Goal: Transaction & Acquisition: Purchase product/service

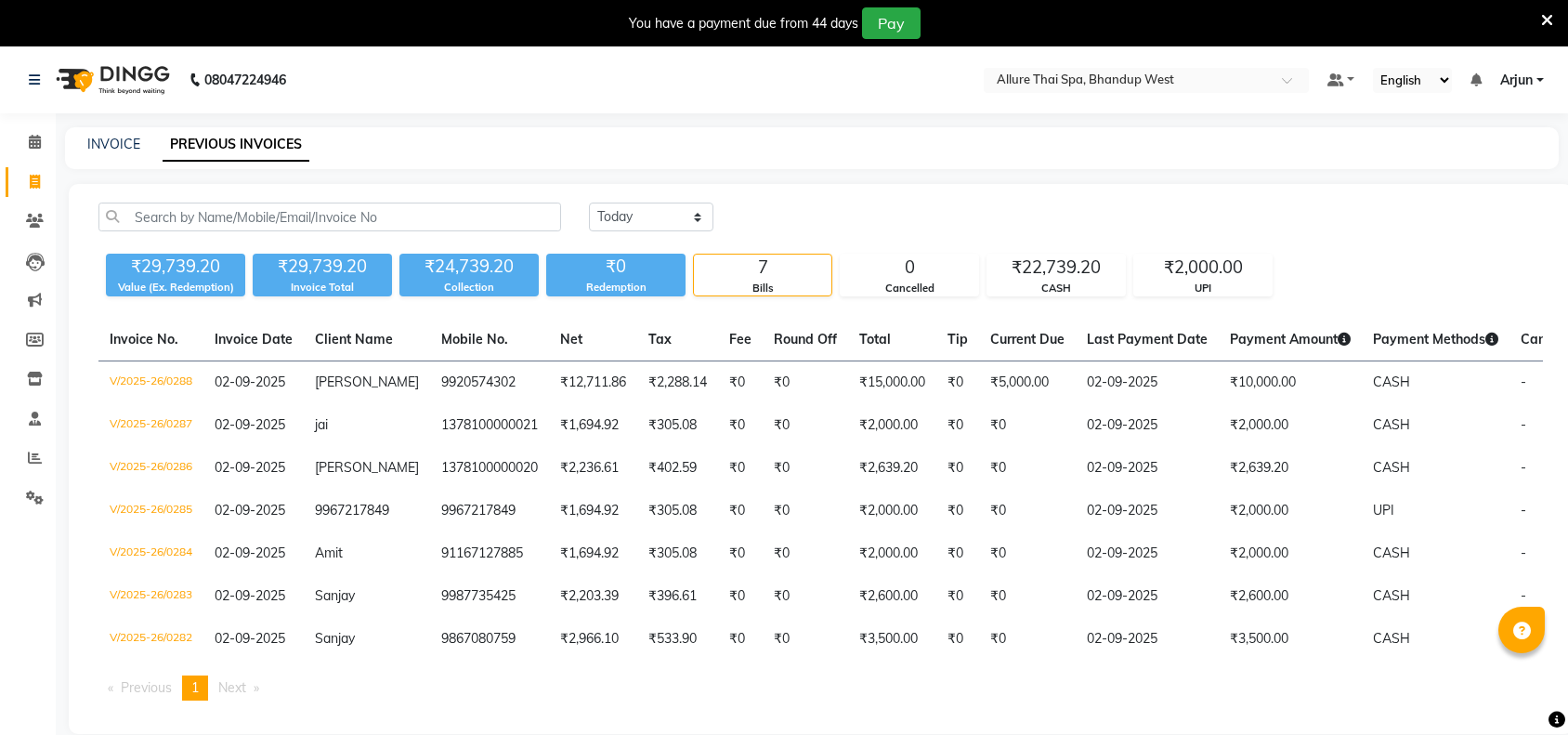
select select "[DATE]"
drag, startPoint x: 40, startPoint y: 147, endPoint x: 32, endPoint y: 173, distance: 27.2
click at [40, 147] on span at bounding box center [35, 142] width 32 height 22
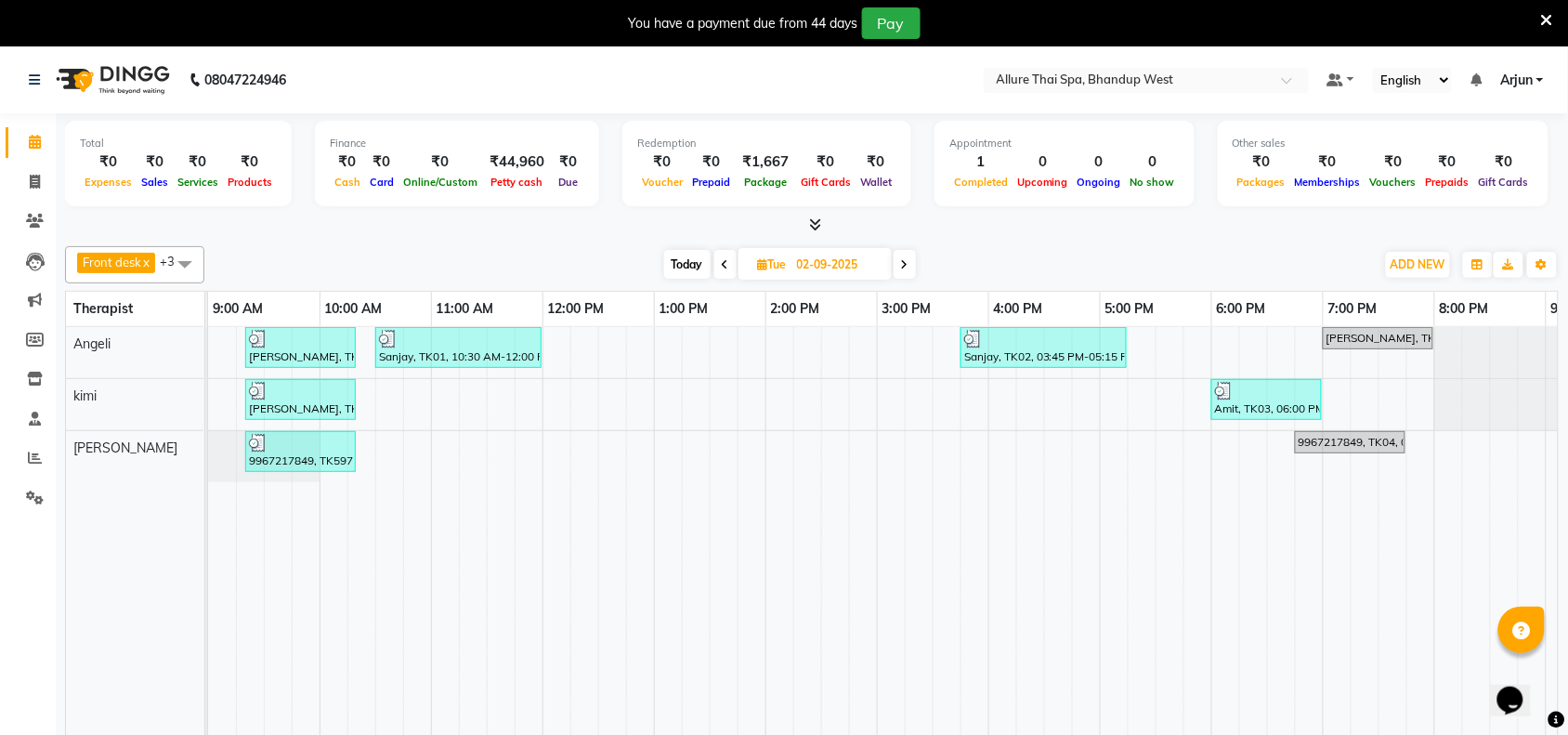
click at [915, 270] on span at bounding box center [905, 264] width 23 height 29
type input "[DATE]"
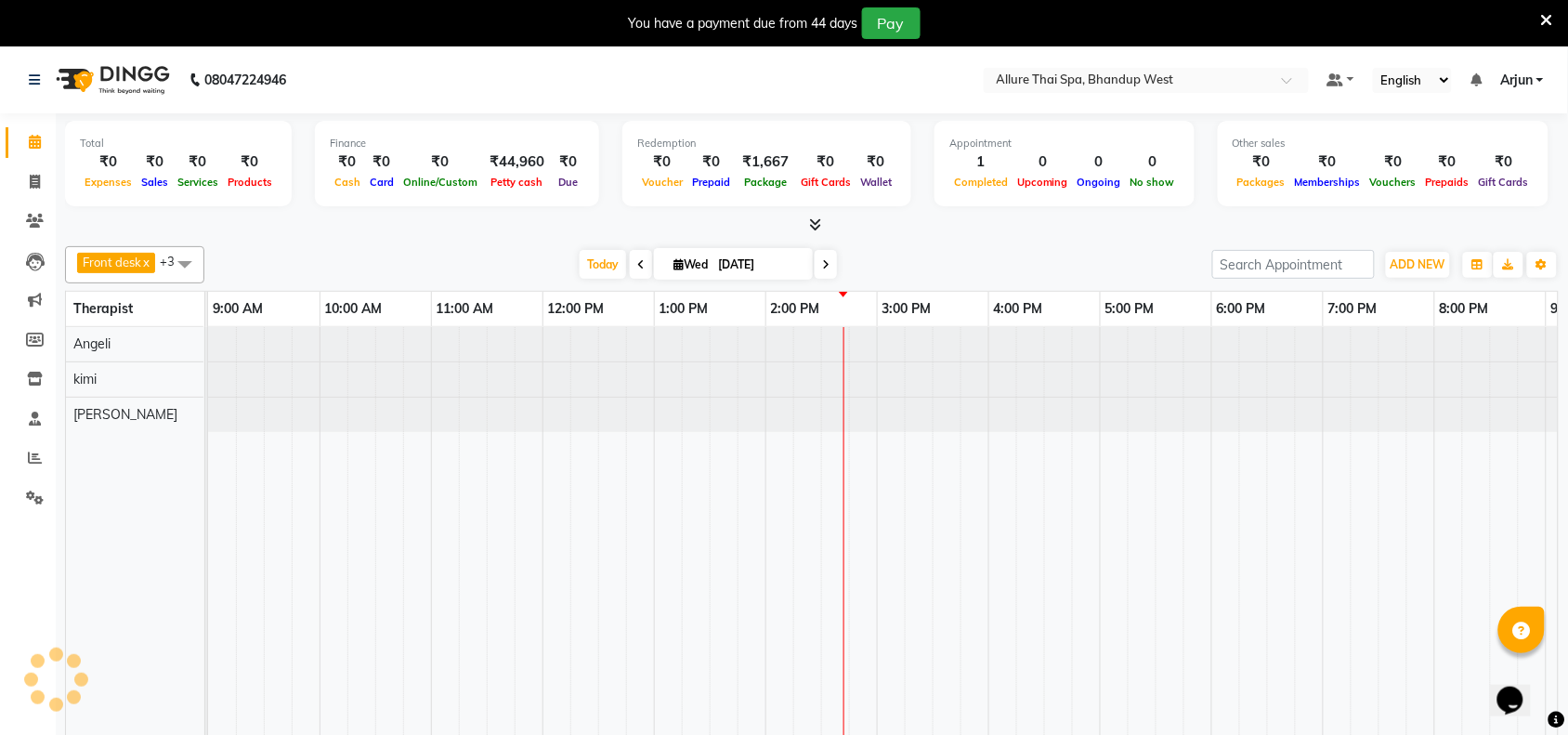
scroll to position [0, 321]
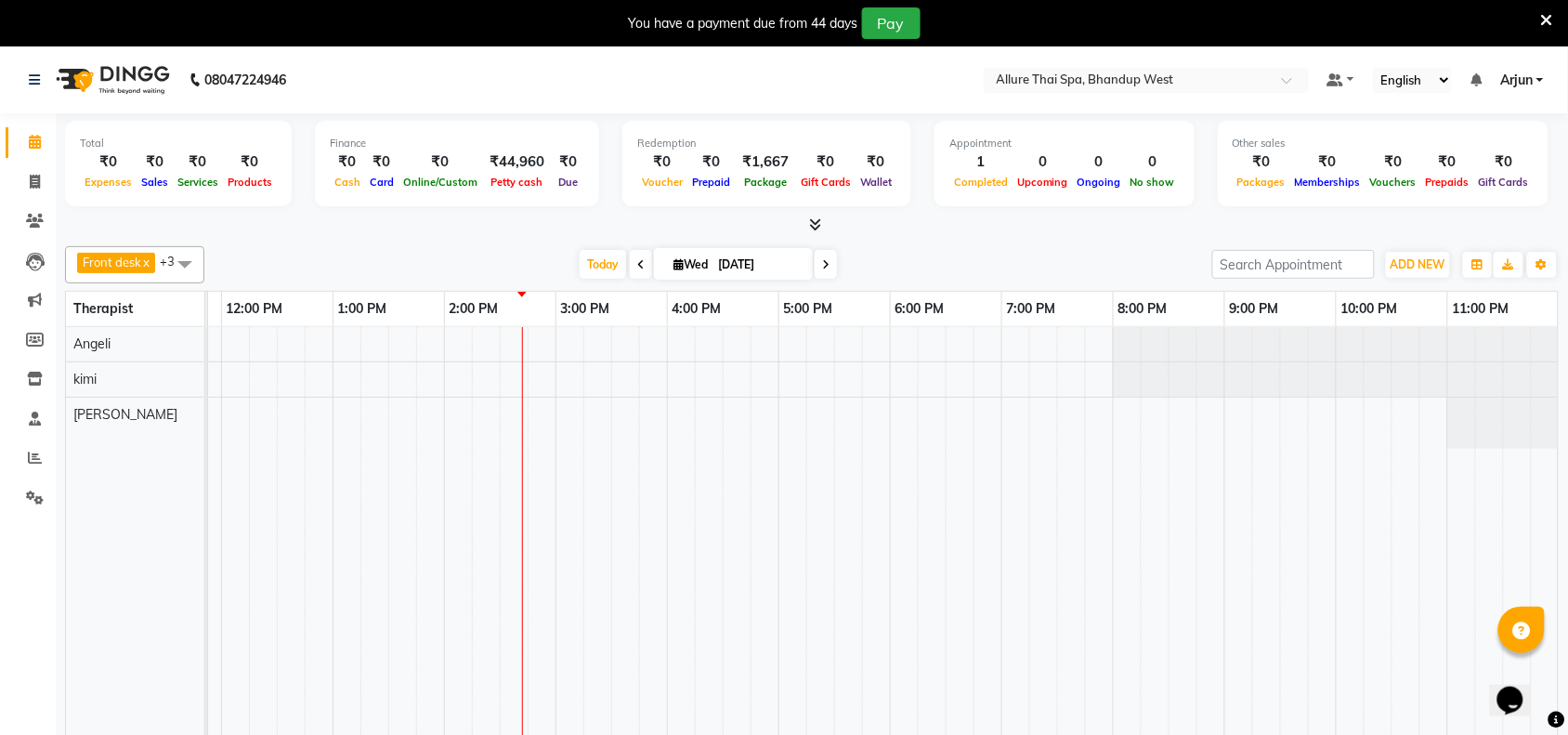
click at [963, 252] on div "[DATE] [DATE]" at bounding box center [709, 265] width 989 height 28
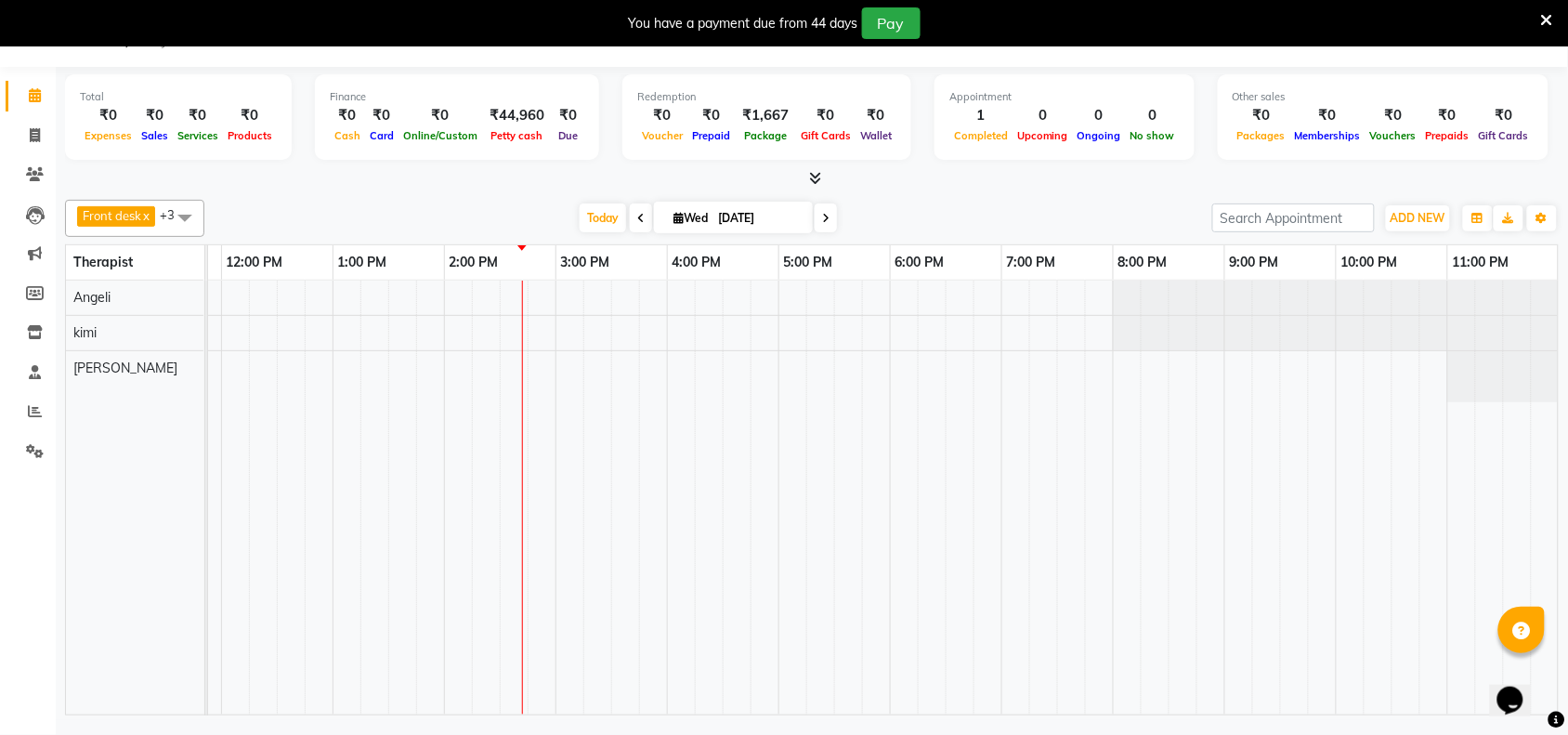
scroll to position [0, 0]
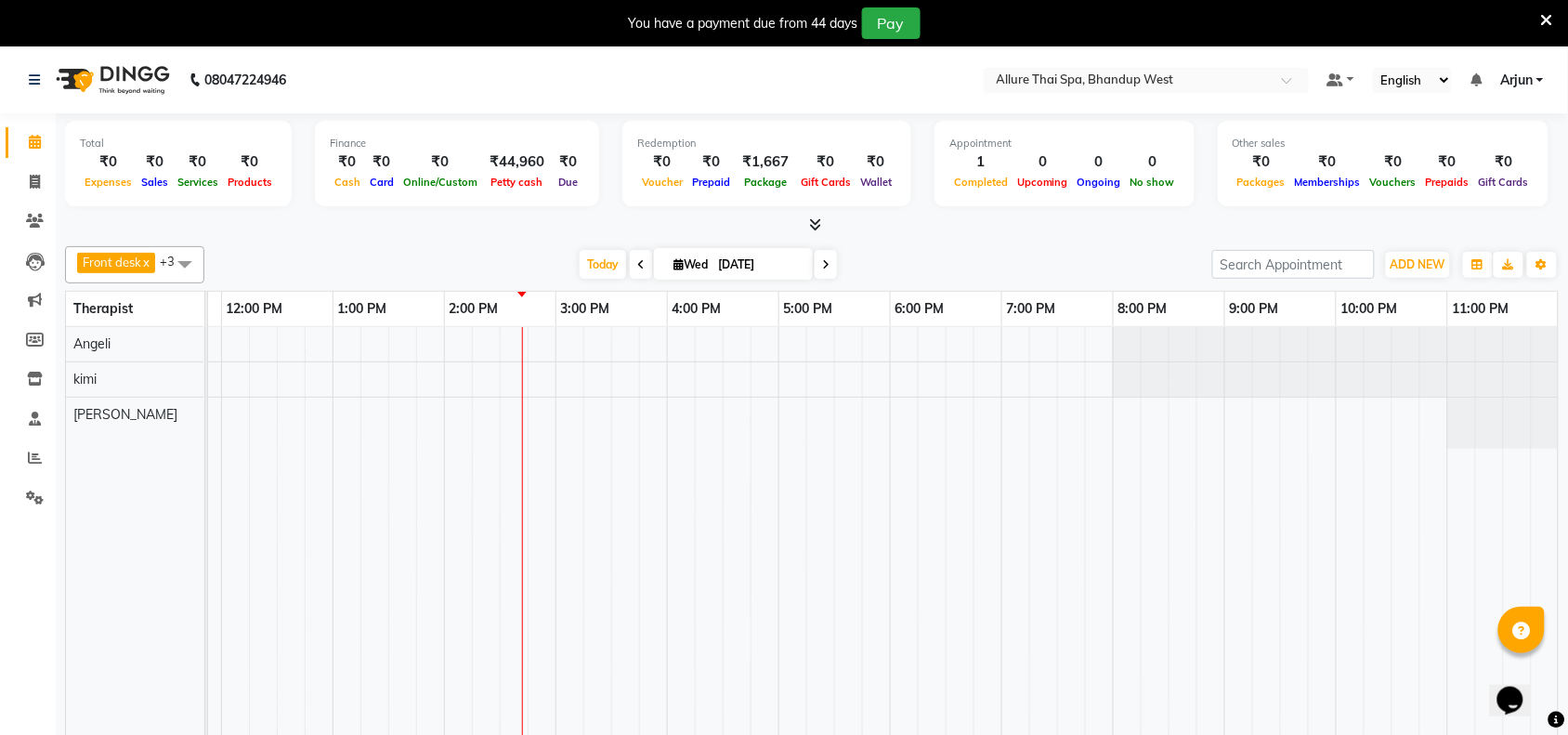
click at [191, 257] on span at bounding box center [184, 263] width 37 height 35
click at [133, 447] on div "Vani" at bounding box center [135, 445] width 119 height 20
checkbox input "false"
checkbox input "true"
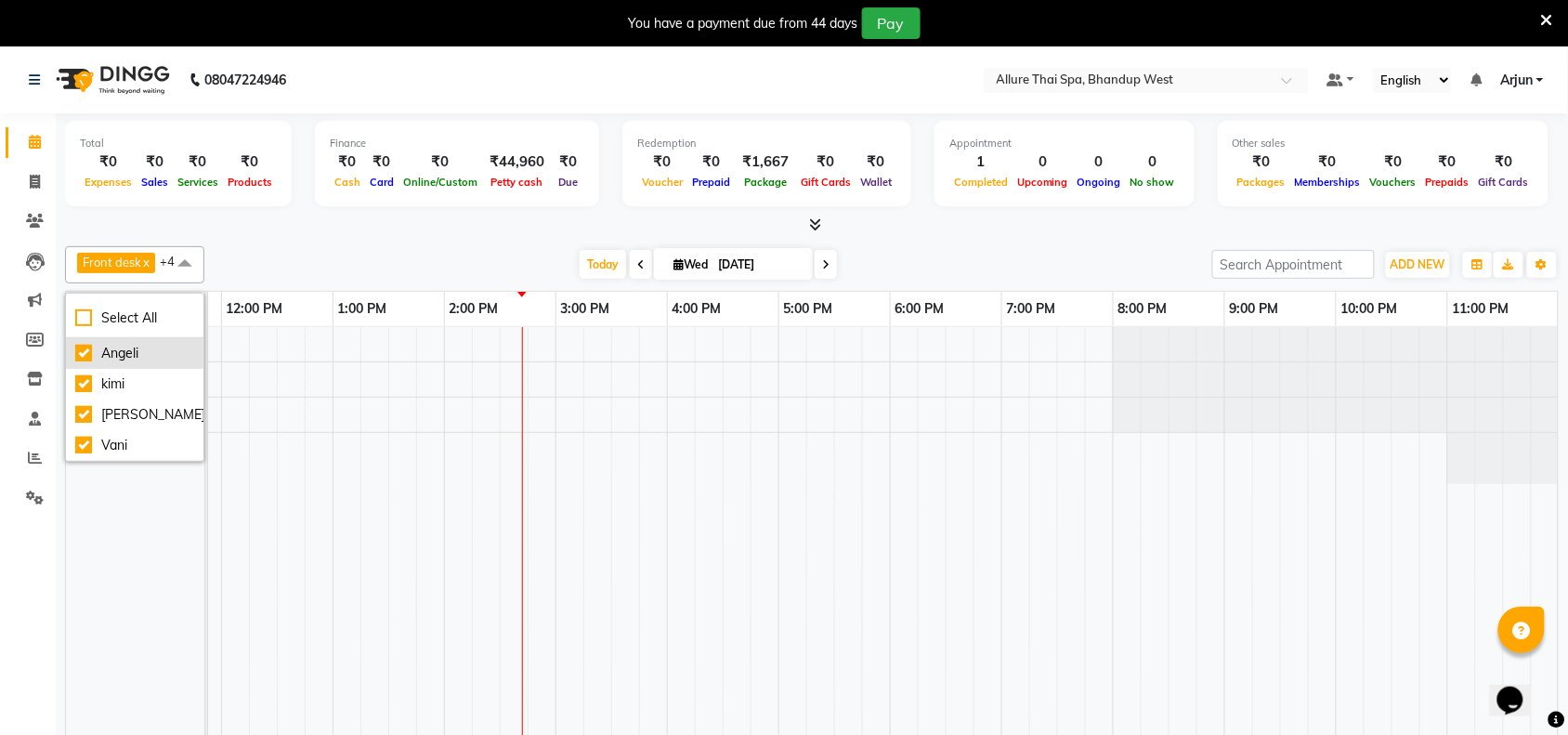
click at [130, 355] on div "Angeli" at bounding box center [135, 353] width 119 height 20
checkbox input "true"
checkbox input "false"
click at [1409, 258] on span "ADD NEW" at bounding box center [1418, 264] width 55 height 14
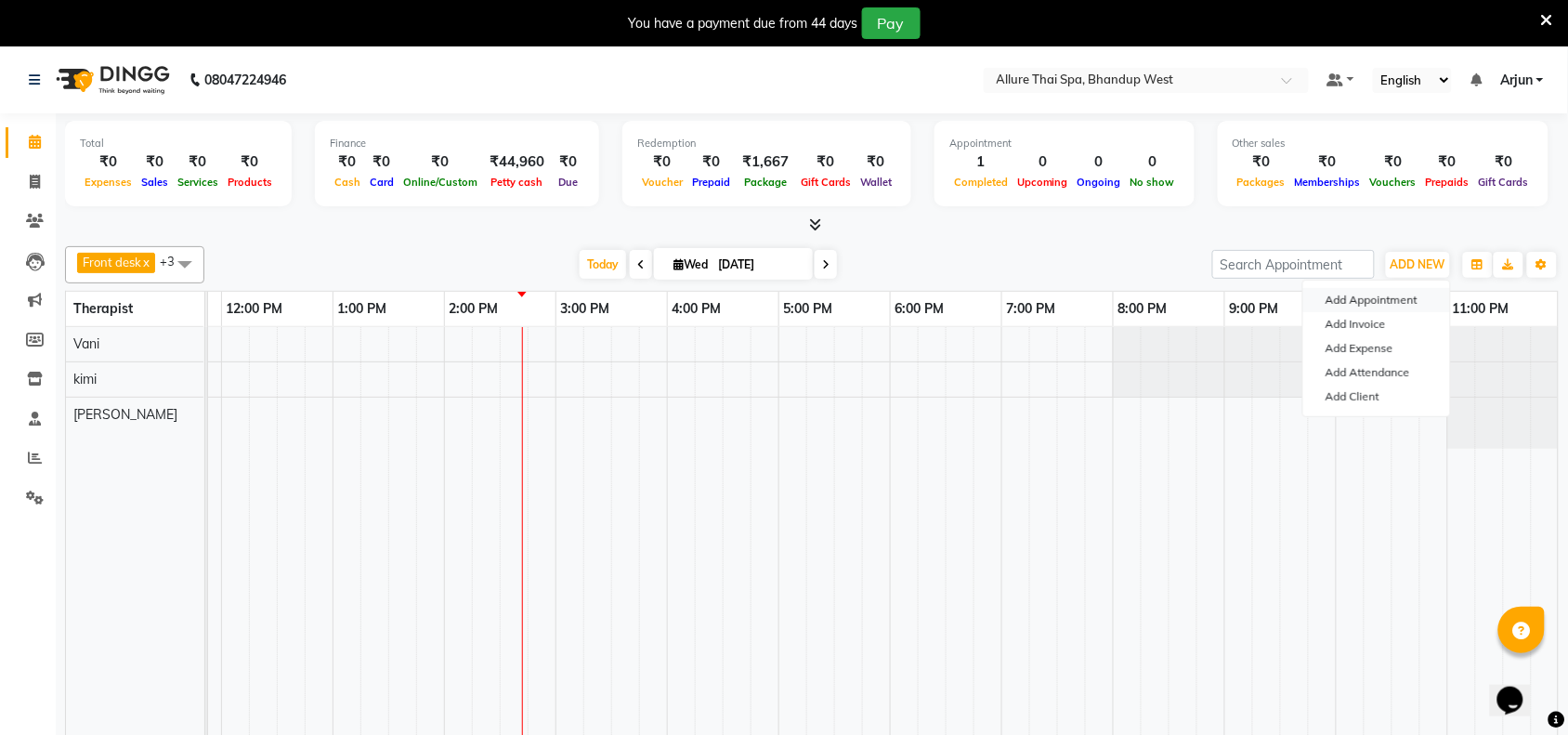
click at [1332, 303] on button "Add Appointment" at bounding box center [1377, 301] width 147 height 24
select select "600"
select select "tentative"
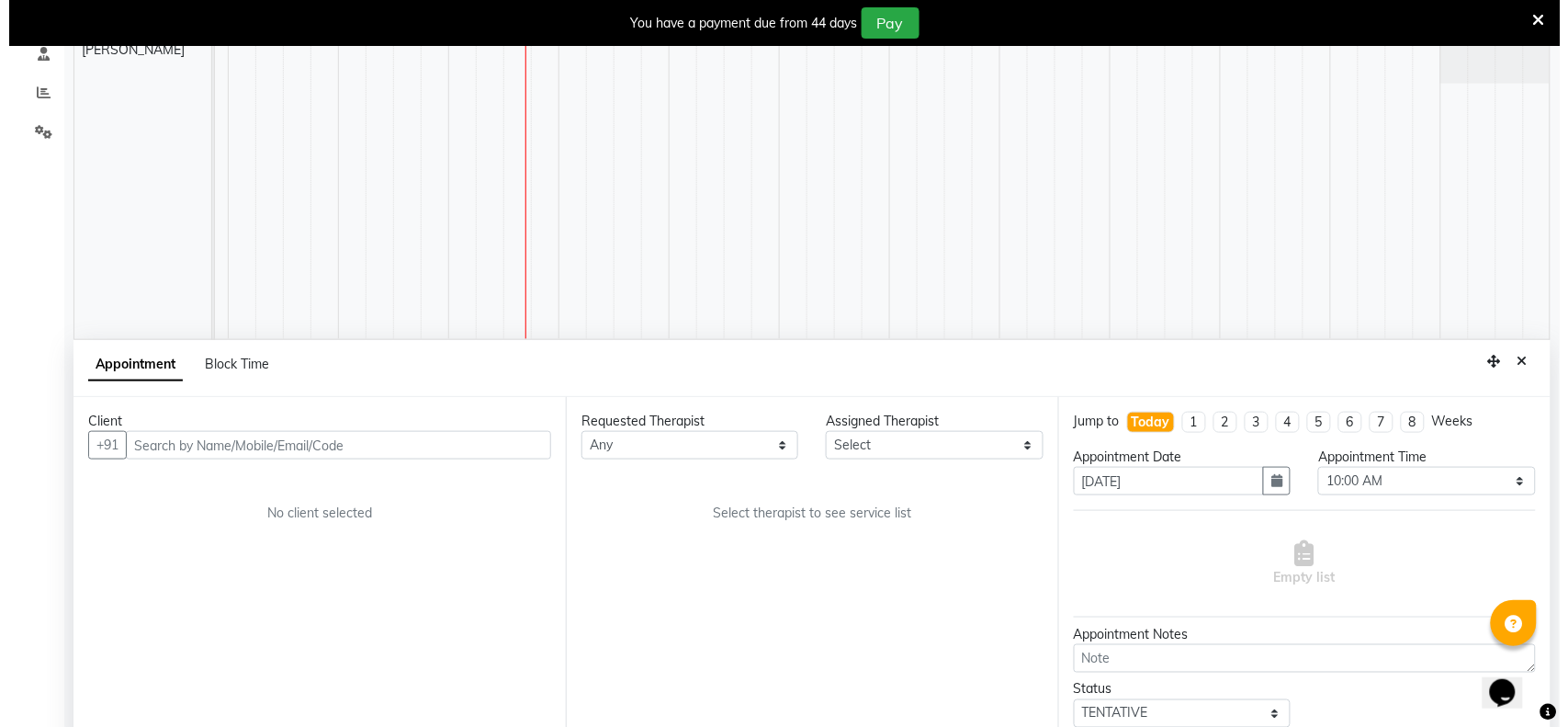
scroll to position [391, 0]
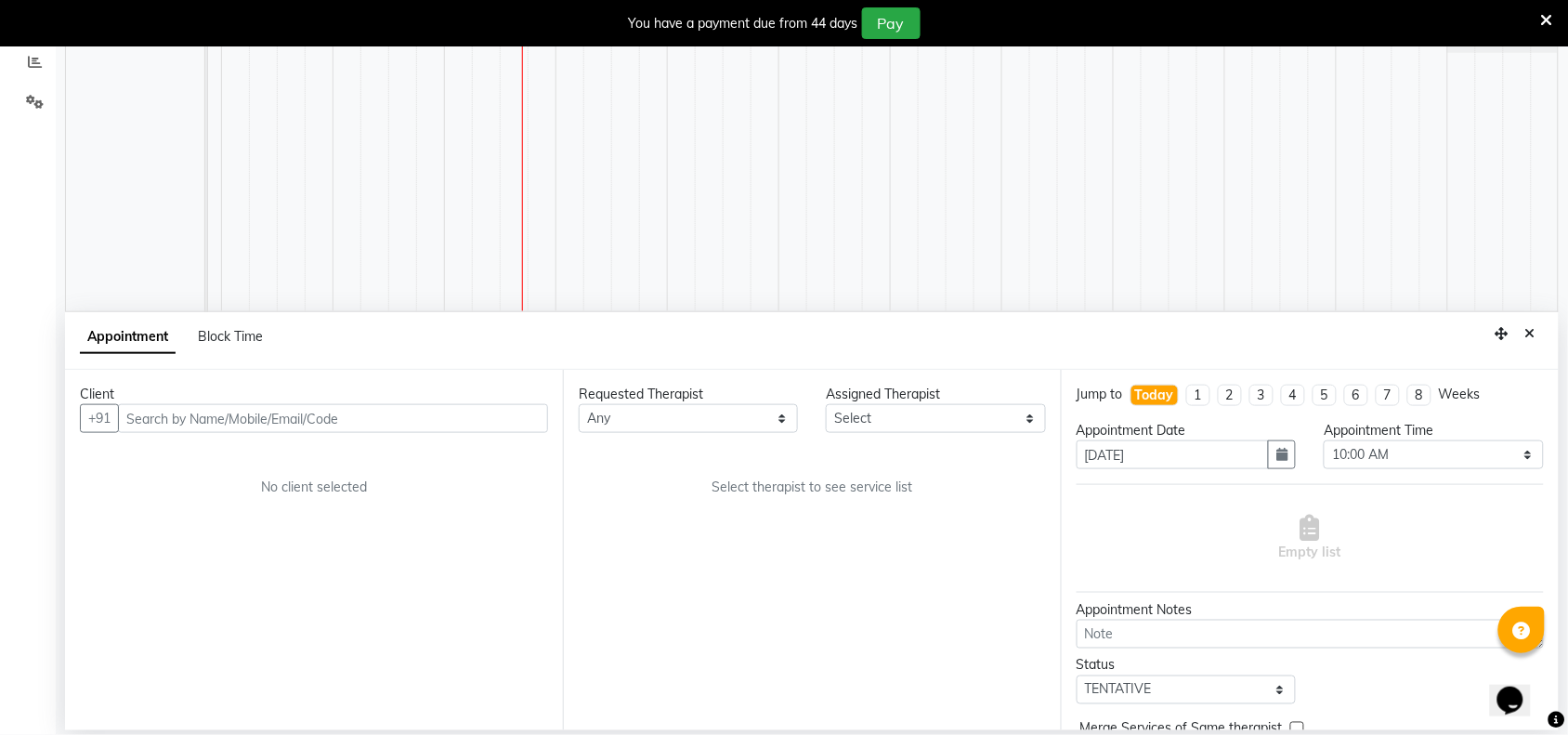
click at [363, 419] on input "text" at bounding box center [333, 418] width 430 height 29
click at [355, 427] on input "text" at bounding box center [333, 418] width 430 height 29
paste input "9152927341"
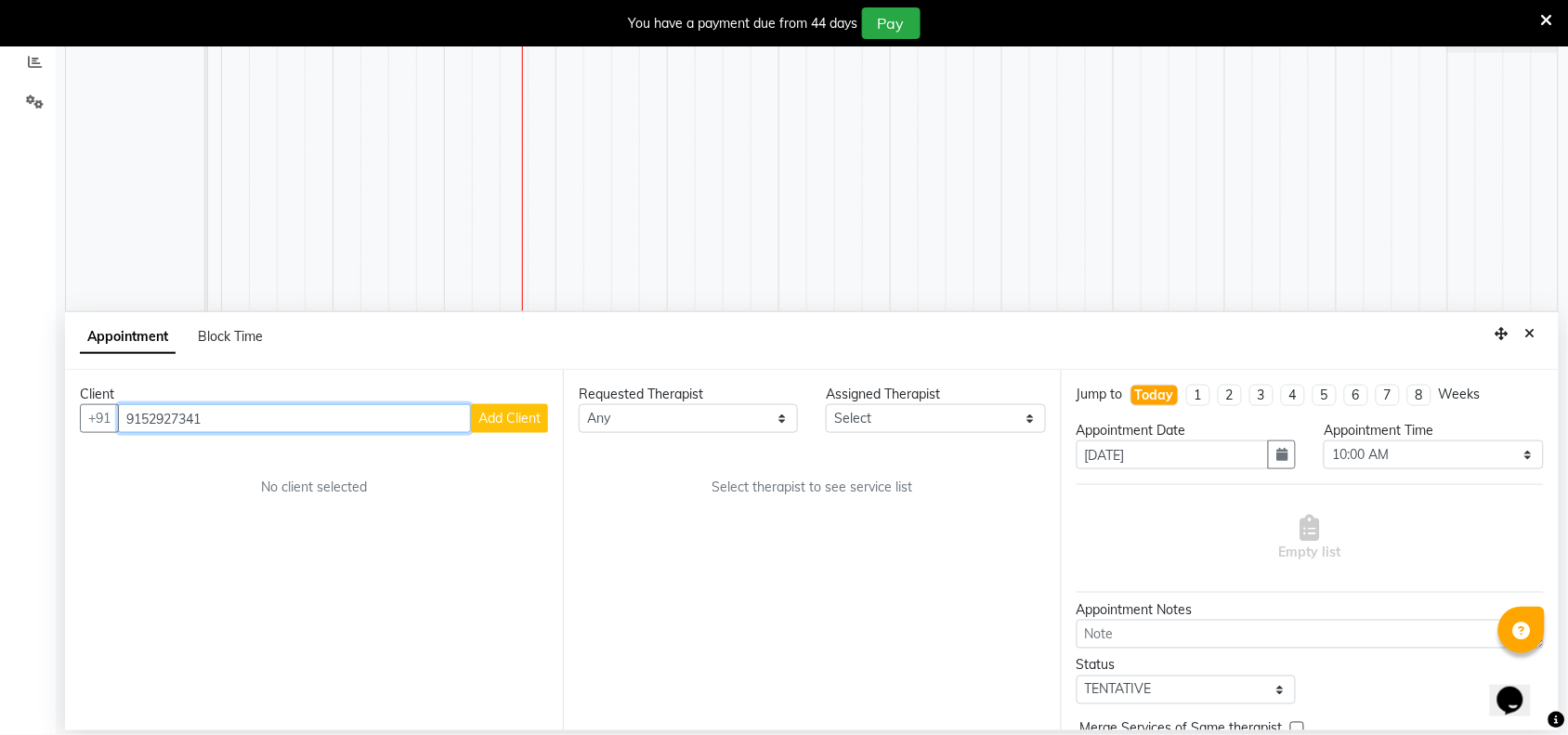
type input "9152927341"
click at [506, 420] on span "Add Client" at bounding box center [510, 418] width 62 height 17
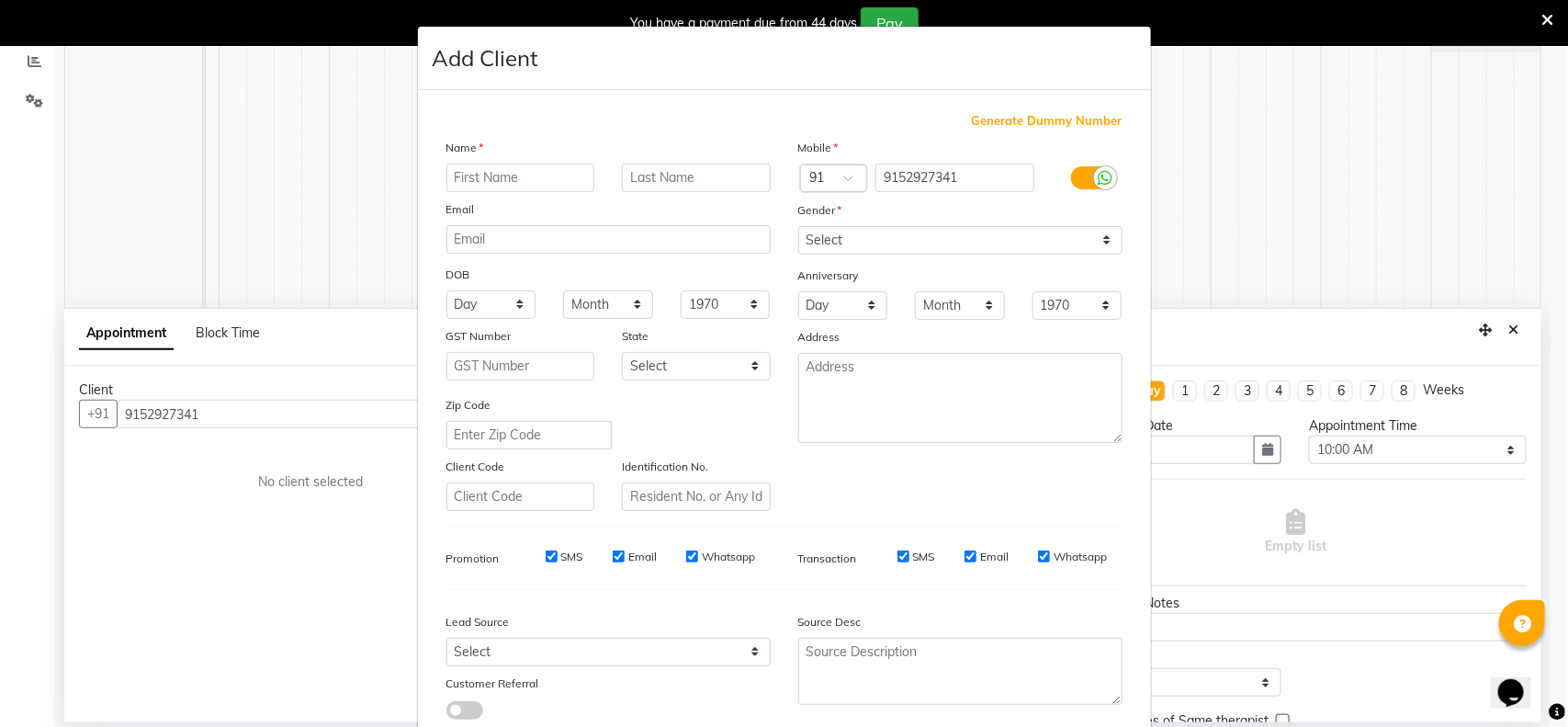
click at [489, 165] on input "text" at bounding box center [521, 177] width 149 height 29
type input "[PERSON_NAME]"
click at [1091, 239] on select "Select [DEMOGRAPHIC_DATA] [DEMOGRAPHIC_DATA] Other Prefer Not To Say" at bounding box center [961, 240] width 324 height 29
select select "[DEMOGRAPHIC_DATA]"
click at [798, 226] on select "Select [DEMOGRAPHIC_DATA] [DEMOGRAPHIC_DATA] Other Prefer Not To Say" at bounding box center [961, 240] width 324 height 29
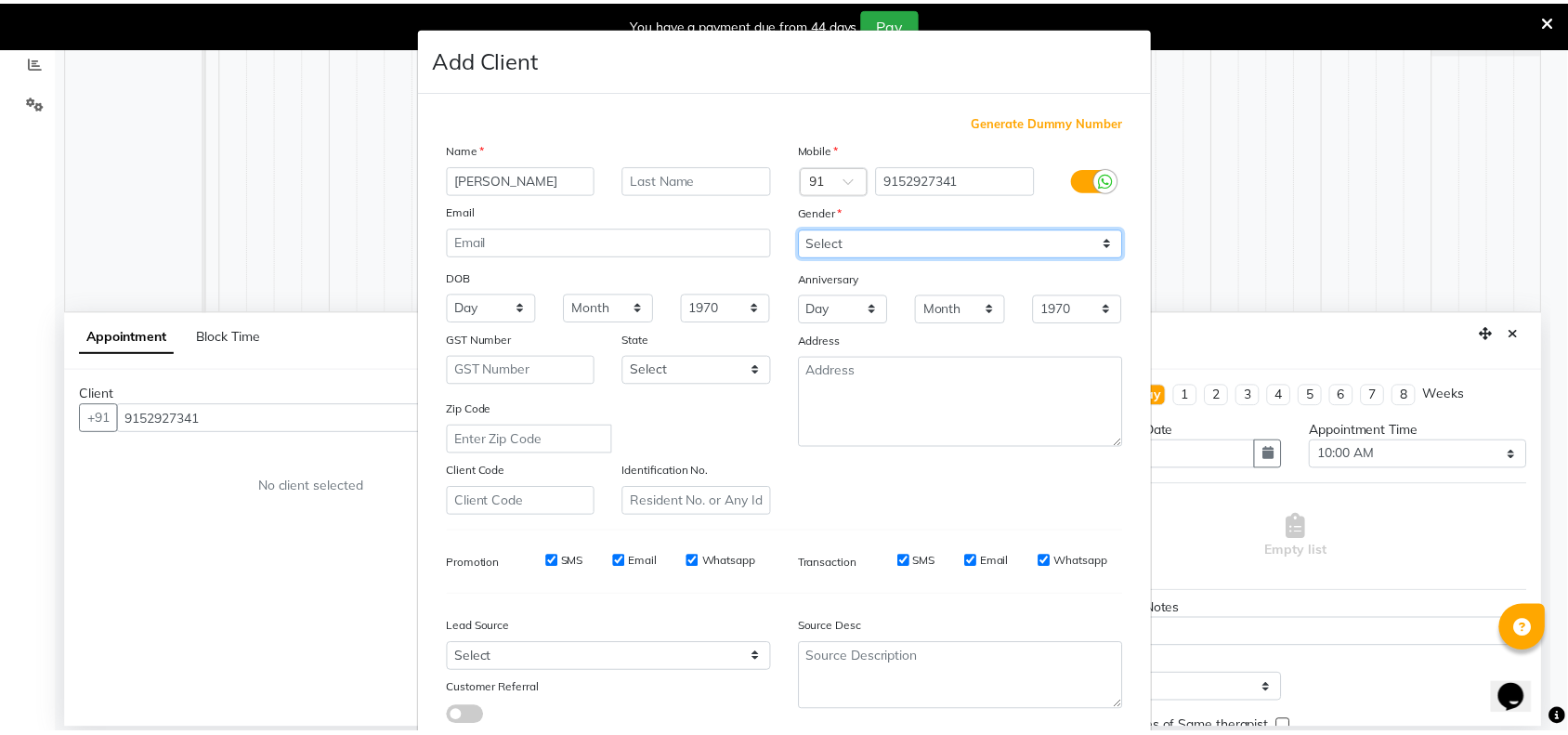
scroll to position [116, 0]
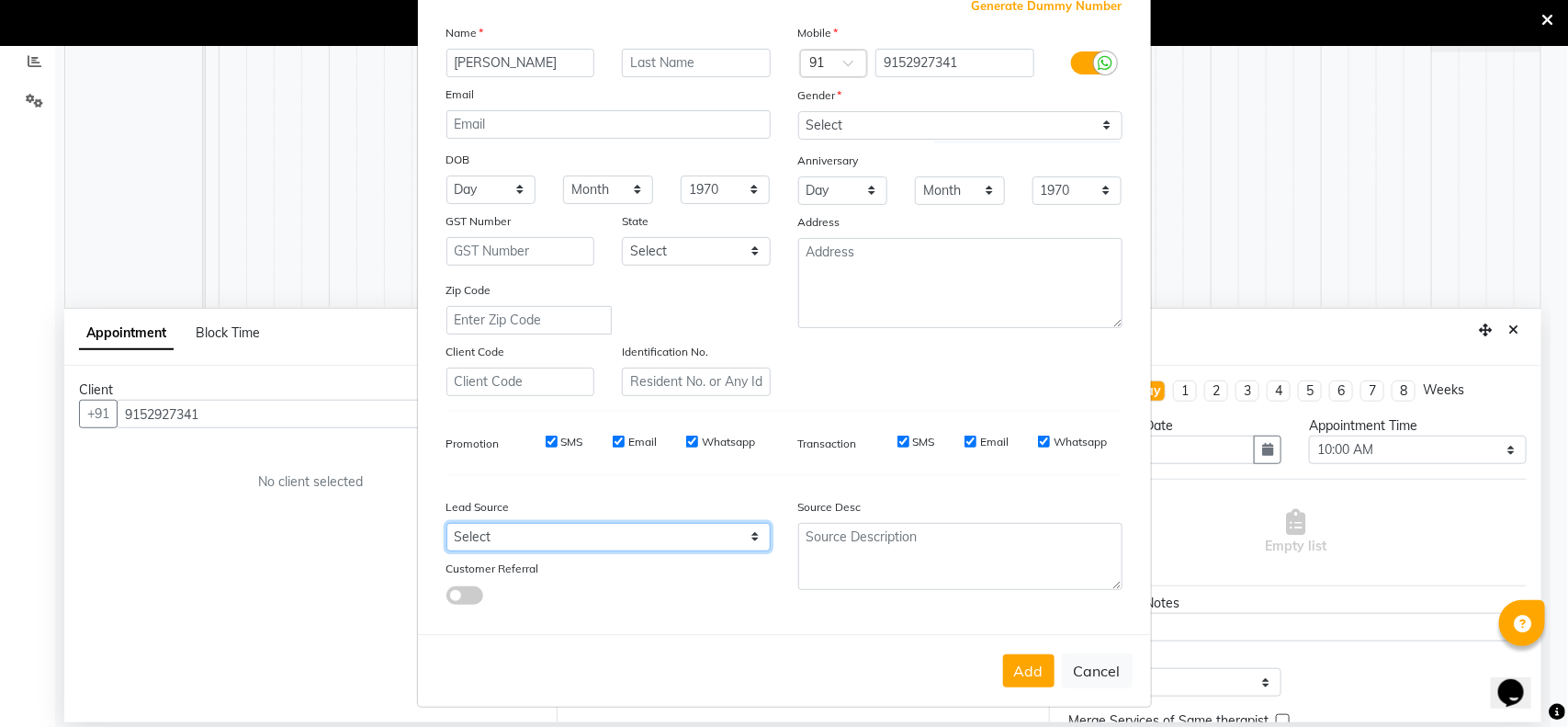
click at [728, 530] on select "Select Walk-in Referral Internet Friend Word of Mouth Advertisement Facebook Ju…" at bounding box center [608, 537] width 324 height 29
select select "55736"
click at [446, 523] on select "Select Walk-in Referral Internet Friend Word of Mouth Advertisement Facebook Ju…" at bounding box center [608, 537] width 324 height 29
click at [1002, 667] on button "Add" at bounding box center [1028, 670] width 51 height 33
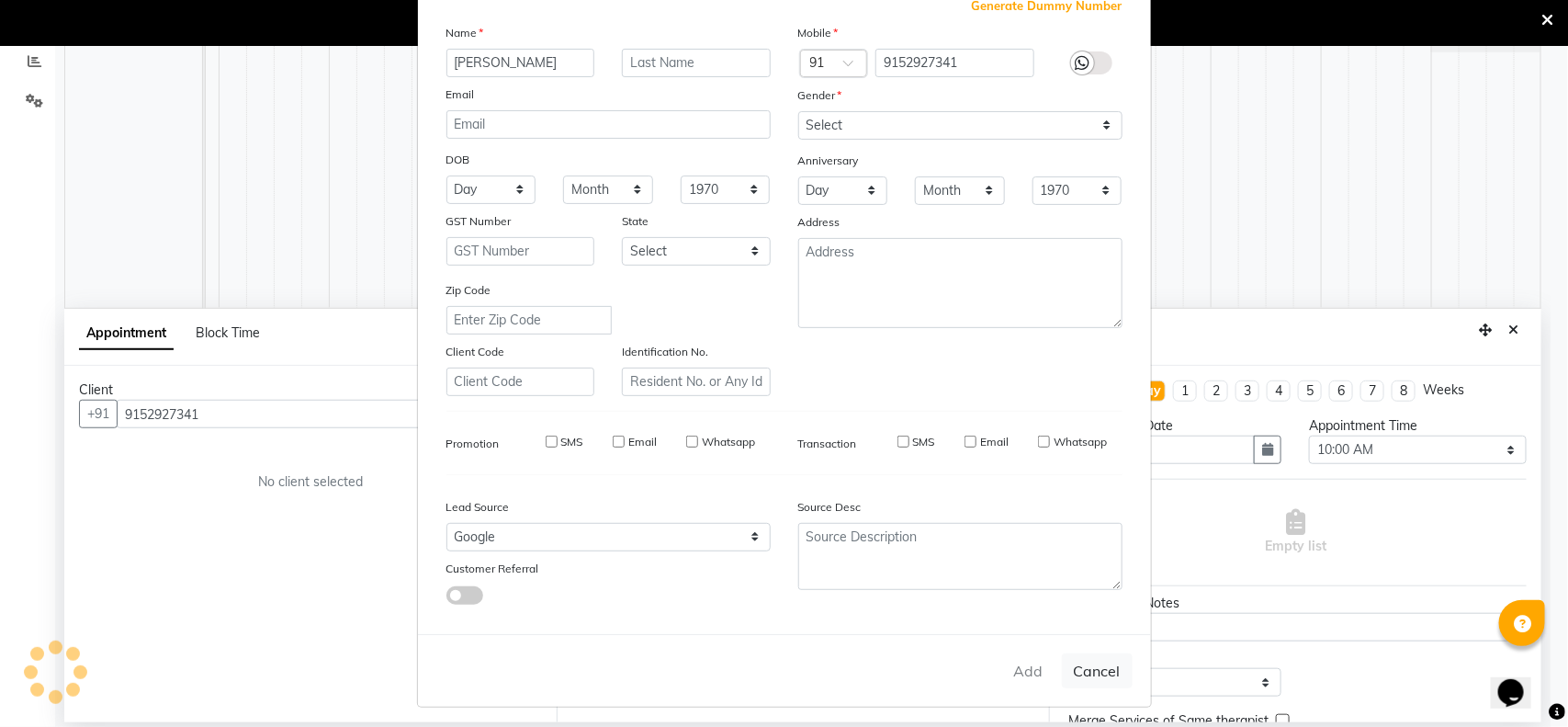
select select
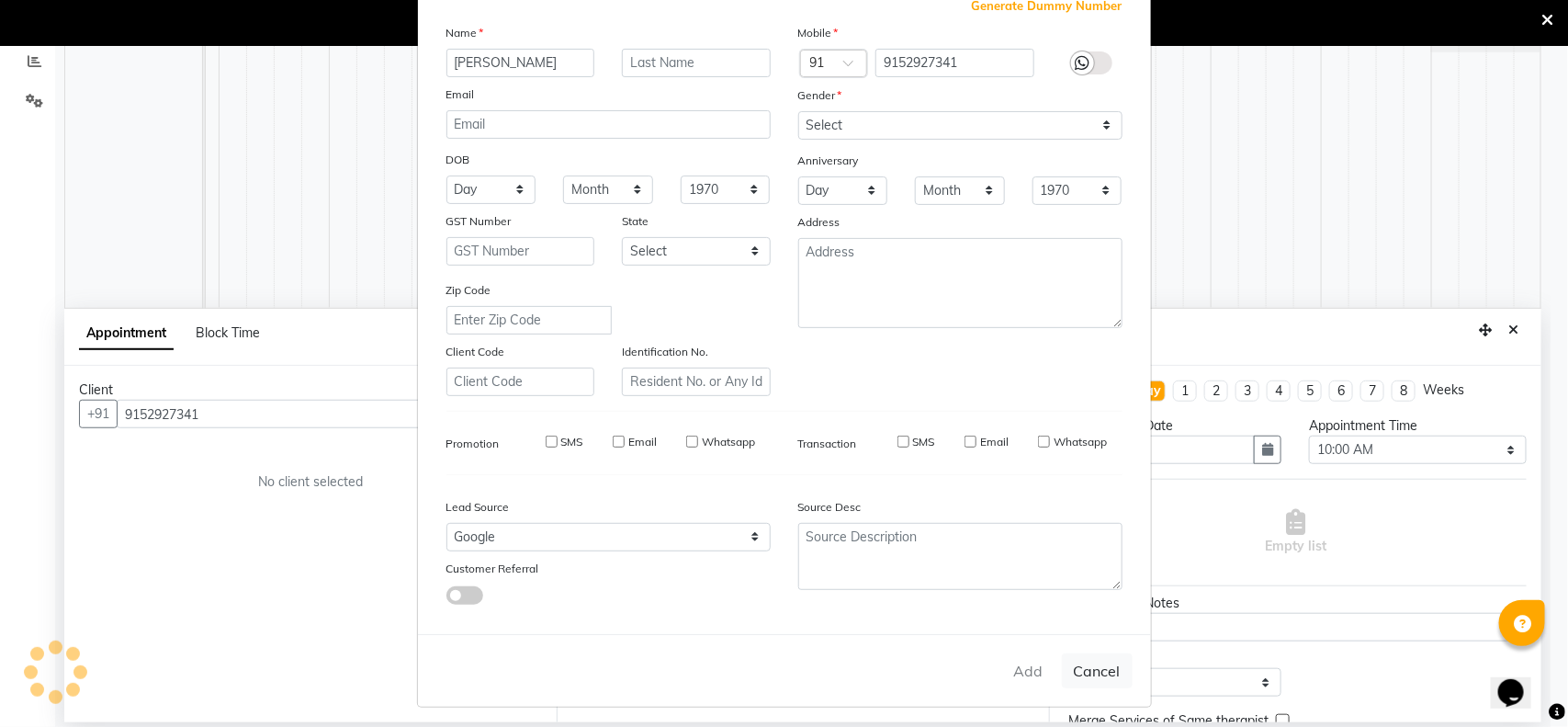
select select
checkbox input "false"
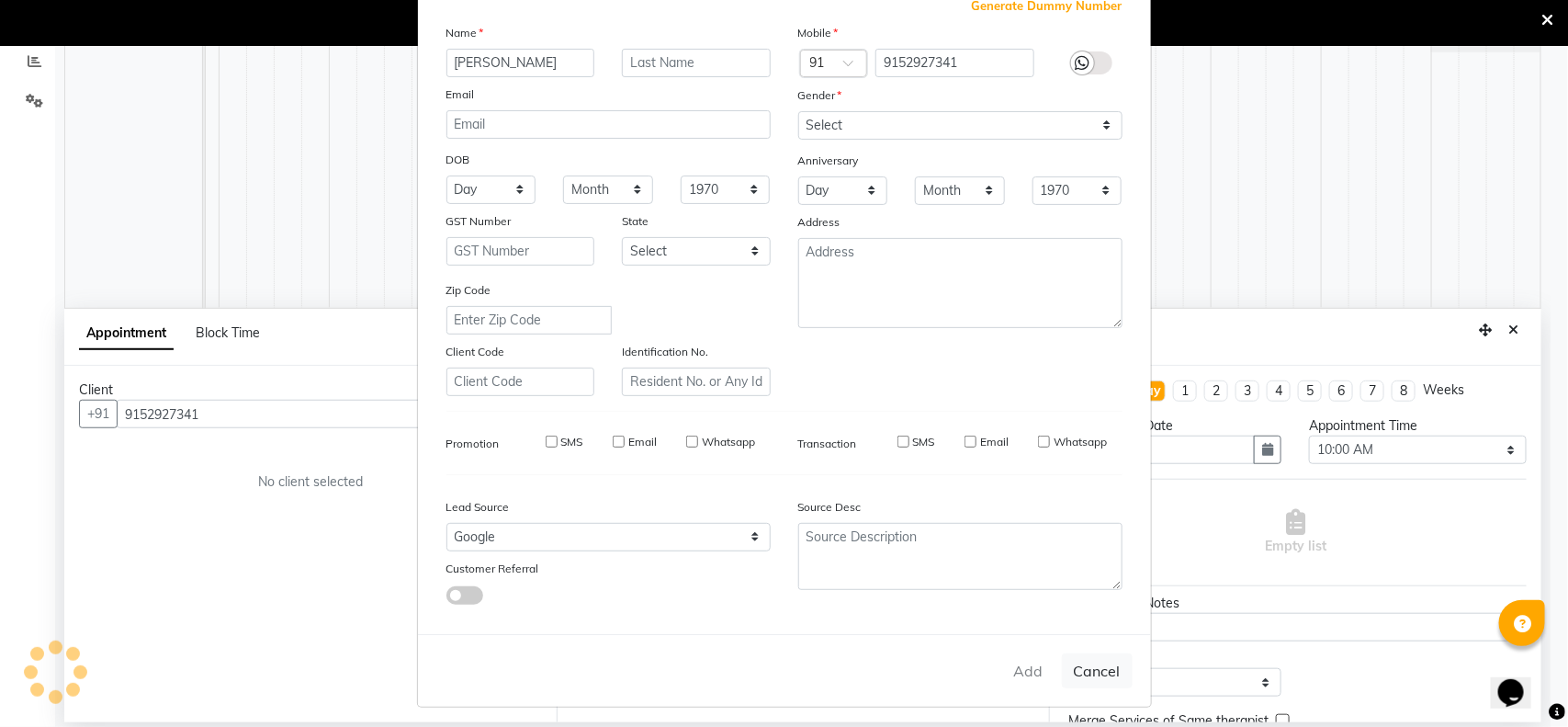
checkbox input "false"
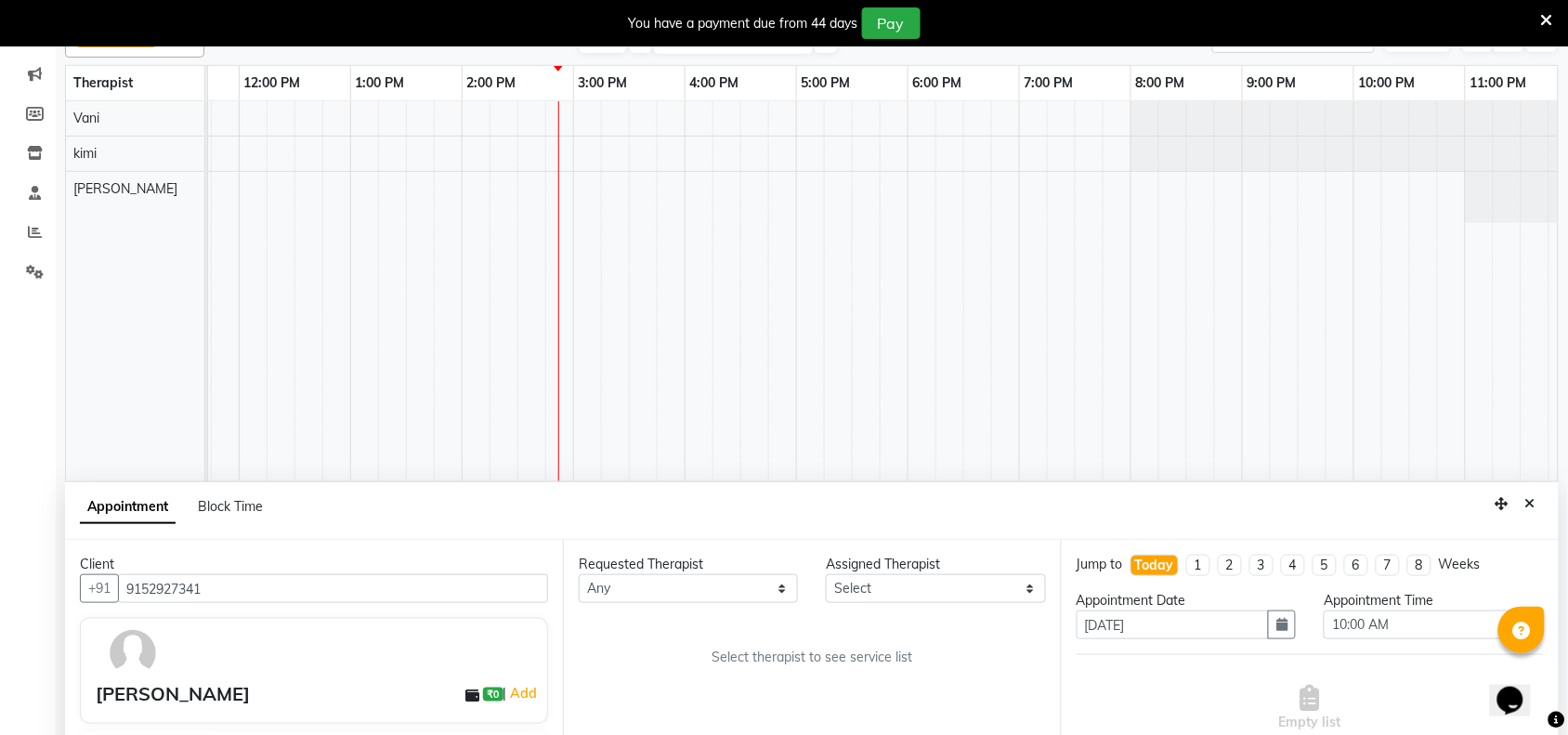
scroll to position [396, 0]
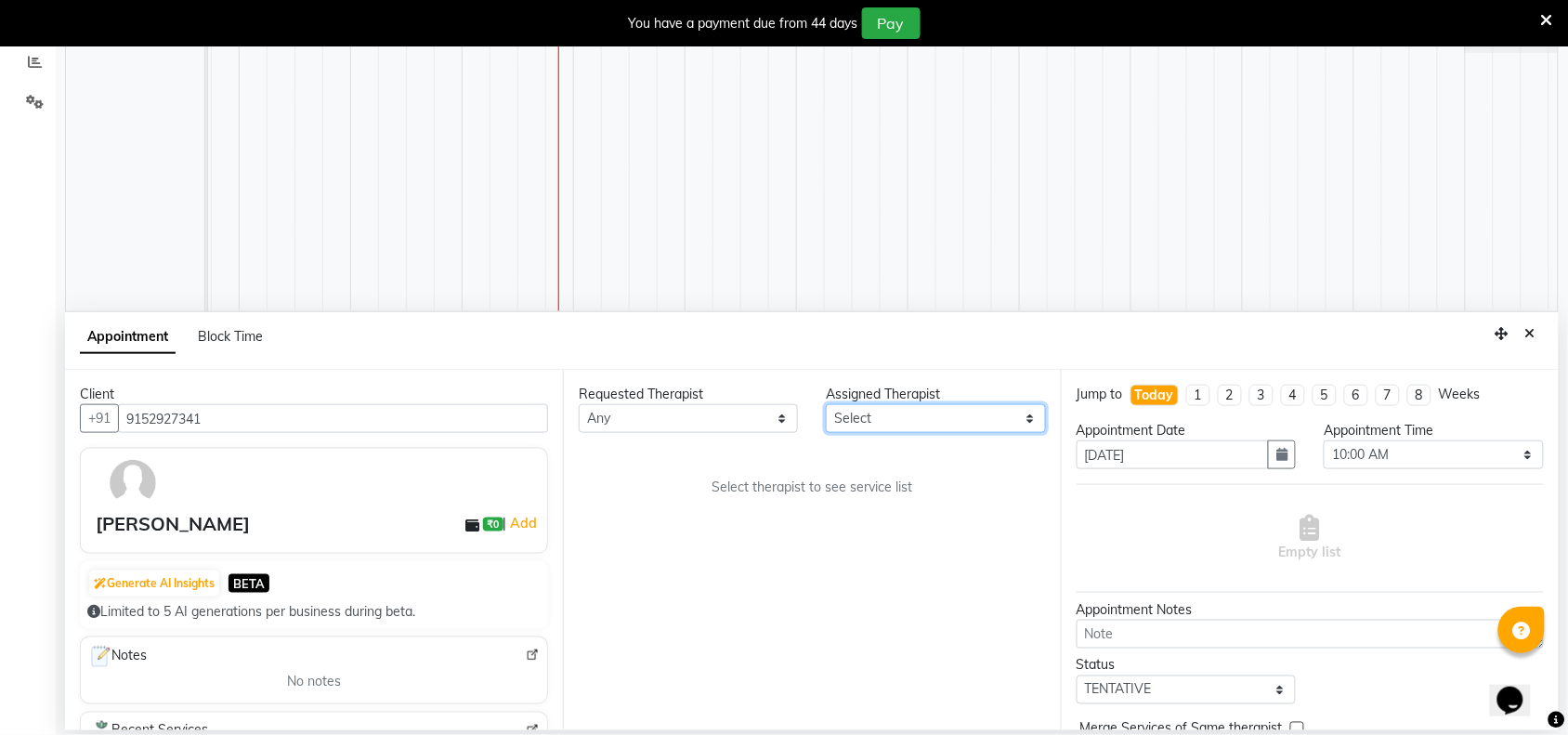
click at [1029, 424] on select "Select [PERSON_NAME] [PERSON_NAME]" at bounding box center [935, 418] width 220 height 29
select select "84286"
click at [826, 404] on select "Select [PERSON_NAME] [PERSON_NAME]" at bounding box center [935, 418] width 220 height 29
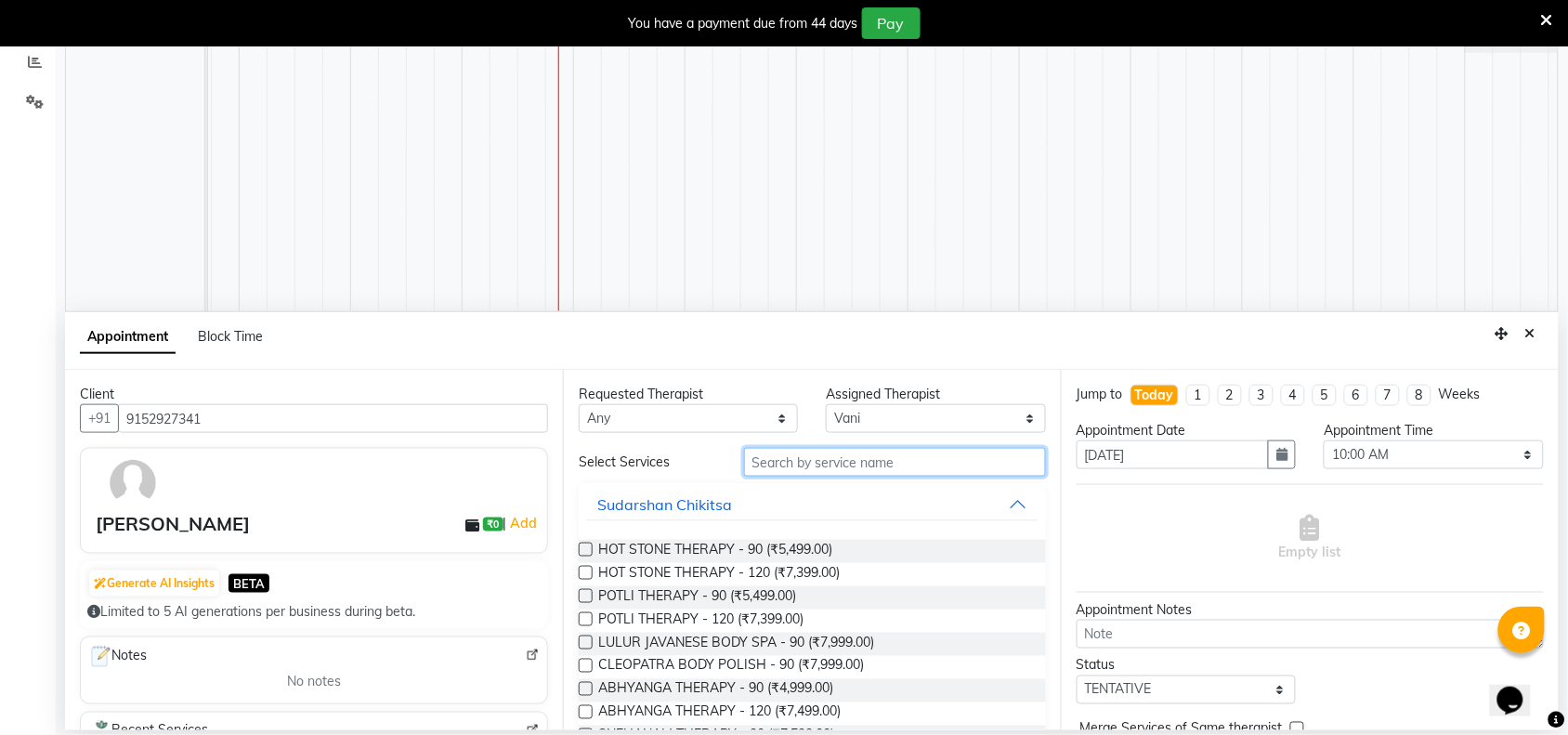
click at [846, 463] on input "text" at bounding box center [895, 462] width 302 height 29
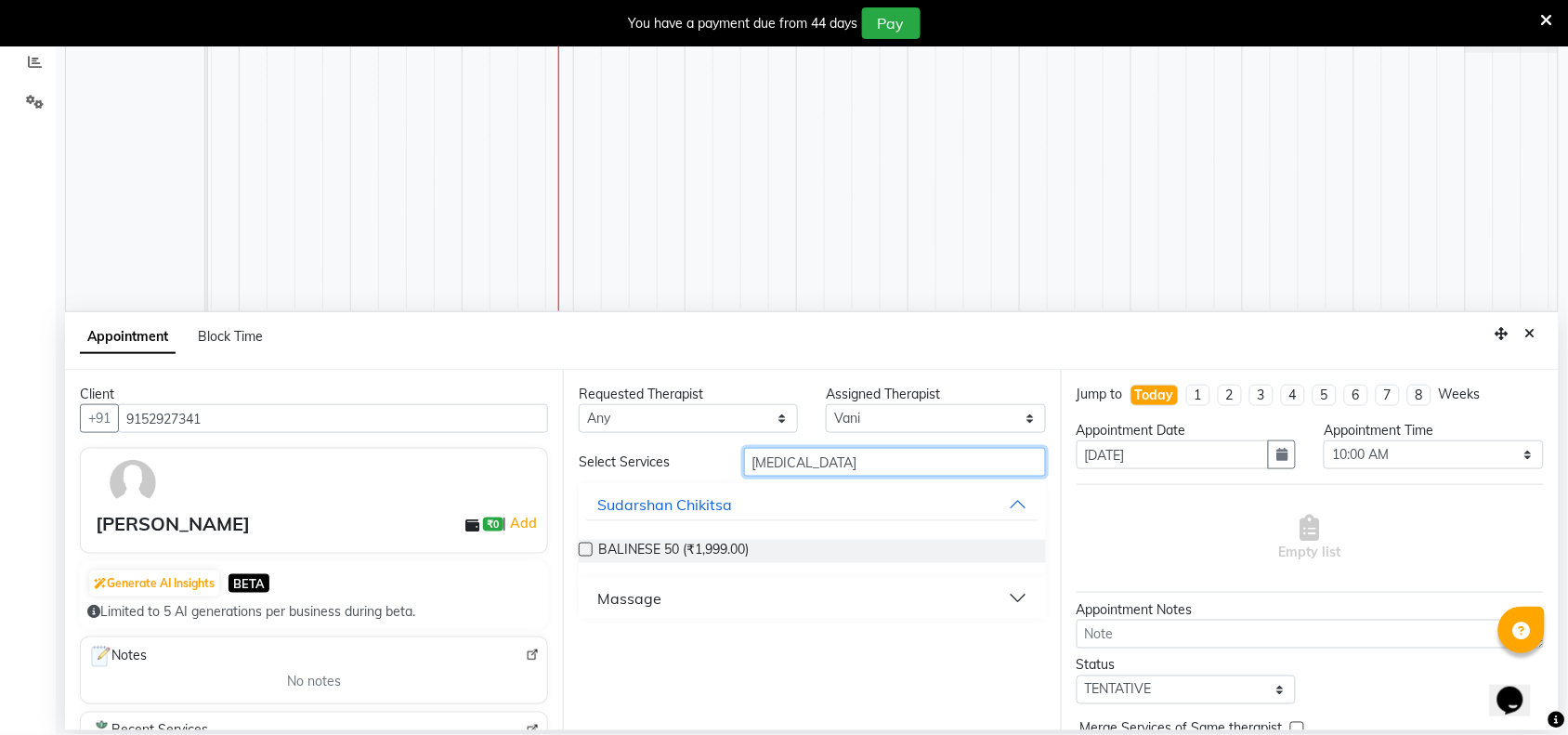
type input "[MEDICAL_DATA]"
click at [740, 585] on button "Massage" at bounding box center [812, 597] width 452 height 33
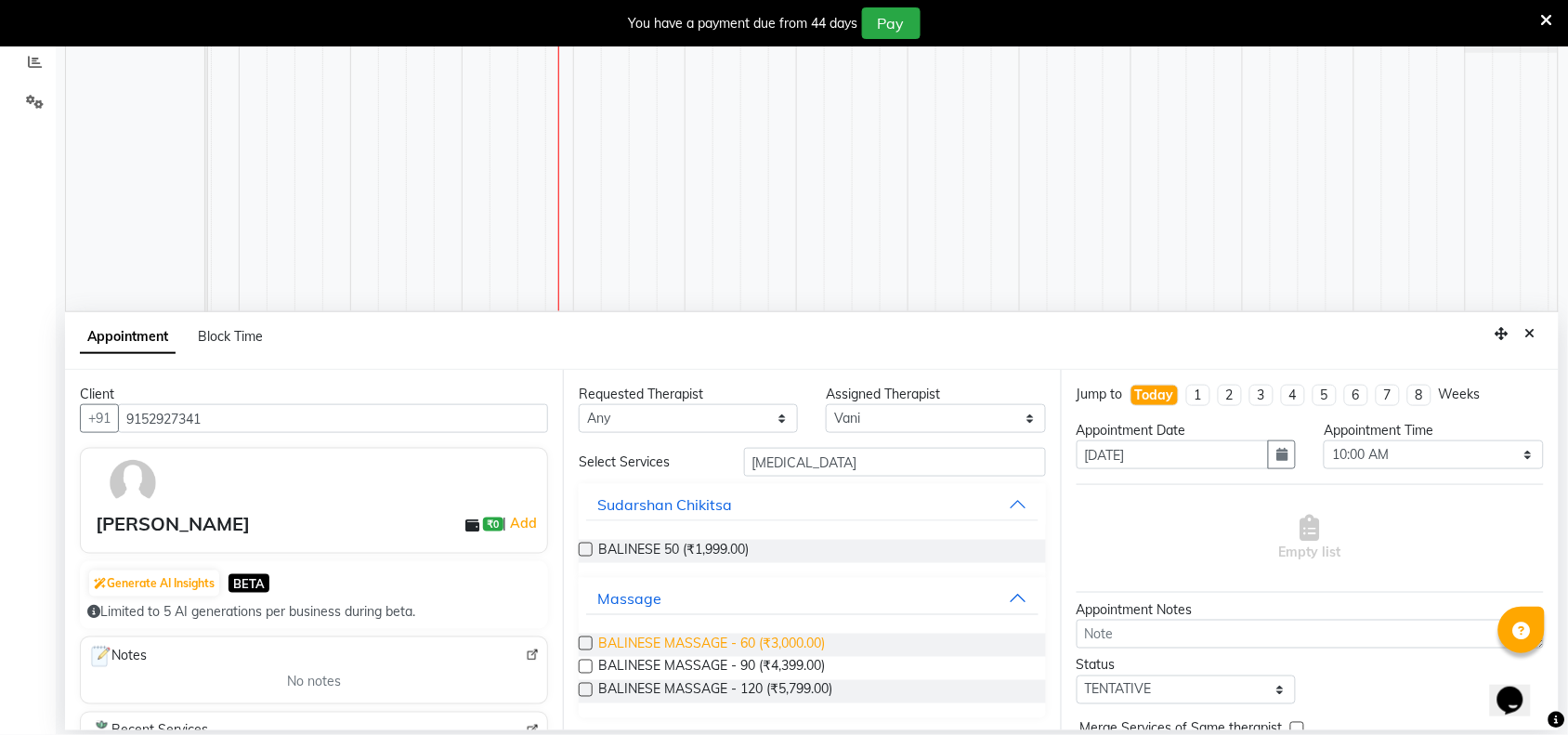
click at [774, 637] on span "BALINESE MASSAGE - 60 (₹3,000.00)" at bounding box center [711, 645] width 226 height 24
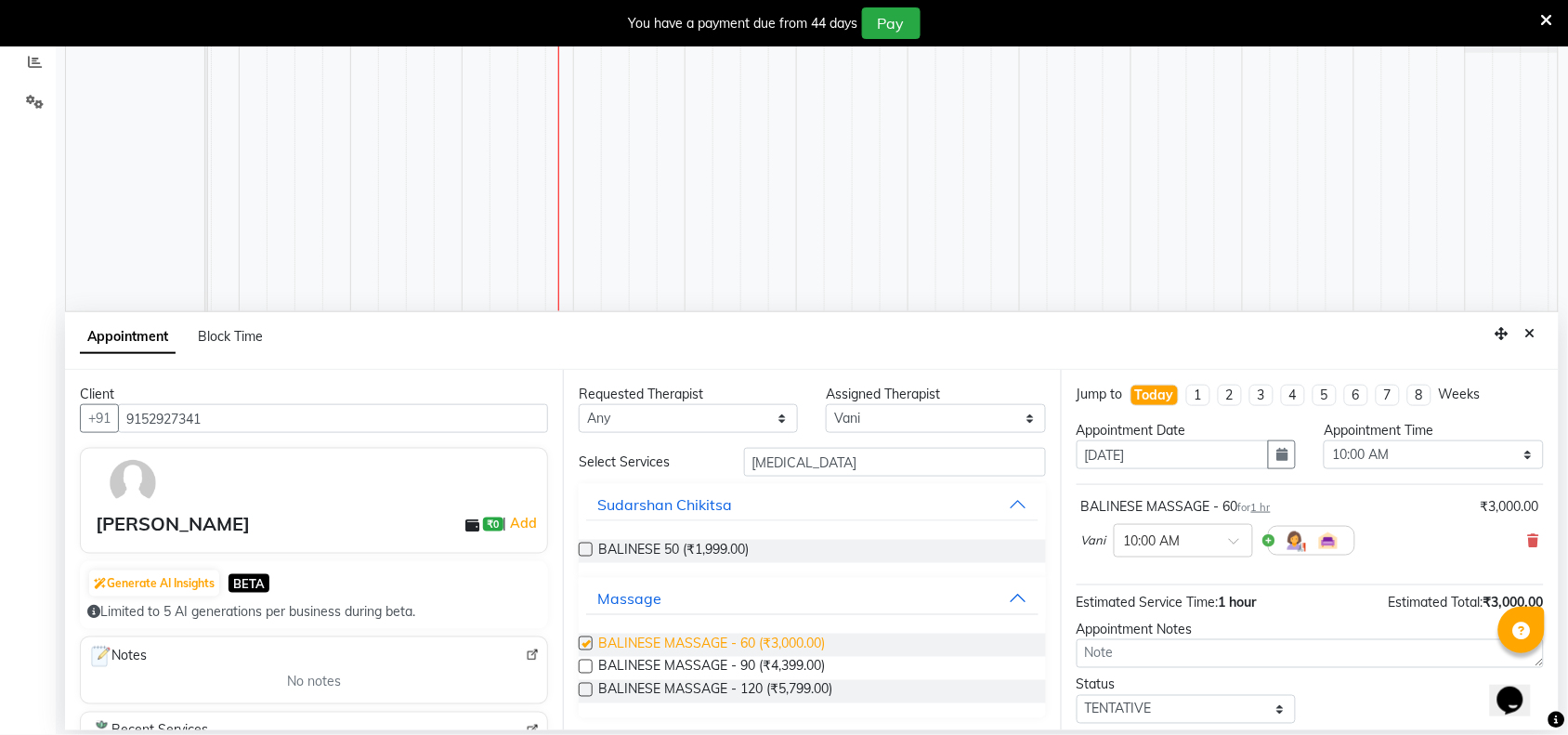
checkbox input "false"
click at [1510, 451] on select "Select 10:00 AM 10:15 AM 10:30 AM 10:45 AM 11:00 AM 11:15 AM 11:30 AM 11:45 AM …" at bounding box center [1433, 454] width 220 height 29
click at [1324, 441] on select "Select 10:00 AM 10:15 AM 10:30 AM 10:45 AM 11:00 AM 11:15 AM 11:30 AM 11:45 AM …" at bounding box center [1433, 454] width 220 height 29
click at [1500, 461] on select "Select 10:00 AM 10:15 AM 10:30 AM 10:45 AM 11:00 AM 11:15 AM 11:30 AM 11:45 AM …" at bounding box center [1433, 454] width 220 height 29
select select "735"
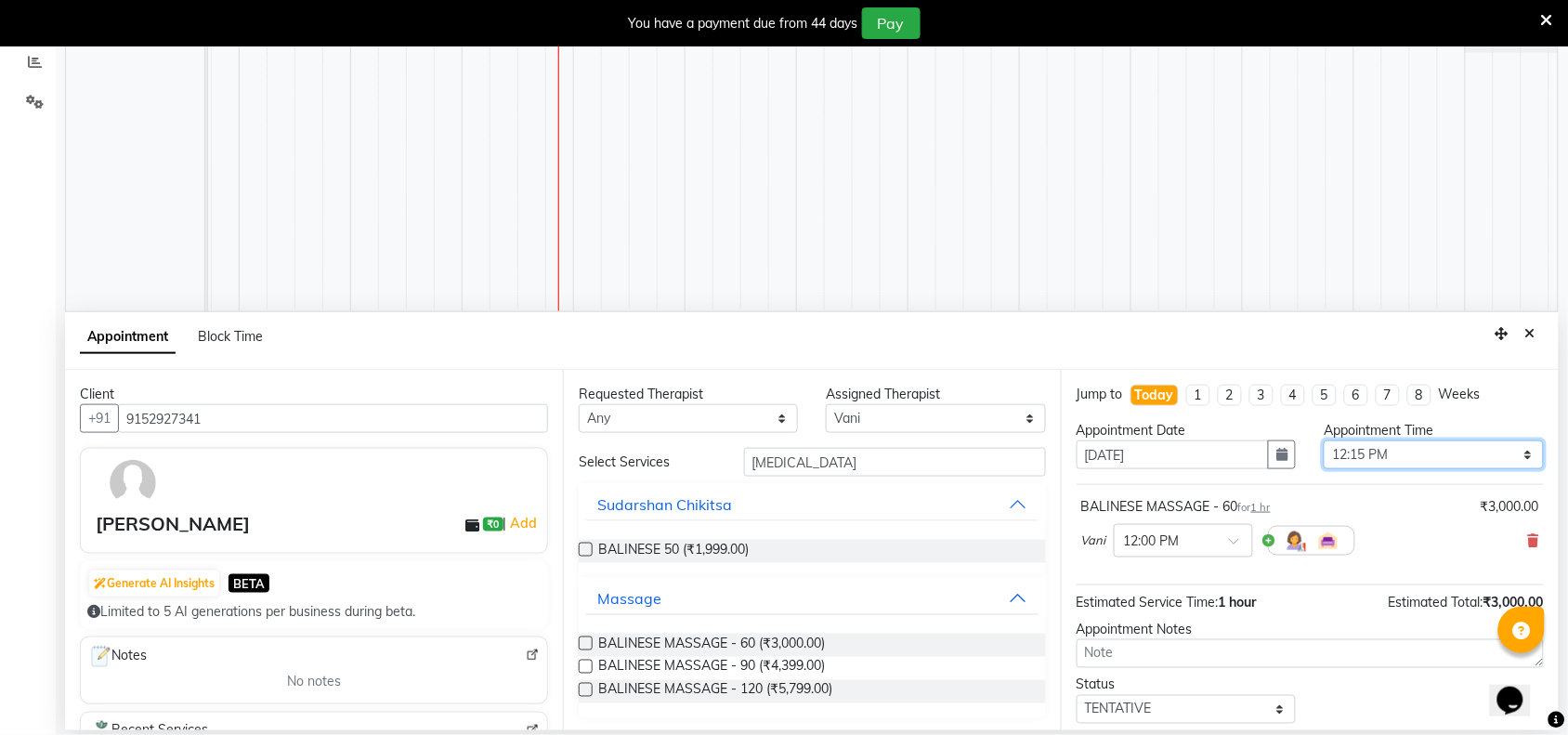
click at [1324, 441] on select "Select 10:00 AM 10:15 AM 10:30 AM 10:45 AM 11:00 AM 11:15 AM 11:30 AM 11:45 AM …" at bounding box center [1433, 454] width 220 height 29
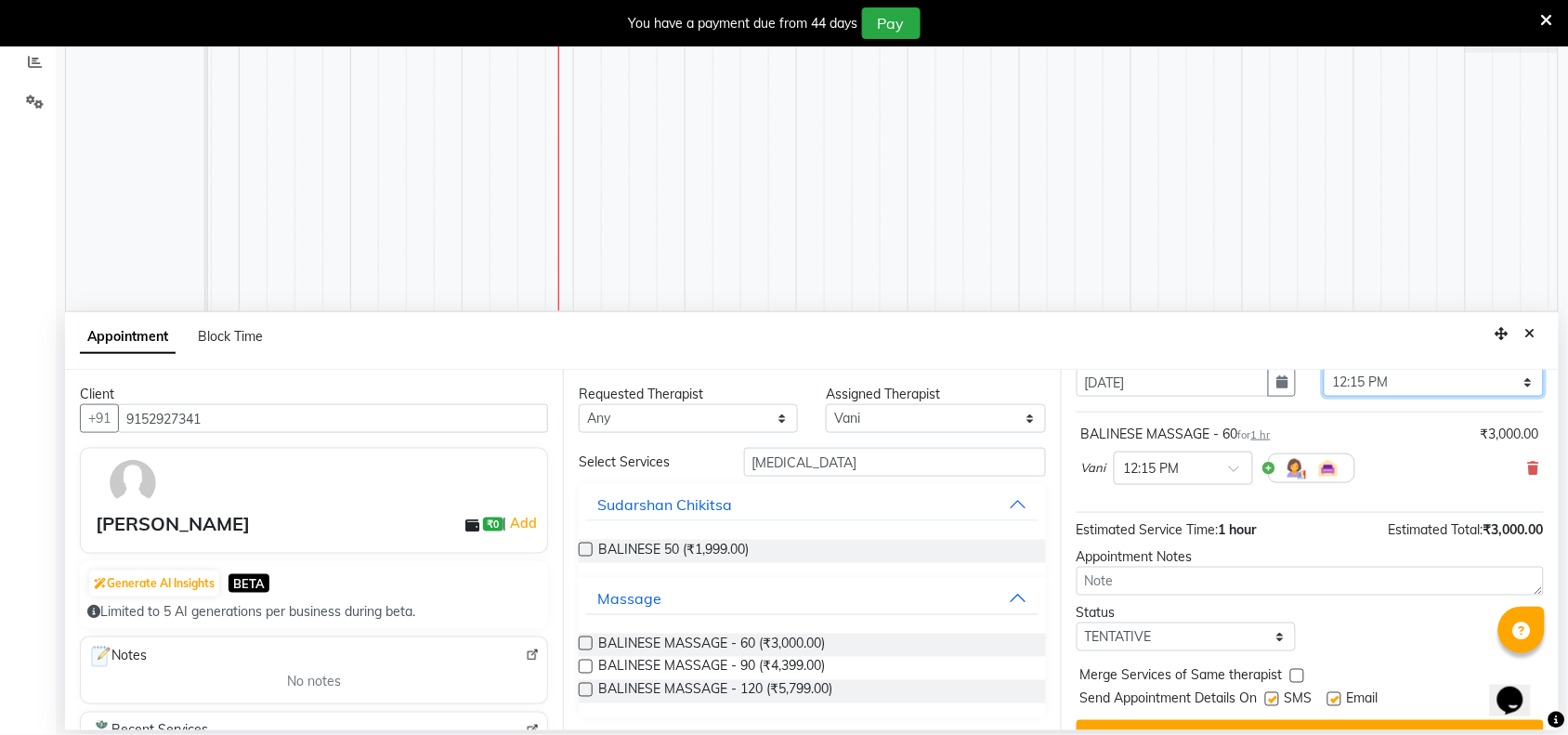
scroll to position [112, 0]
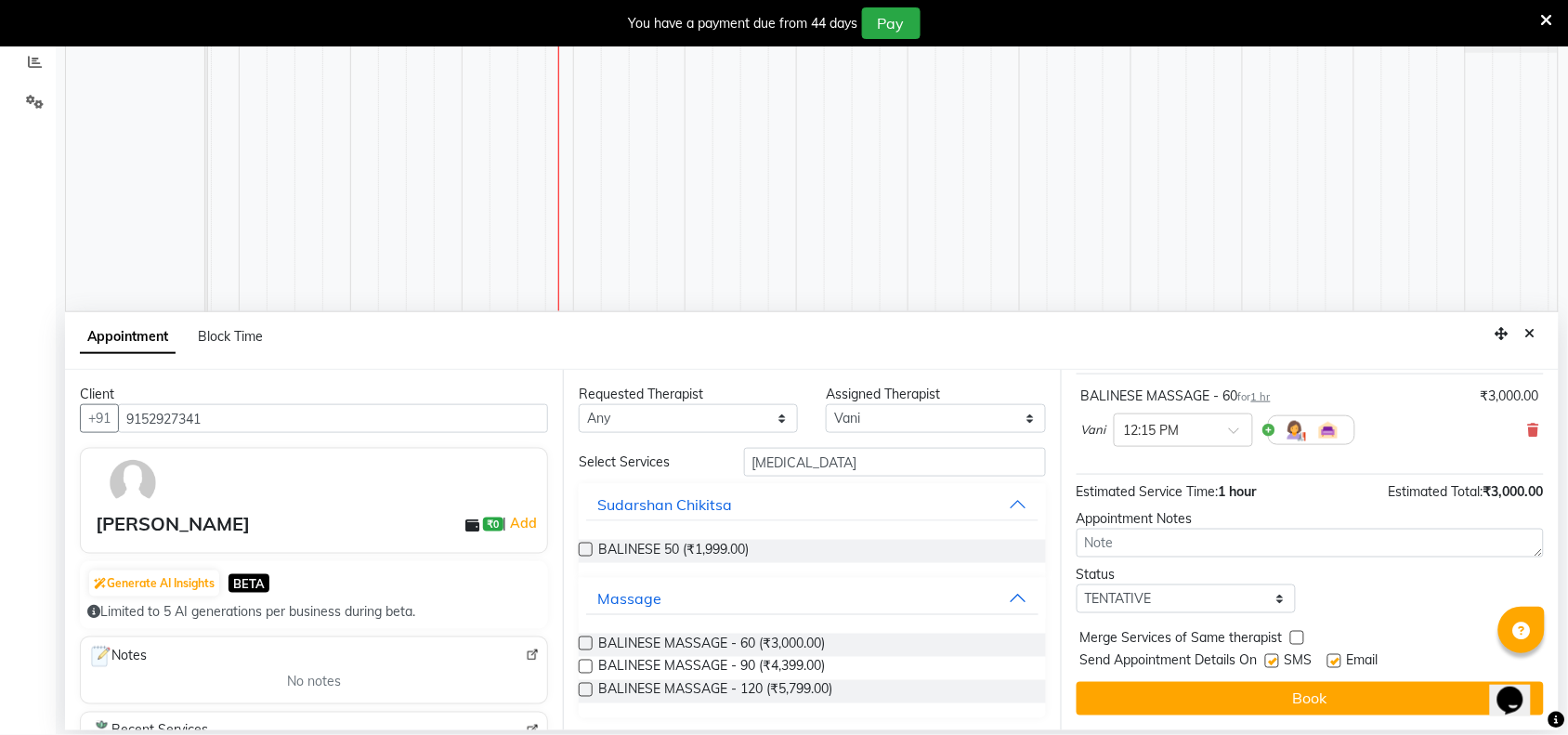
click at [1275, 655] on label at bounding box center [1271, 661] width 14 height 14
click at [1275, 657] on input "checkbox" at bounding box center [1270, 662] width 12 height 12
checkbox input "false"
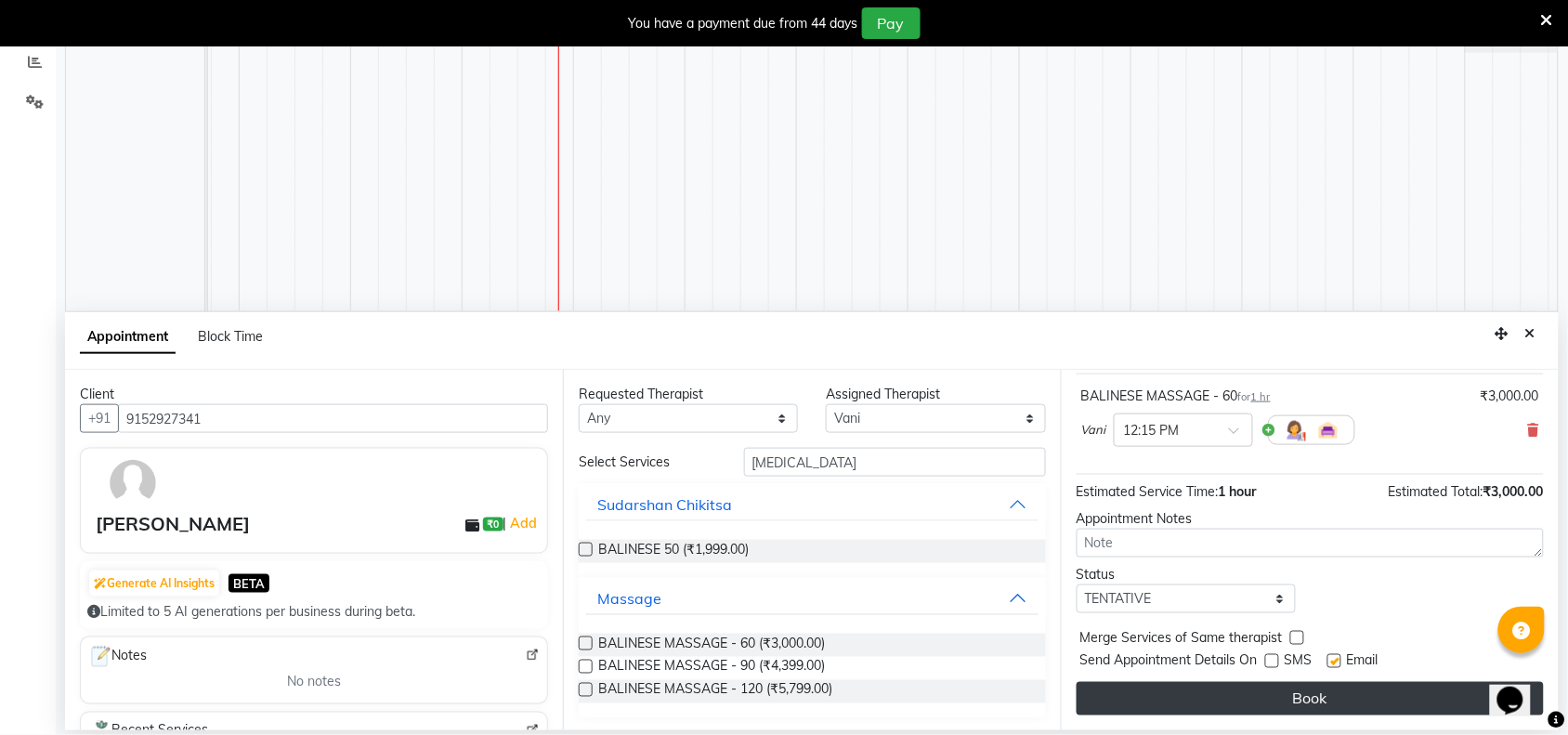
click at [1275, 681] on button "Book" at bounding box center [1310, 697] width 467 height 33
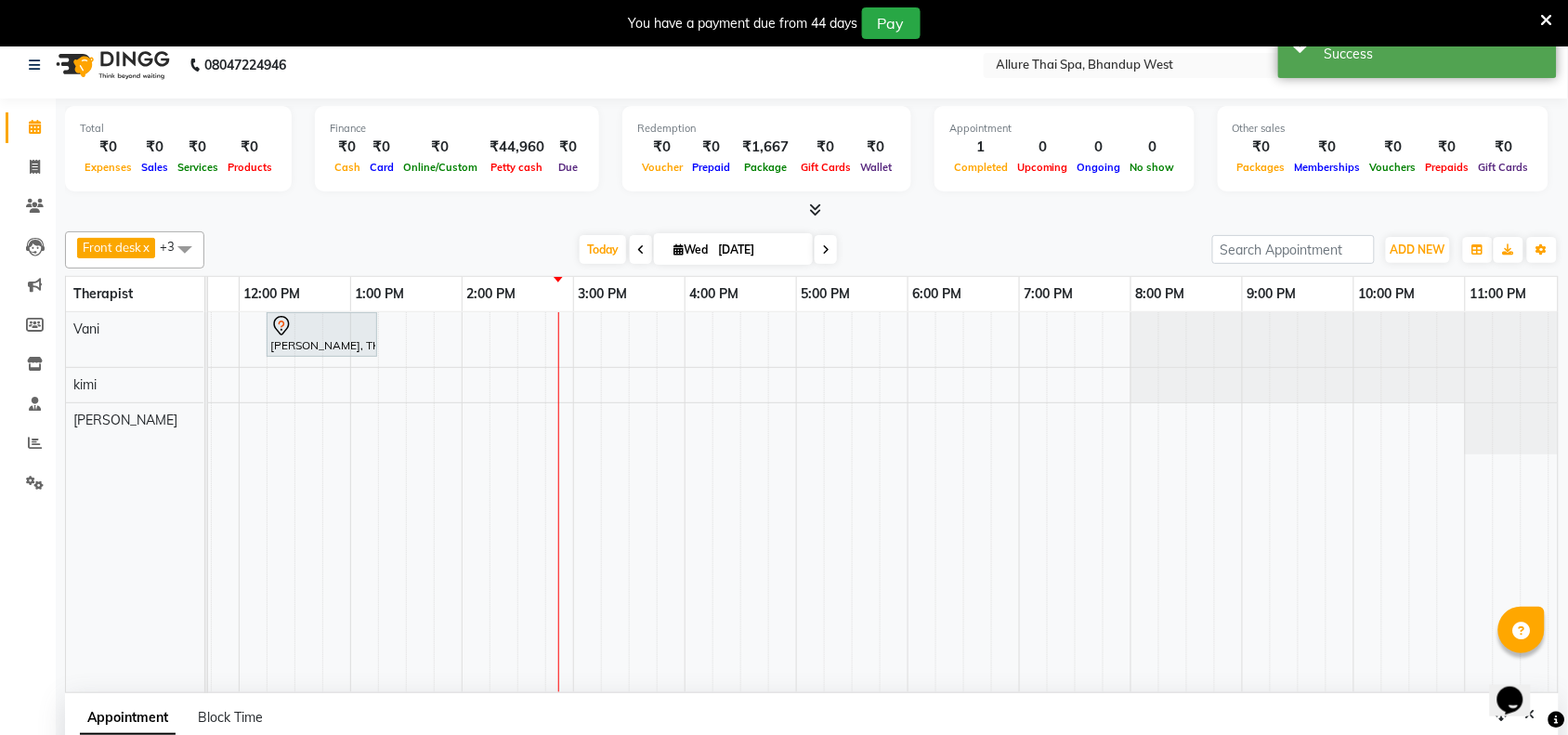
scroll to position [0, 0]
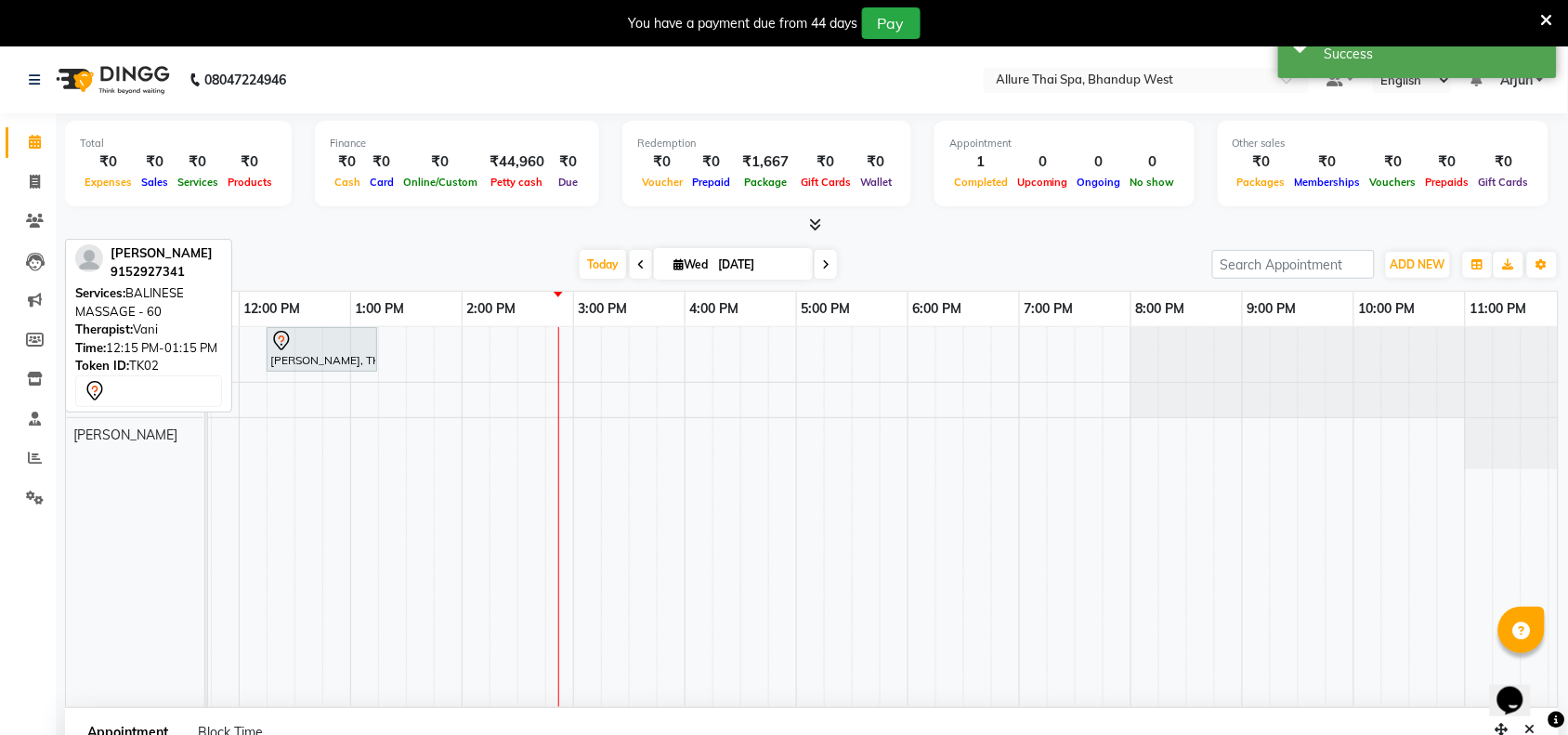
click at [321, 365] on div "[PERSON_NAME], TK02, 12:15 PM-01:15 PM, BALINESE MASSAGE - 60" at bounding box center [321, 349] width 106 height 39
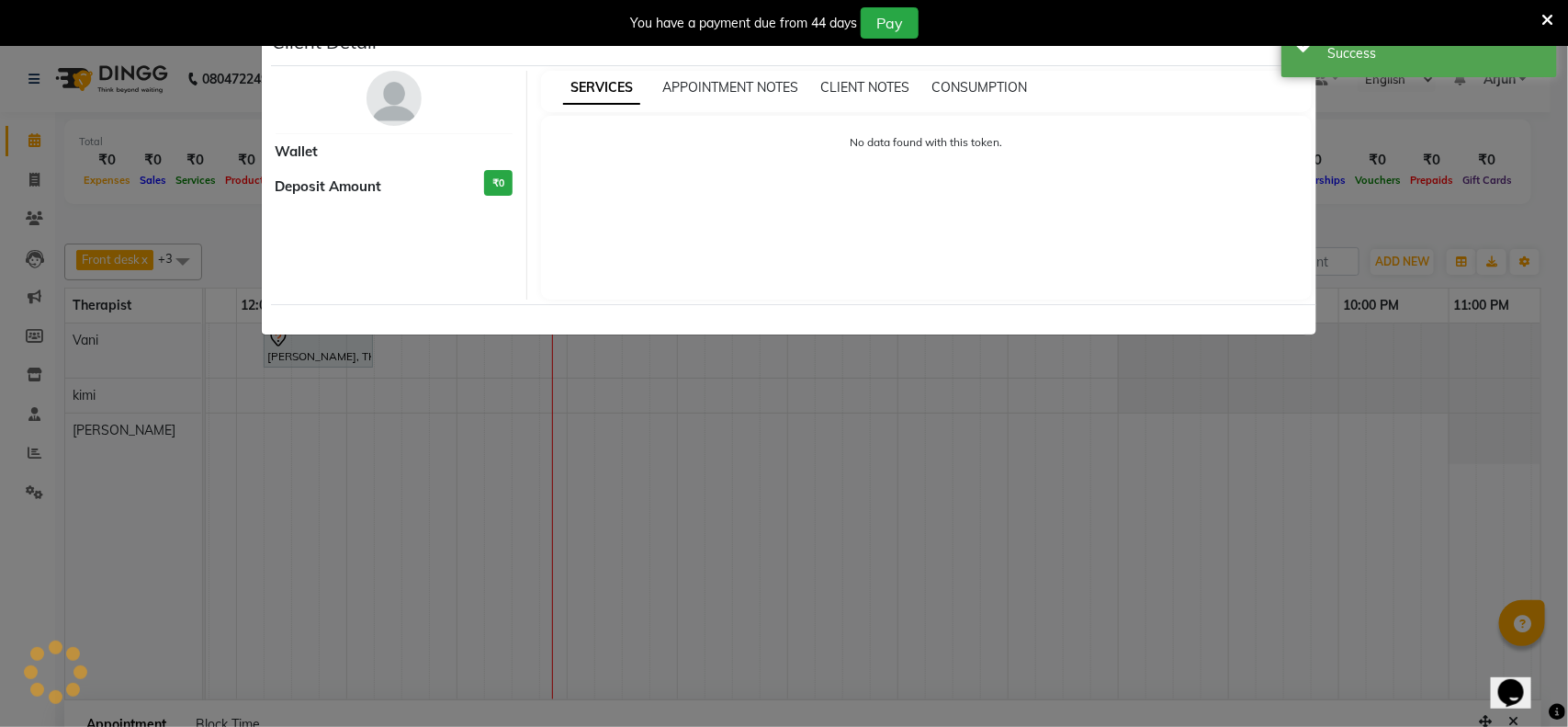
select select "7"
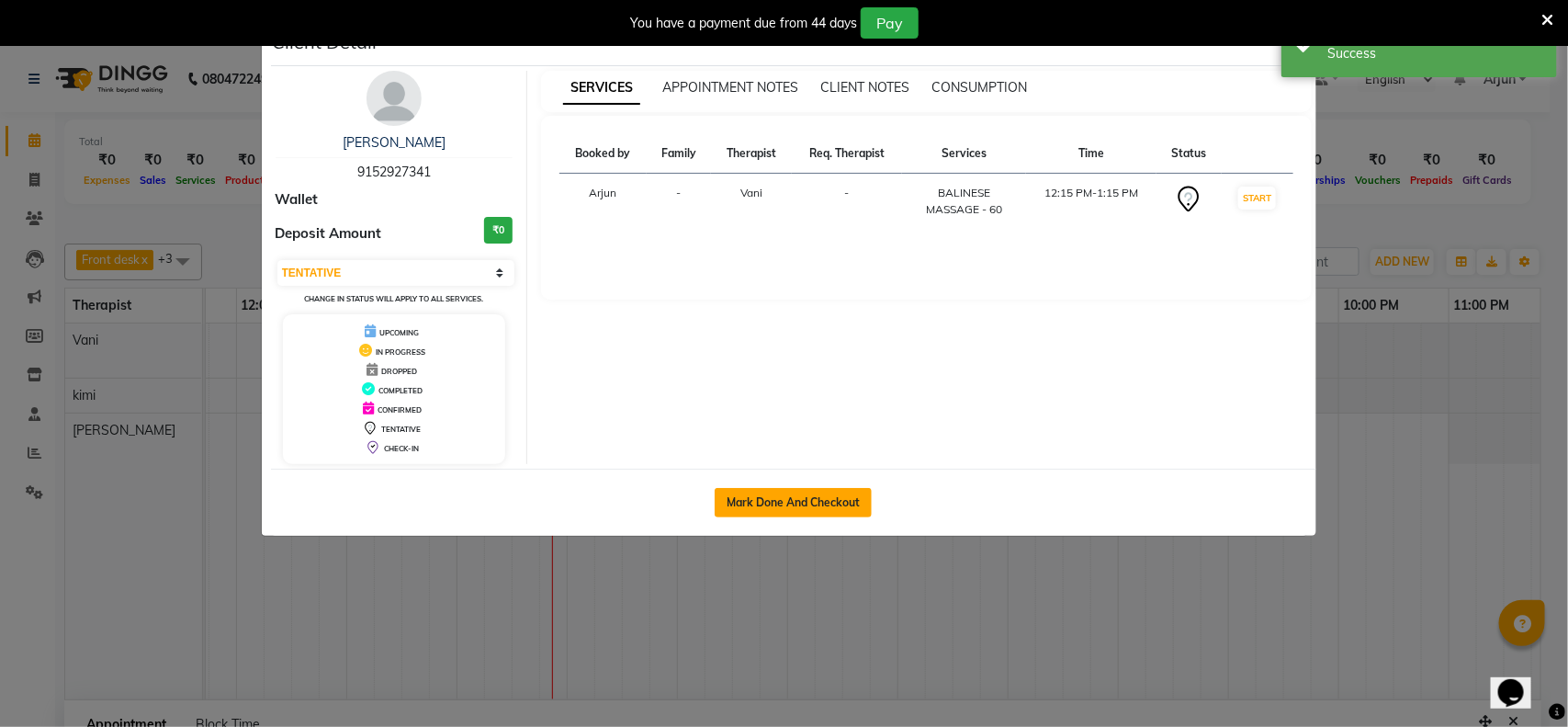
click at [787, 499] on button "Mark Done And Checkout" at bounding box center [793, 502] width 157 height 30
select select "8527"
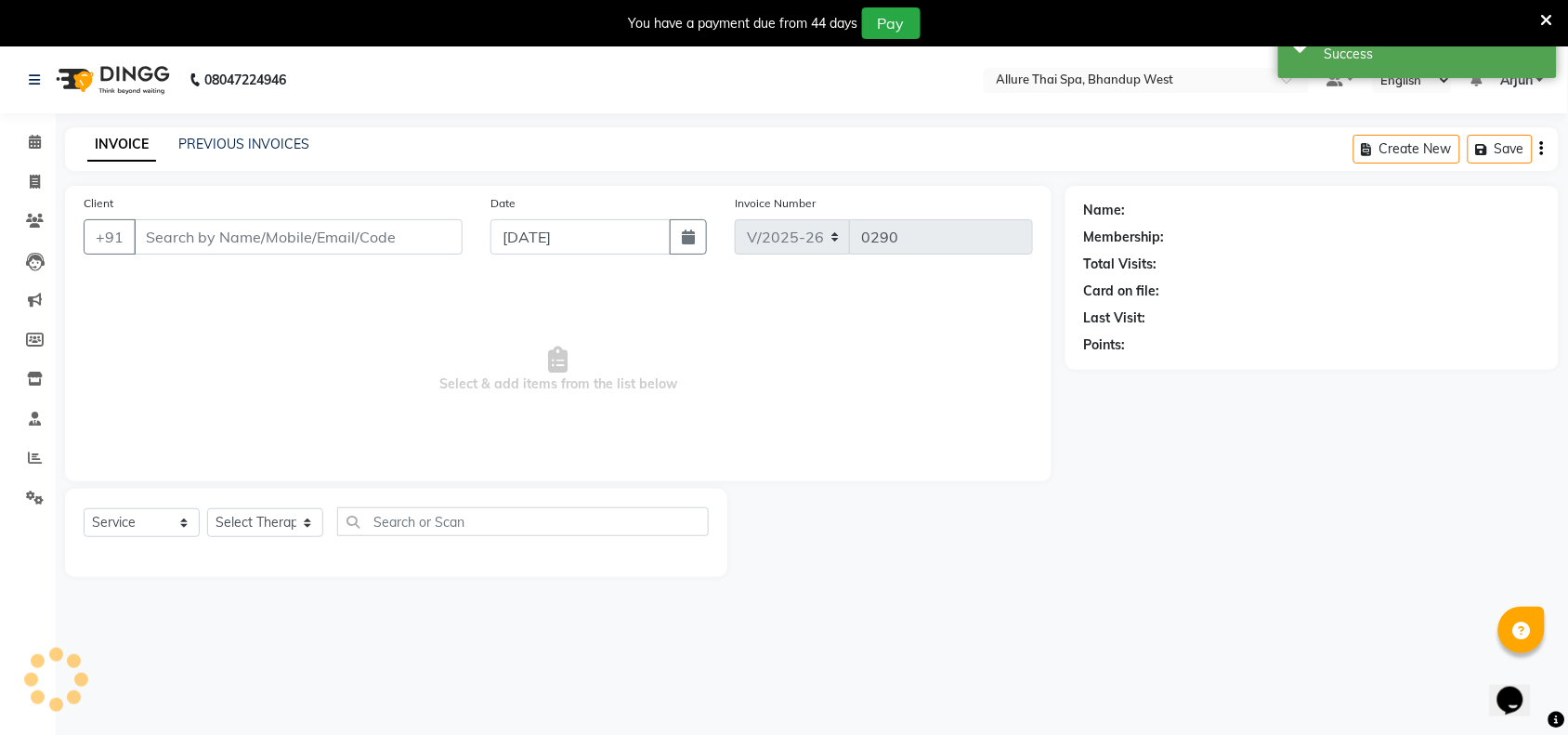
select select "package"
type input "9152927341"
select select "84286"
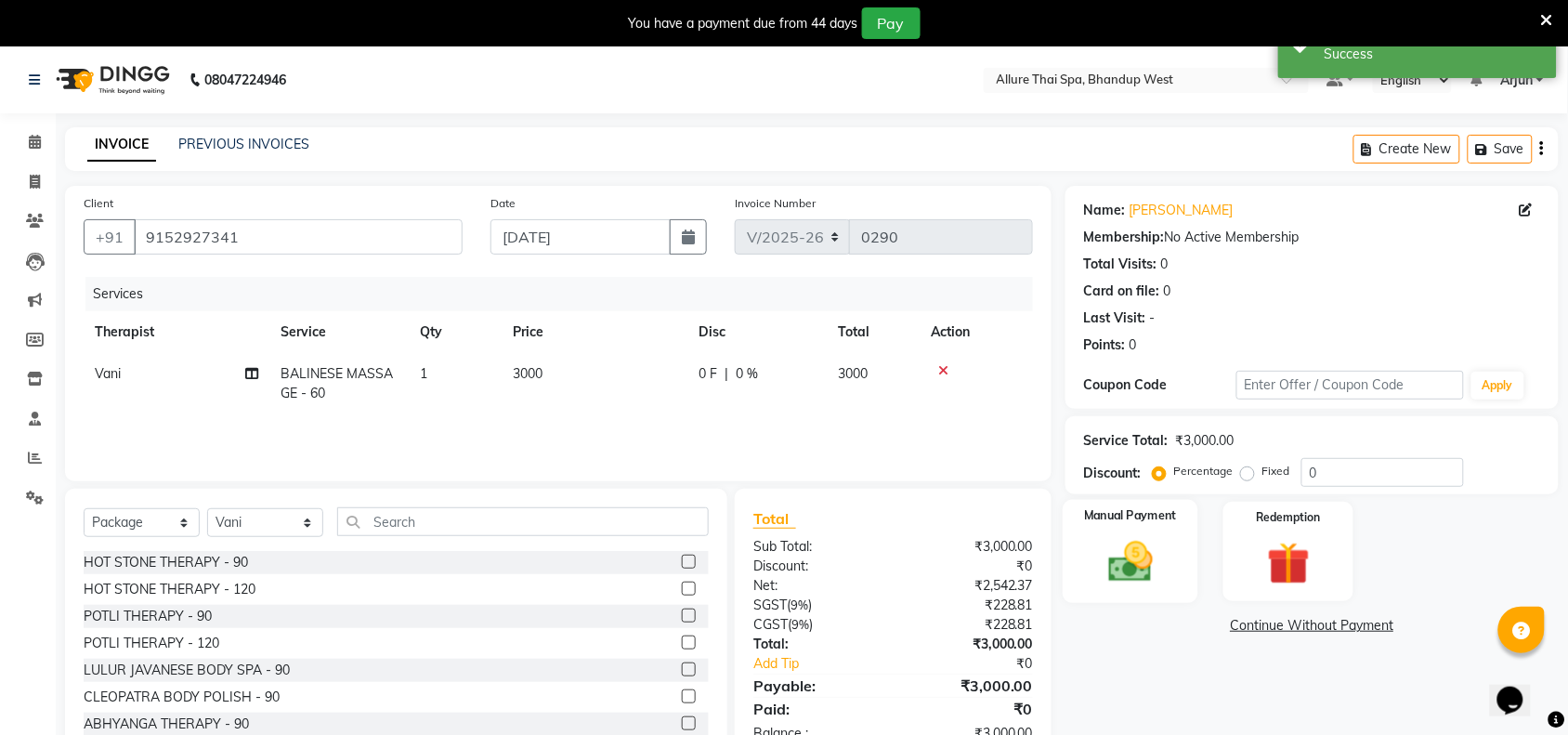
click at [1140, 577] on img at bounding box center [1130, 562] width 73 height 51
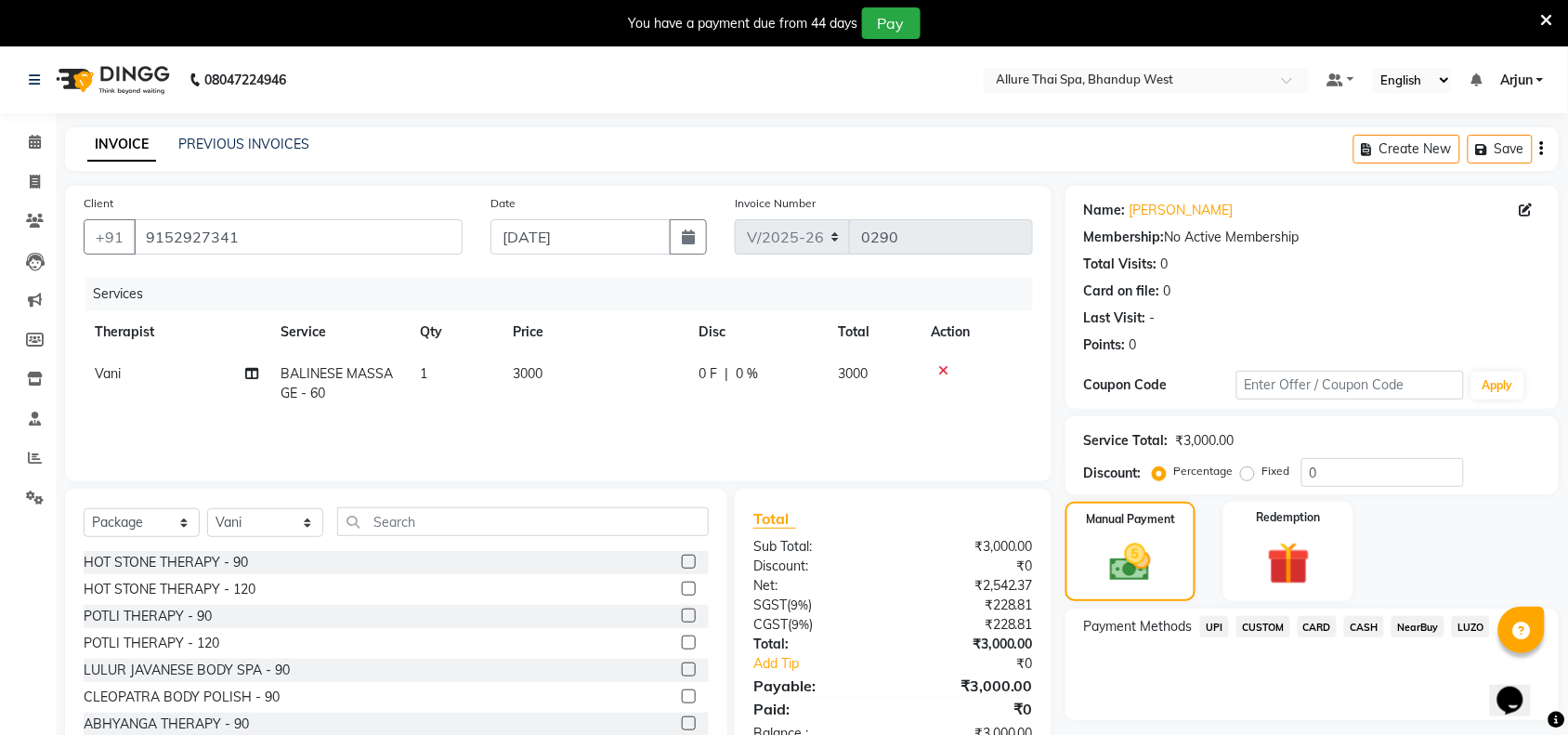
click at [1262, 472] on label "Fixed" at bounding box center [1276, 471] width 28 height 17
click at [1252, 472] on input "Fixed" at bounding box center [1251, 471] width 13 height 13
radio input "true"
click at [1339, 490] on div "Service Total: ₹3,000.00 Discount: Percentage Fixed 0" at bounding box center [1312, 455] width 493 height 78
click at [1340, 474] on input "0" at bounding box center [1382, 472] width 162 height 29
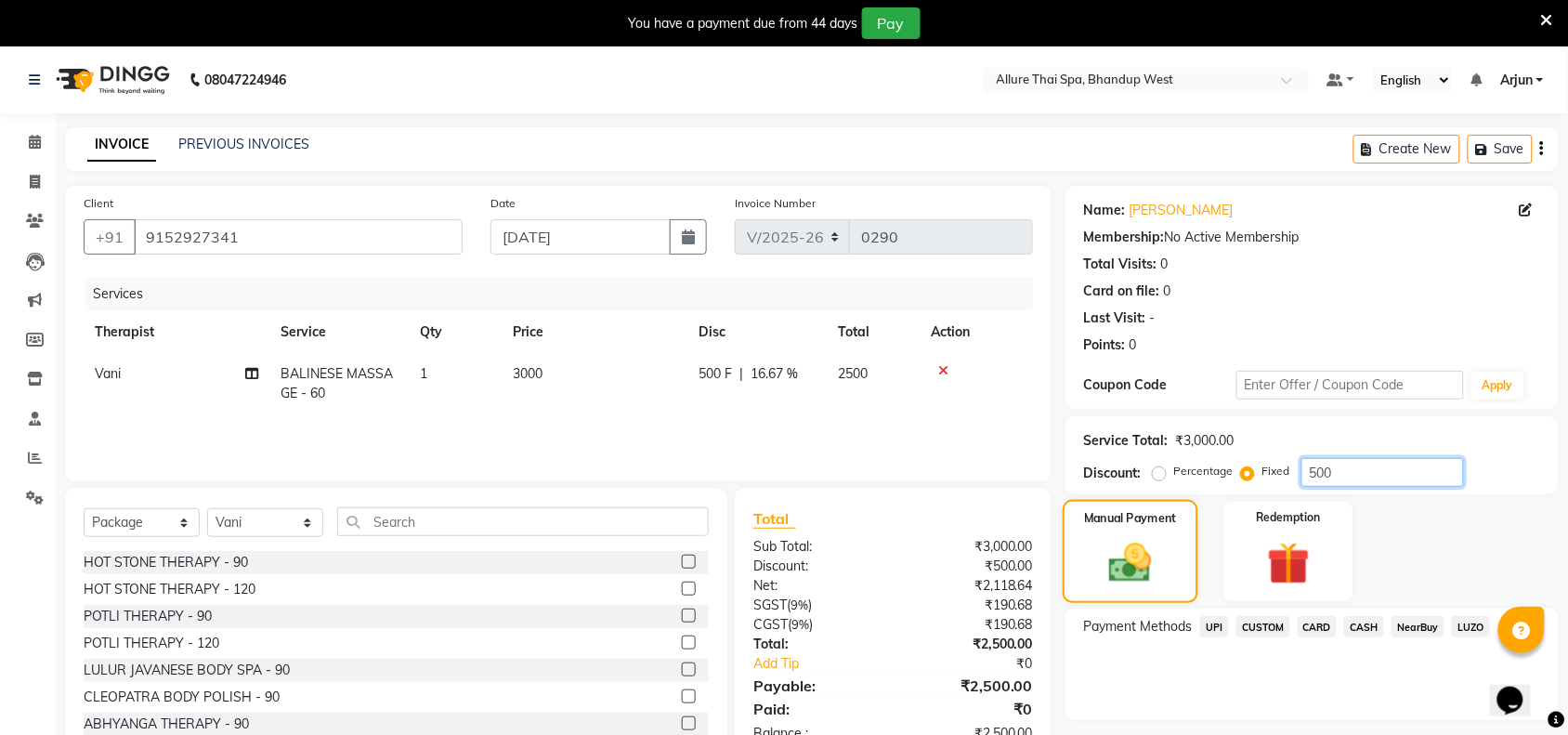
scroll to position [54, 0]
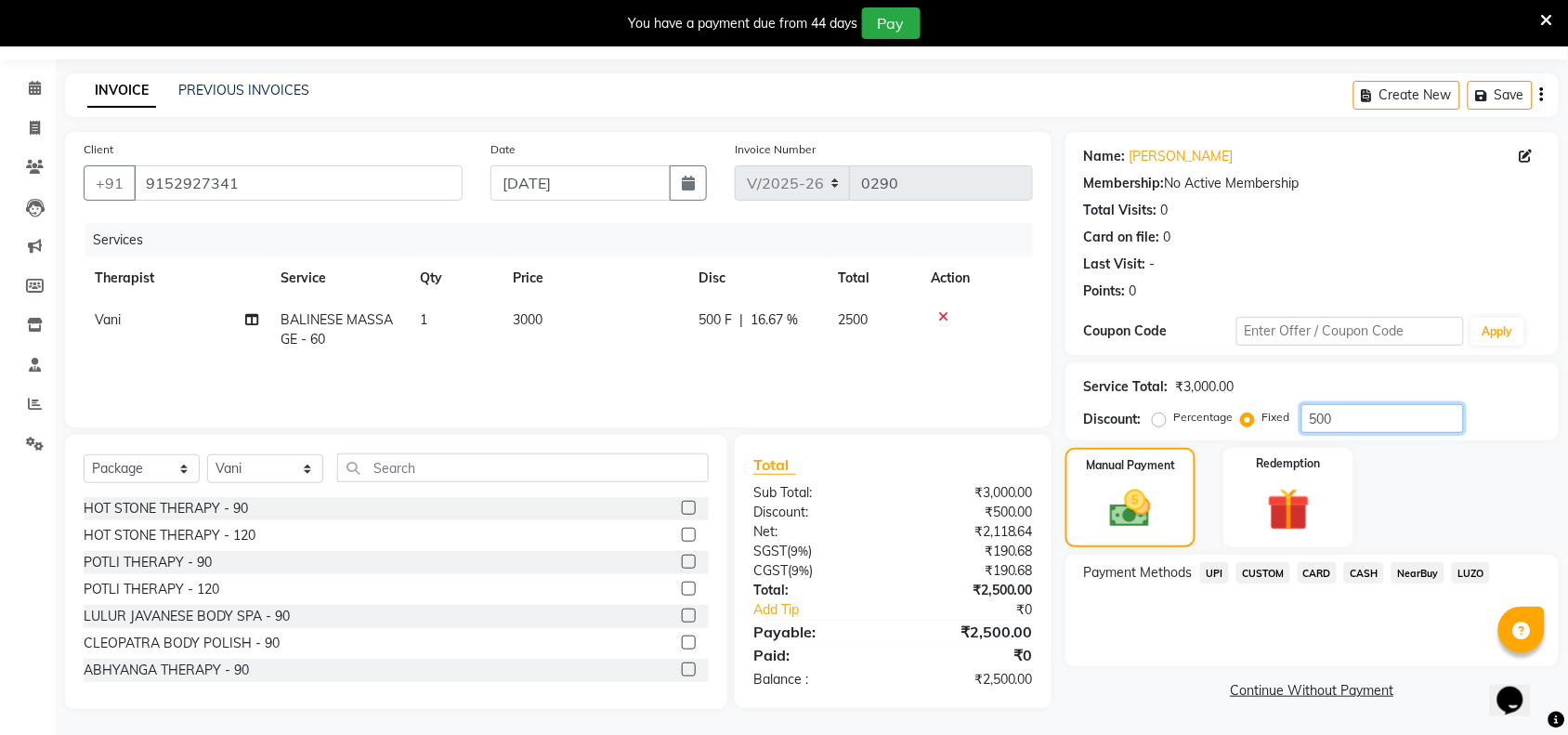
type input "500"
click at [1372, 572] on span "CASH" at bounding box center [1364, 572] width 40 height 22
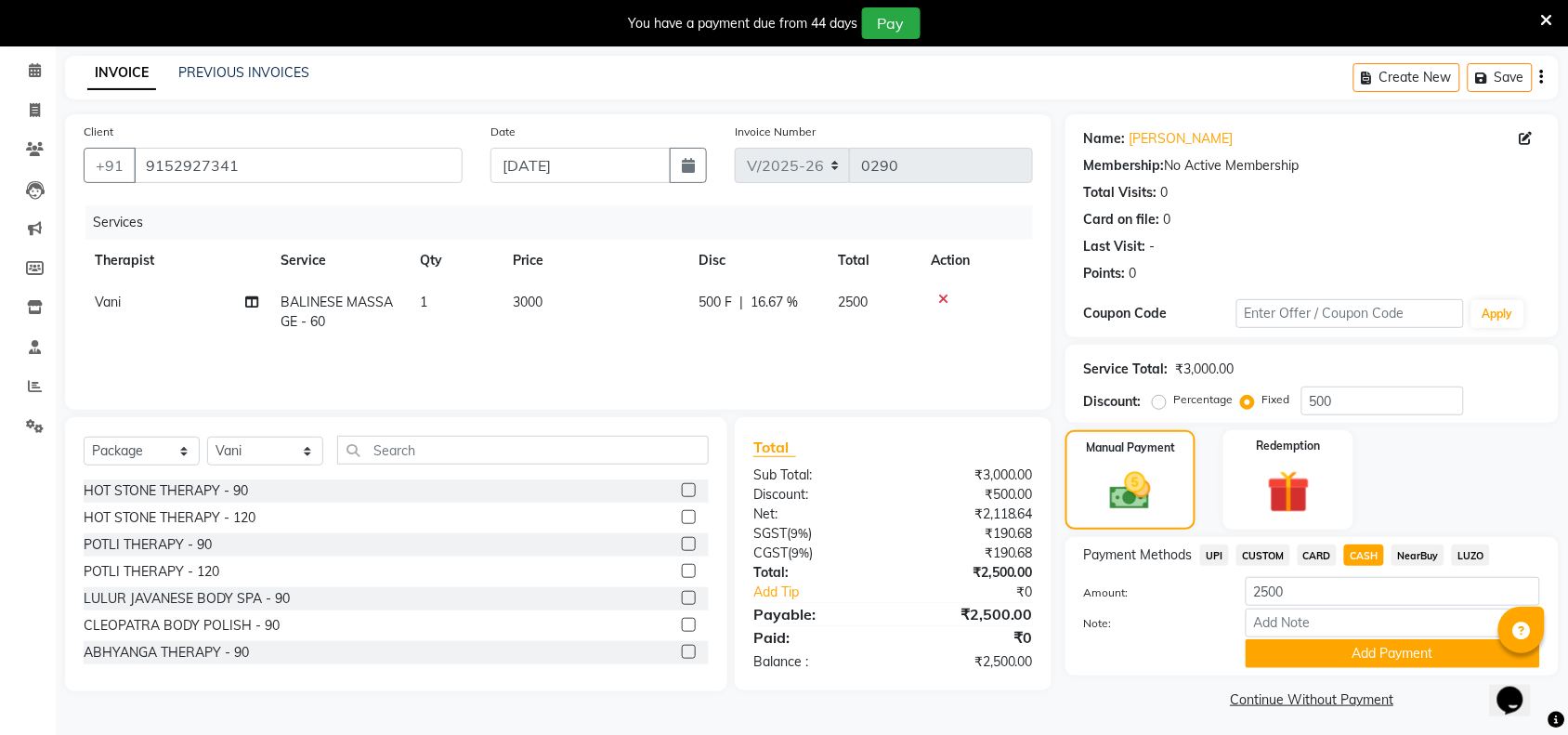
scroll to position [77, 0]
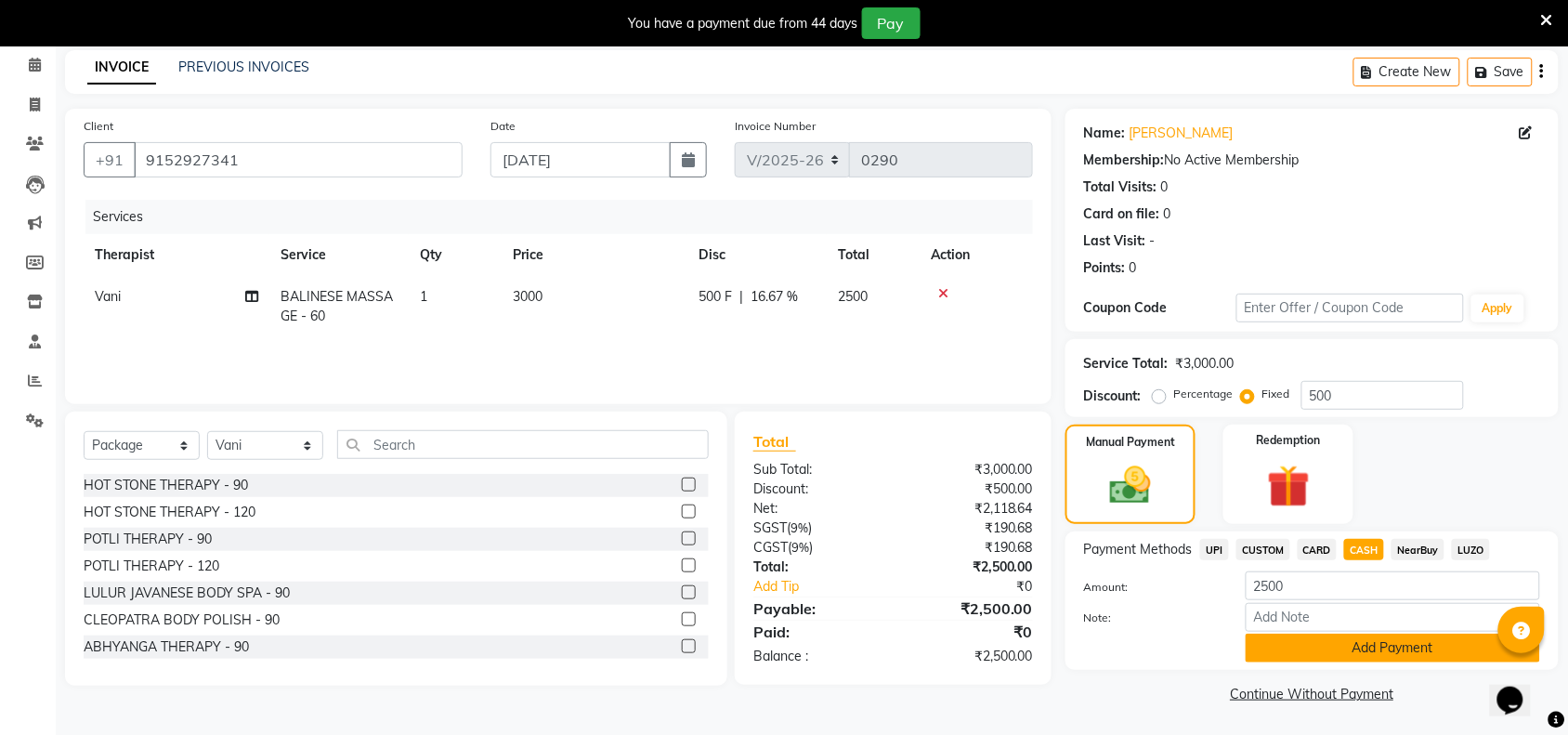
click at [1328, 647] on button "Add Payment" at bounding box center [1393, 647] width 294 height 29
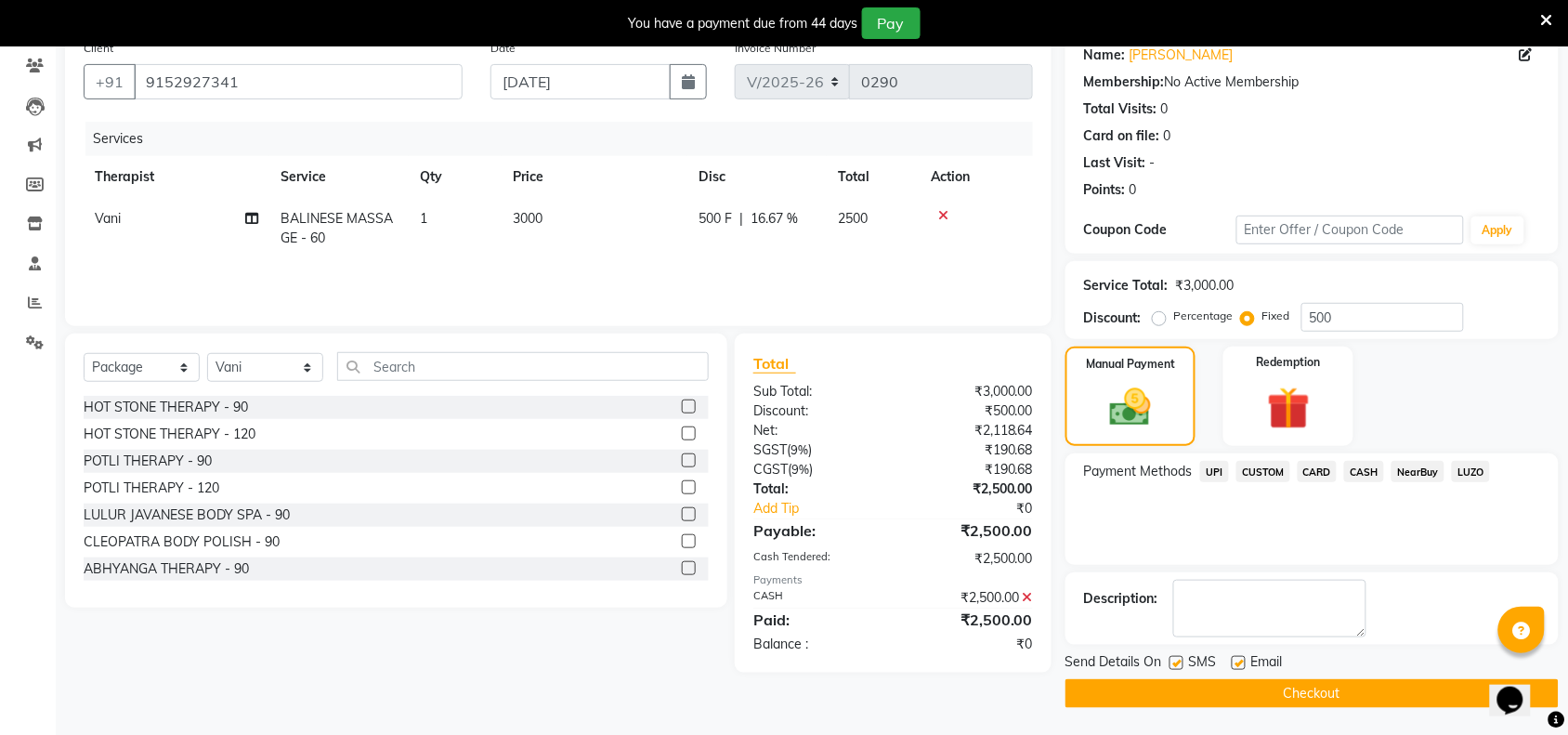
scroll to position [156, 0]
click at [1180, 662] on label at bounding box center [1176, 662] width 14 height 14
click at [1180, 662] on input "checkbox" at bounding box center [1175, 662] width 12 height 12
checkbox input "false"
click at [1192, 689] on button "Checkout" at bounding box center [1312, 693] width 493 height 29
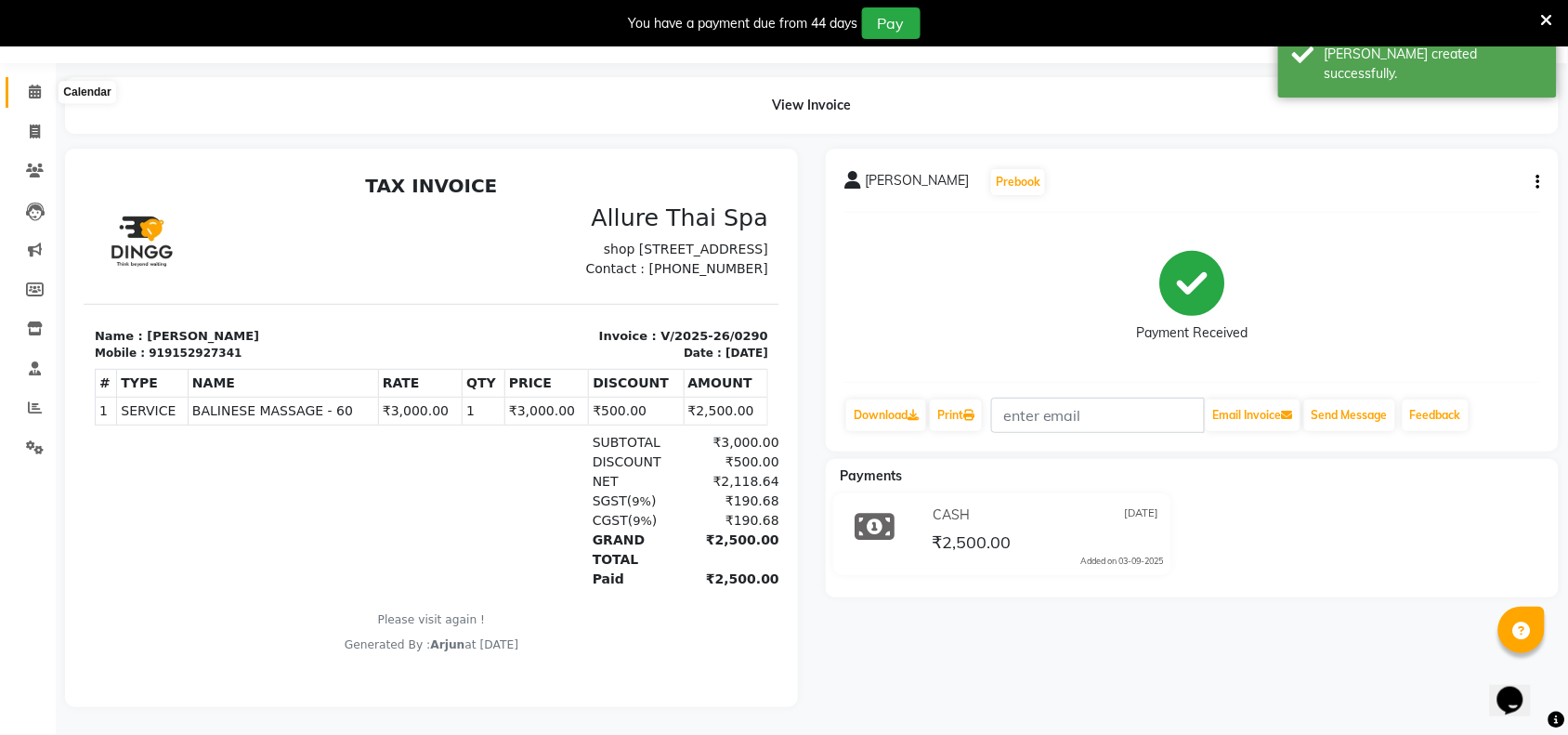
click at [38, 85] on icon at bounding box center [35, 91] width 12 height 14
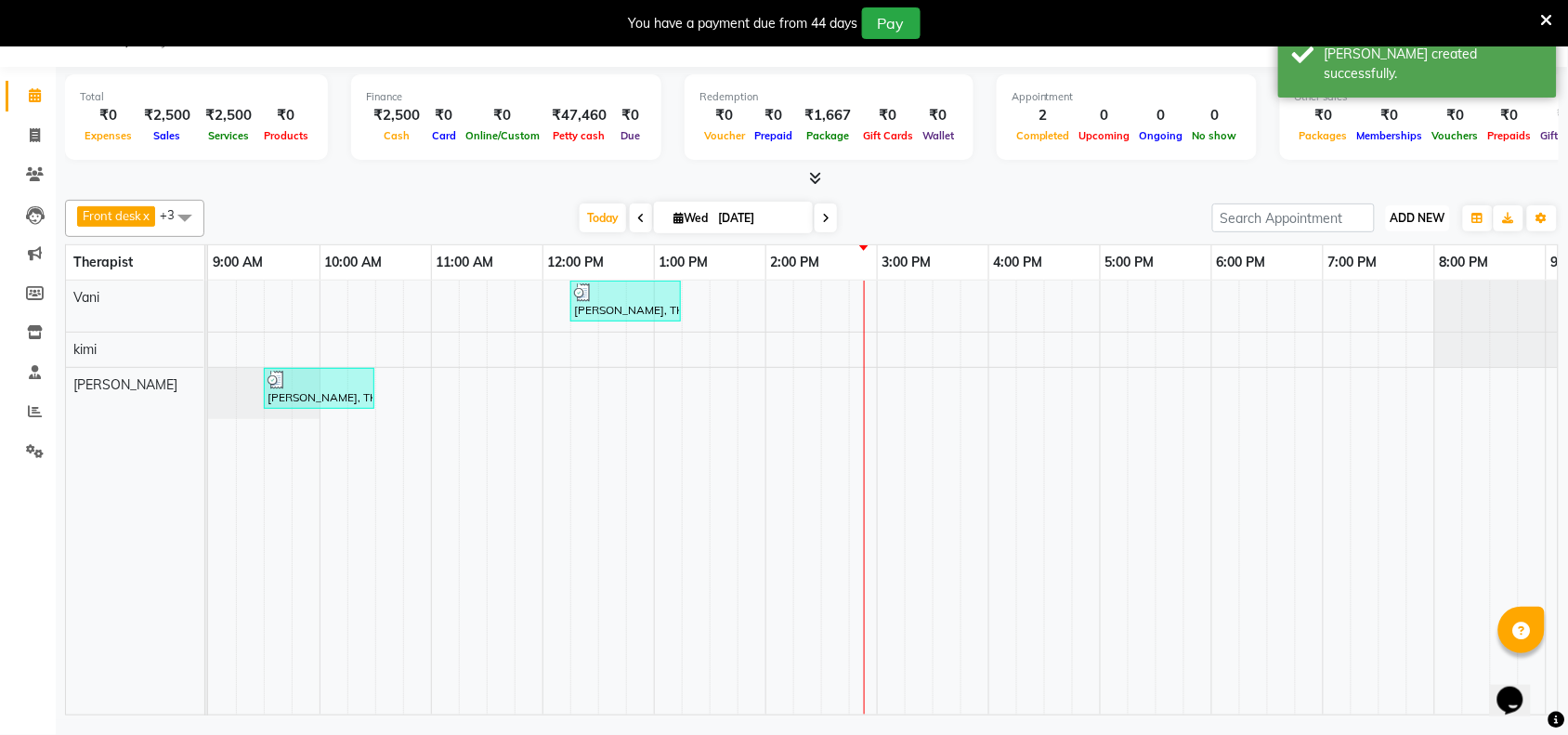
click at [1433, 216] on span "ADD NEW" at bounding box center [1418, 218] width 55 height 14
click at [1368, 255] on button "Add Appointment" at bounding box center [1377, 253] width 147 height 24
select select "600"
select select "tentative"
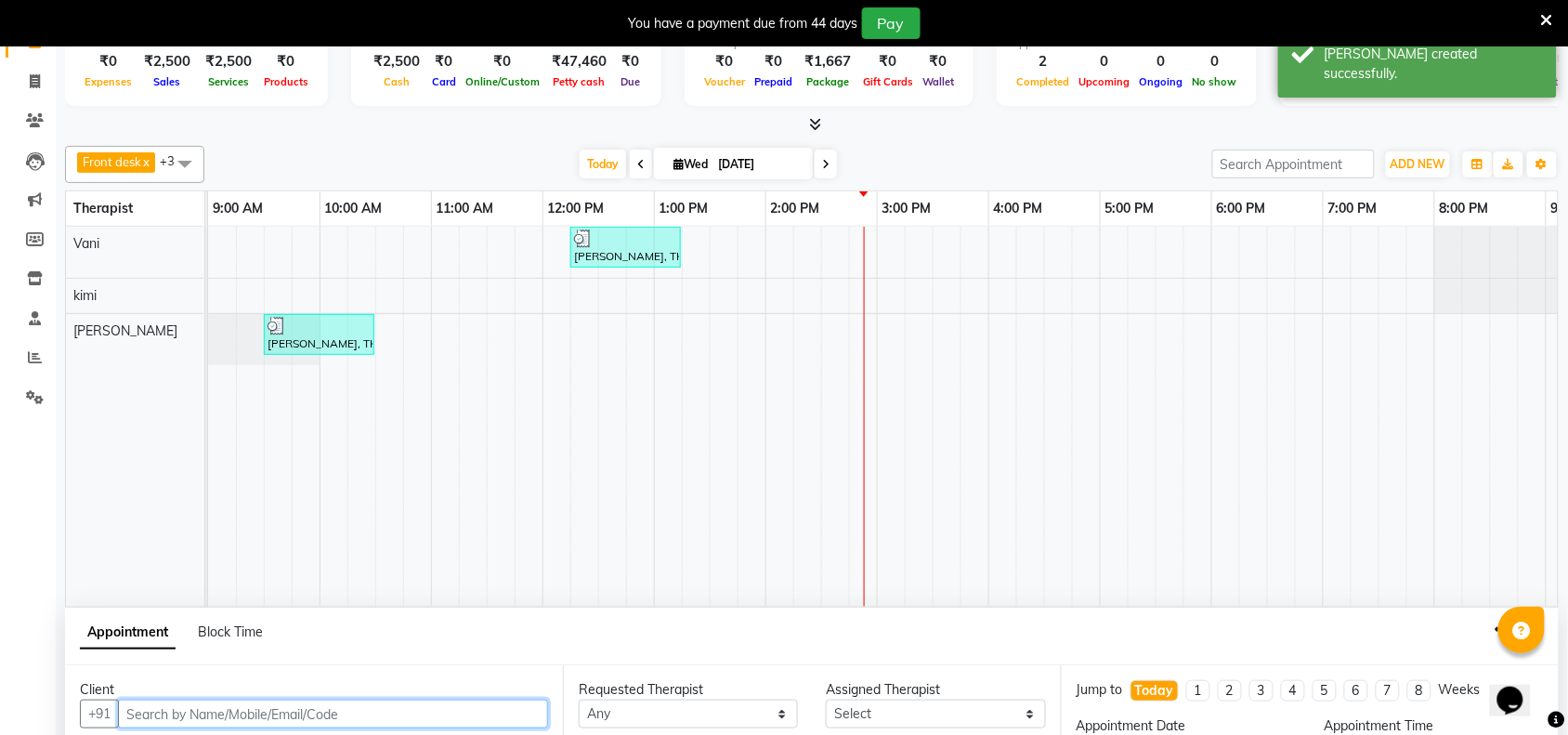
scroll to position [95, 0]
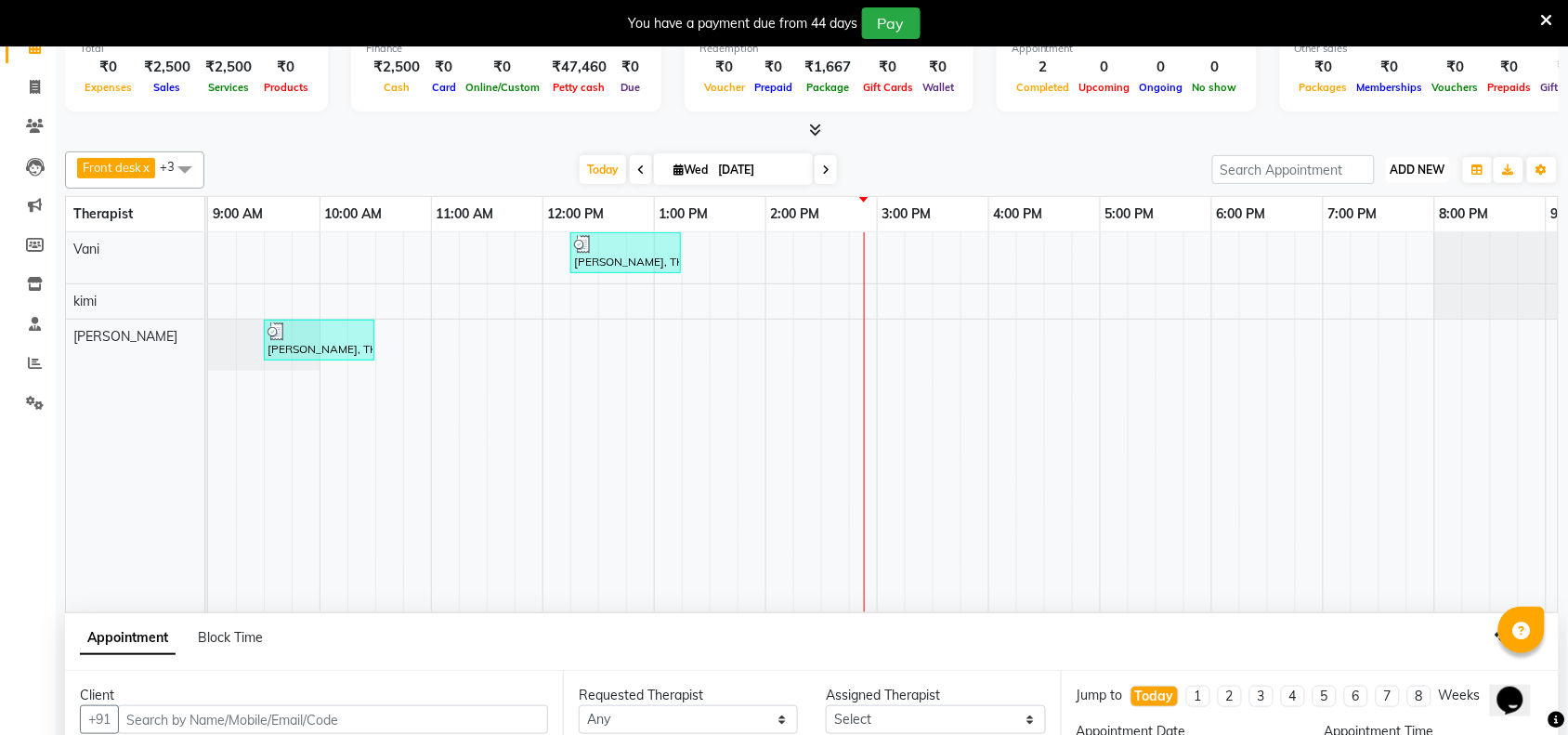
click at [1430, 159] on button "ADD NEW Toggle Dropdown" at bounding box center [1418, 171] width 64 height 26
click at [1343, 229] on link "Add Invoice" at bounding box center [1377, 230] width 147 height 24
select select "8527"
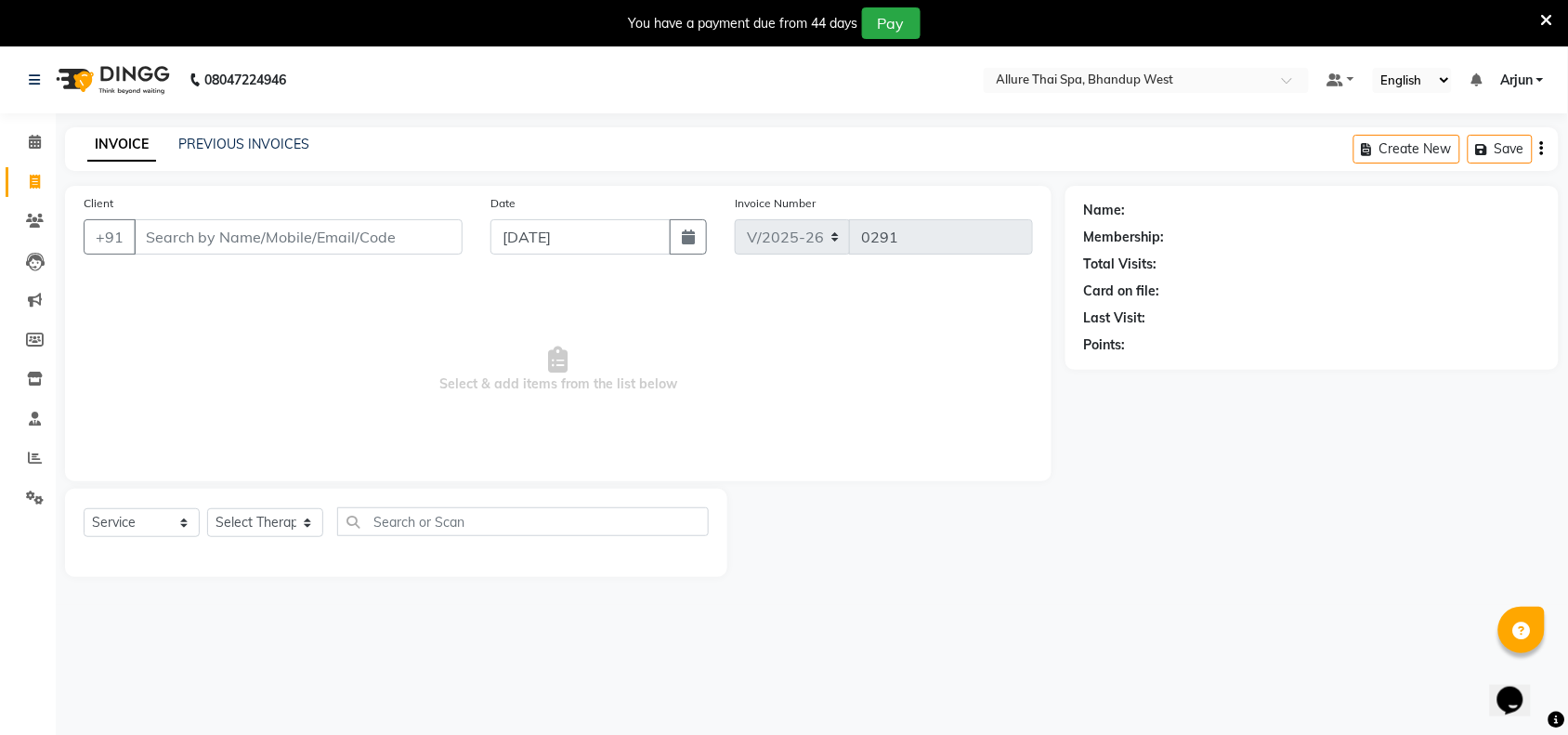
select select "package"
click at [26, 492] on icon at bounding box center [35, 497] width 18 height 14
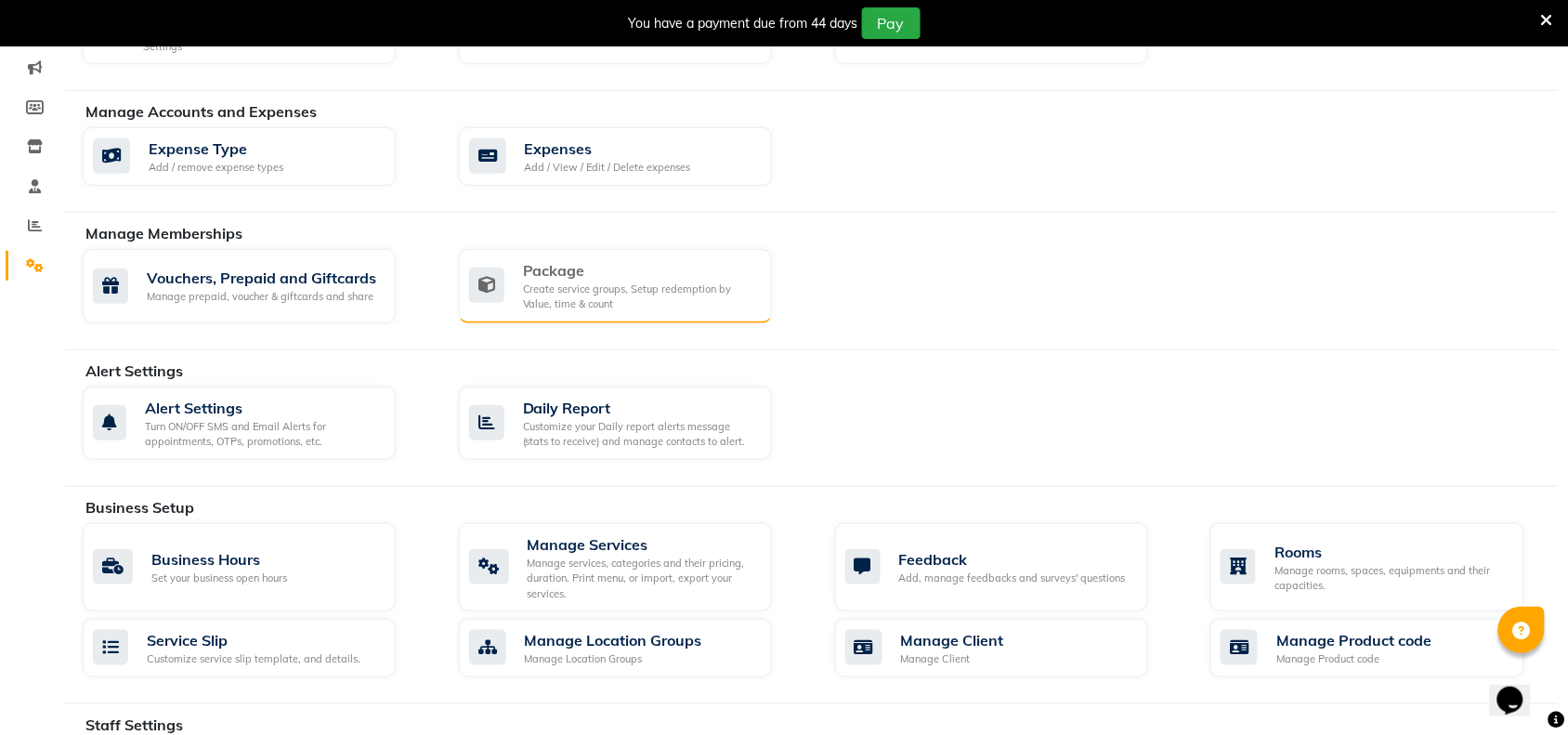
click at [591, 252] on div "Package Create service groups, Setup redemption by Value, time & count" at bounding box center [615, 286] width 313 height 74
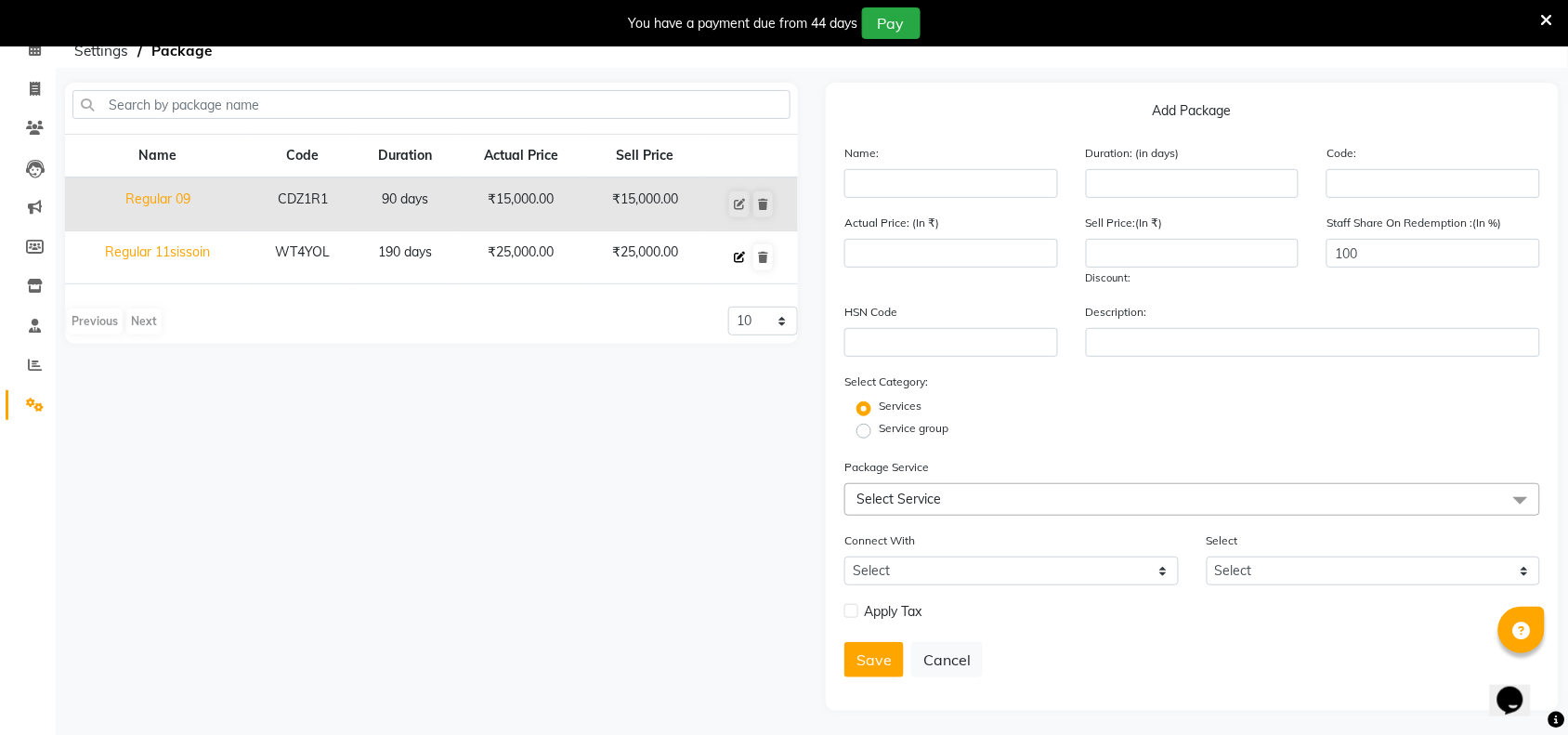
click at [745, 263] on button at bounding box center [740, 257] width 21 height 26
type input "Regular 11sissoin"
type input "190"
type input "WT4YOL"
type input "25000"
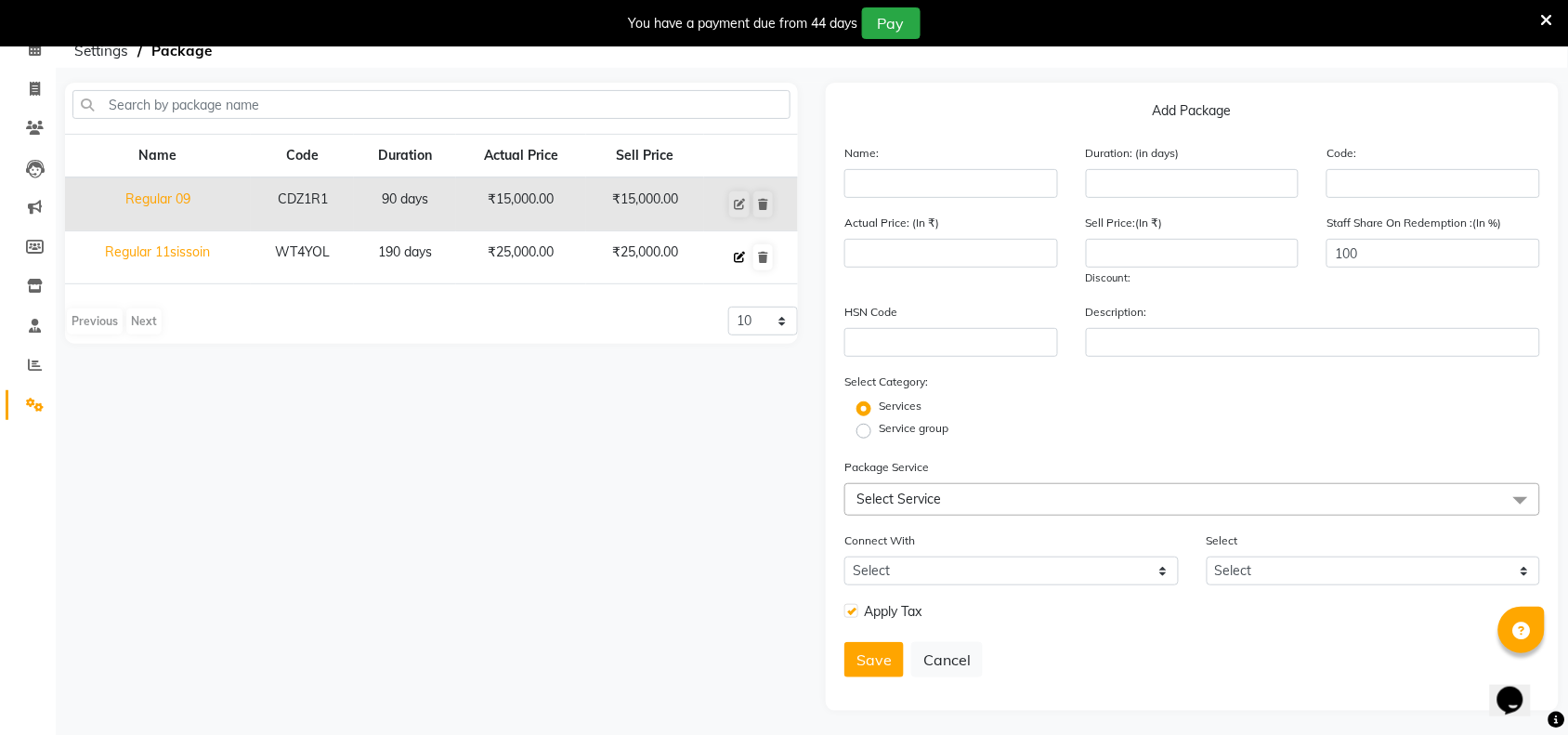
type input "25000"
checkbox input "true"
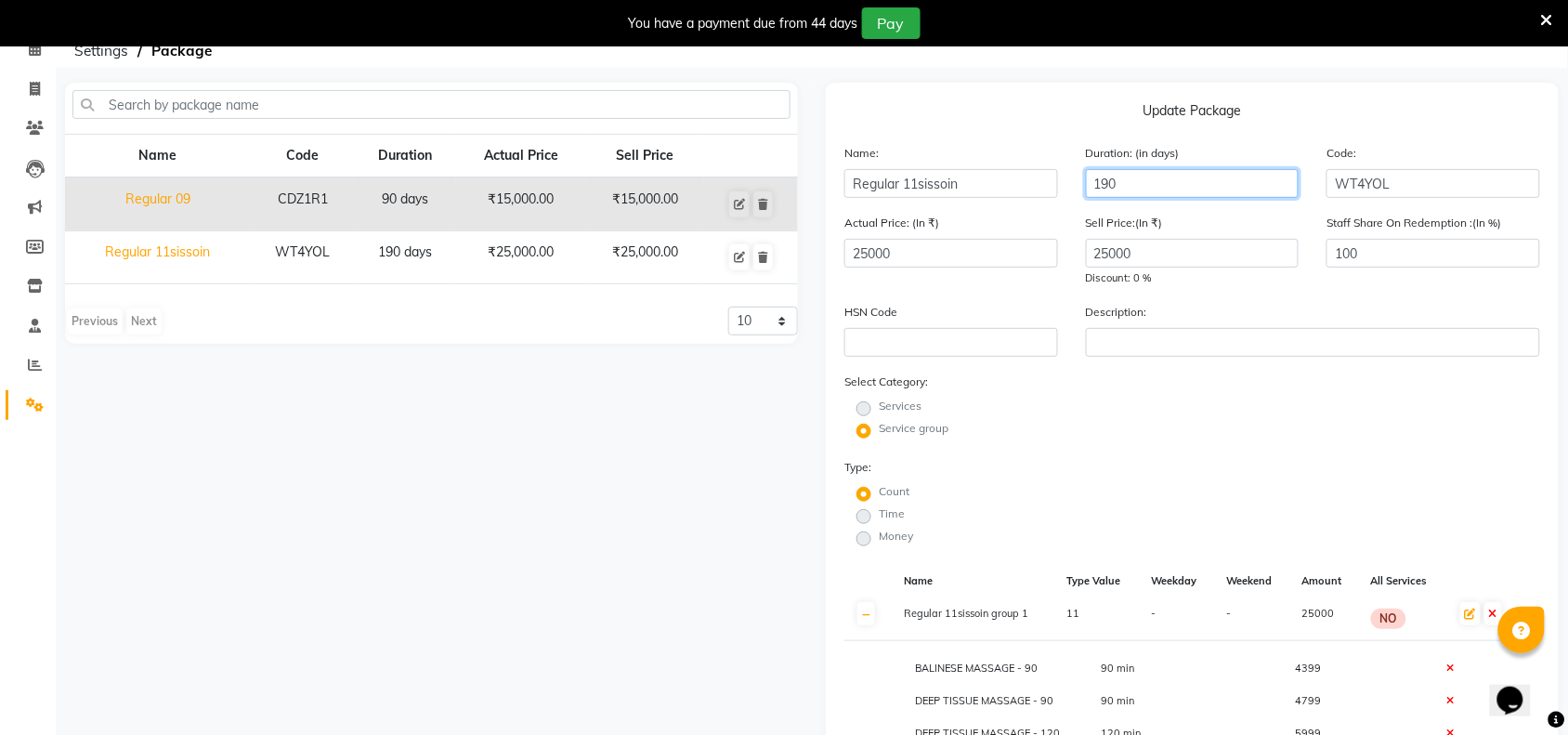
click at [1156, 184] on input "190" at bounding box center [1192, 183] width 214 height 29
type input "1"
type input "240"
click at [975, 260] on input "25000" at bounding box center [951, 253] width 214 height 29
type input "2"
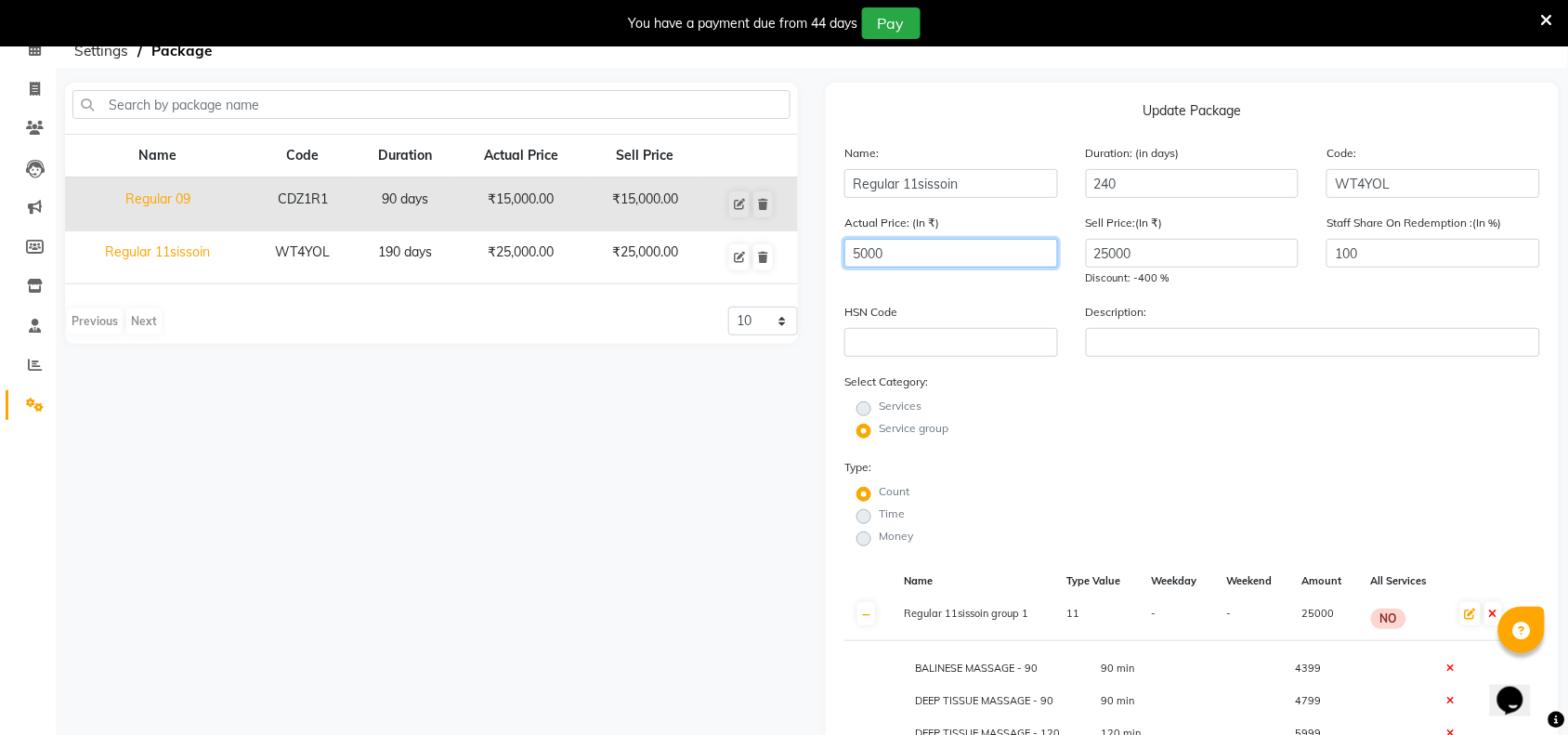
type input "5000"
click at [1191, 255] on input "25000" at bounding box center [1192, 253] width 214 height 29
type input "2"
type input "50000"
click at [957, 238] on input "5000" at bounding box center [951, 253] width 214 height 29
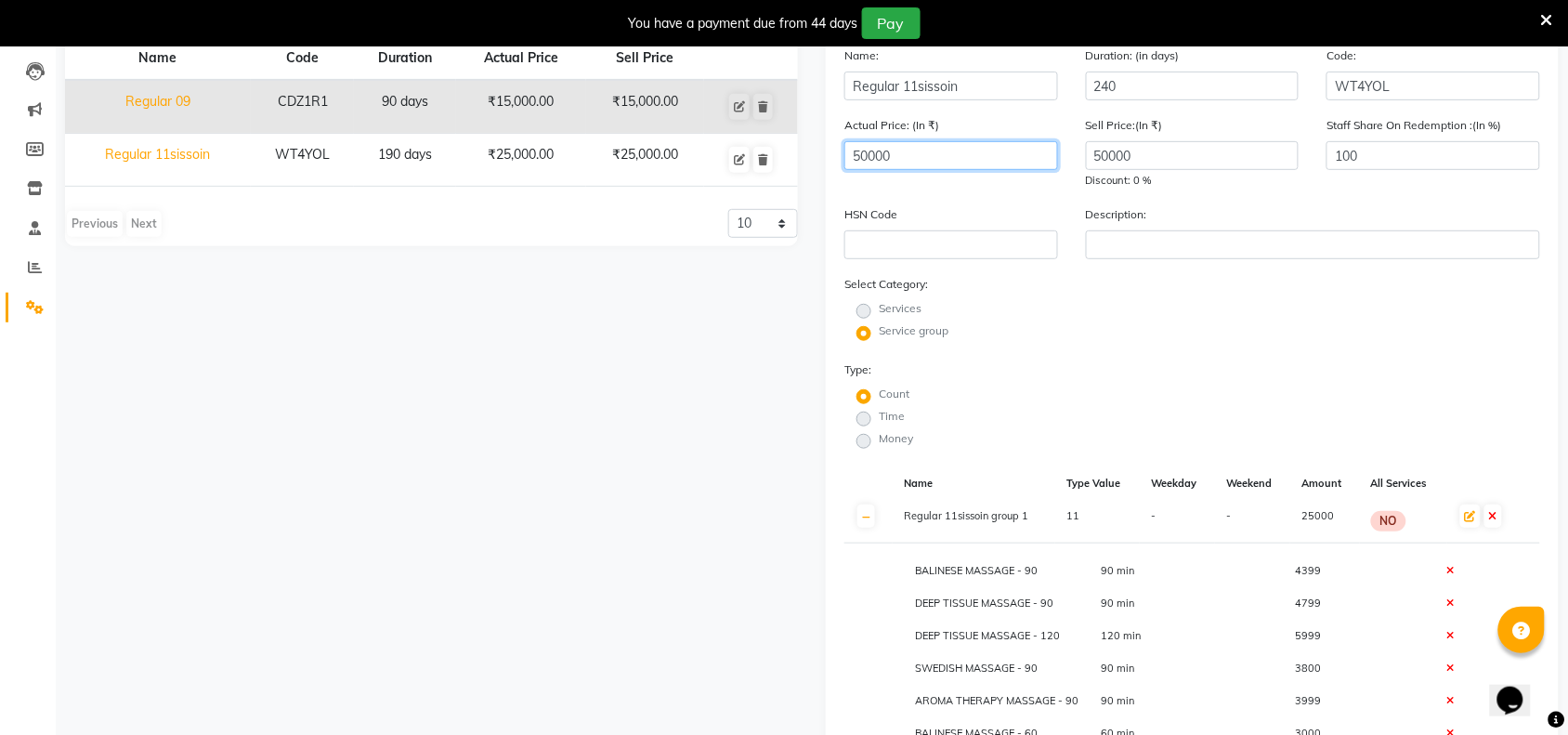
scroll to position [0, 0]
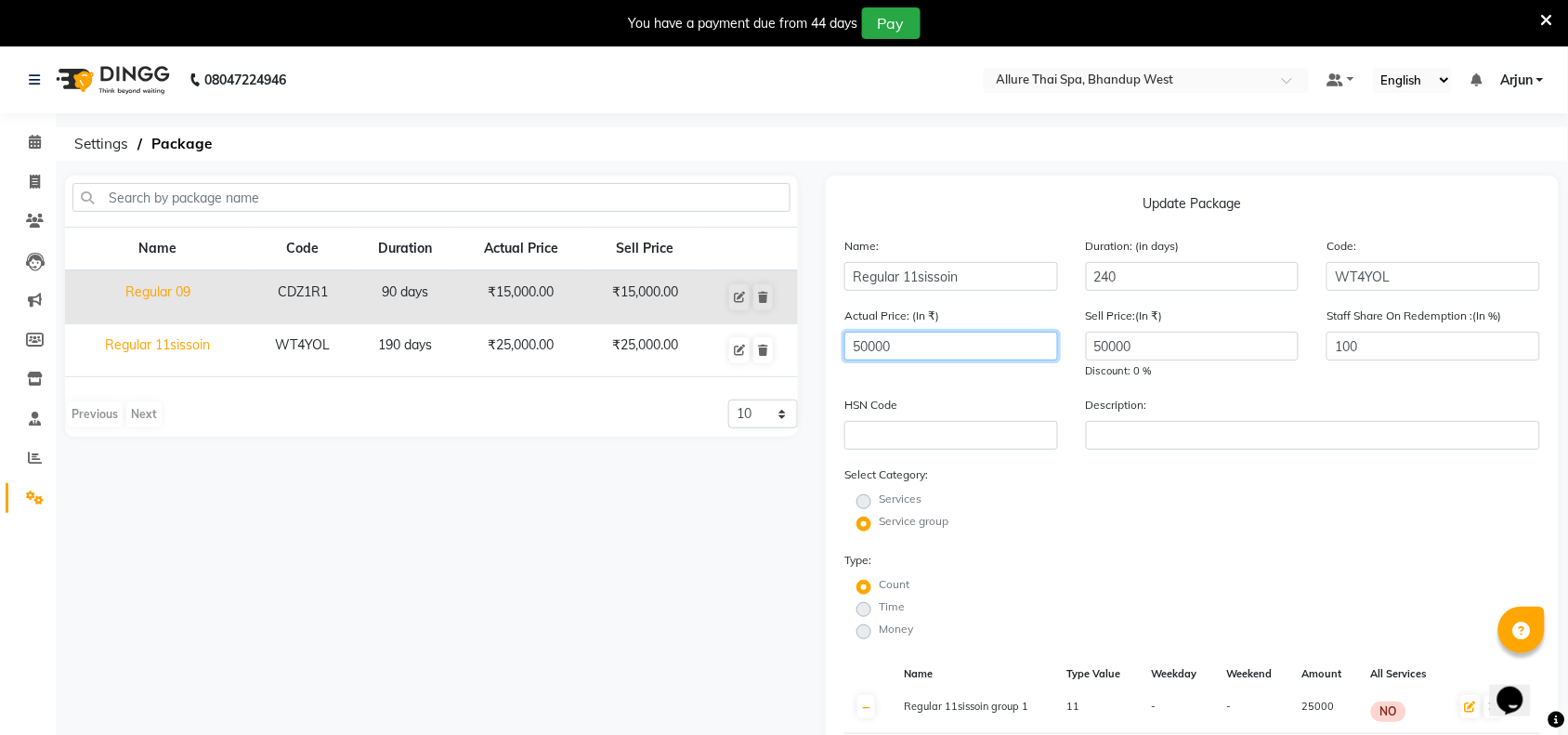
type input "50000"
click at [968, 274] on input "Regular 11sissoin" at bounding box center [951, 276] width 214 height 29
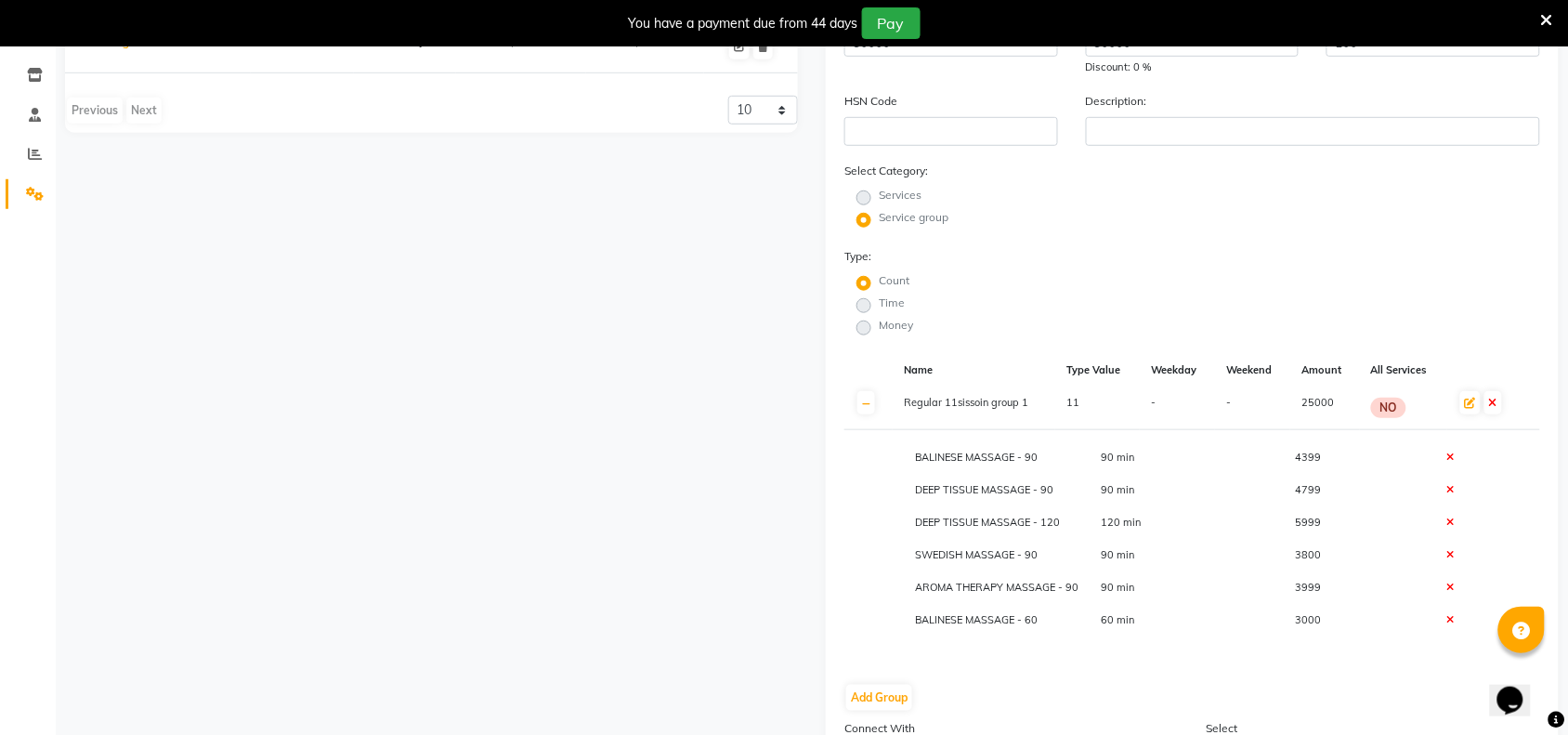
scroll to position [465, 0]
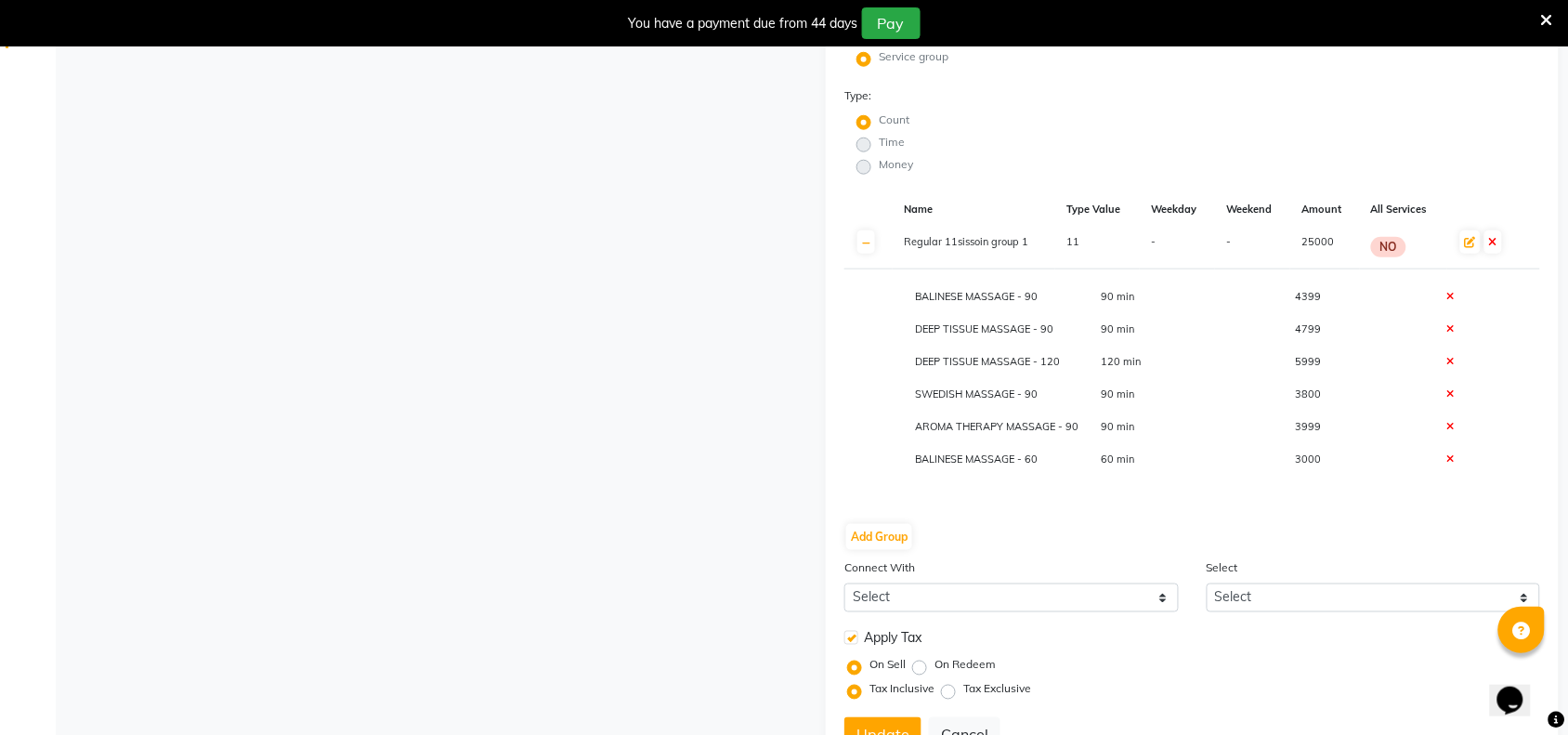
type input "Regular 38"
click at [878, 139] on label "Time" at bounding box center [891, 142] width 26 height 17
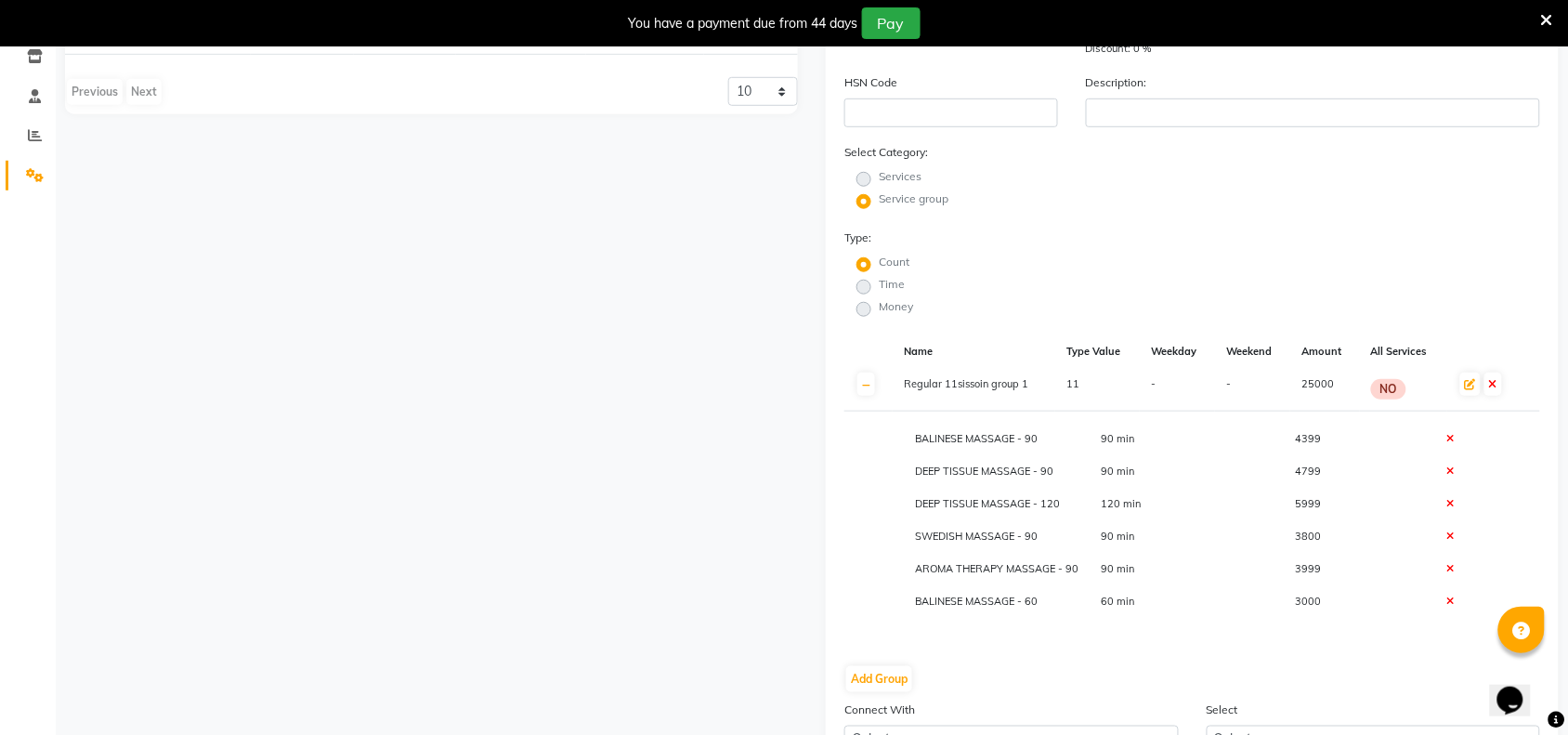
scroll to position [349, 0]
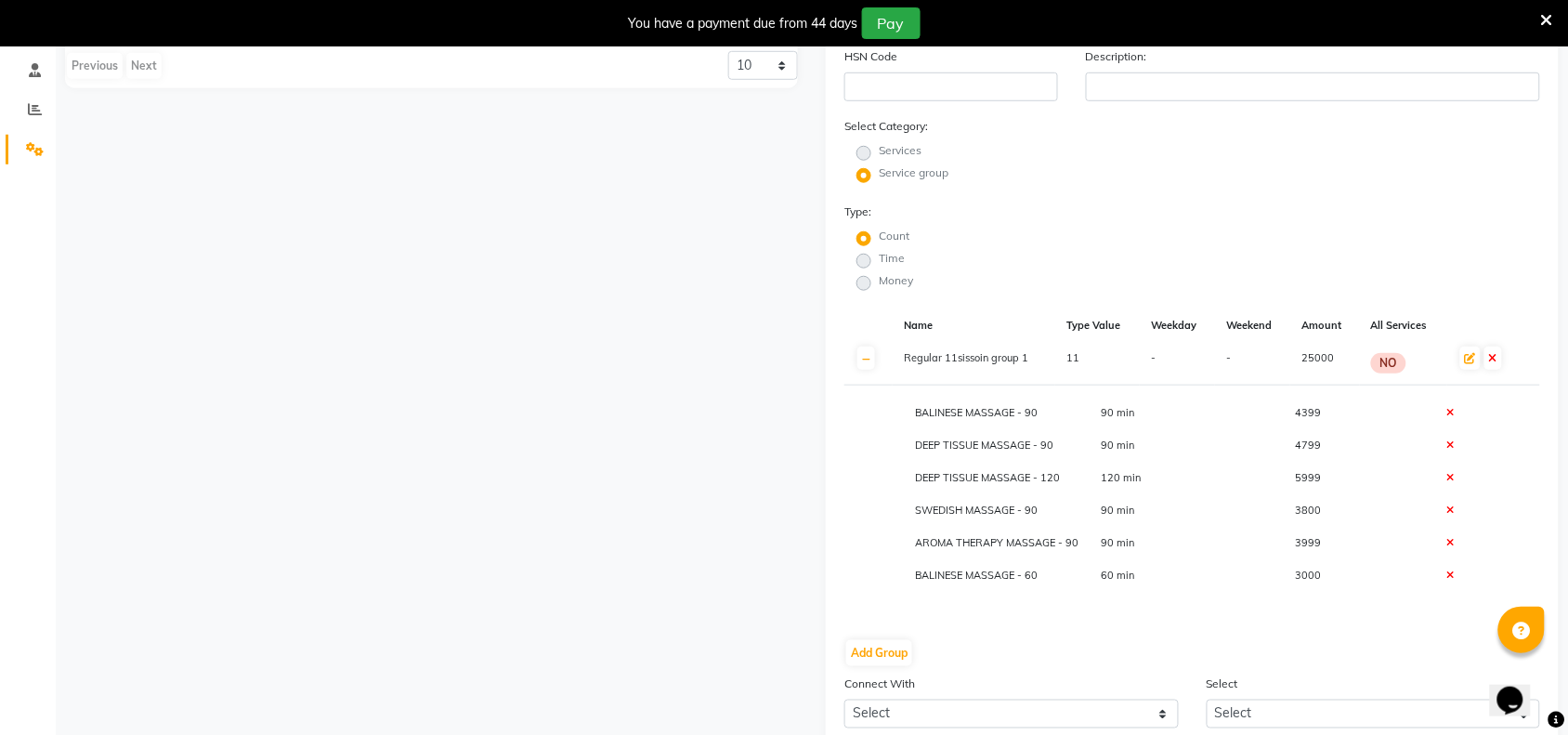
click at [878, 257] on label "Time" at bounding box center [891, 258] width 26 height 17
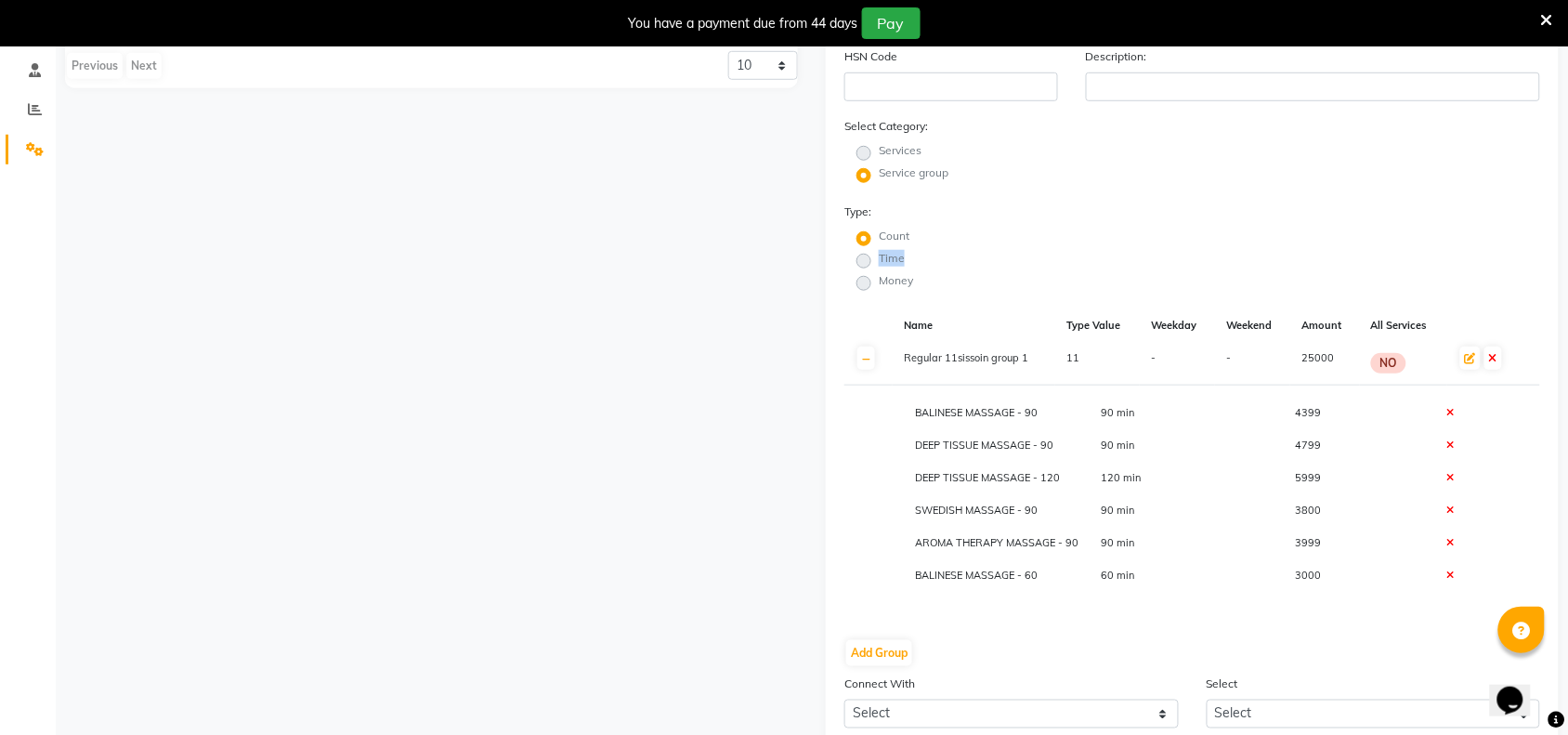
click at [1068, 257] on div "Time" at bounding box center [1011, 261] width 362 height 23
click at [874, 261] on fieldset "Time" at bounding box center [884, 261] width 41 height 23
click at [878, 155] on label "Services" at bounding box center [899, 151] width 42 height 17
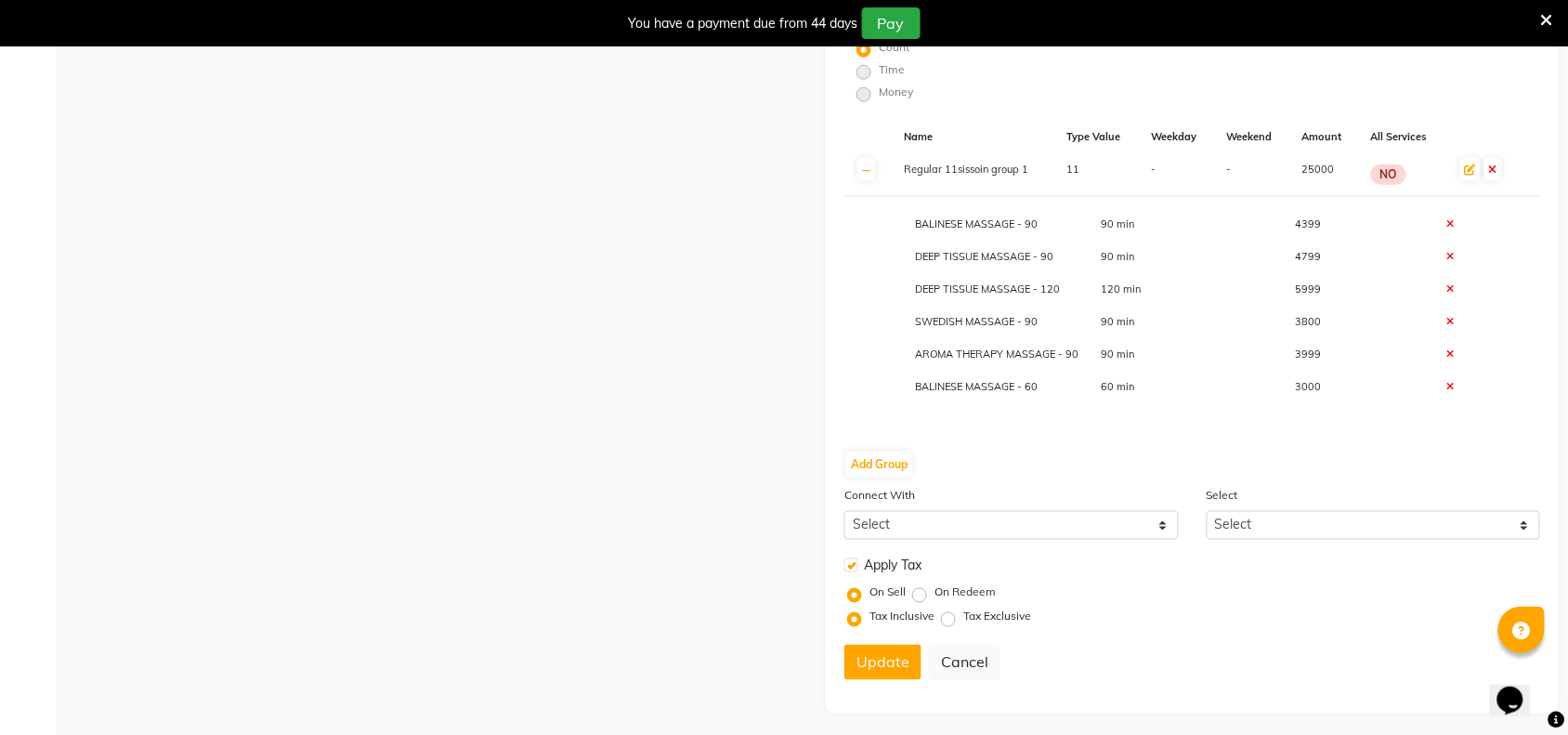
scroll to position [539, 0]
click at [1472, 163] on icon at bounding box center [1470, 168] width 11 height 11
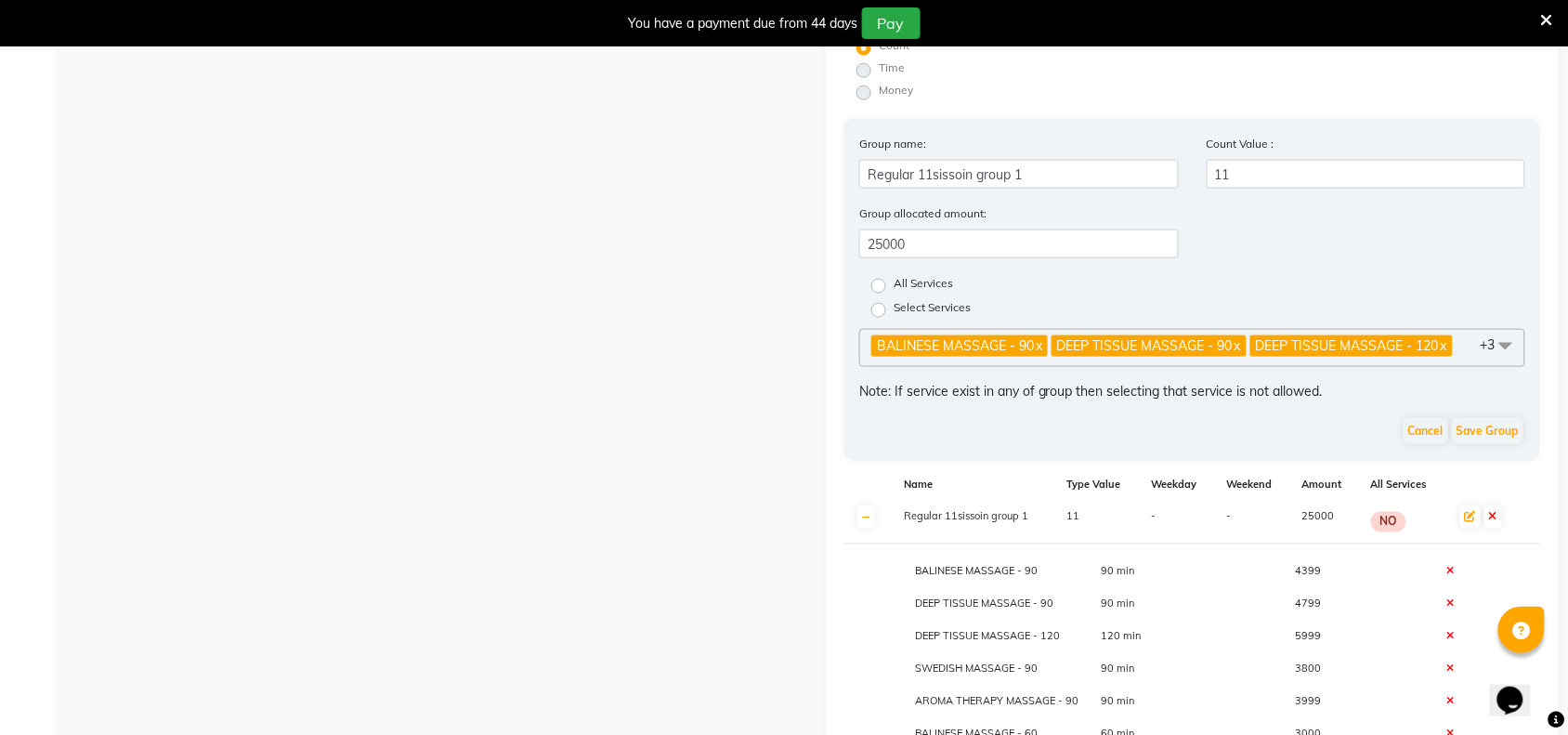
click at [893, 300] on label "Select Services" at bounding box center [932, 310] width 77 height 23
click at [879, 302] on input "Select Services" at bounding box center [884, 308] width 12 height 12
radio input "true"
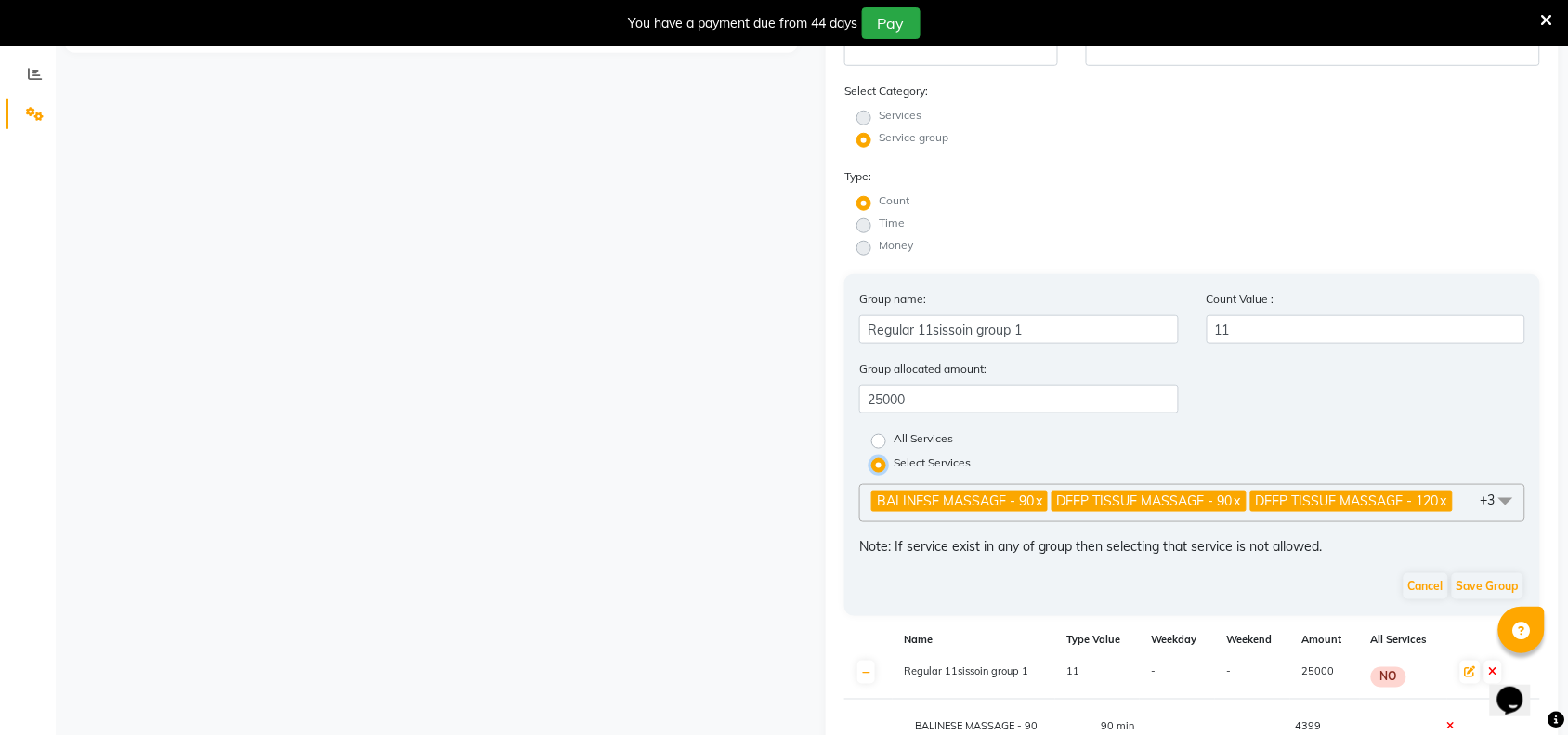
scroll to position [381, 0]
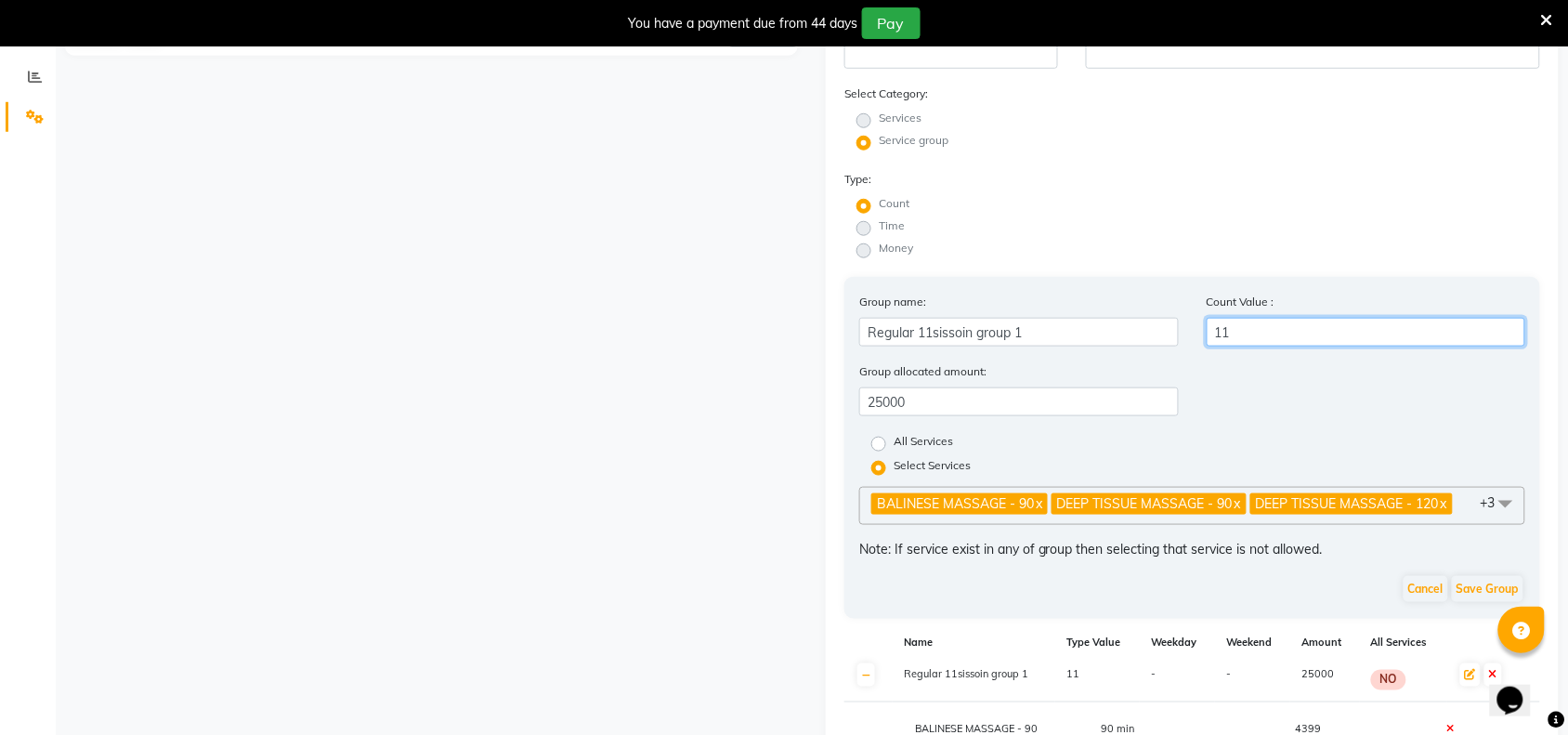
click at [1272, 328] on input "11" at bounding box center [1365, 332] width 319 height 29
type input "1"
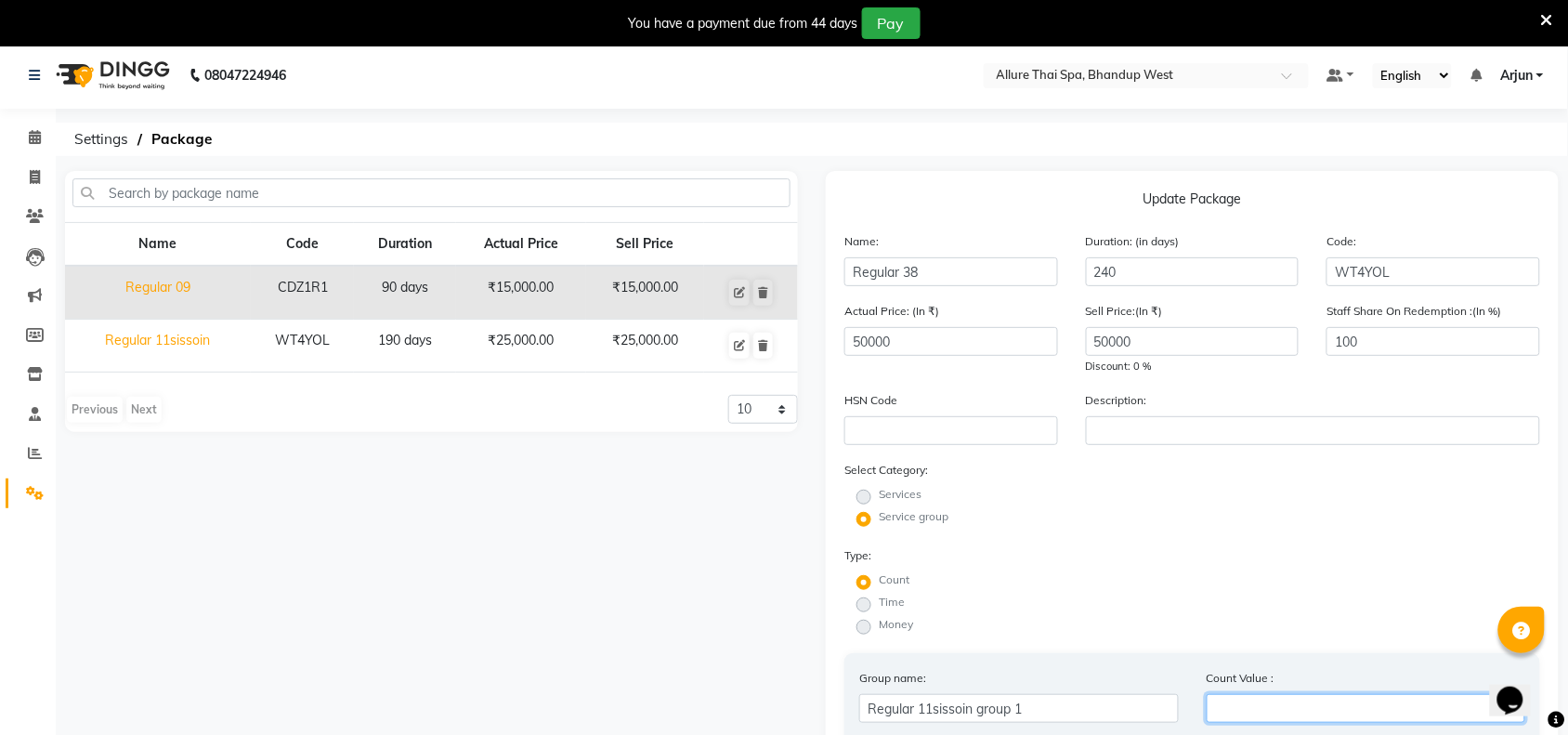
scroll to position [0, 0]
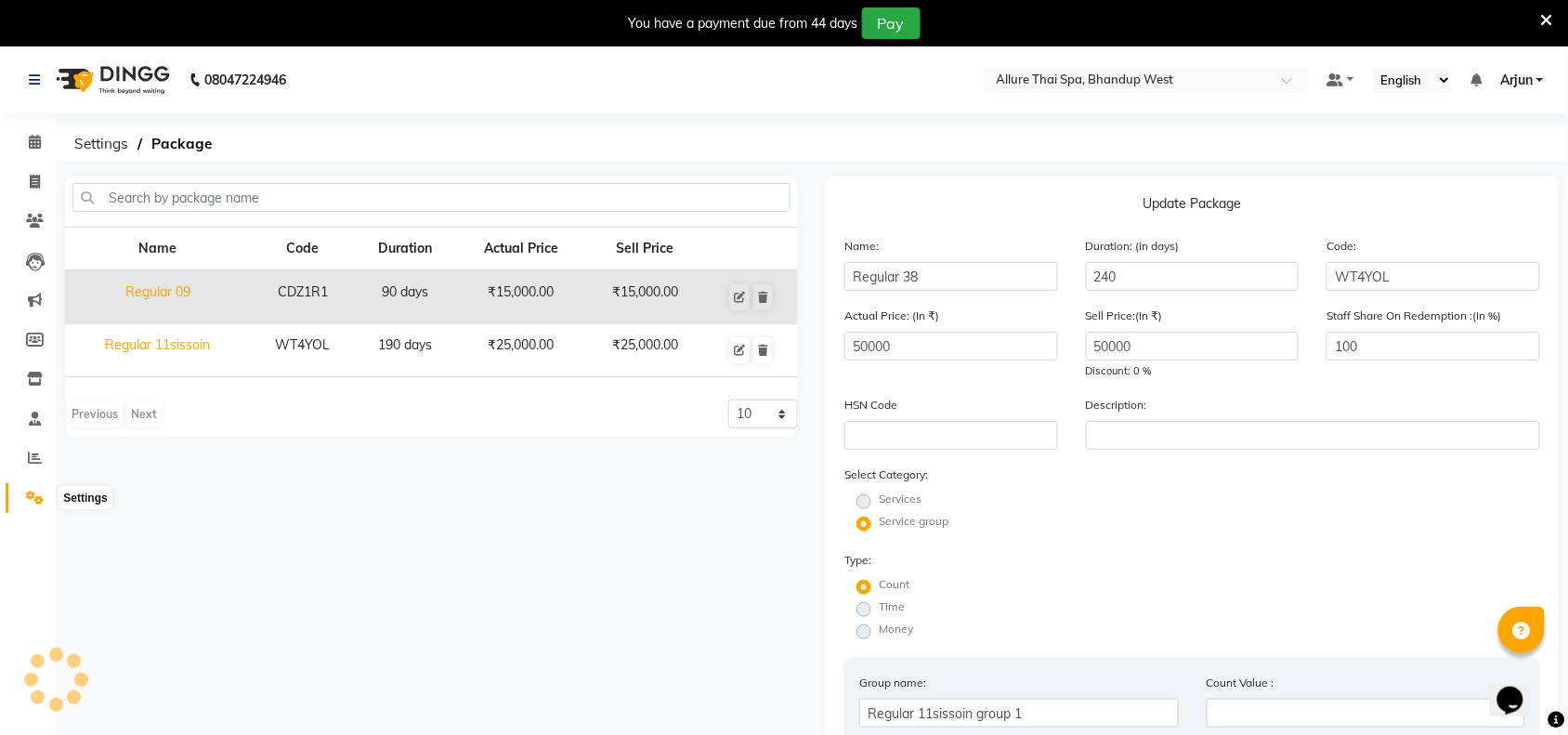
click at [31, 490] on icon at bounding box center [35, 497] width 18 height 14
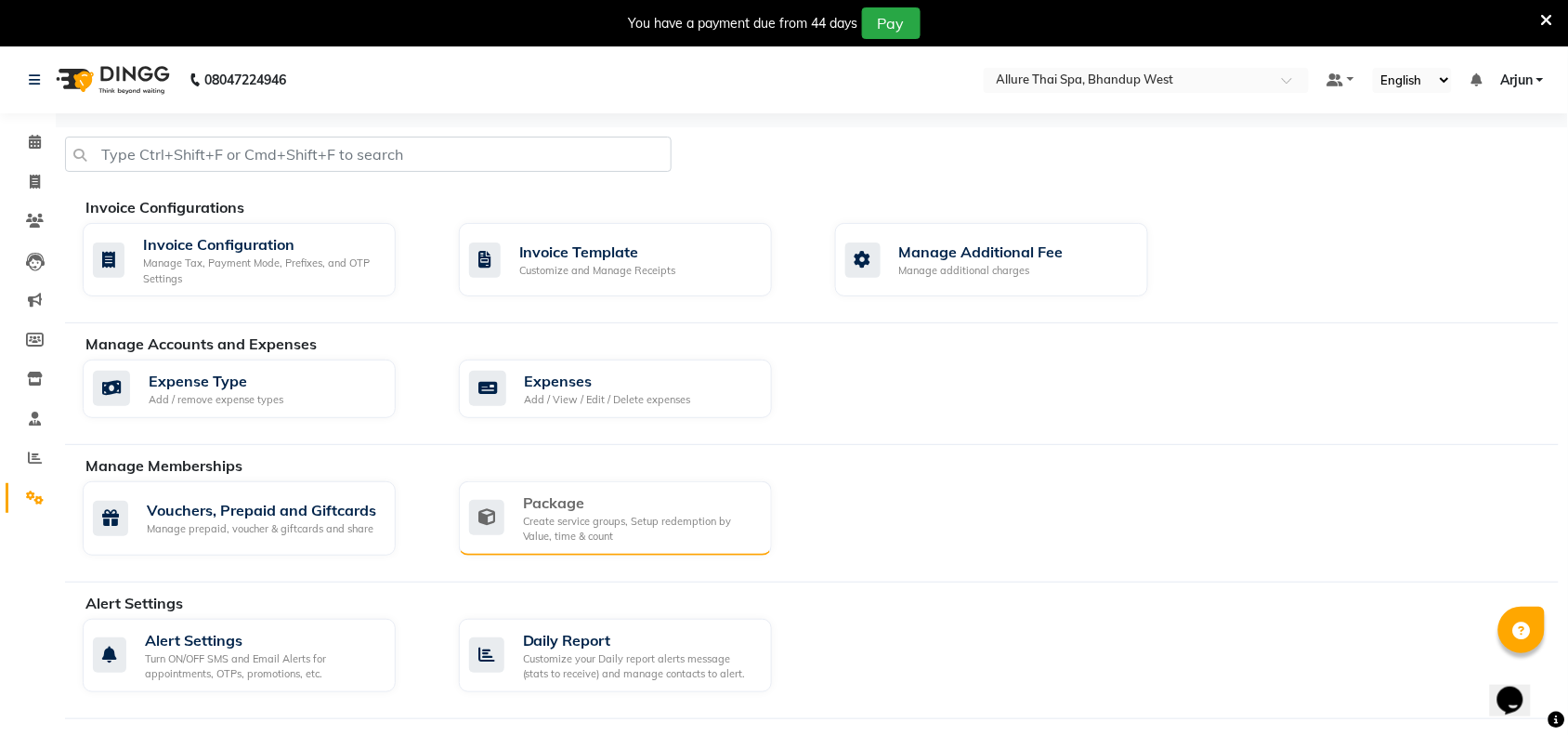
click at [587, 523] on div "Create service groups, Setup redemption by Value, time & count" at bounding box center [640, 529] width 234 height 31
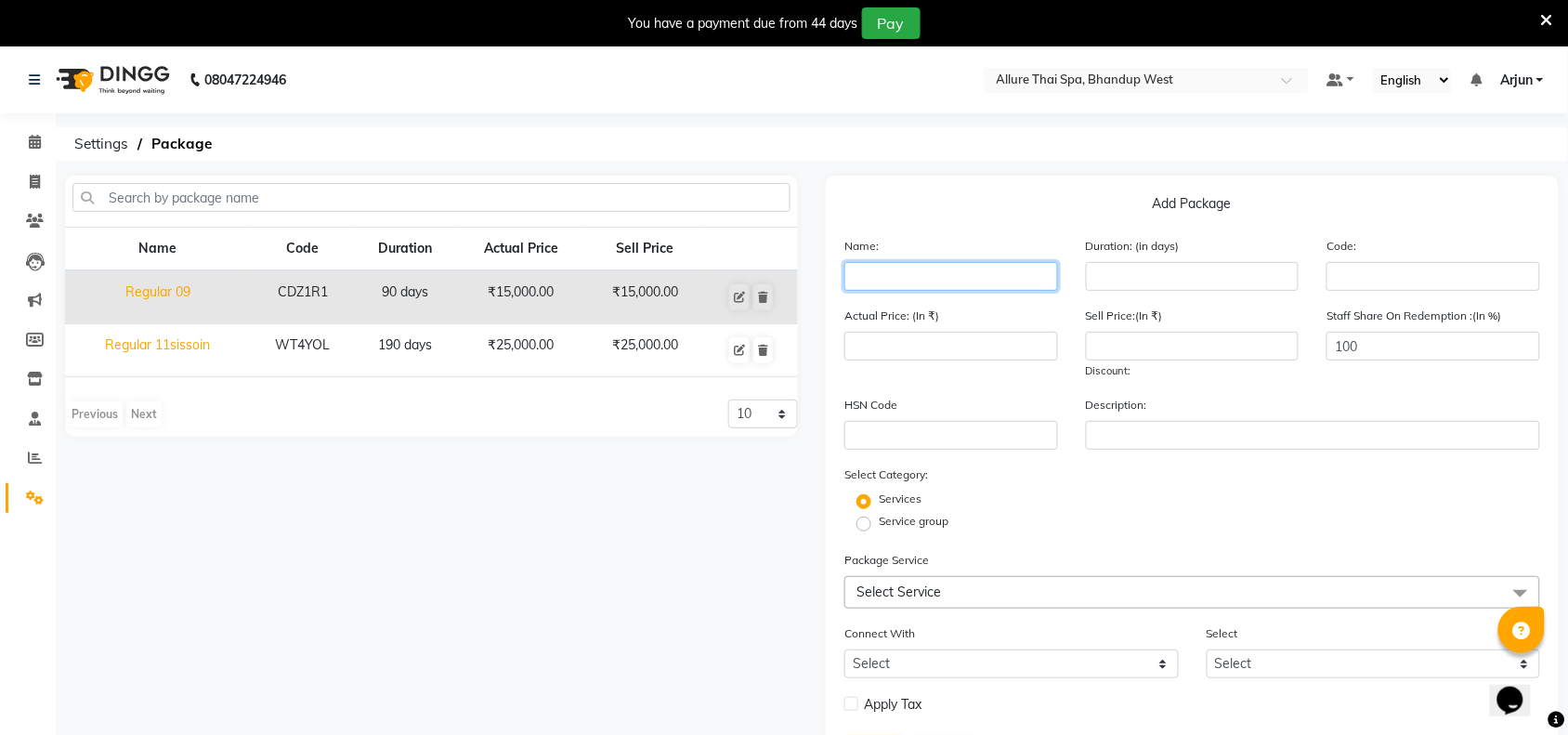
click at [957, 288] on input "text" at bounding box center [951, 276] width 214 height 29
type input "Regular"
click at [1125, 282] on input "number" at bounding box center [1192, 276] width 214 height 29
type input "240"
click at [967, 349] on input "number" at bounding box center [951, 346] width 214 height 29
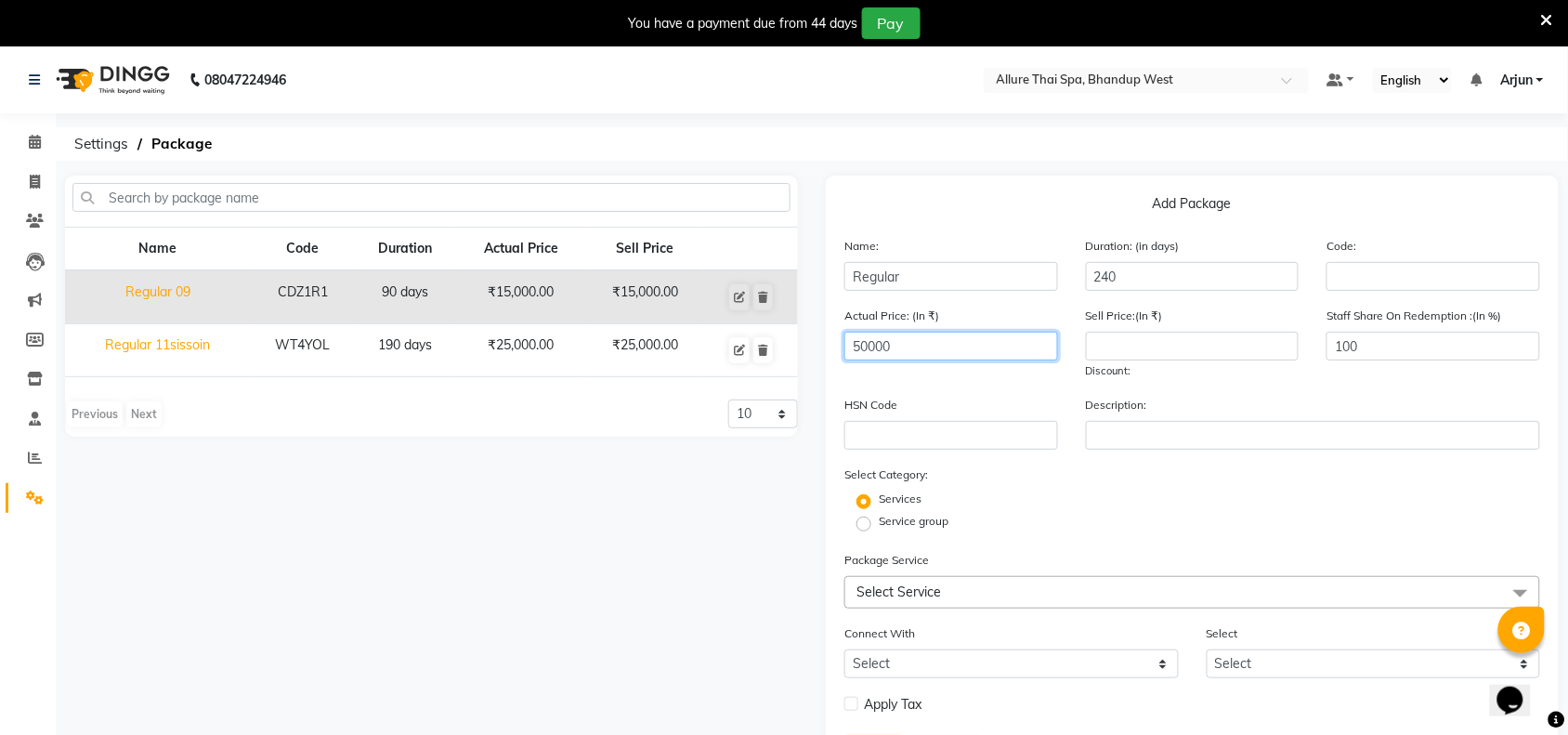
type input "50000"
click at [1177, 337] on input "number" at bounding box center [1192, 346] width 214 height 29
type input "50000"
click at [945, 498] on div "Services" at bounding box center [1192, 501] width 724 height 23
click at [878, 522] on label "Service group" at bounding box center [913, 521] width 70 height 17
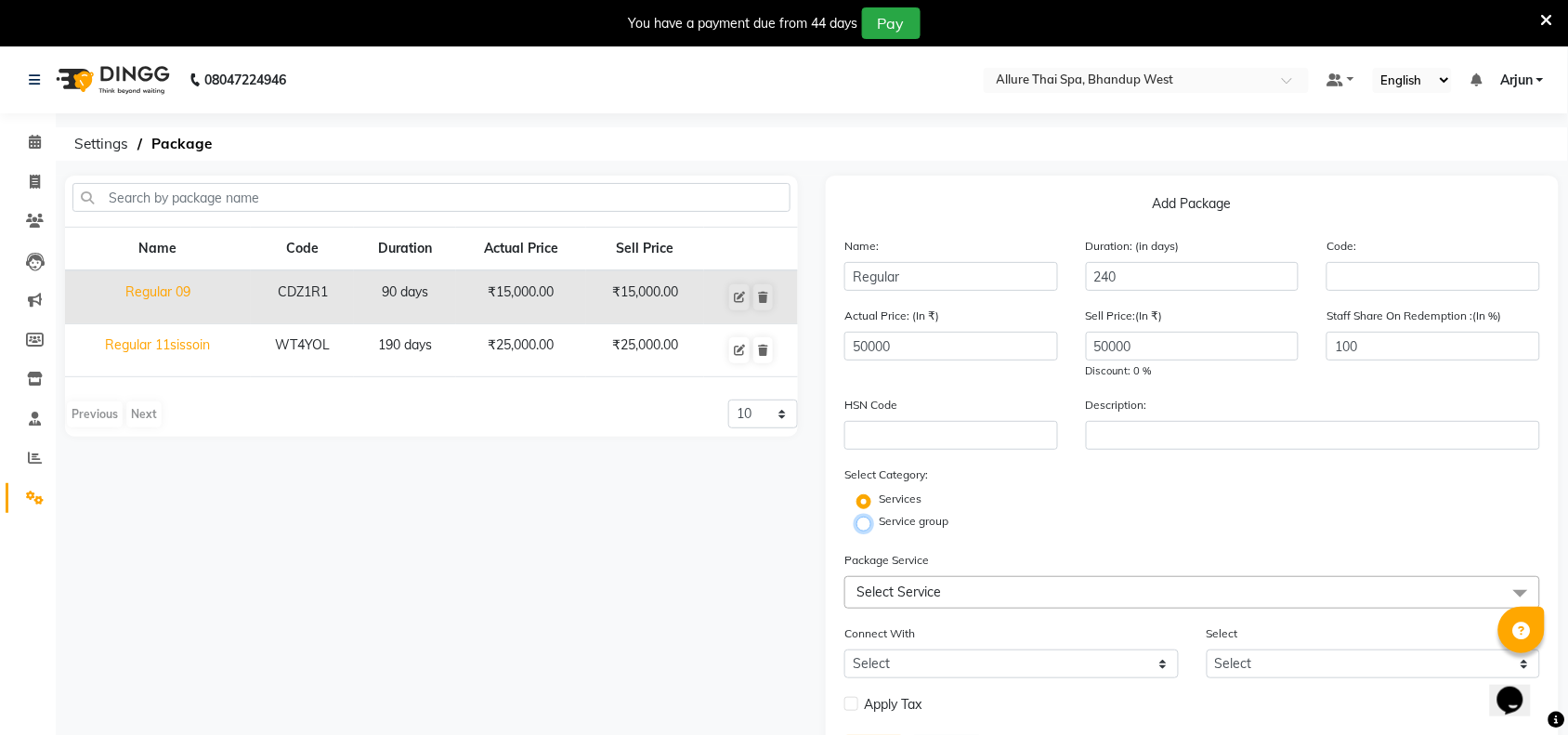
click at [864, 522] on input "Service group" at bounding box center [870, 522] width 12 height 12
radio input "true"
radio input "false"
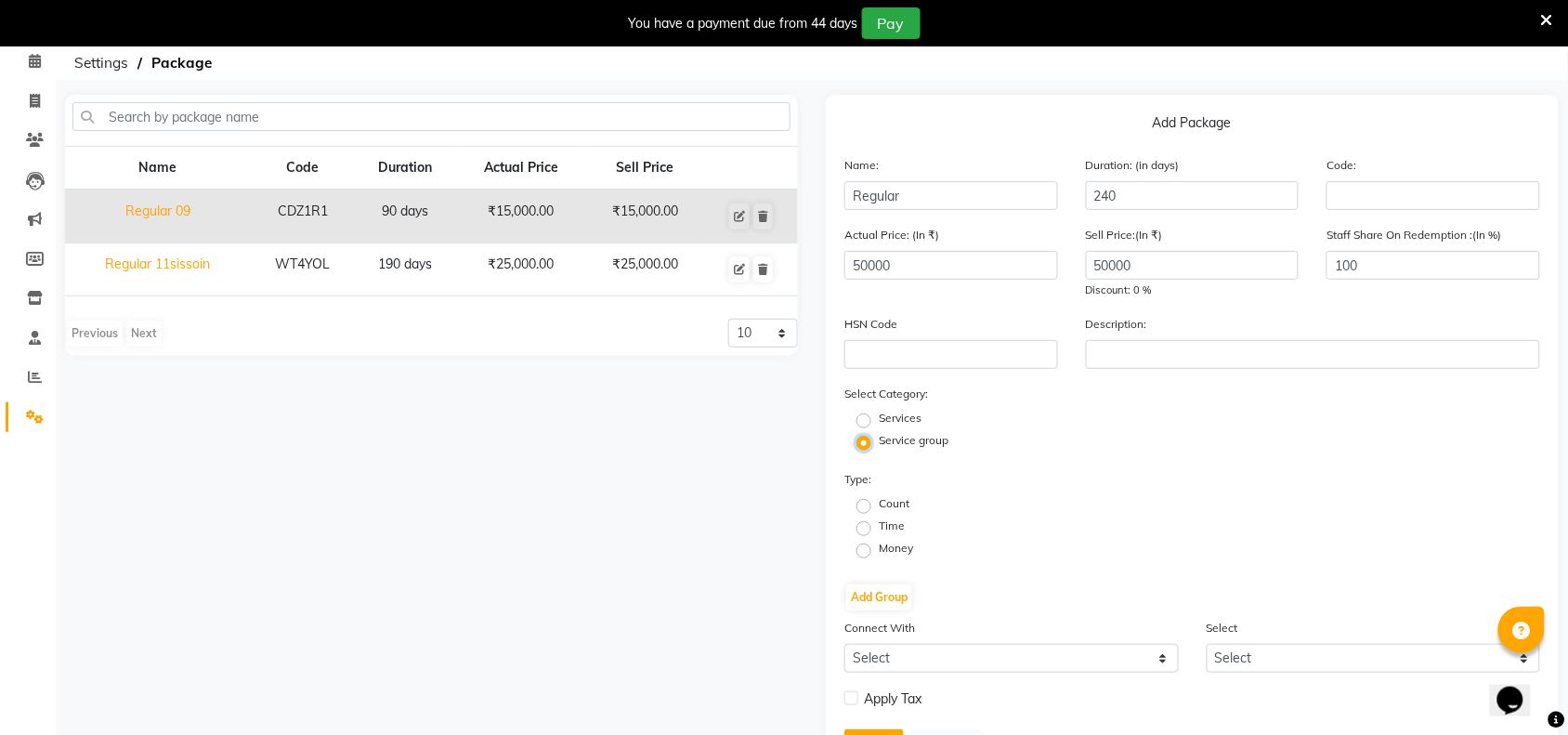
scroll to position [116, 0]
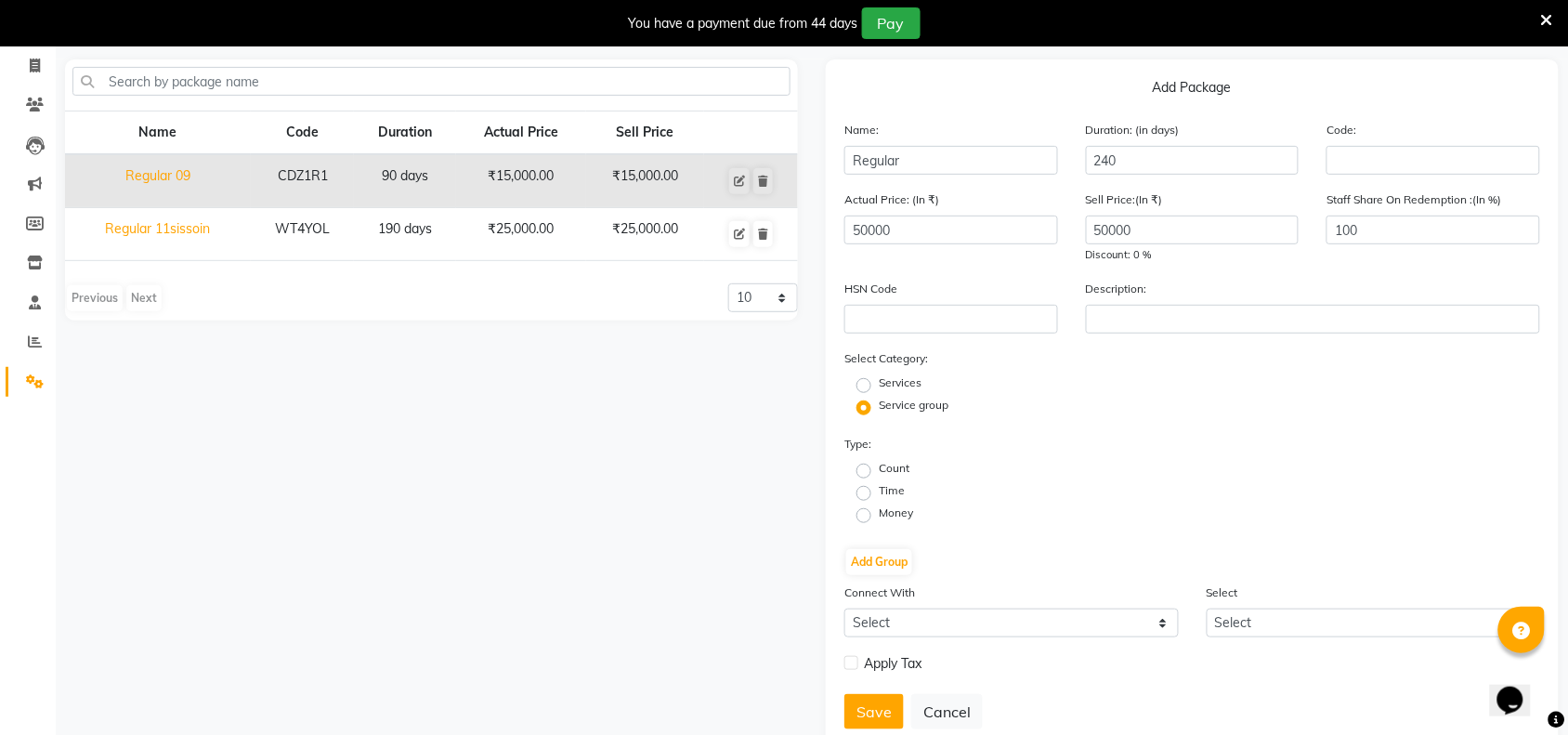
click at [878, 483] on label "Time" at bounding box center [891, 491] width 26 height 17
click at [864, 485] on input "Time" at bounding box center [870, 491] width 12 height 12
radio input "true"
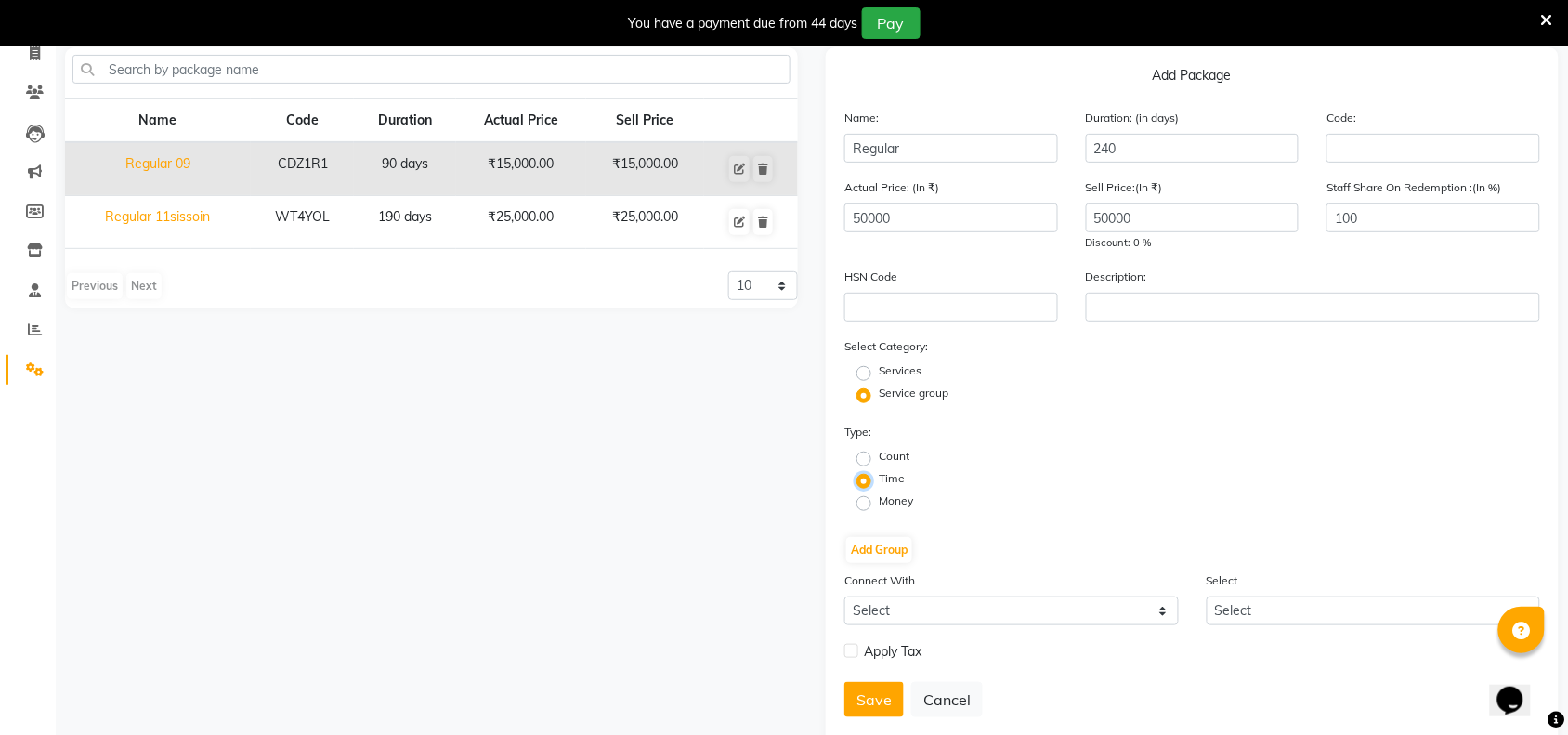
scroll to position [167, 0]
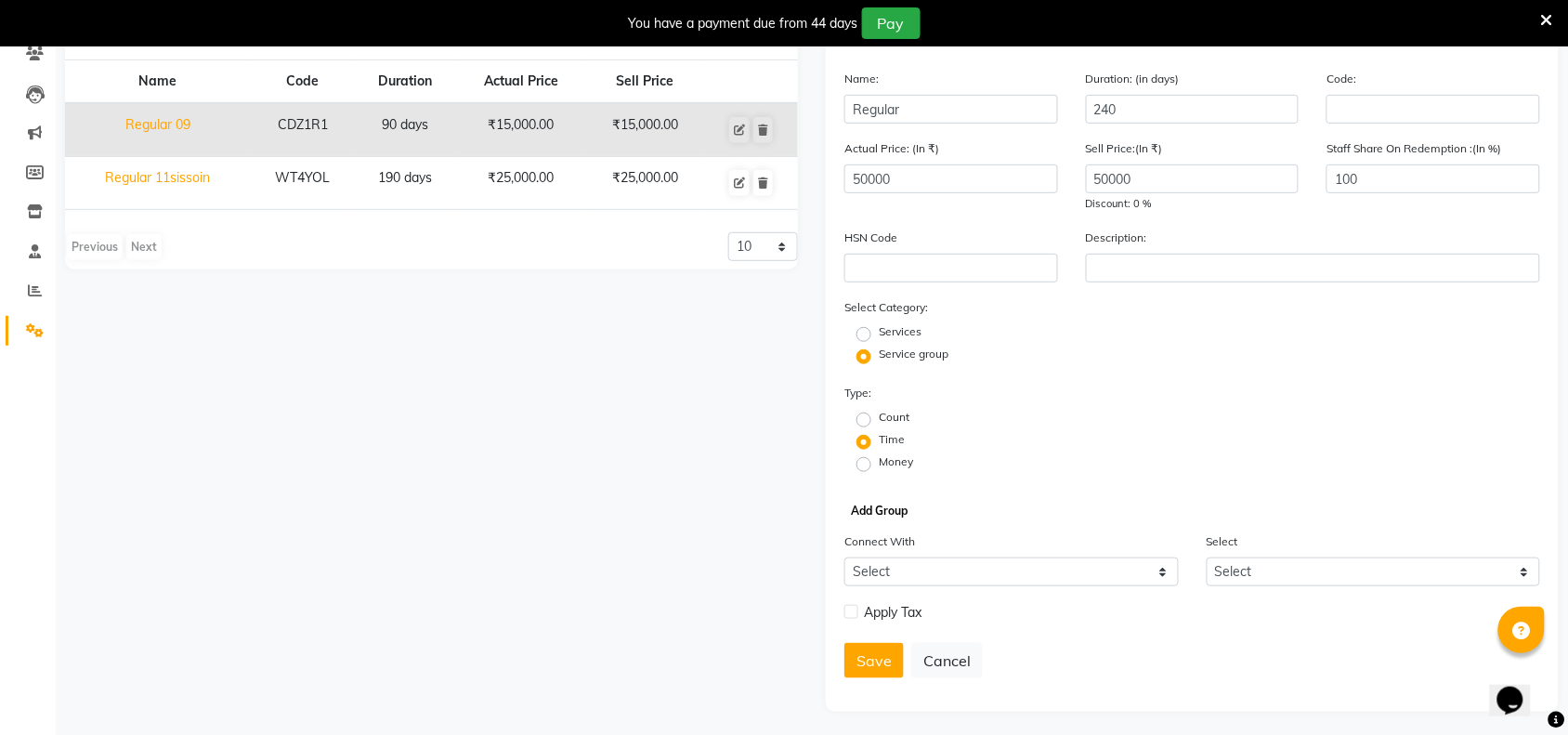
click at [901, 513] on button "Add Group" at bounding box center [879, 511] width 66 height 26
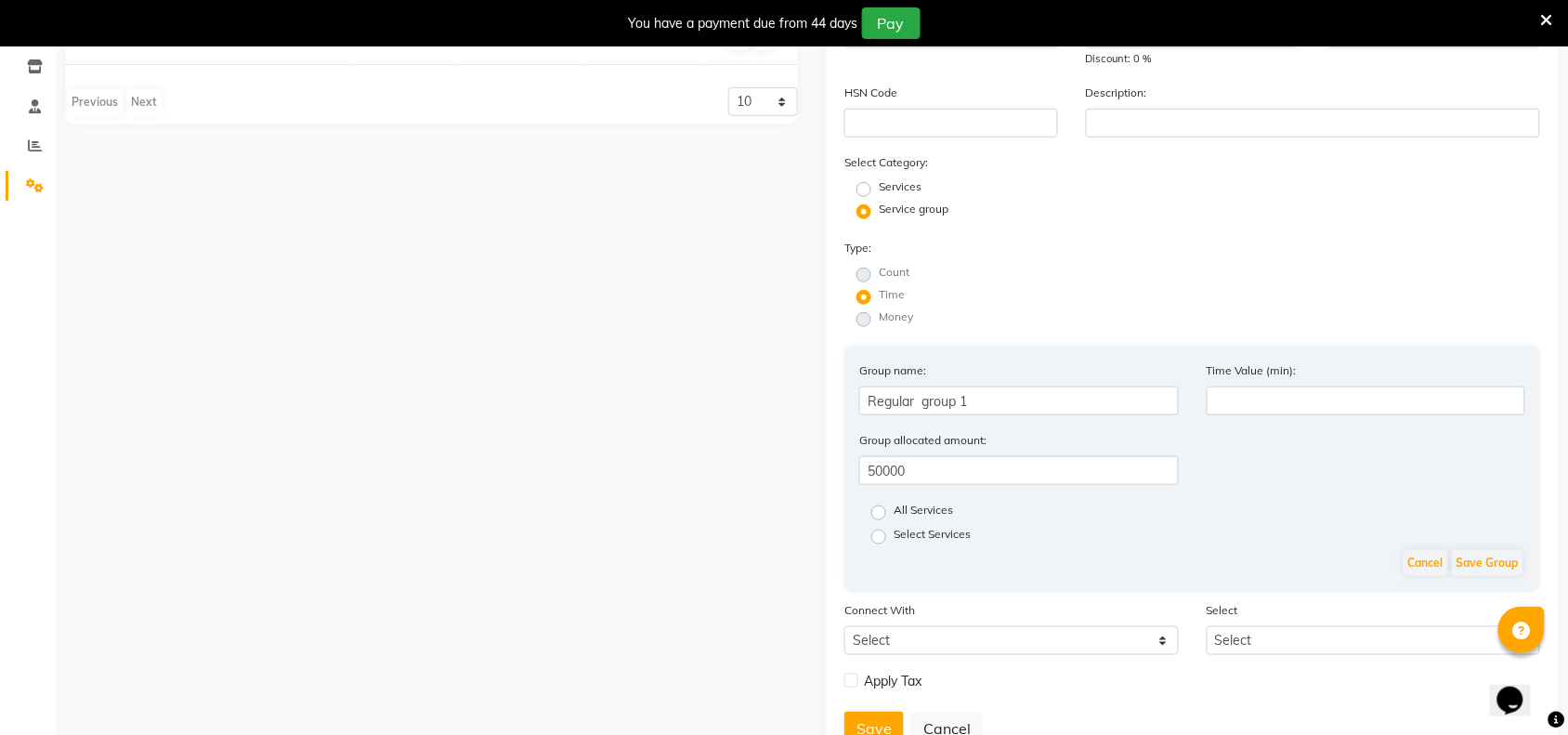
scroll to position [378, 0]
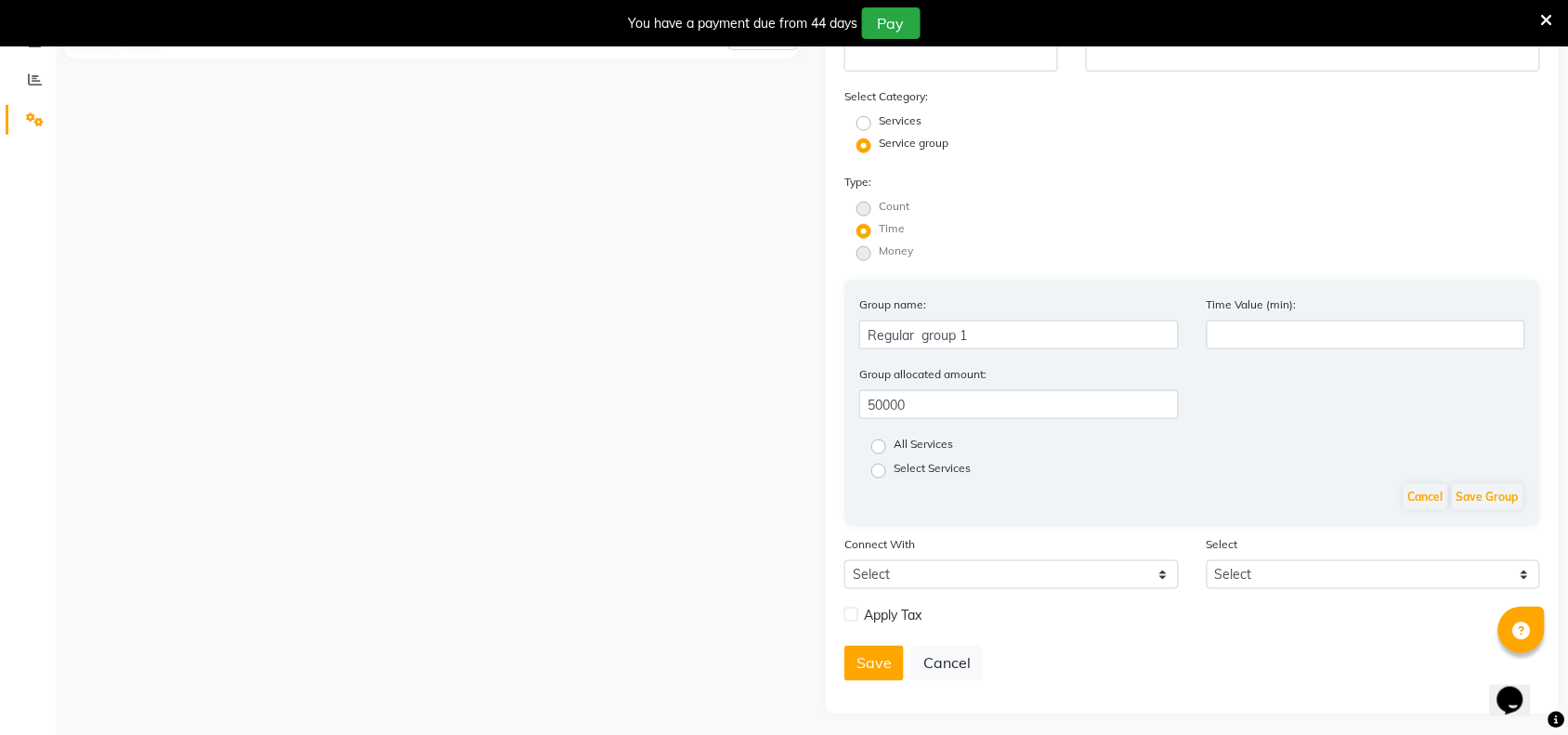
click at [893, 469] on label "Select Services" at bounding box center [932, 471] width 77 height 23
click at [882, 469] on input "Select Services" at bounding box center [884, 469] width 12 height 12
radio input "true"
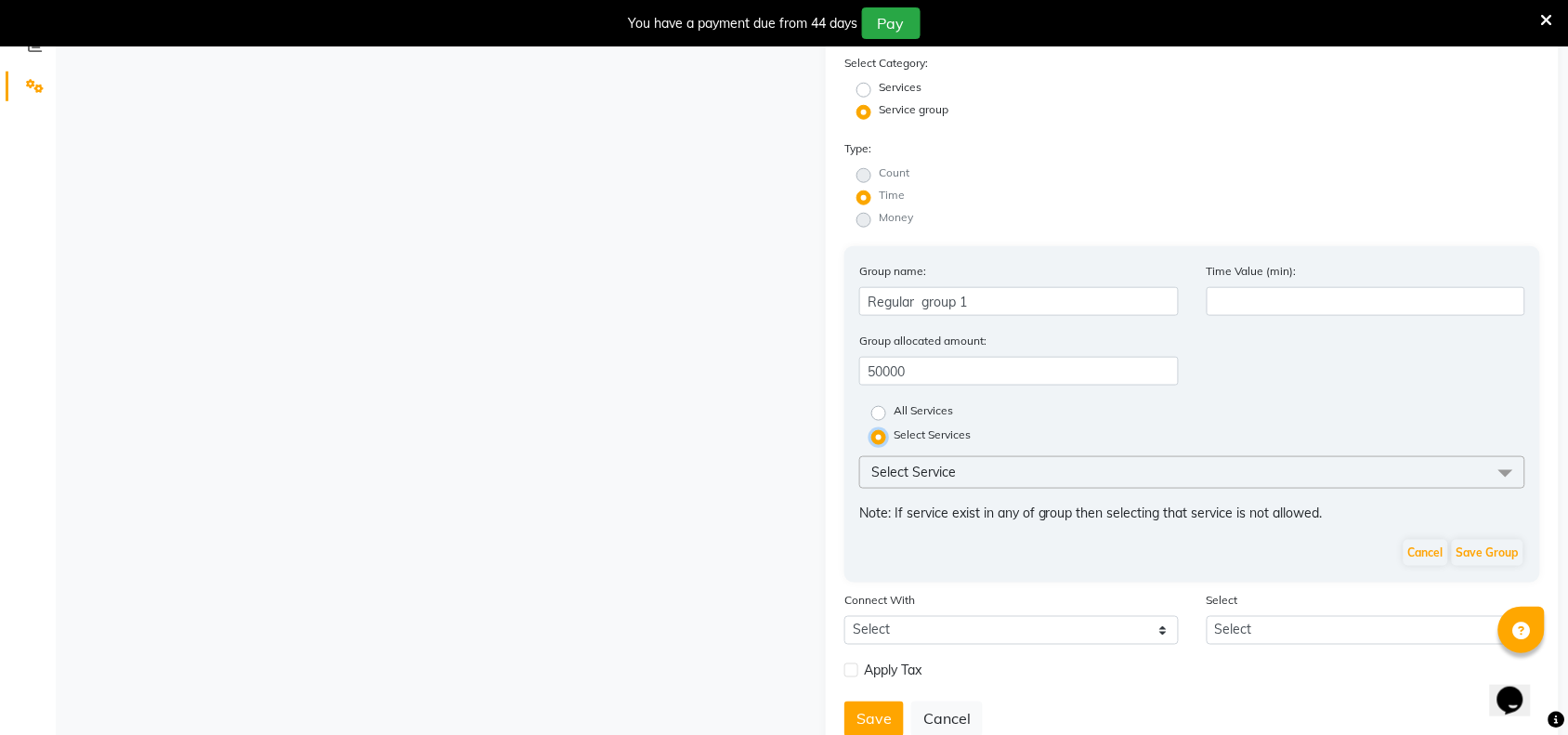
scroll to position [467, 0]
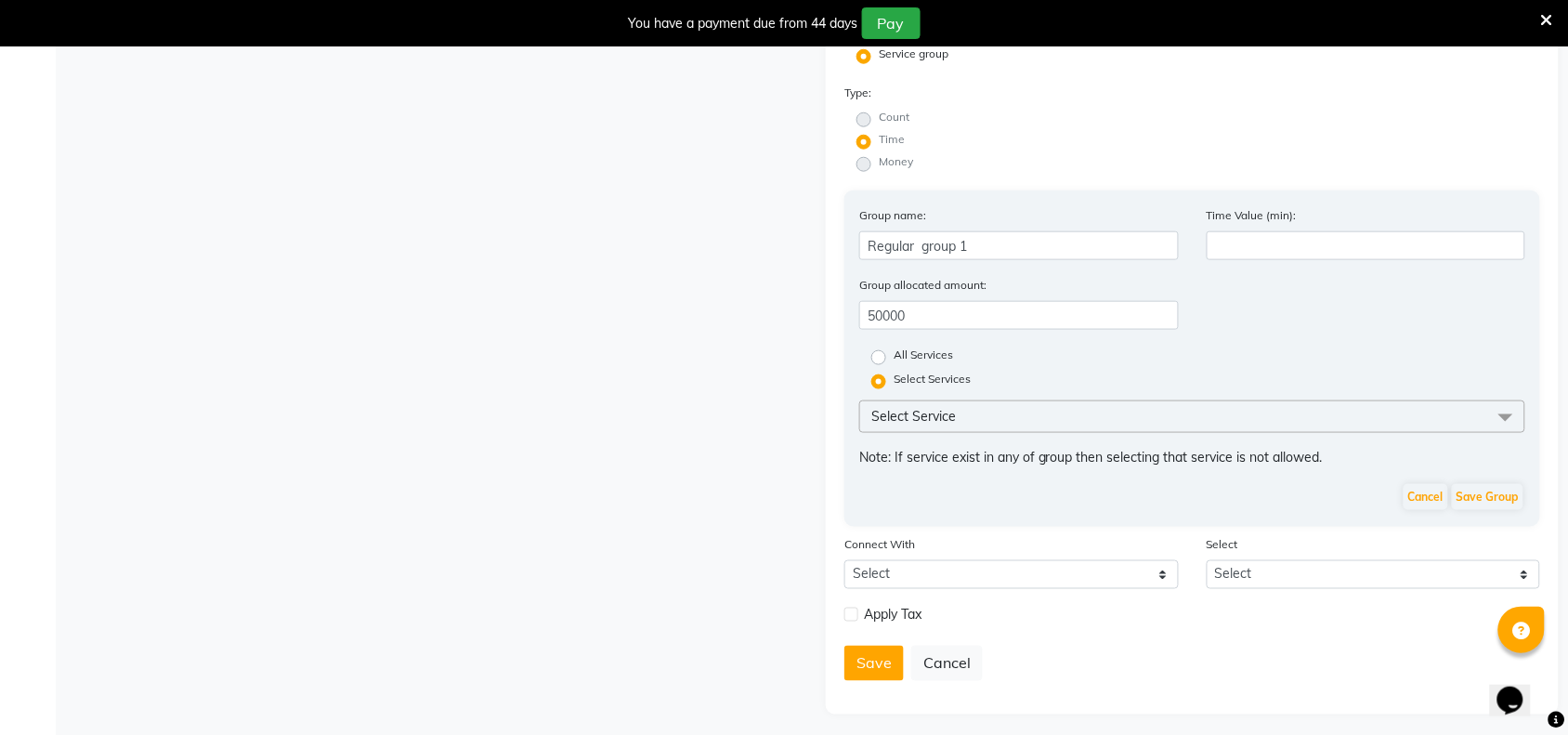
click at [1097, 428] on div "Select Service BALINESE 50 full body Scrub 30 Swedish 45 HOT STONE THERAPY - 90…" at bounding box center [1192, 441] width 666 height 82
click at [1500, 400] on span at bounding box center [1505, 417] width 37 height 35
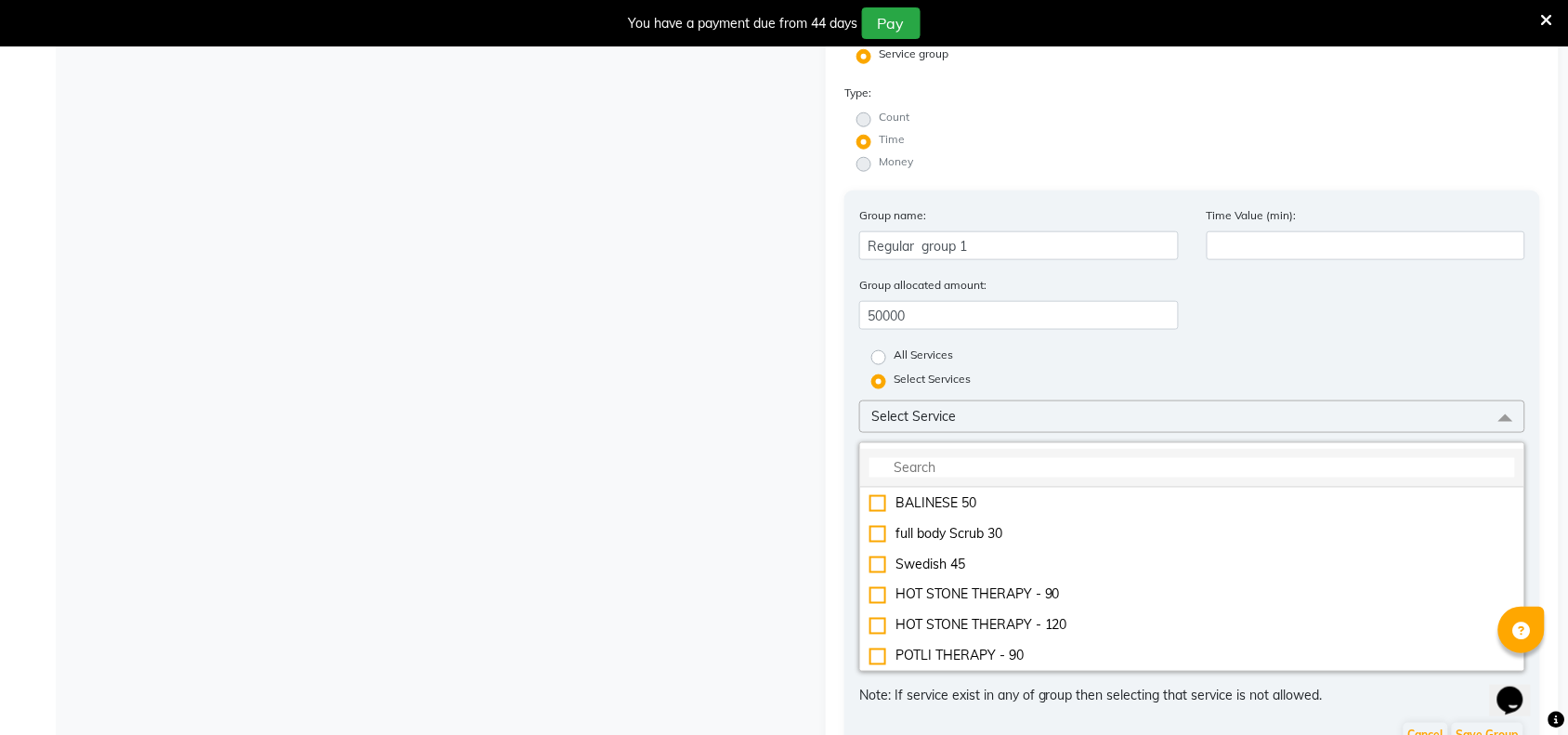
click at [982, 458] on input "multiselect-search" at bounding box center [1192, 467] width 645 height 20
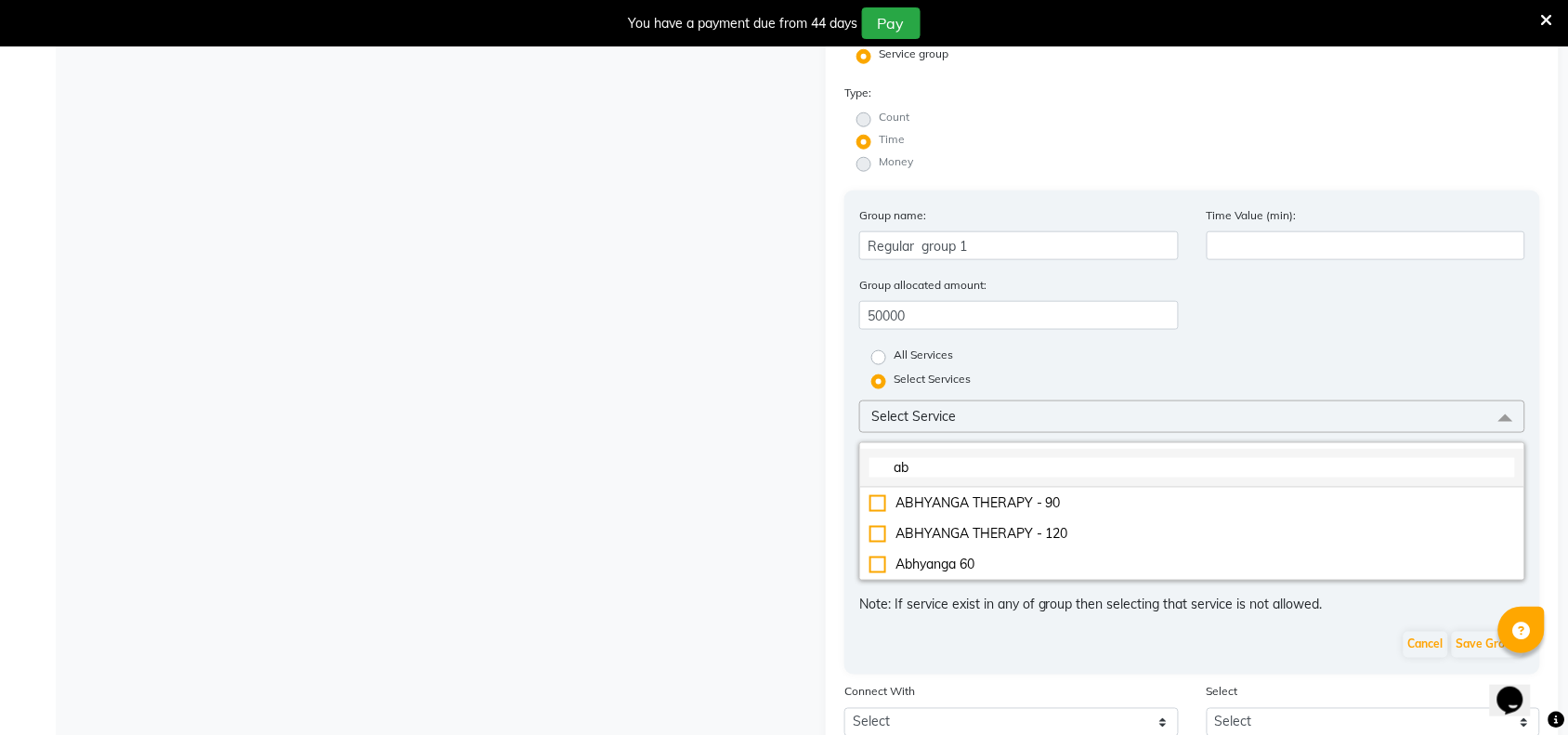
type input "a"
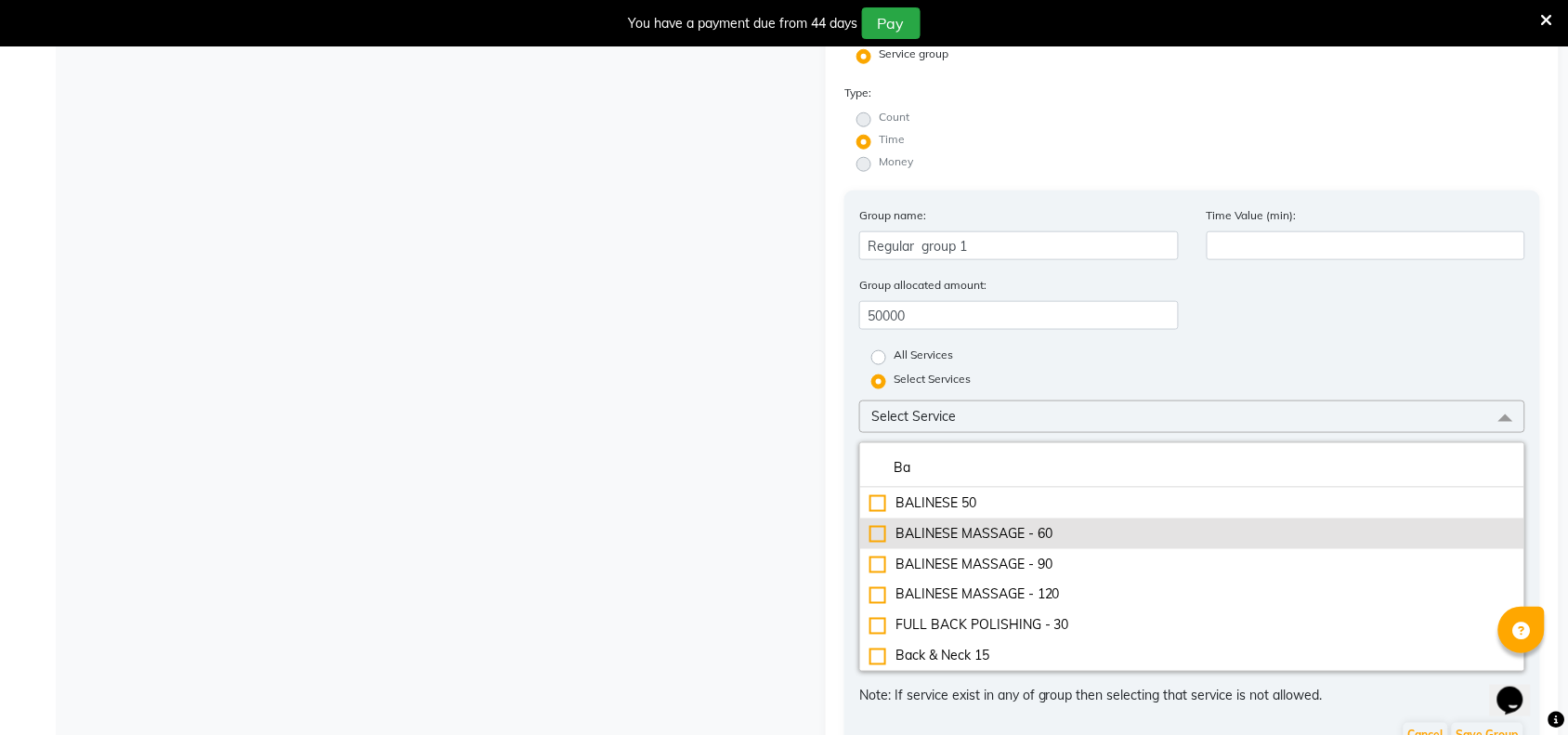
type input "Ba"
click at [869, 525] on li "BALINESE MASSAGE - 60" at bounding box center [1192, 533] width 664 height 31
checkbox input "true"
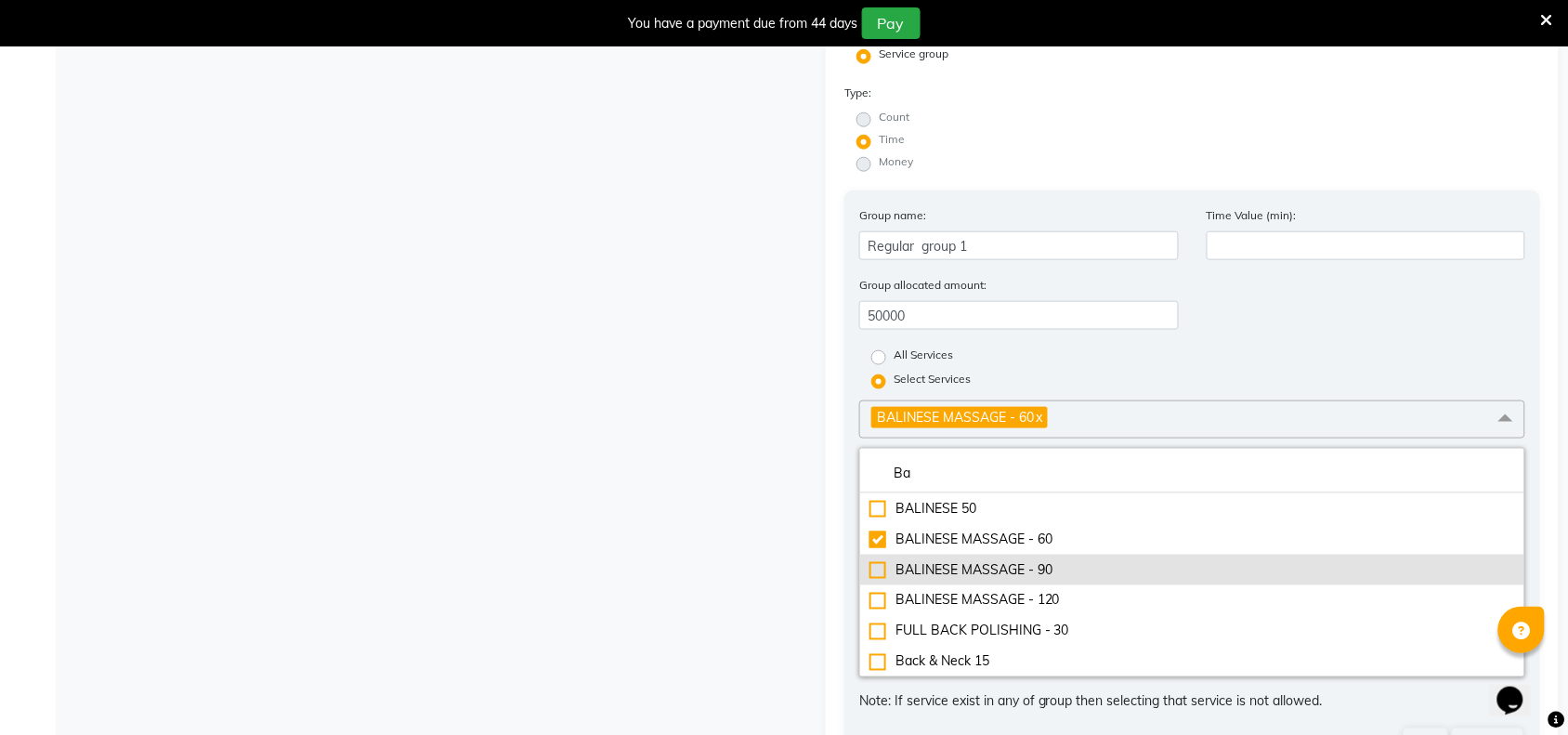
click at [882, 560] on div "BALINESE MASSAGE - 90" at bounding box center [1192, 569] width 645 height 20
checkbox input "true"
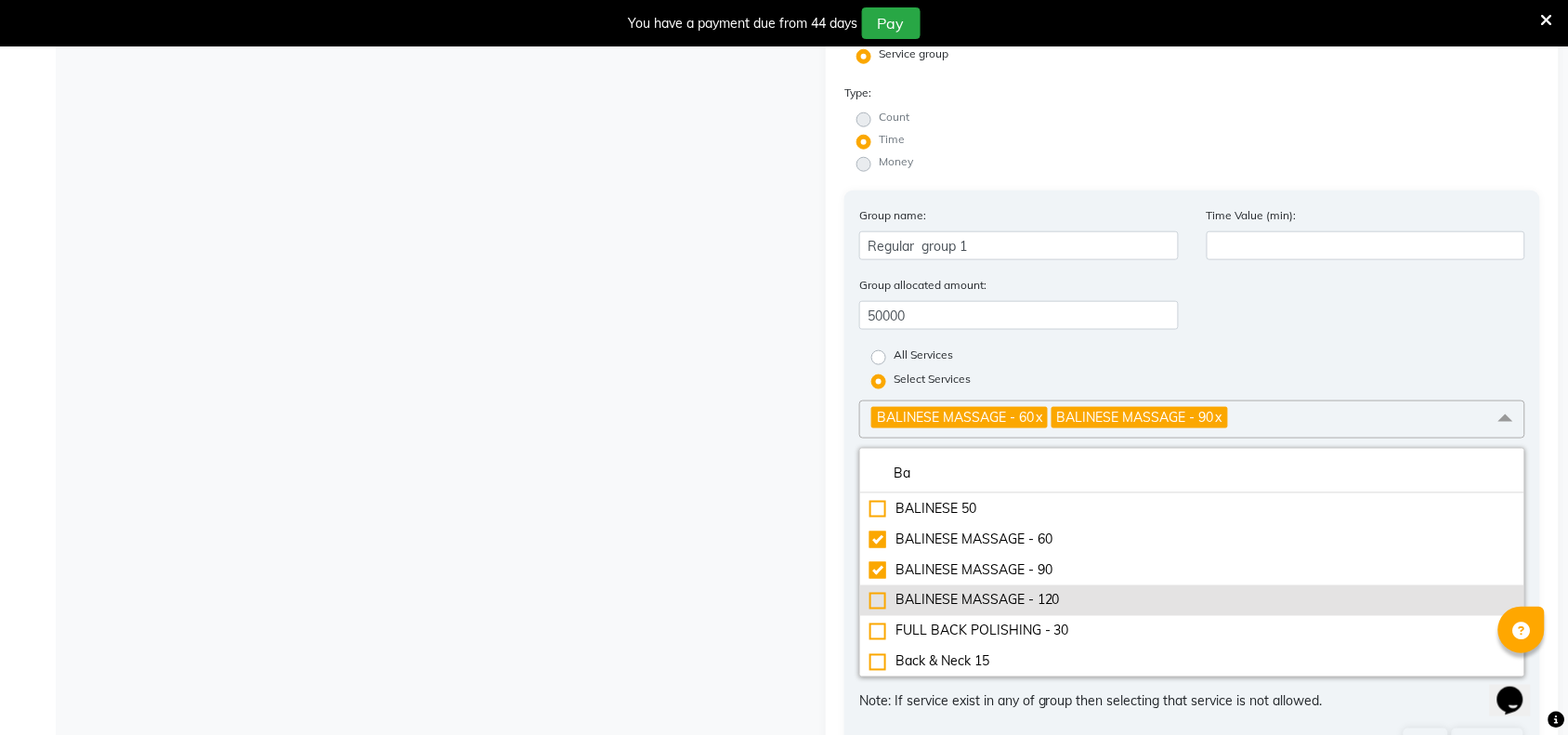
click at [871, 592] on div "BALINESE MASSAGE - 120" at bounding box center [1192, 600] width 645 height 20
checkbox input "true"
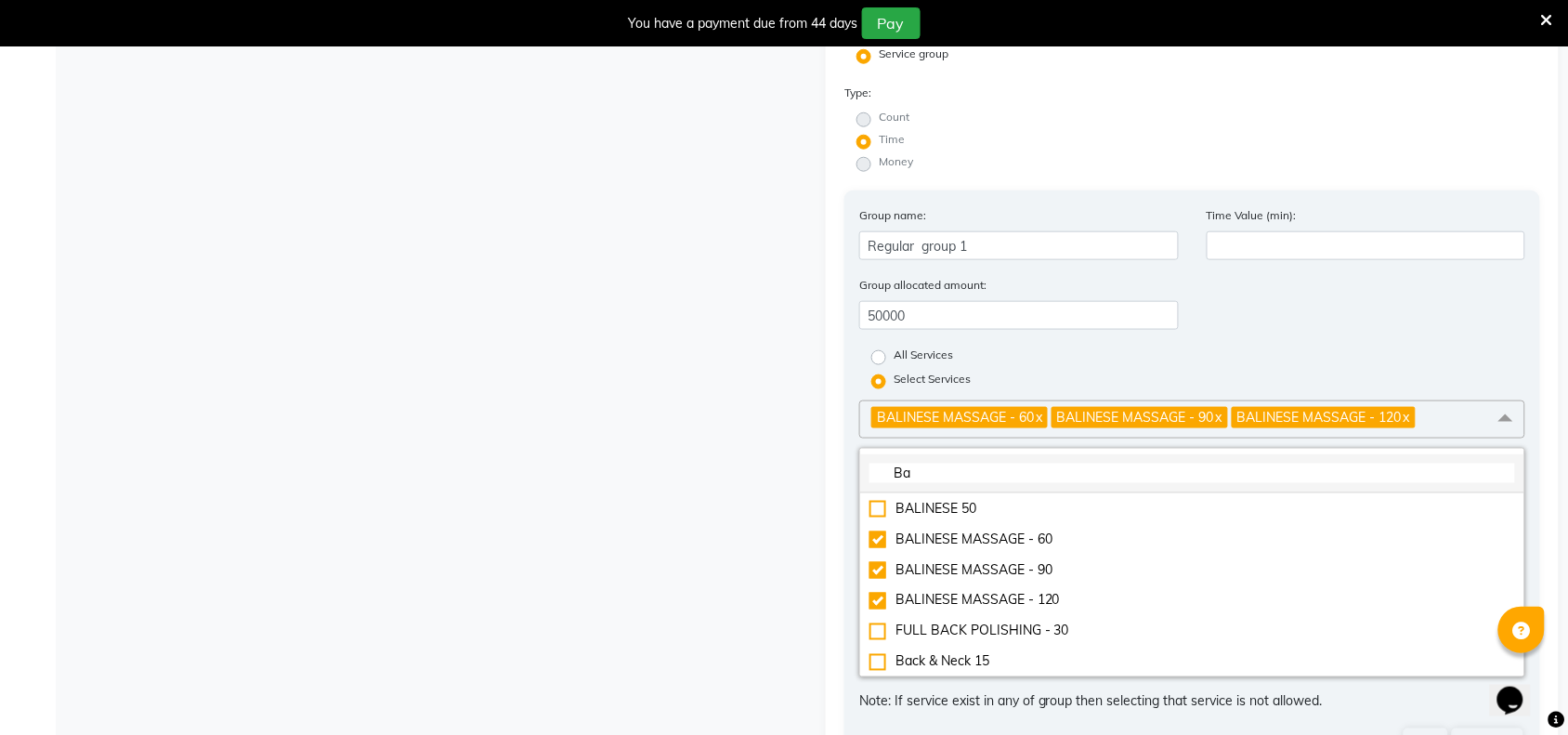
click at [972, 471] on input "Ba" at bounding box center [1192, 473] width 645 height 20
type input "B"
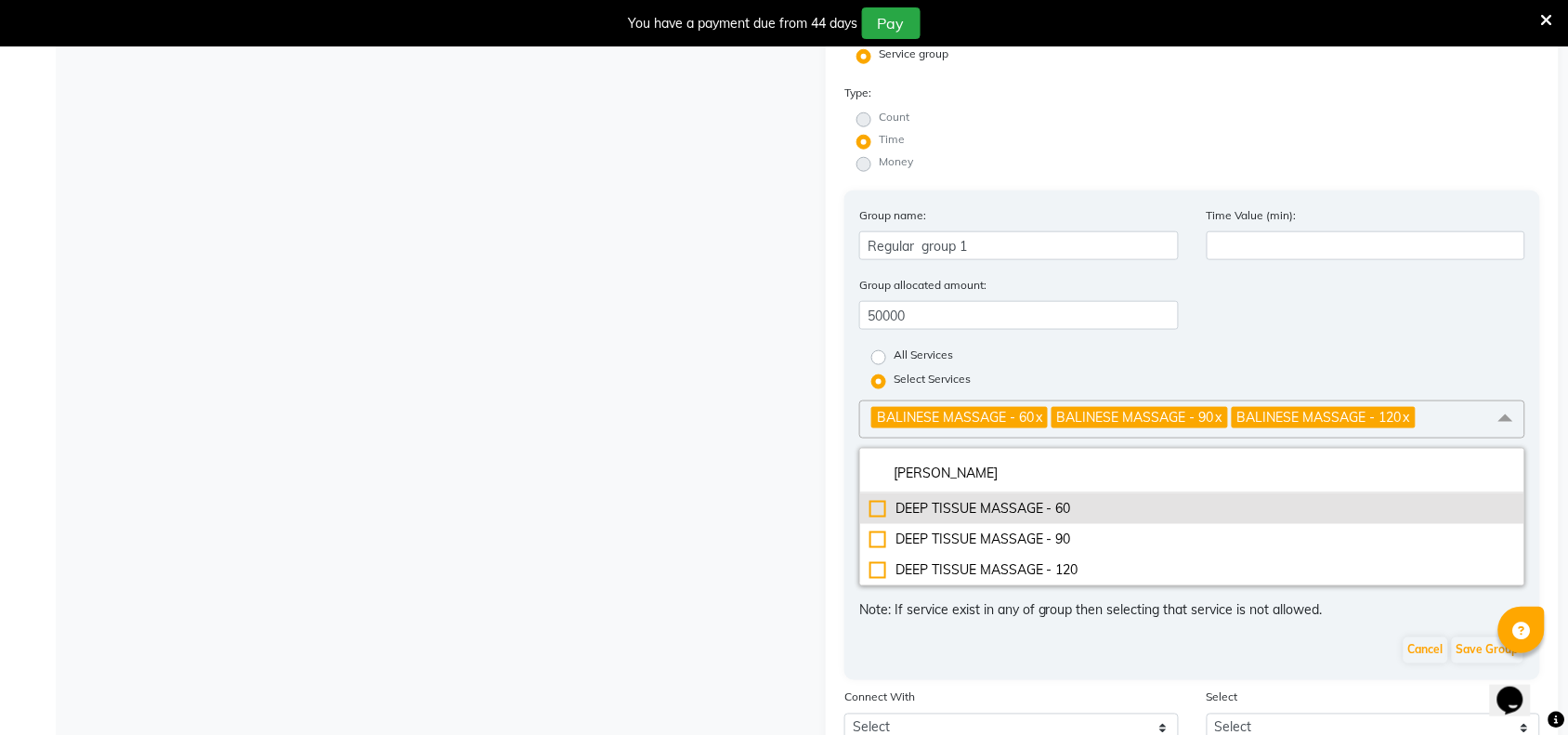
type input "[PERSON_NAME]"
click at [874, 503] on div "DEEP TISSUE MASSAGE - 60" at bounding box center [1192, 508] width 645 height 20
checkbox input "true"
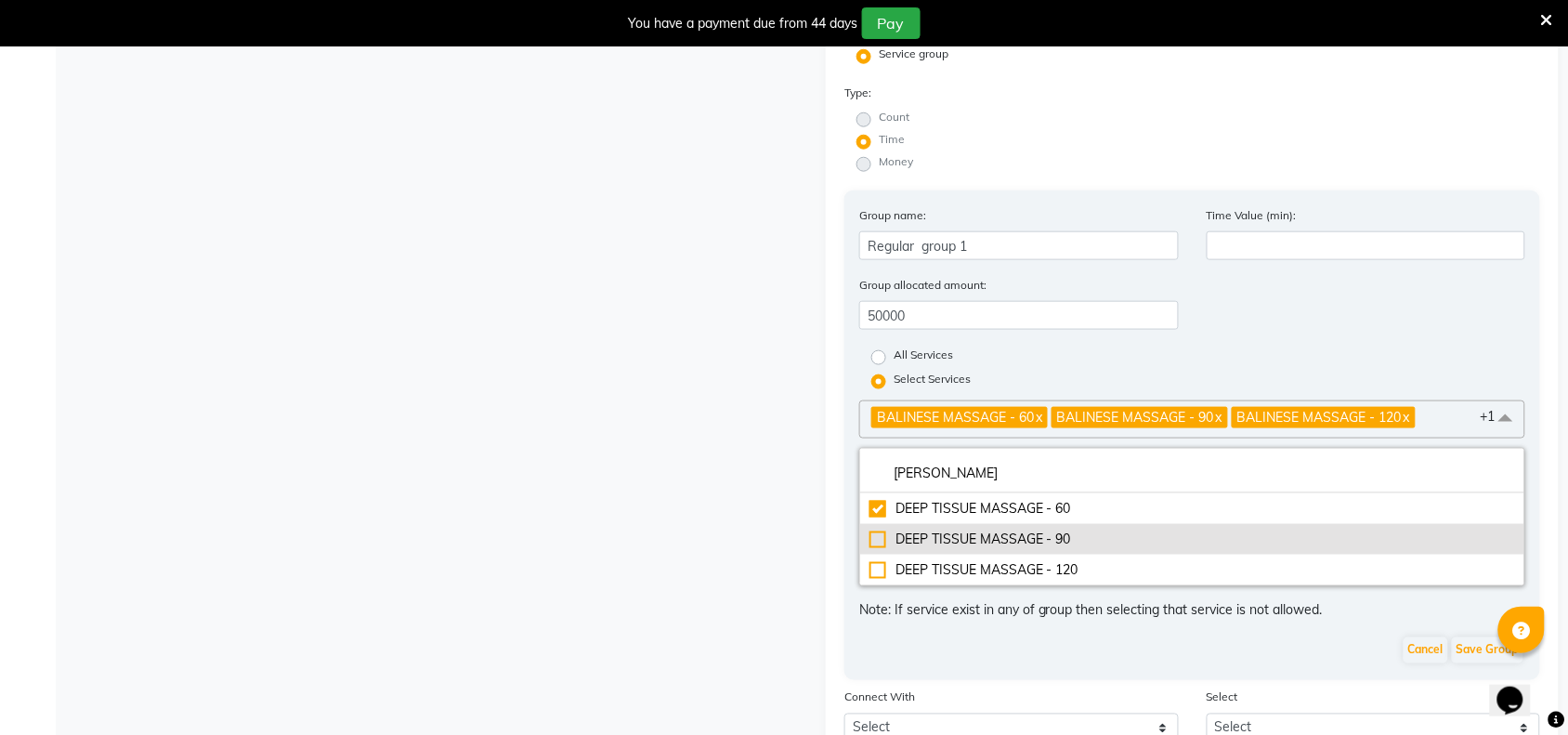
click at [874, 532] on div "DEEP TISSUE MASSAGE - 90" at bounding box center [1192, 539] width 645 height 20
checkbox input "true"
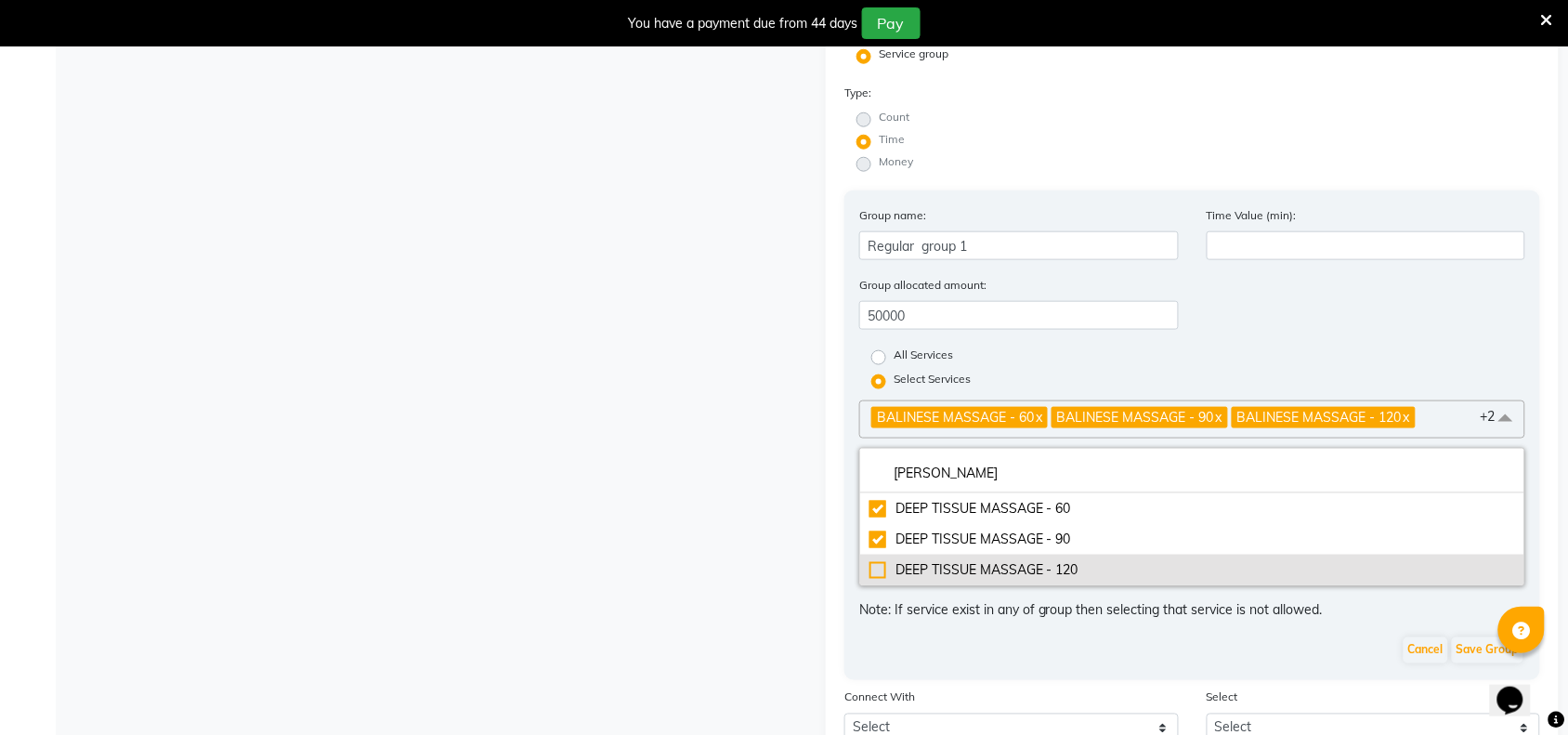
click at [875, 566] on div "DEEP TISSUE MASSAGE - 120" at bounding box center [1192, 569] width 645 height 20
checkbox input "true"
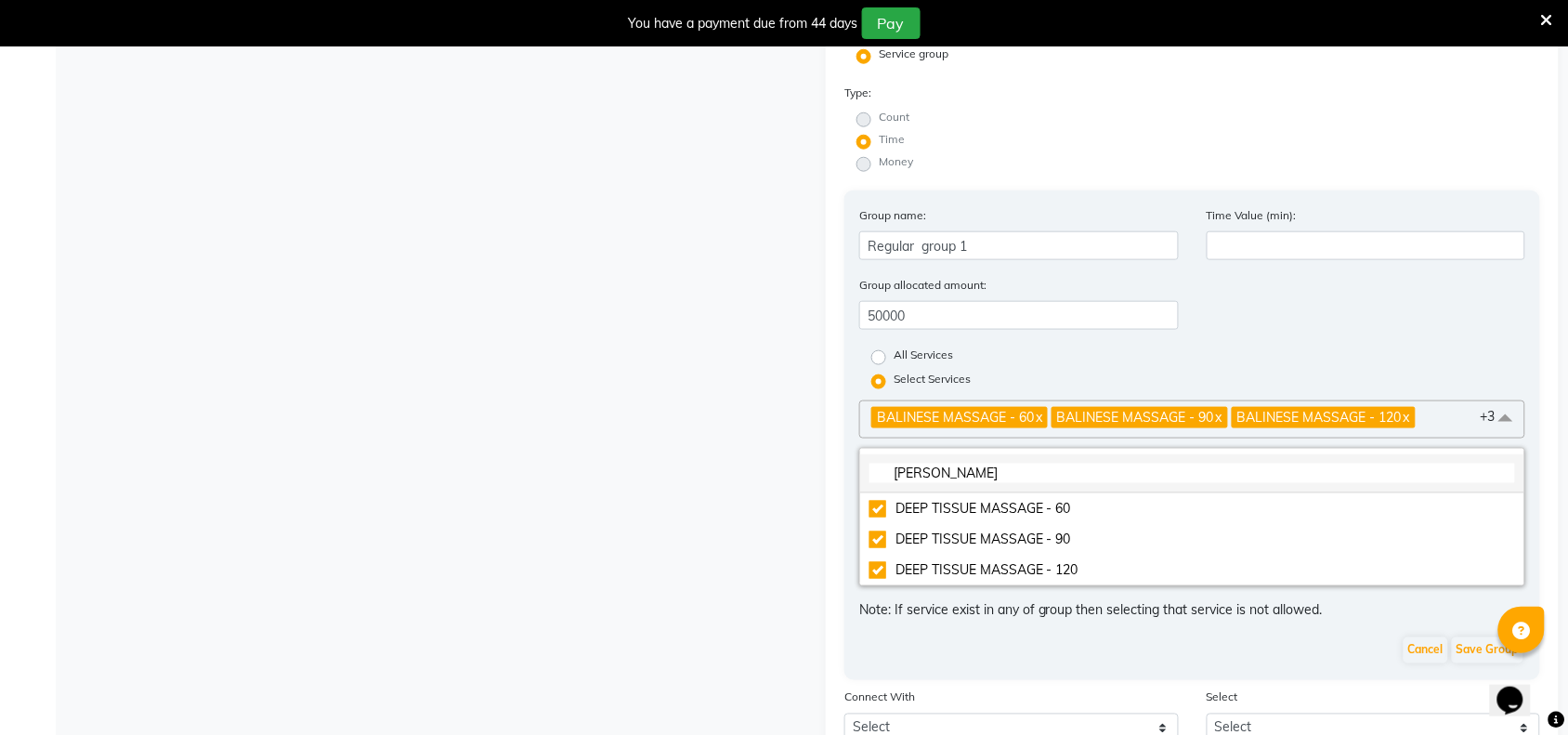
click at [949, 455] on li "[PERSON_NAME]" at bounding box center [1192, 473] width 664 height 39
click at [950, 464] on input "[PERSON_NAME]" at bounding box center [1192, 473] width 645 height 20
type input "D"
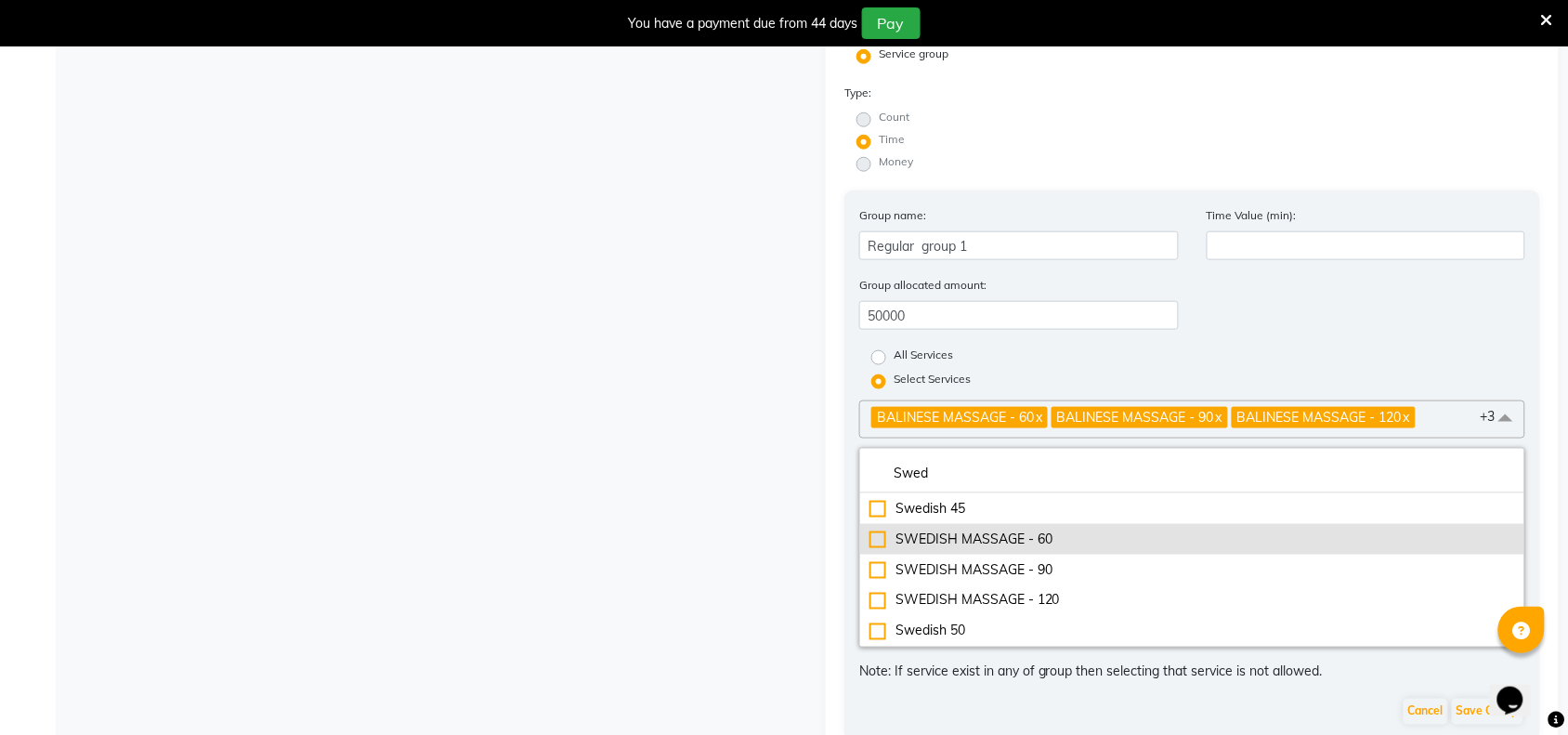
type input "Swed"
click at [880, 530] on div "SWEDISH MASSAGE - 60" at bounding box center [1192, 539] width 645 height 20
checkbox input "true"
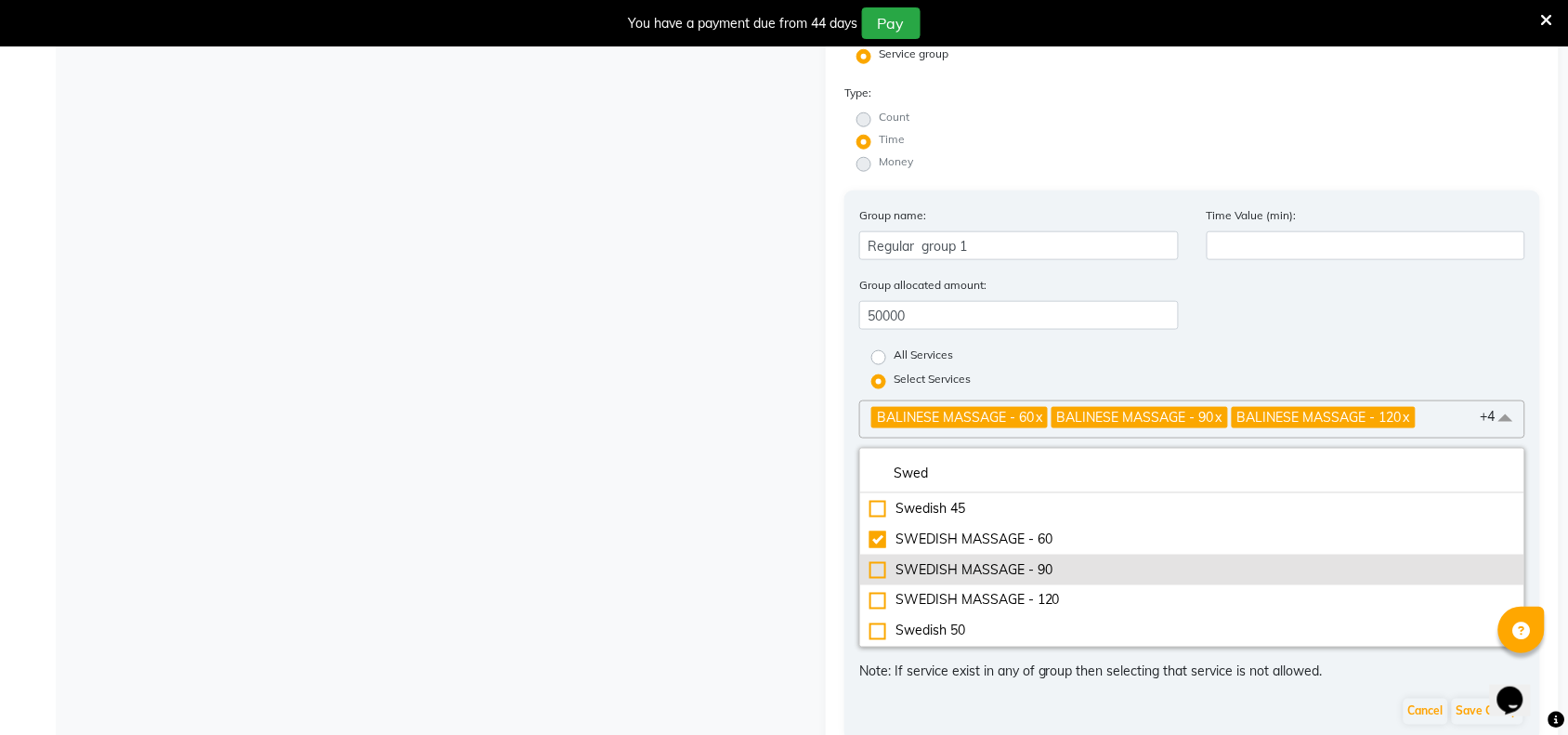
click at [870, 567] on div "SWEDISH MASSAGE - 90" at bounding box center [1192, 569] width 645 height 20
checkbox input "true"
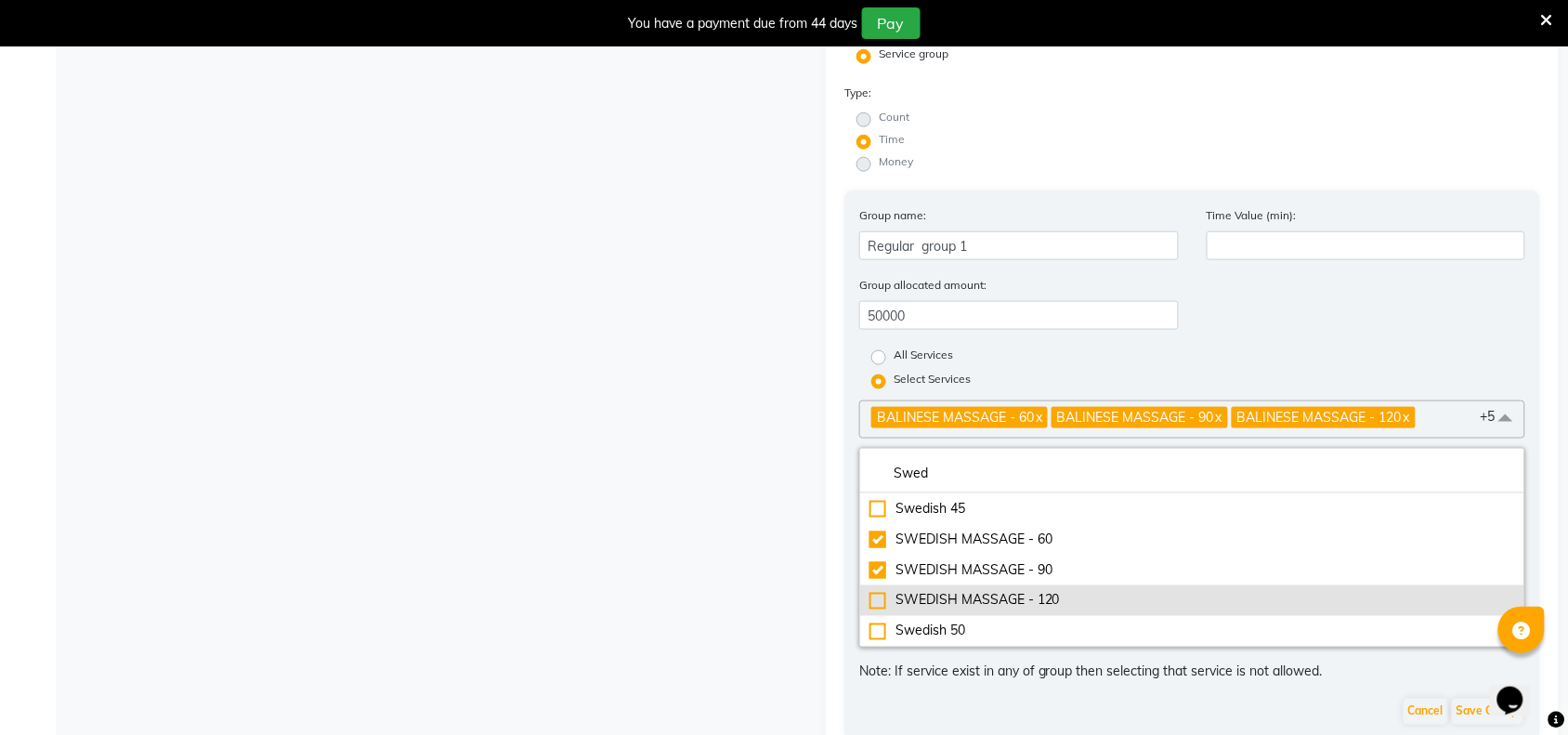
click at [880, 596] on div "SWEDISH MASSAGE - 120" at bounding box center [1192, 600] width 645 height 20
checkbox input "true"
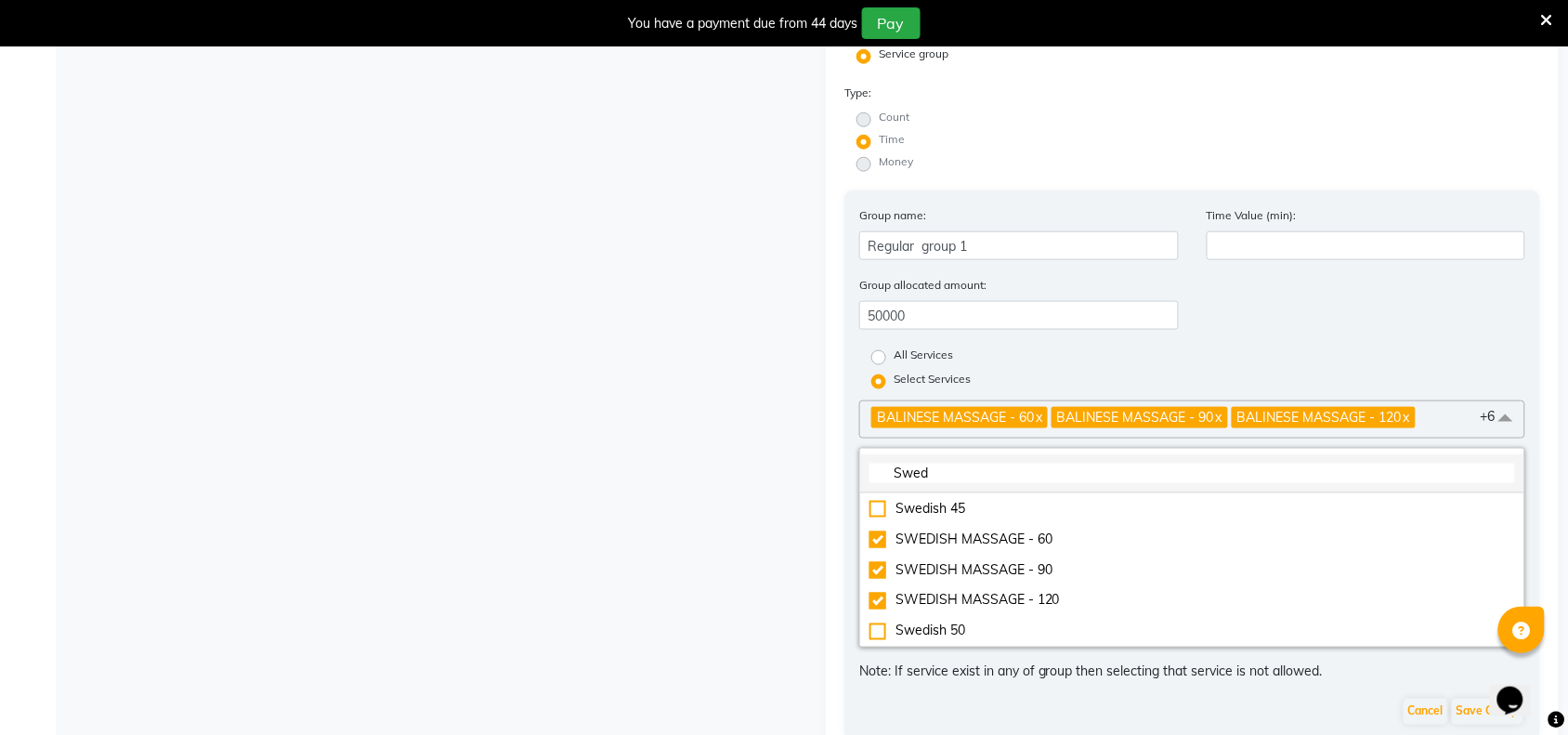
click at [964, 464] on input "Swed" at bounding box center [1192, 473] width 645 height 20
type input "S"
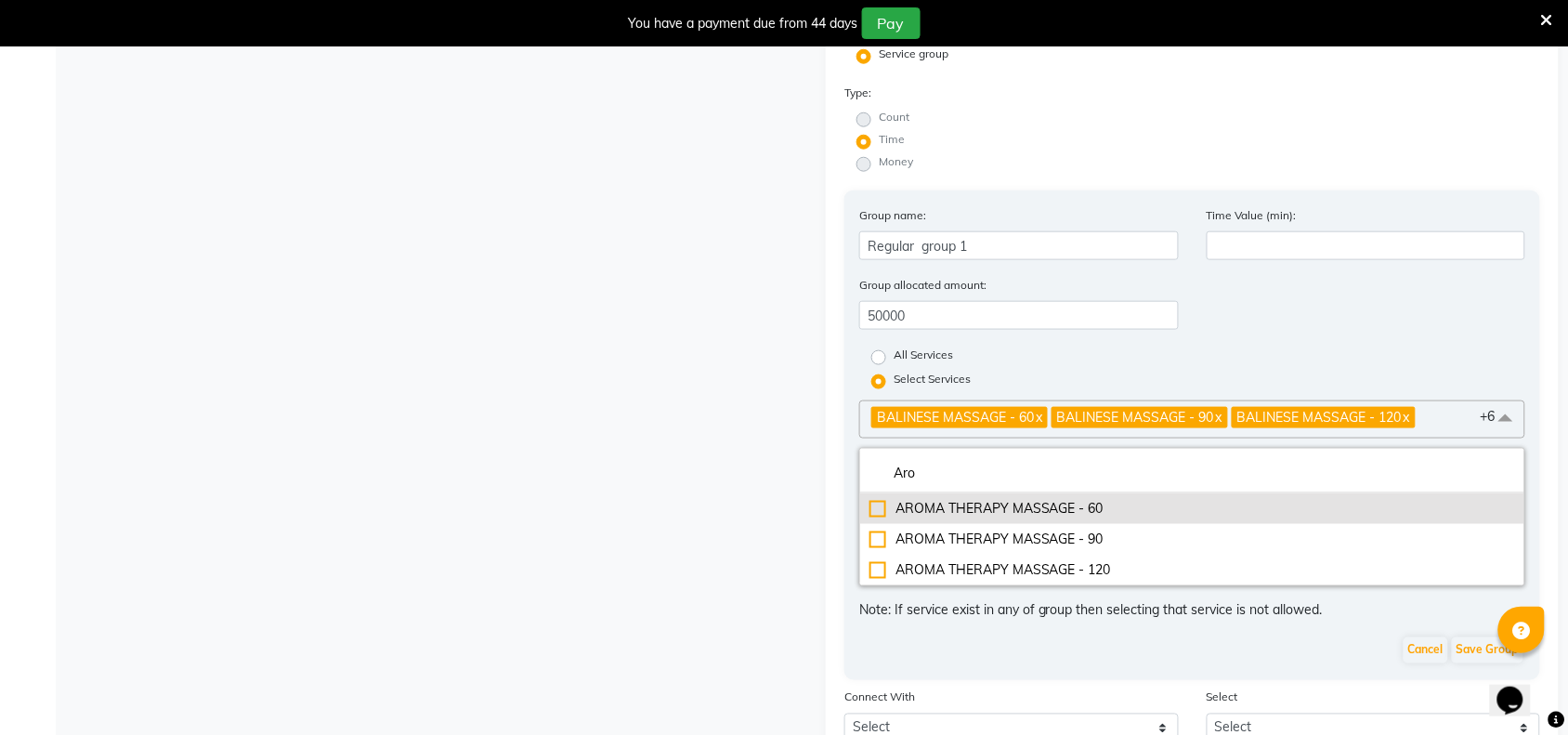
type input "Aro"
click at [871, 498] on div "AROMA THERAPY MASSAGE - 60" at bounding box center [1192, 508] width 645 height 20
checkbox input "true"
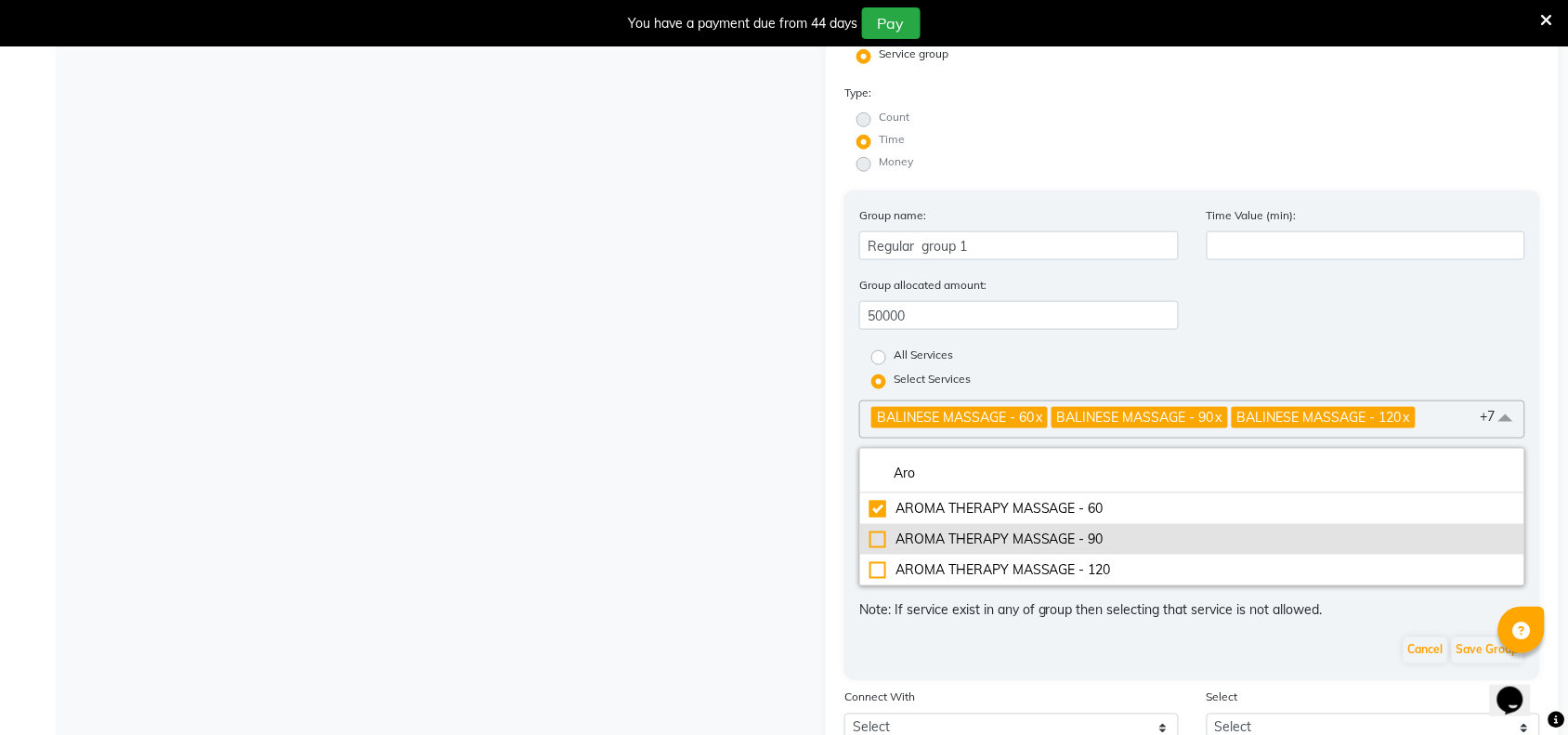
click at [879, 536] on div "AROMA THERAPY MASSAGE - 90" at bounding box center [1192, 539] width 645 height 20
checkbox input "true"
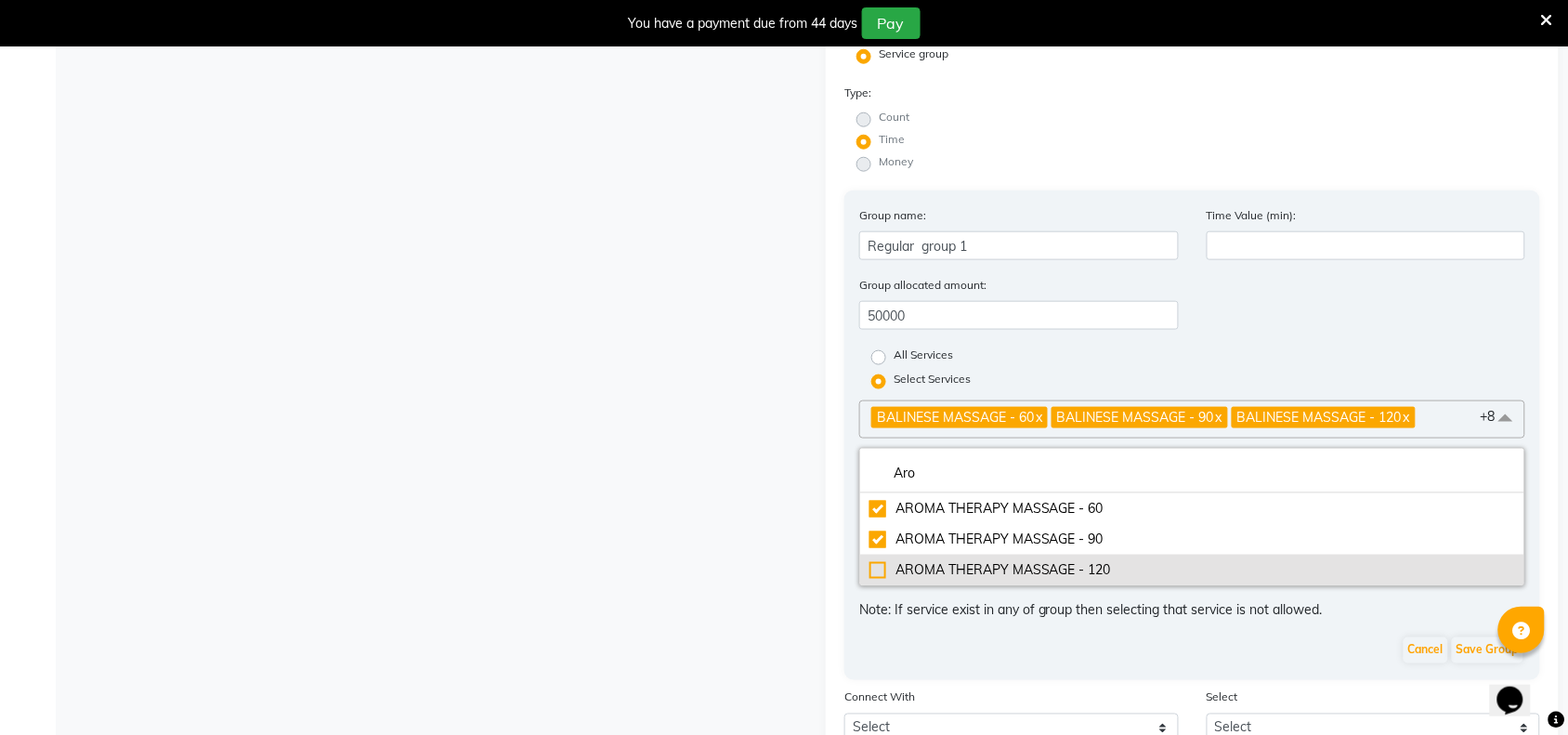
click at [874, 554] on li "AROMA THERAPY MASSAGE - 120" at bounding box center [1192, 569] width 664 height 31
checkbox input "true"
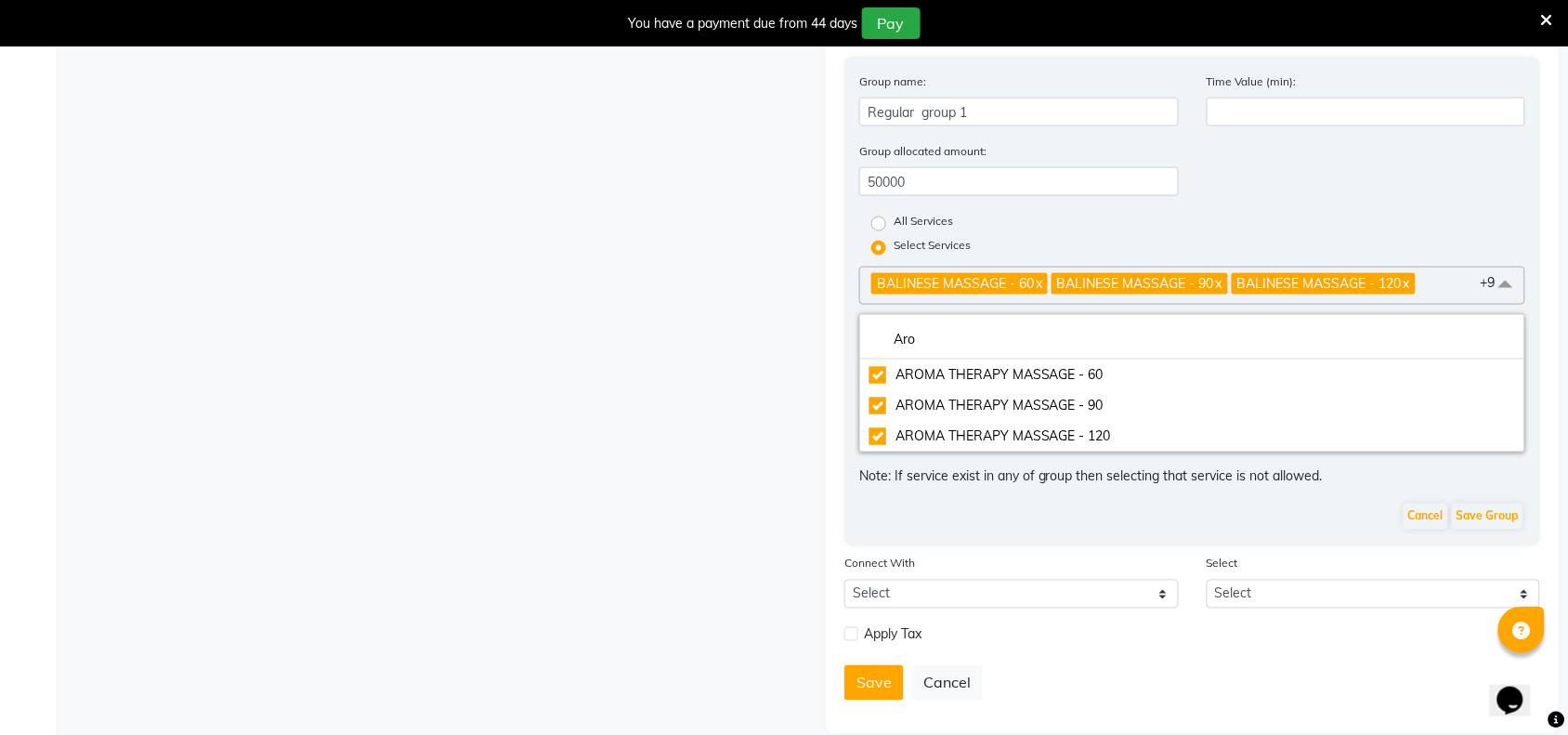
scroll to position [622, 0]
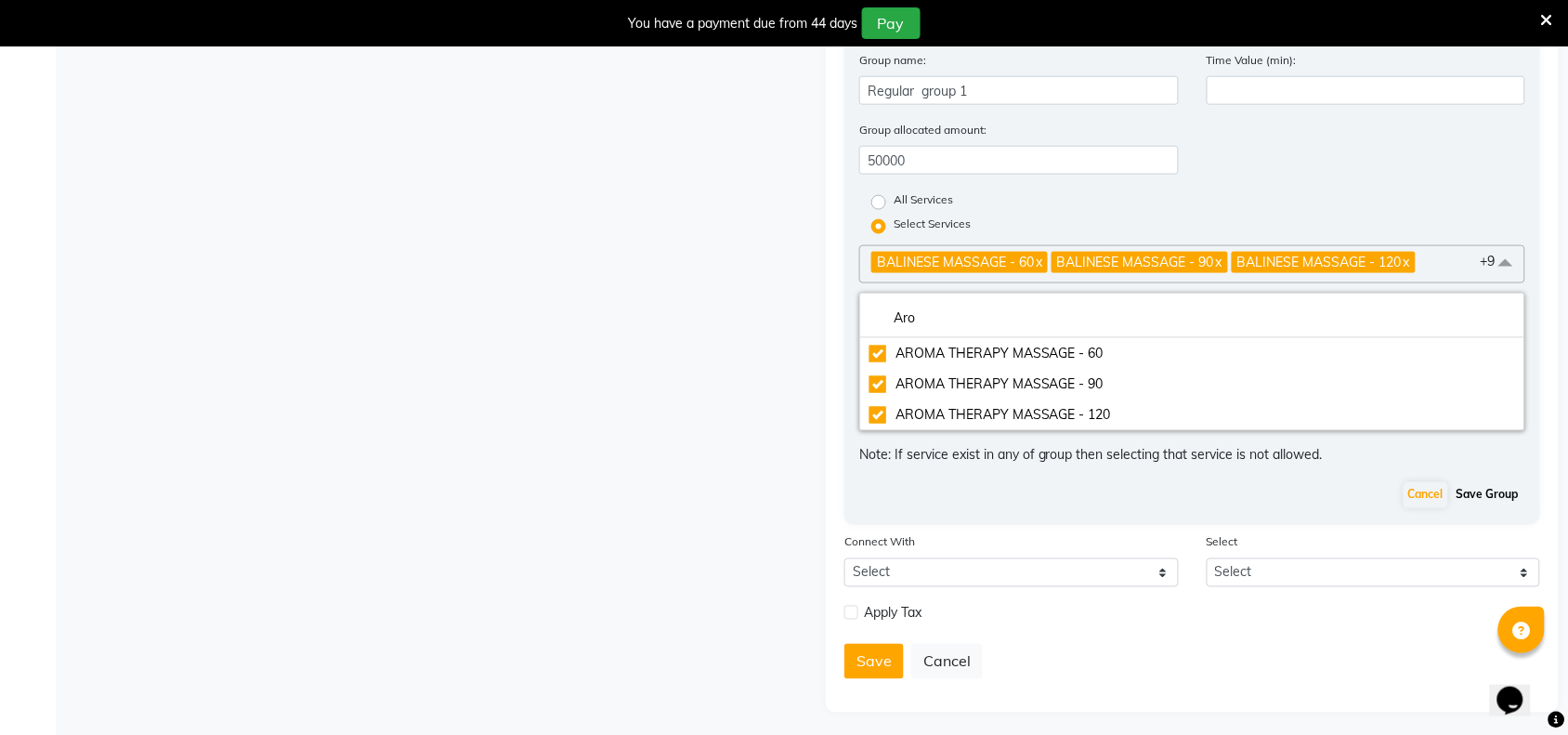
click at [1483, 495] on button "Save Group" at bounding box center [1488, 496] width 72 height 26
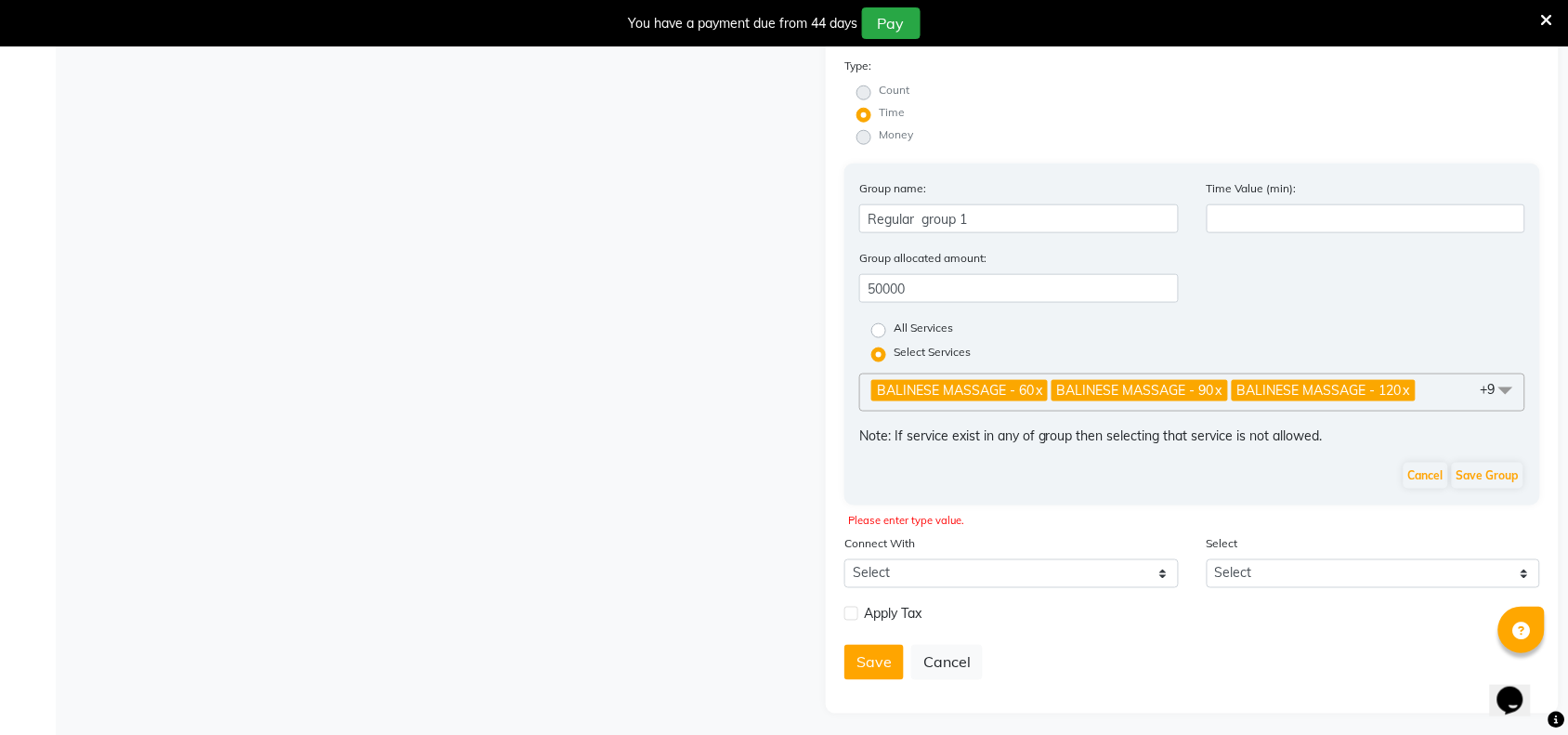
click at [1495, 379] on span at bounding box center [1505, 390] width 37 height 35
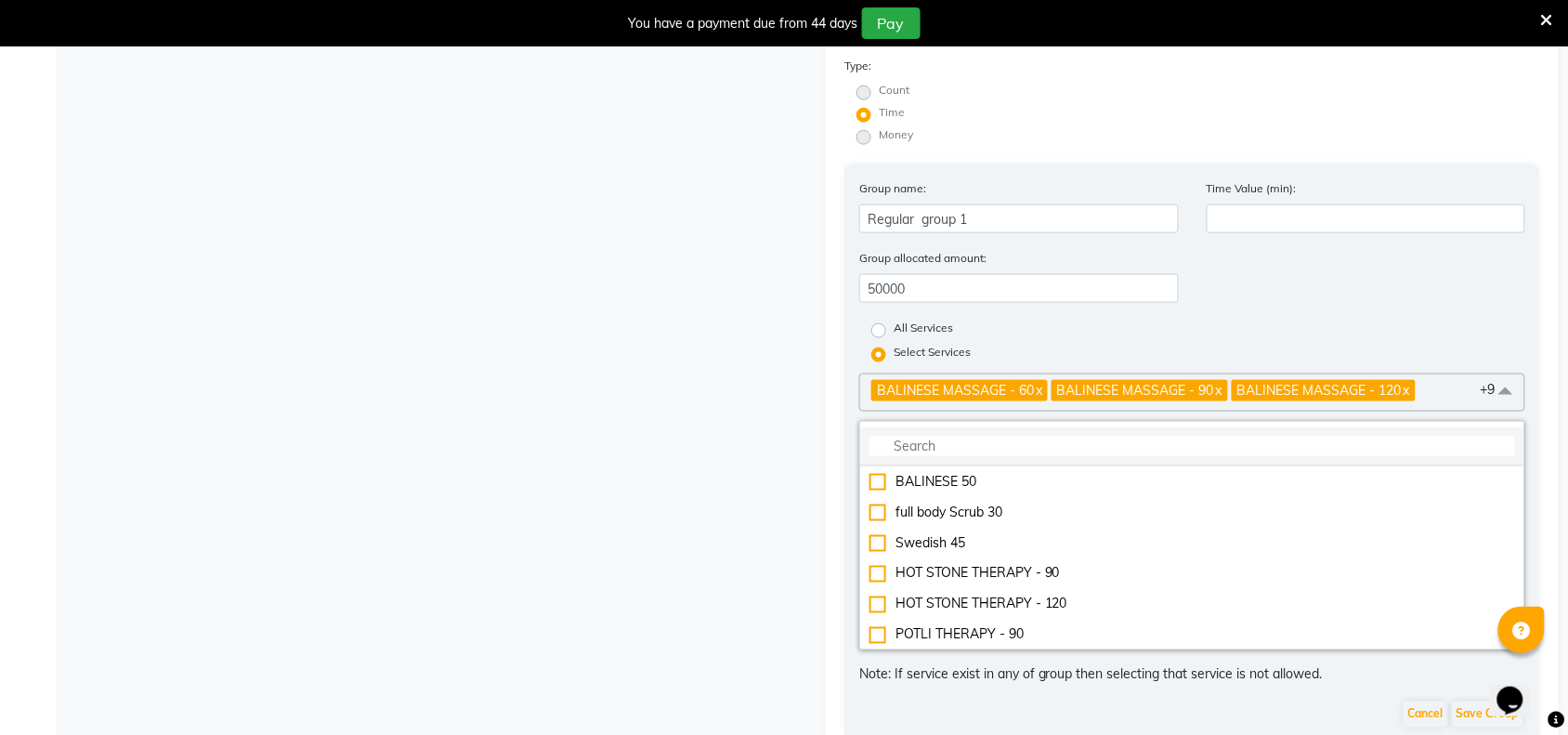
click at [1014, 427] on li at bounding box center [1192, 446] width 664 height 39
click at [992, 452] on li at bounding box center [1192, 446] width 664 height 39
click at [1001, 439] on input "multiselect-search" at bounding box center [1192, 446] width 645 height 20
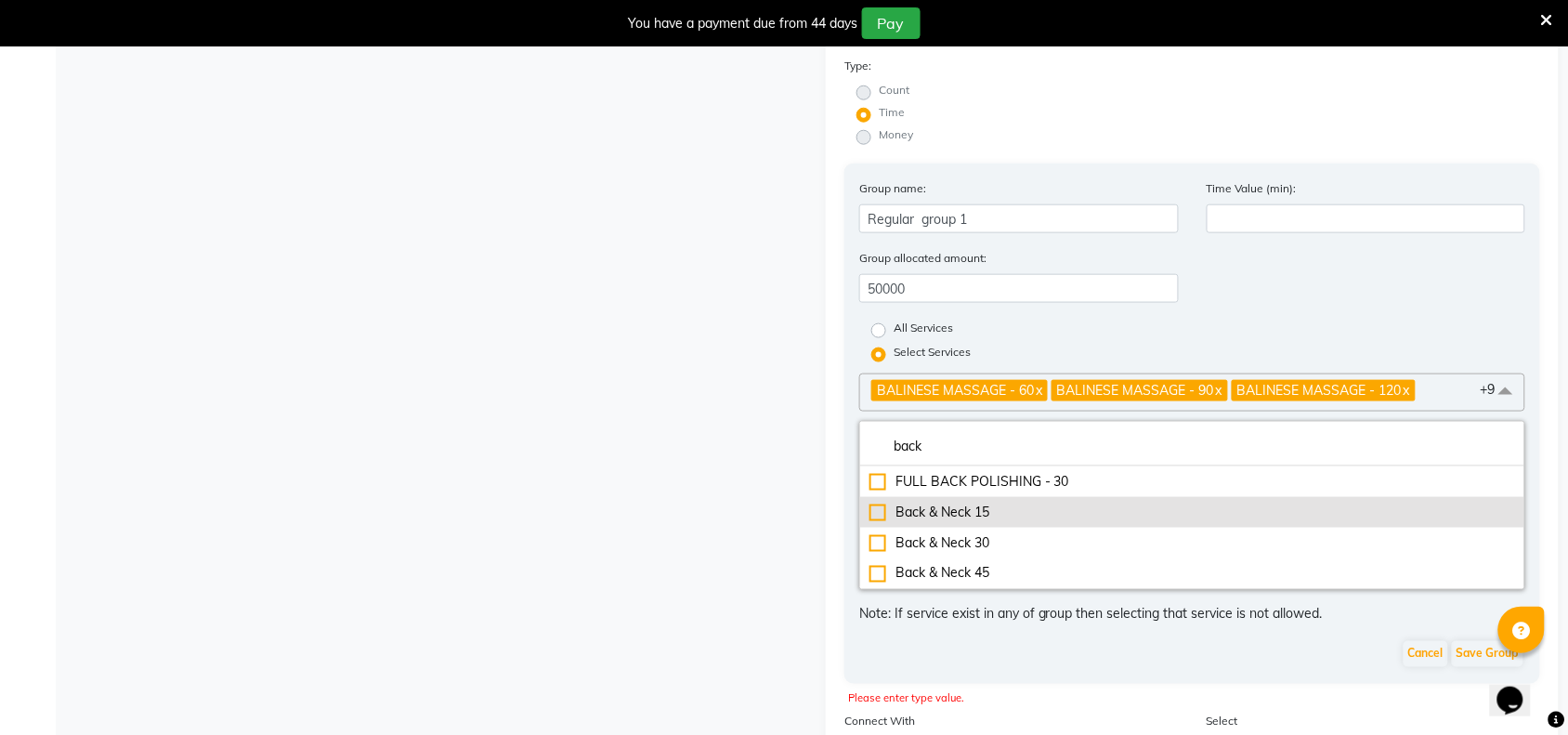
type input "back"
click at [874, 502] on div "Back & Neck 15" at bounding box center [1192, 512] width 645 height 20
checkbox input "true"
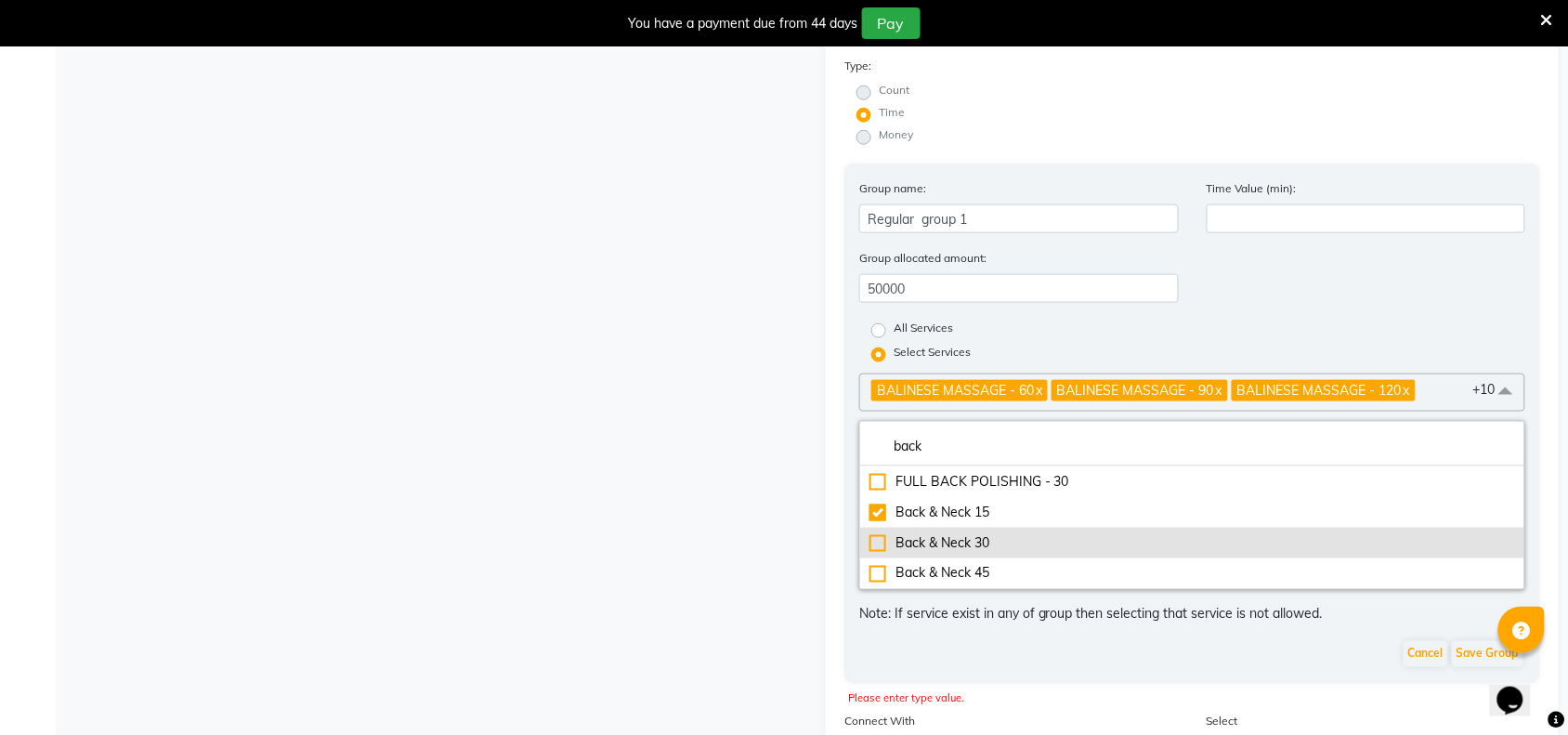
click at [874, 533] on div "Back & Neck 30" at bounding box center [1192, 543] width 645 height 20
checkbox input "true"
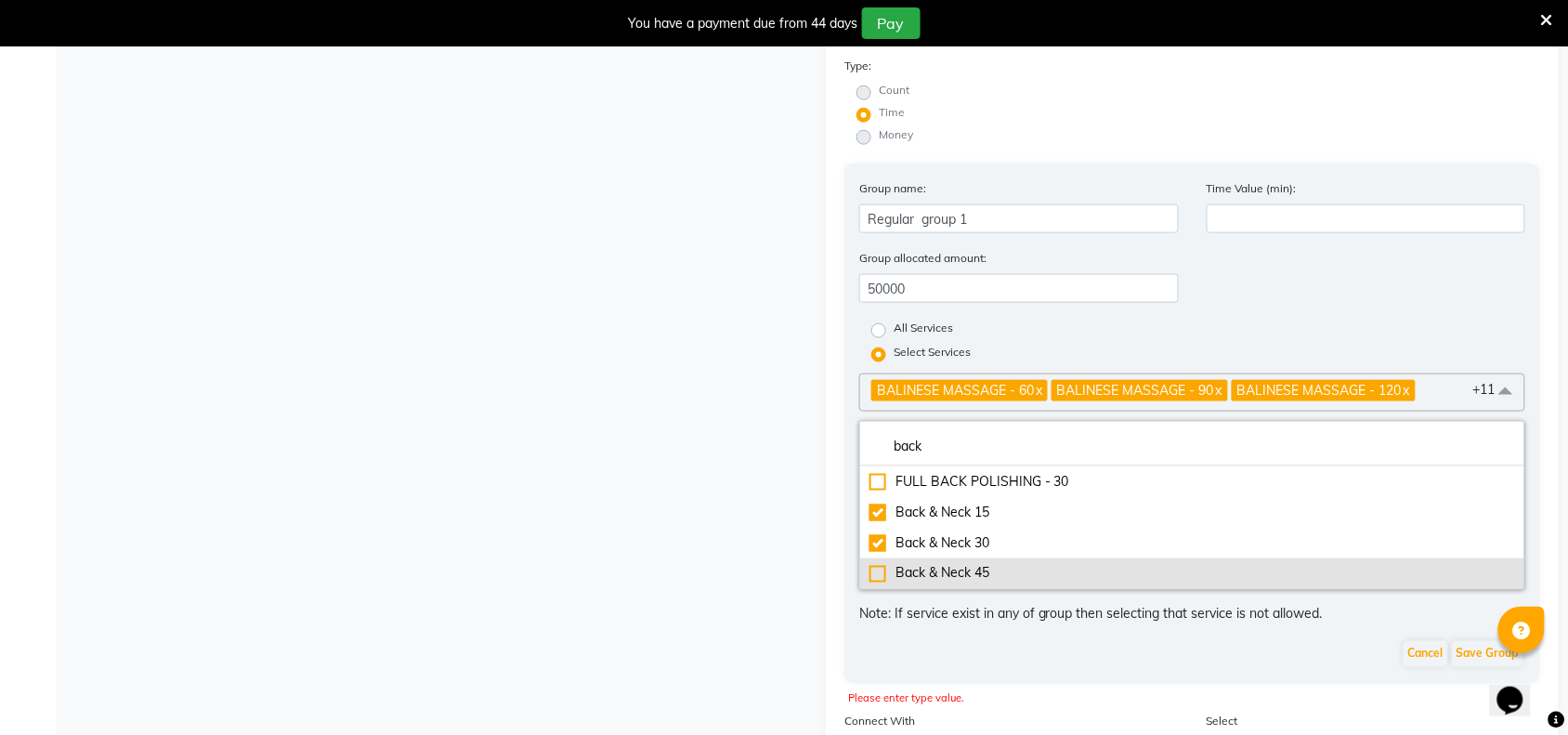
click at [874, 564] on div "Back & Neck 45" at bounding box center [1192, 573] width 645 height 20
checkbox input "true"
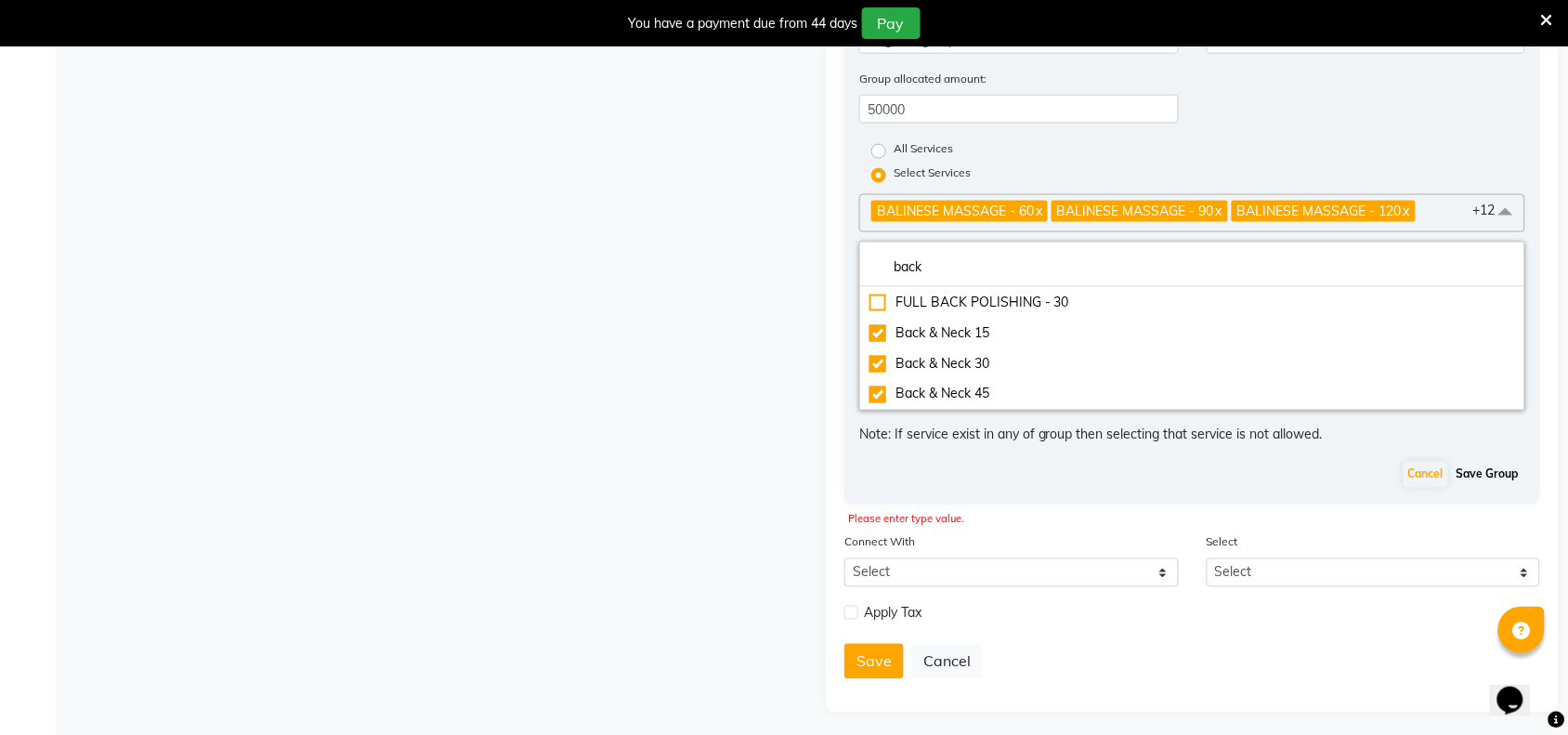
click at [1475, 472] on button "Save Group" at bounding box center [1488, 475] width 72 height 26
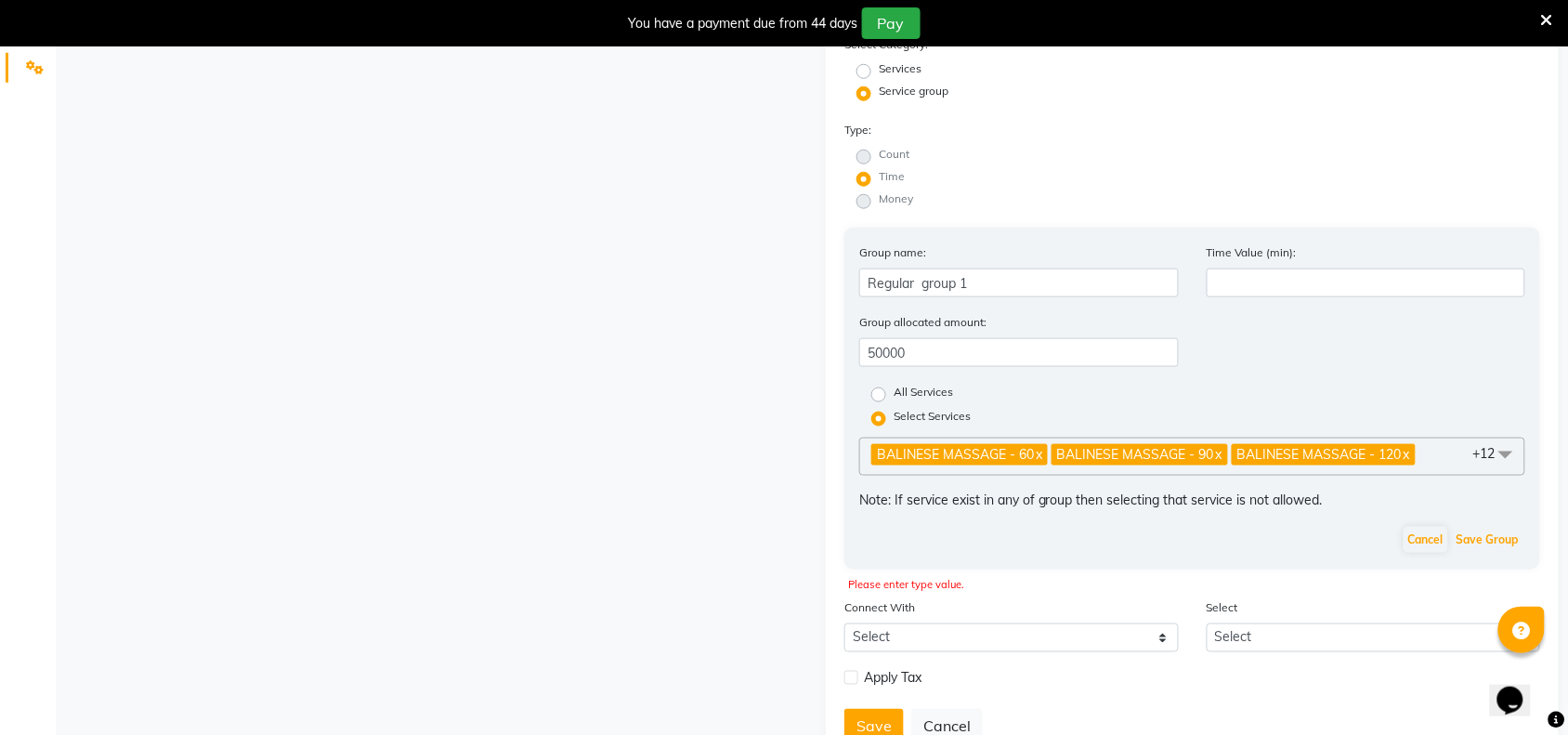
scroll to position [378, 0]
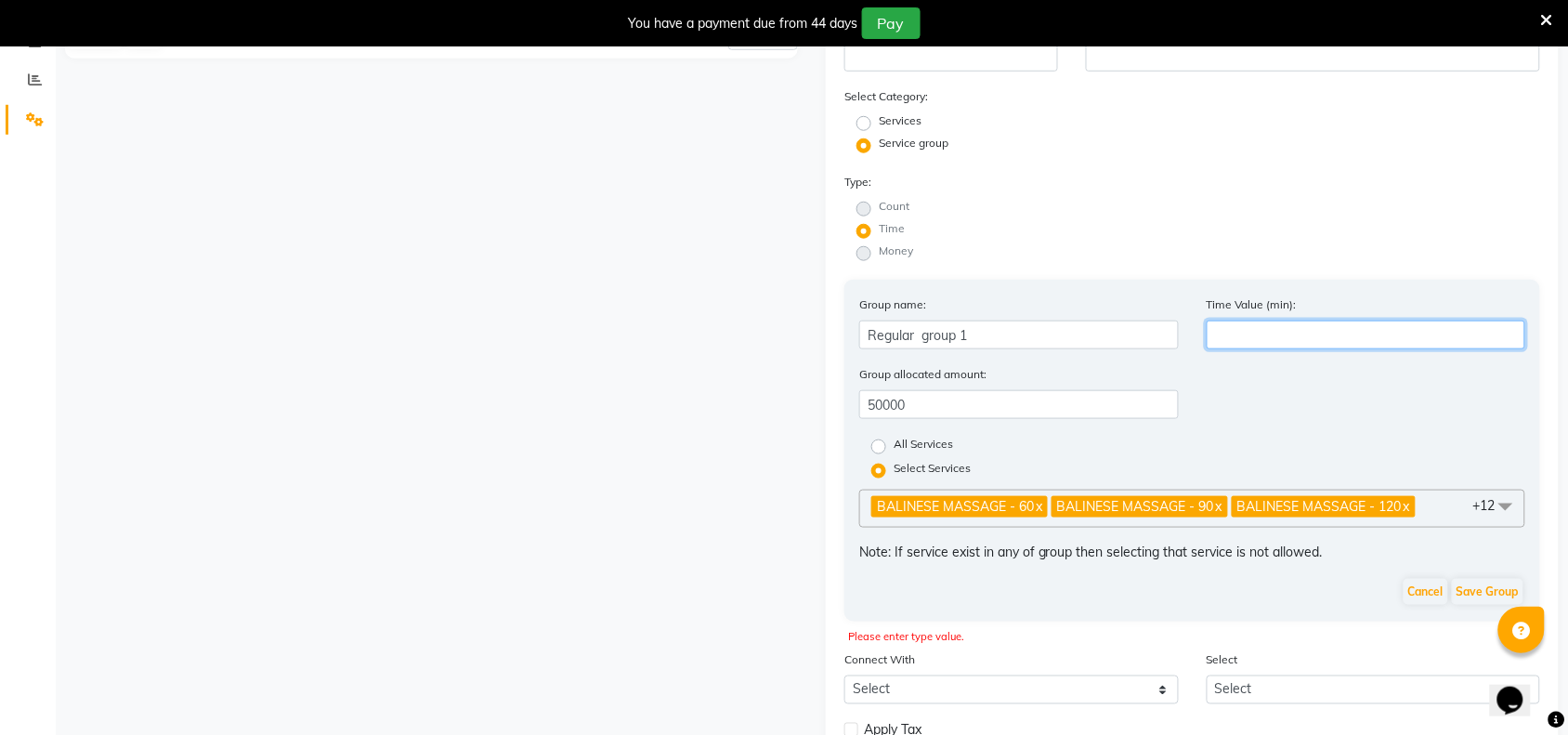
click at [1251, 322] on input "number" at bounding box center [1365, 335] width 319 height 29
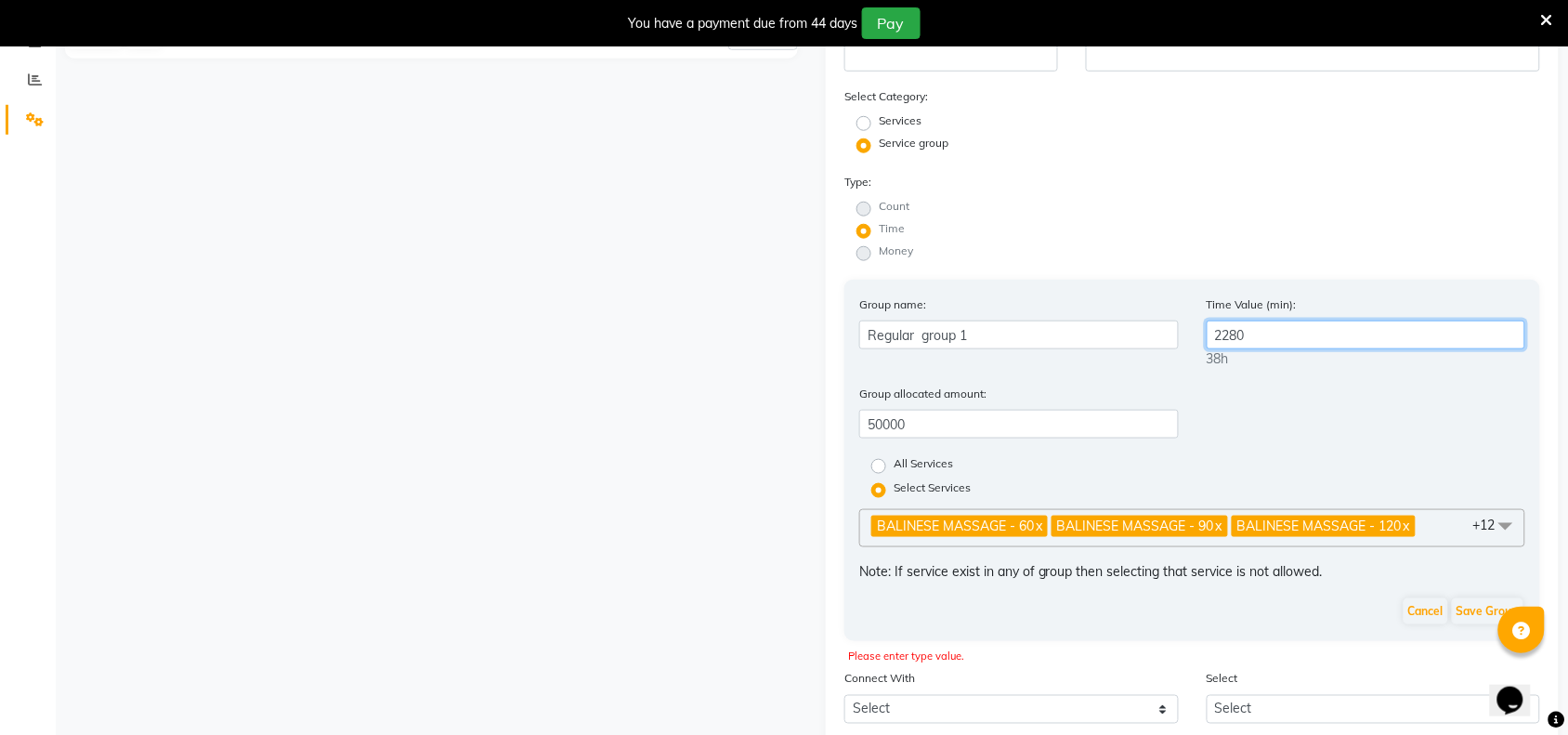
type input "2280"
click at [1272, 390] on div "Group allocated amount: 50000" at bounding box center [1192, 418] width 694 height 70
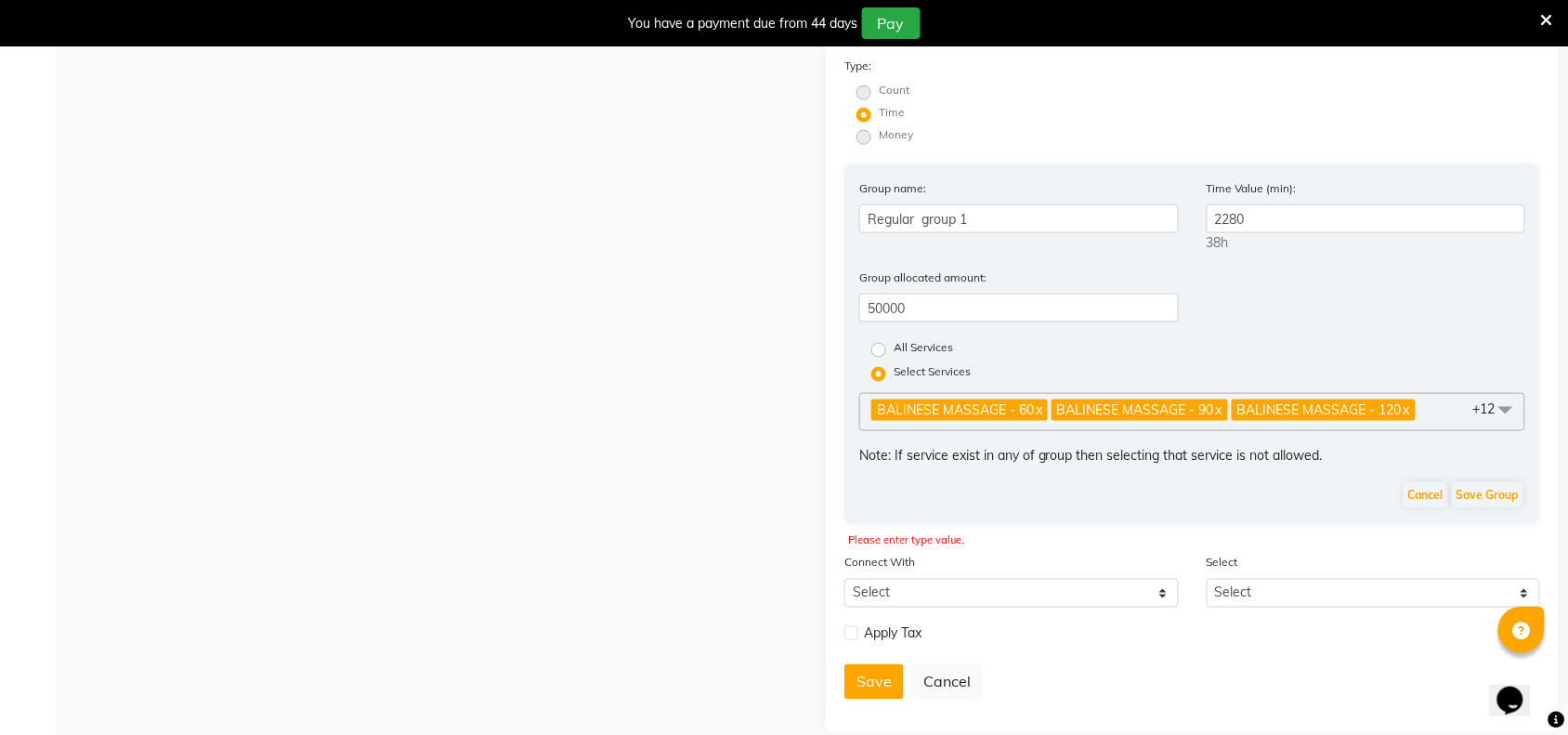
scroll to position [514, 0]
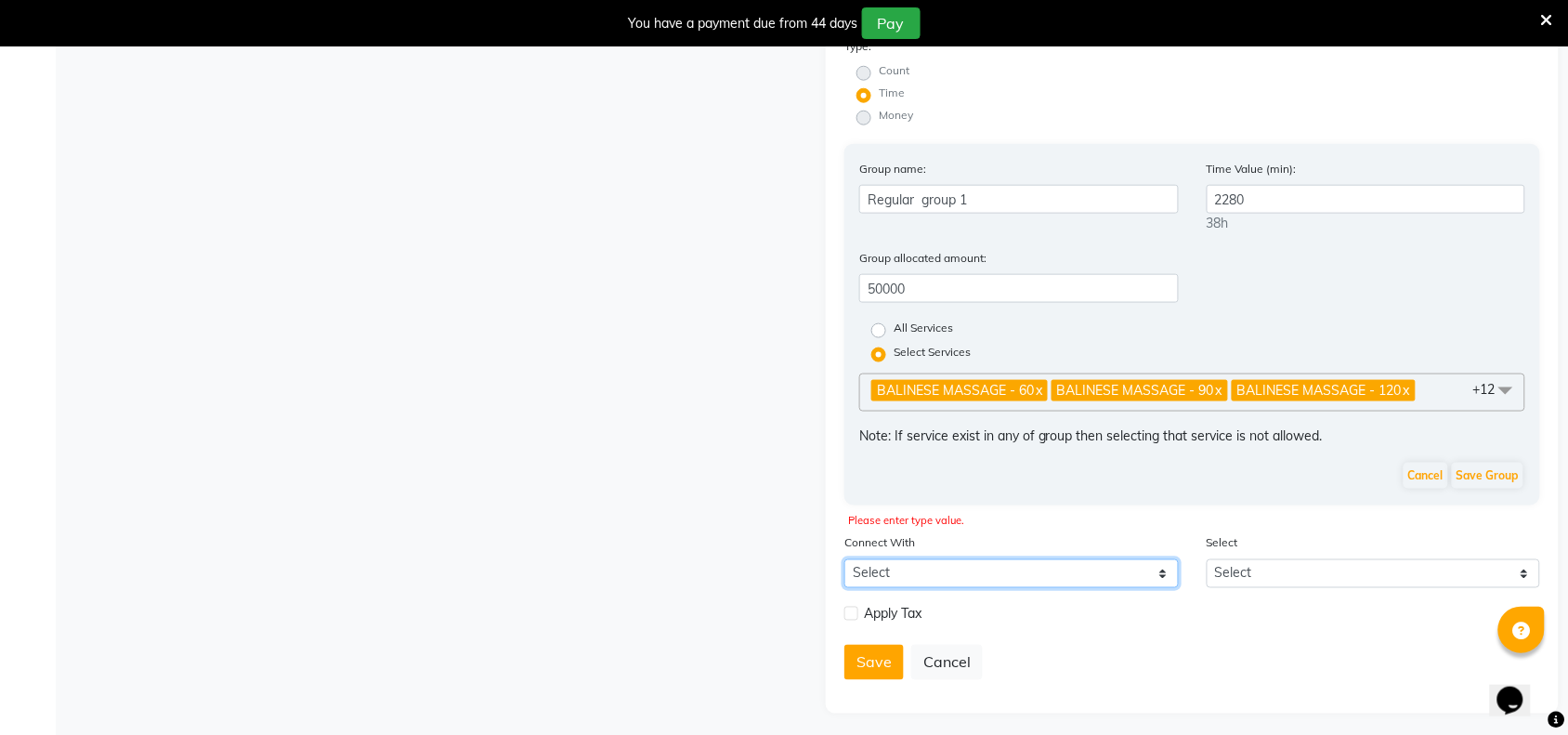
click at [1162, 563] on select "Select Membership Prepaid Voucher" at bounding box center [1011, 573] width 335 height 29
click at [1046, 513] on div "Please enter type value." at bounding box center [1191, 520] width 687 height 16
click at [878, 665] on button "Save" at bounding box center [874, 662] width 59 height 35
click at [883, 652] on button "Save" at bounding box center [874, 662] width 59 height 35
drag, startPoint x: 1163, startPoint y: 569, endPoint x: 1143, endPoint y: 566, distance: 20.2
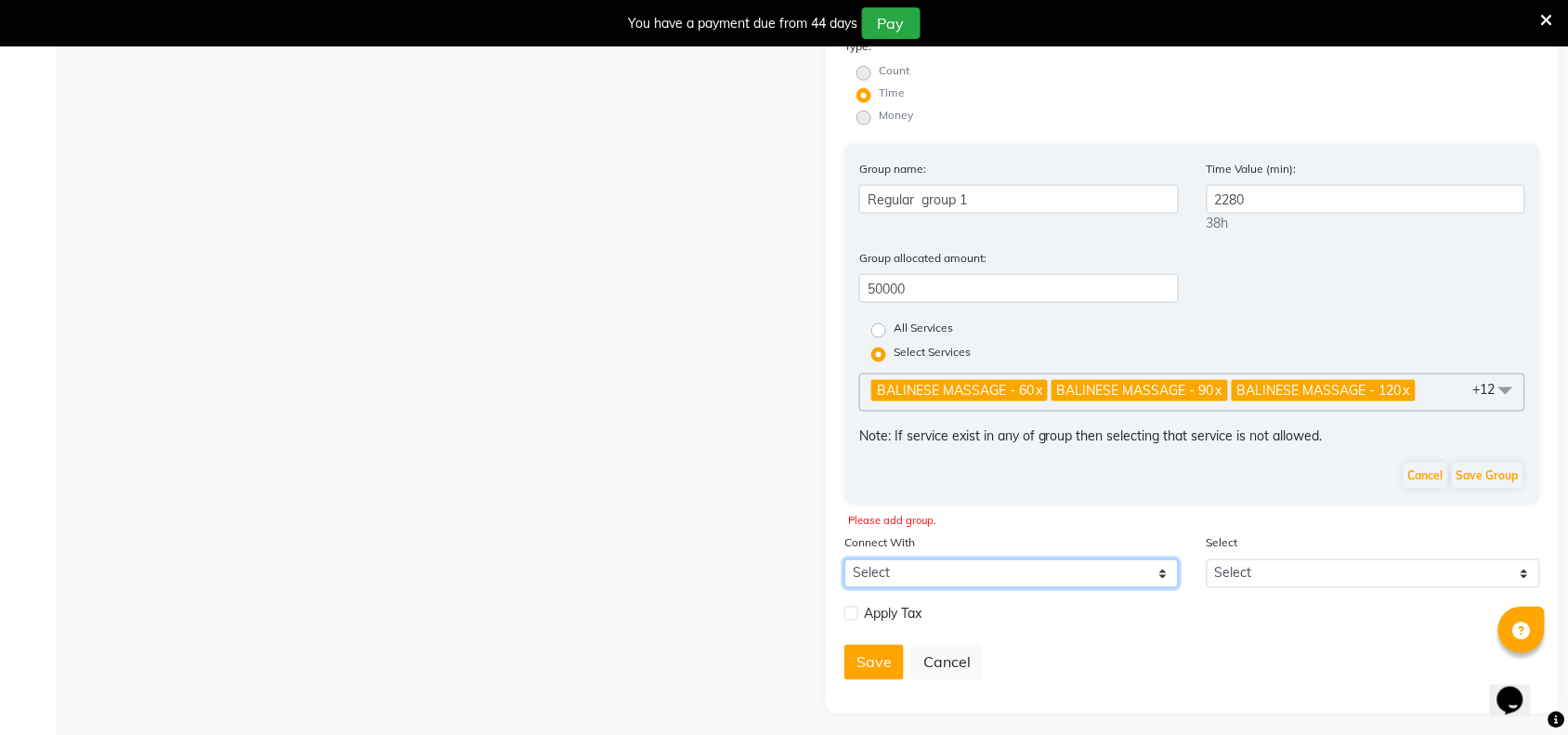
click at [1163, 569] on select "Select Membership Prepaid Voucher" at bounding box center [1011, 573] width 335 height 29
select select "1: M"
click at [844, 559] on select "Select Membership Prepaid Voucher" at bounding box center [1011, 573] width 335 height 29
click at [874, 647] on button "Save" at bounding box center [874, 662] width 59 height 35
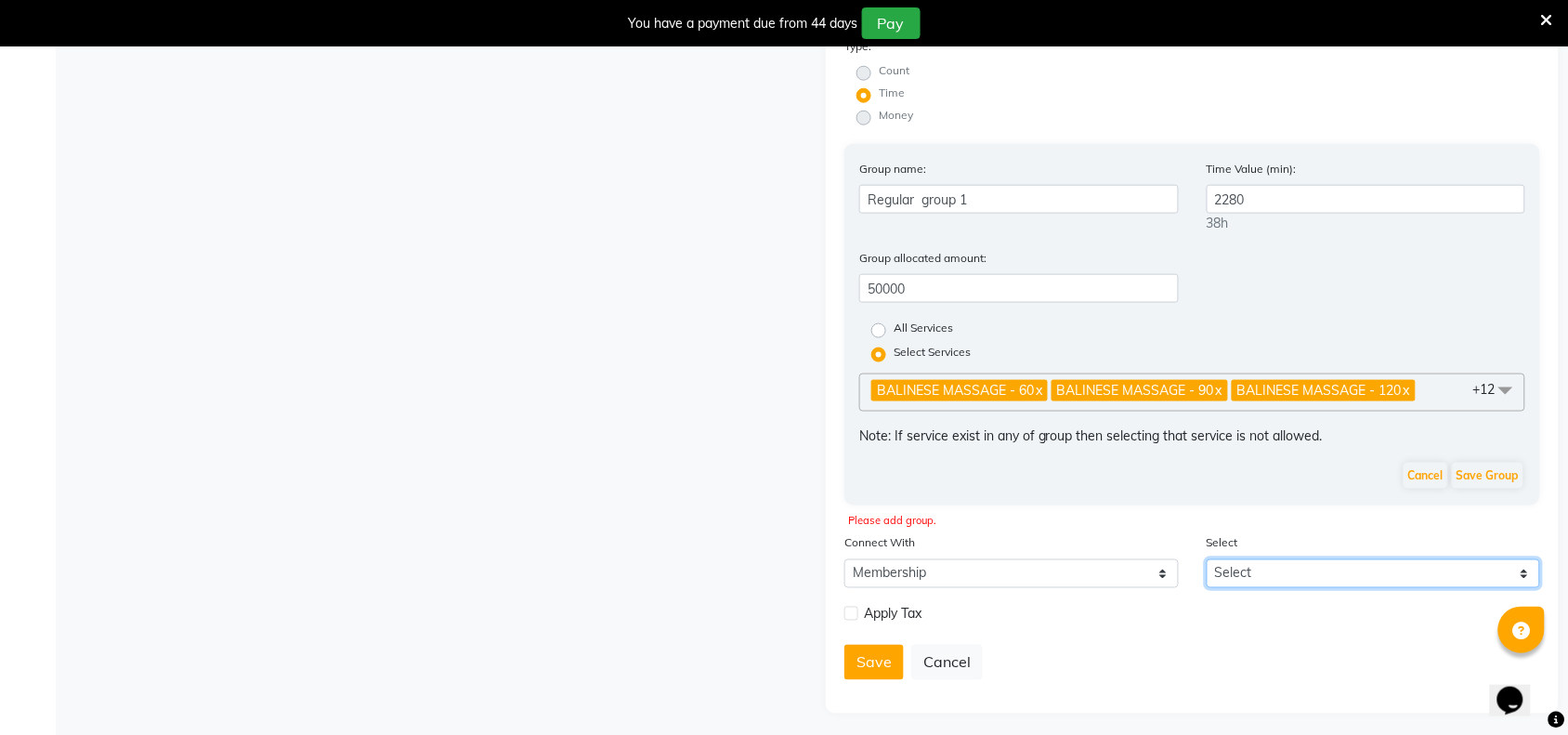
click at [1521, 580] on select "Select" at bounding box center [1373, 573] width 335 height 29
click at [1206, 559] on select "Select" at bounding box center [1373, 573] width 335 height 29
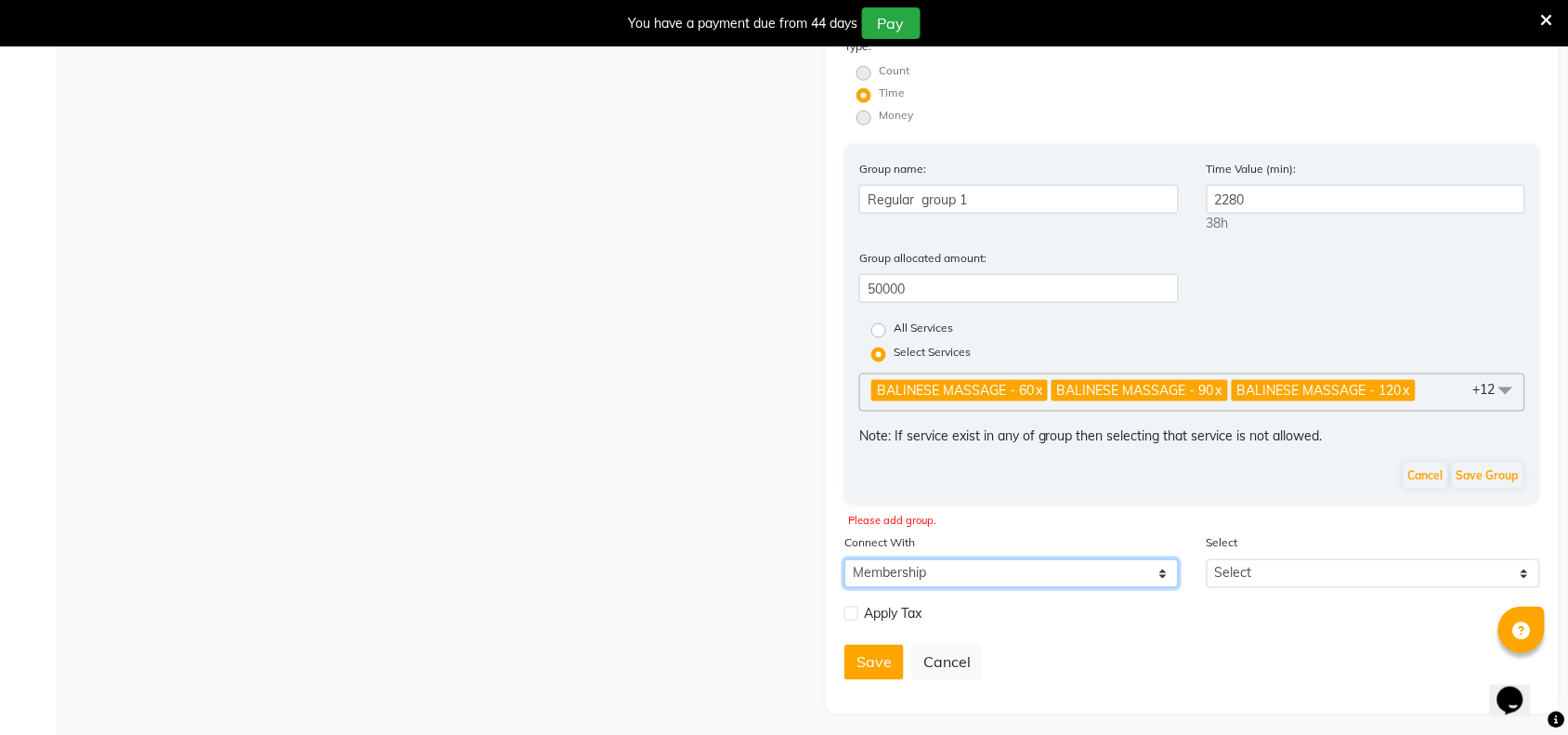
click at [1005, 569] on select "Select Membership Prepaid Voucher" at bounding box center [1011, 573] width 335 height 29
select select
click at [844, 559] on select "Select Membership Prepaid Voucher" at bounding box center [1011, 573] width 335 height 29
click at [1484, 467] on button "Save Group" at bounding box center [1488, 476] width 72 height 26
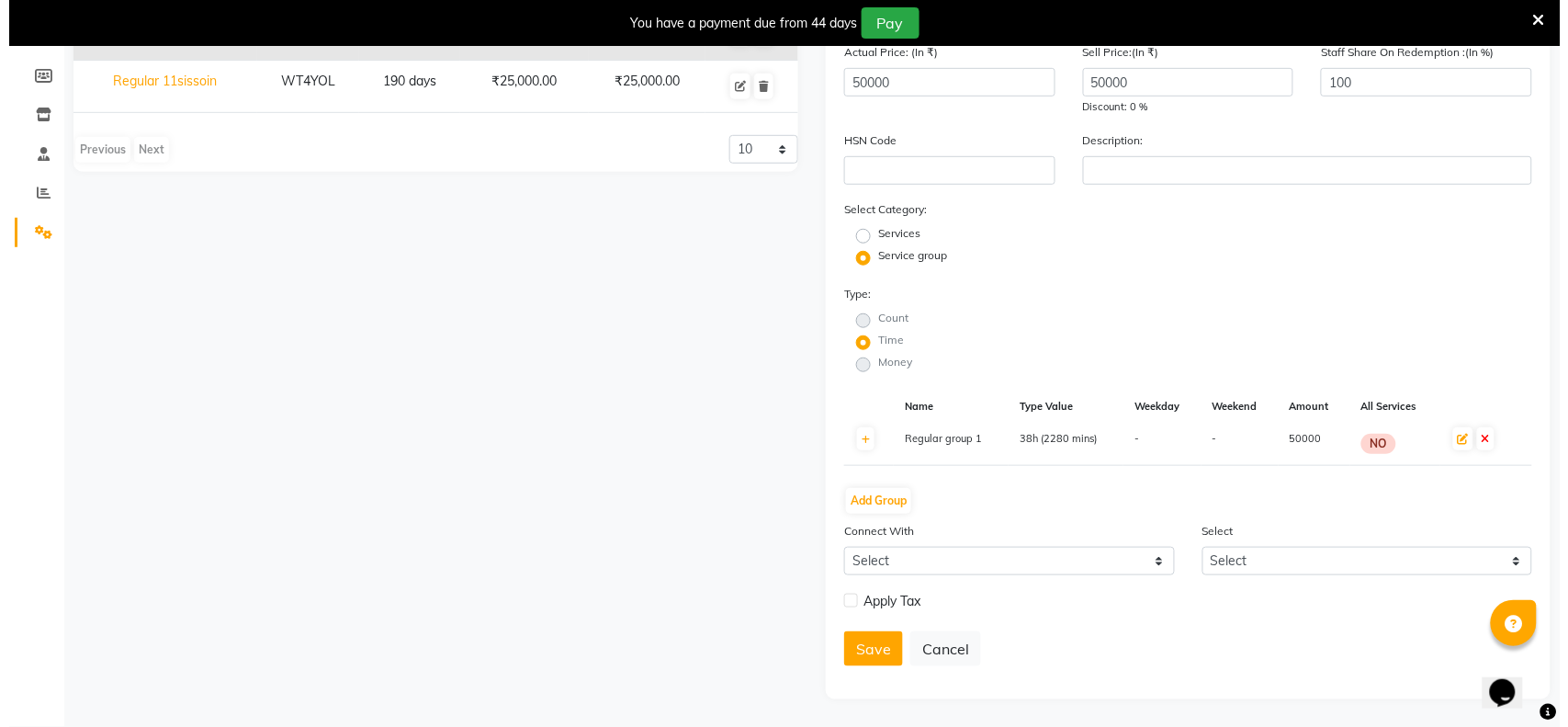
scroll to position [255, 0]
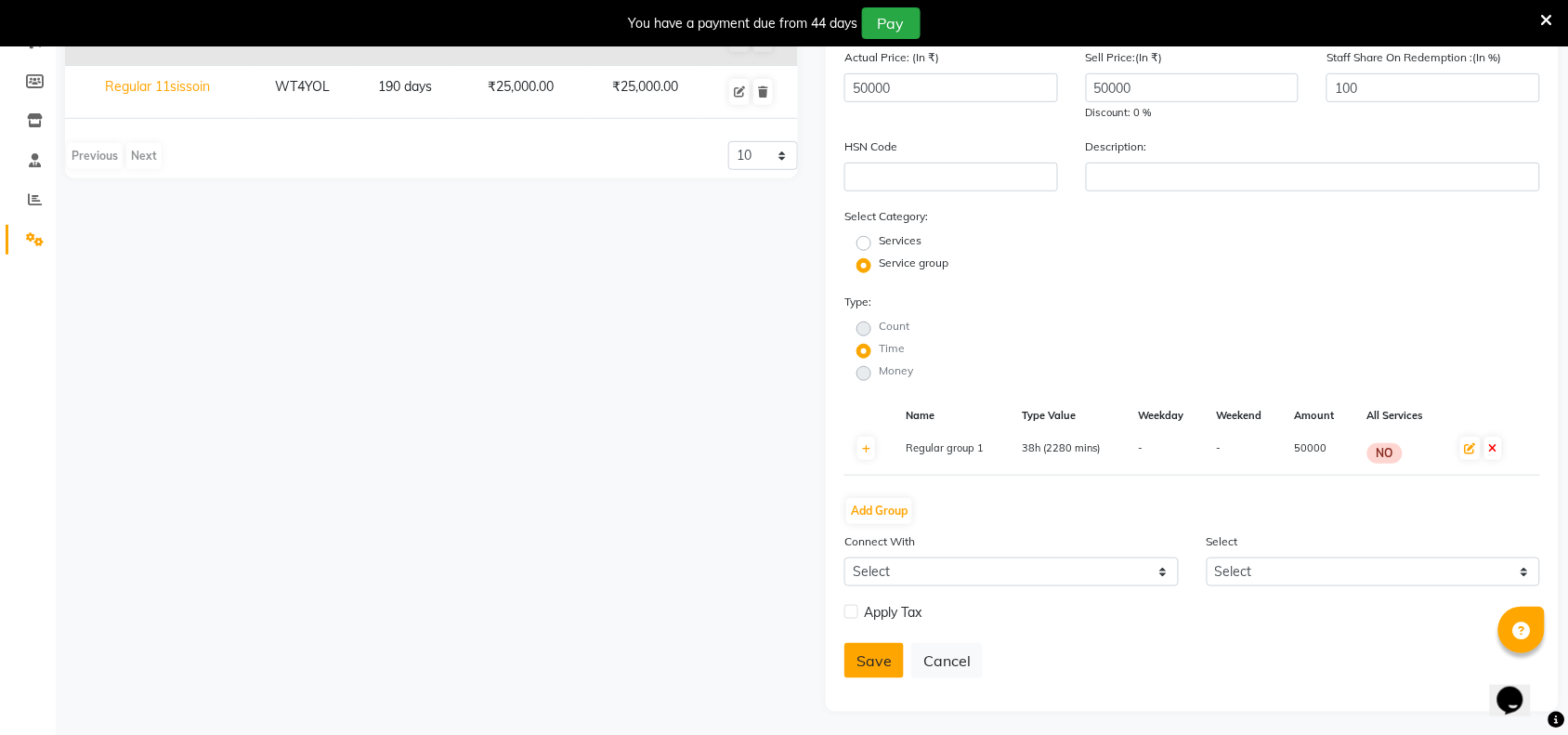
click at [882, 658] on button "Save" at bounding box center [874, 660] width 59 height 35
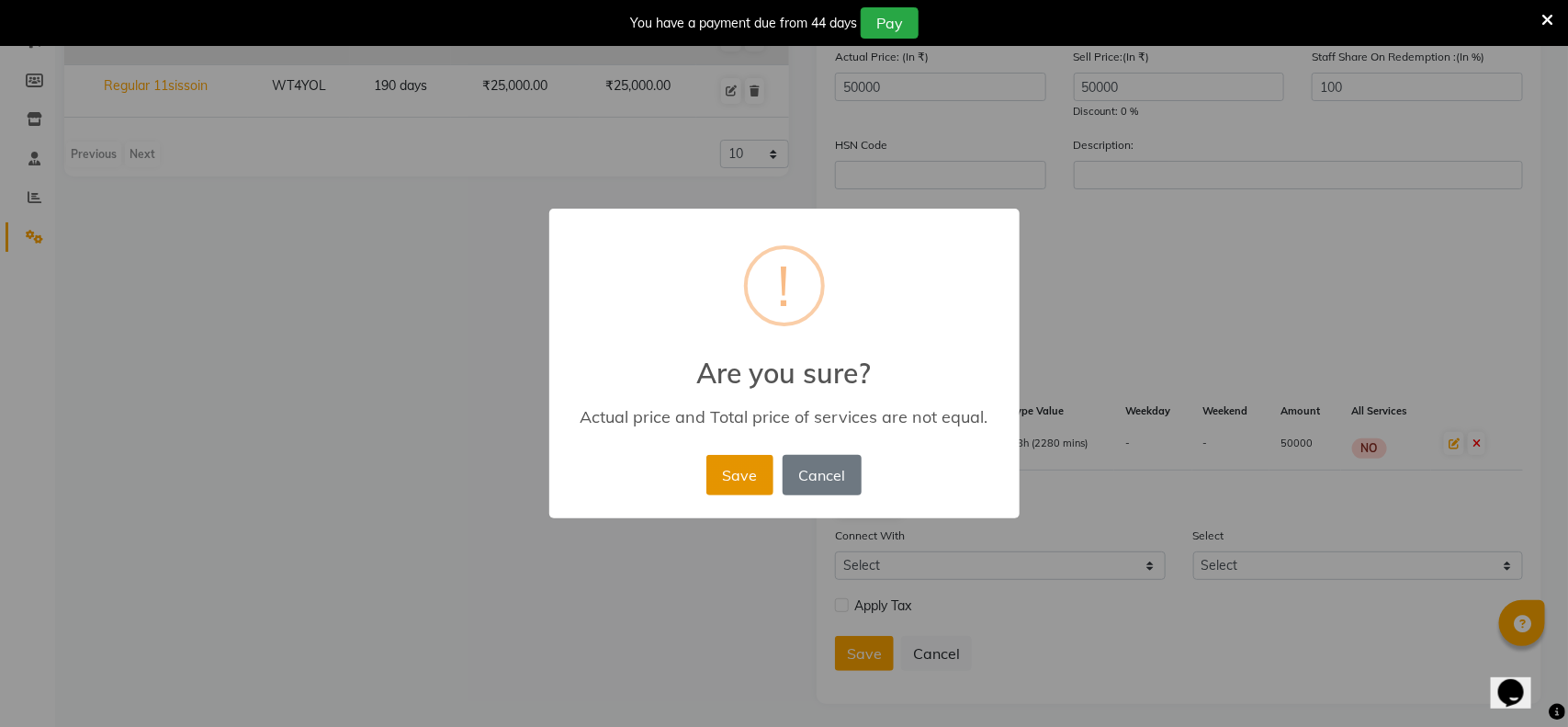
click at [740, 464] on button "Save" at bounding box center [740, 474] width 67 height 40
radio input "true"
radio input "false"
select select
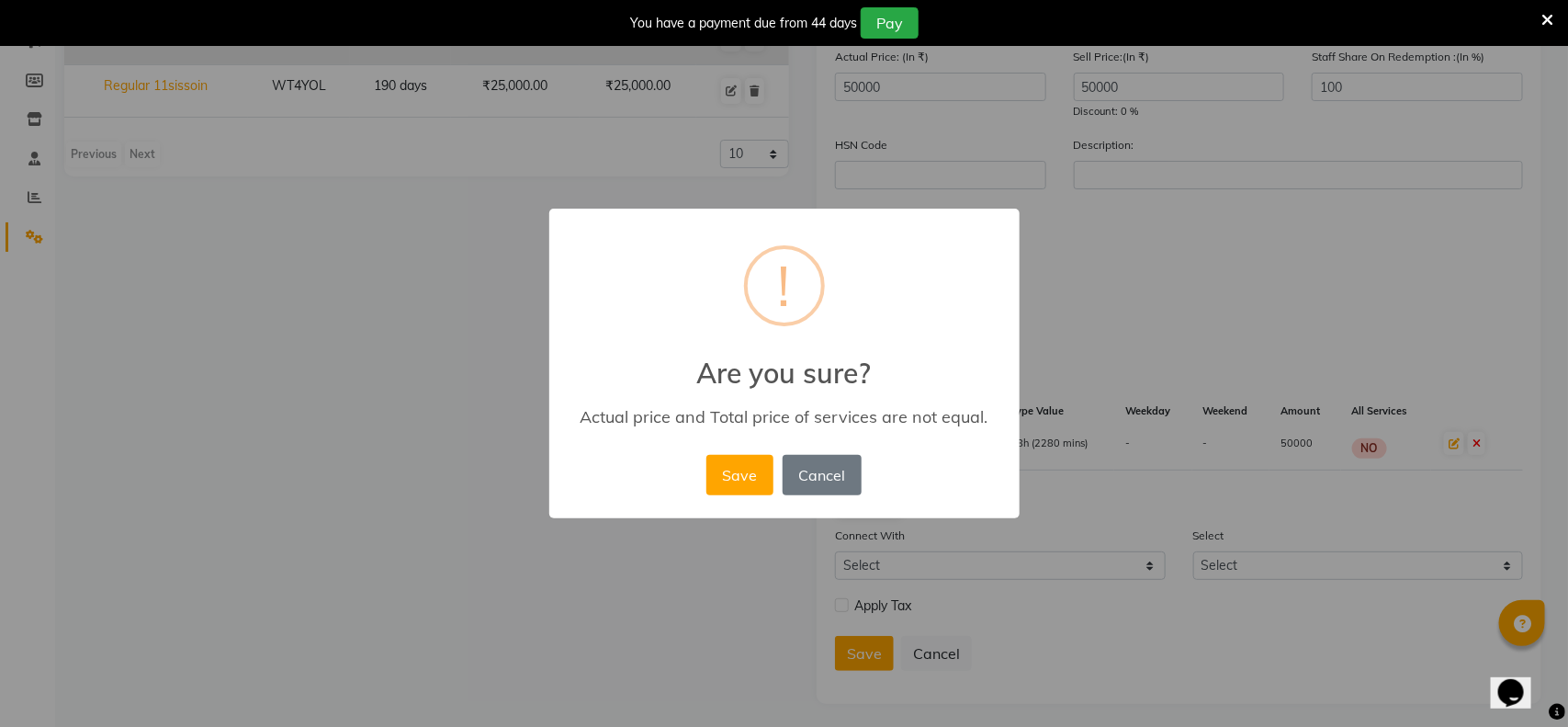
checkbox input "false"
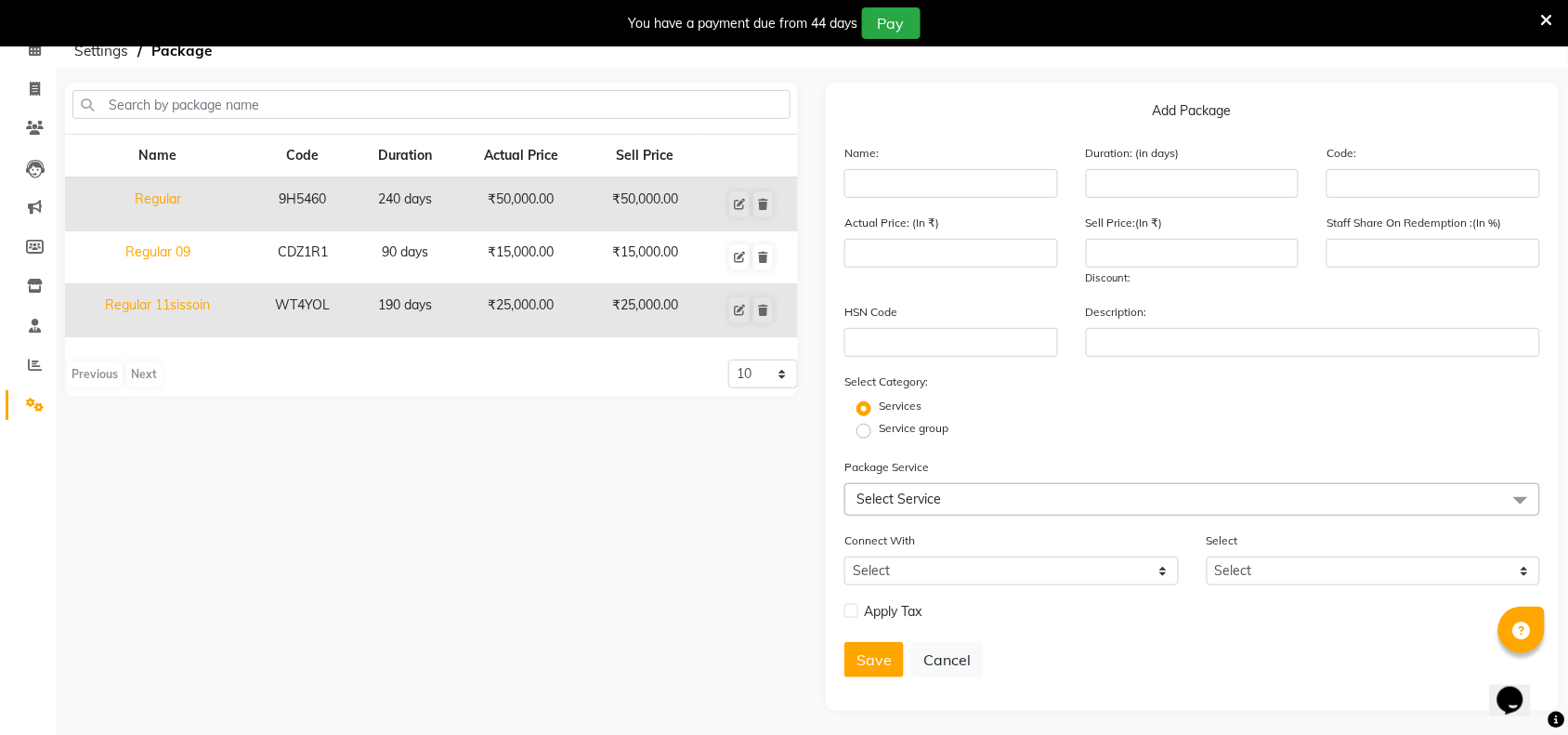
scroll to position [0, 0]
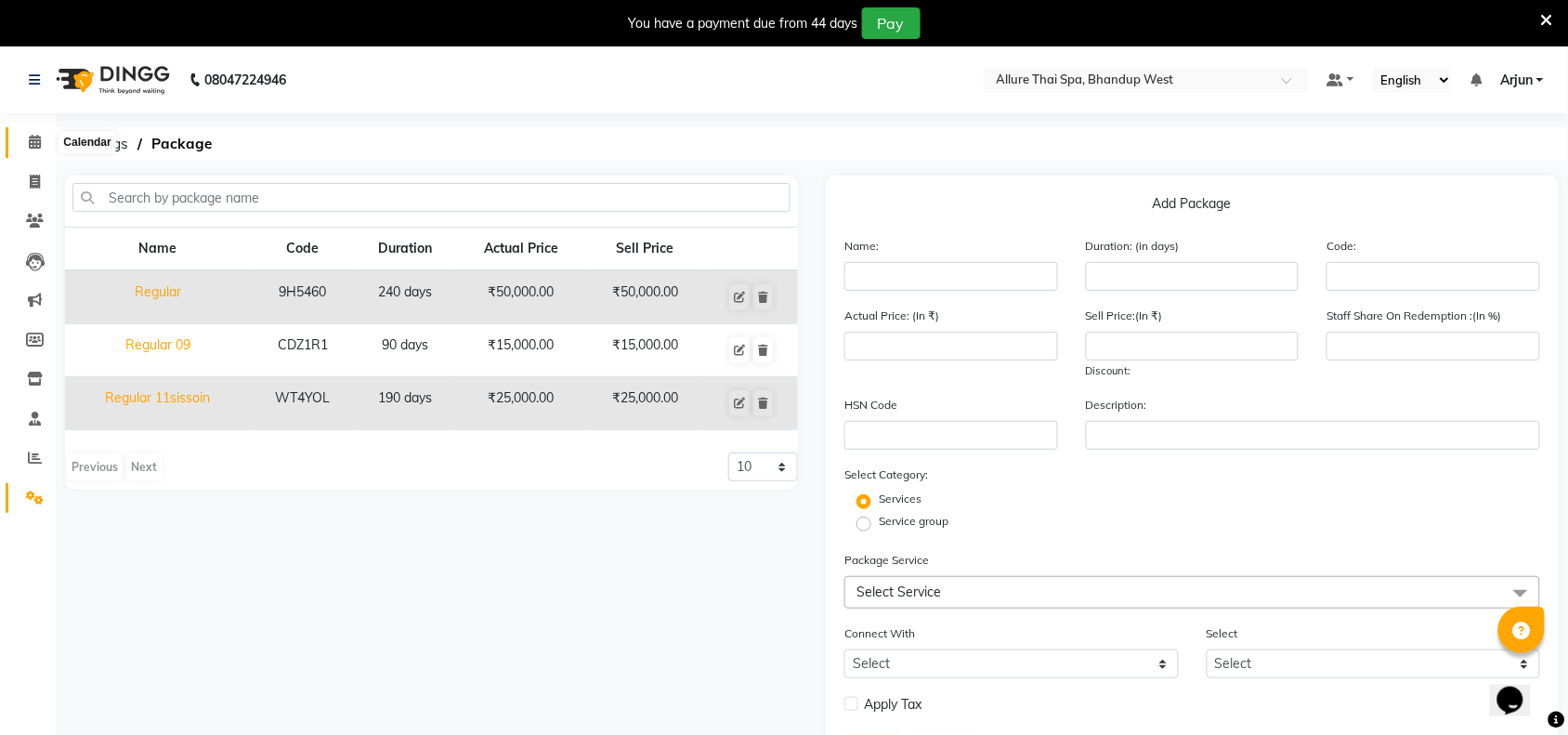
click at [34, 146] on icon at bounding box center [35, 141] width 12 height 14
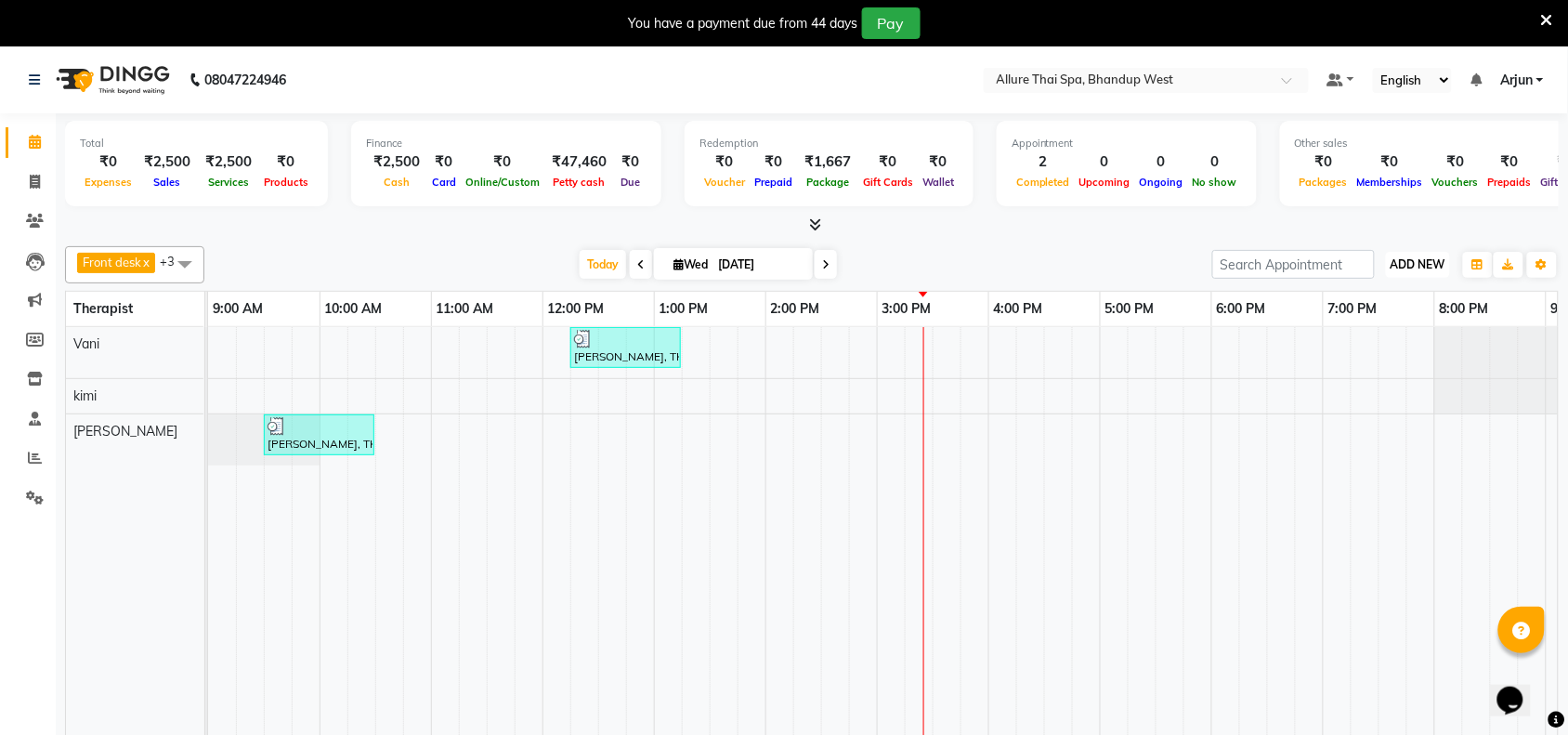
click at [1422, 258] on span "ADD NEW" at bounding box center [1418, 264] width 55 height 14
click at [1387, 299] on button "Add Appointment" at bounding box center [1377, 301] width 147 height 24
select select "600"
select select "tentative"
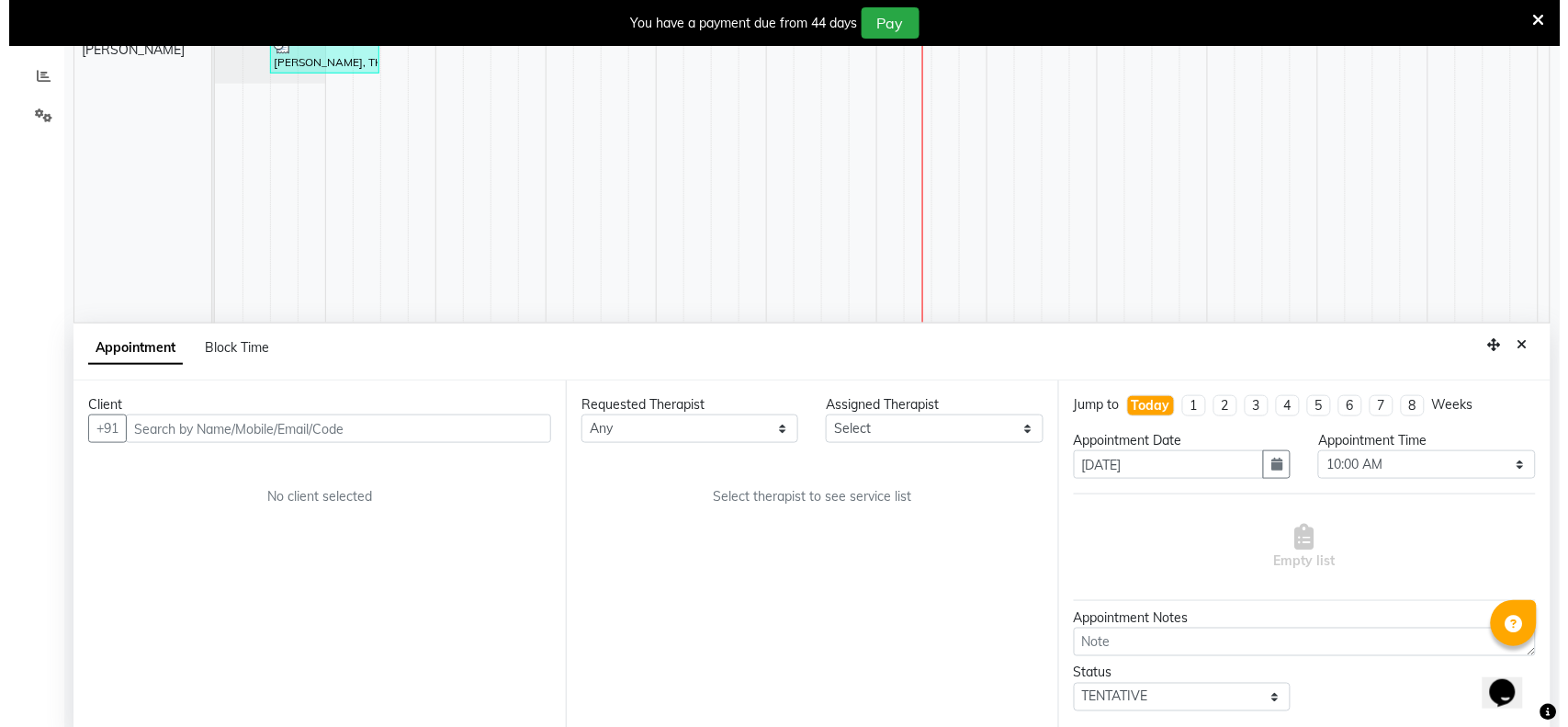
scroll to position [391, 0]
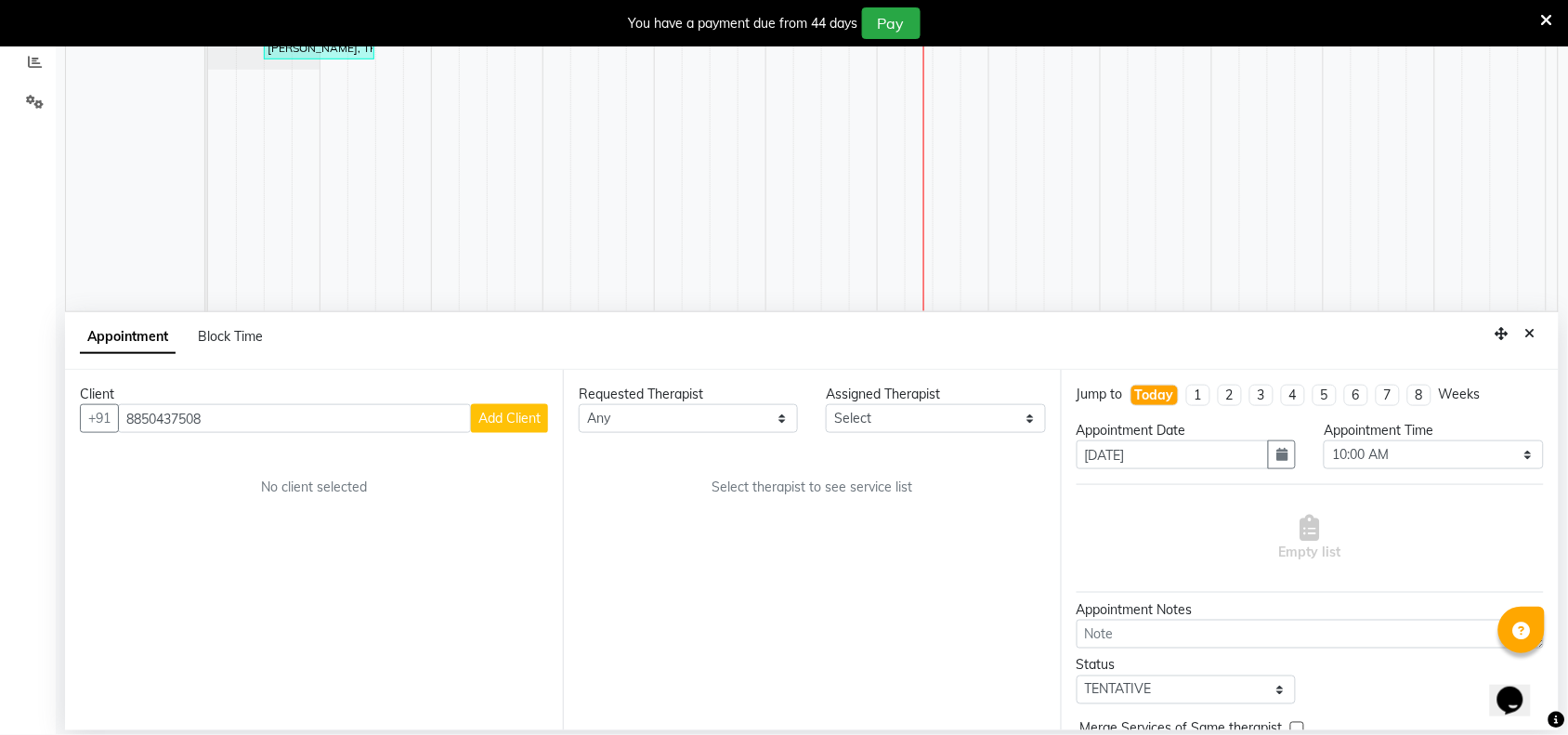
type input "8850437508"
click at [536, 418] on span "Add Client" at bounding box center [510, 418] width 62 height 17
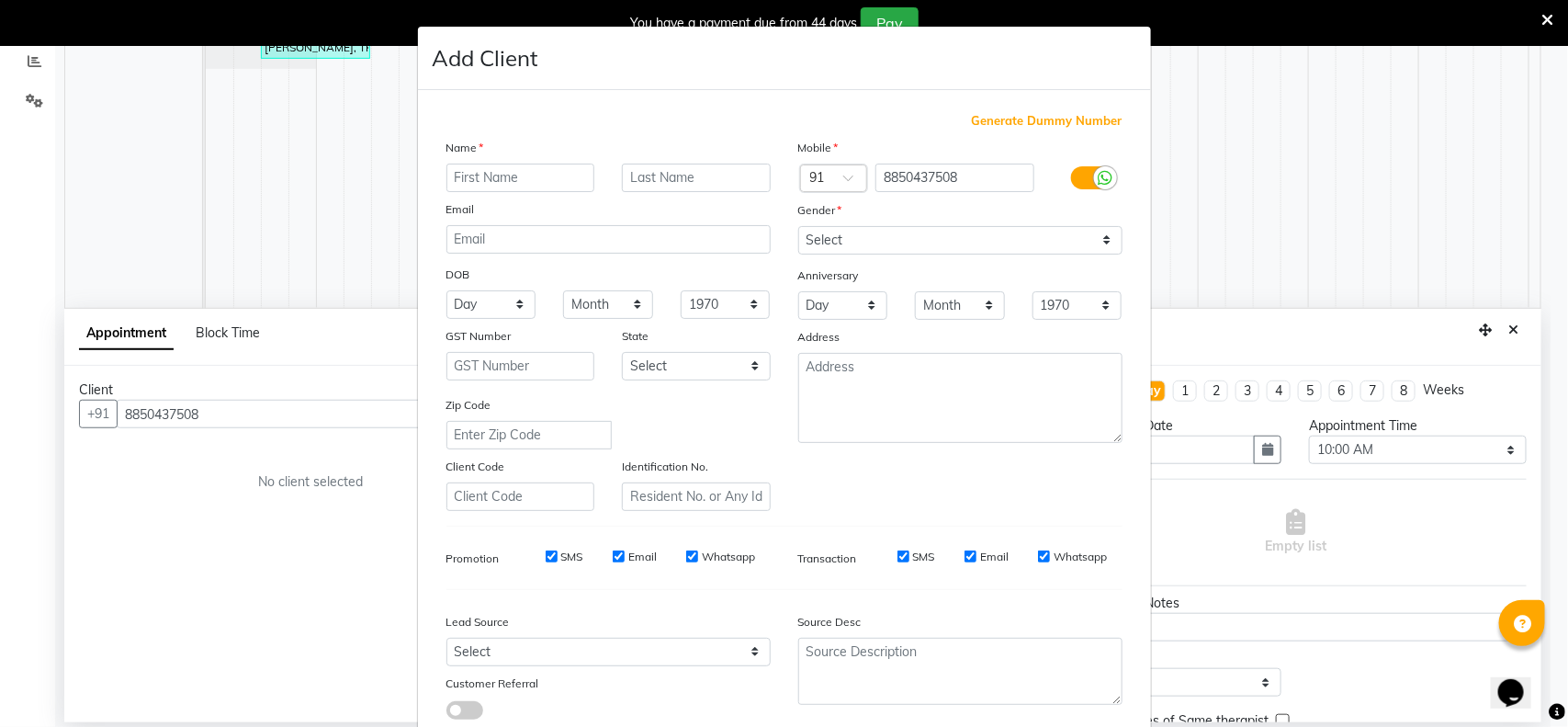
click at [555, 184] on input "text" at bounding box center [521, 177] width 149 height 29
type input "Abhishek"
click at [1098, 237] on select "Select [DEMOGRAPHIC_DATA] [DEMOGRAPHIC_DATA] Other Prefer Not To Say" at bounding box center [961, 240] width 324 height 29
select select "[DEMOGRAPHIC_DATA]"
click at [798, 226] on select "Select [DEMOGRAPHIC_DATA] [DEMOGRAPHIC_DATA] Other Prefer Not To Say" at bounding box center [961, 240] width 324 height 29
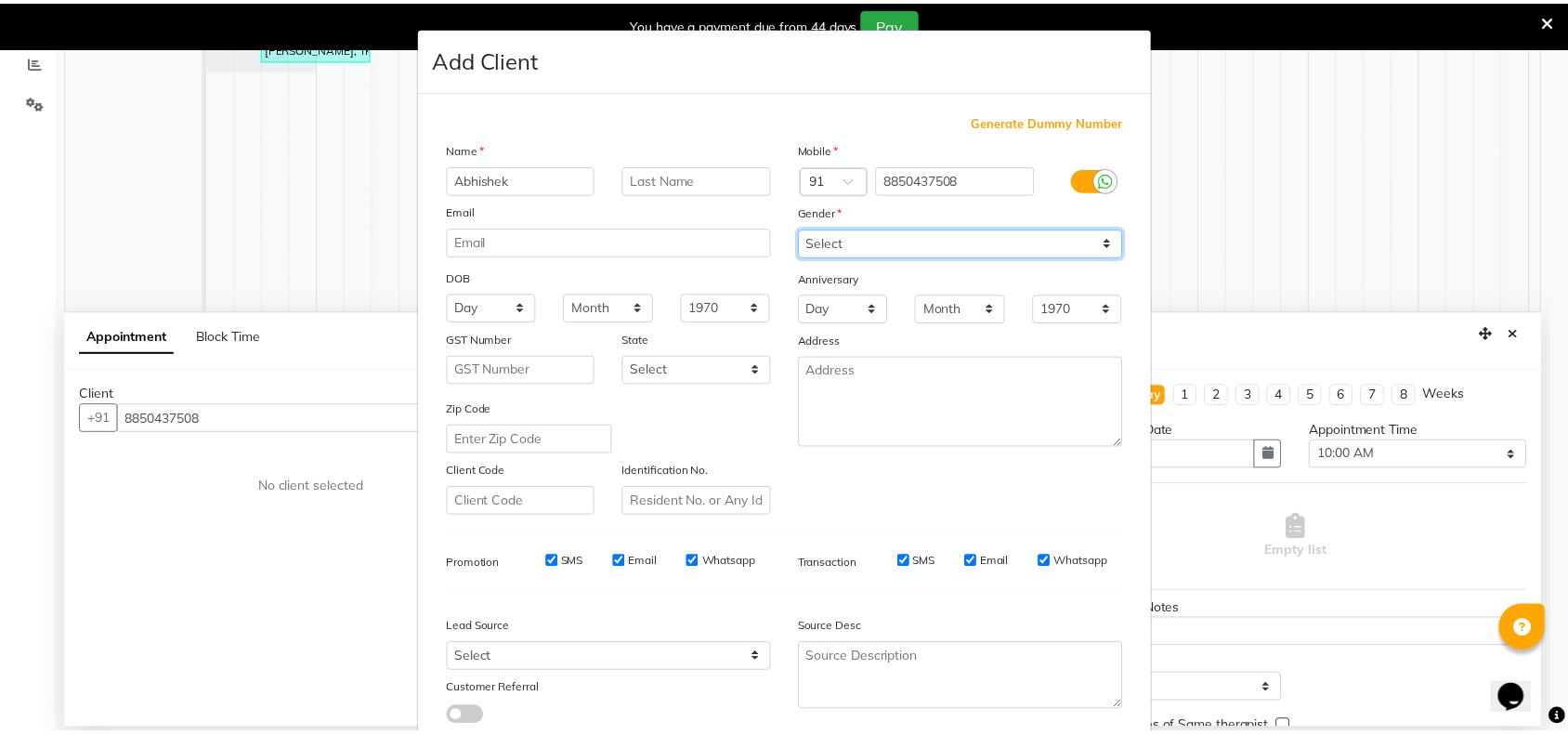
scroll to position [116, 0]
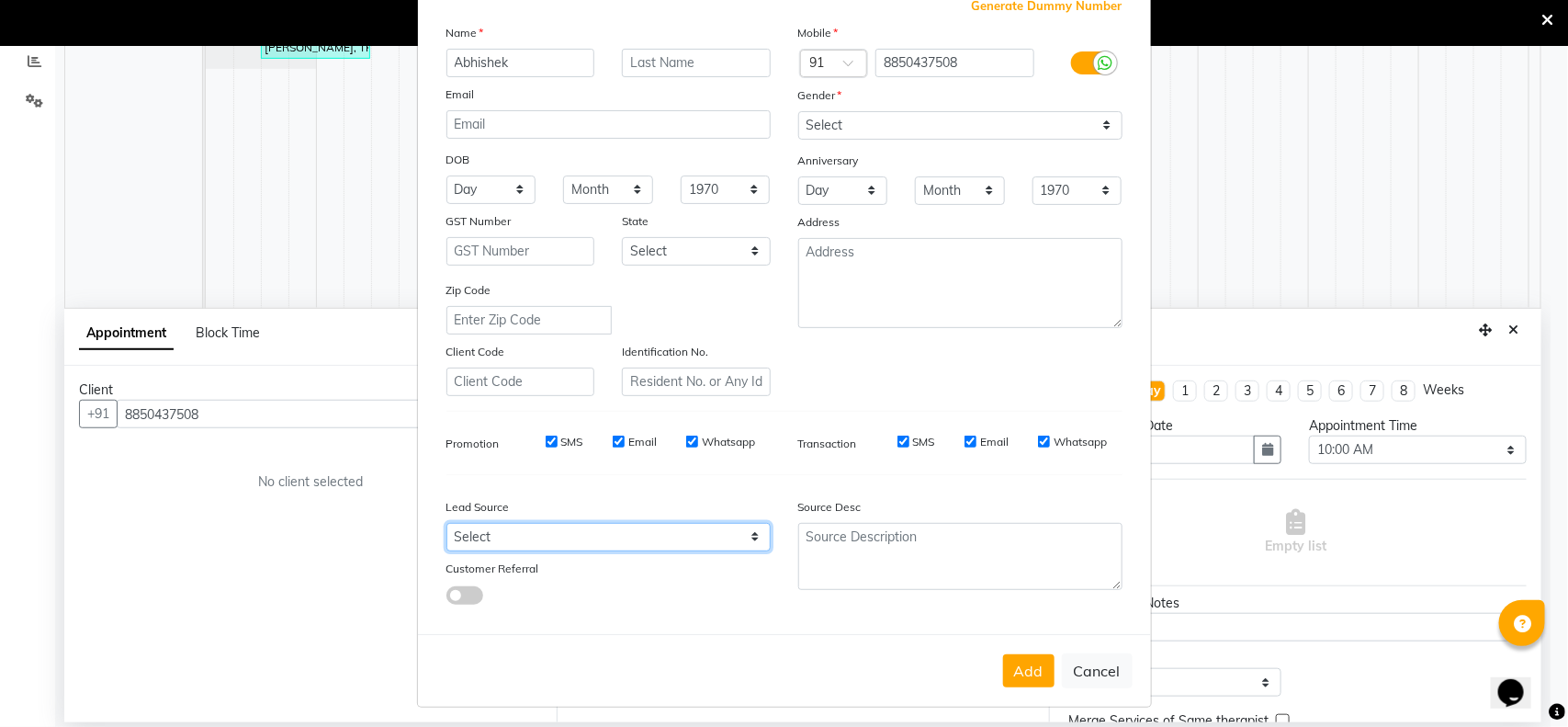
click at [754, 533] on select "Select Walk-in Referral Internet Friend Word of Mouth Advertisement Facebook Ju…" at bounding box center [608, 537] width 324 height 29
select select "55736"
click at [446, 523] on select "Select Walk-in Referral Internet Friend Word of Mouth Advertisement Facebook Ju…" at bounding box center [608, 537] width 324 height 29
click at [1011, 654] on button "Add" at bounding box center [1028, 670] width 51 height 33
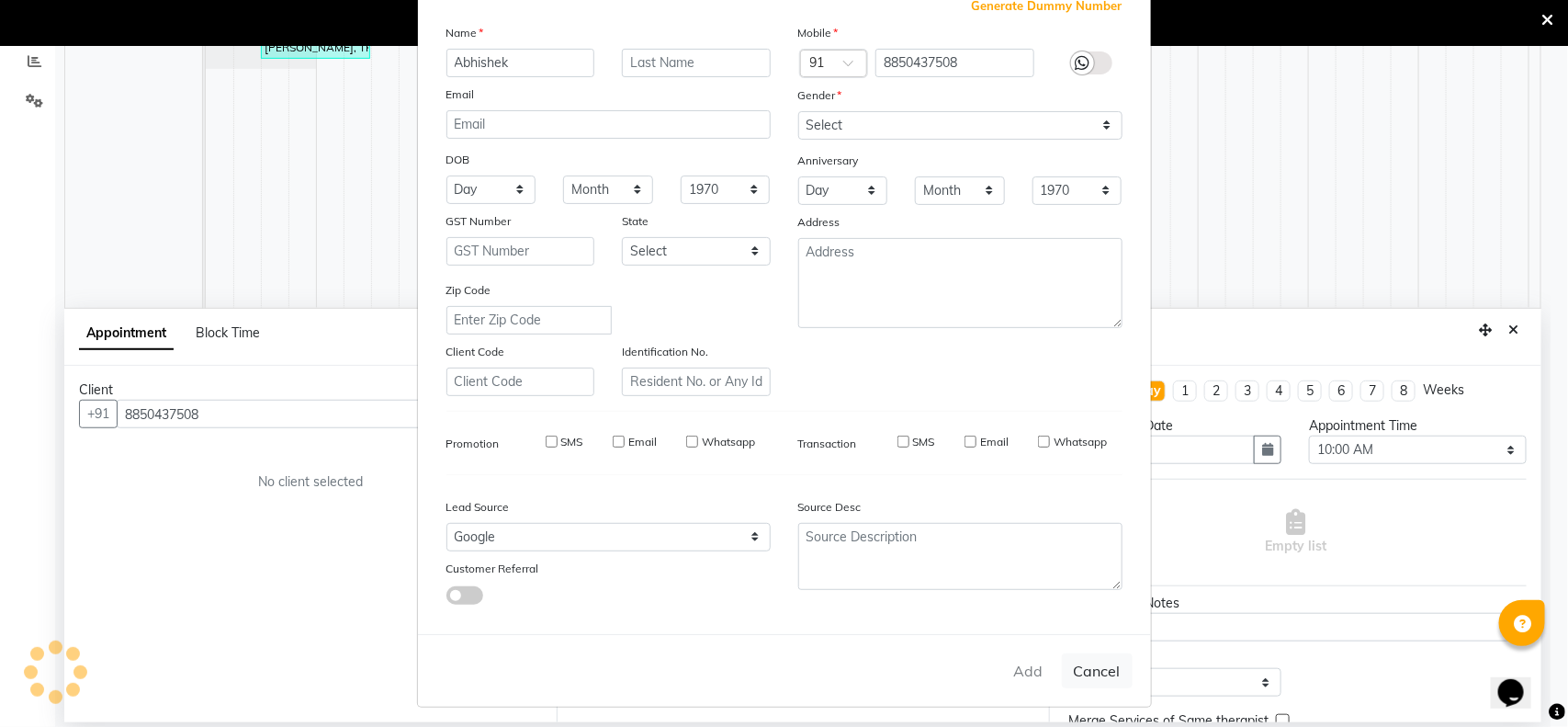
select select
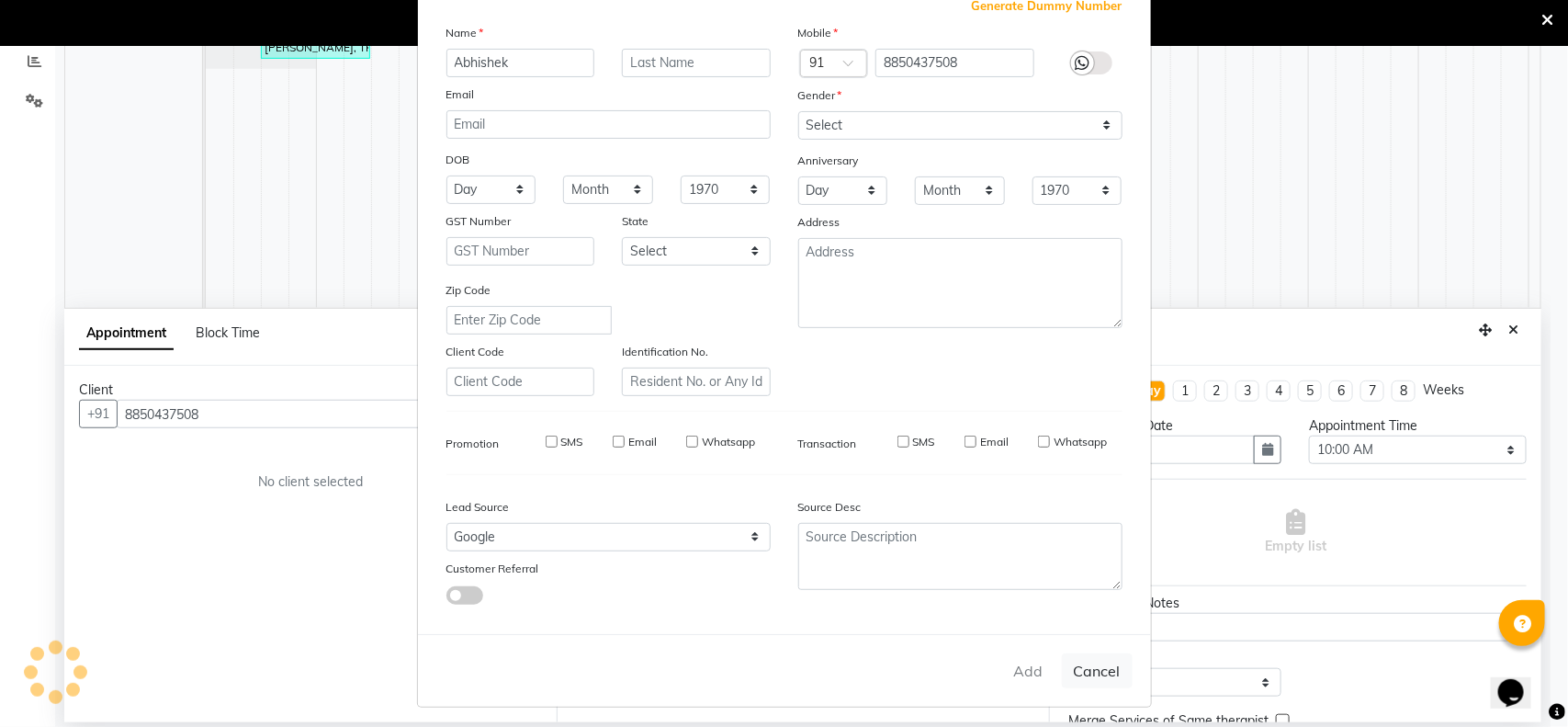
select select
checkbox input "false"
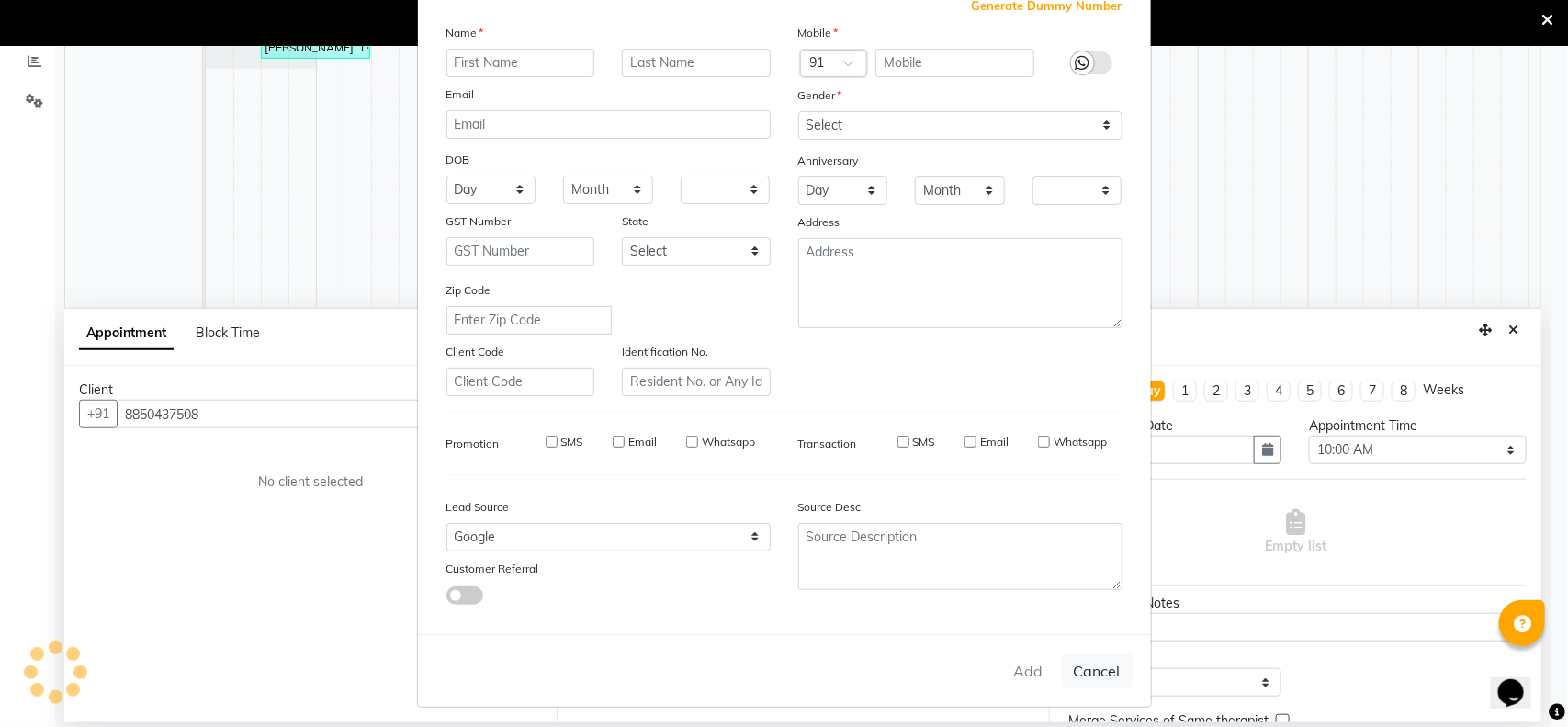
checkbox input "false"
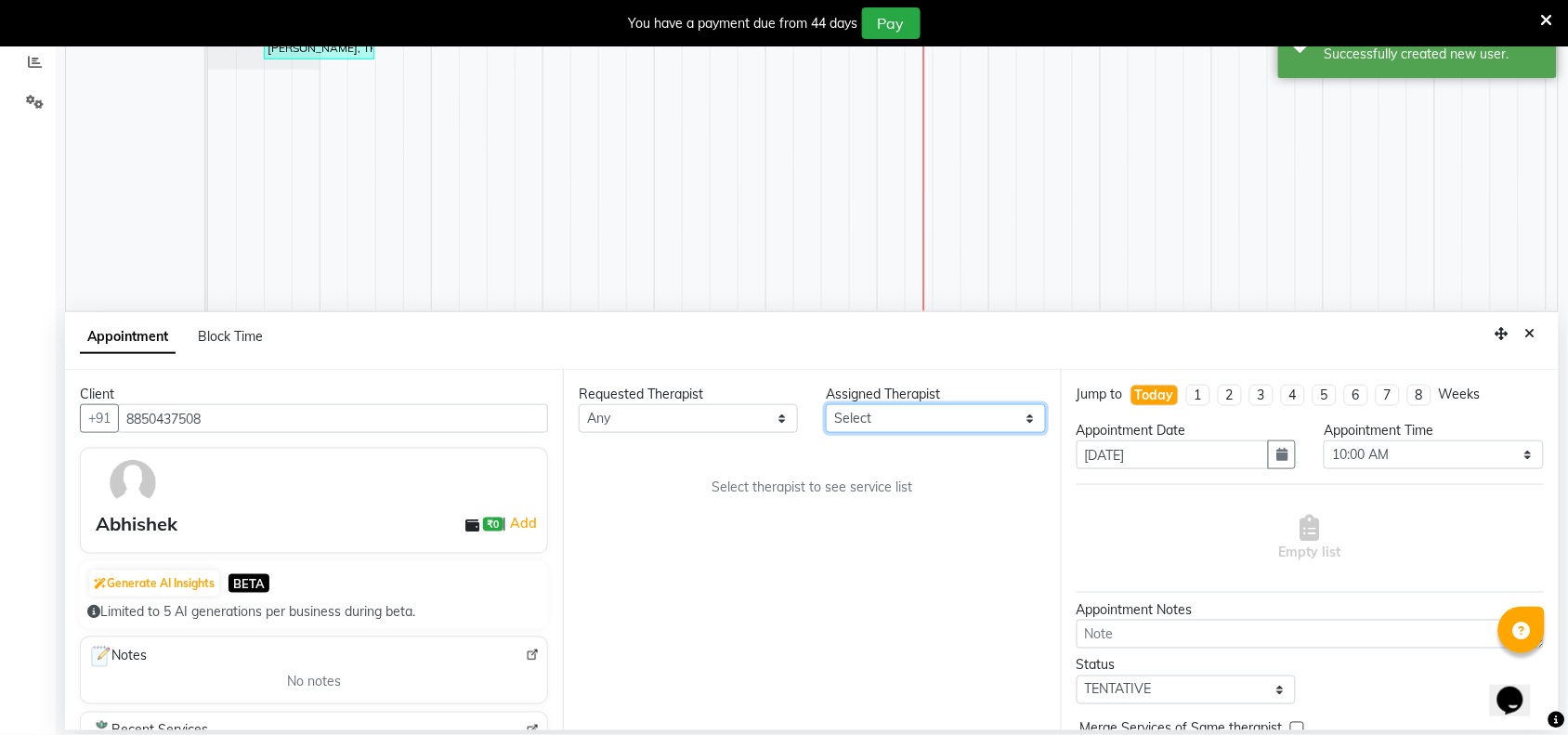
drag, startPoint x: 999, startPoint y: 425, endPoint x: 961, endPoint y: 425, distance: 38.0
click at [999, 425] on select "Select [PERSON_NAME] [PERSON_NAME]" at bounding box center [935, 418] width 220 height 29
select select "86274"
click at [826, 404] on select "Select [PERSON_NAME] [PERSON_NAME]" at bounding box center [935, 418] width 220 height 29
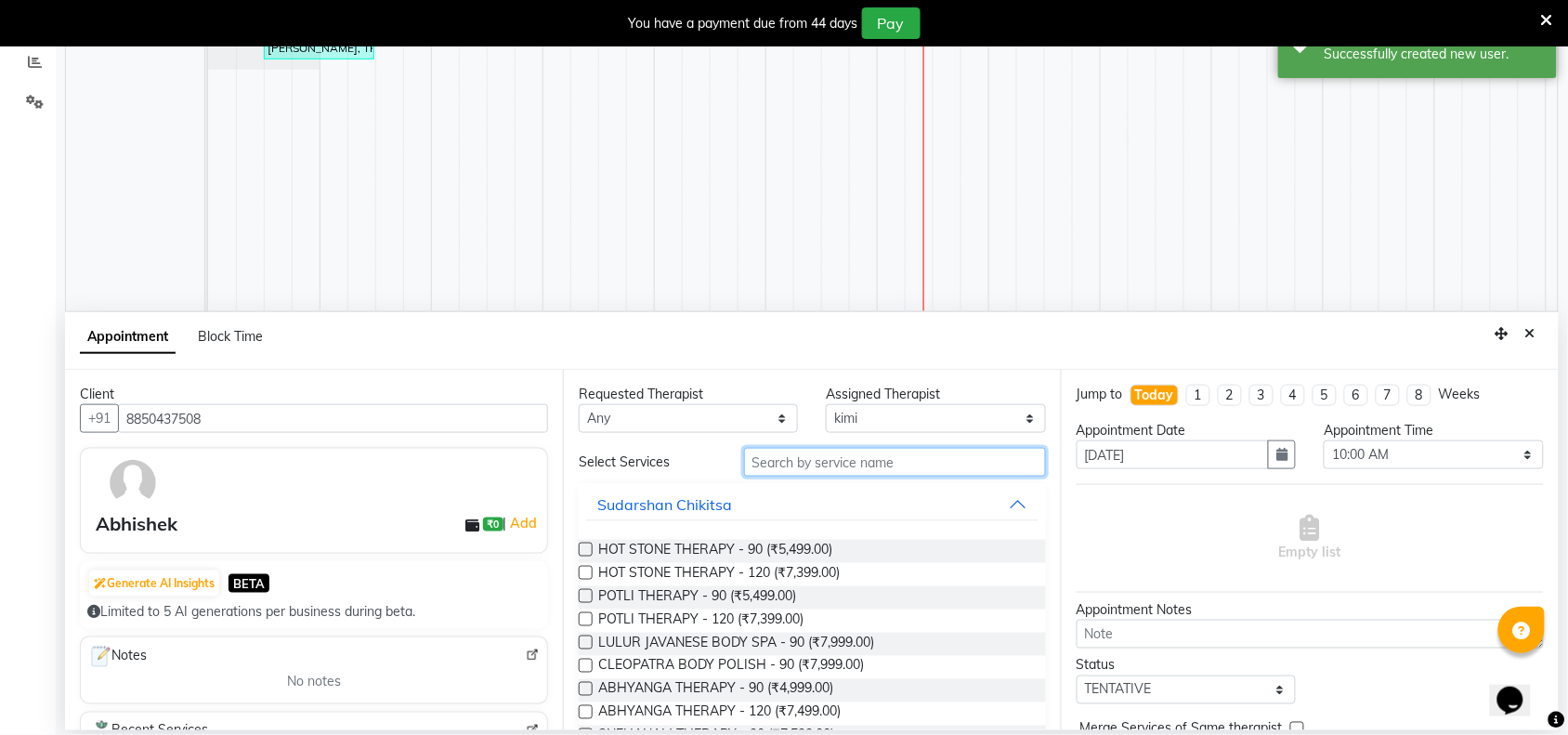
click at [777, 460] on input "text" at bounding box center [895, 462] width 302 height 29
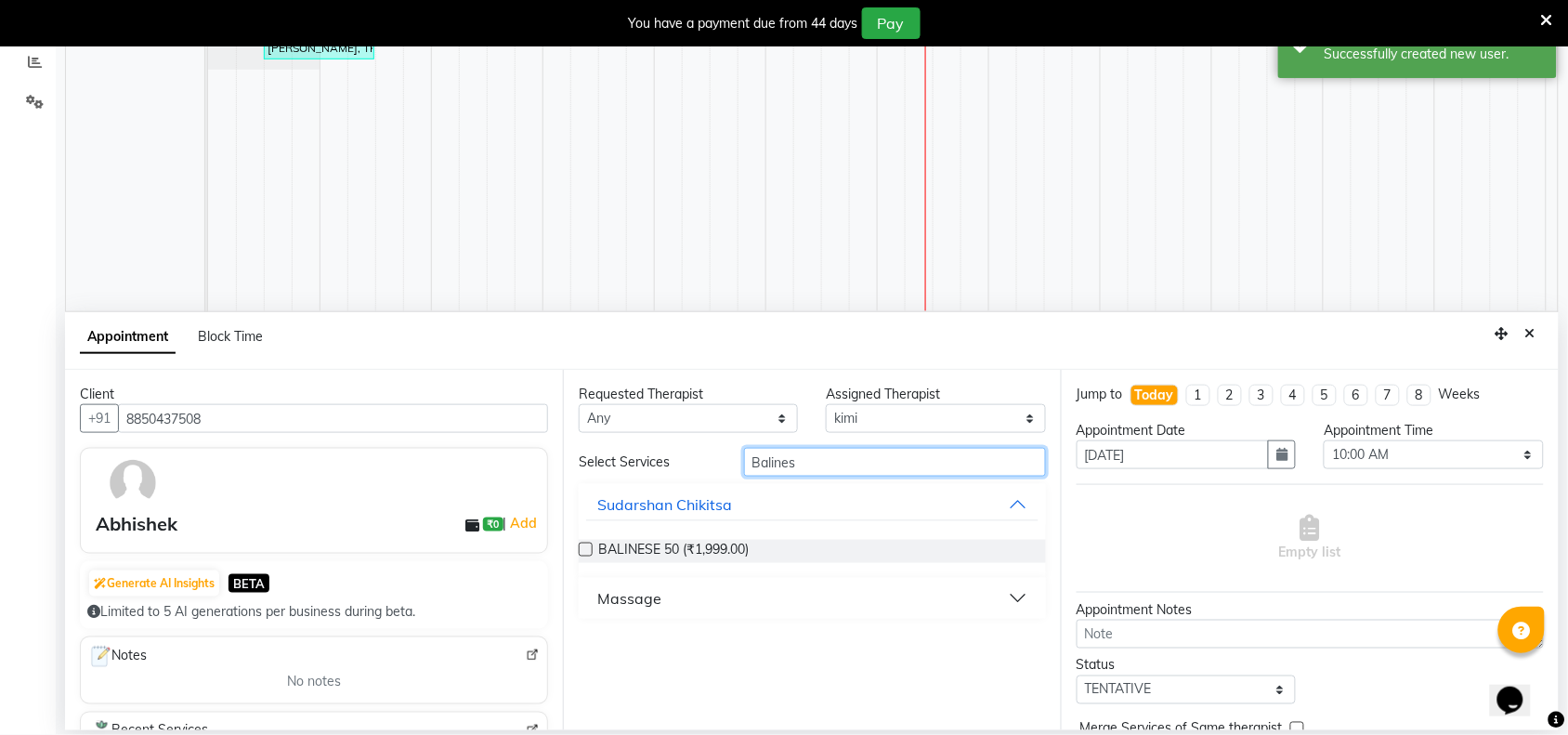
type input "Balines"
click at [1012, 601] on button "Massage" at bounding box center [812, 597] width 452 height 33
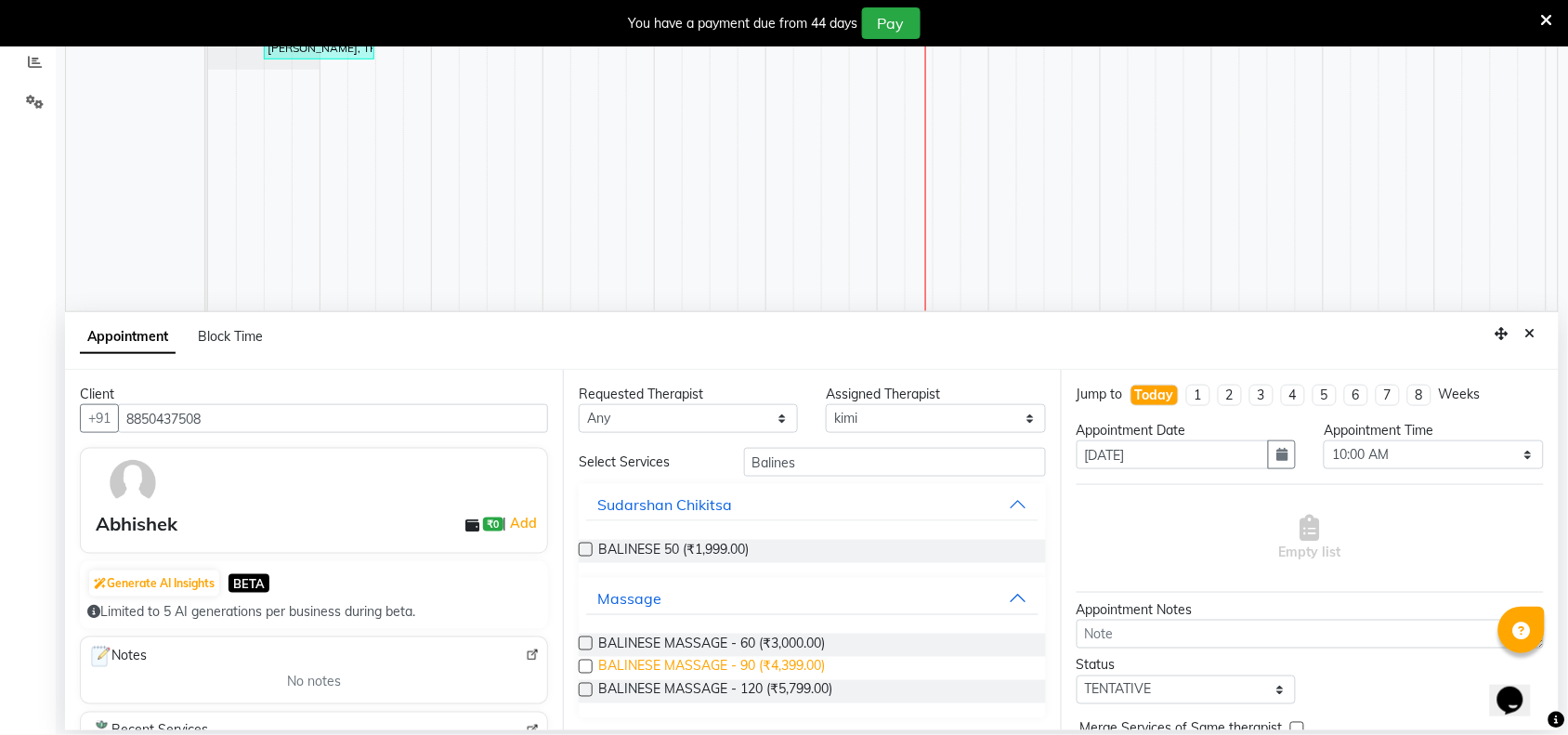
click at [774, 664] on span "BALINESE MASSAGE - 90 (₹4,399.00)" at bounding box center [711, 668] width 226 height 24
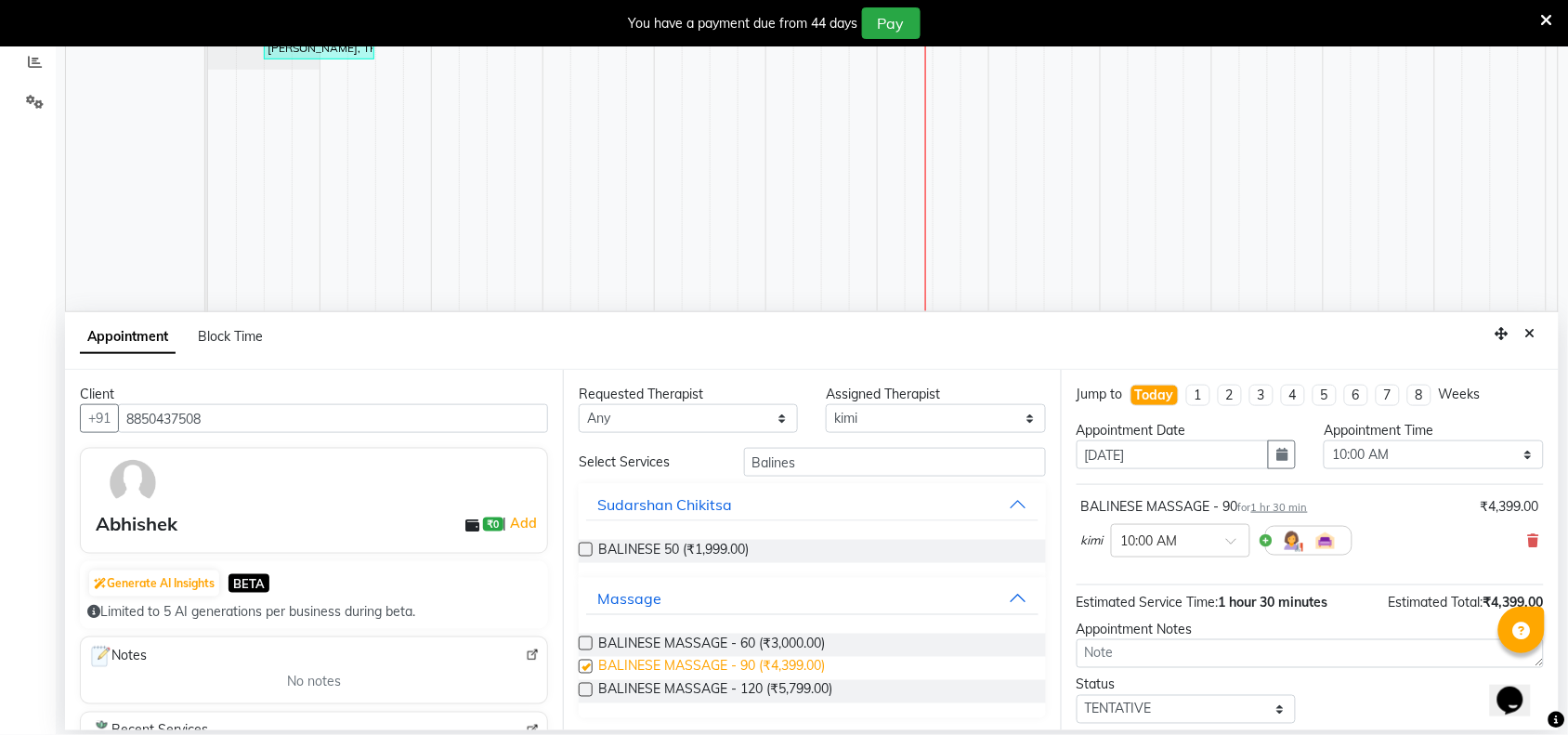
checkbox input "false"
click at [1497, 453] on select "Select 10:00 AM 10:15 AM 10:30 AM 10:45 AM 11:00 AM 11:15 AM 11:30 AM 11:45 AM …" at bounding box center [1433, 454] width 220 height 29
select select "930"
click at [1324, 441] on select "Select 10:00 AM 10:15 AM 10:30 AM 10:45 AM 11:00 AM 11:15 AM 11:30 AM 11:45 AM …" at bounding box center [1433, 454] width 220 height 29
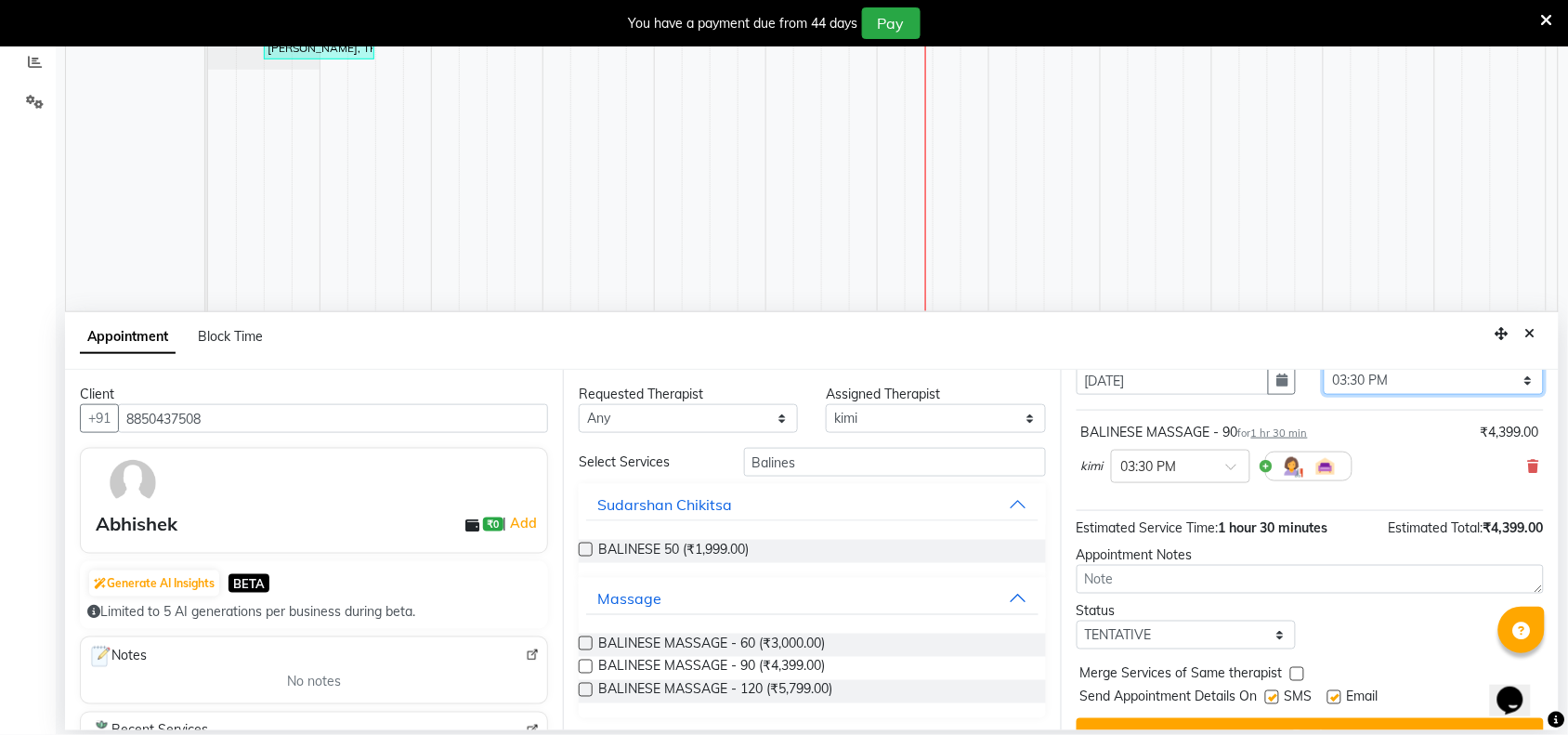
scroll to position [112, 0]
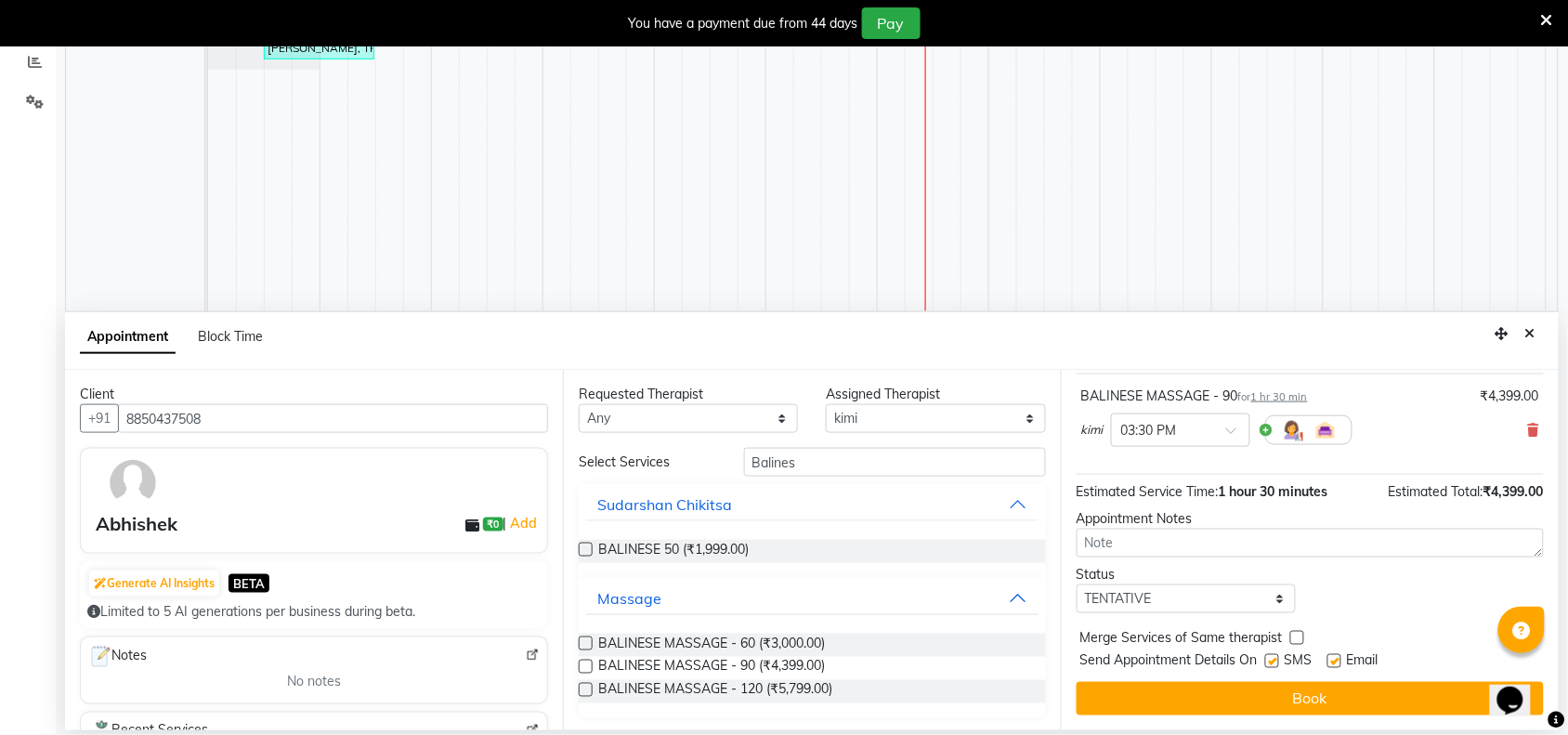
click at [1275, 656] on label at bounding box center [1271, 661] width 14 height 14
click at [1275, 657] on input "checkbox" at bounding box center [1270, 662] width 12 height 12
checkbox input "false"
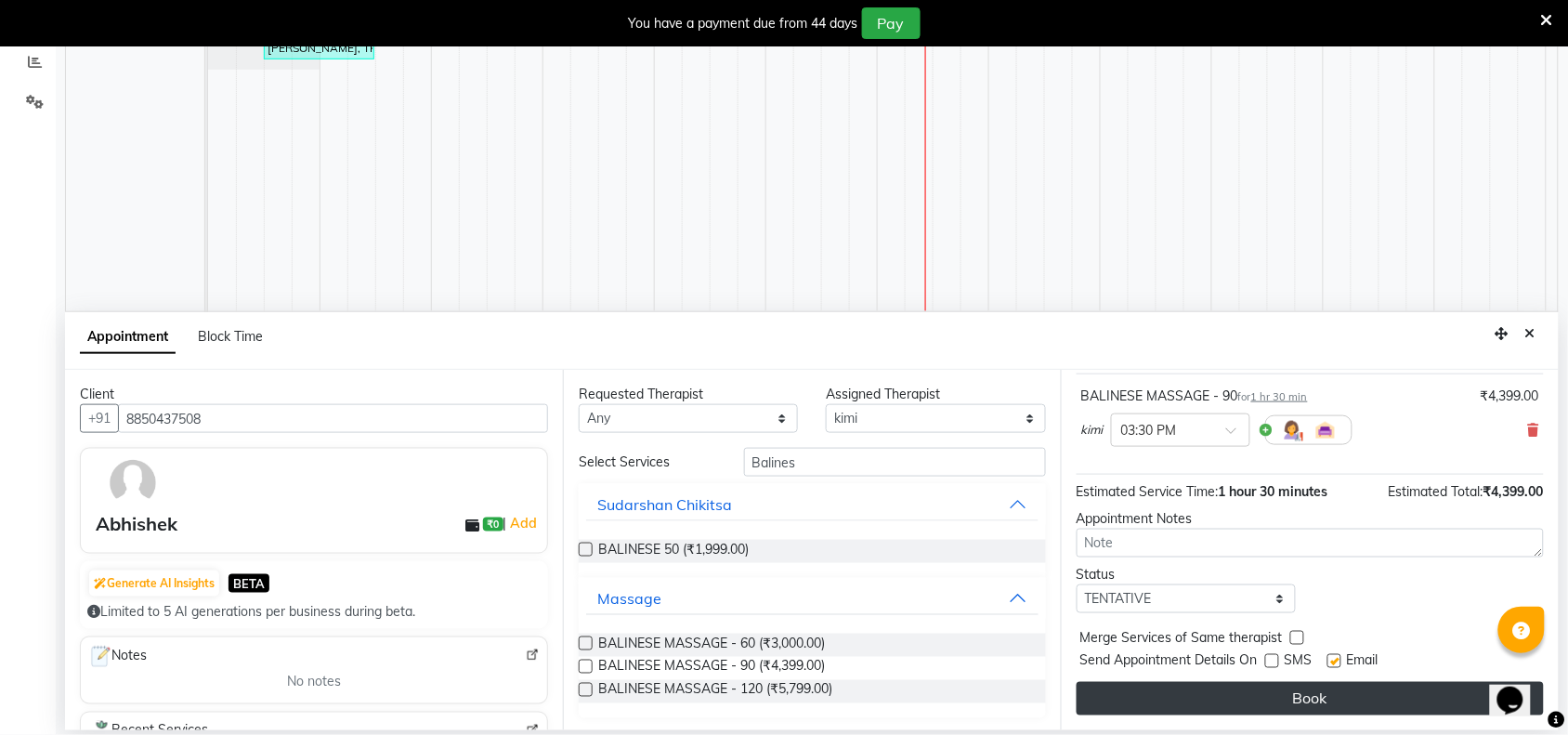
click at [1286, 694] on button "Book" at bounding box center [1310, 697] width 467 height 33
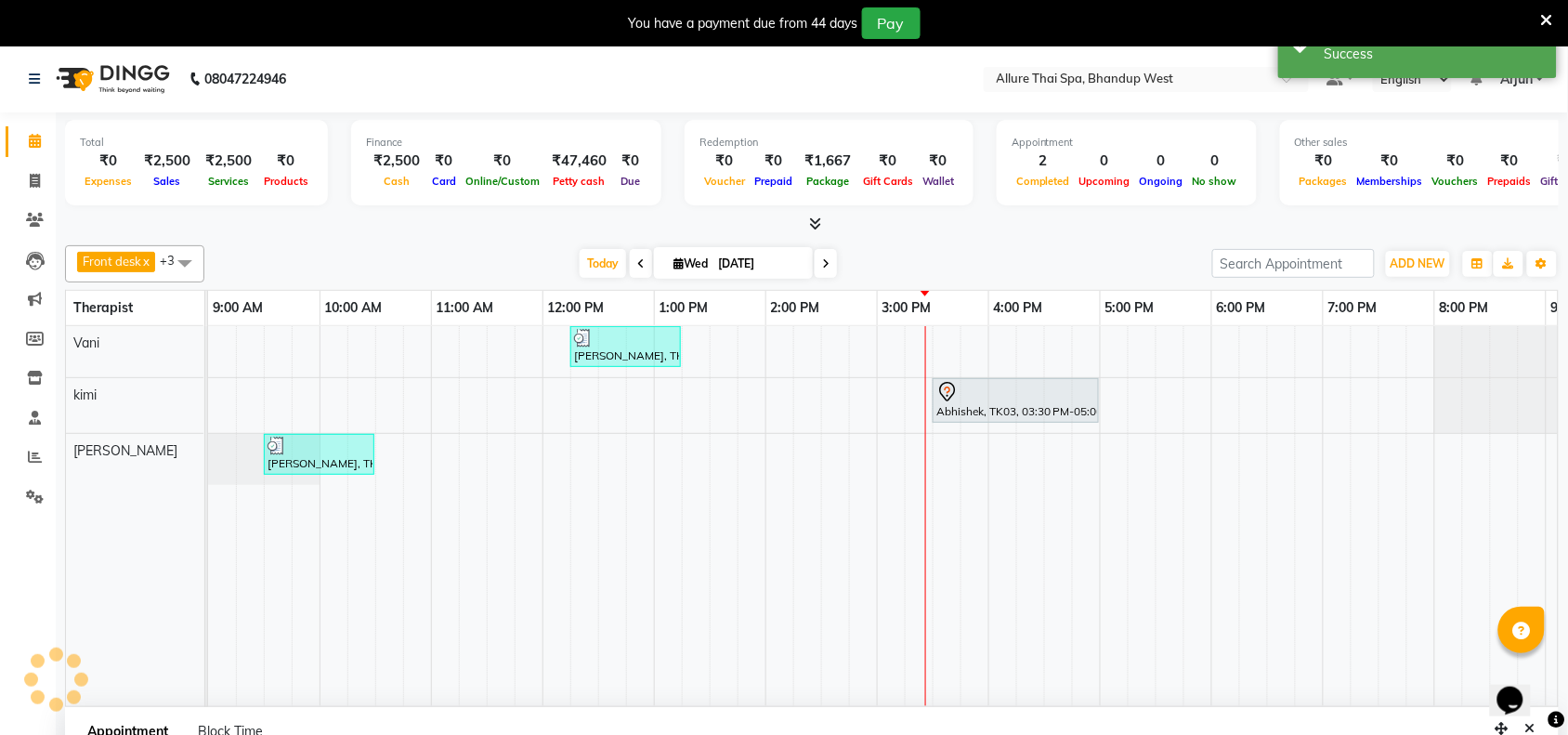
scroll to position [0, 0]
click at [1424, 262] on span "ADD NEW" at bounding box center [1418, 264] width 55 height 14
click at [1380, 297] on button "Add Appointment" at bounding box center [1377, 301] width 147 height 24
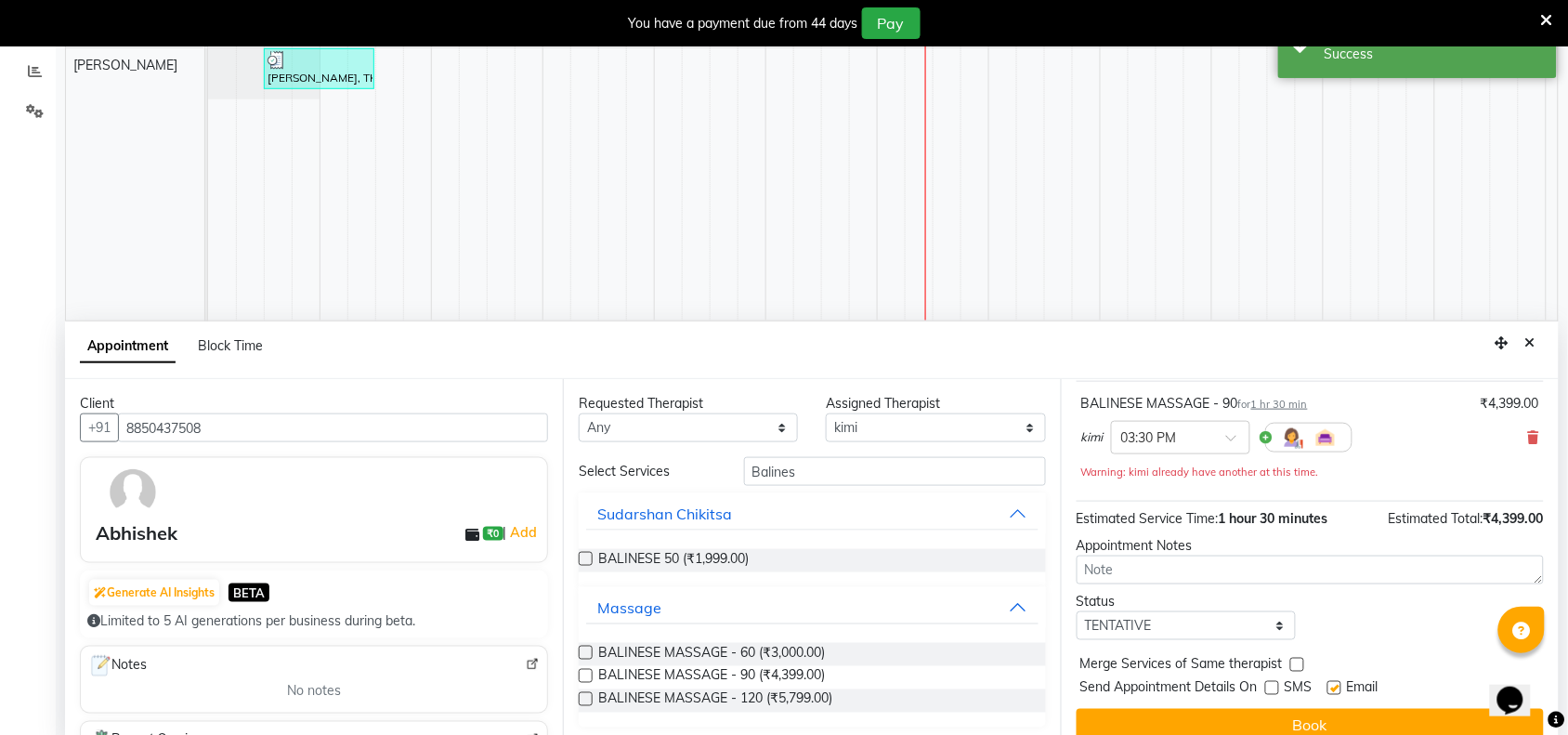
scroll to position [396, 0]
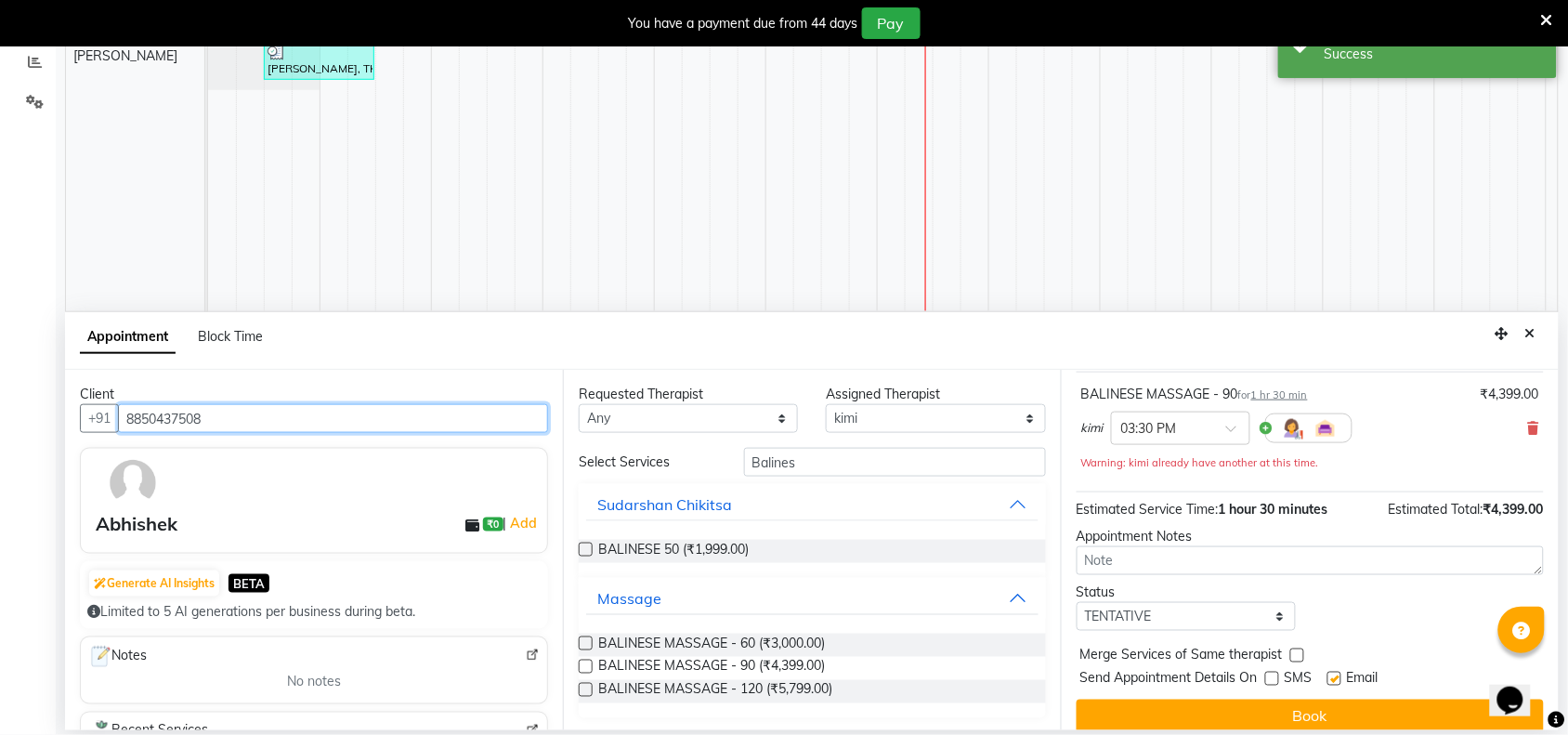
click at [456, 418] on input "8850437508" at bounding box center [333, 418] width 430 height 29
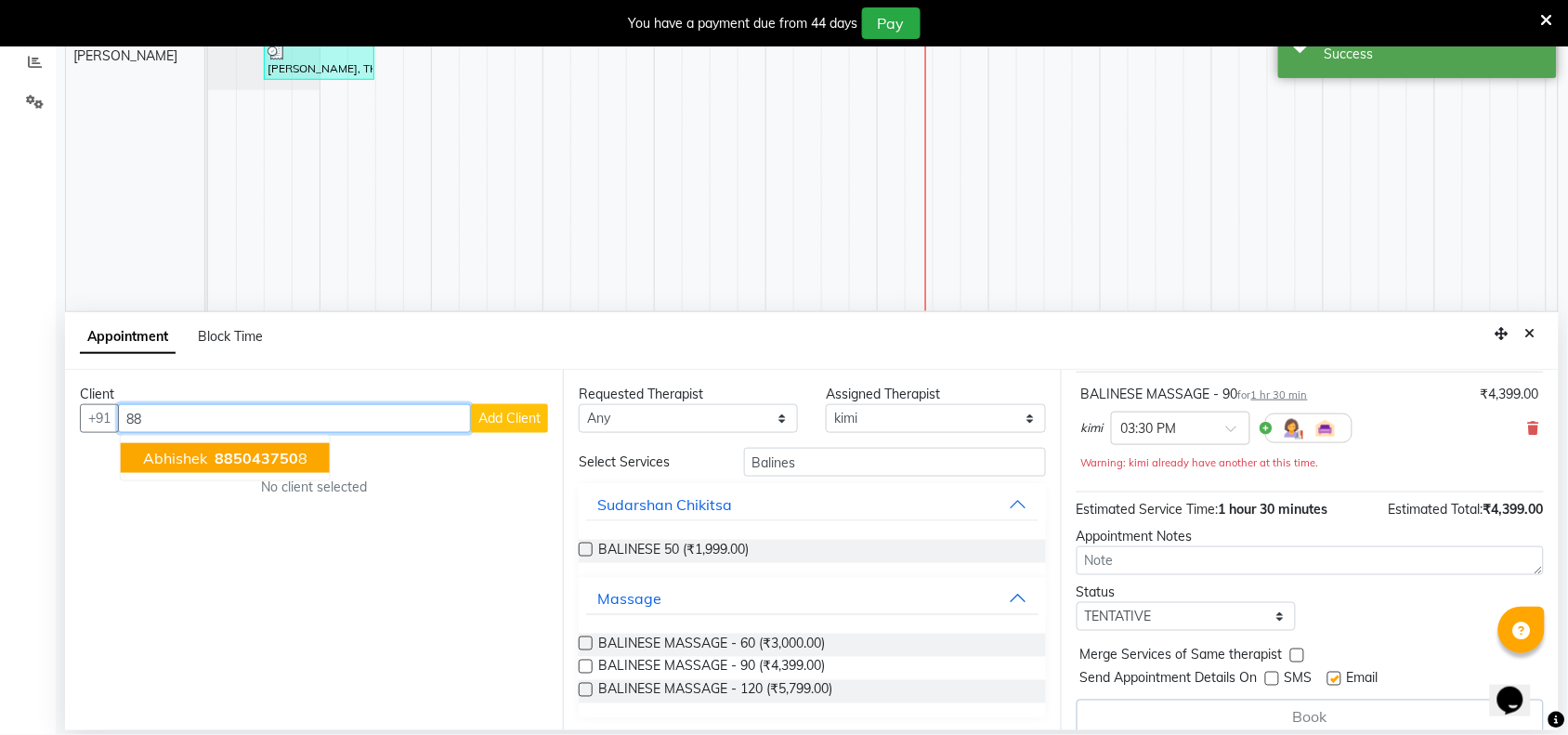
type input "8"
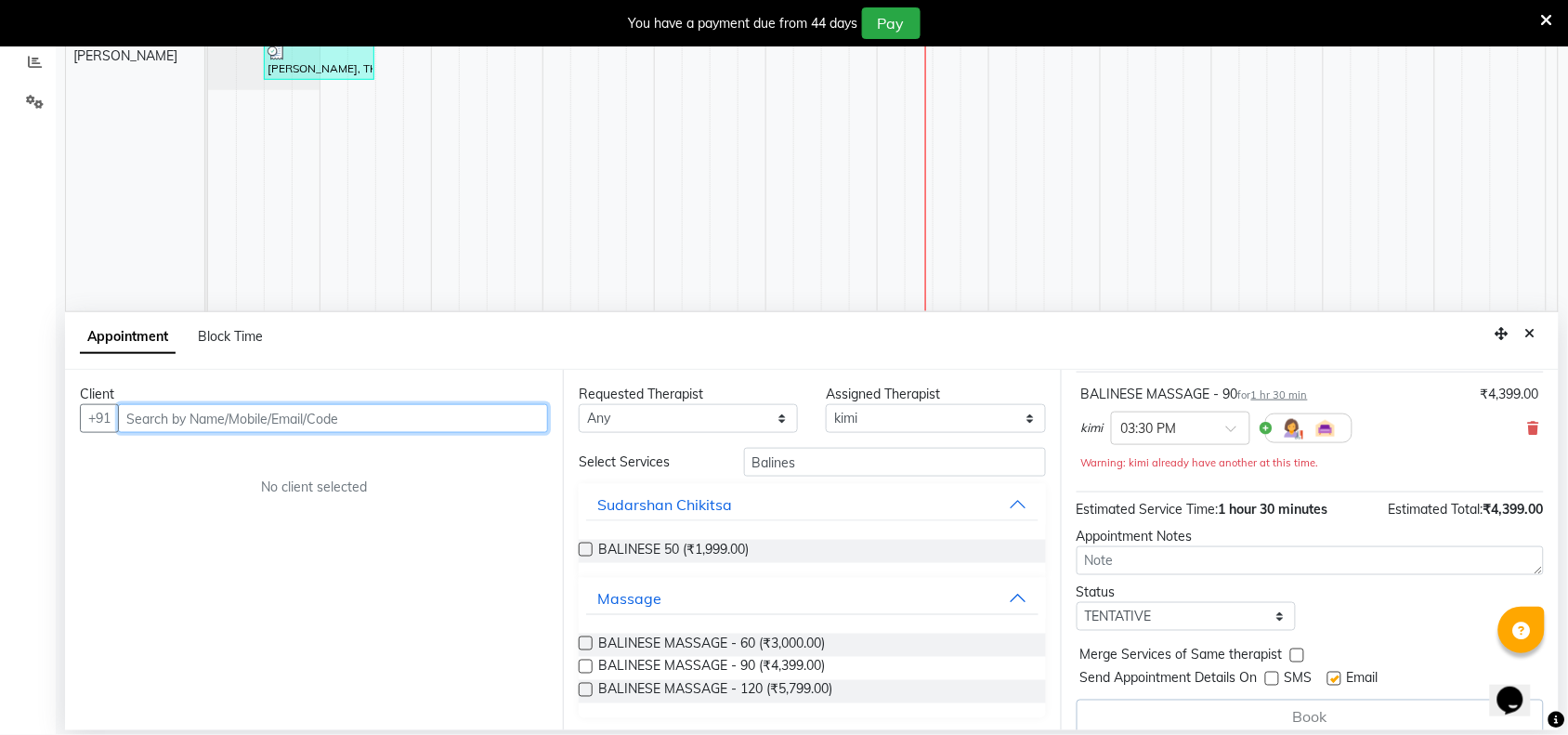
click at [385, 427] on input "text" at bounding box center [333, 418] width 430 height 29
paste input "9967436619"
click at [420, 415] on input "9967436619" at bounding box center [294, 418] width 353 height 29
type input "9967436619"
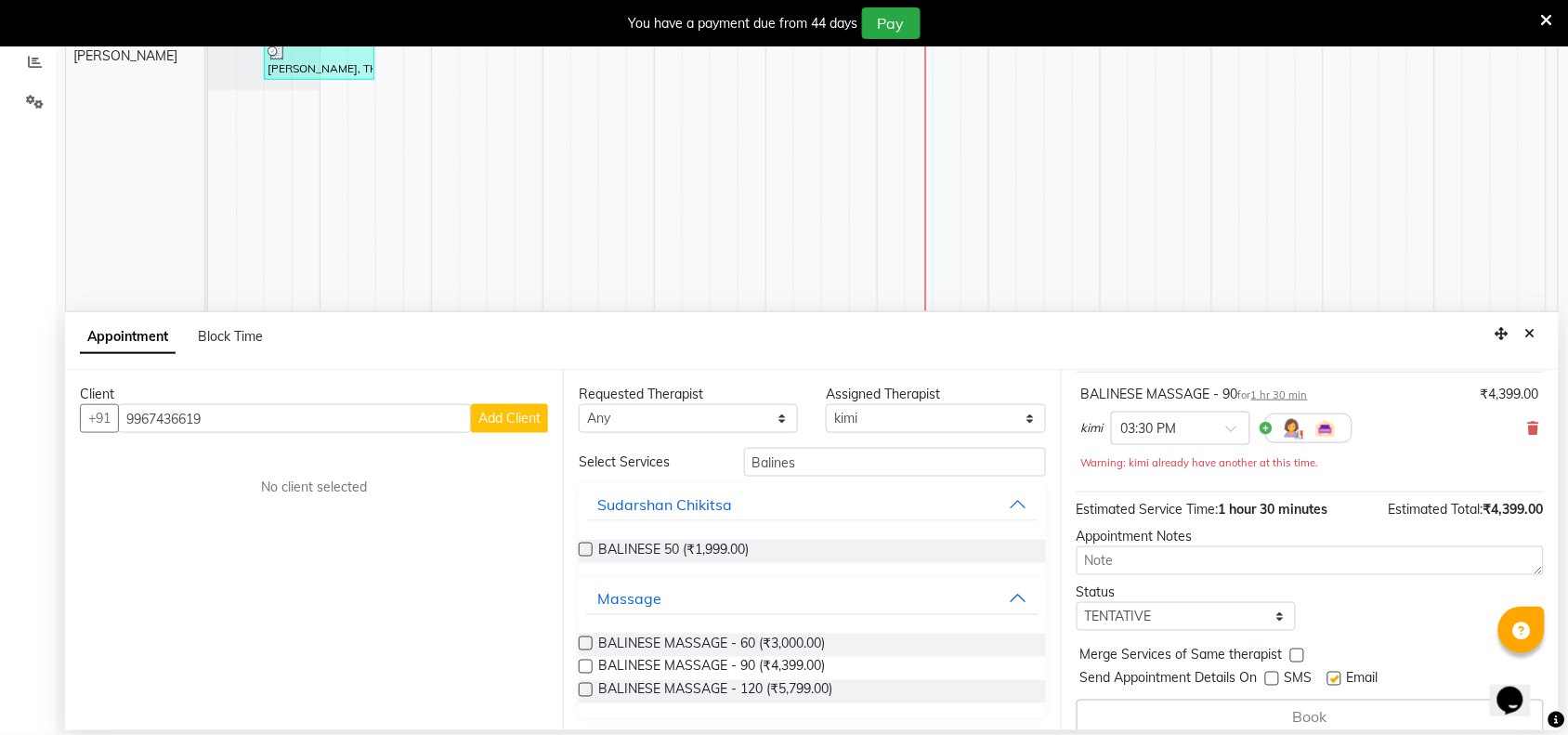
click at [511, 416] on span "Add Client" at bounding box center [510, 418] width 62 height 17
select select "55736"
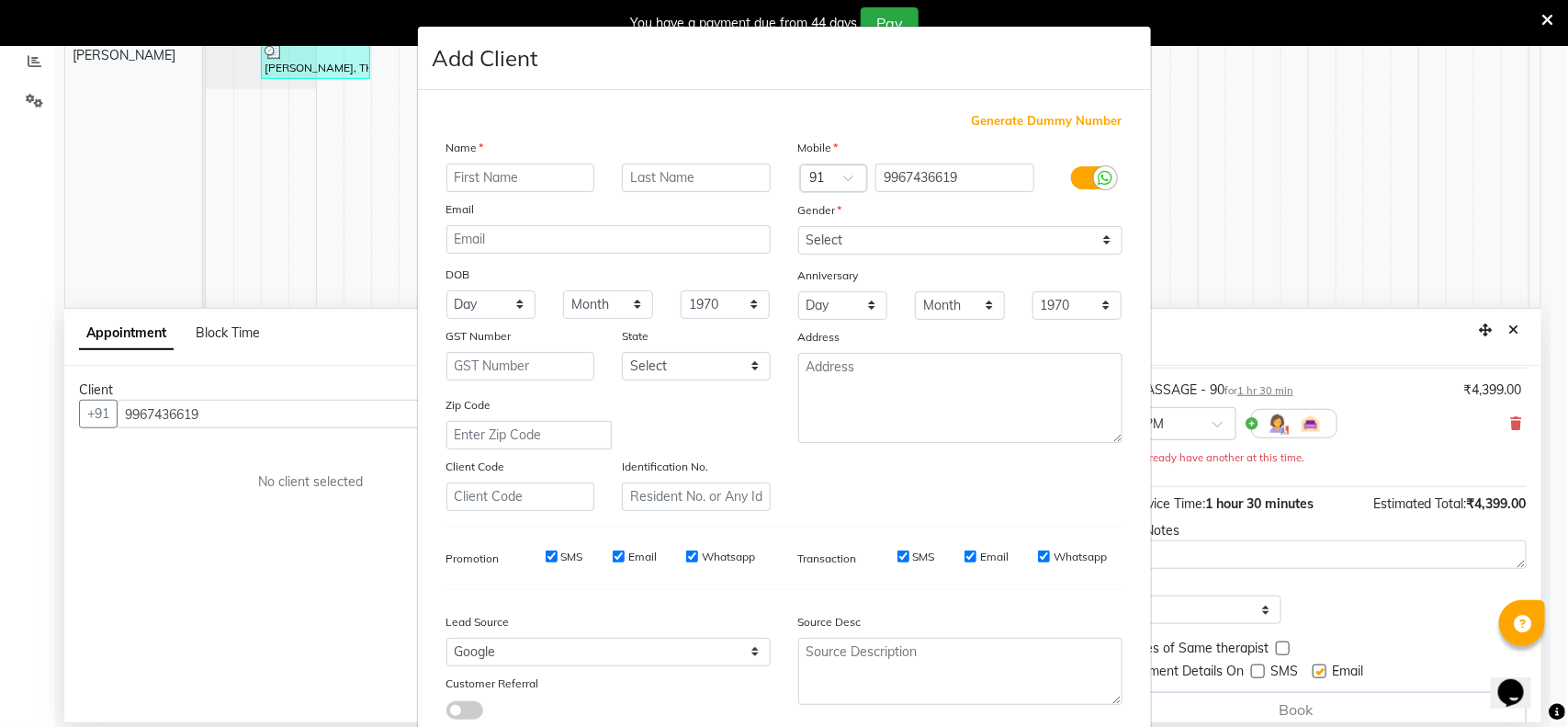
click at [529, 193] on div "Name Email DOB Day 01 02 03 04 05 06 07 08 09 10 11 12 13 14 15 16 17 18 19 20 …" at bounding box center [608, 324] width 352 height 373
click at [534, 185] on input "text" at bounding box center [521, 177] width 149 height 29
type input "Rahul"
click at [1056, 229] on select "Select [DEMOGRAPHIC_DATA] [DEMOGRAPHIC_DATA] Other Prefer Not To Say" at bounding box center [961, 240] width 324 height 29
select select "[DEMOGRAPHIC_DATA]"
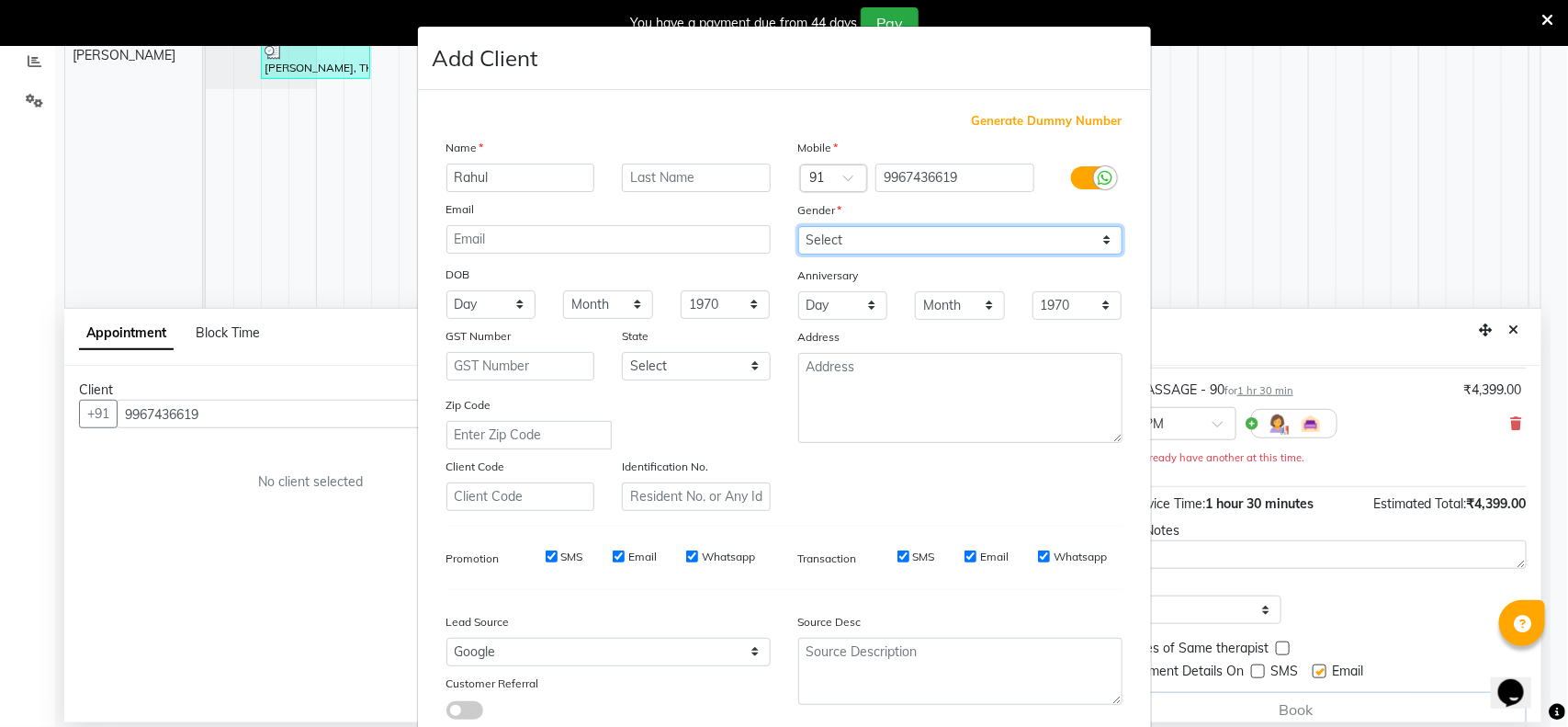
click at [798, 226] on select "Select [DEMOGRAPHIC_DATA] [DEMOGRAPHIC_DATA] Other Prefer Not To Say" at bounding box center [961, 240] width 324 height 29
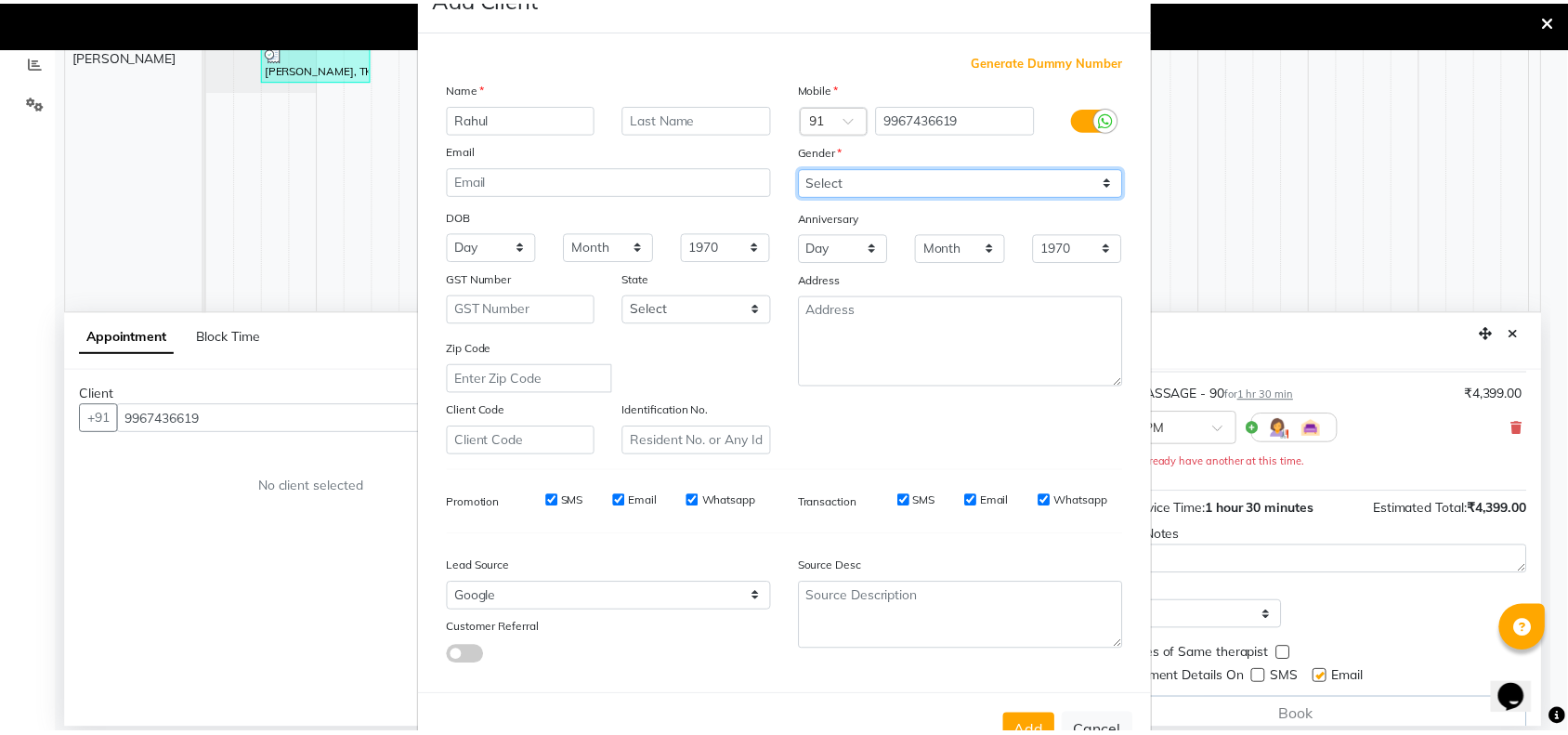
scroll to position [116, 0]
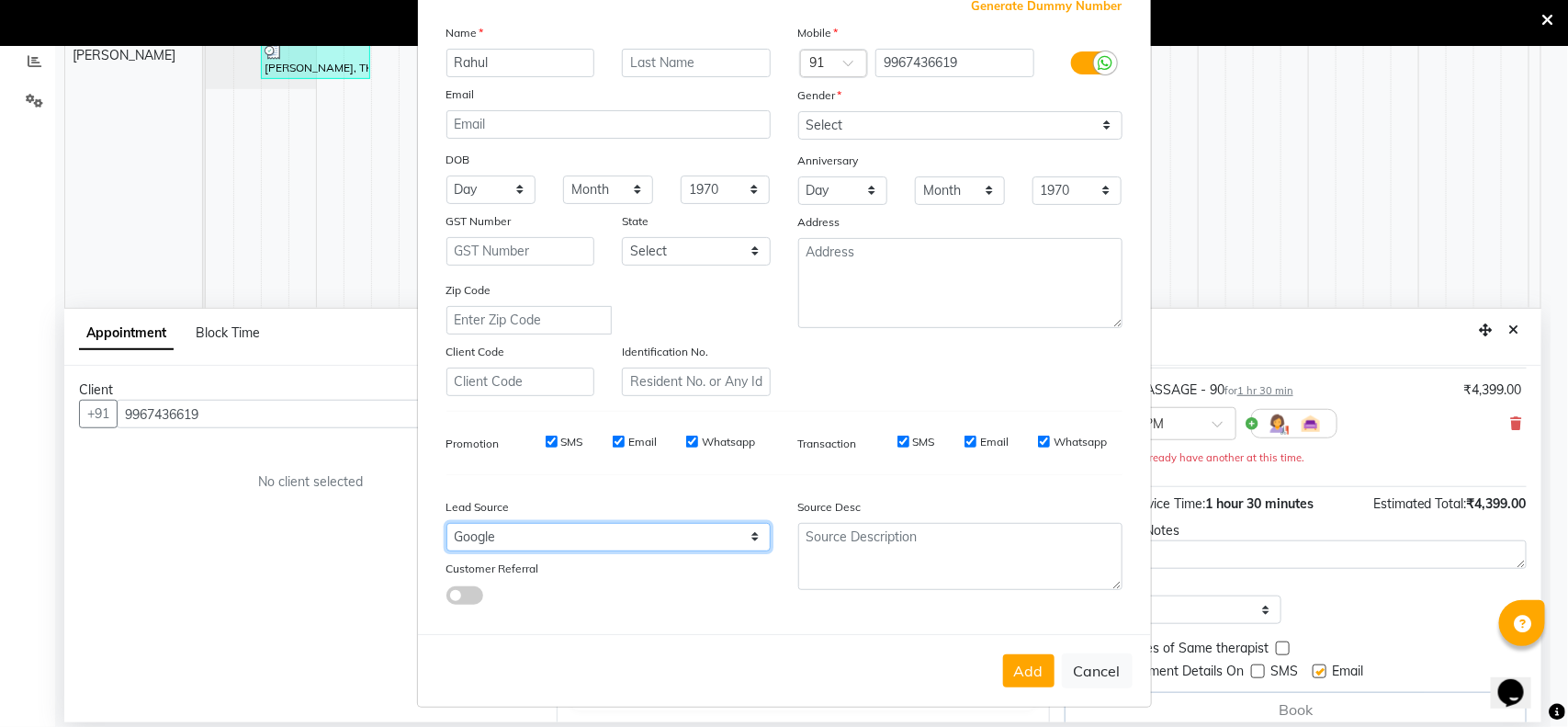
click at [746, 536] on select "Select Walk-in Referral Internet Friend Word of Mouth Advertisement Facebook Ju…" at bounding box center [608, 537] width 324 height 29
click at [446, 523] on select "Select Walk-in Referral Internet Friend Word of Mouth Advertisement Facebook Ju…" at bounding box center [608, 537] width 324 height 29
click at [1019, 669] on button "Add" at bounding box center [1028, 670] width 51 height 33
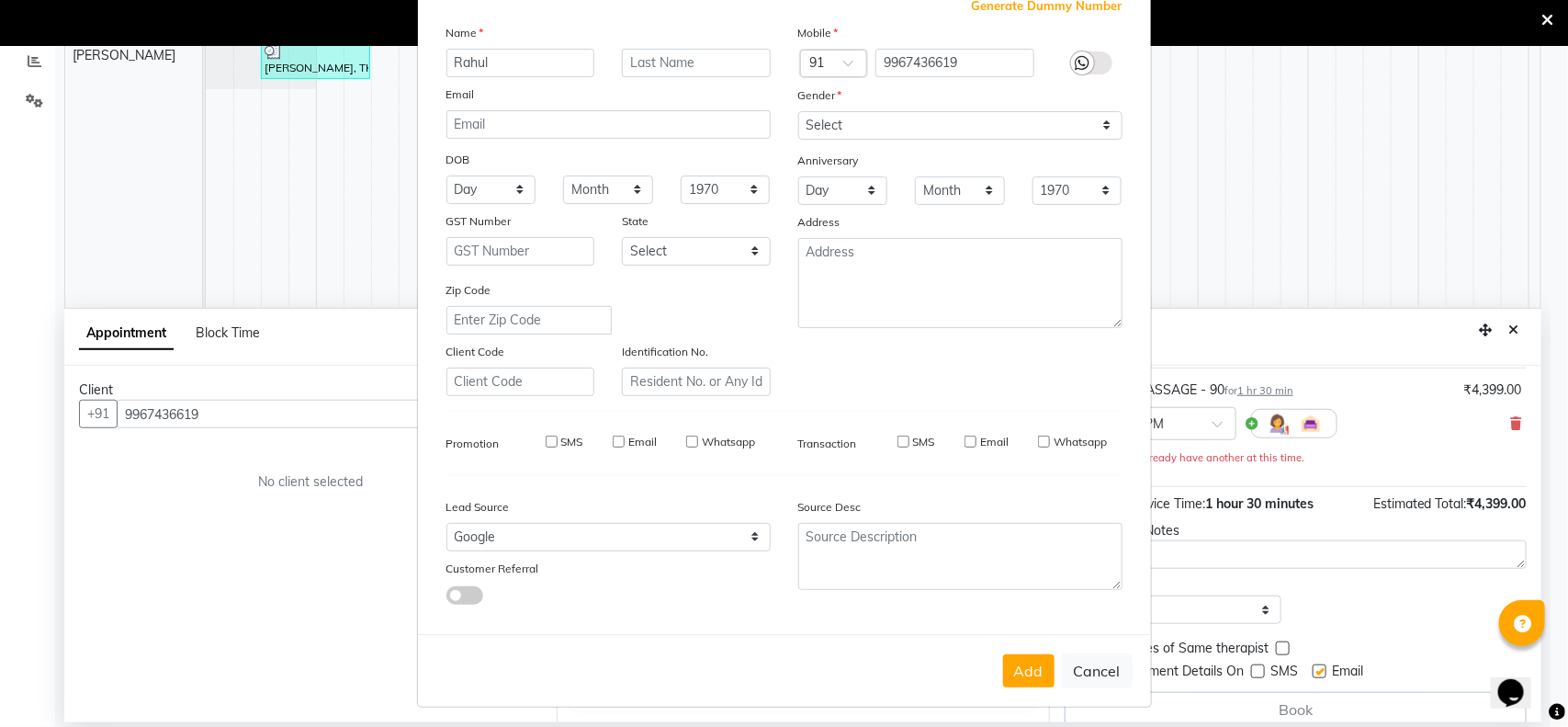
select select
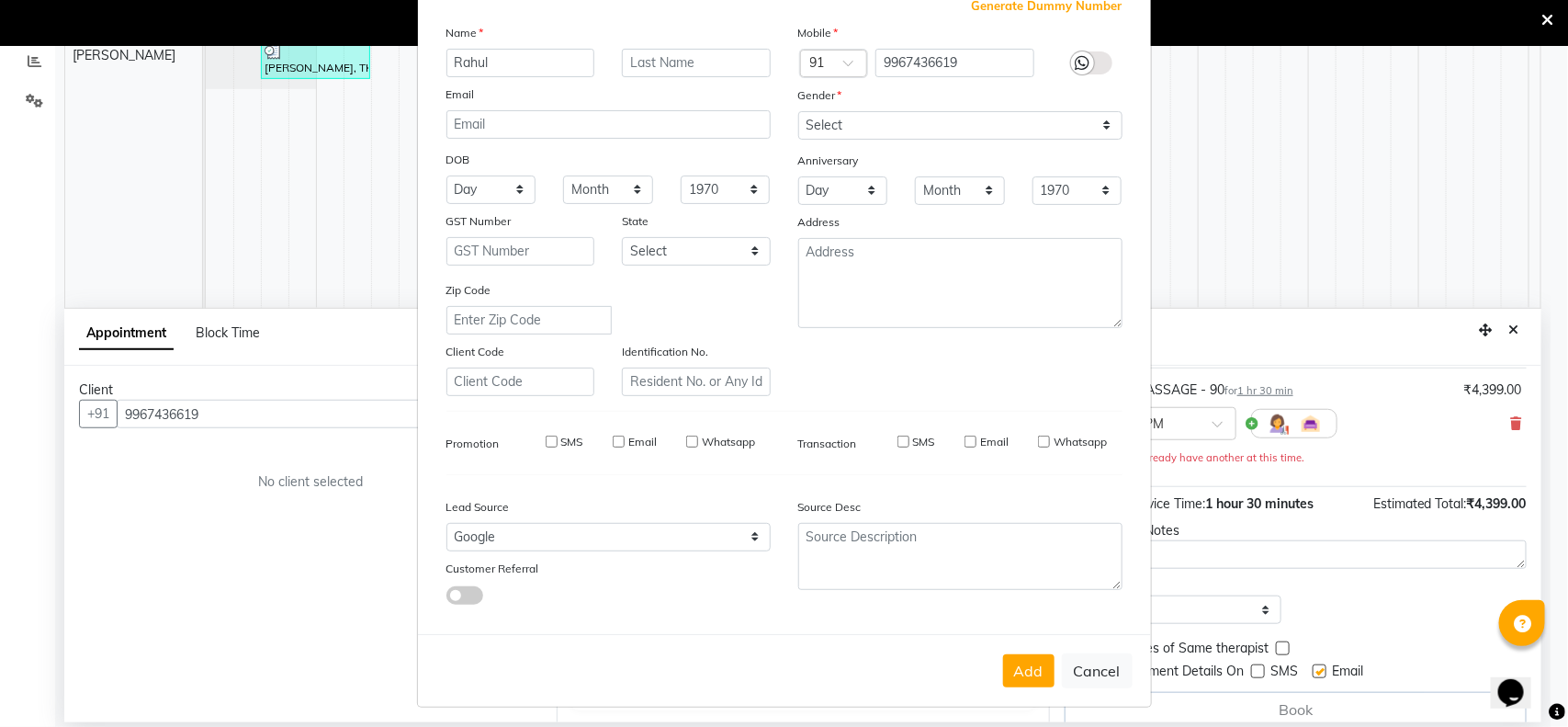
select select
checkbox input "false"
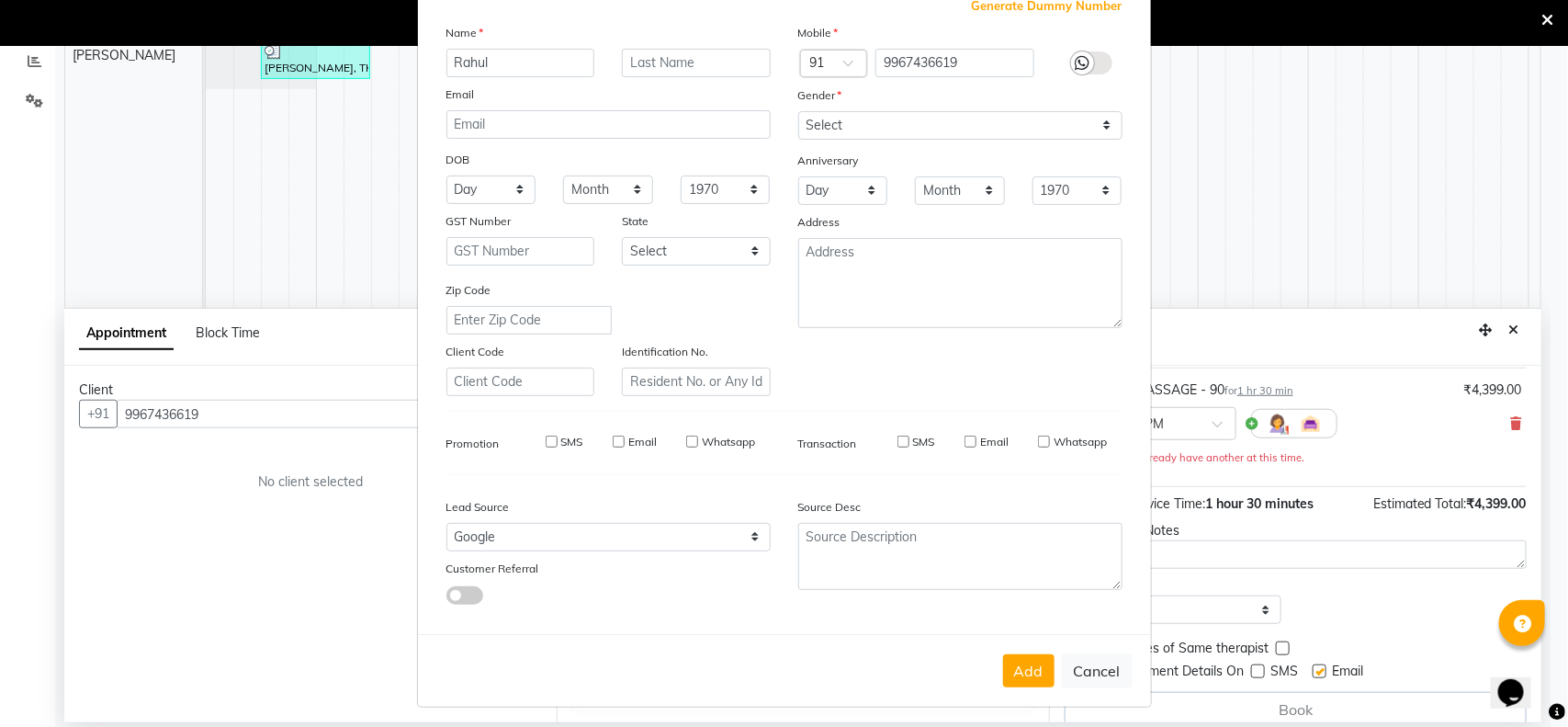
checkbox input "false"
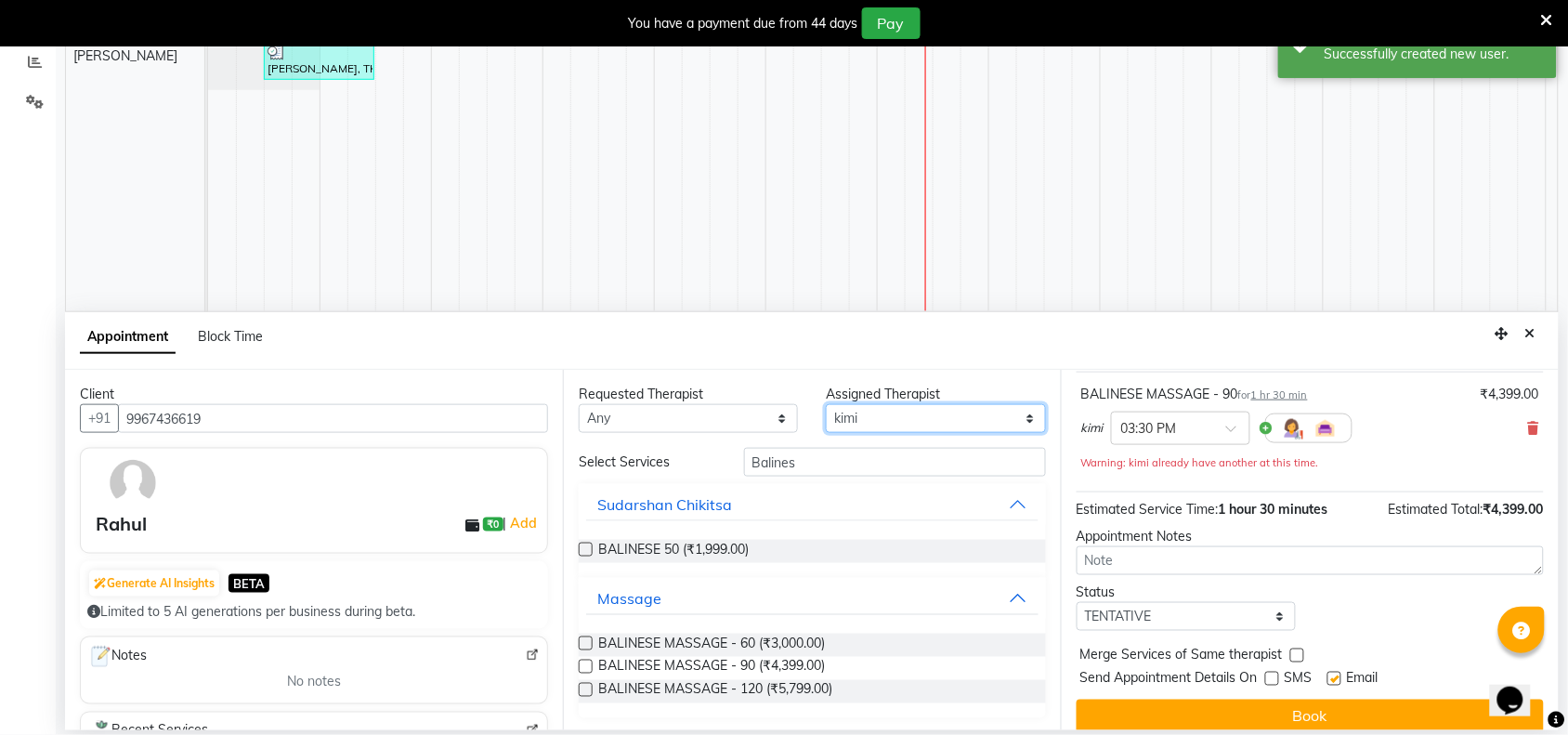
click at [1017, 420] on select "Select [PERSON_NAME] [PERSON_NAME]" at bounding box center [935, 418] width 220 height 29
select select "89385"
click at [826, 404] on select "Select [PERSON_NAME] [PERSON_NAME]" at bounding box center [935, 418] width 220 height 29
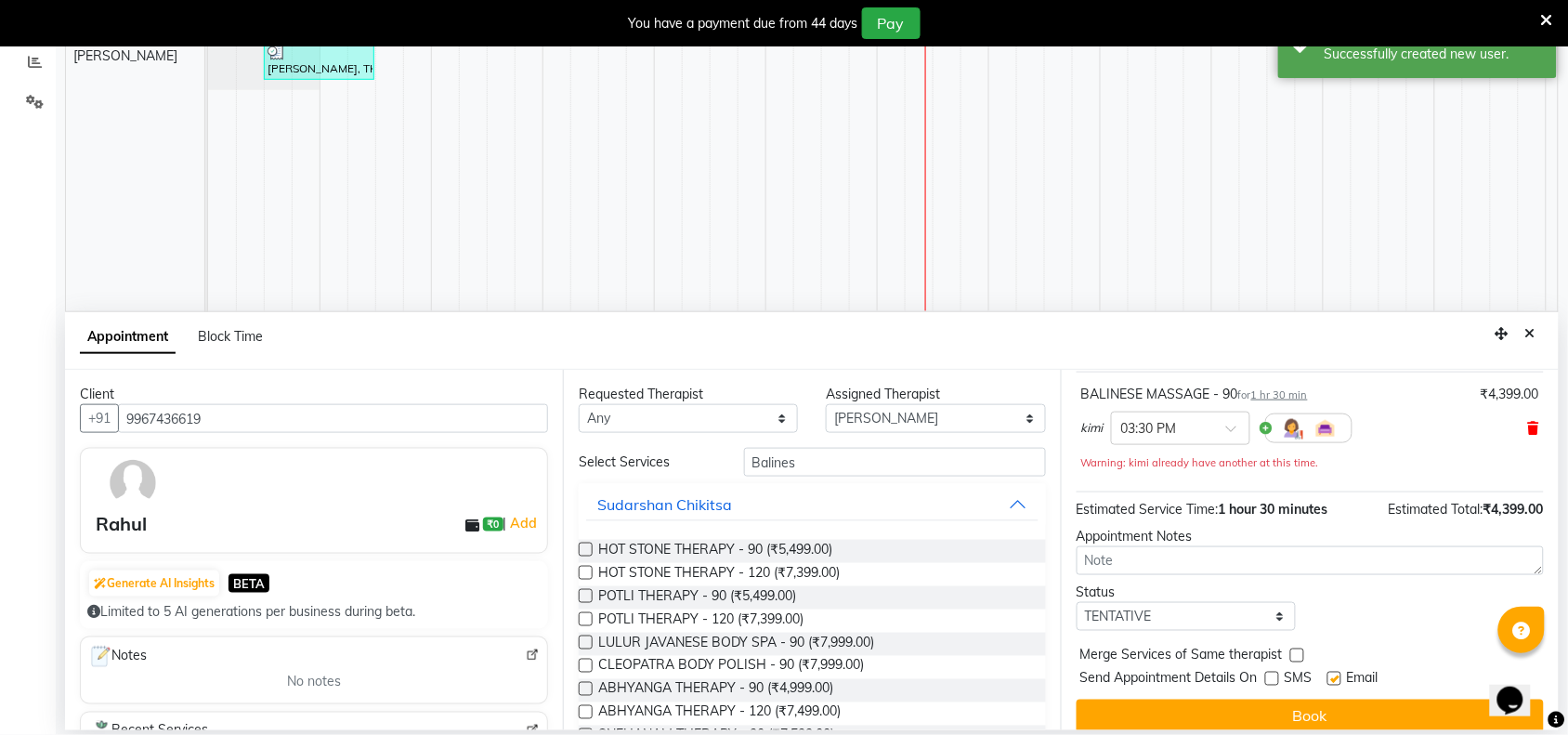
click at [1527, 422] on icon at bounding box center [1533, 428] width 11 height 13
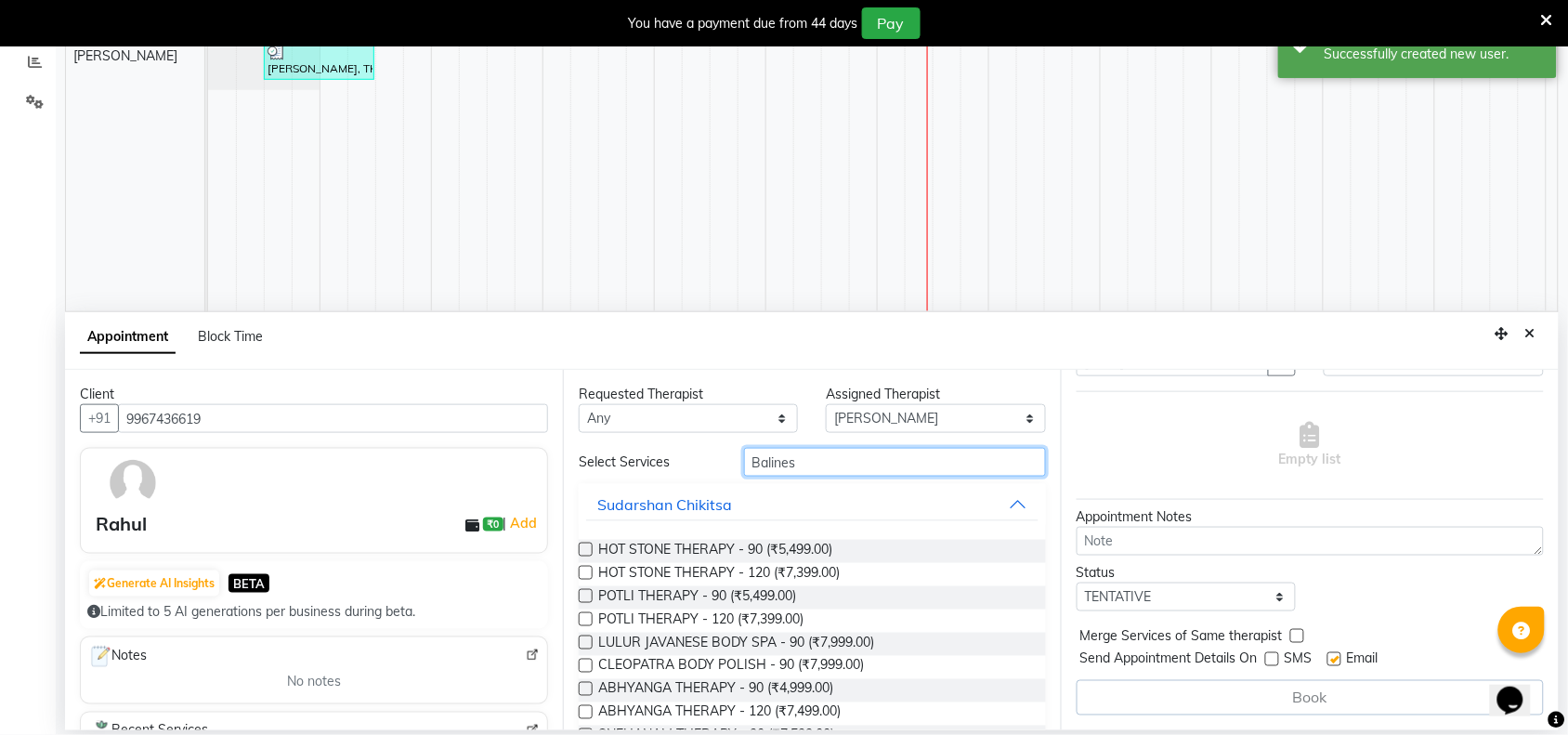
click at [969, 460] on input "Balines" at bounding box center [895, 462] width 302 height 29
type input "B"
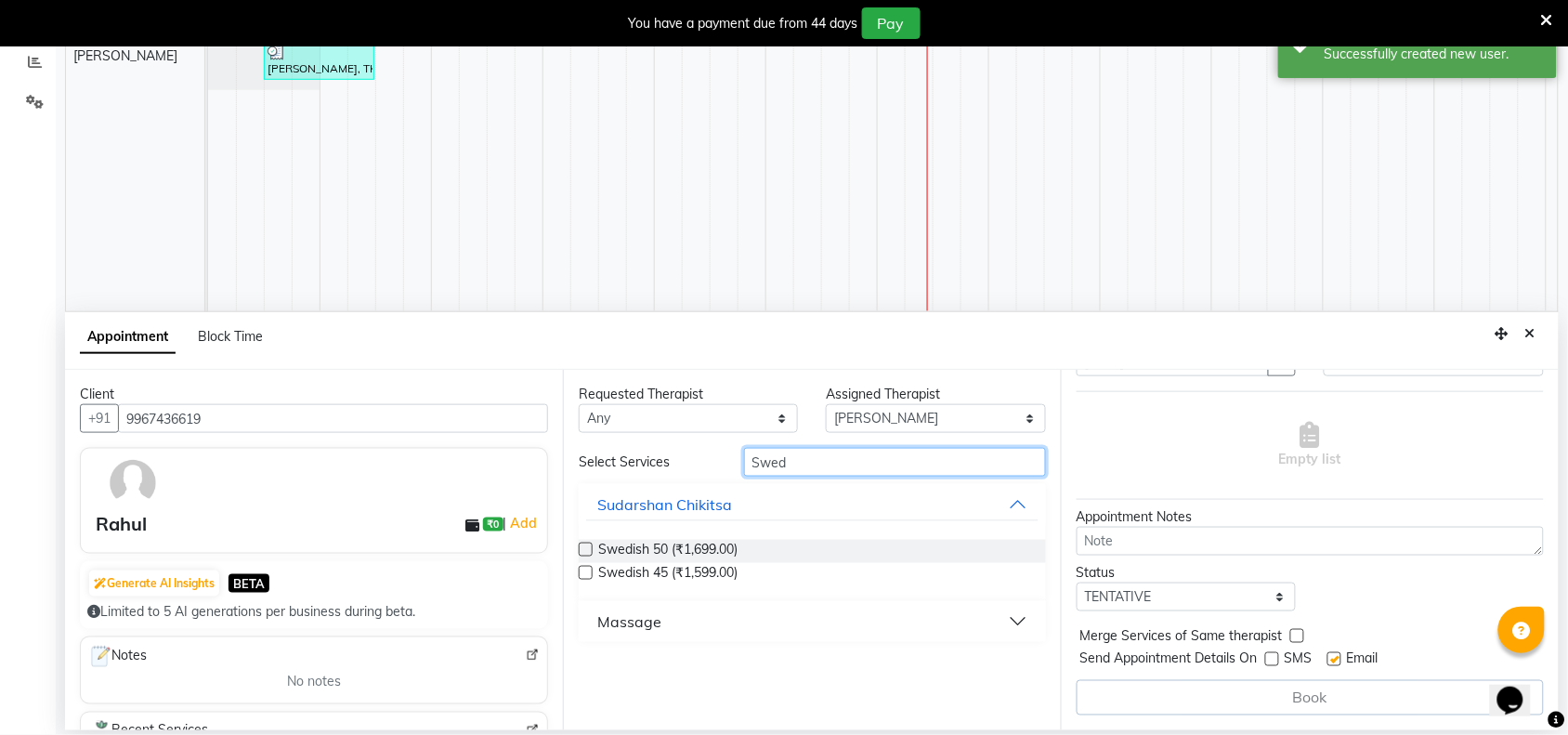
type input "Swed"
click at [1015, 622] on button "Massage" at bounding box center [812, 621] width 452 height 33
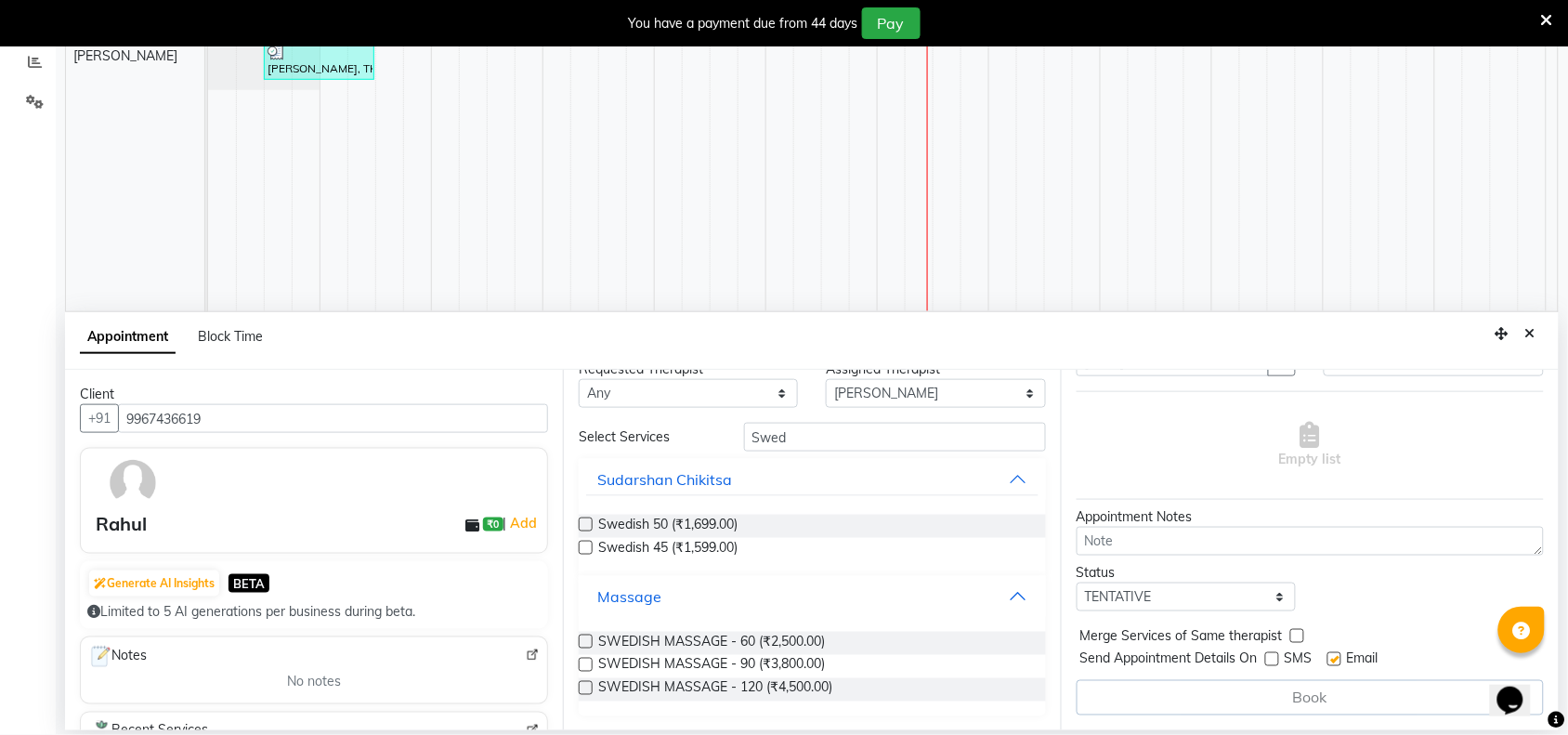
scroll to position [26, 0]
click at [786, 656] on span "SWEDISH MASSAGE - 90 (₹3,800.00)" at bounding box center [711, 665] width 226 height 24
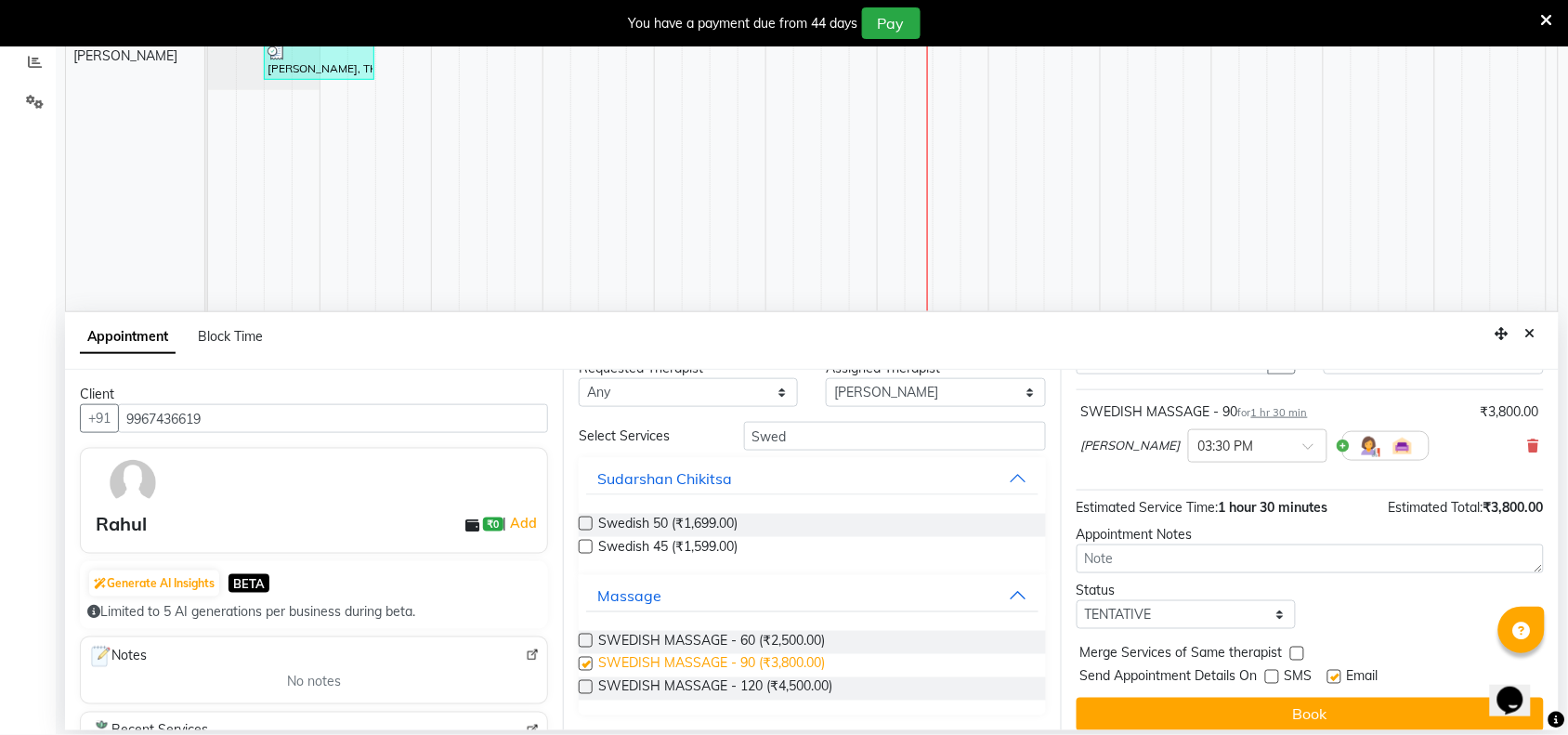
scroll to position [112, 0]
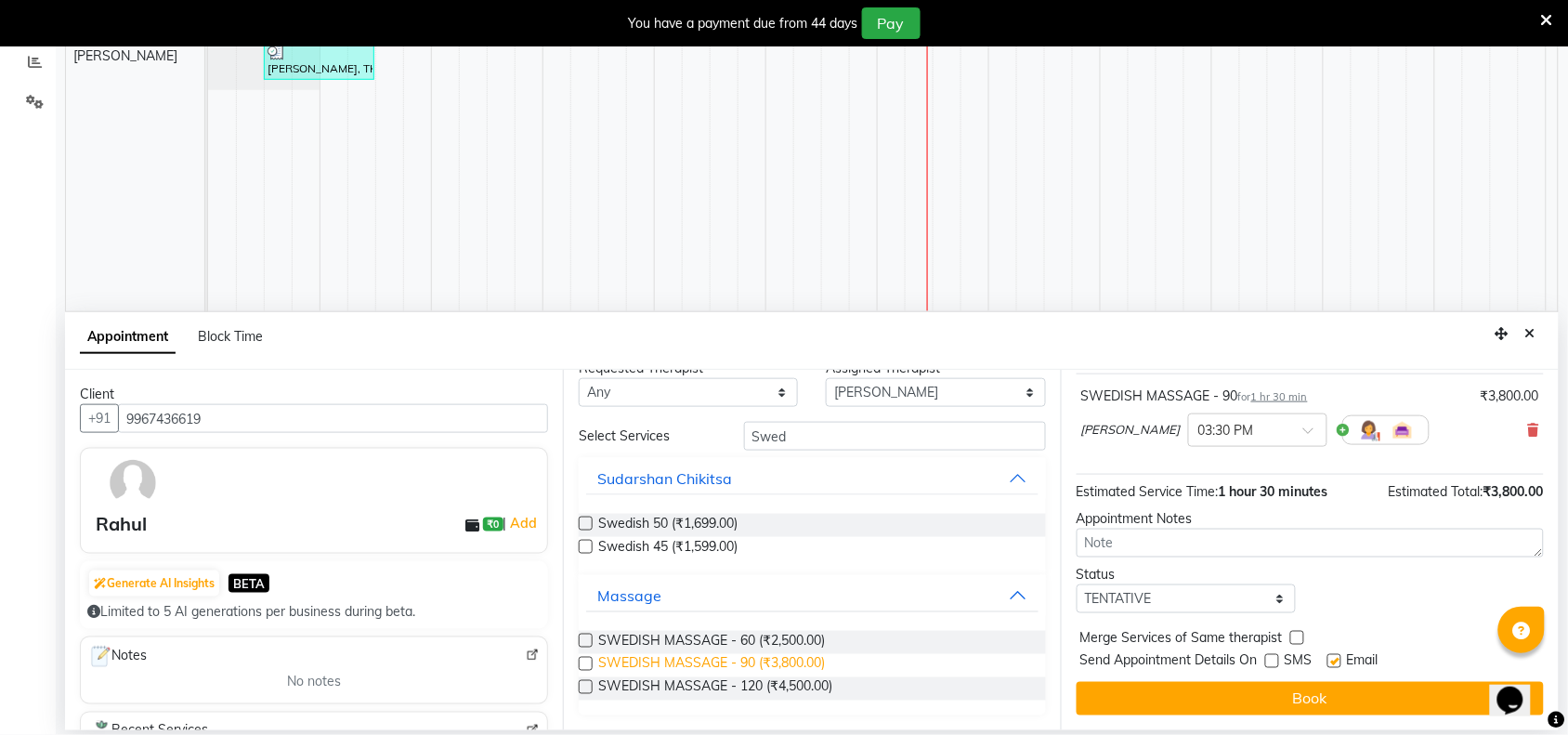
checkbox input "false"
click at [1303, 427] on span at bounding box center [1315, 435] width 24 height 20
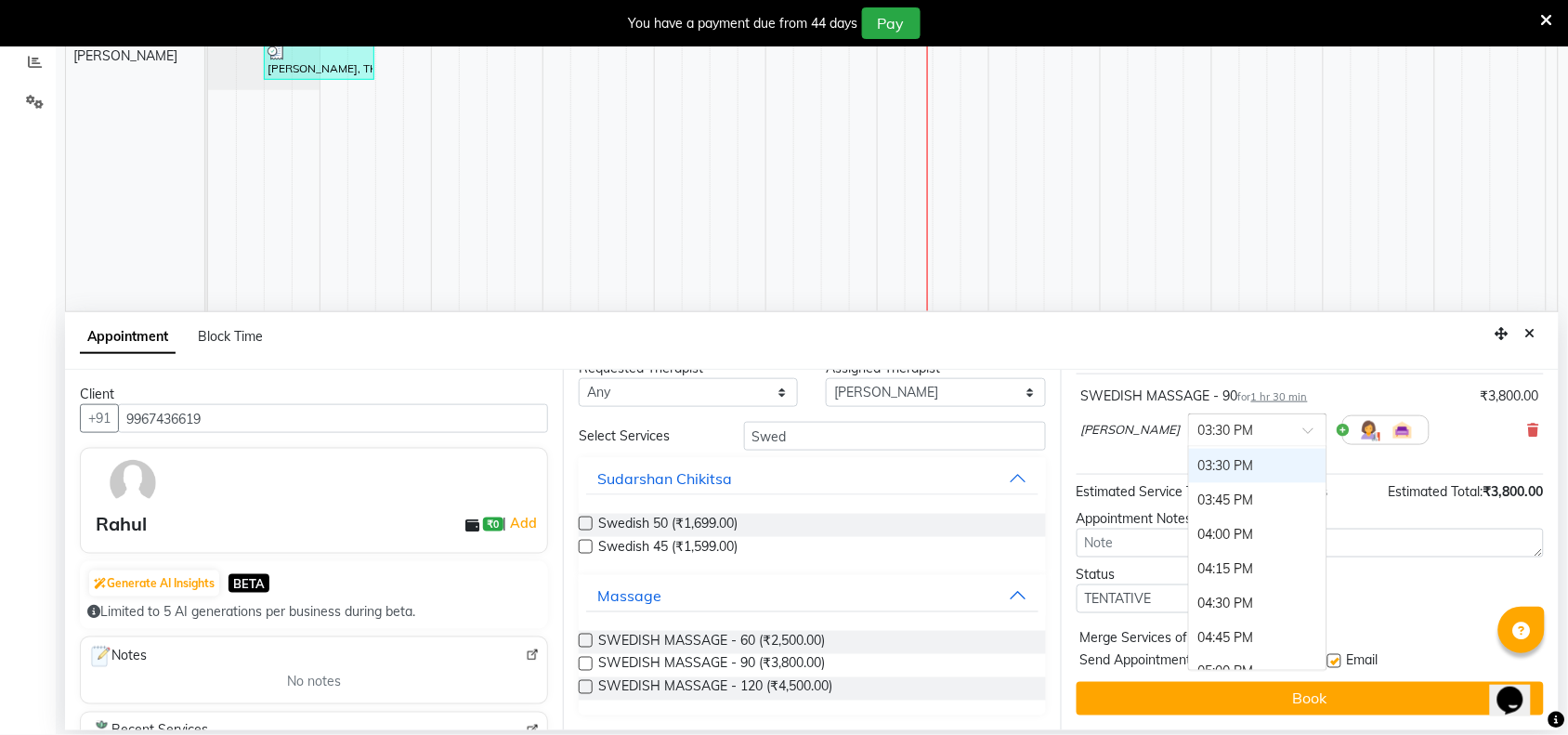
scroll to position [638, 0]
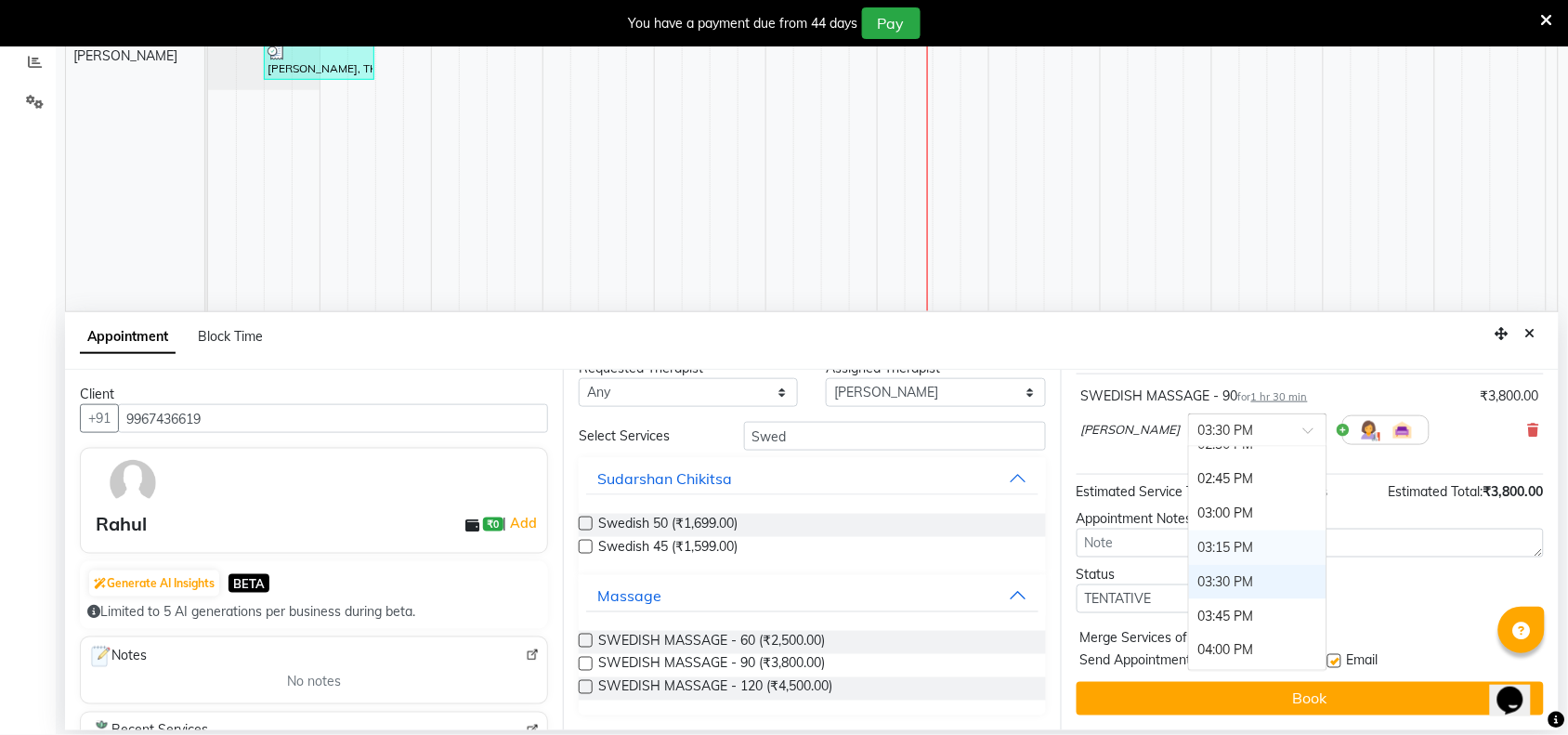
click at [1189, 537] on div "03:15 PM" at bounding box center [1258, 547] width 138 height 34
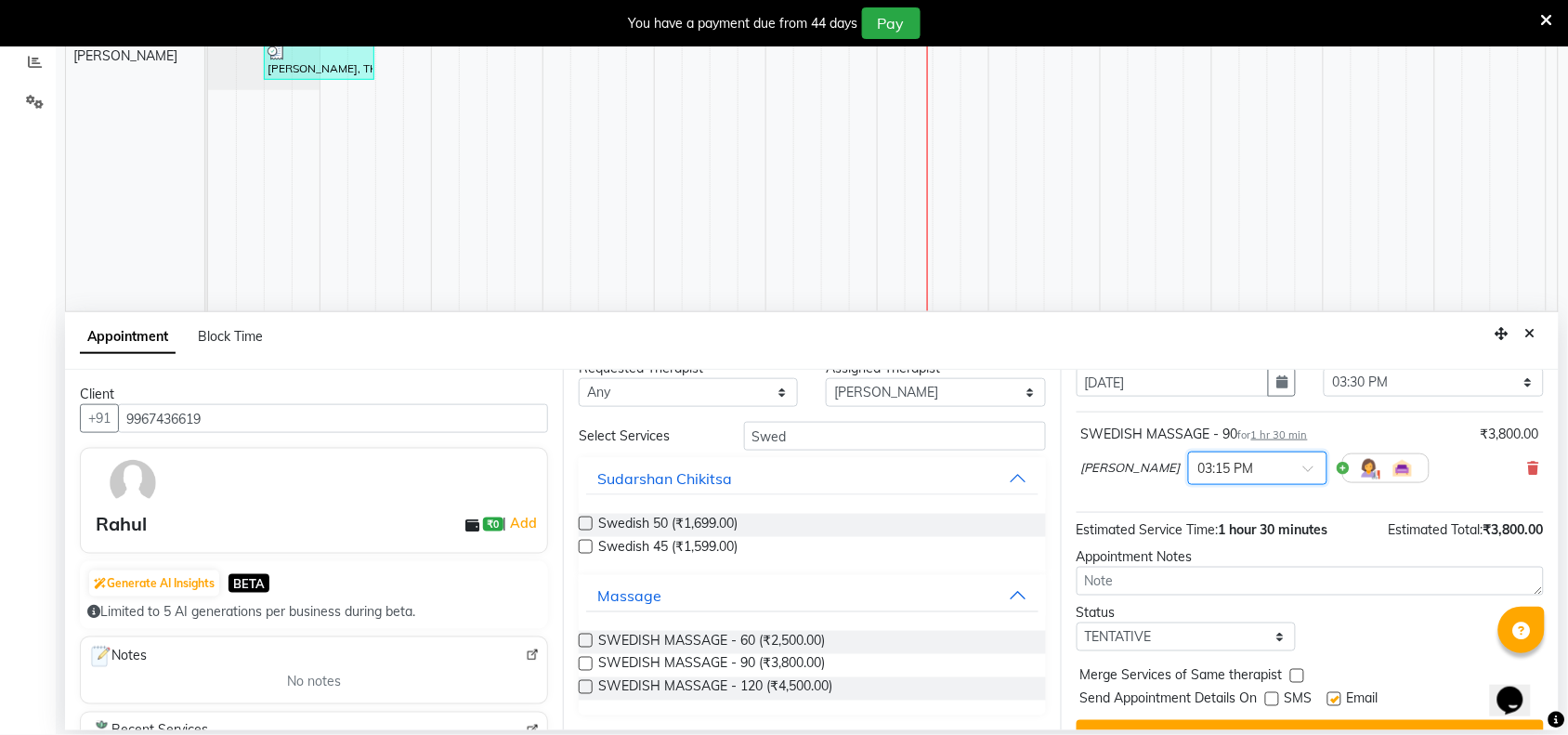
scroll to position [112, 0]
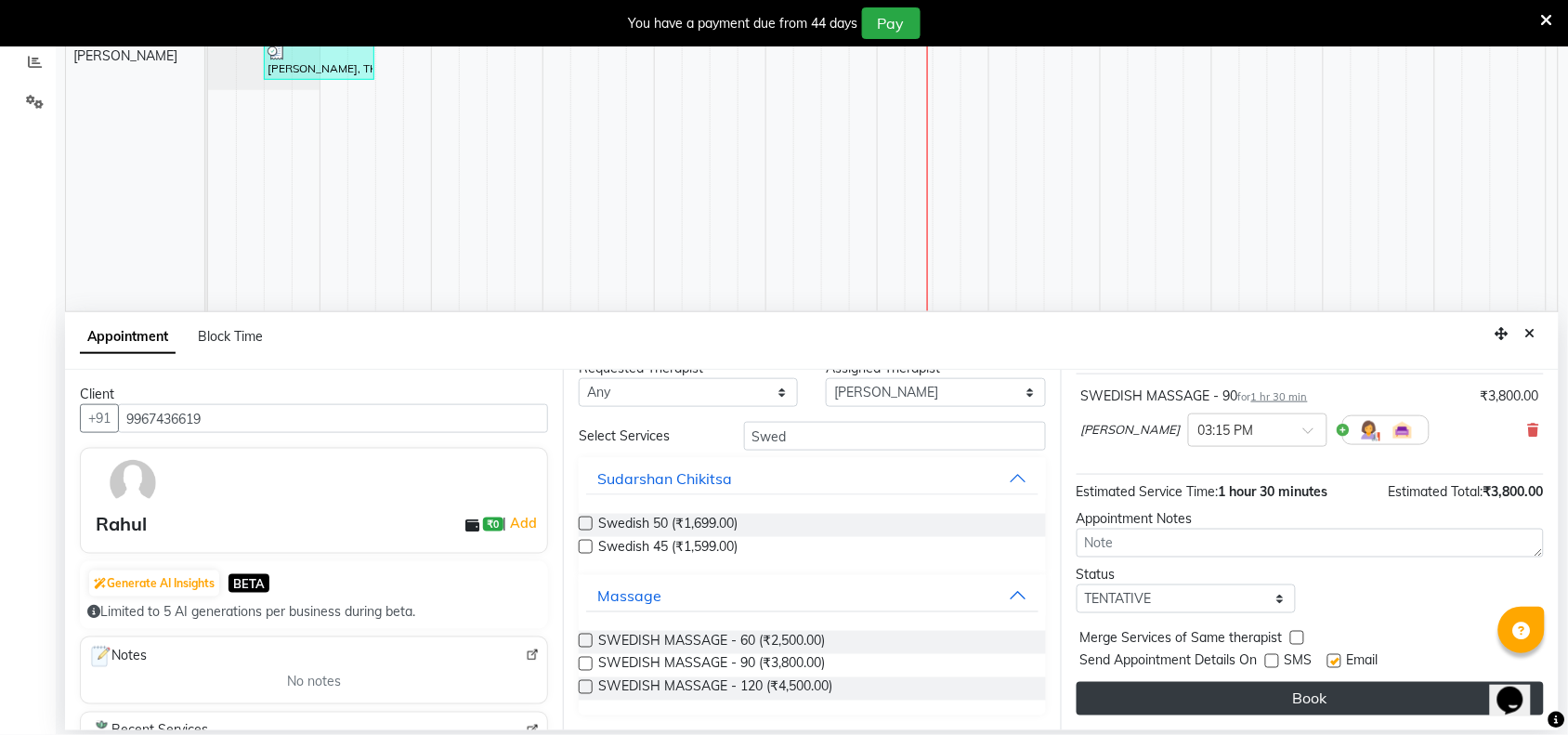
click at [1277, 693] on button "Book" at bounding box center [1310, 697] width 467 height 33
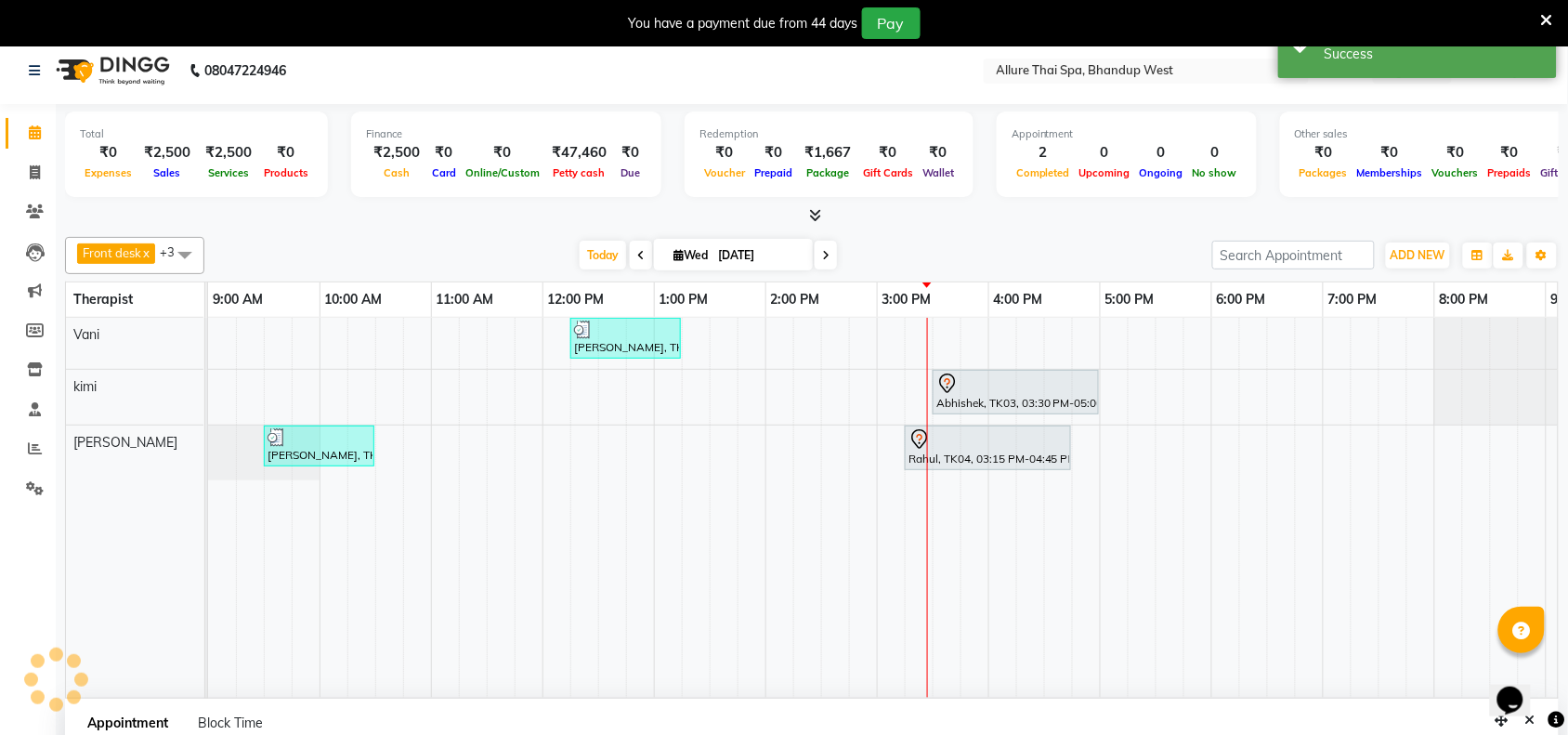
scroll to position [0, 0]
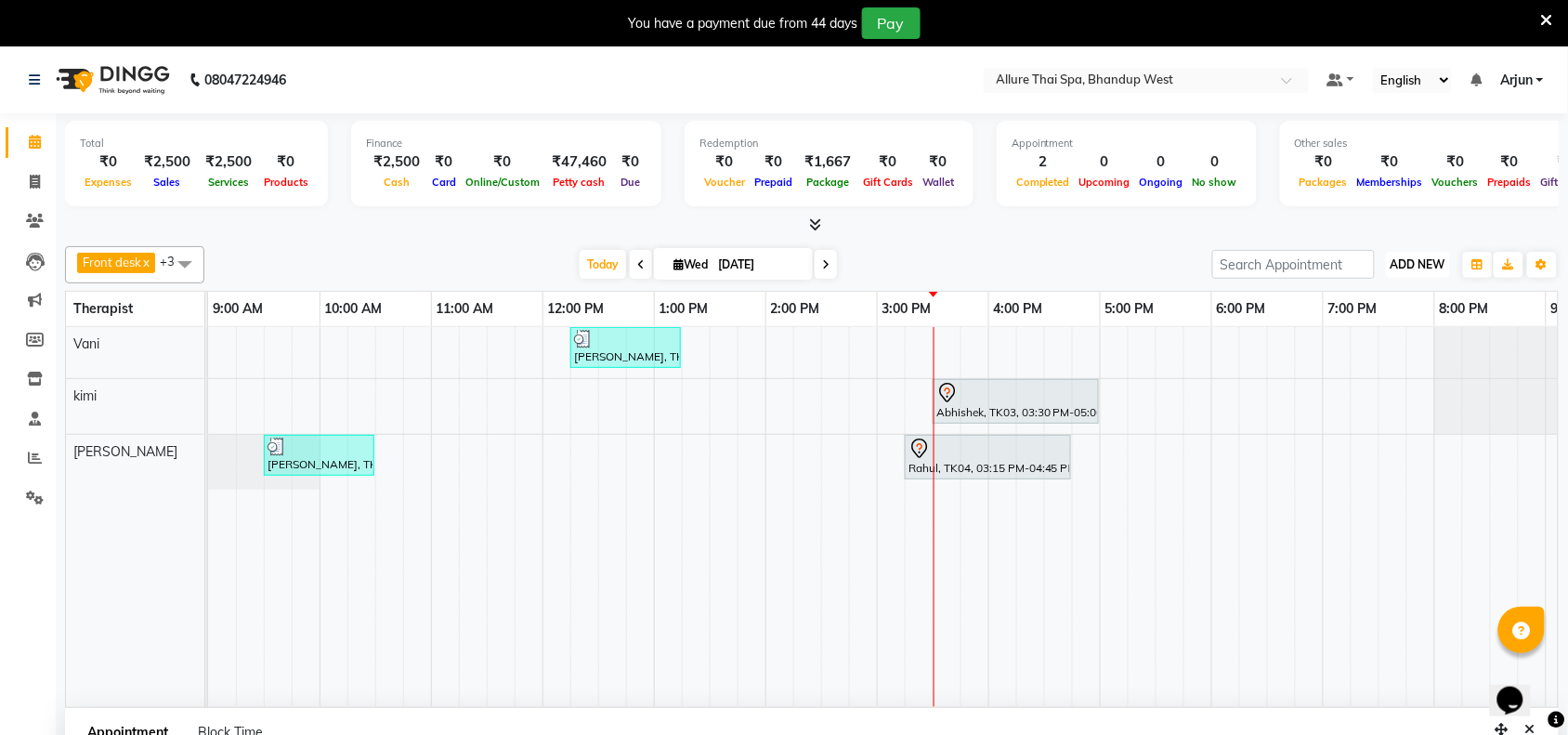
click at [1446, 270] on button "ADD NEW Toggle Dropdown" at bounding box center [1418, 265] width 64 height 26
click at [1333, 318] on link "Add Invoice" at bounding box center [1377, 324] width 147 height 24
select select "8527"
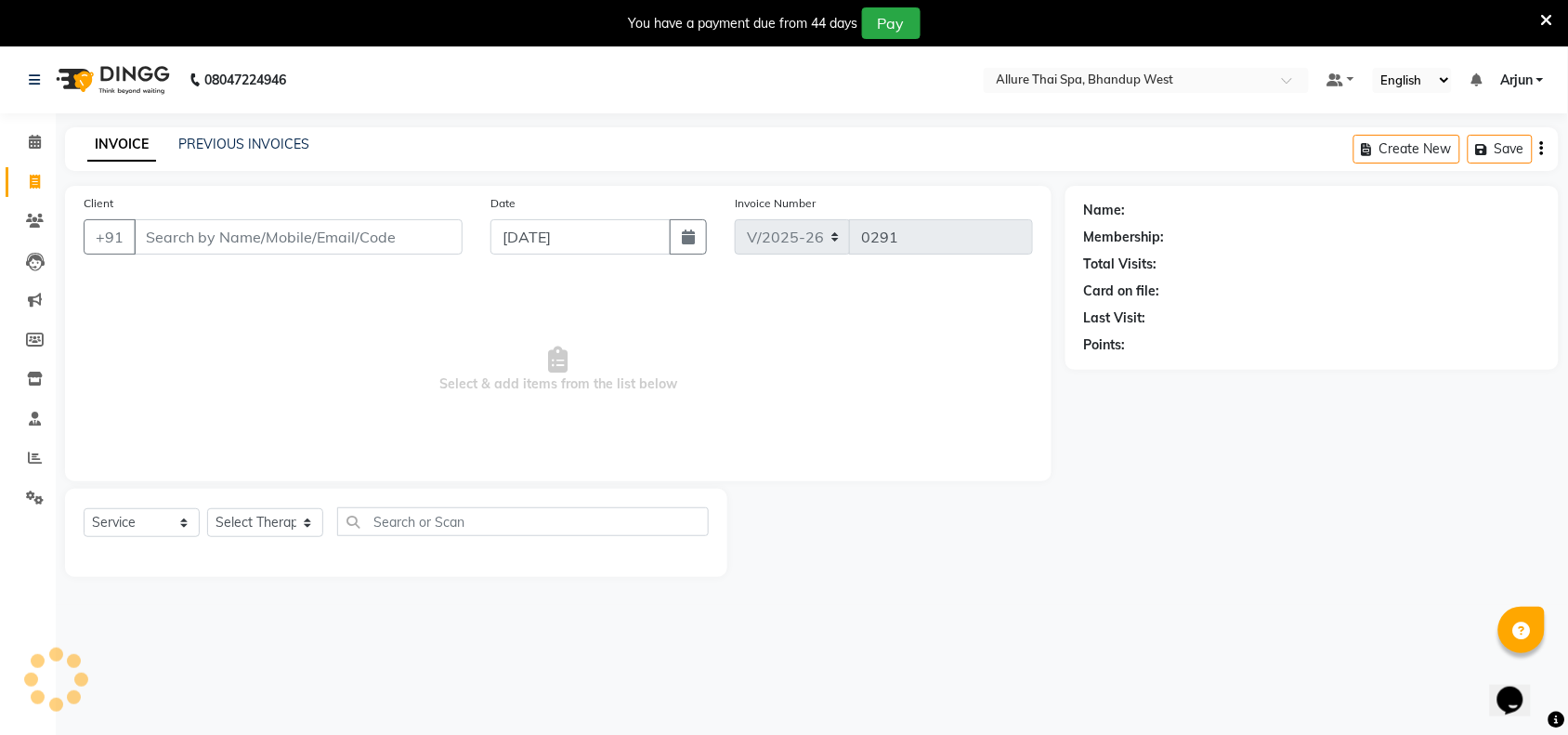
scroll to position [46, 0]
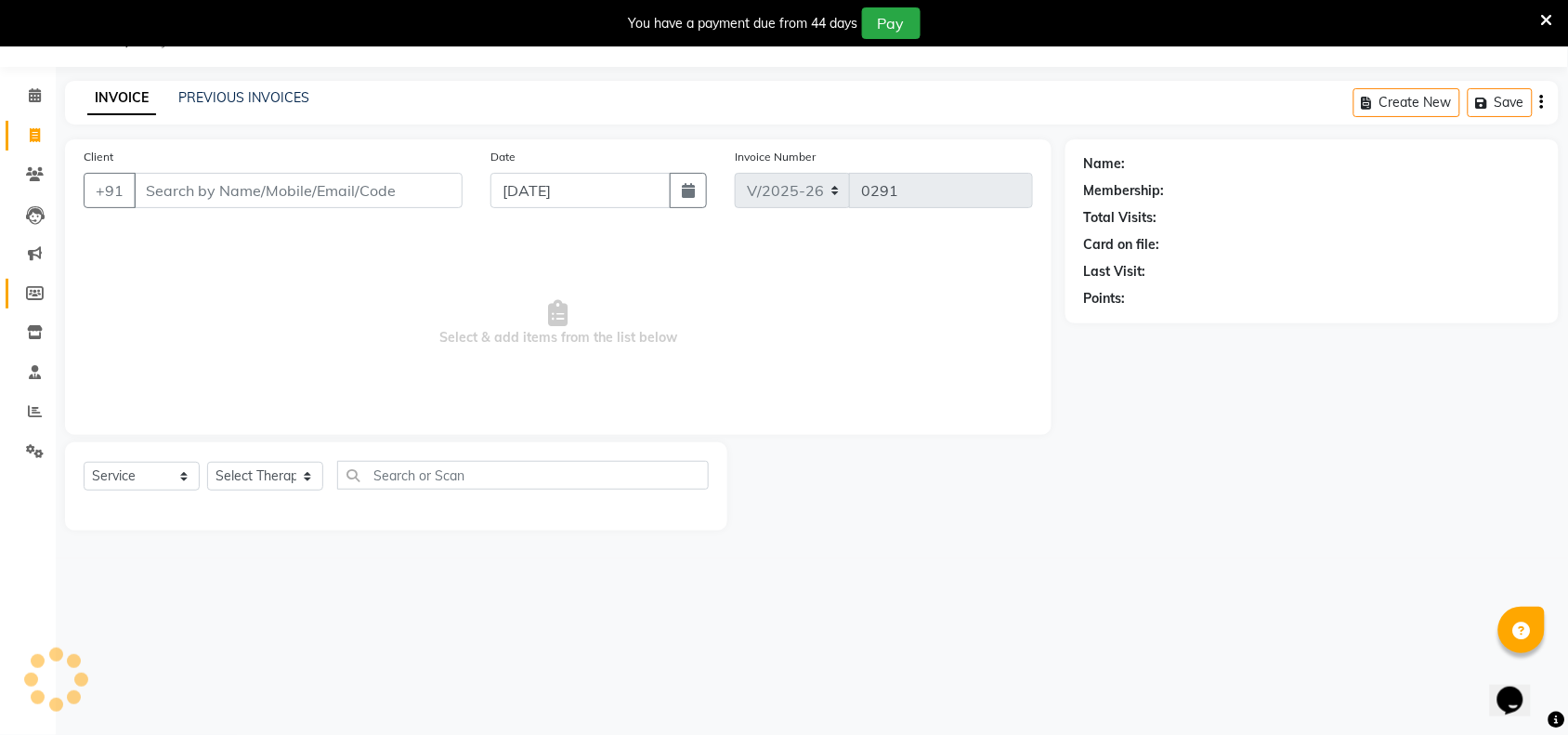
select select "package"
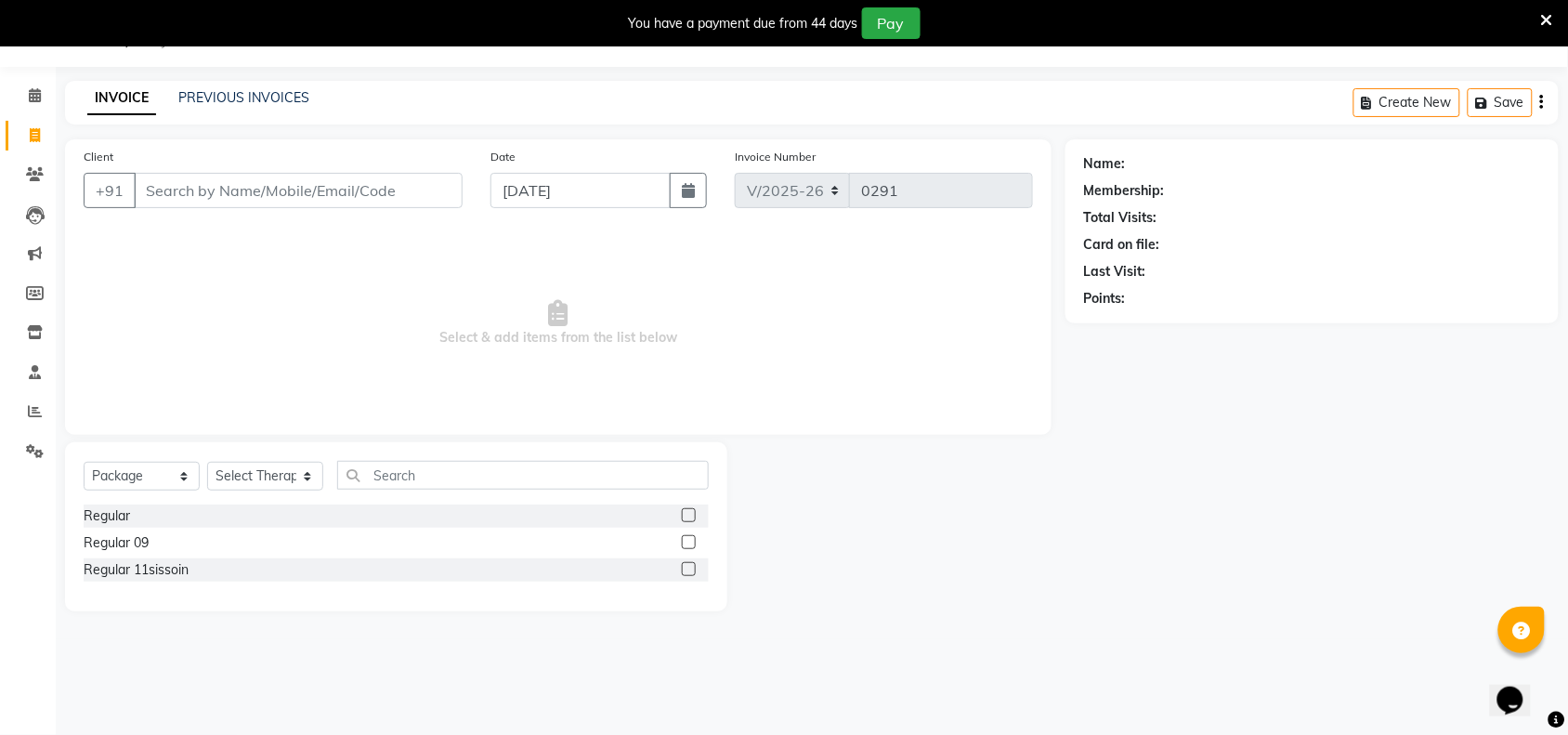
click at [400, 192] on input "Client" at bounding box center [298, 189] width 329 height 35
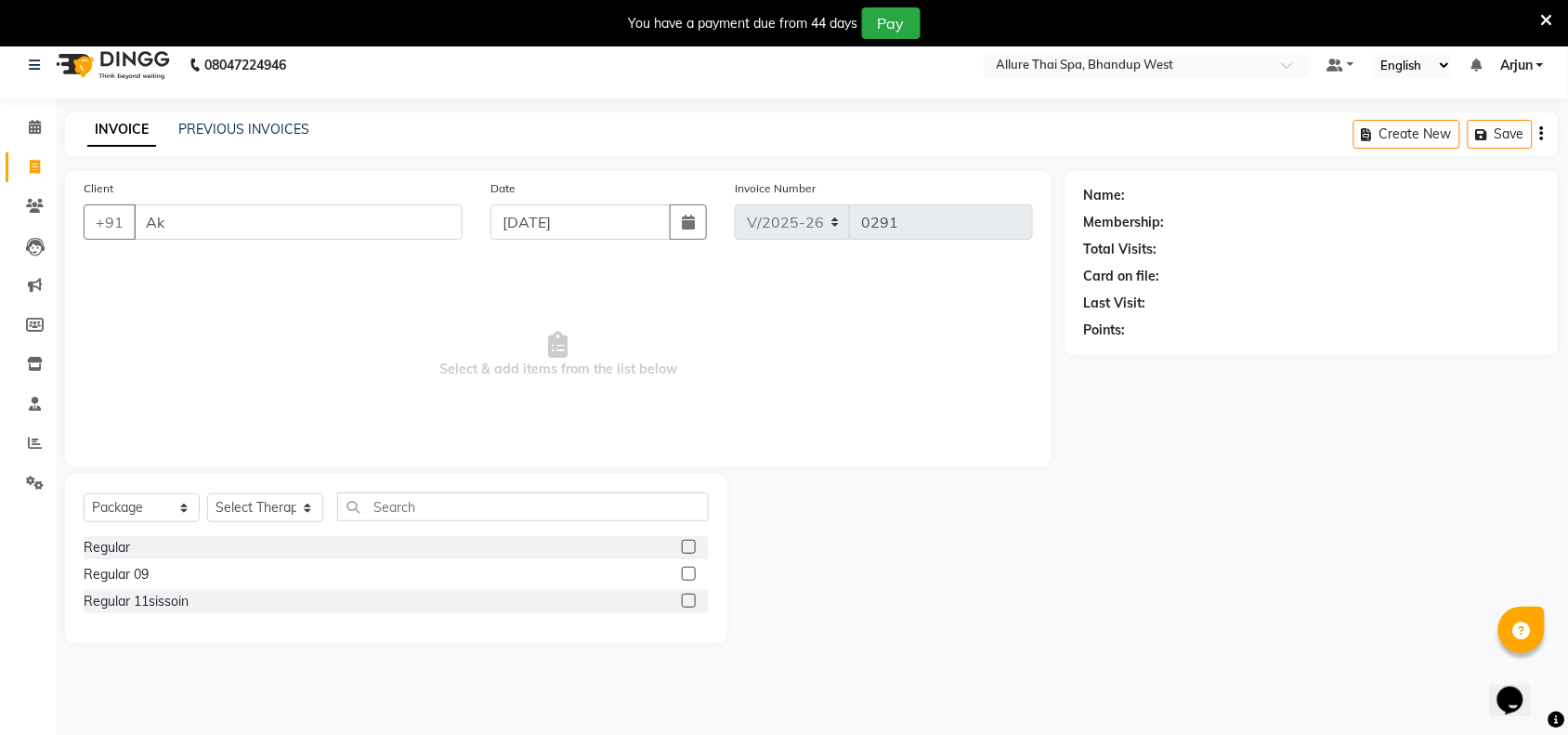
scroll to position [0, 0]
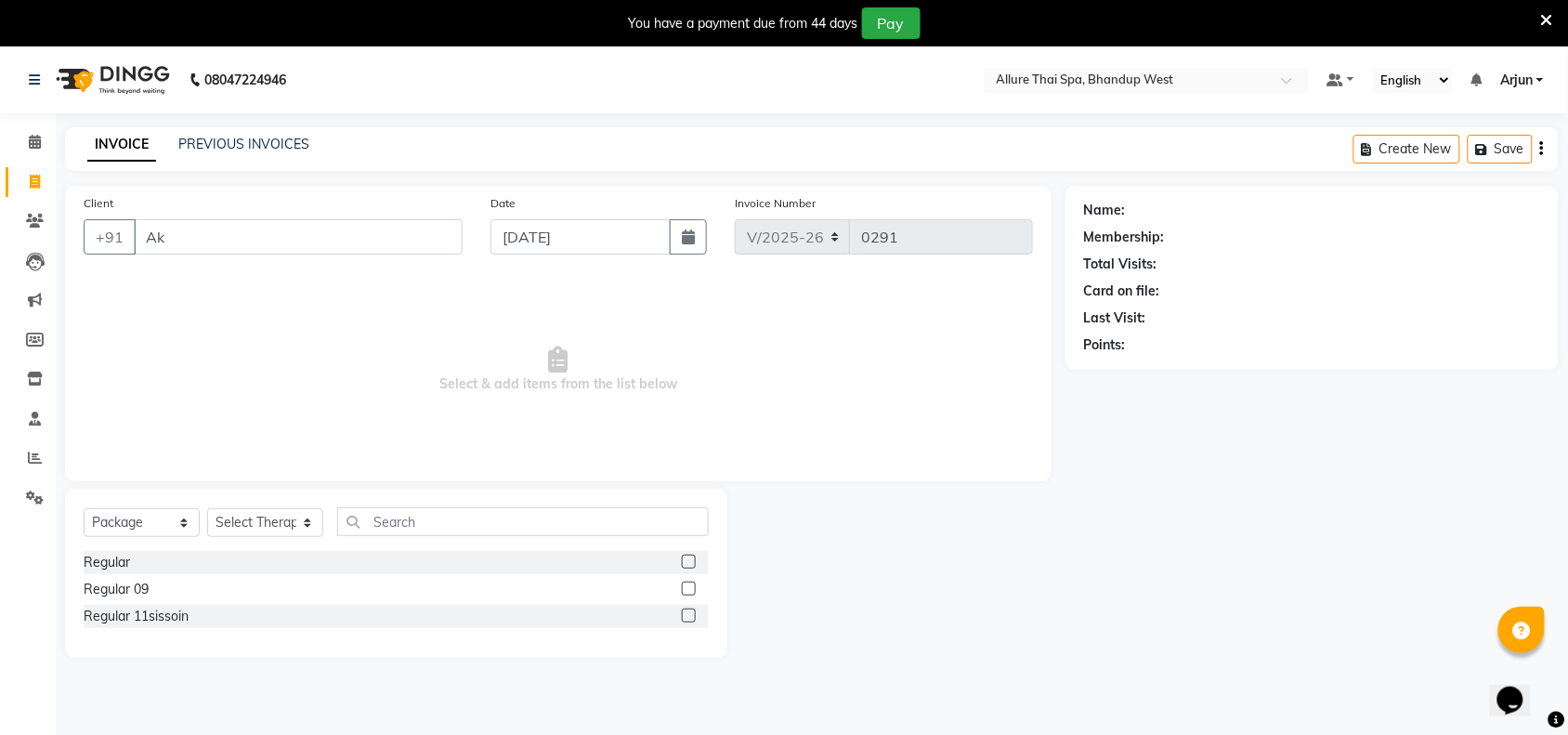
click at [360, 239] on input "Ak" at bounding box center [298, 237] width 329 height 35
type input "A"
click at [1380, 159] on button "Create New" at bounding box center [1406, 149] width 106 height 29
select select "service"
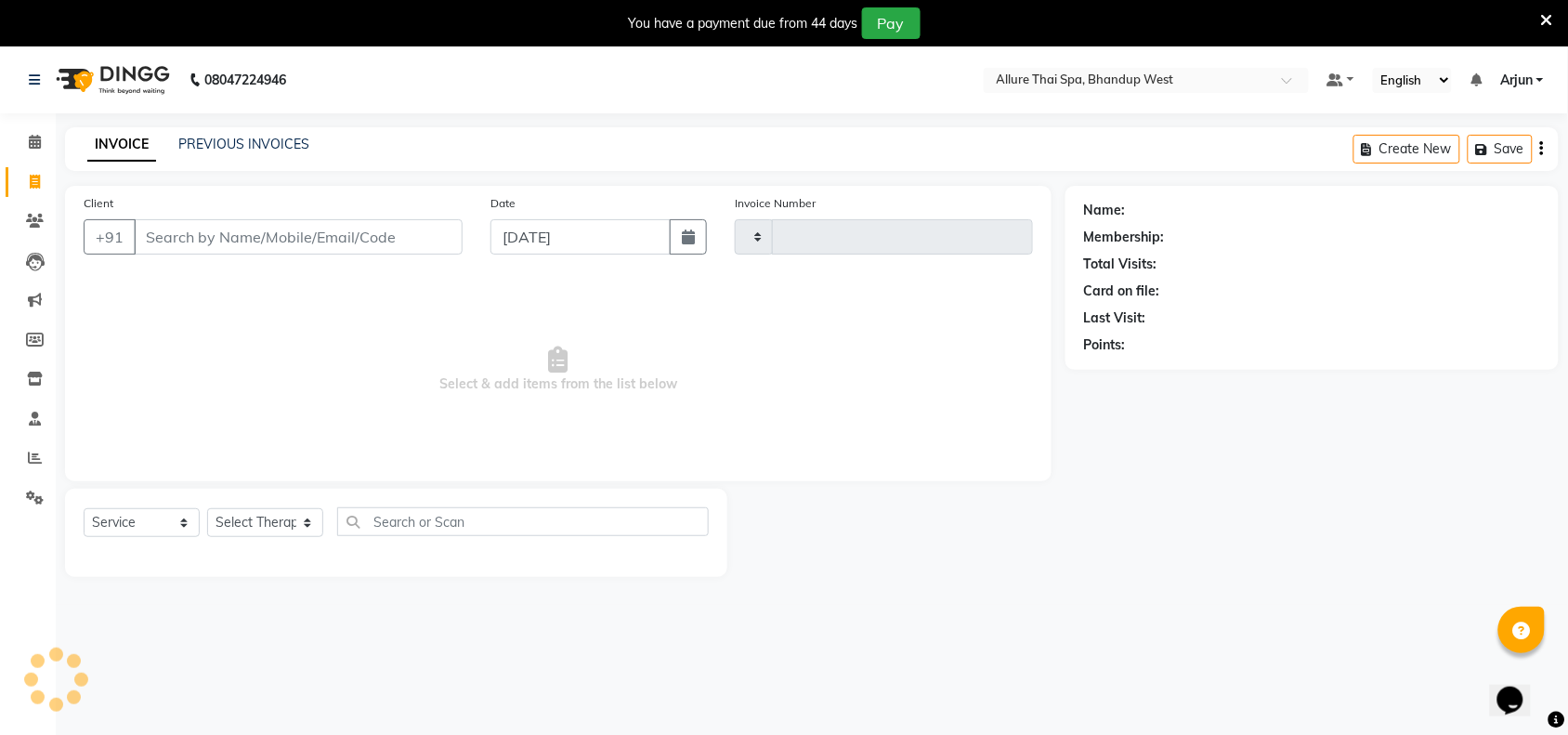
type input "0291"
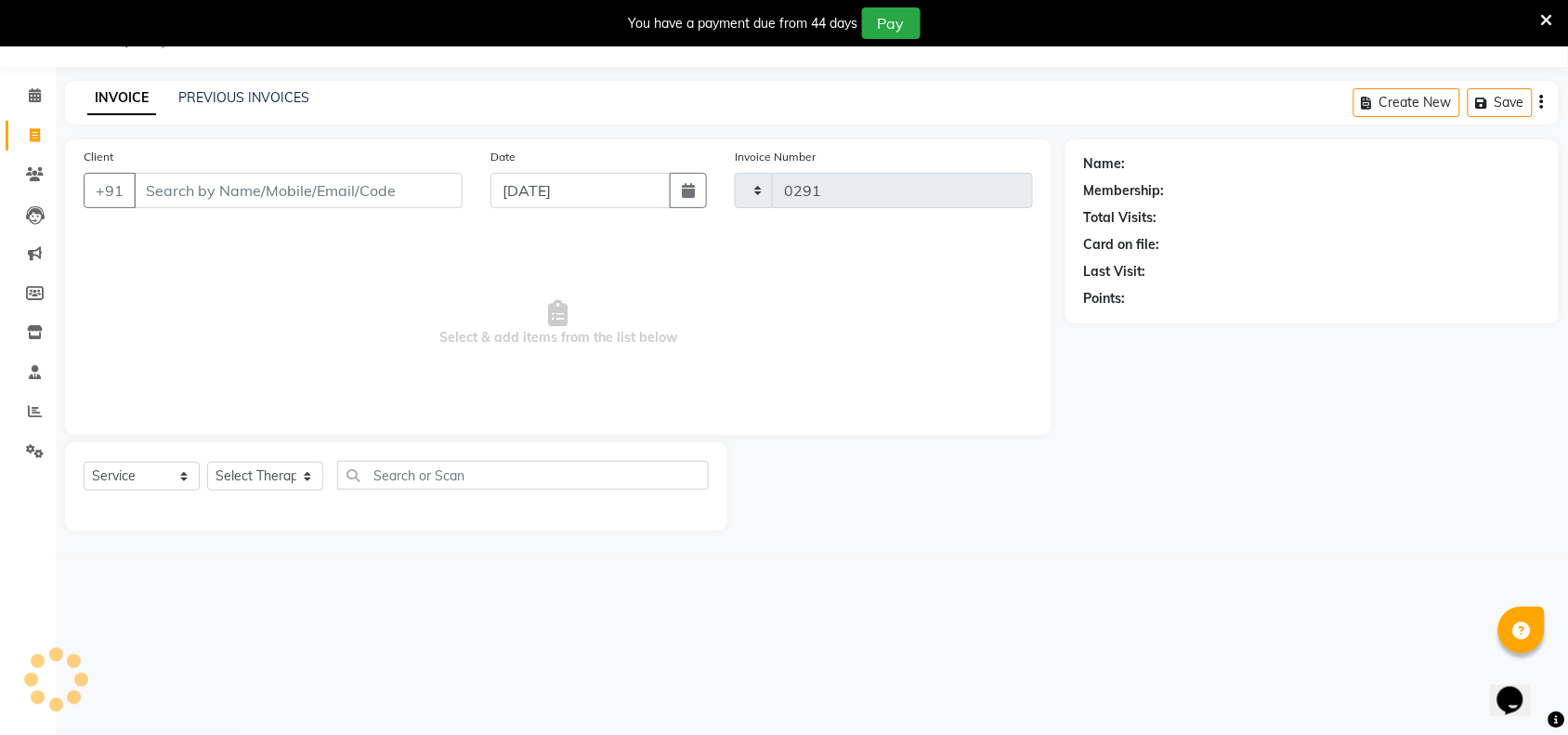
select select "8527"
click at [1395, 102] on button "Create New" at bounding box center [1406, 103] width 106 height 29
select select "8527"
select select "package"
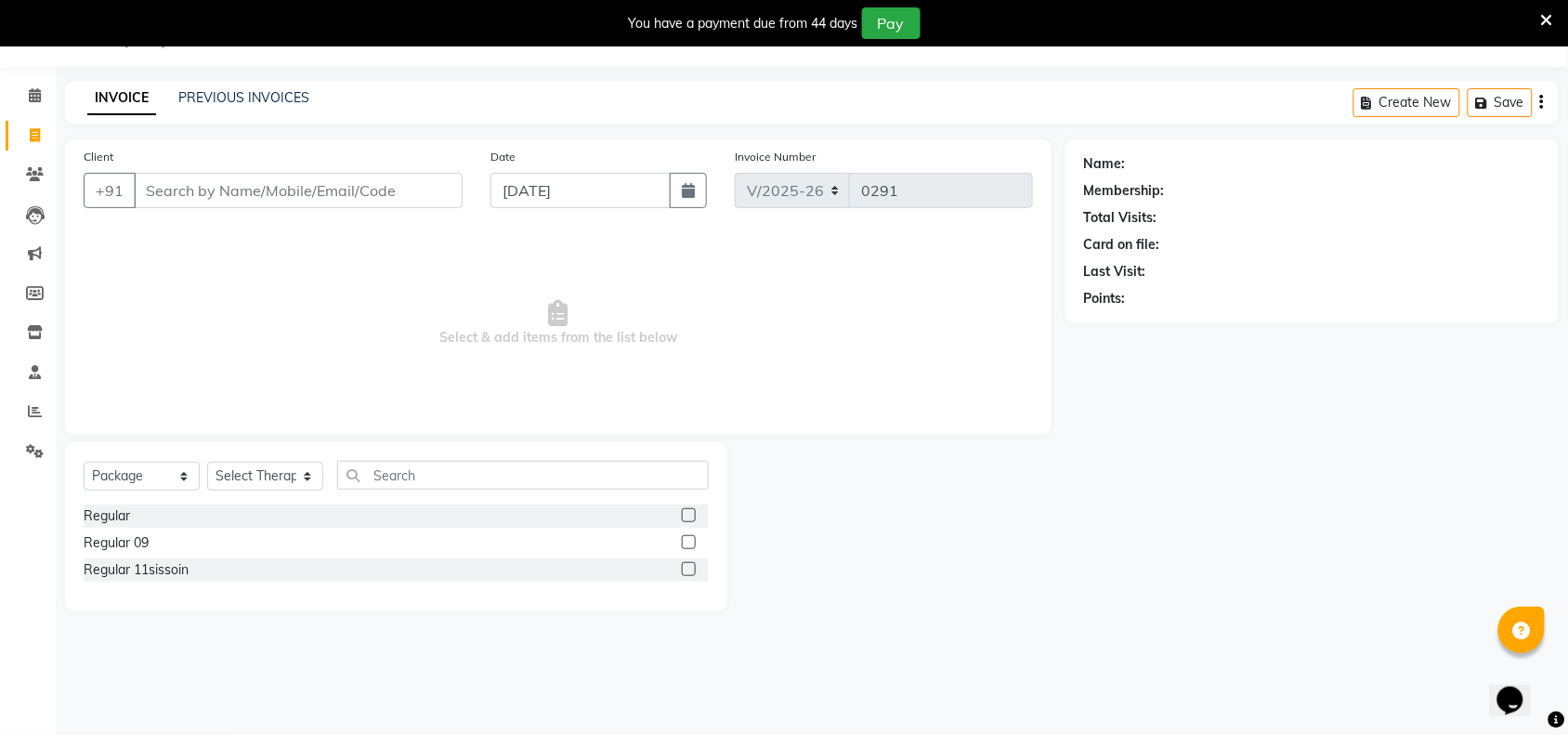
click at [1395, 102] on button "Create New" at bounding box center [1406, 103] width 106 height 29
select select "8527"
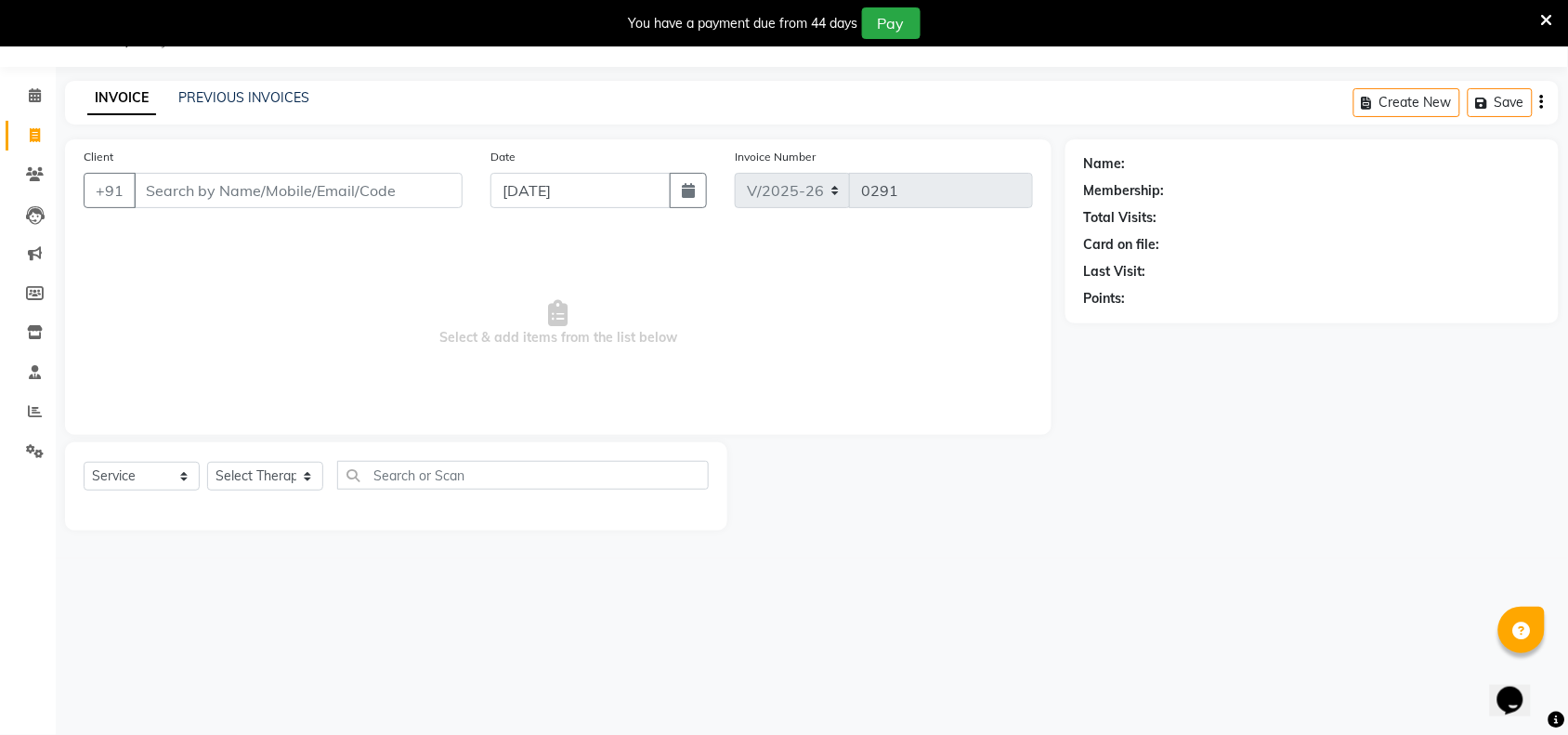
select select "package"
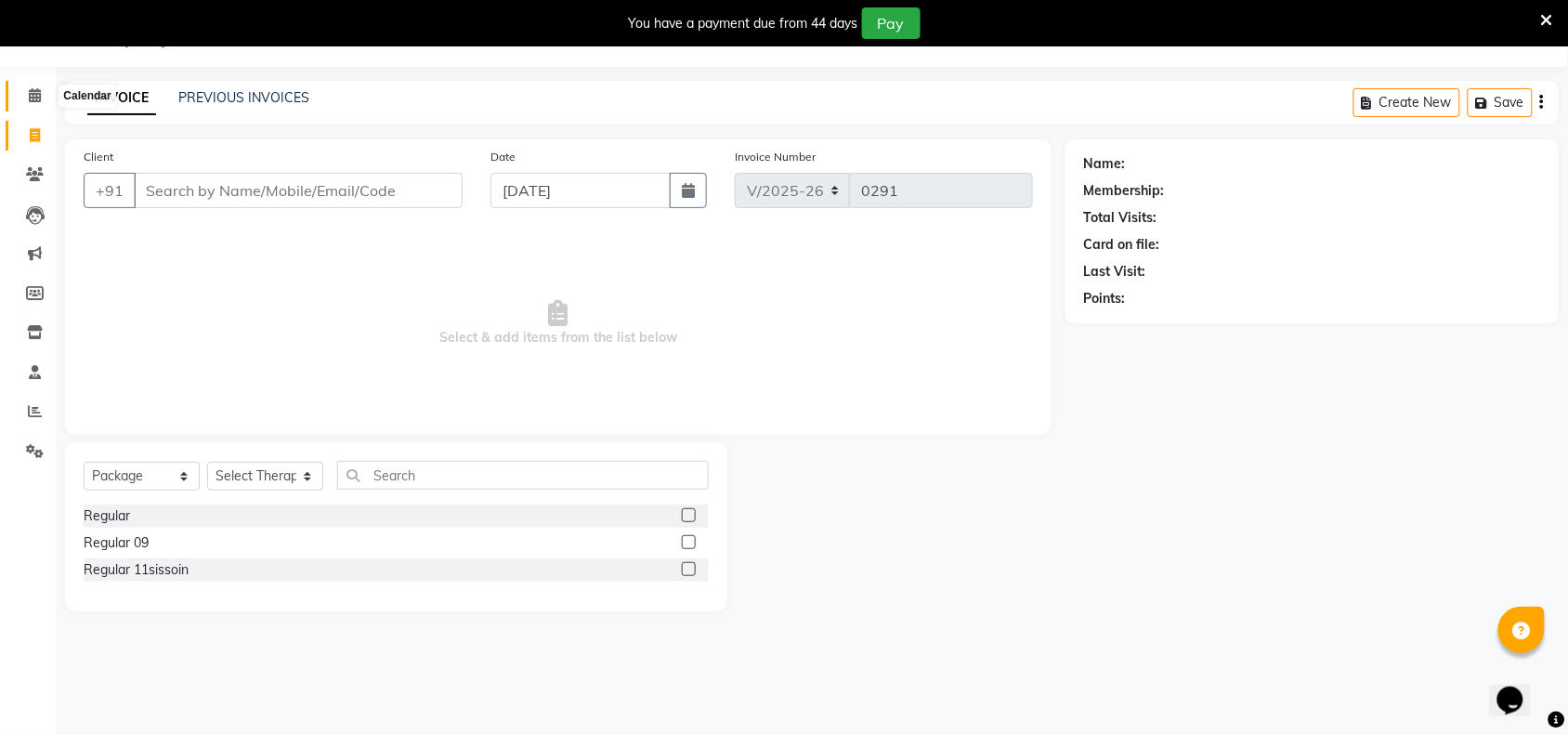
click at [32, 97] on icon at bounding box center [35, 95] width 12 height 14
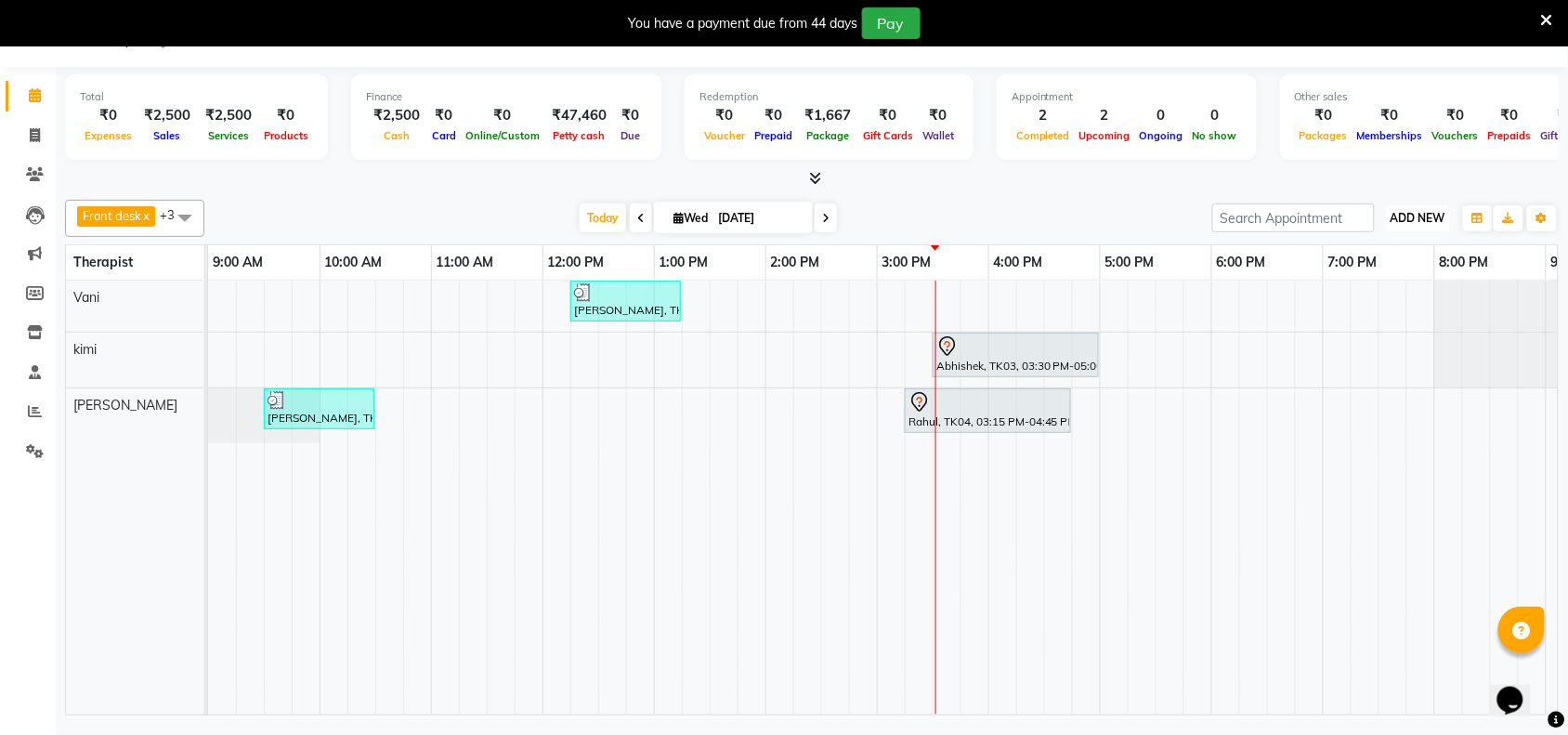
click at [1404, 209] on button "ADD NEW Toggle Dropdown" at bounding box center [1418, 219] width 64 height 26
click at [1339, 257] on button "Add Appointment" at bounding box center [1377, 253] width 147 height 24
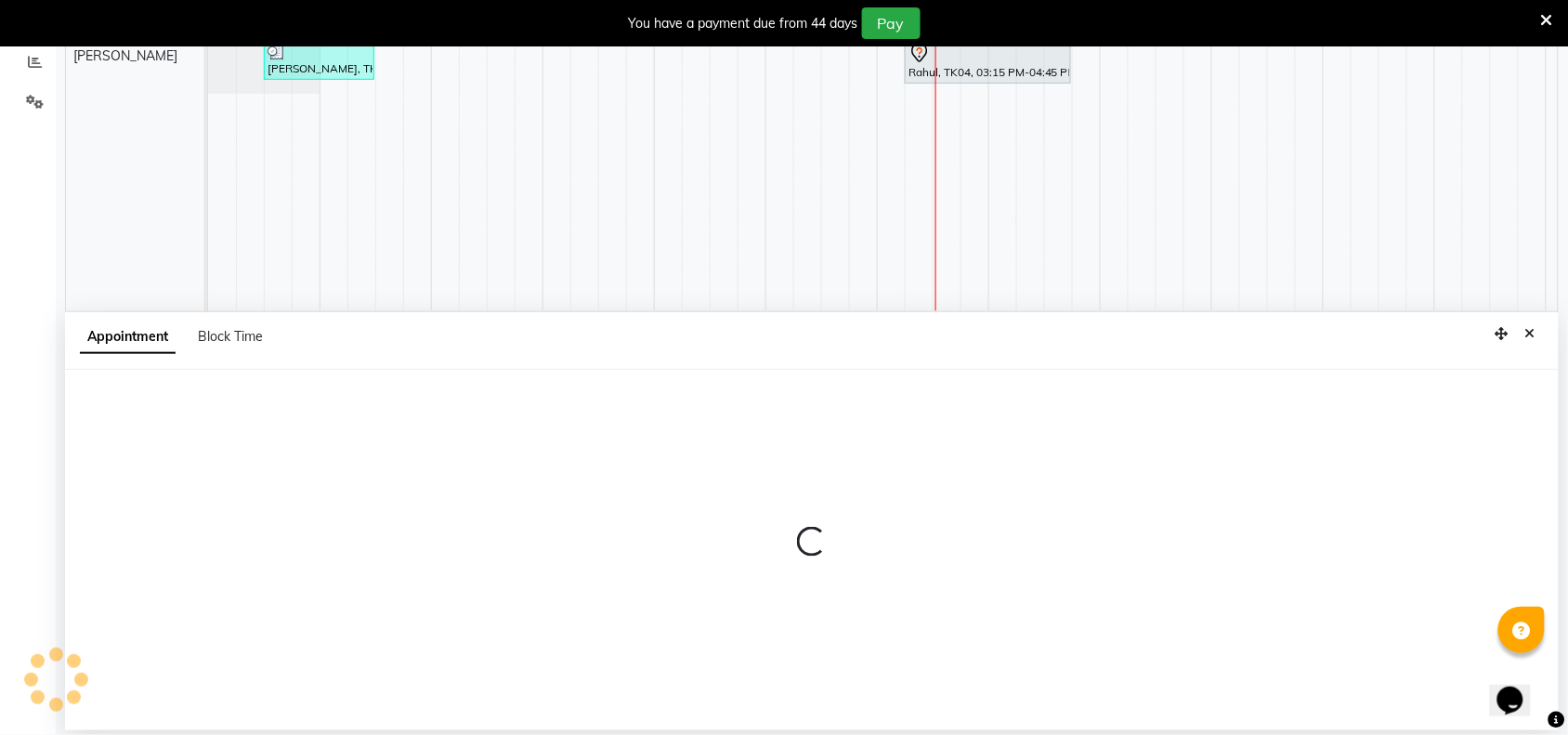
select select "600"
select select "tentative"
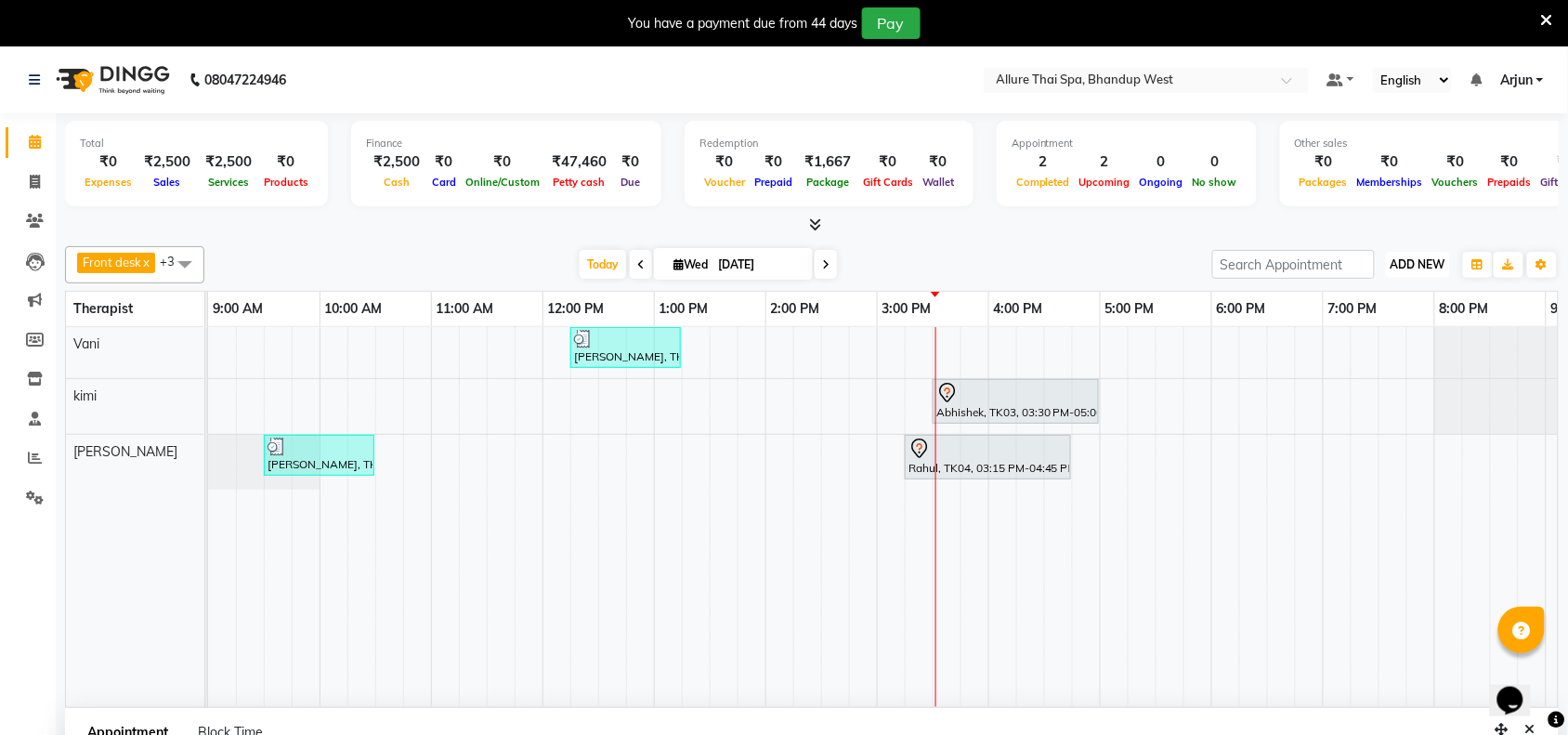
click at [1402, 270] on span "ADD NEW" at bounding box center [1418, 264] width 55 height 14
click at [1382, 373] on link "Add Attendance" at bounding box center [1377, 372] width 147 height 24
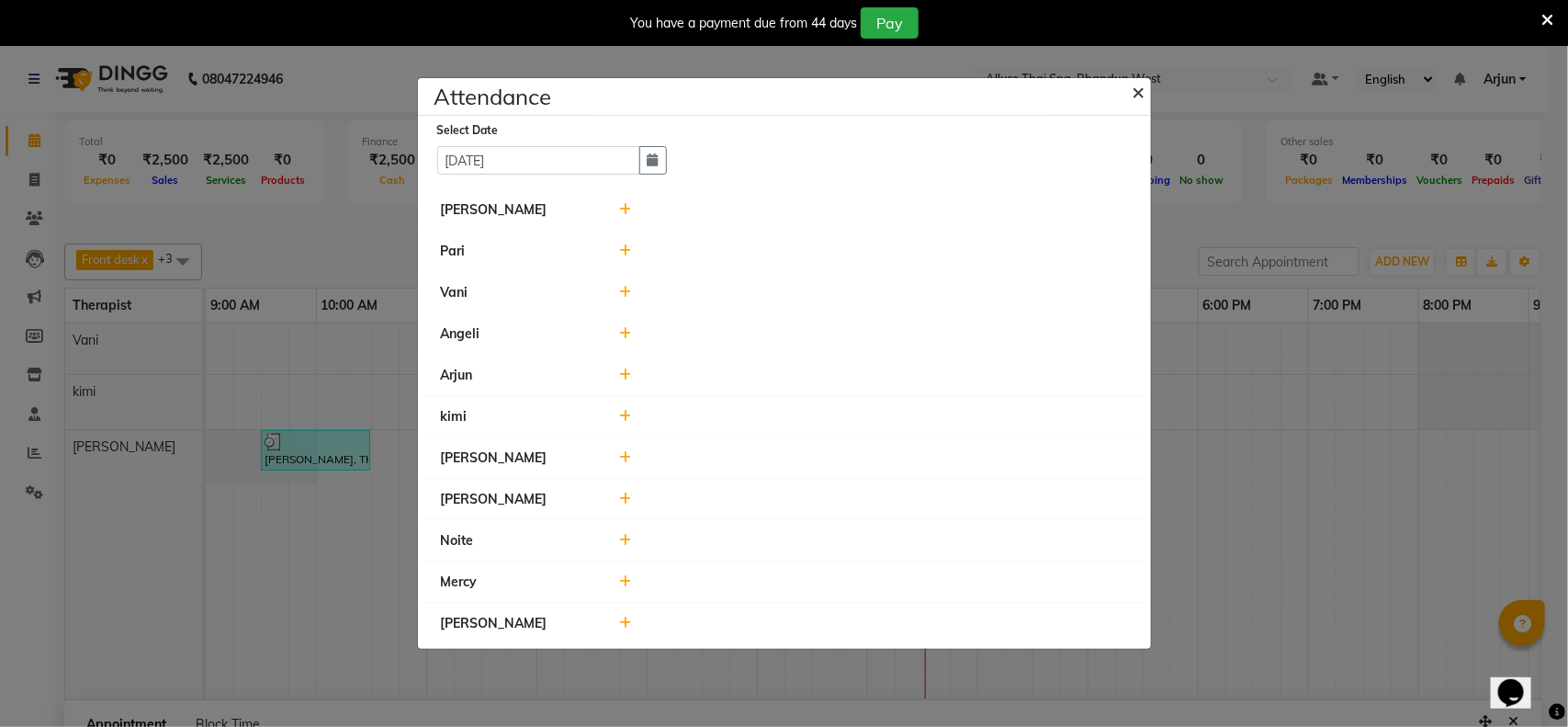
click at [1135, 96] on span "×" at bounding box center [1139, 91] width 13 height 28
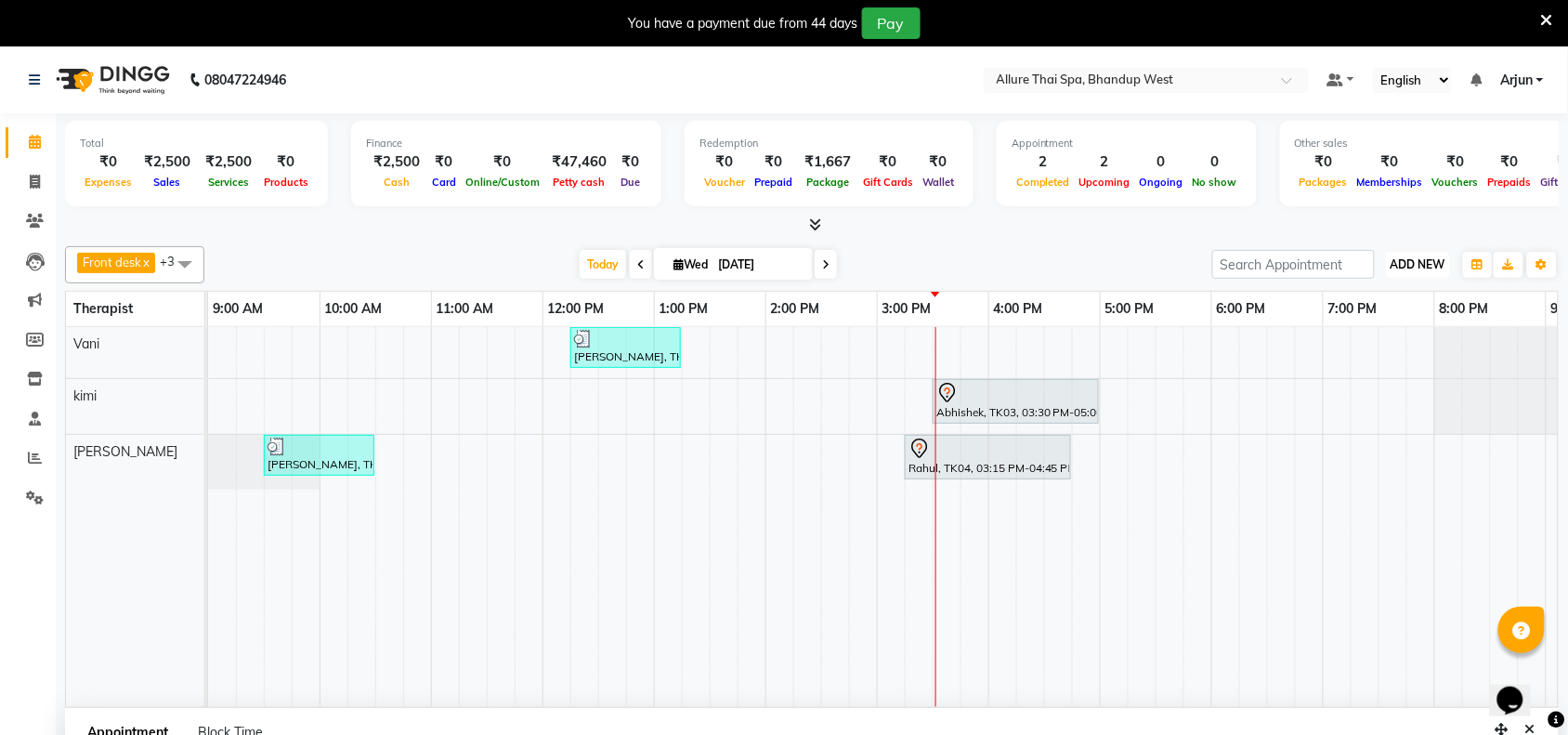
click at [1438, 258] on span "ADD NEW" at bounding box center [1418, 264] width 55 height 14
click at [1362, 397] on link "Add Client" at bounding box center [1377, 397] width 147 height 24
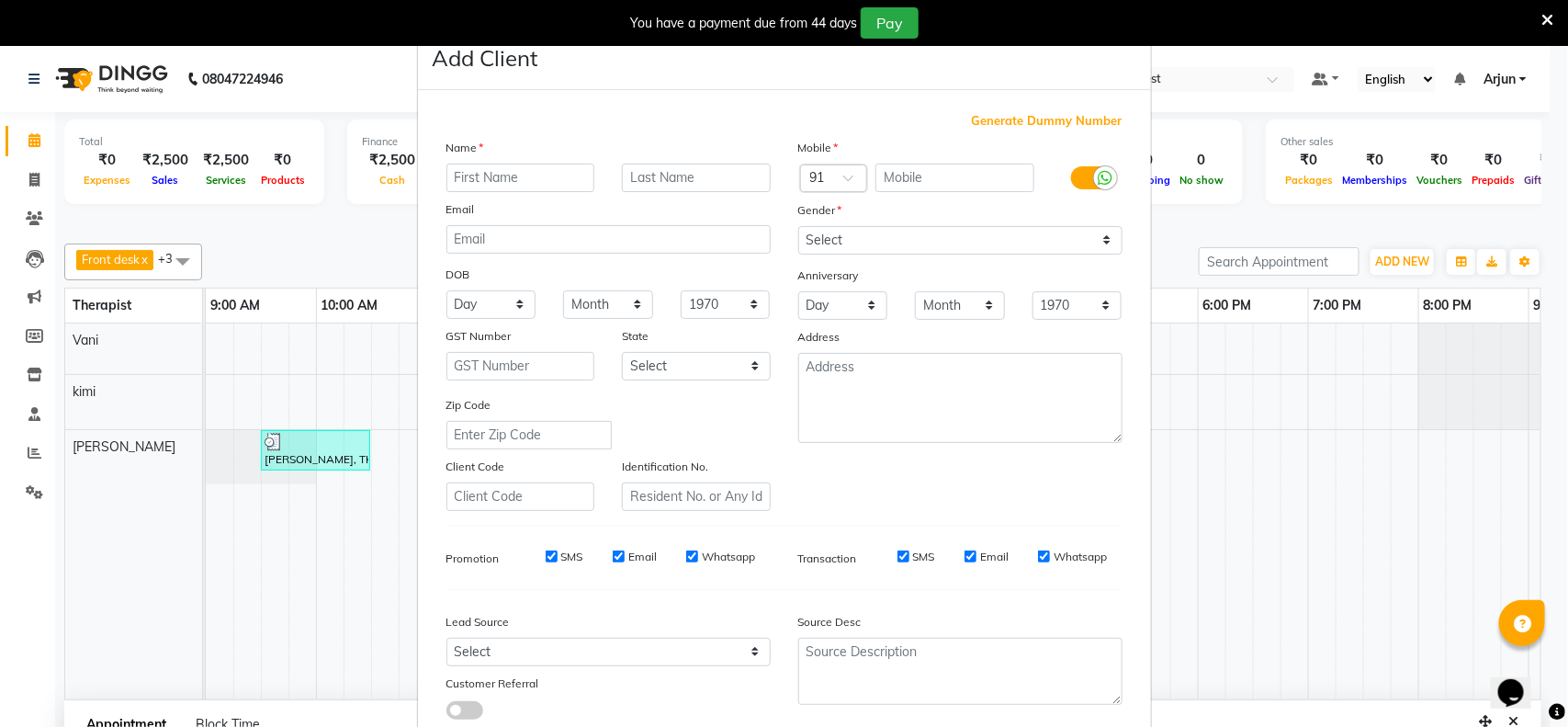
click at [562, 180] on input "text" at bounding box center [521, 177] width 149 height 29
type input "9930502315"
click at [912, 182] on input "text" at bounding box center [954, 177] width 159 height 29
paste input "9930502315"
type input "9930502315"
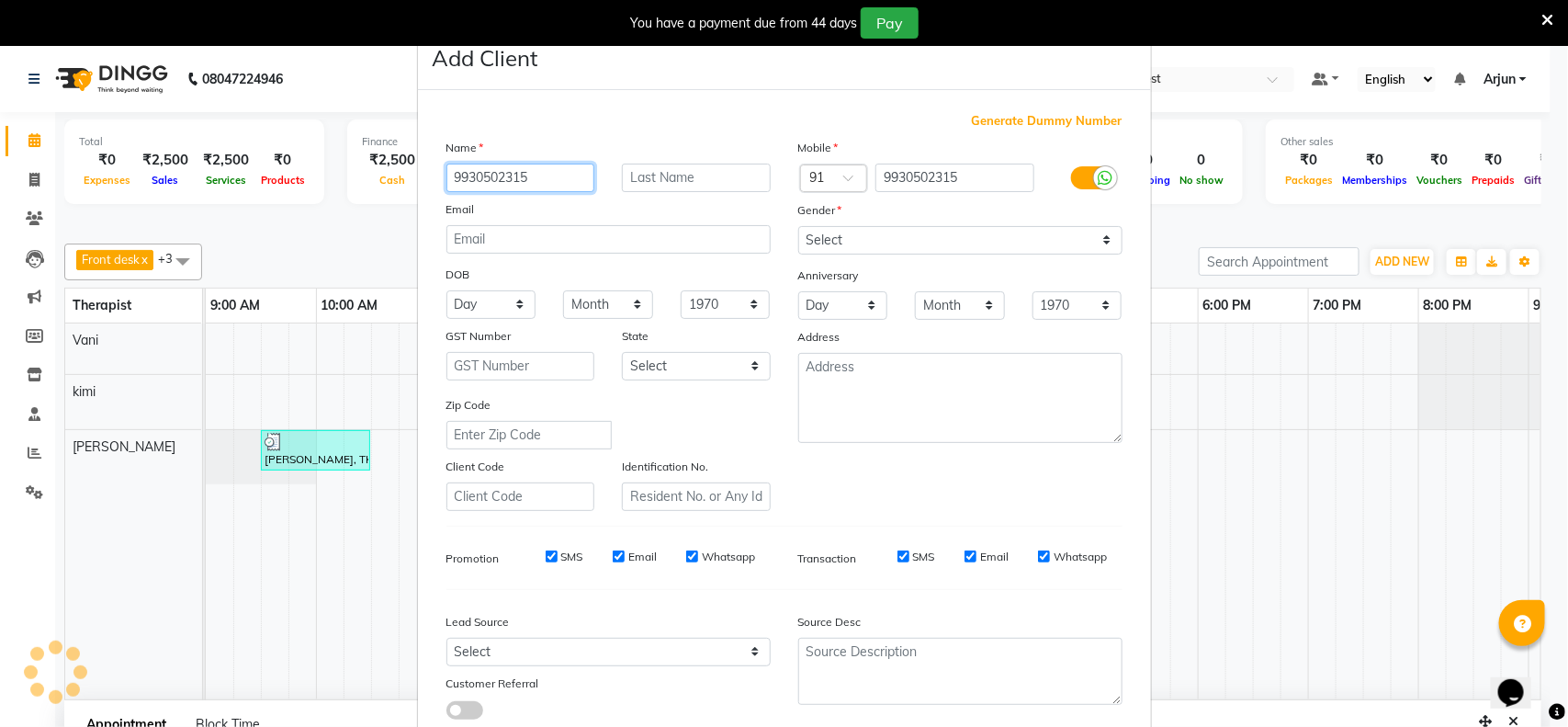
click at [553, 179] on input "9930502315" at bounding box center [521, 177] width 149 height 29
type input "9"
click at [492, 181] on input "[PERSON_NAME]" at bounding box center [521, 177] width 149 height 29
type input "[PERSON_NAME]"
click at [598, 219] on div "Email" at bounding box center [608, 213] width 352 height 26
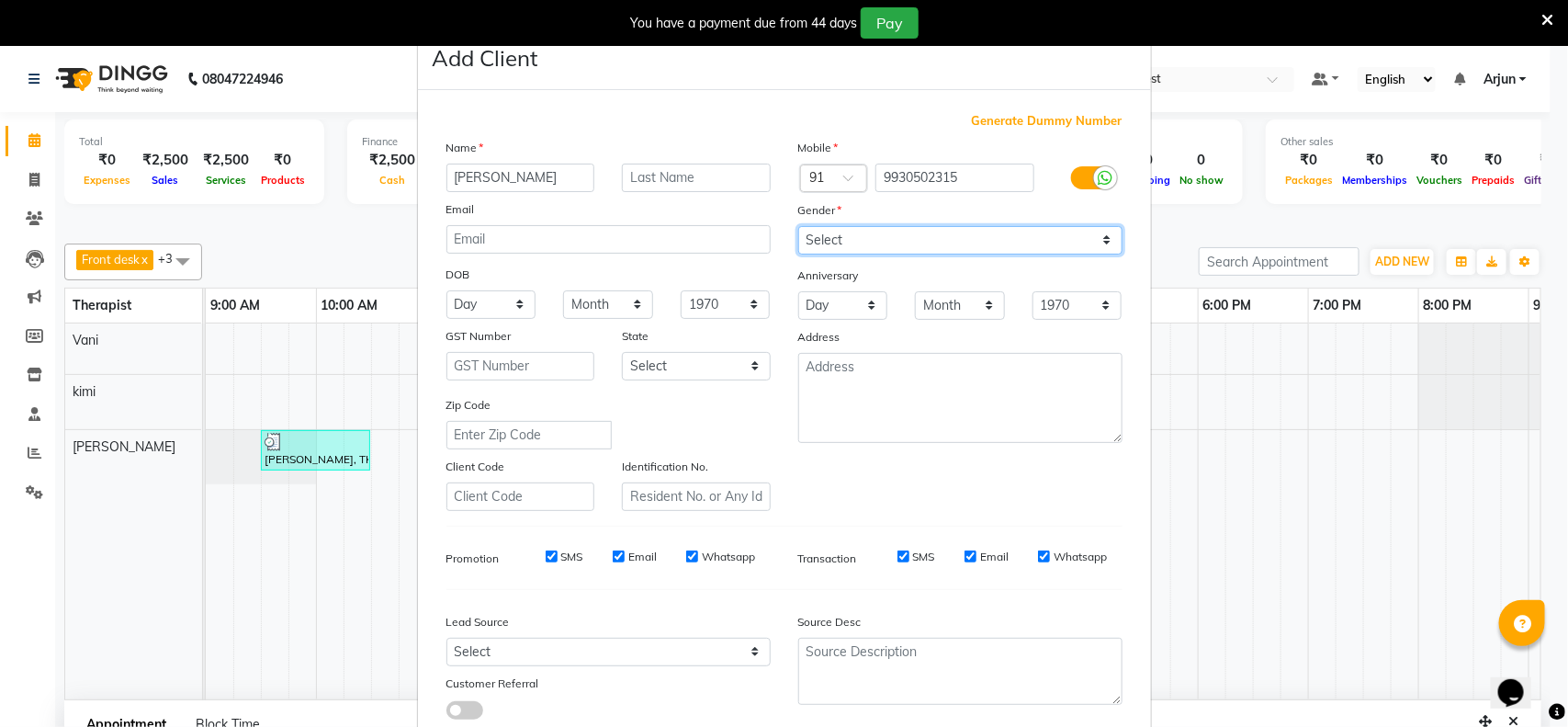
click at [1090, 235] on select "Select [DEMOGRAPHIC_DATA] [DEMOGRAPHIC_DATA] Other Prefer Not To Say" at bounding box center [961, 240] width 324 height 29
select select "[DEMOGRAPHIC_DATA]"
click at [798, 226] on select "Select [DEMOGRAPHIC_DATA] [DEMOGRAPHIC_DATA] Other Prefer Not To Say" at bounding box center [961, 240] width 324 height 29
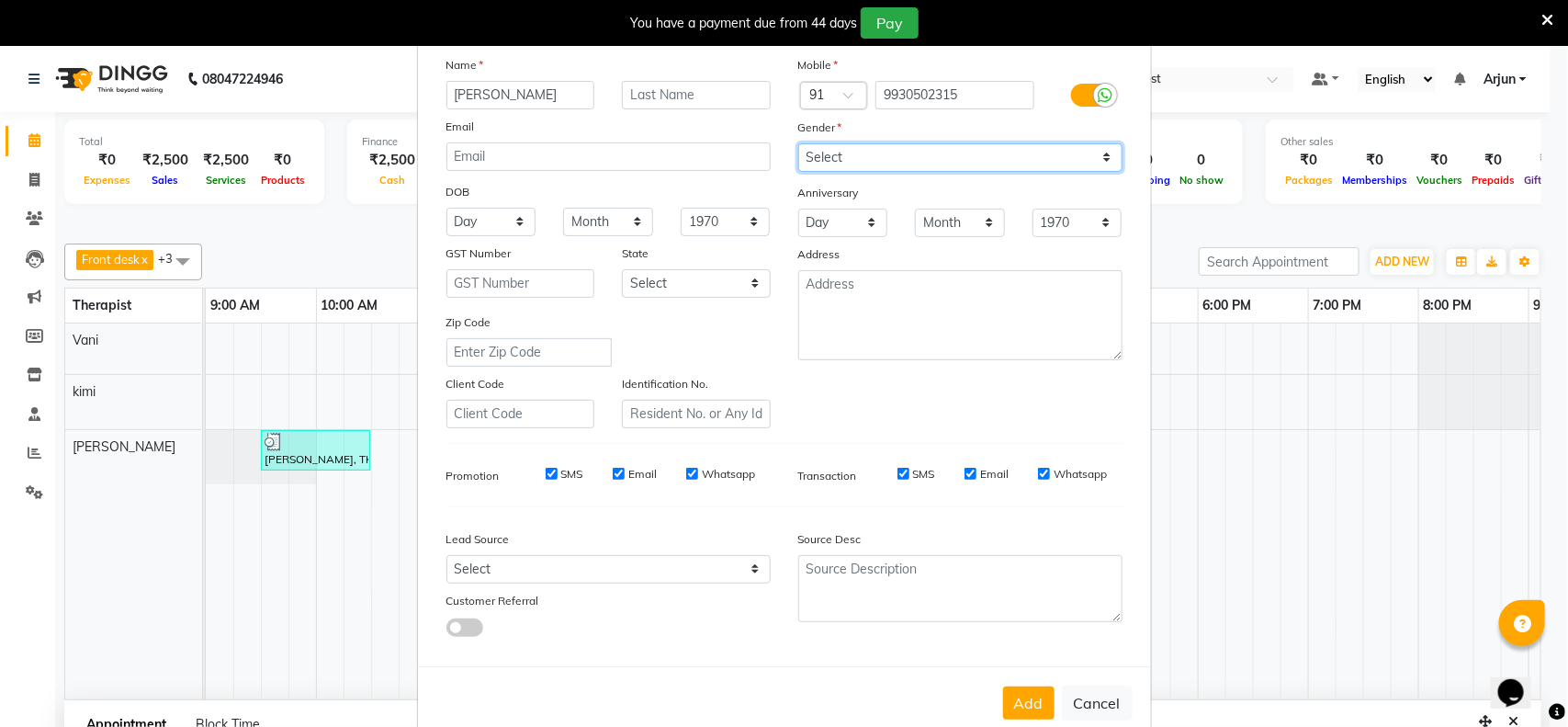
scroll to position [115, 0]
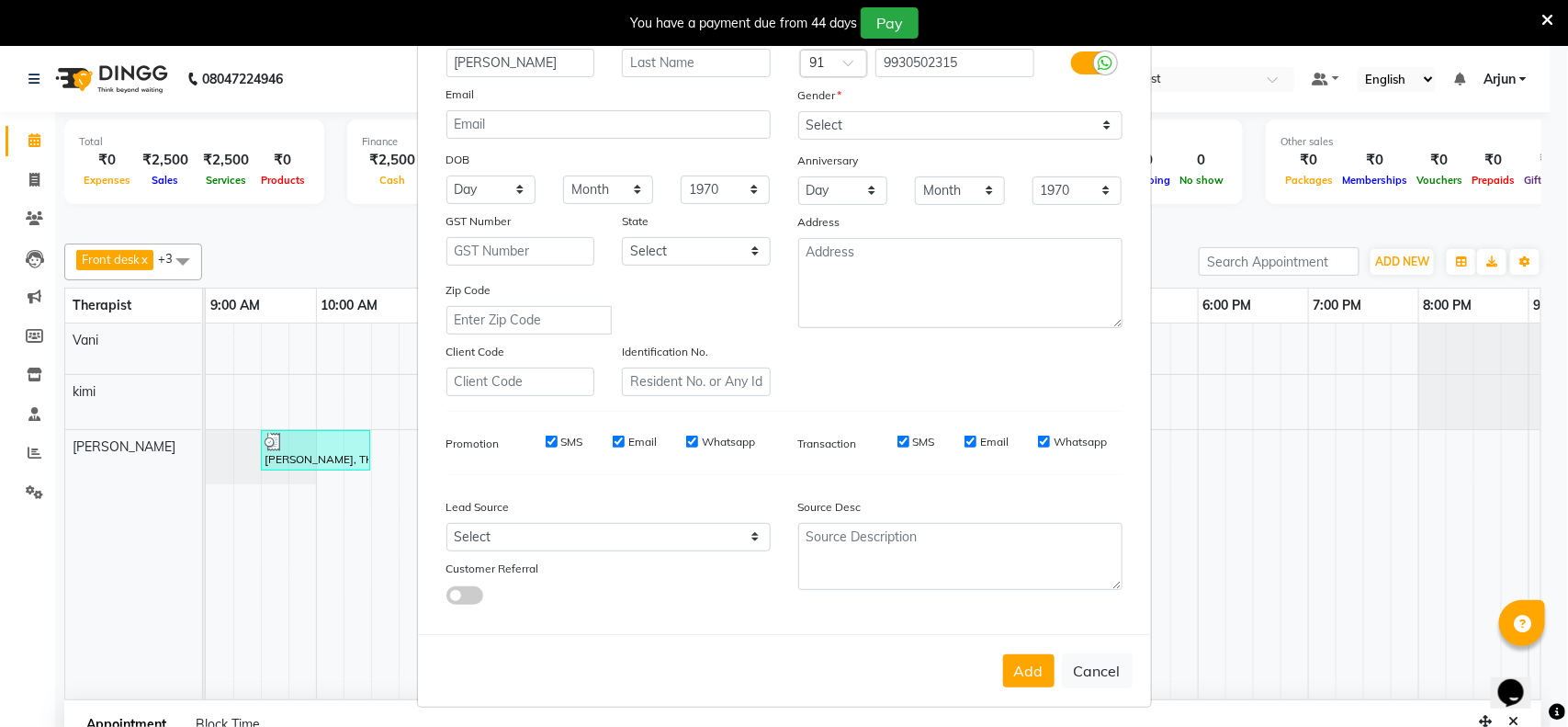
click at [748, 546] on div "Lead Source Select Walk-in Referral Internet Friend Word of Mouth Advertisement…" at bounding box center [608, 546] width 352 height 115
click at [736, 525] on select "Select Walk-in Referral Internet Friend Word of Mouth Advertisement Facebook Ju…" at bounding box center [608, 537] width 324 height 29
select select "55736"
click at [446, 523] on select "Select Walk-in Referral Internet Friend Word of Mouth Advertisement Facebook Ju…" at bounding box center [608, 537] width 324 height 29
click at [1011, 658] on button "Add" at bounding box center [1028, 670] width 51 height 33
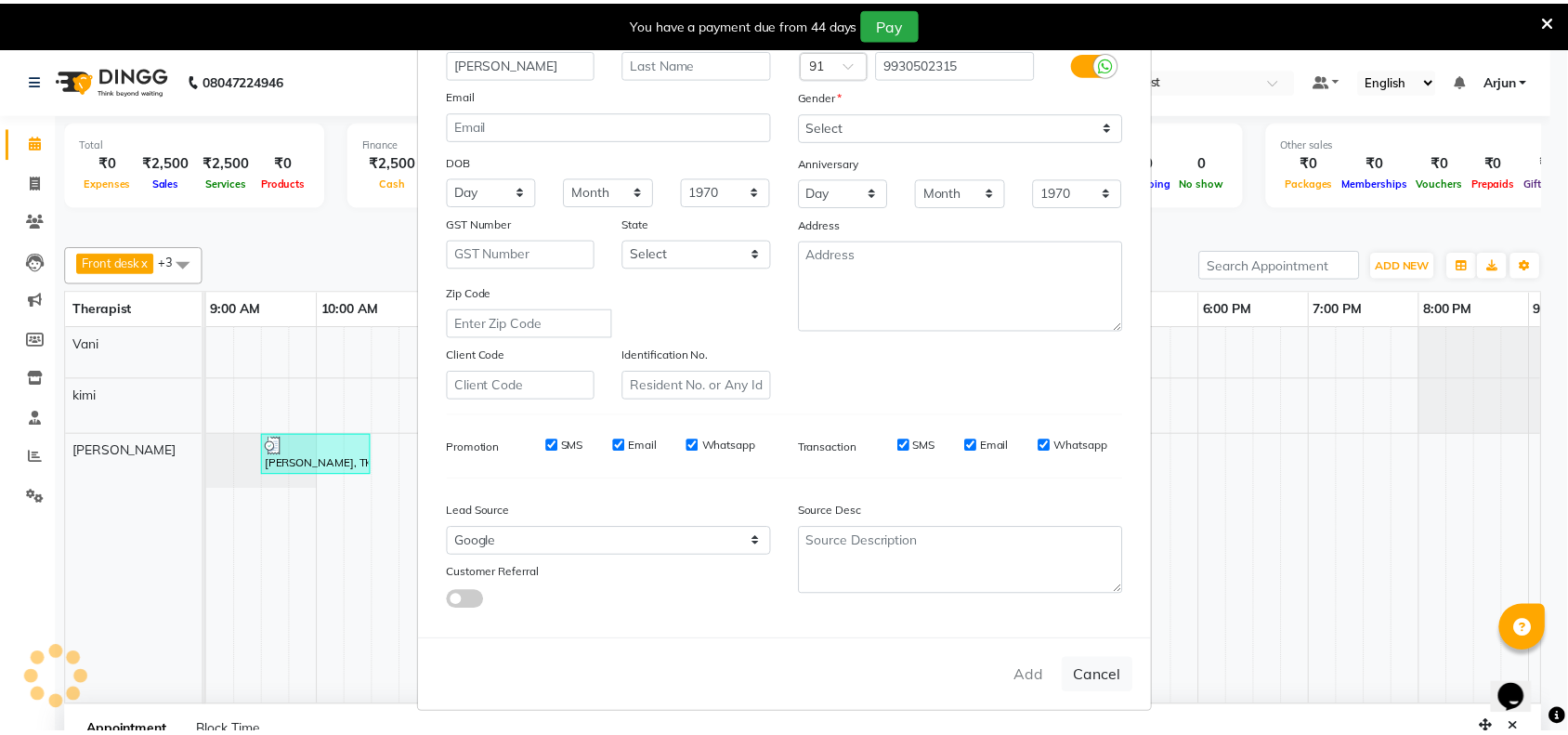
scroll to position [0, 0]
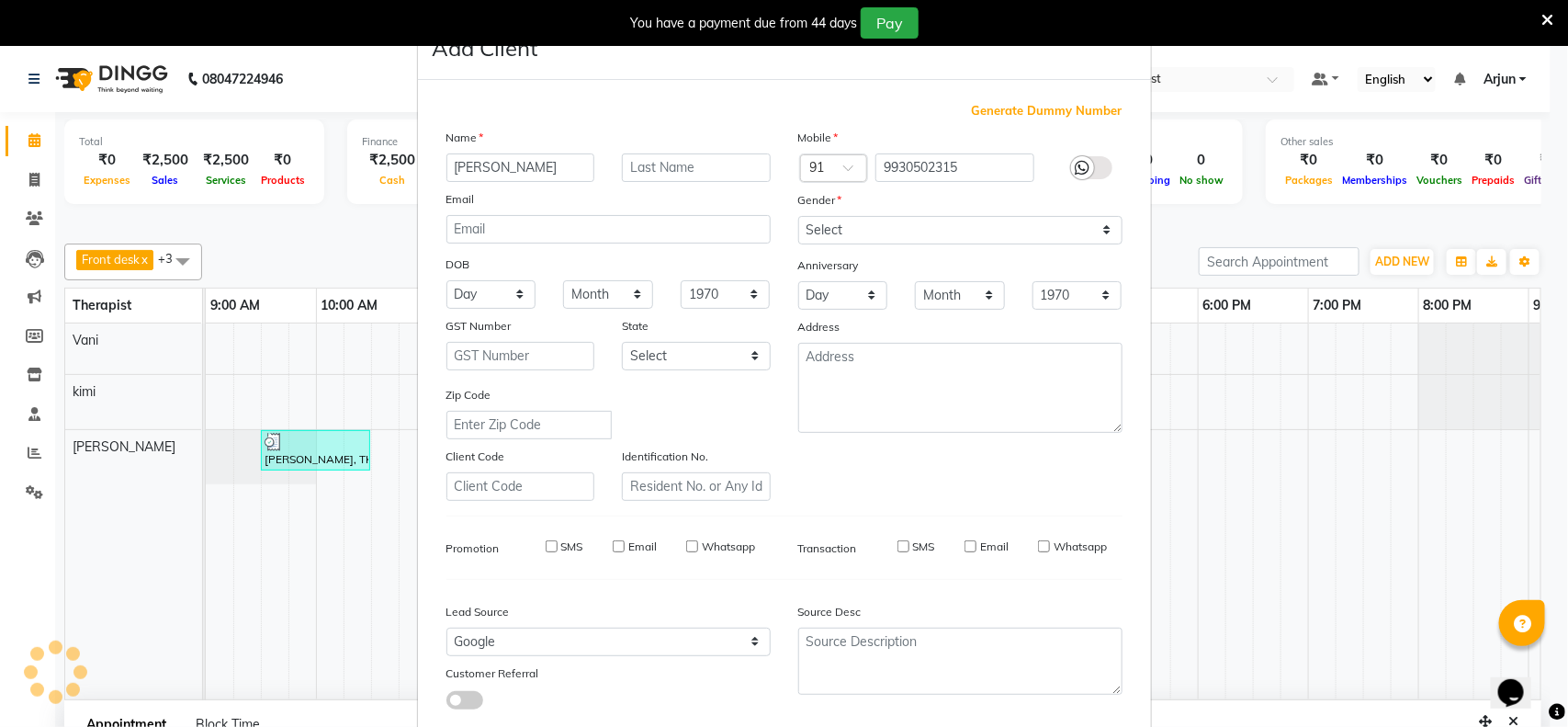
select select
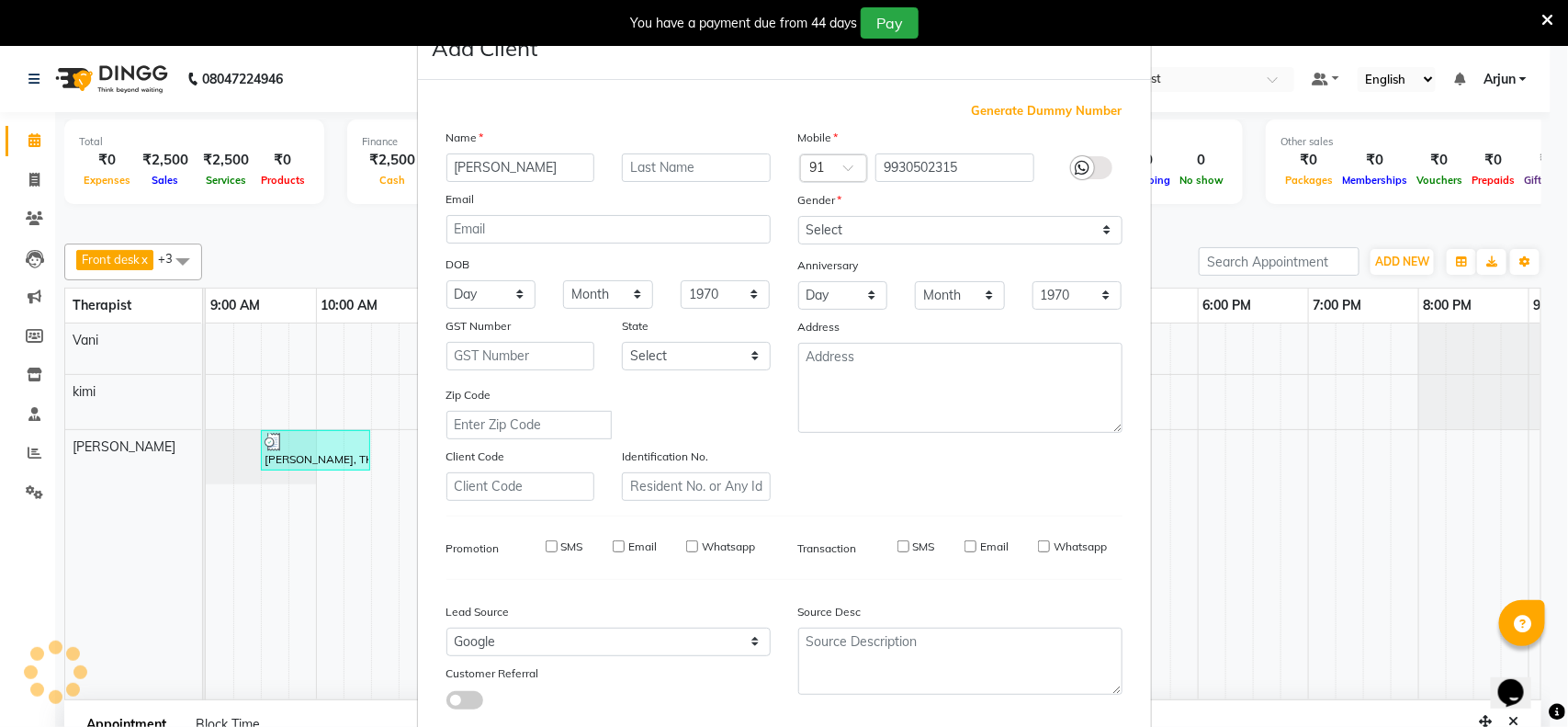
select select
checkbox input "false"
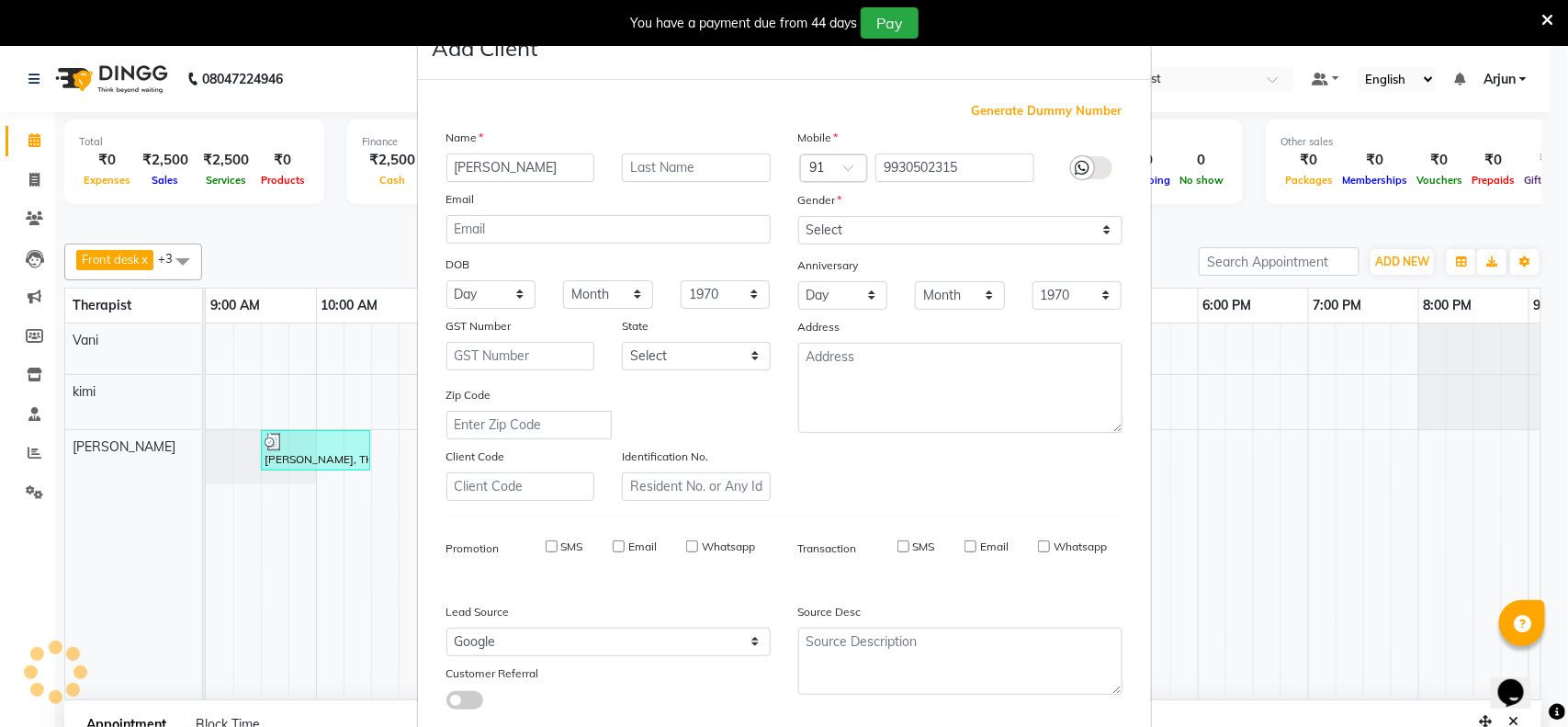
checkbox input "false"
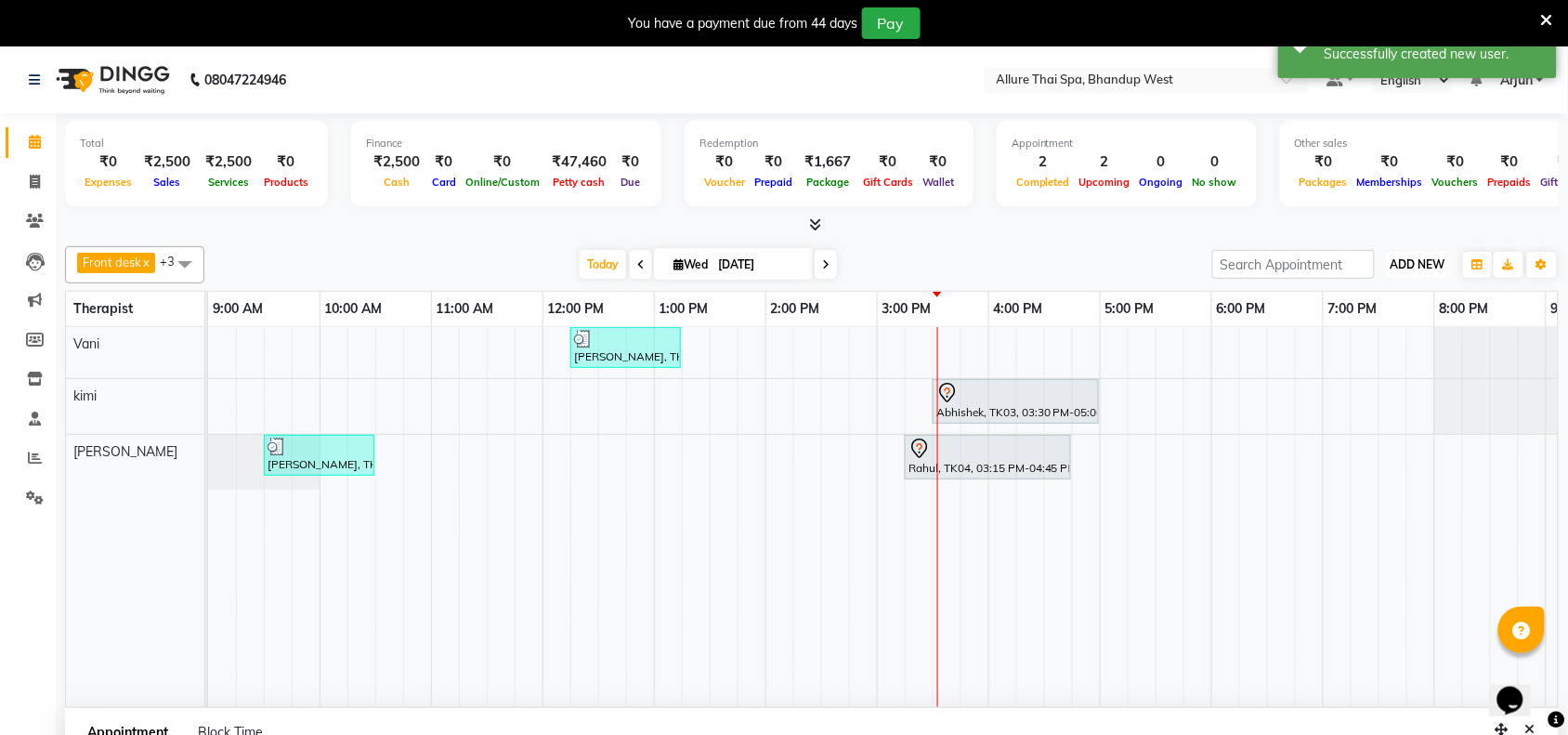
click at [1426, 261] on span "ADD NEW" at bounding box center [1418, 264] width 55 height 14
click at [1344, 320] on link "Add Invoice" at bounding box center [1377, 324] width 147 height 24
select select "8527"
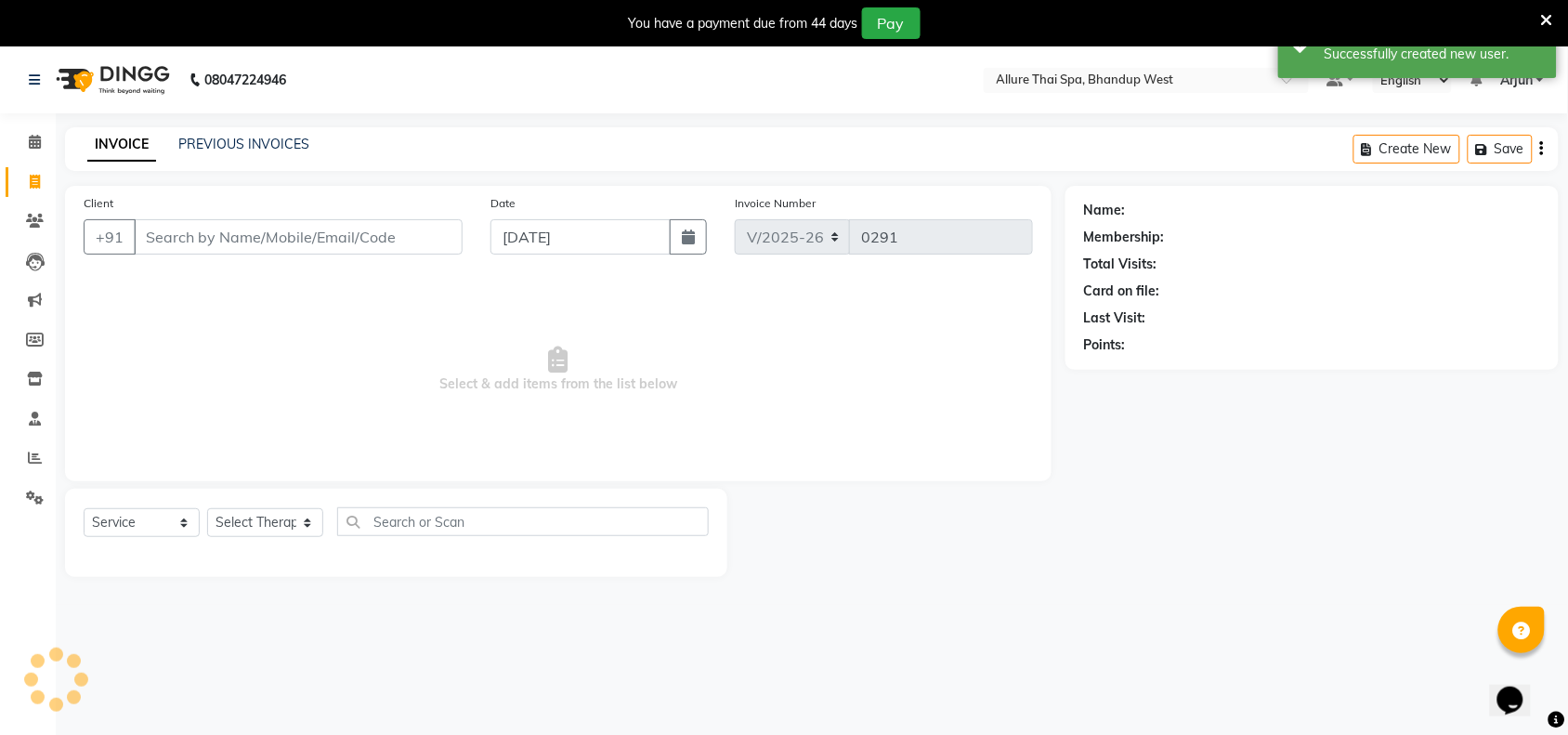
scroll to position [46, 0]
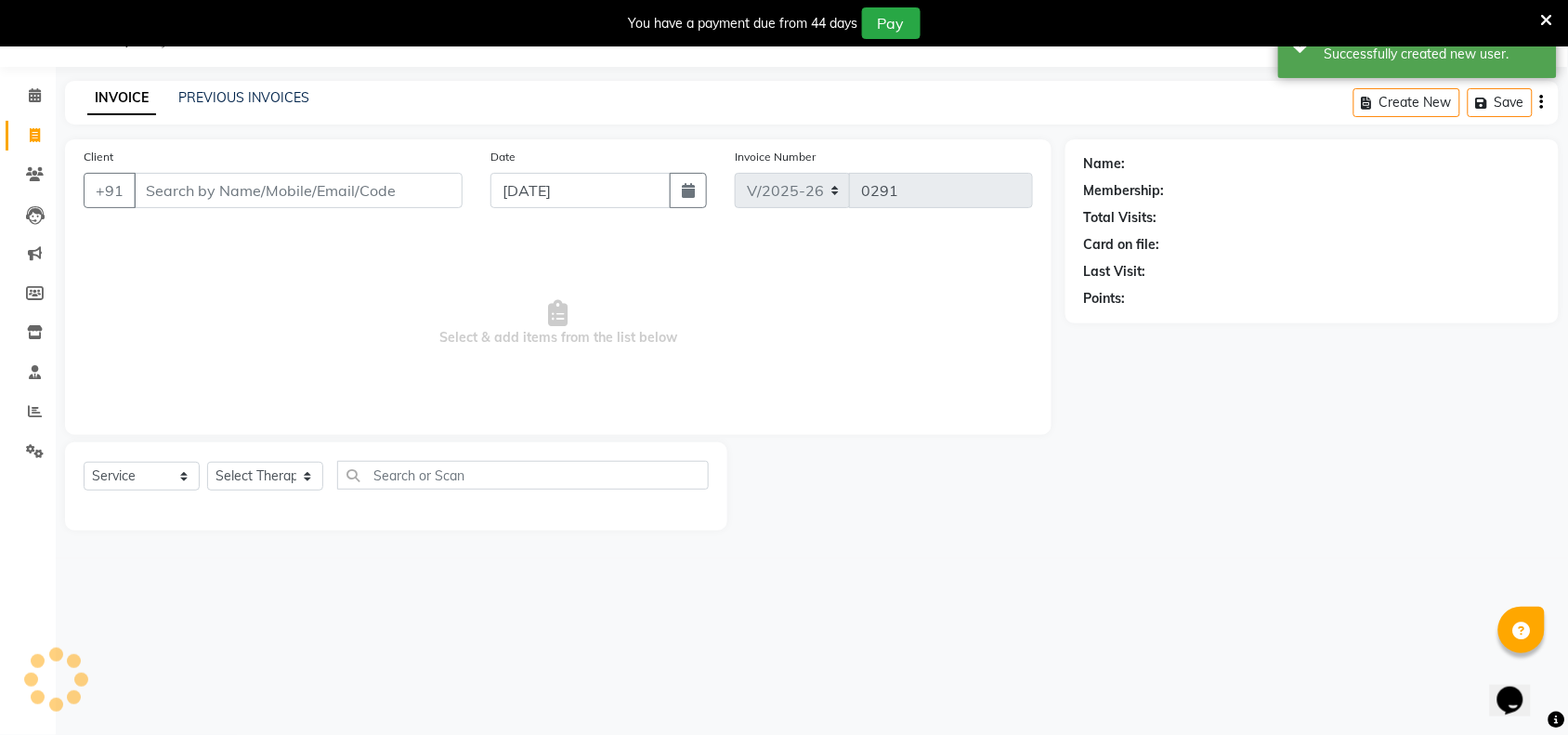
select select "package"
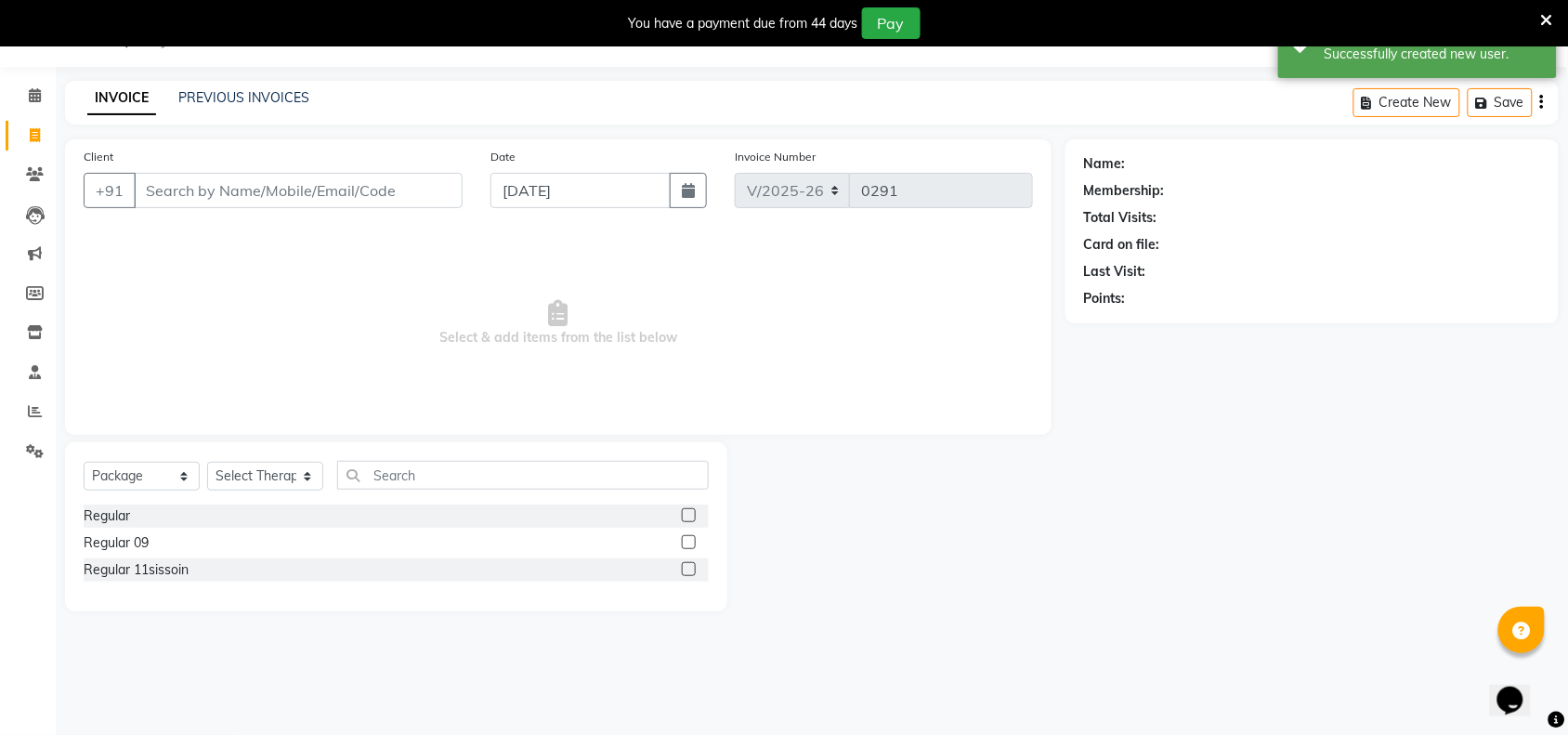
click at [357, 197] on input "Client" at bounding box center [298, 189] width 329 height 35
type input "9930502315"
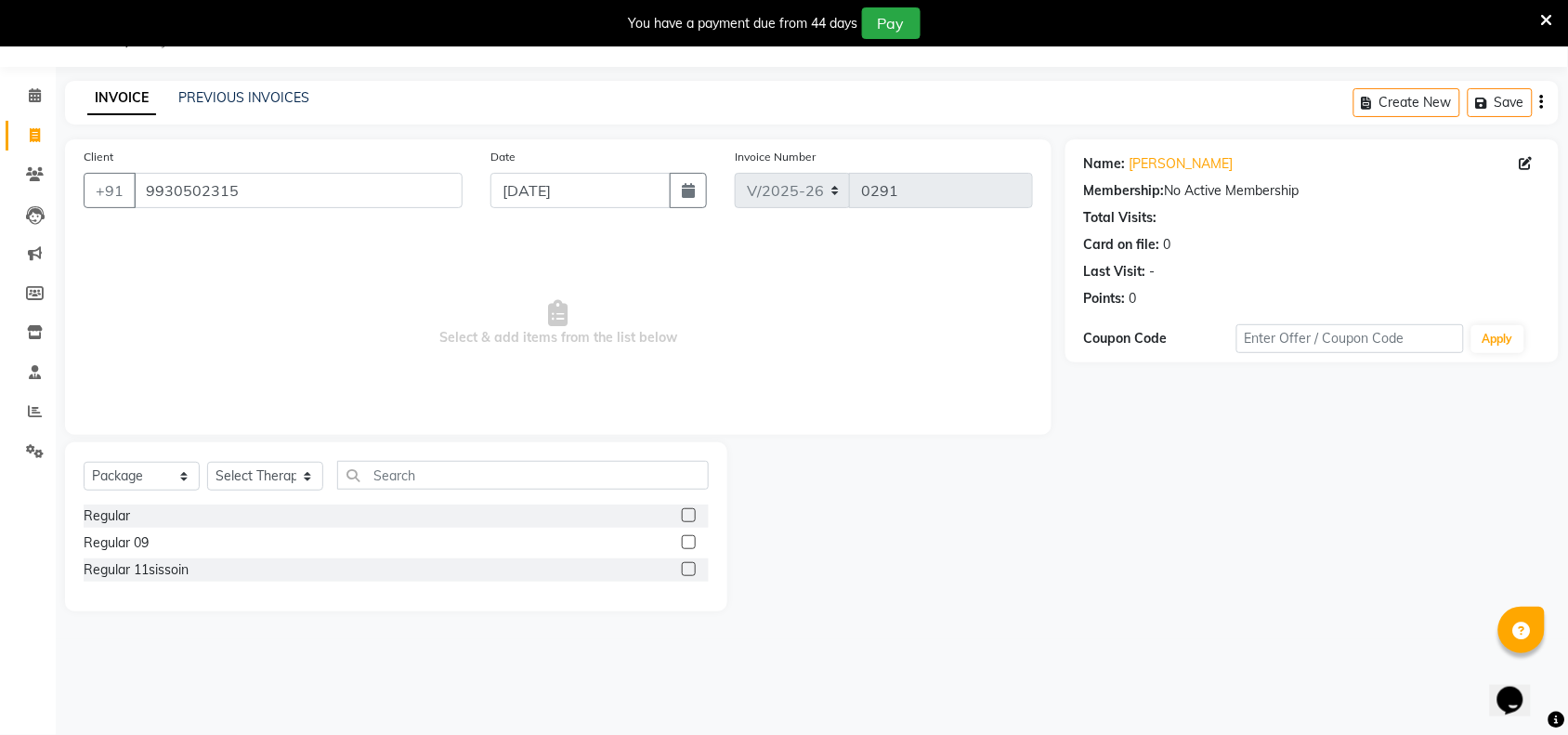
click at [684, 513] on label at bounding box center [688, 514] width 14 height 14
click at [684, 513] on input "checkbox" at bounding box center [687, 515] width 12 height 12
checkbox input "false"
click at [293, 469] on select "Select Therapist [PERSON_NAME] [PERSON_NAME] kimi Mercy Noite Pari [PERSON_NAME…" at bounding box center [265, 476] width 116 height 29
select select "84286"
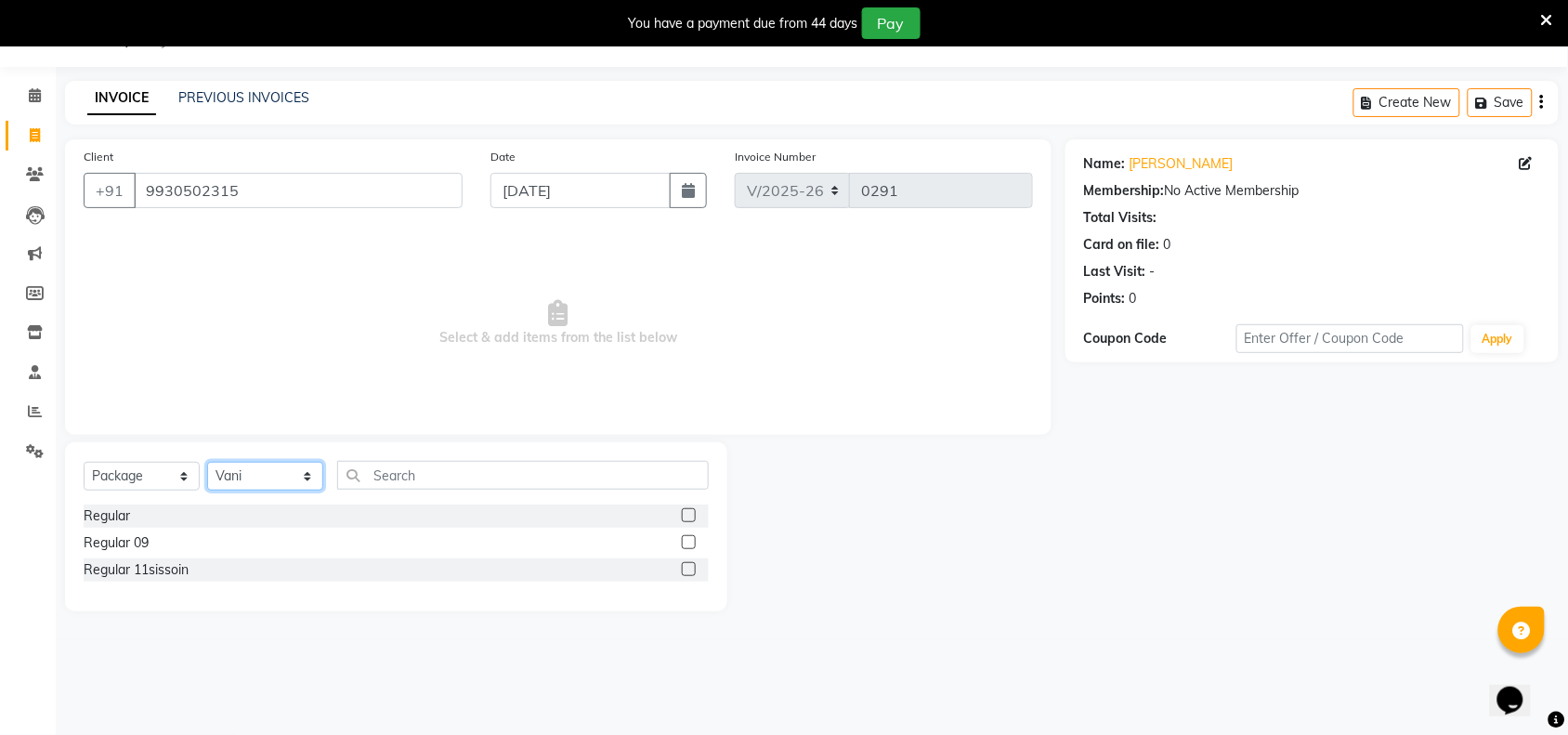
click at [207, 462] on select "Select Therapist [PERSON_NAME] [PERSON_NAME] kimi Mercy Noite Pari [PERSON_NAME…" at bounding box center [265, 476] width 116 height 29
click at [676, 512] on div "Regular" at bounding box center [396, 515] width 625 height 24
click at [692, 513] on label at bounding box center [688, 514] width 14 height 14
click at [692, 513] on input "checkbox" at bounding box center [687, 515] width 12 height 12
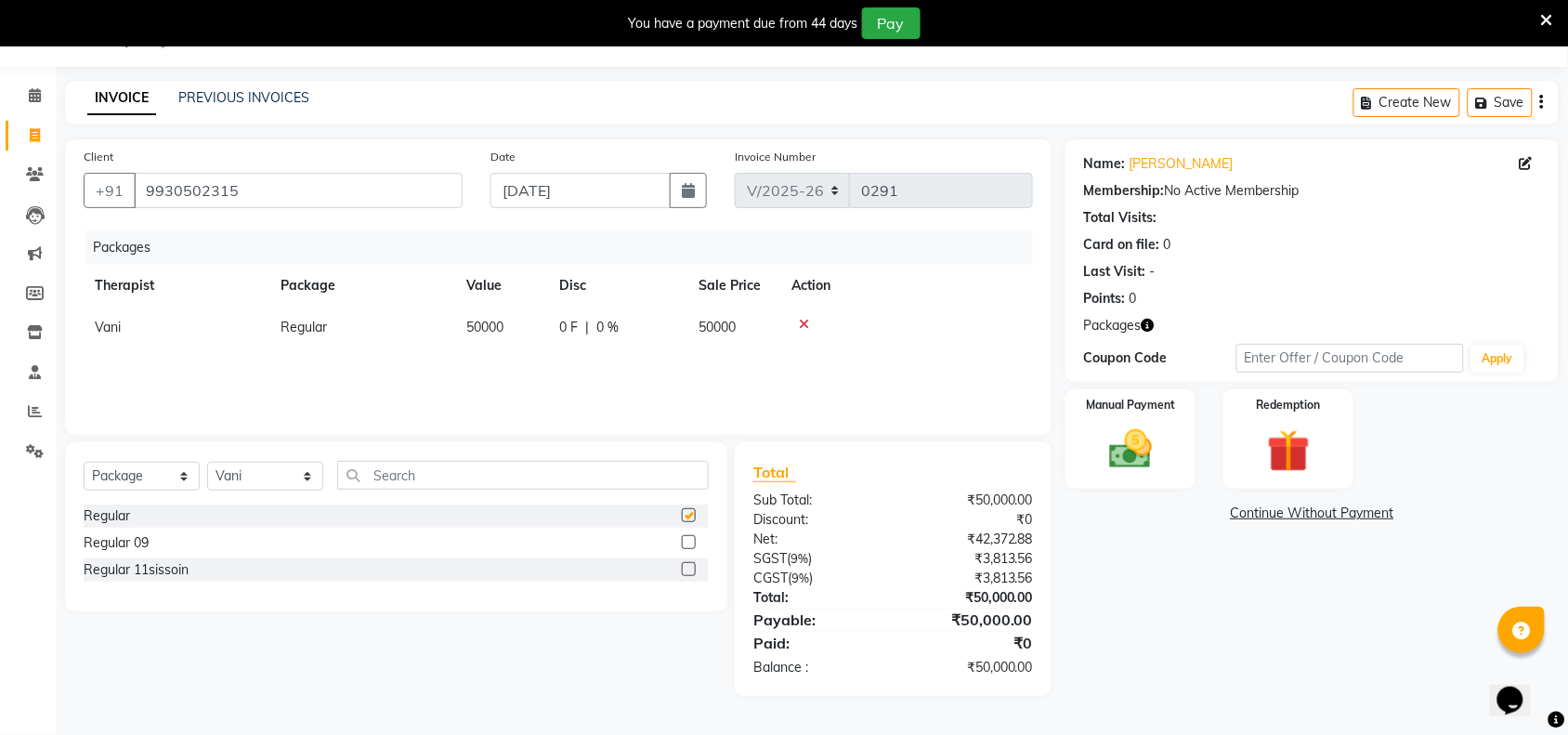
checkbox input "false"
click at [1154, 443] on img at bounding box center [1130, 449] width 73 height 51
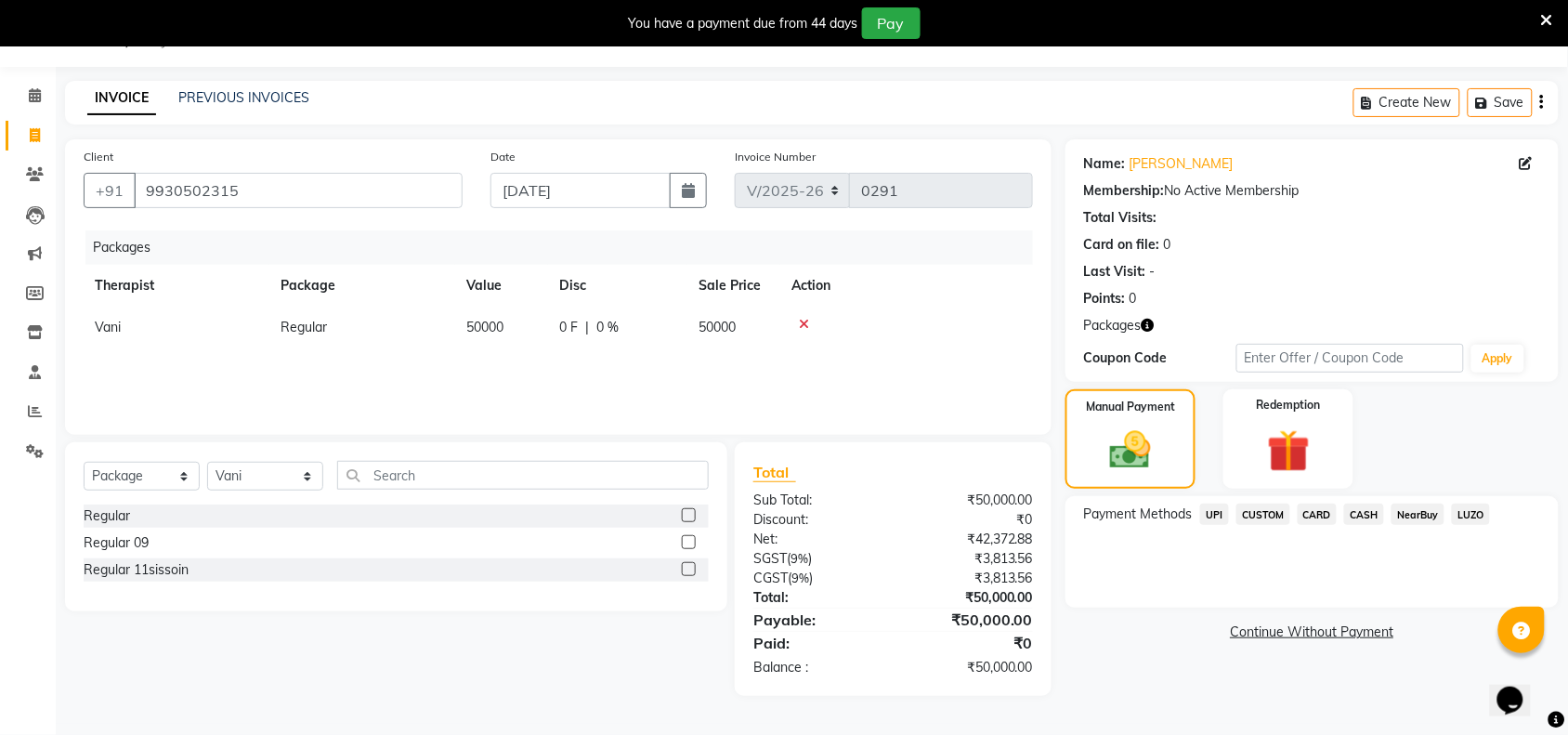
click at [1215, 509] on span "UPI" at bounding box center [1214, 514] width 29 height 22
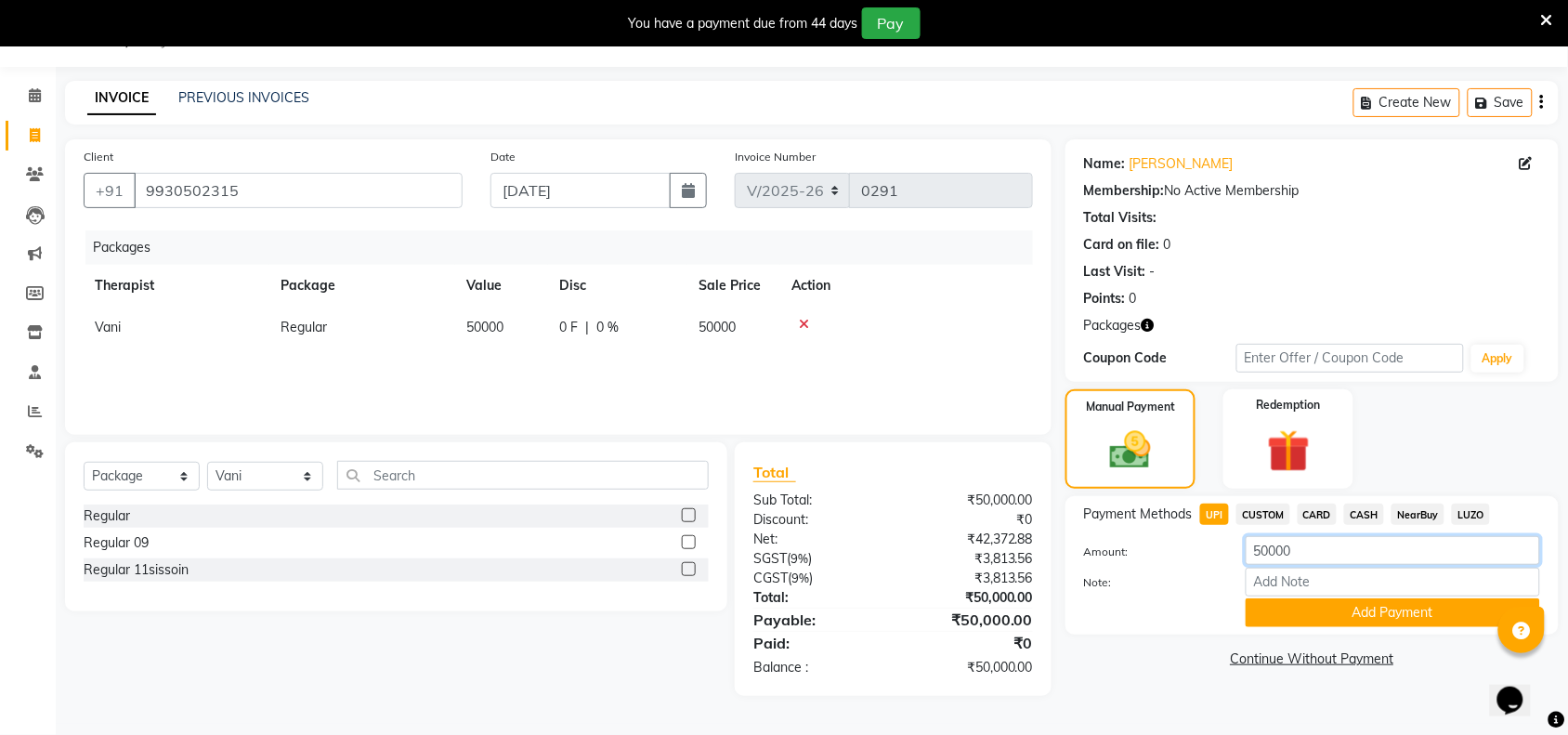
click at [1319, 548] on input "50000" at bounding box center [1393, 550] width 294 height 29
type input "5000"
click at [1320, 614] on button "Add Payment" at bounding box center [1393, 612] width 294 height 29
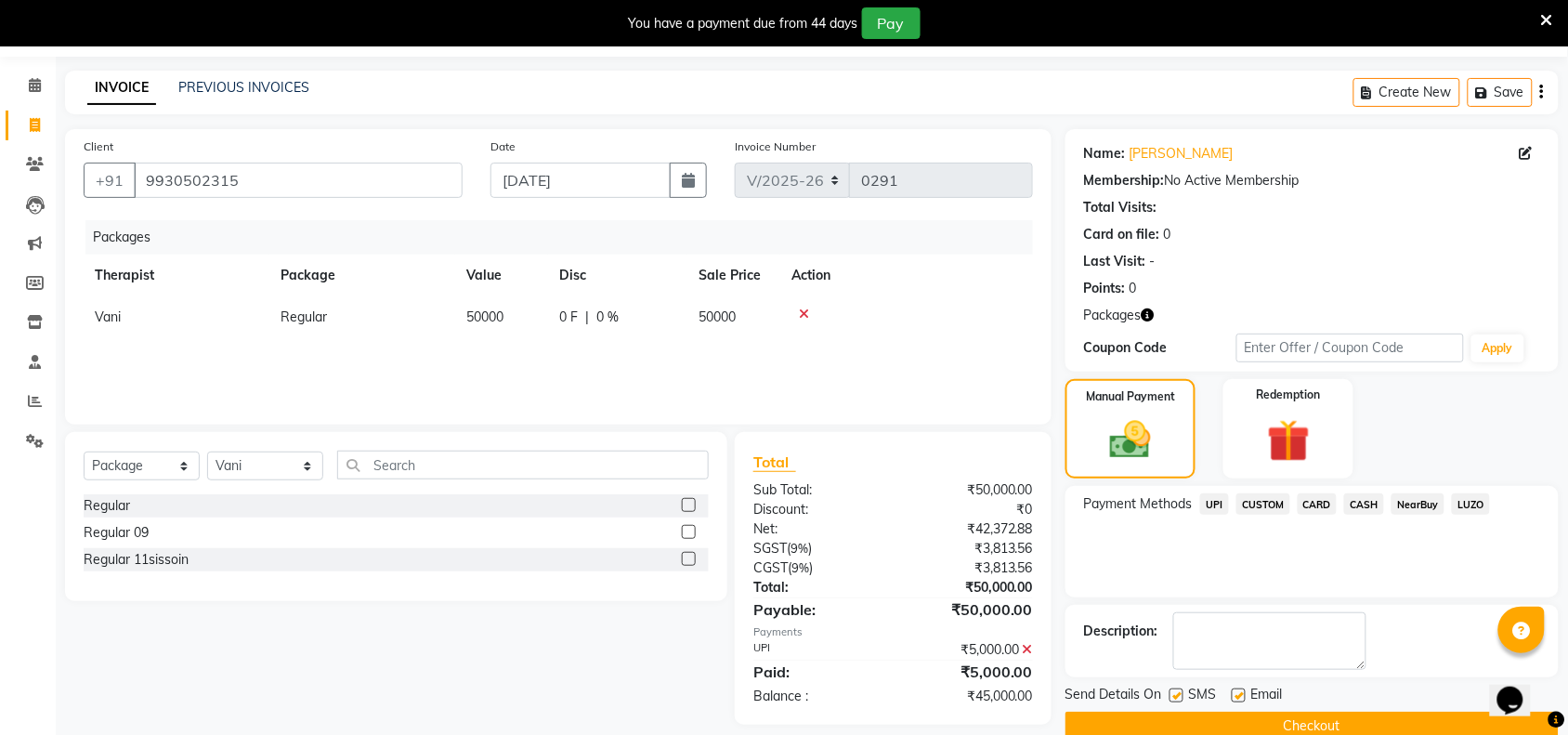
scroll to position [91, 0]
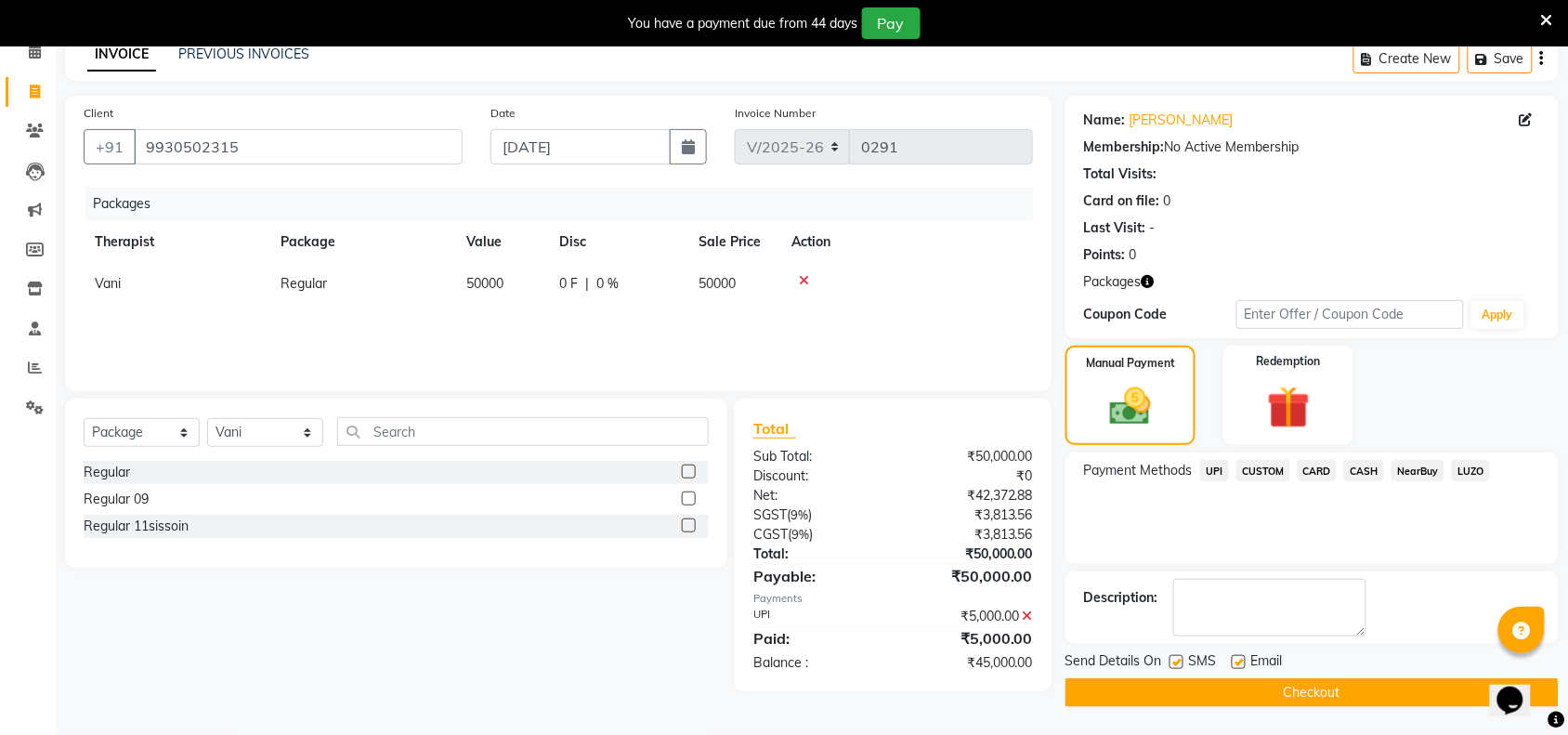
click at [1178, 643] on div "Name: [PERSON_NAME] Membership: No Active Membership Total Visits: Card on file…" at bounding box center [1319, 401] width 507 height 612
click at [1173, 660] on label at bounding box center [1176, 662] width 14 height 14
click at [1173, 660] on input "checkbox" at bounding box center [1175, 662] width 12 height 12
checkbox input "false"
click at [1245, 671] on div "Email" at bounding box center [1265, 662] width 66 height 24
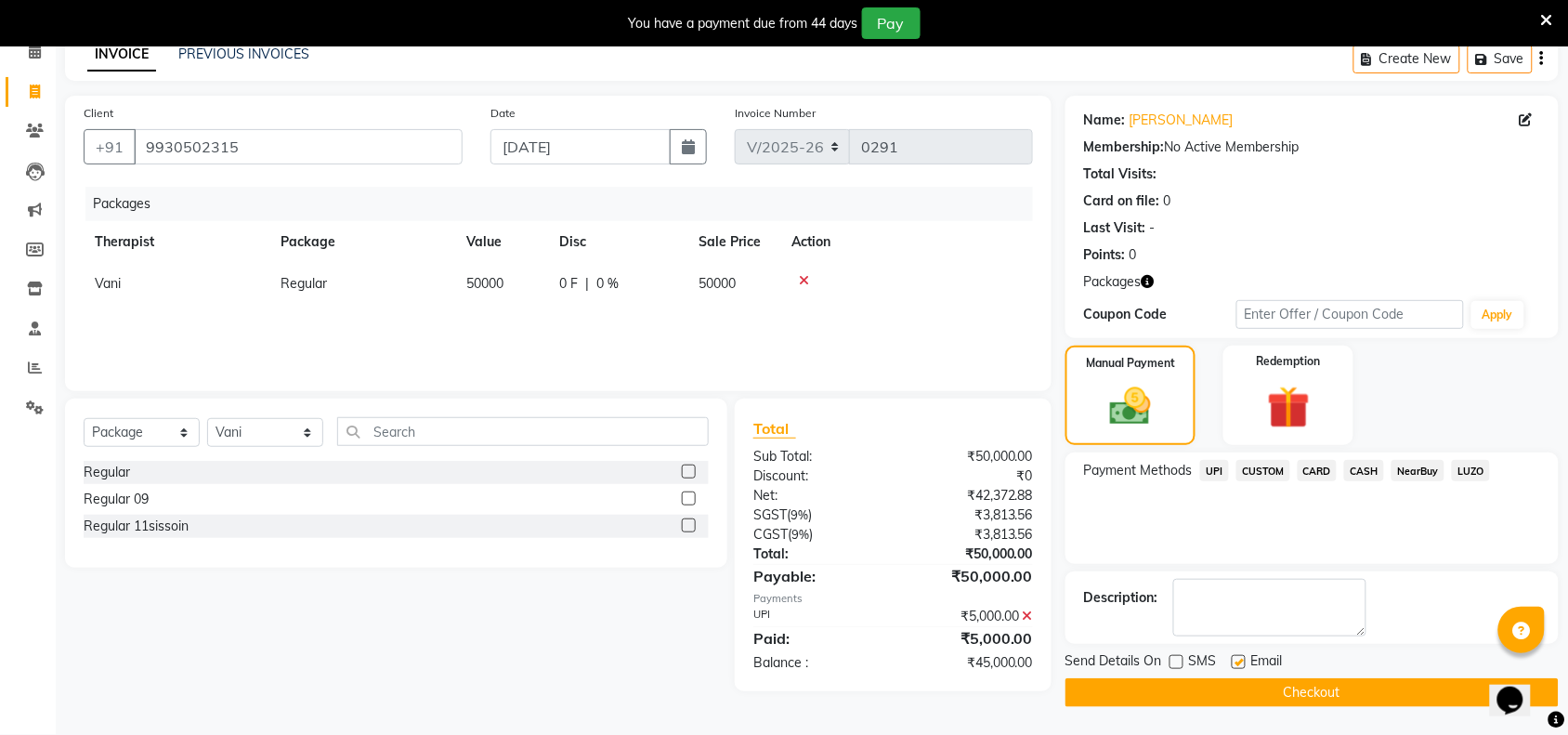
click at [1248, 683] on button "Checkout" at bounding box center [1312, 693] width 493 height 29
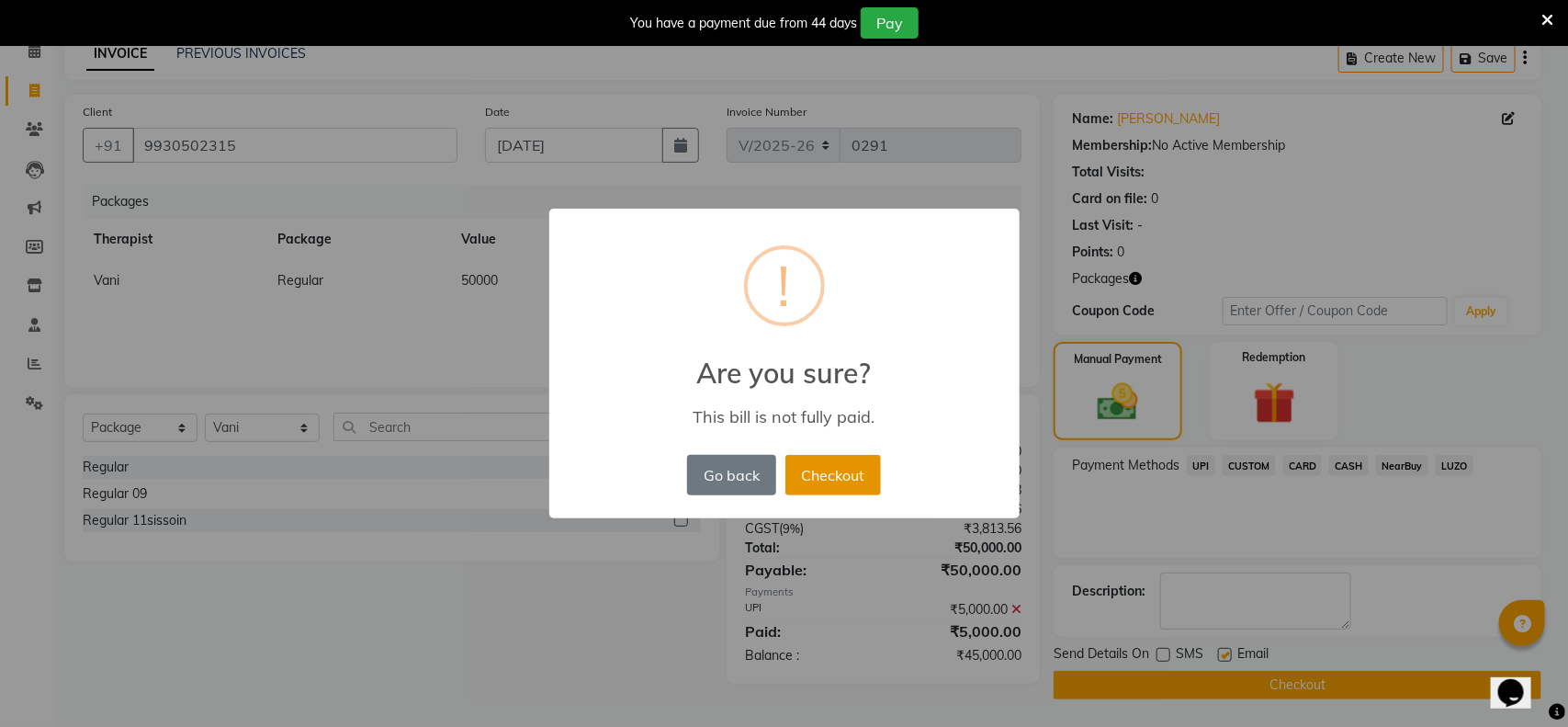
click at [840, 479] on button "Checkout" at bounding box center [833, 474] width 96 height 40
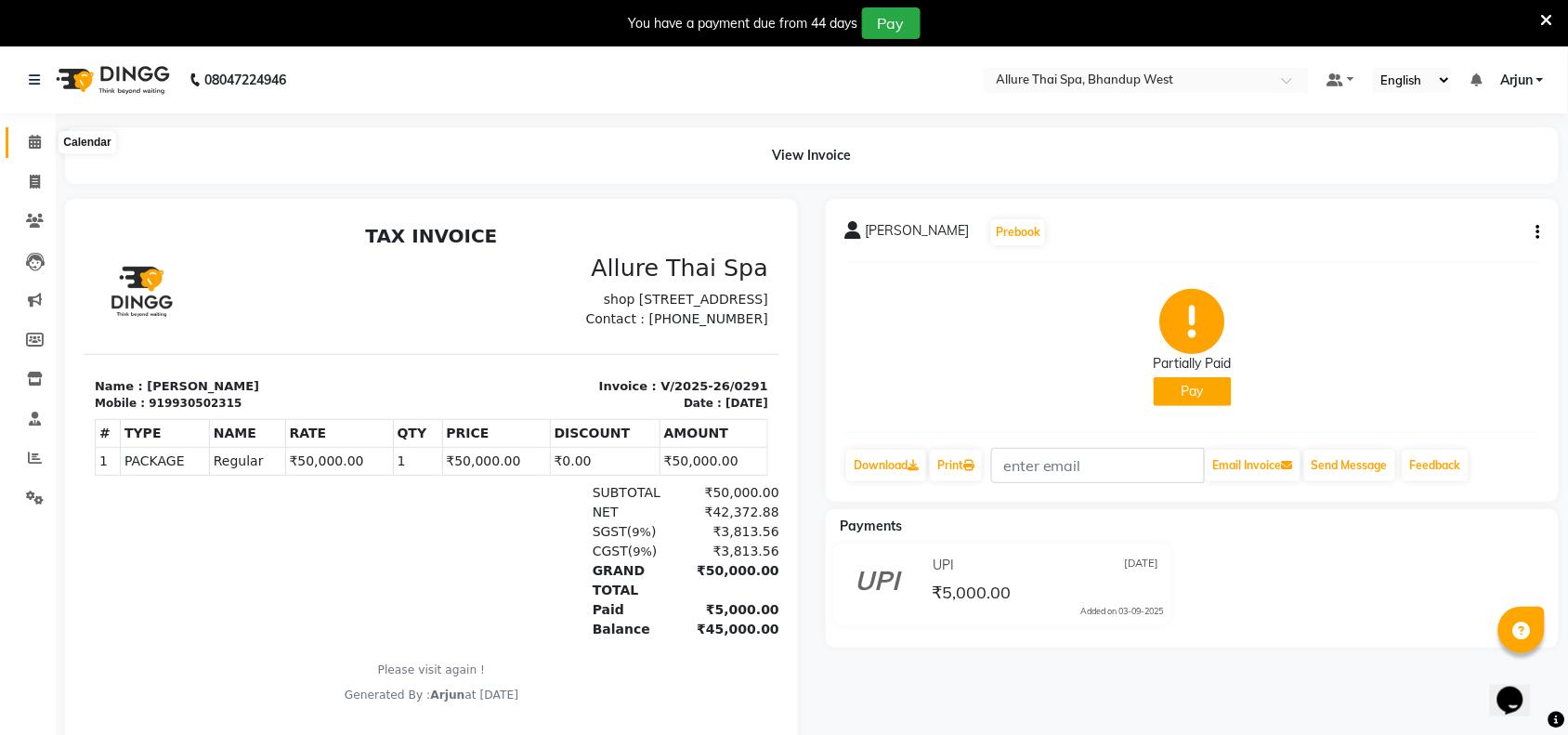
click at [31, 140] on icon at bounding box center [35, 141] width 12 height 14
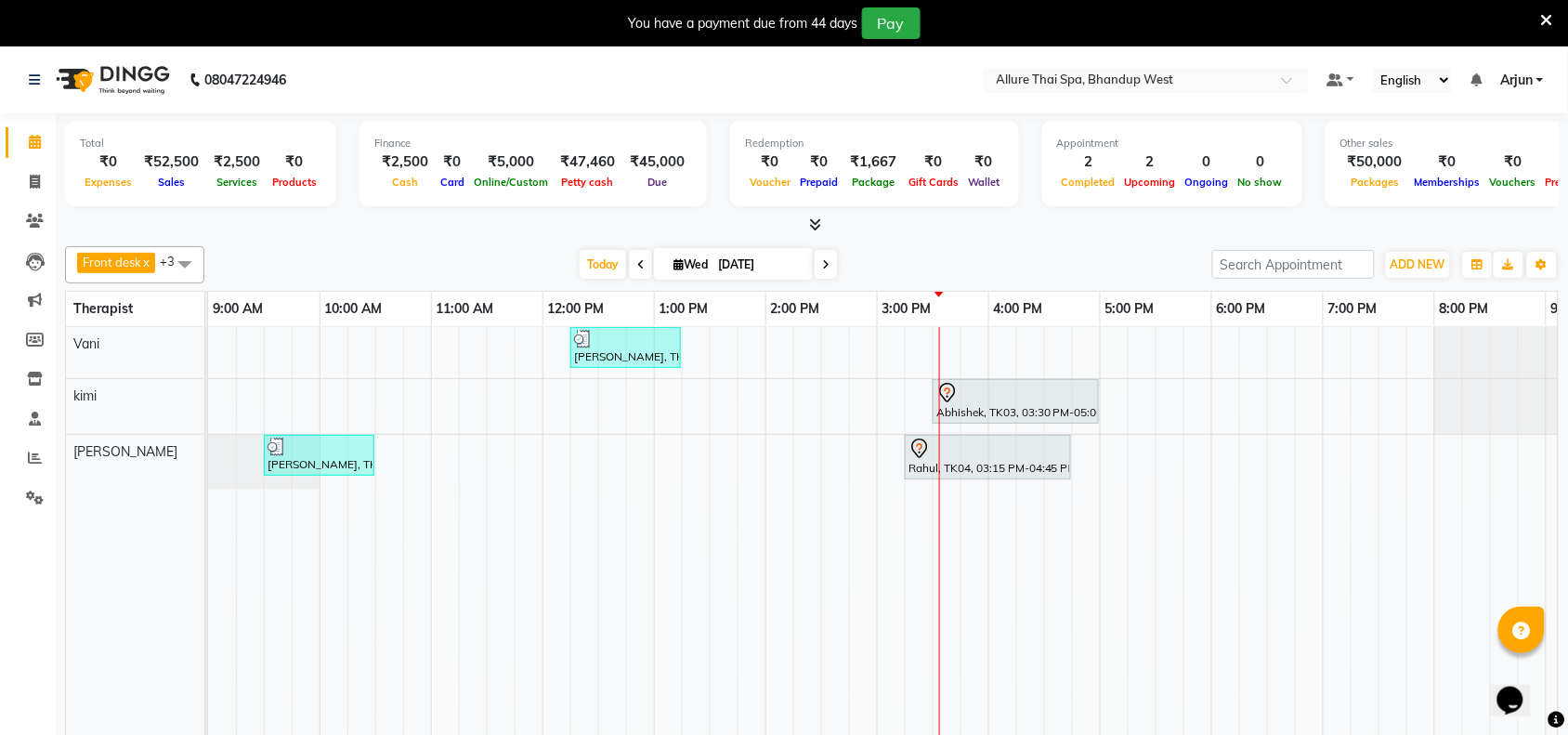
click at [379, 234] on div at bounding box center [811, 225] width 1494 height 20
click at [632, 268] on span at bounding box center [641, 264] width 23 height 29
type input "02-09-2025"
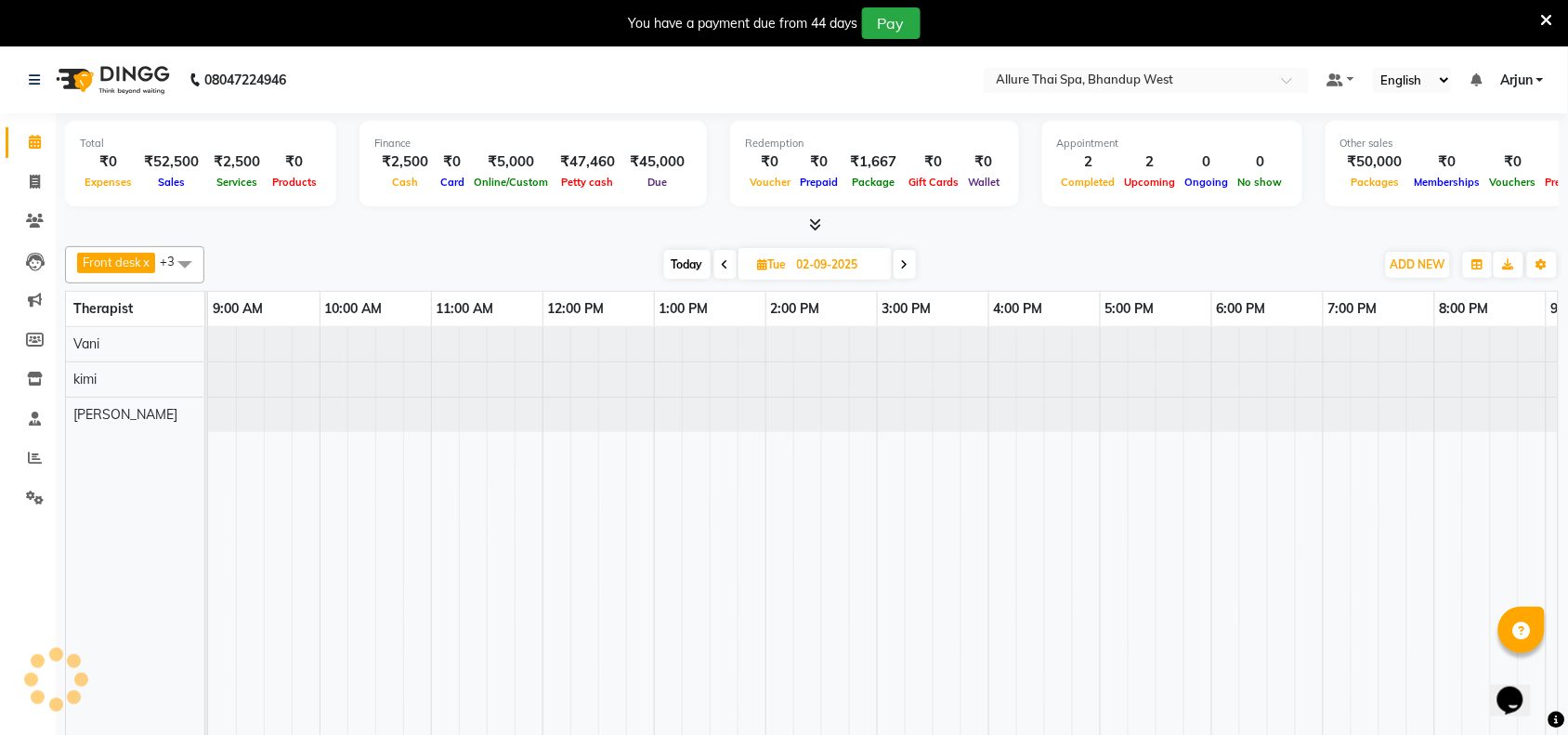
scroll to position [0, 321]
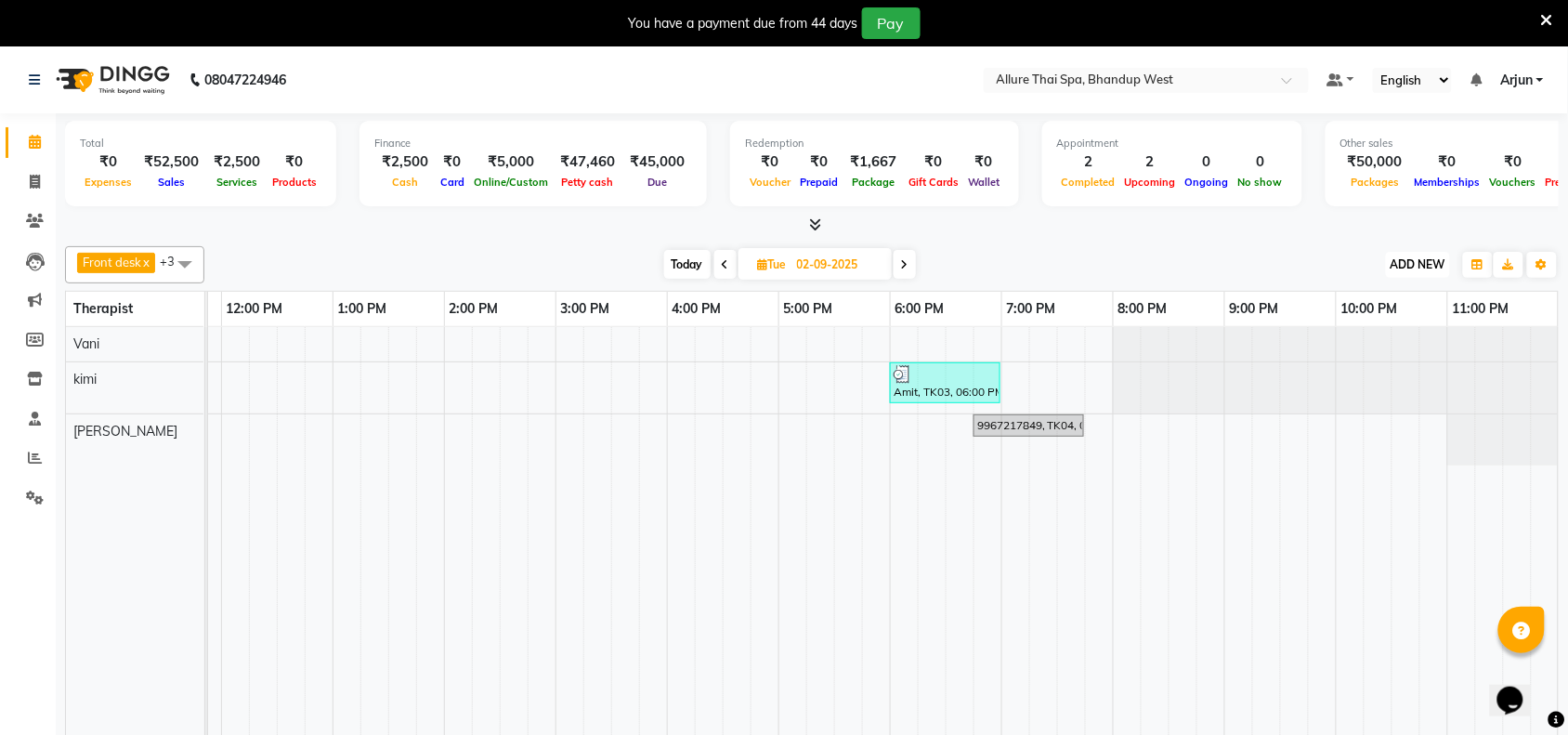
click at [1433, 267] on span "ADD NEW" at bounding box center [1418, 264] width 55 height 14
click at [1352, 322] on link "Add Invoice" at bounding box center [1377, 324] width 147 height 24
select select "8527"
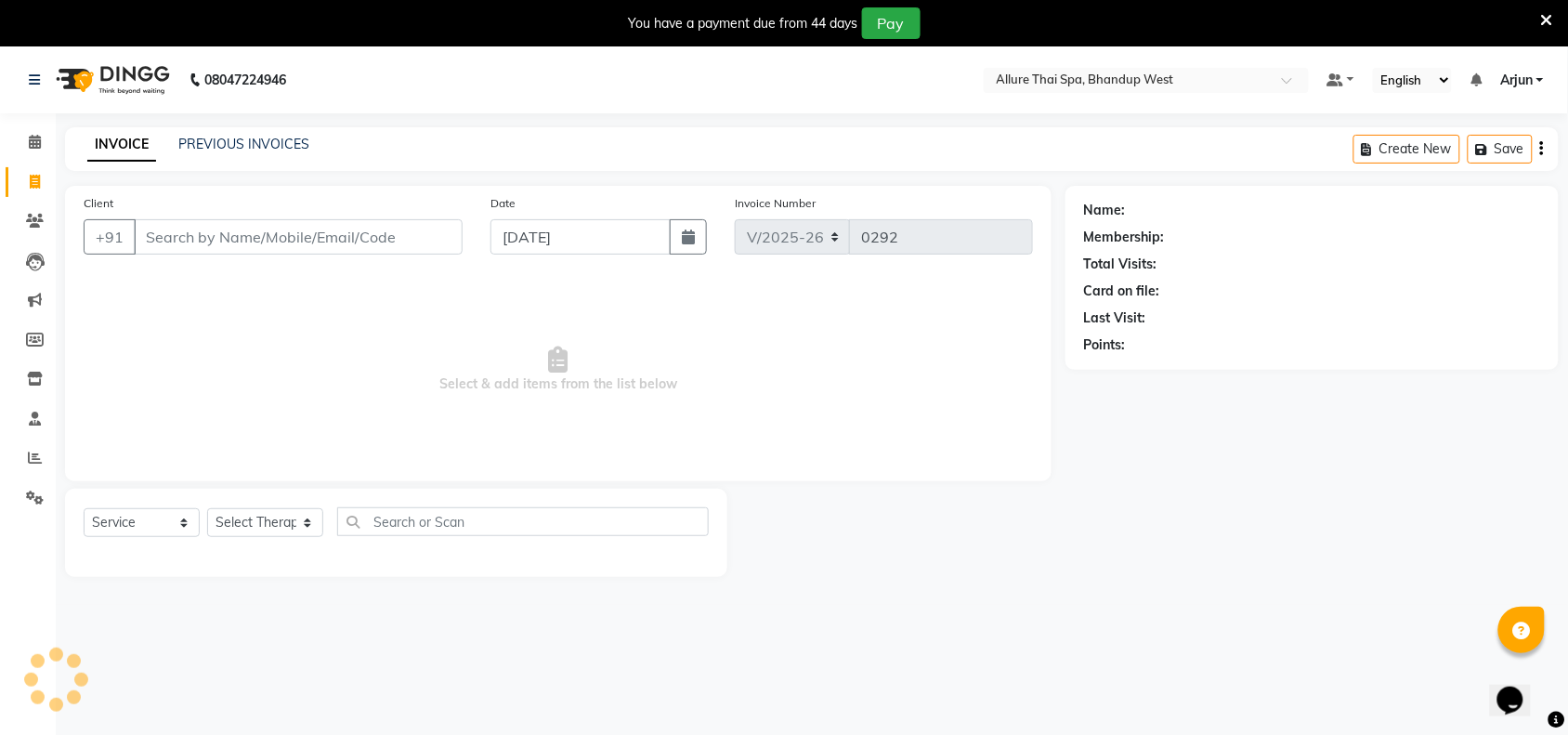
select select "package"
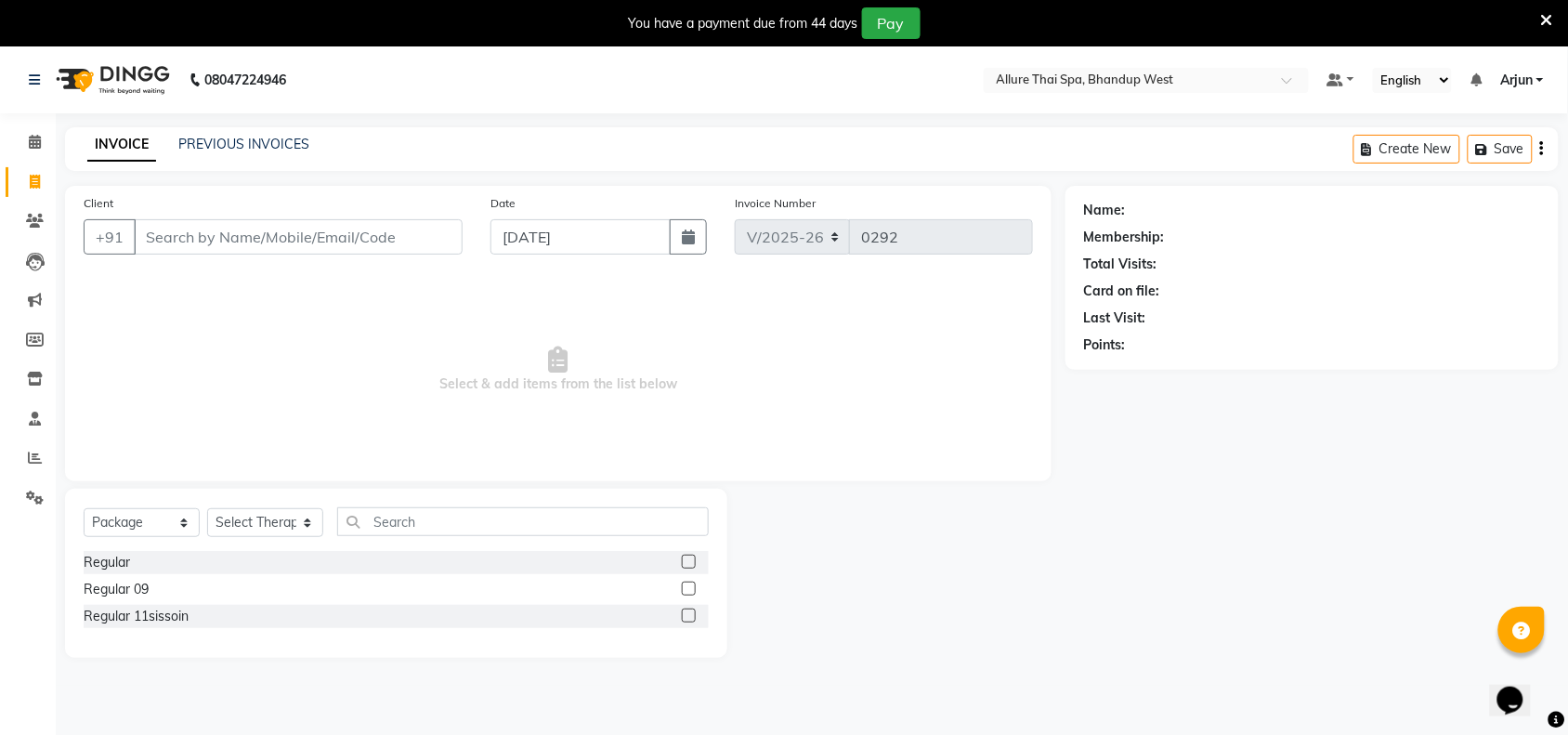
click at [318, 247] on input "Client" at bounding box center [298, 237] width 329 height 35
type input "9930502315"
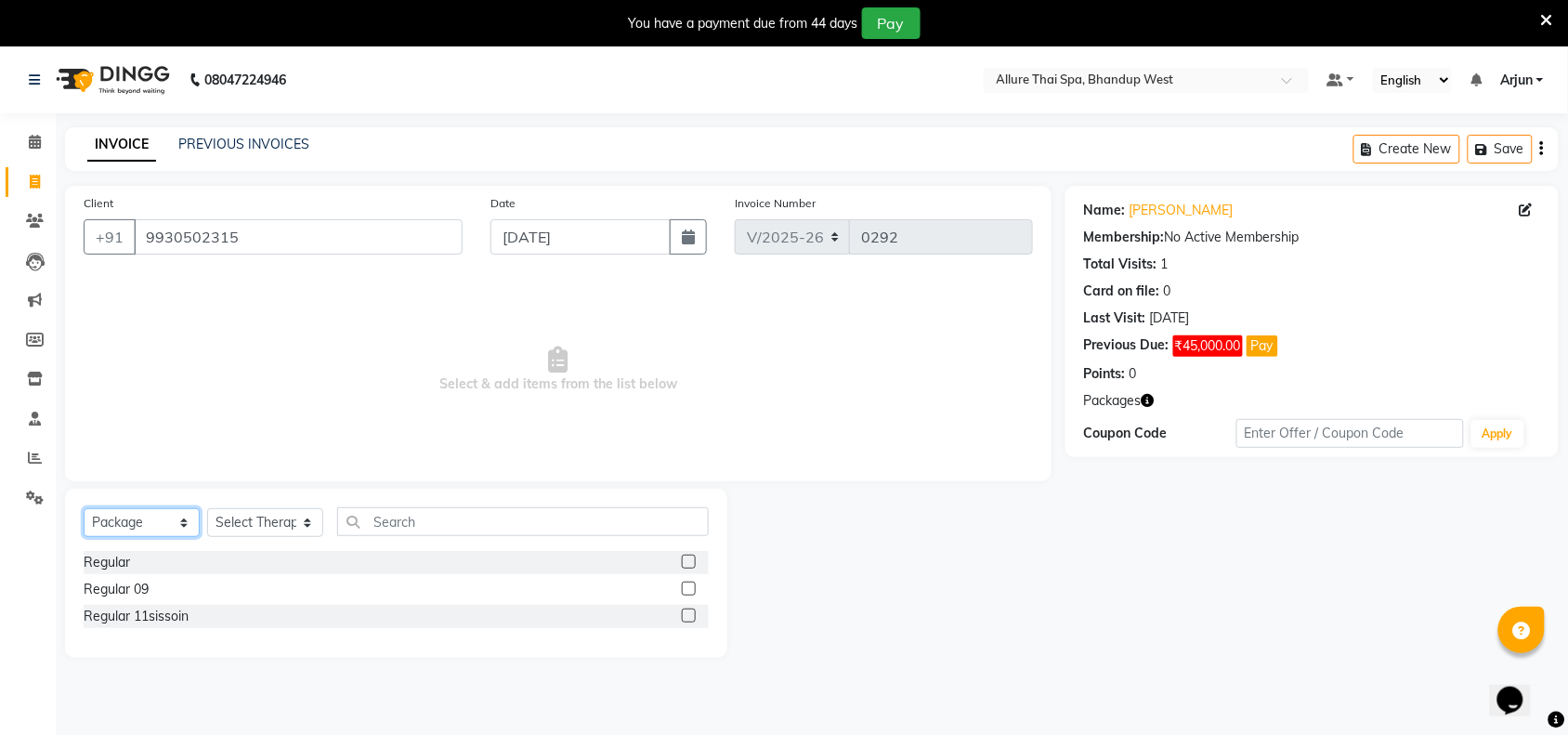
click at [190, 531] on select "Select Service Product Membership Package Voucher Prepaid Gift Card" at bounding box center [141, 522] width 116 height 29
select select "service"
click at [84, 508] on select "Select Service Product Membership Package Voucher Prepaid Gift Card" at bounding box center [141, 522] width 116 height 29
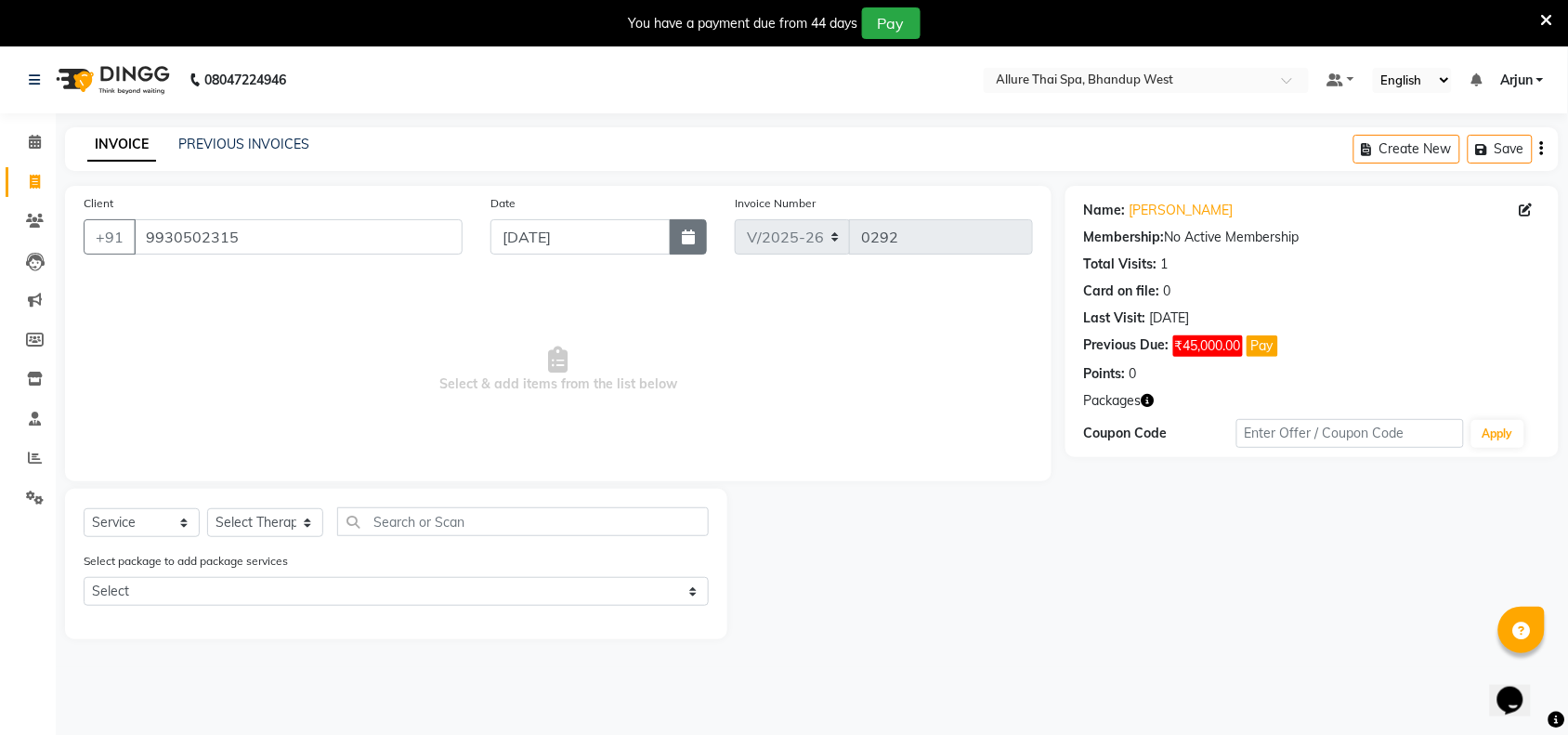
click at [698, 244] on button "button" at bounding box center [688, 237] width 37 height 35
select select "9"
select select "2025"
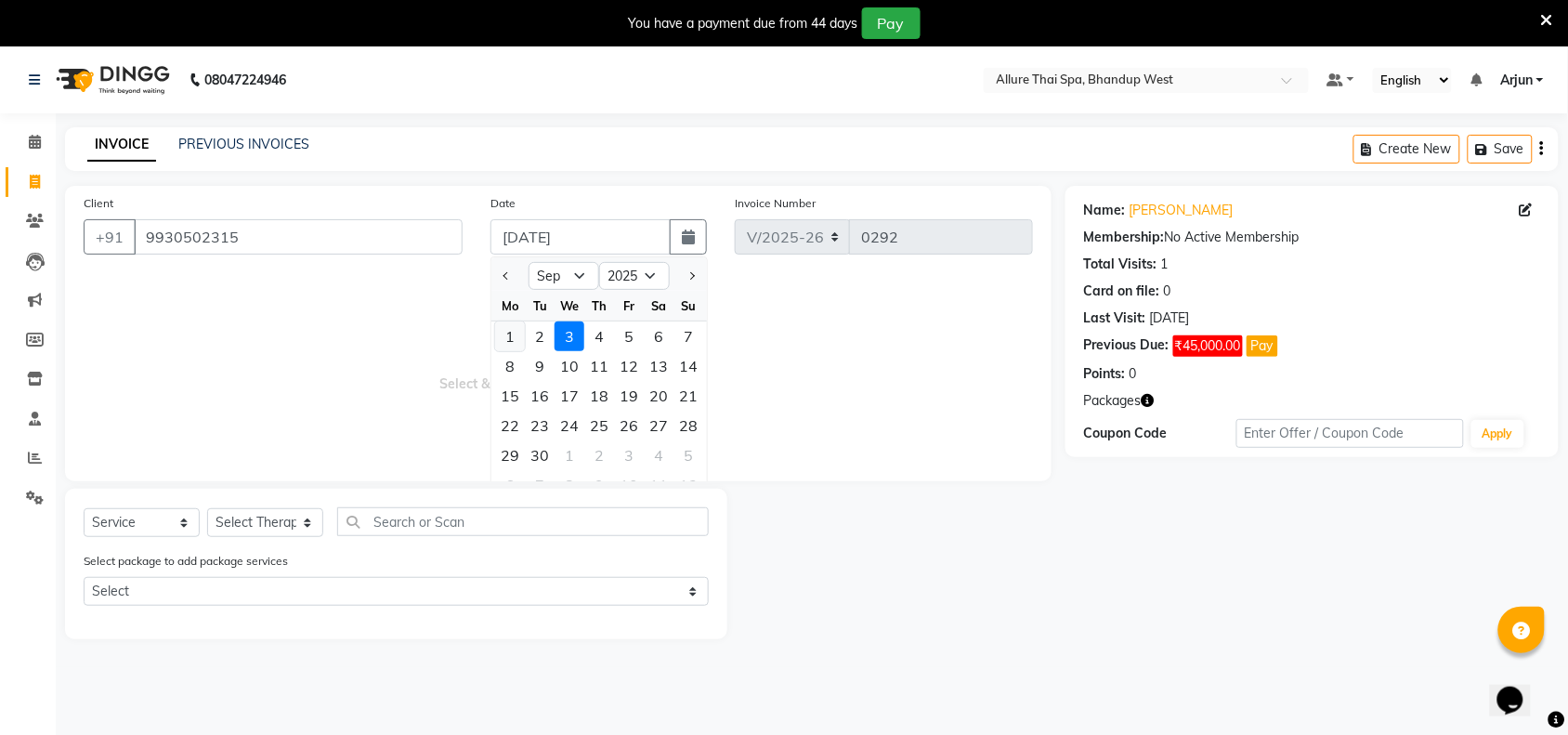
click at [512, 335] on div "1" at bounding box center [510, 336] width 30 height 30
type input "[DATE]"
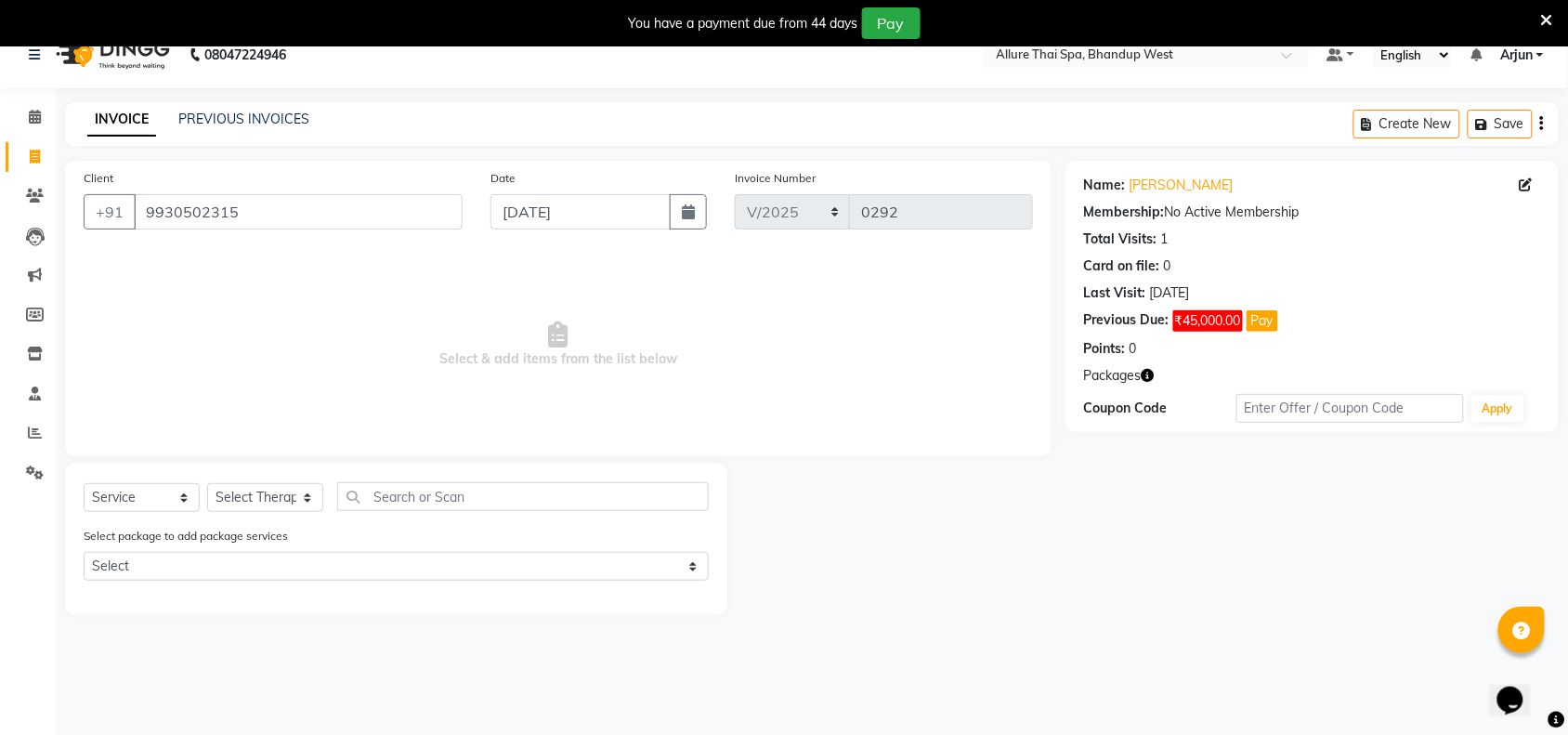
scroll to position [46, 0]
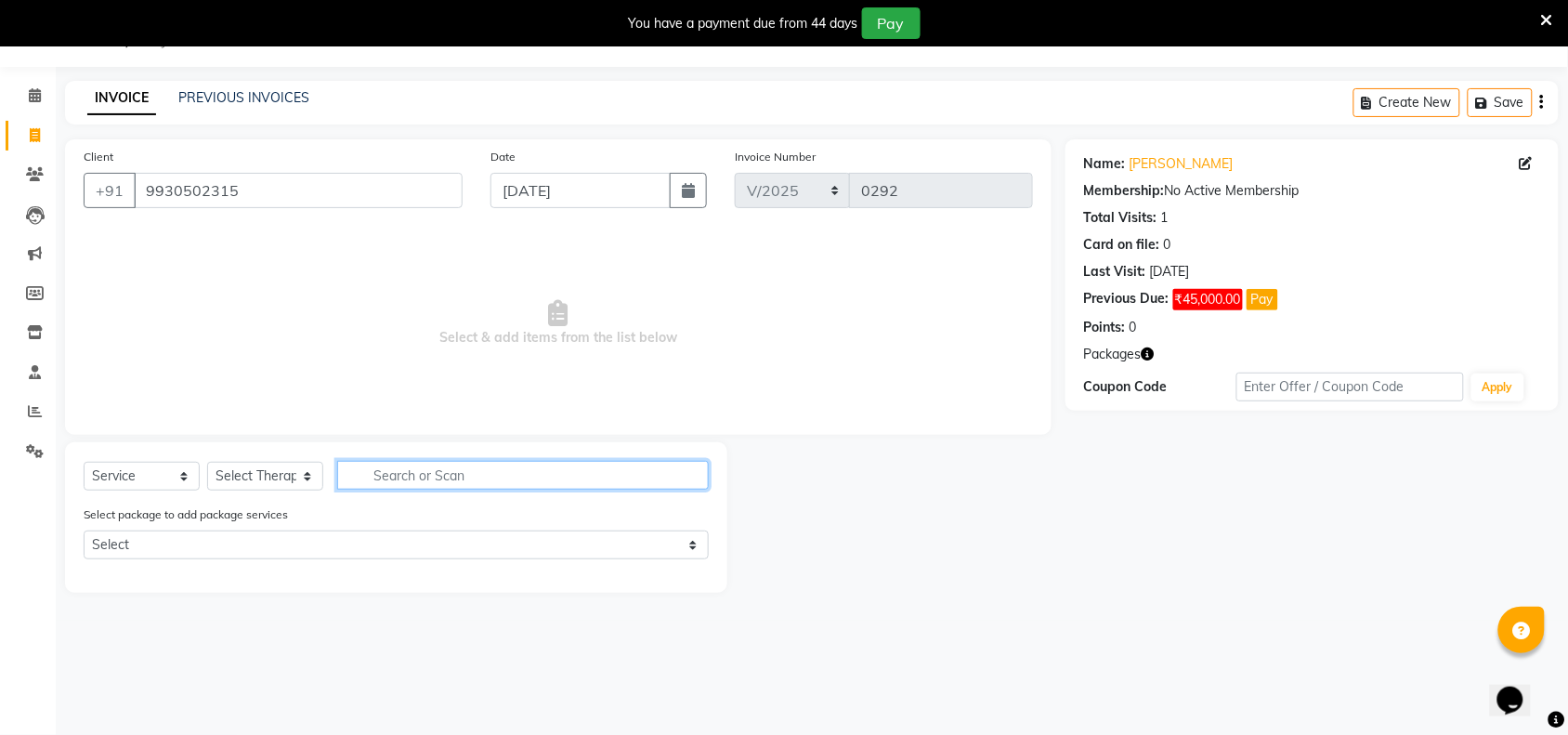
click at [547, 479] on input "text" at bounding box center [523, 475] width 371 height 29
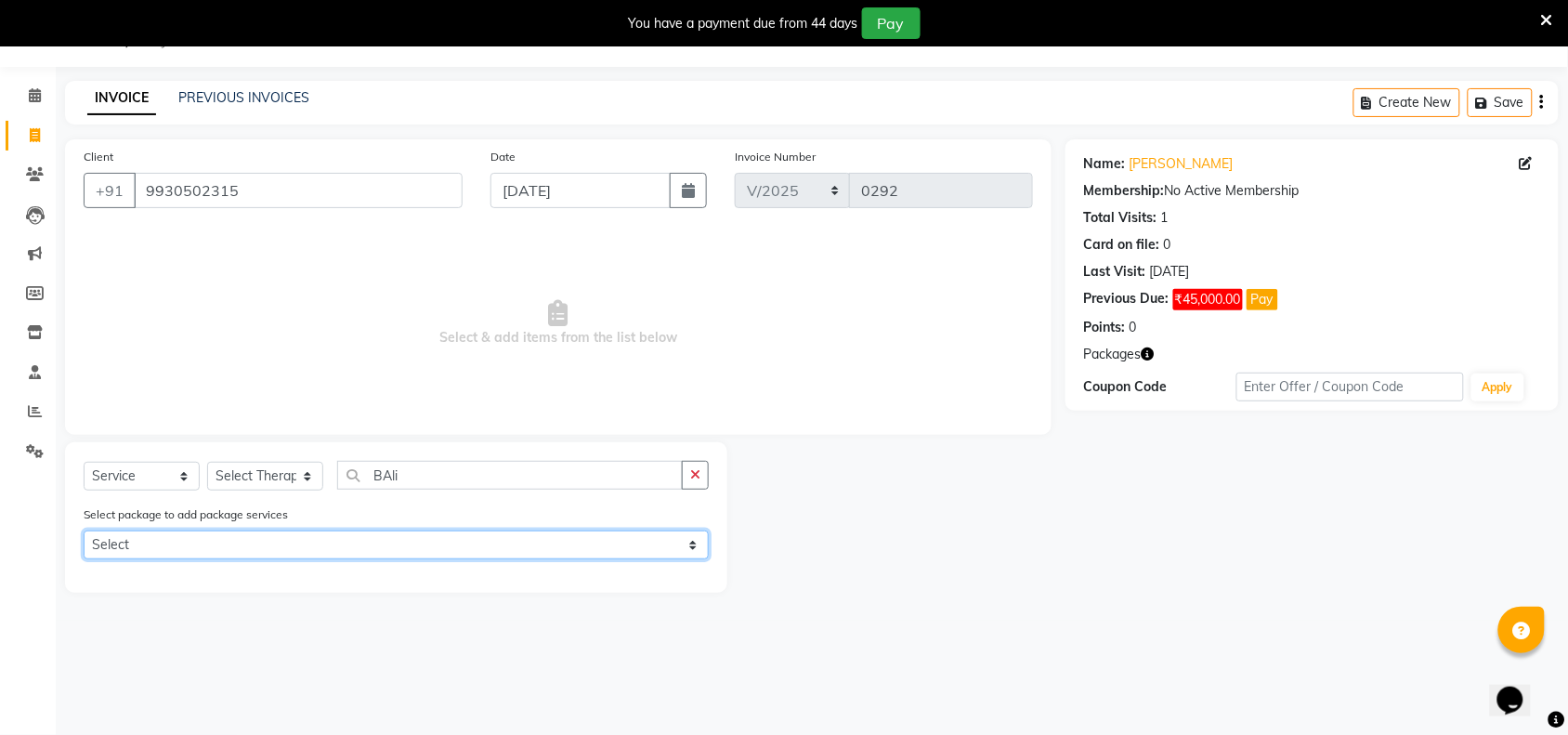
click at [680, 532] on select "Select Regular" at bounding box center [396, 545] width 625 height 29
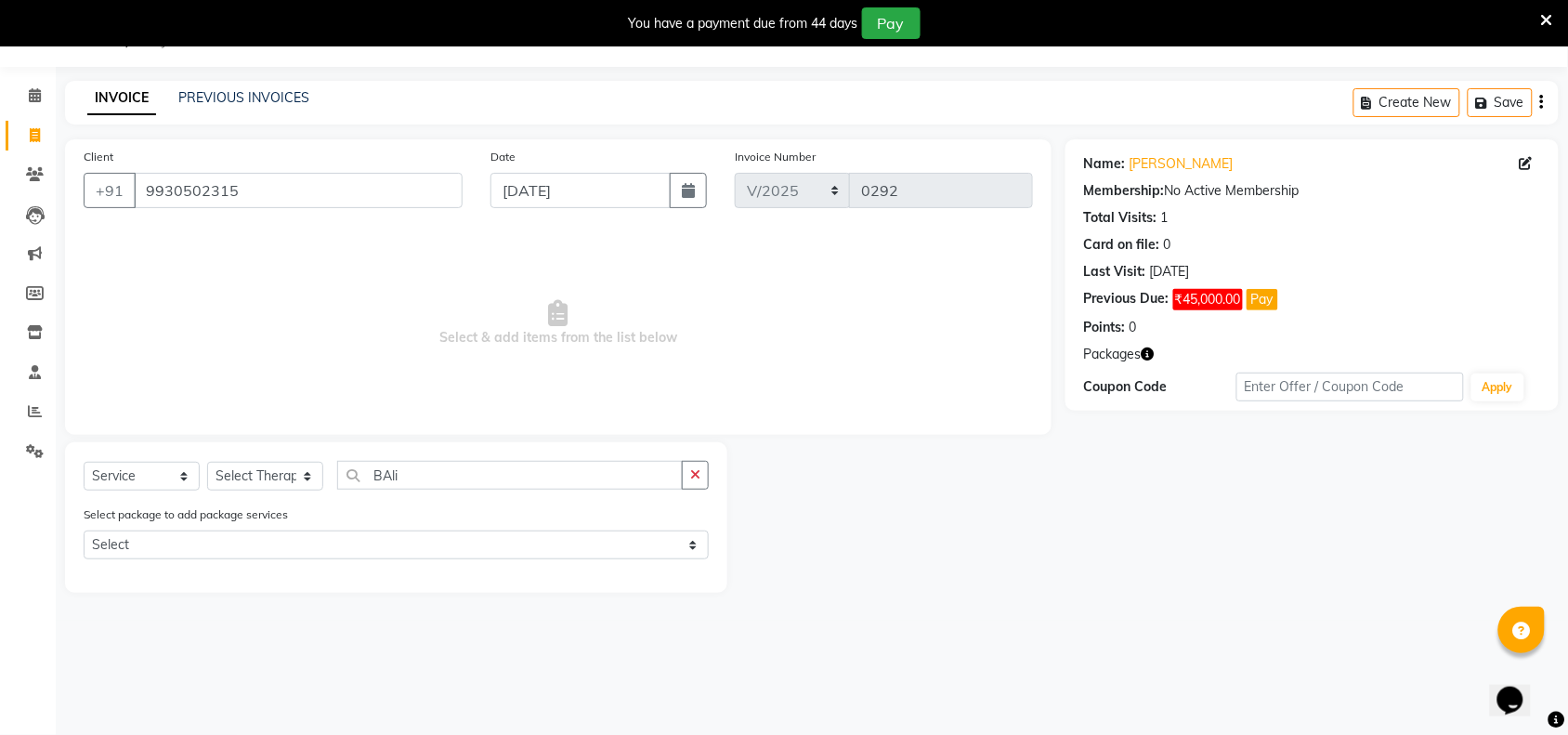
click at [845, 532] on div at bounding box center [896, 517] width 338 height 151
click at [466, 479] on input "BAli" at bounding box center [510, 475] width 346 height 29
type input "B"
click at [836, 508] on div at bounding box center [896, 517] width 338 height 151
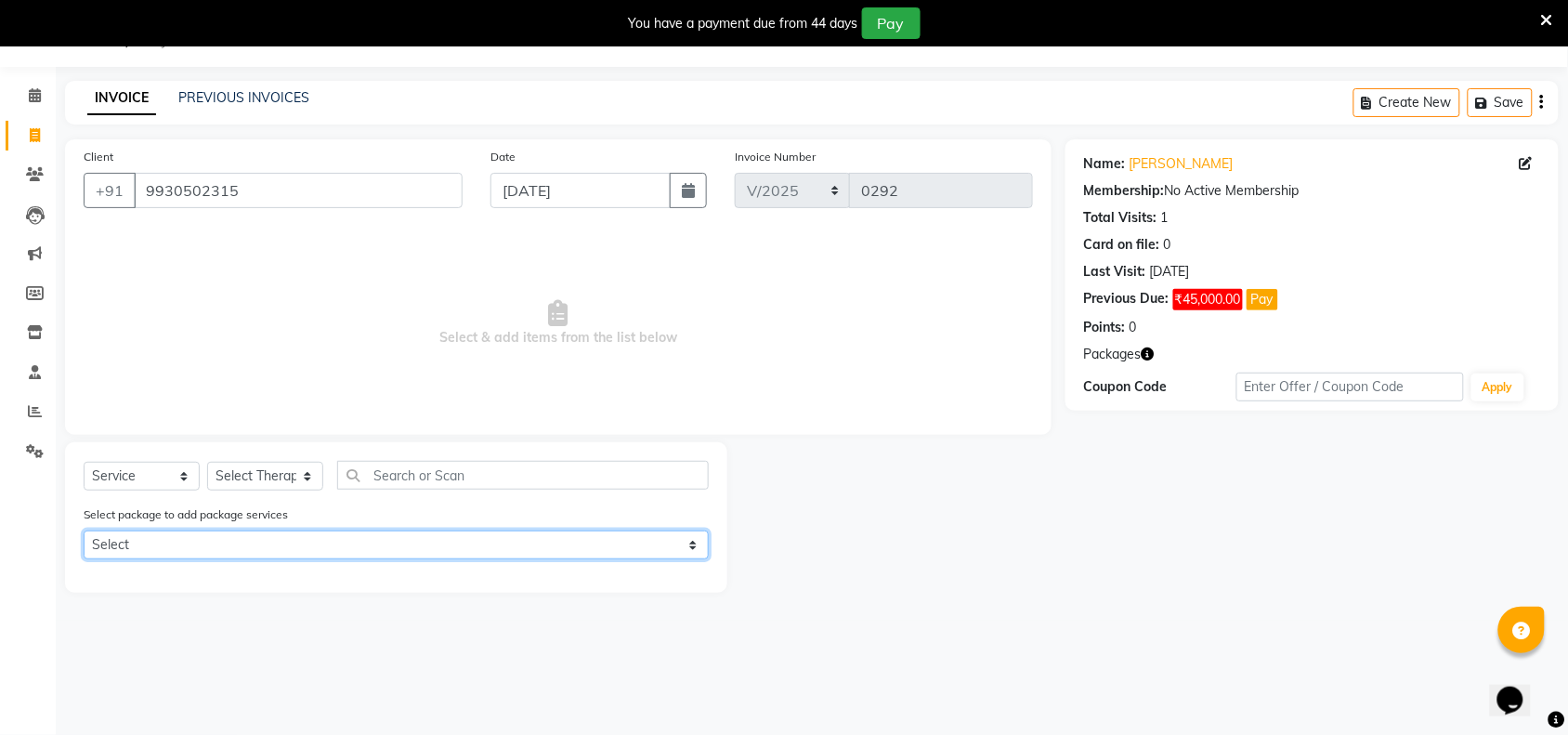
click at [684, 549] on select "Select Regular" at bounding box center [396, 545] width 625 height 29
click at [84, 531] on select "Select Regular" at bounding box center [396, 545] width 625 height 29
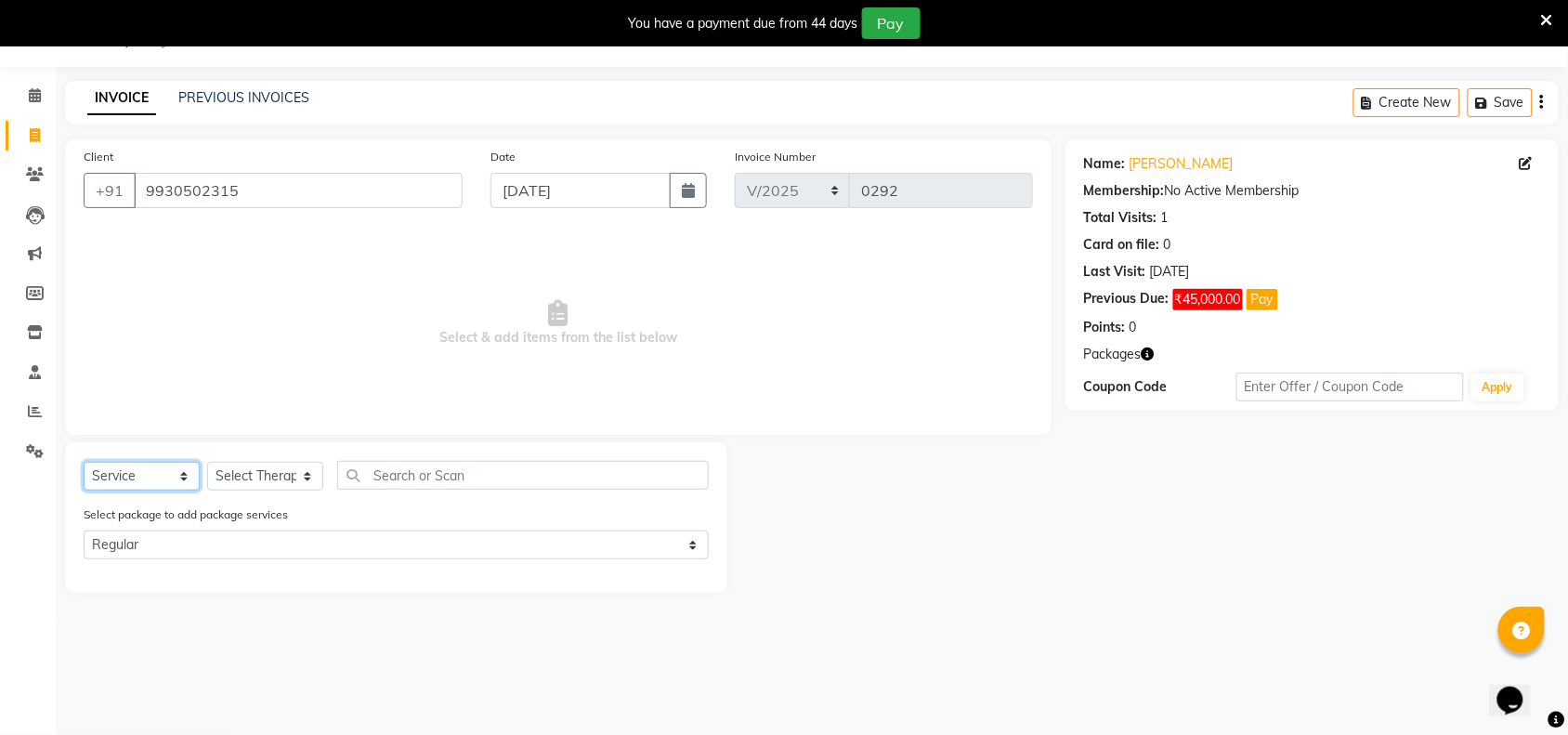
click at [187, 475] on select "Select Service Product Membership Package Voucher Prepaid Gift Card" at bounding box center [141, 476] width 116 height 29
click at [297, 328] on span "Select & add items from the list below" at bounding box center [558, 322] width 949 height 186
click at [190, 474] on select "Select Service Product Membership Package Voucher Prepaid Gift Card" at bounding box center [141, 476] width 116 height 29
click at [84, 462] on select "Select Service Product Membership Package Voucher Prepaid Gift Card" at bounding box center [141, 476] width 116 height 29
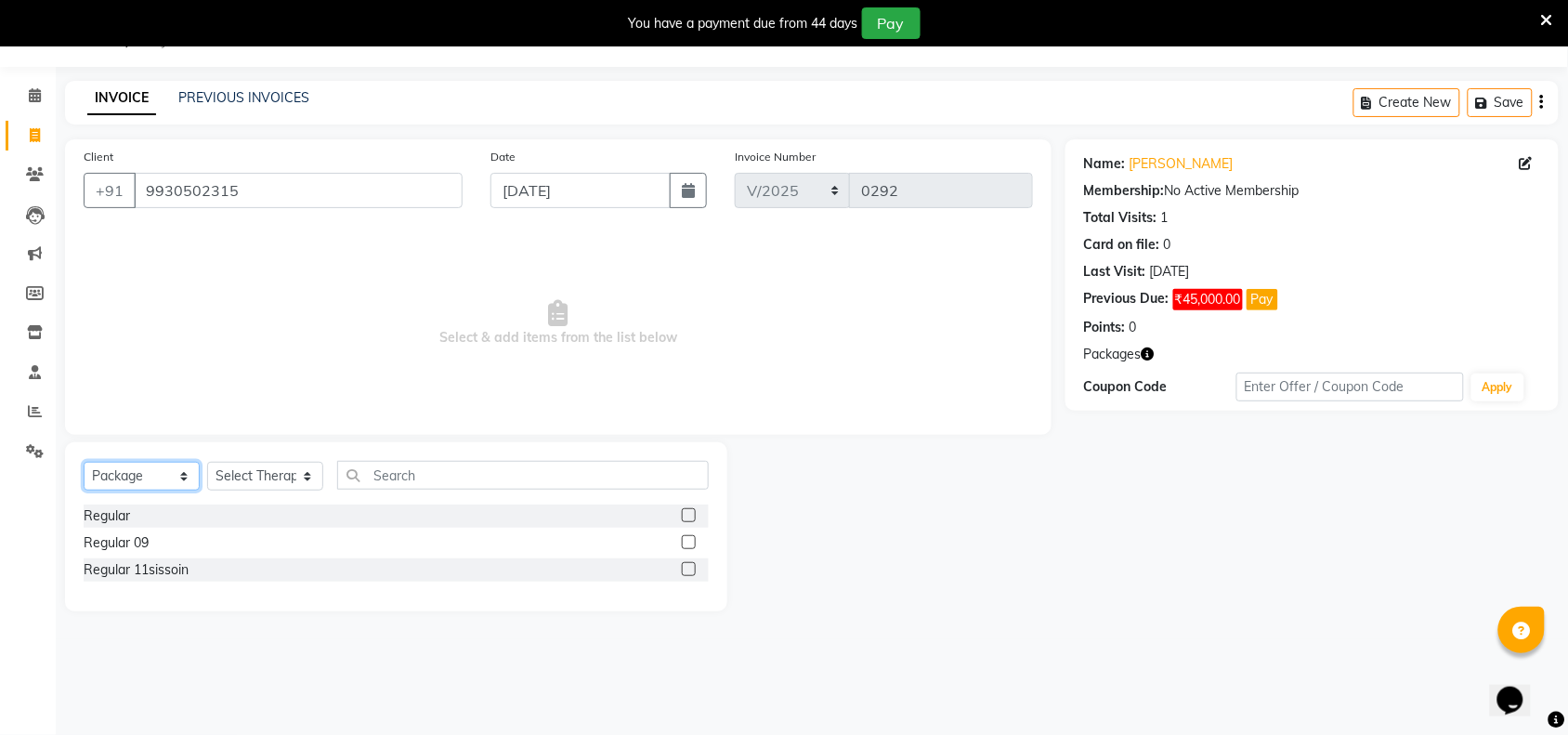
click at [183, 481] on select "Select Service Product Membership Package Voucher Prepaid Gift Card" at bounding box center [141, 476] width 116 height 29
click at [84, 462] on select "Select Service Product Membership Package Voucher Prepaid Gift Card" at bounding box center [141, 476] width 116 height 29
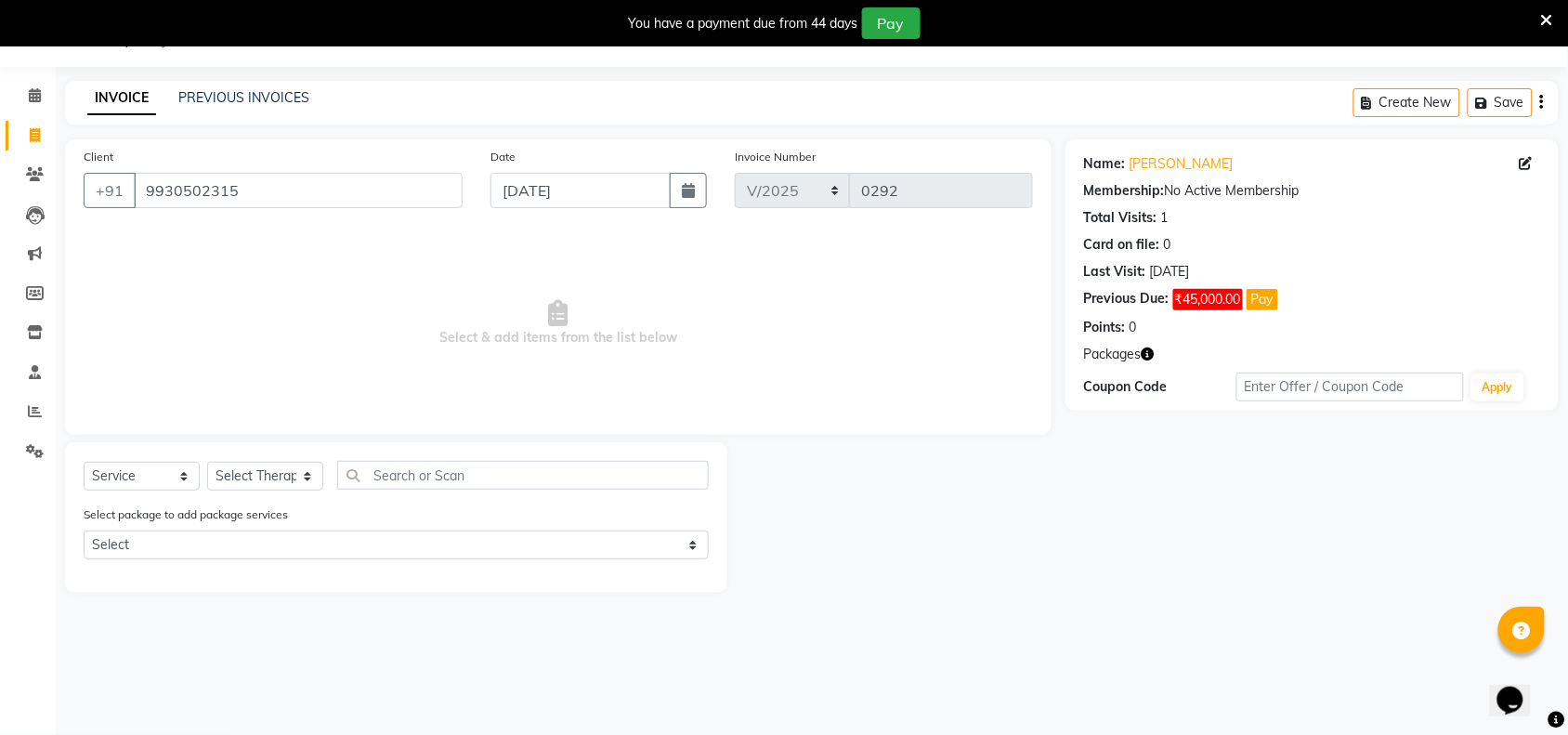
click at [558, 385] on span "Select & add items from the list below" at bounding box center [558, 322] width 949 height 186
click at [6, 71] on div "Calendar Invoice Clients Leads Marketing Members Inventory Staff Reports Settin…" at bounding box center [125, 380] width 251 height 654
click at [682, 188] on icon "button" at bounding box center [688, 190] width 13 height 15
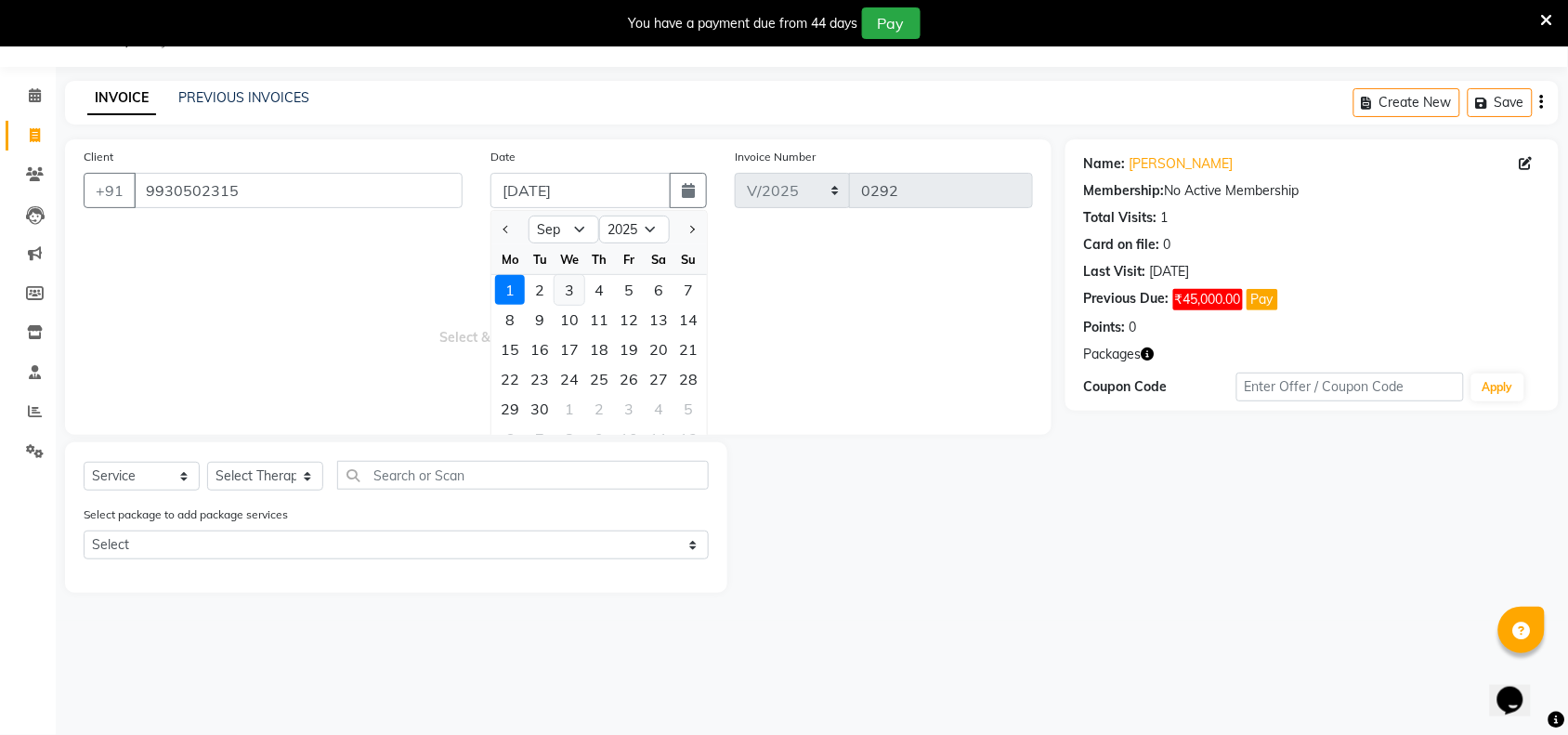
click at [581, 282] on div "3" at bounding box center [569, 290] width 30 height 30
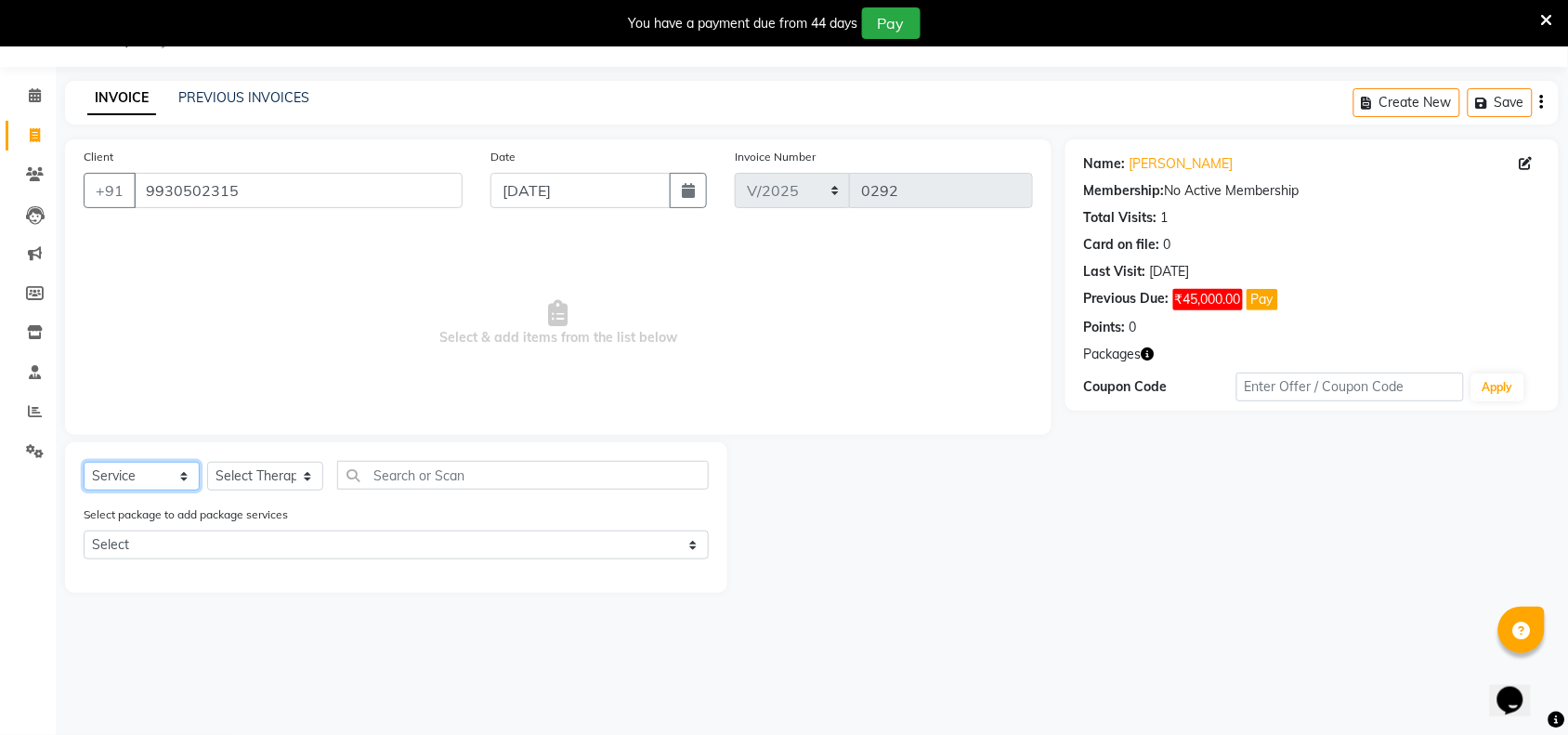
click at [183, 477] on select "Select Service Product Membership Package Voucher Prepaid Gift Card" at bounding box center [141, 476] width 116 height 29
click at [84, 462] on select "Select Service Product Membership Package Voucher Prepaid Gift Card" at bounding box center [141, 476] width 116 height 29
click at [298, 470] on select "Select Therapist [PERSON_NAME] [PERSON_NAME] kimi Mercy Noite Pari [PERSON_NAME…" at bounding box center [265, 476] width 116 height 29
click at [207, 462] on select "Select Therapist [PERSON_NAME] [PERSON_NAME] kimi Mercy Noite Pari [PERSON_NAME…" at bounding box center [265, 476] width 116 height 29
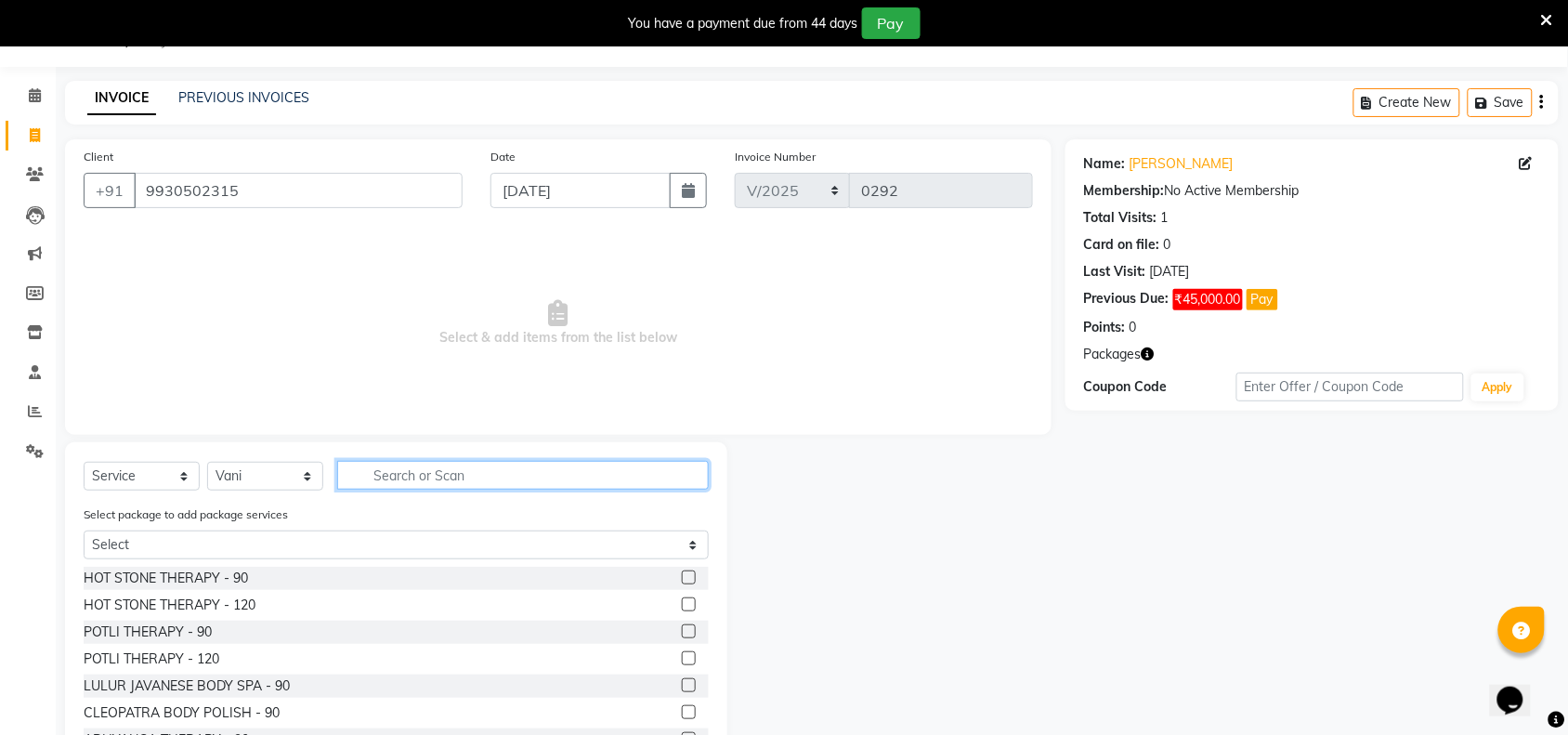
click at [579, 465] on input "text" at bounding box center [523, 475] width 371 height 29
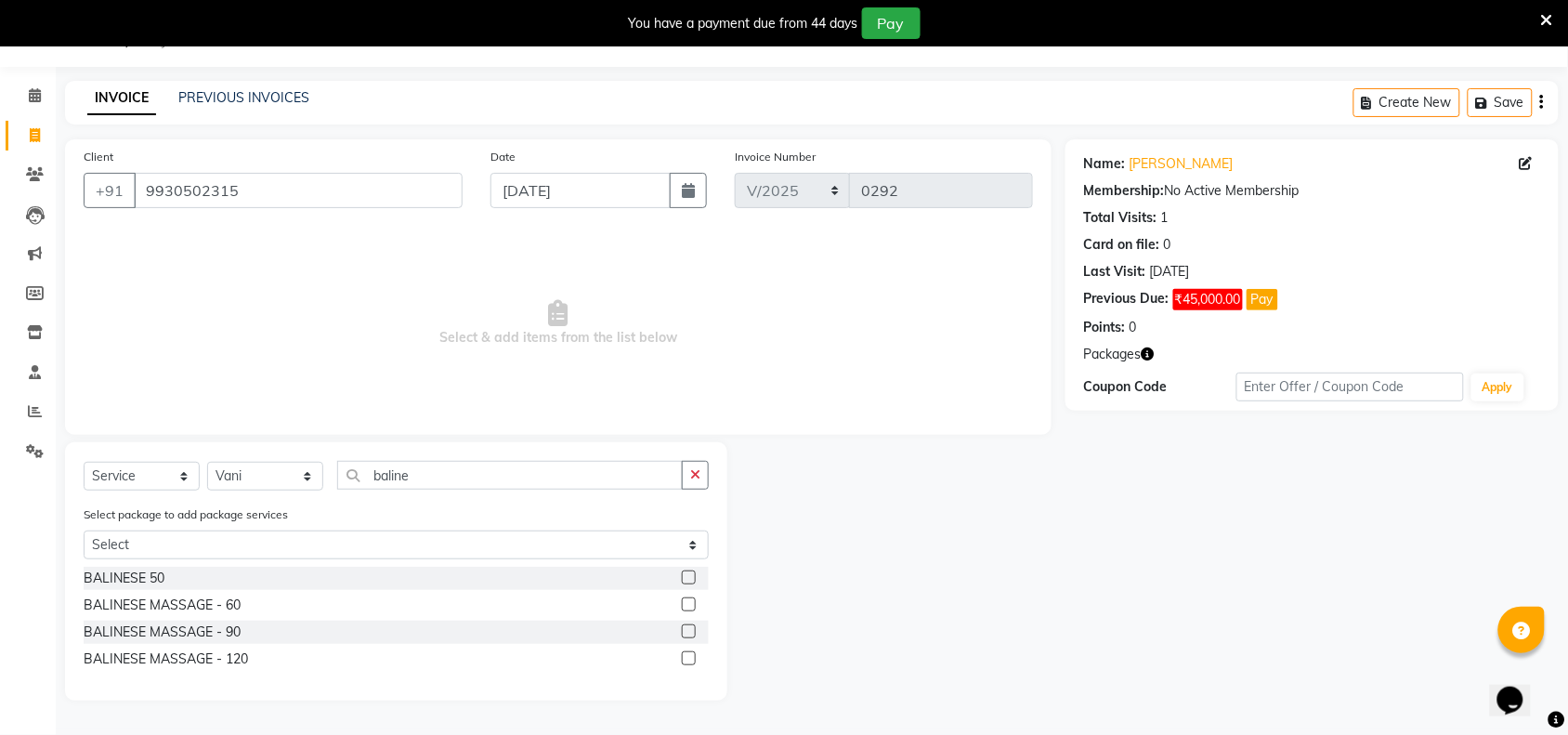
click at [693, 628] on label at bounding box center [688, 630] width 14 height 14
click at [693, 628] on input "checkbox" at bounding box center [687, 631] width 12 height 12
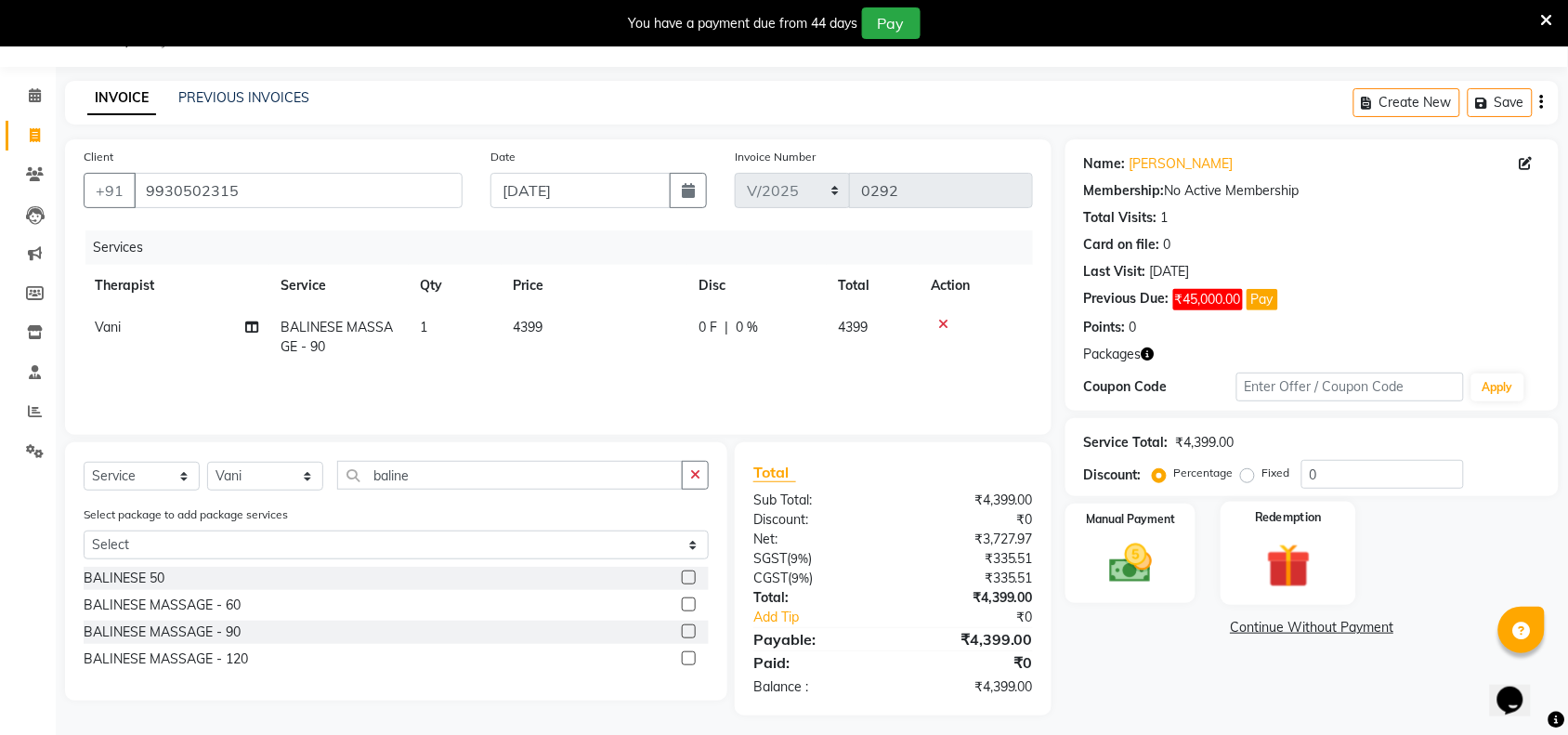
click at [1294, 528] on div "Redemption" at bounding box center [1288, 553] width 136 height 104
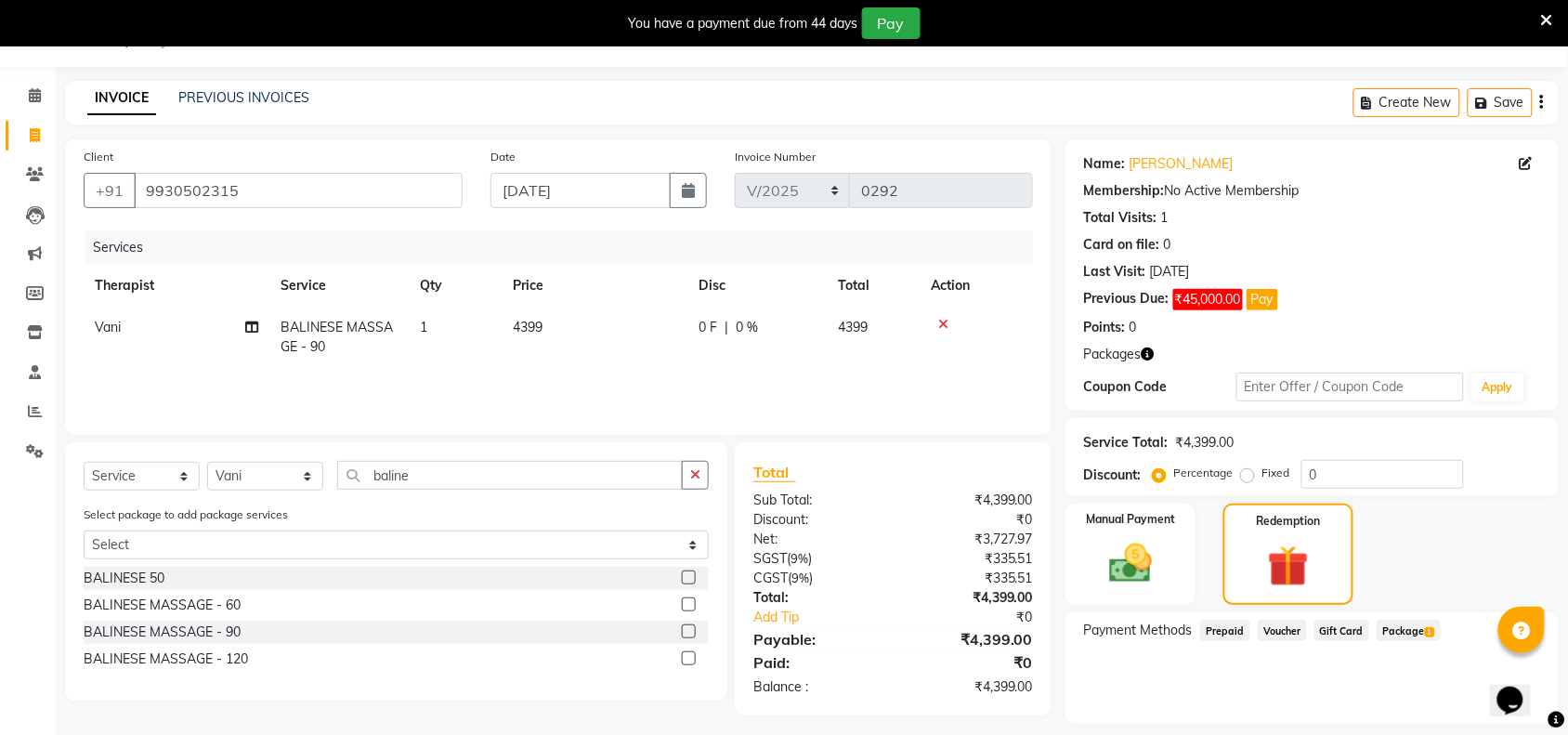
click at [1393, 620] on span "Package 1" at bounding box center [1409, 629] width 64 height 22
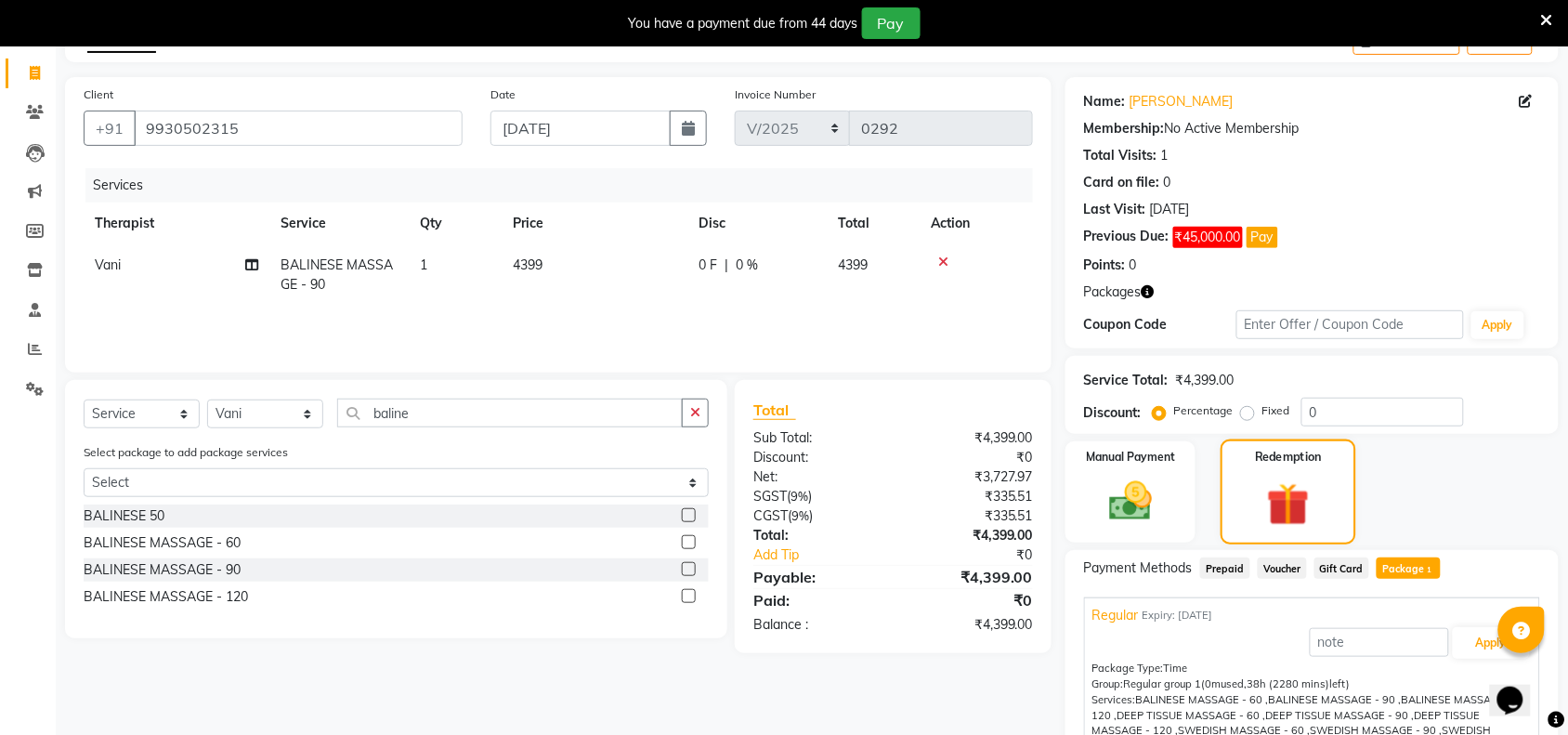
scroll to position [241, 0]
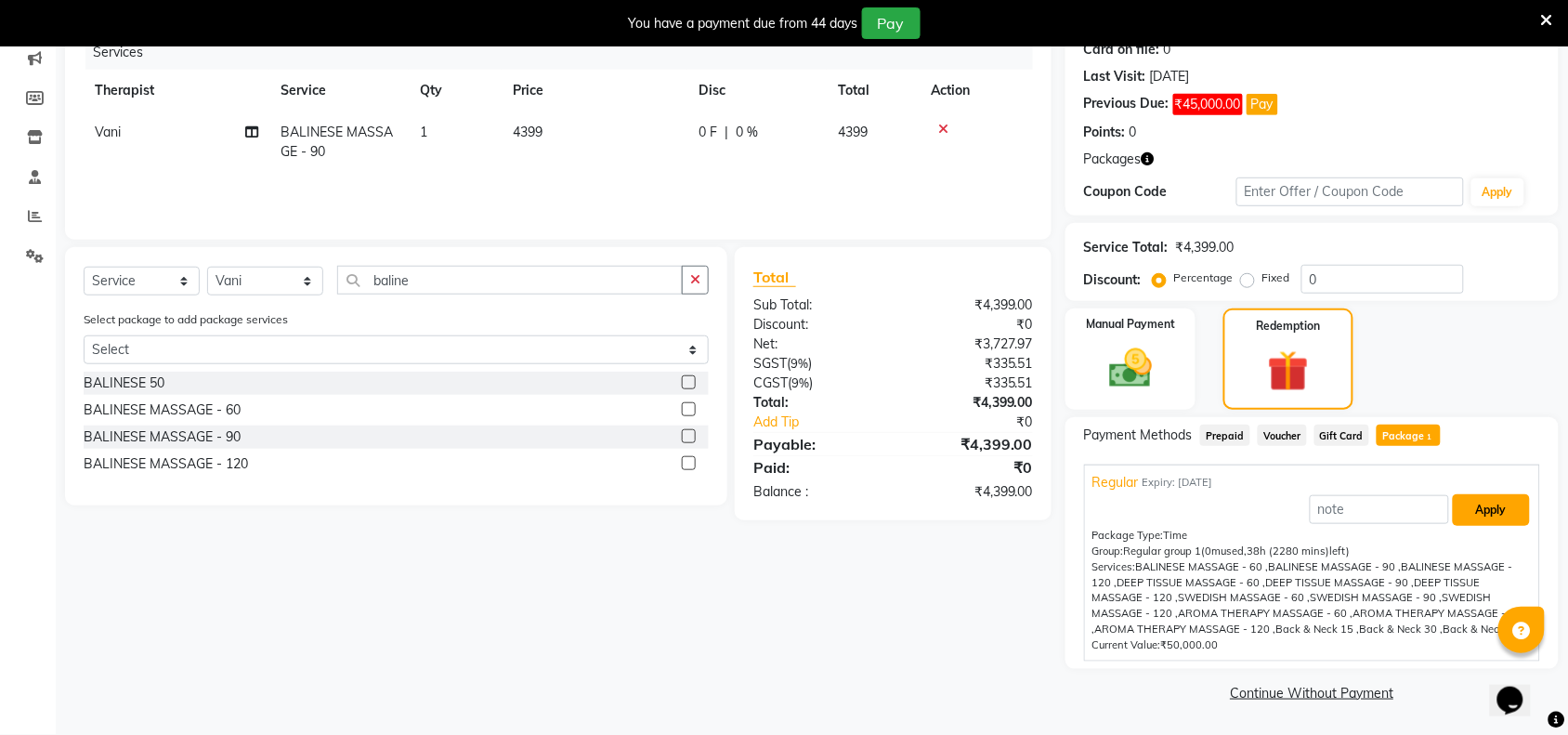
click at [1508, 517] on button "Apply" at bounding box center [1492, 510] width 77 height 32
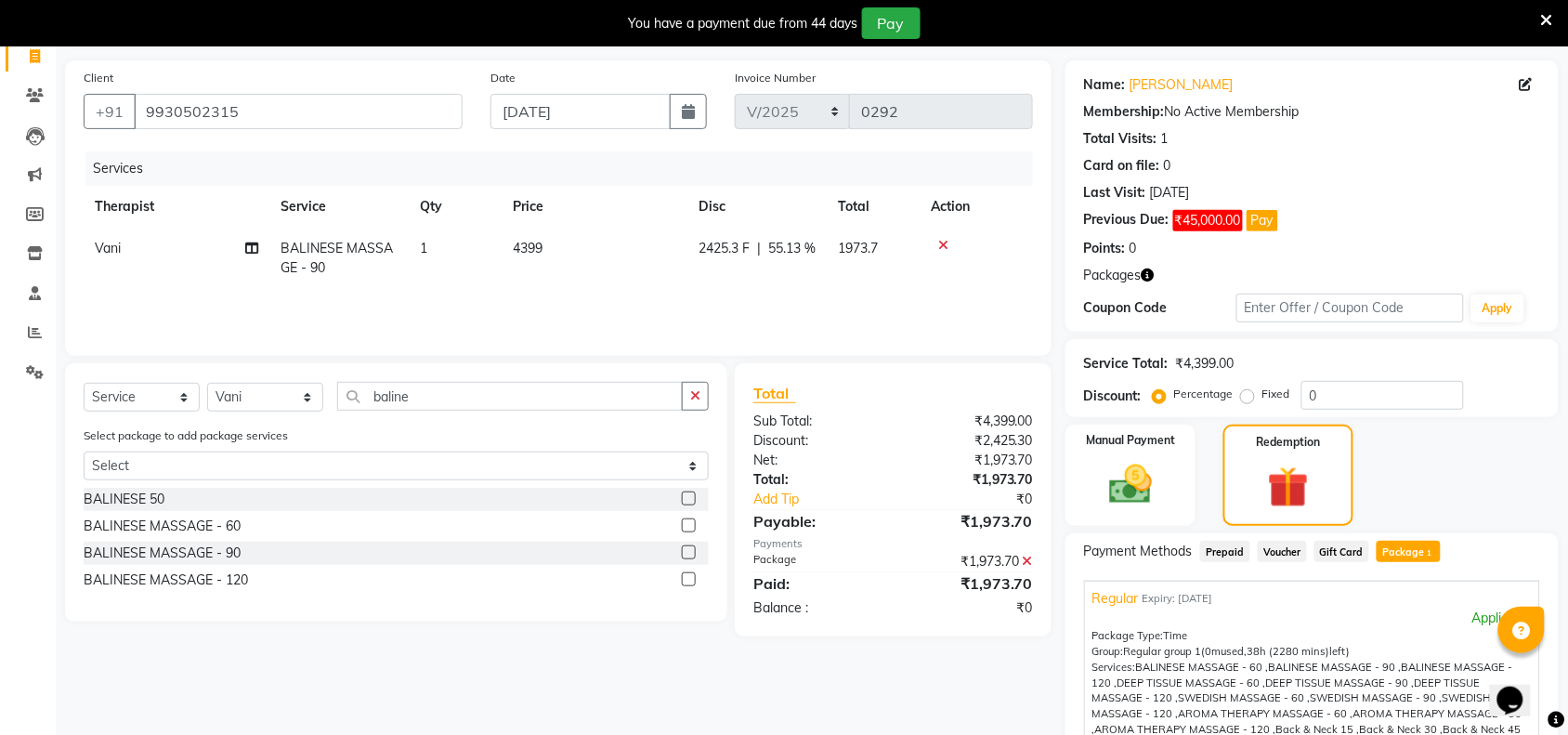
scroll to position [331, 0]
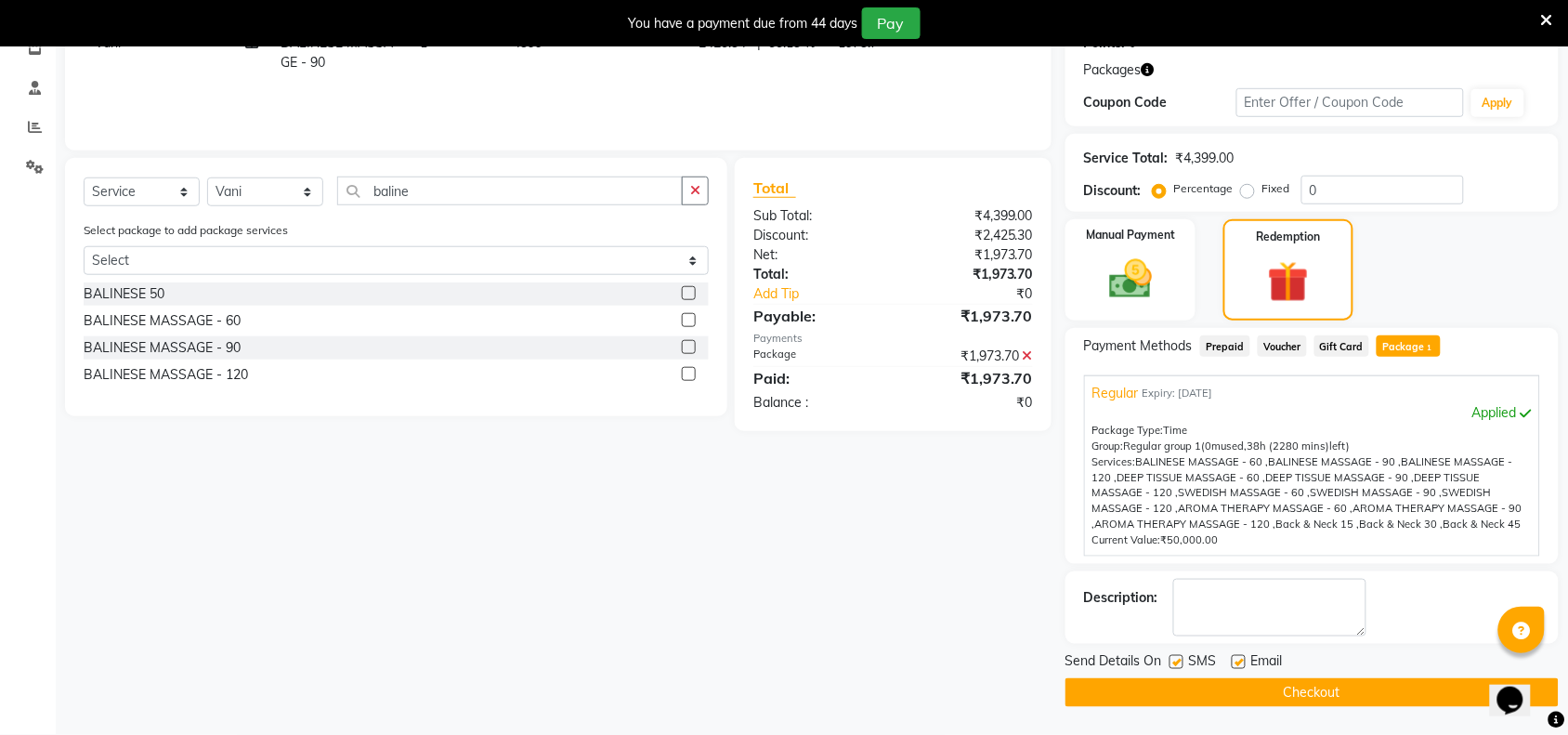
click at [1173, 660] on label at bounding box center [1176, 662] width 14 height 14
click at [1173, 660] on input "checkbox" at bounding box center [1175, 662] width 12 height 12
click at [1324, 697] on button "Checkout" at bounding box center [1312, 693] width 493 height 29
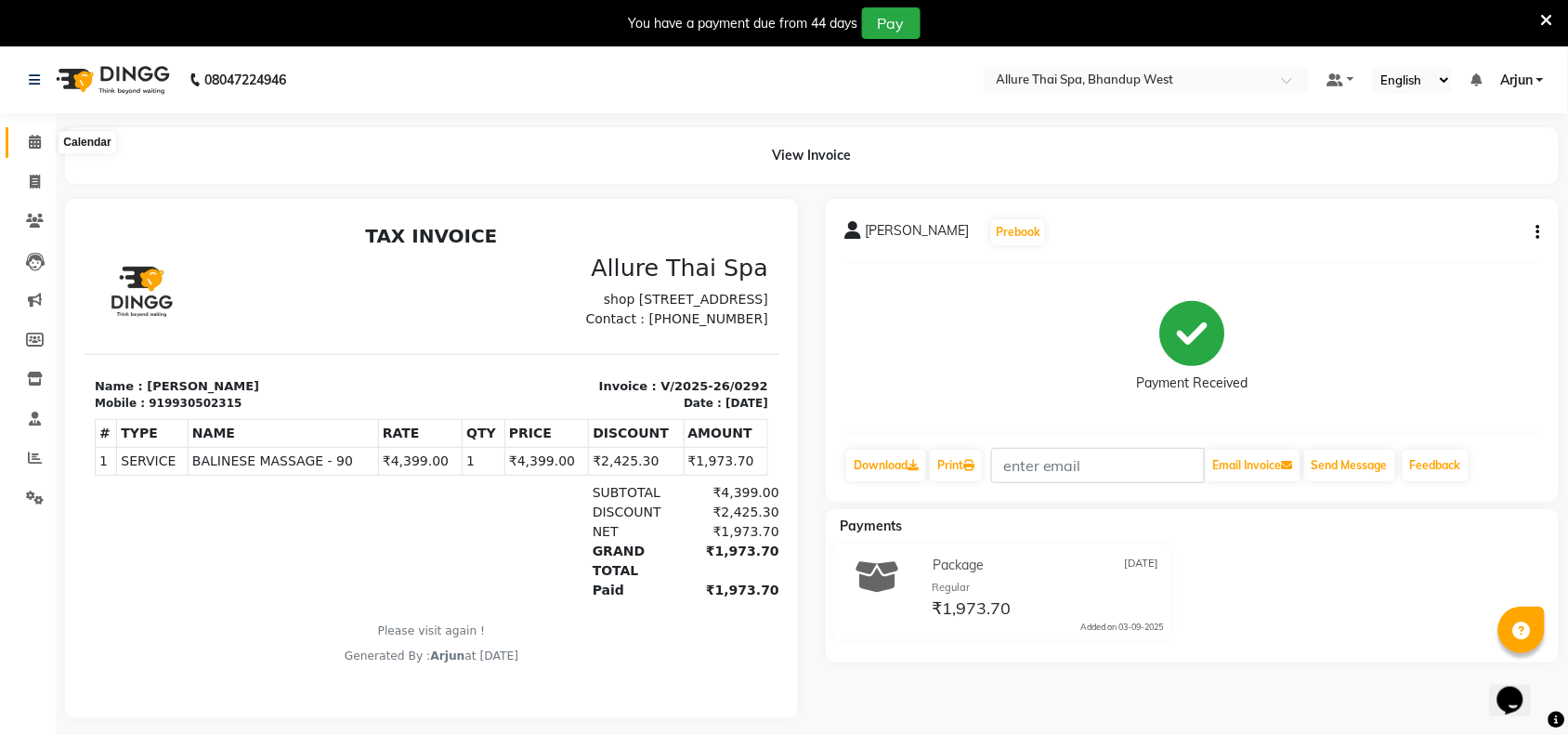
click at [26, 144] on span at bounding box center [35, 142] width 32 height 22
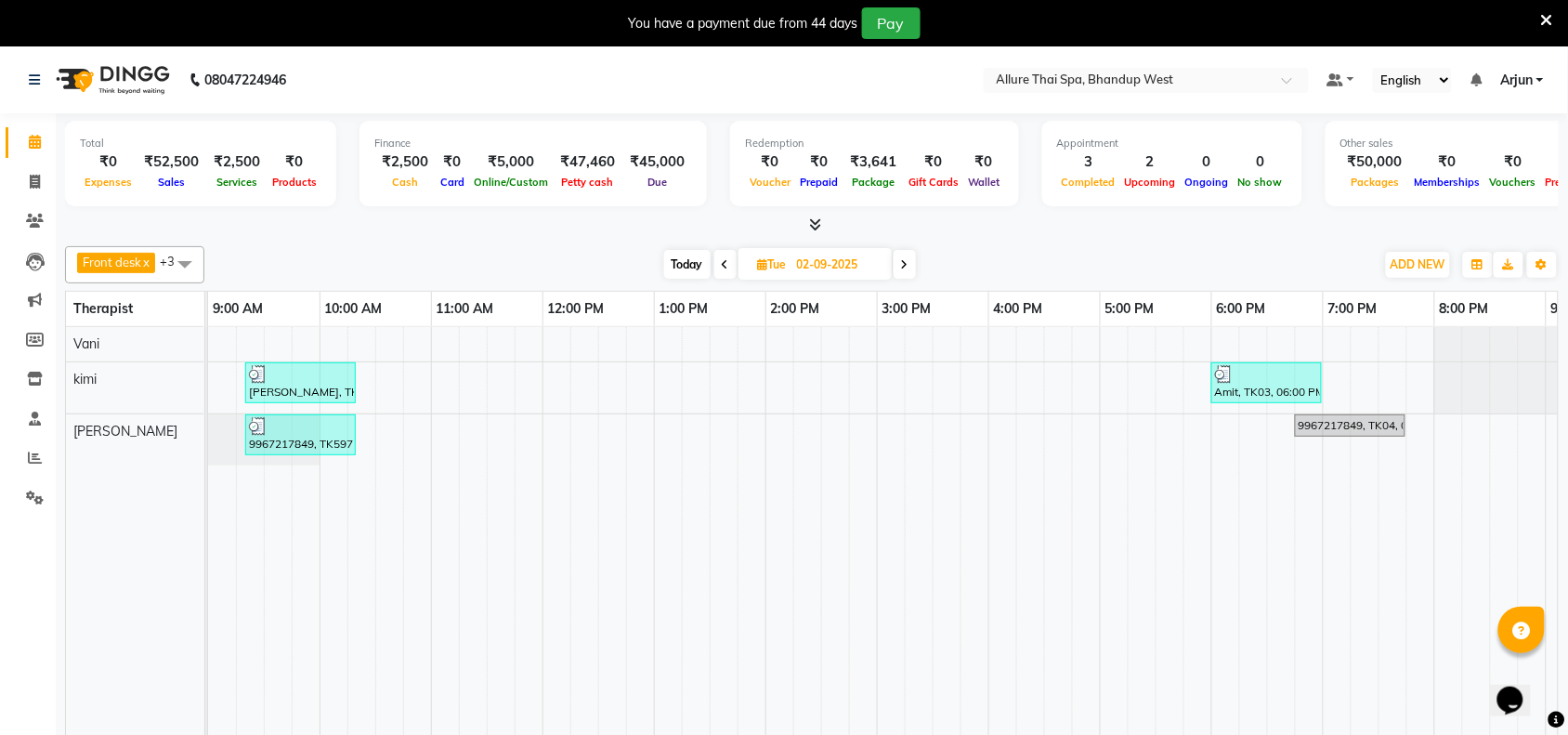
click at [894, 261] on div "[DATE] [DATE]" at bounding box center [790, 265] width 255 height 28
click at [918, 267] on div "[DATE] [DATE]" at bounding box center [790, 265] width 255 height 28
click at [912, 267] on span at bounding box center [905, 264] width 23 height 29
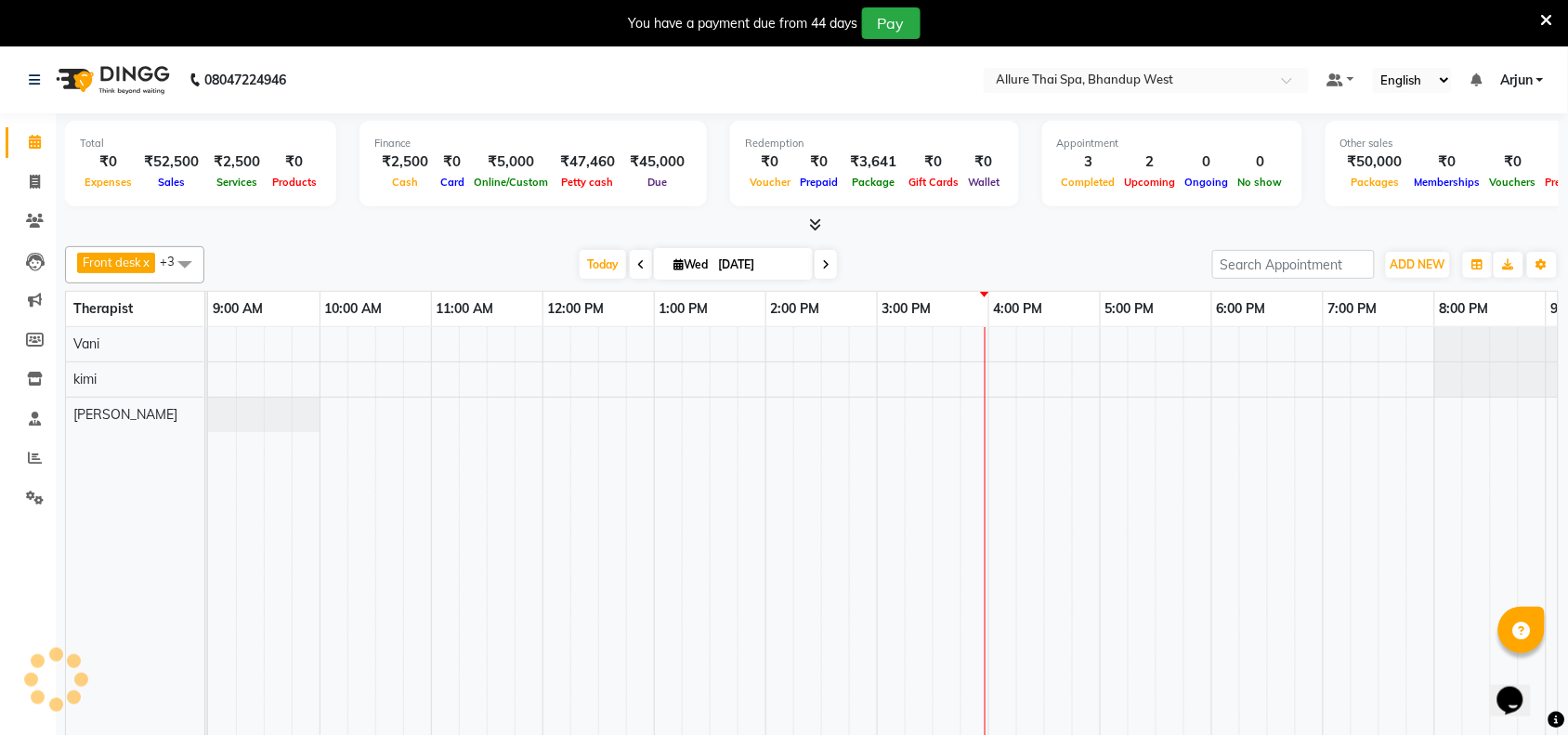
scroll to position [0, 321]
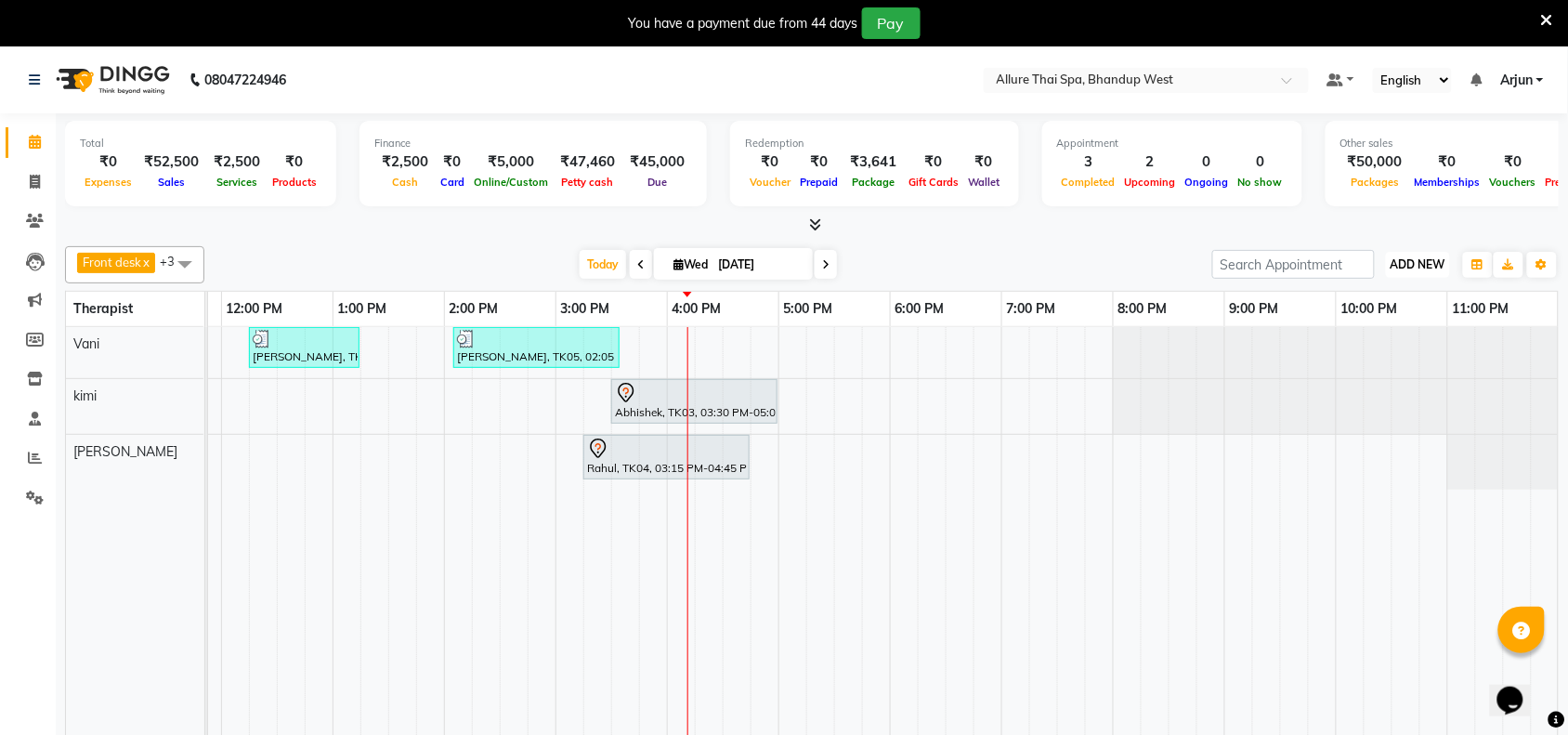
click at [1397, 268] on span "ADD NEW" at bounding box center [1418, 264] width 55 height 14
click at [1366, 322] on link "Add Invoice" at bounding box center [1377, 324] width 147 height 24
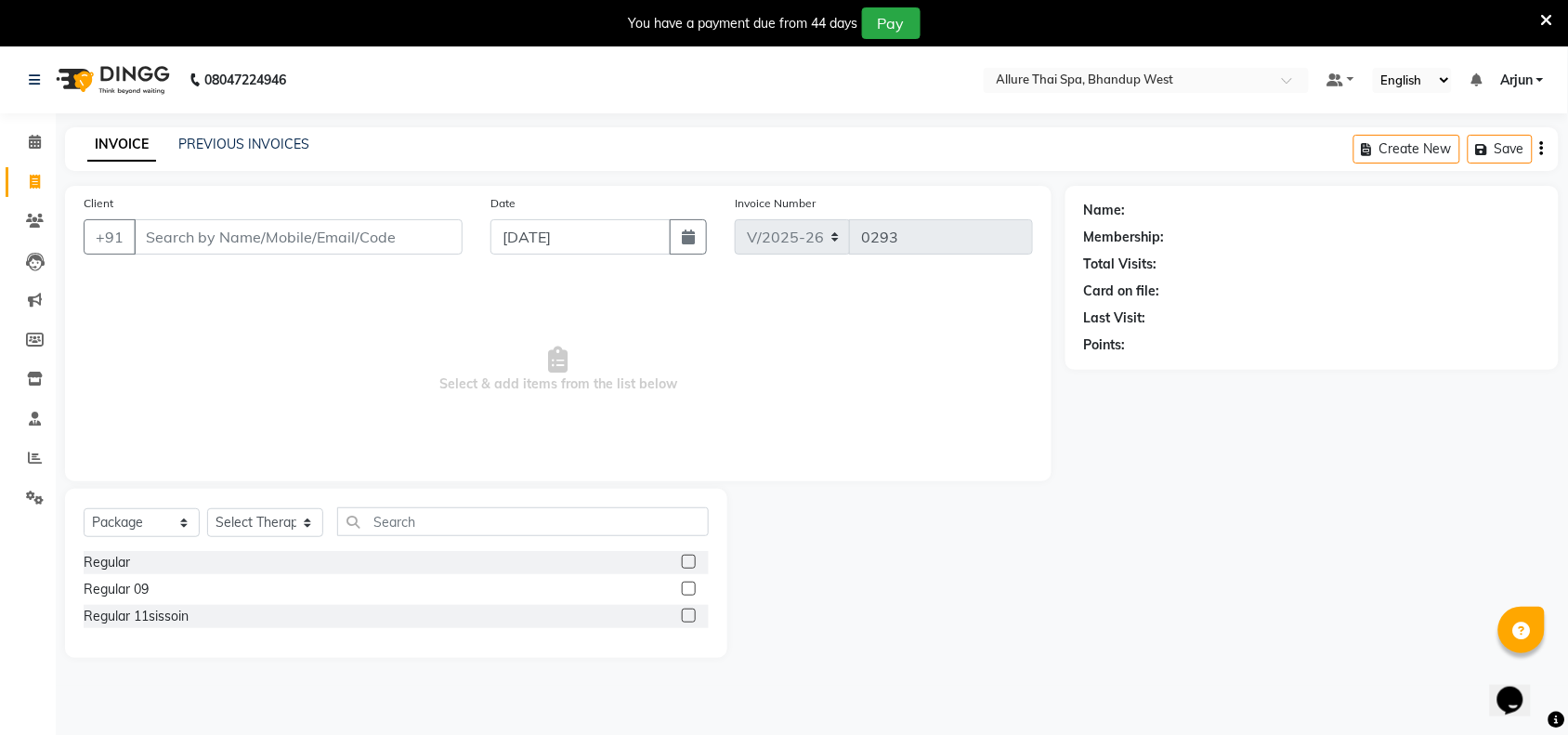
click at [312, 226] on input "Client" at bounding box center [298, 237] width 329 height 35
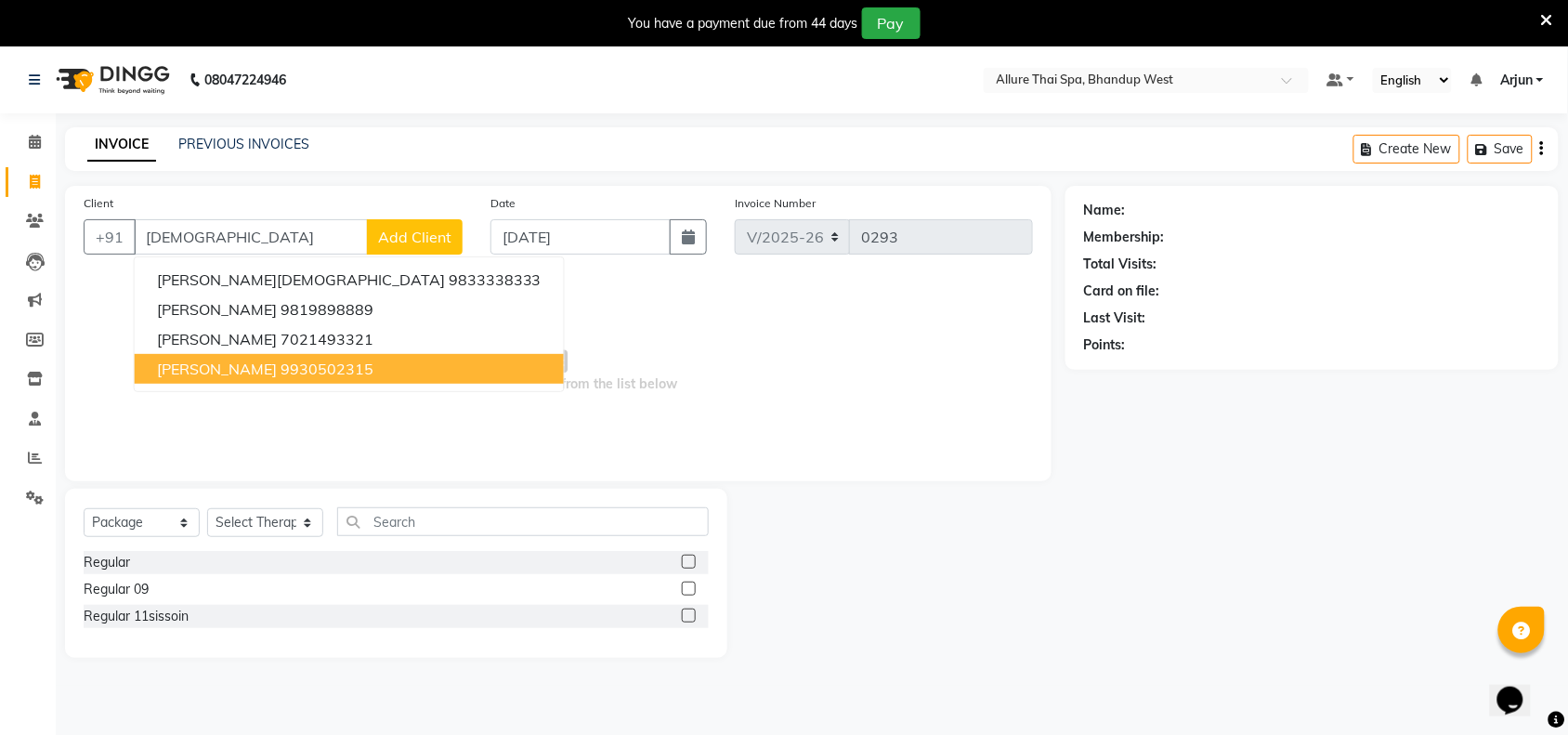
click at [291, 365] on ngb-highlight "9930502315" at bounding box center [327, 368] width 93 height 19
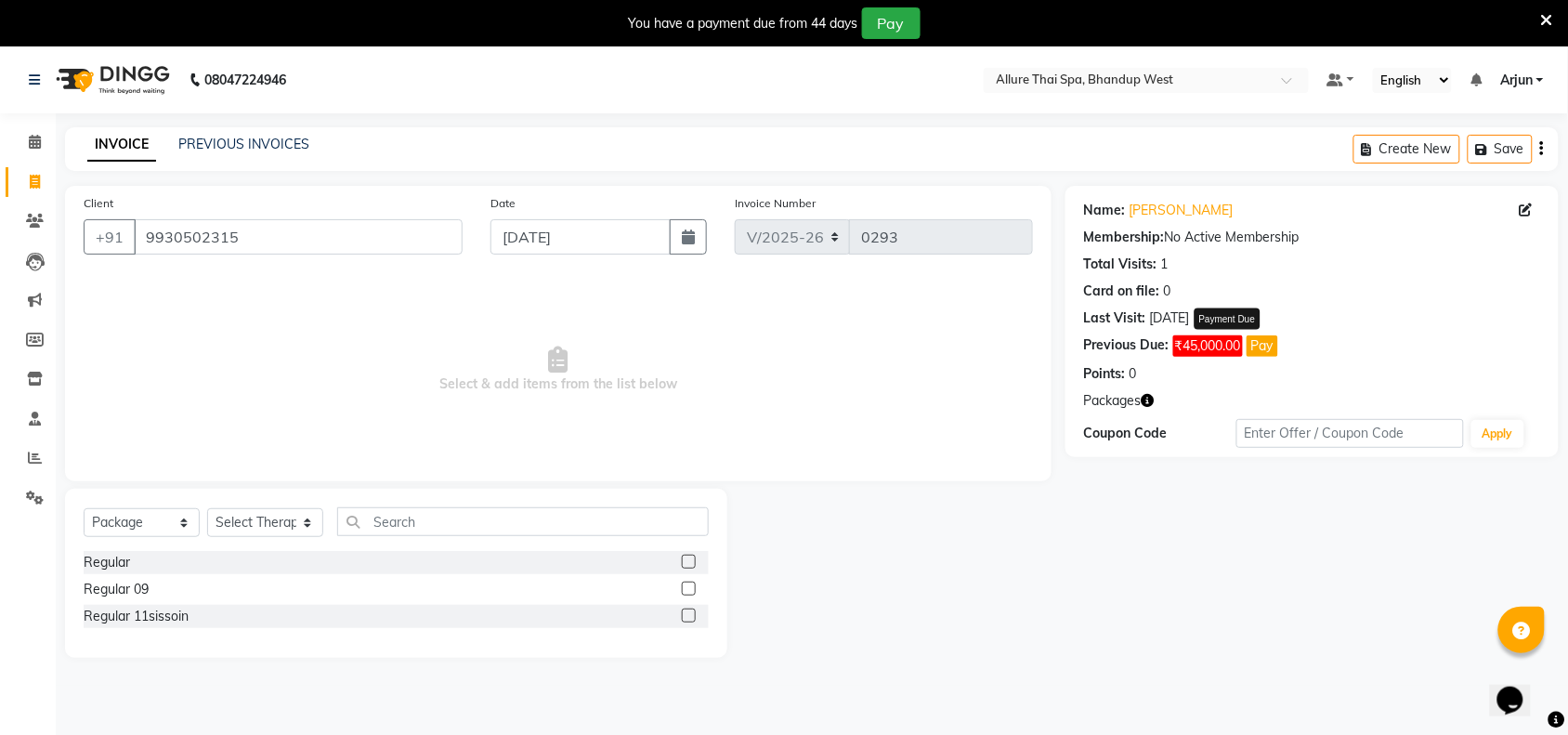
click at [1256, 351] on button "Pay" at bounding box center [1263, 346] width 32 height 22
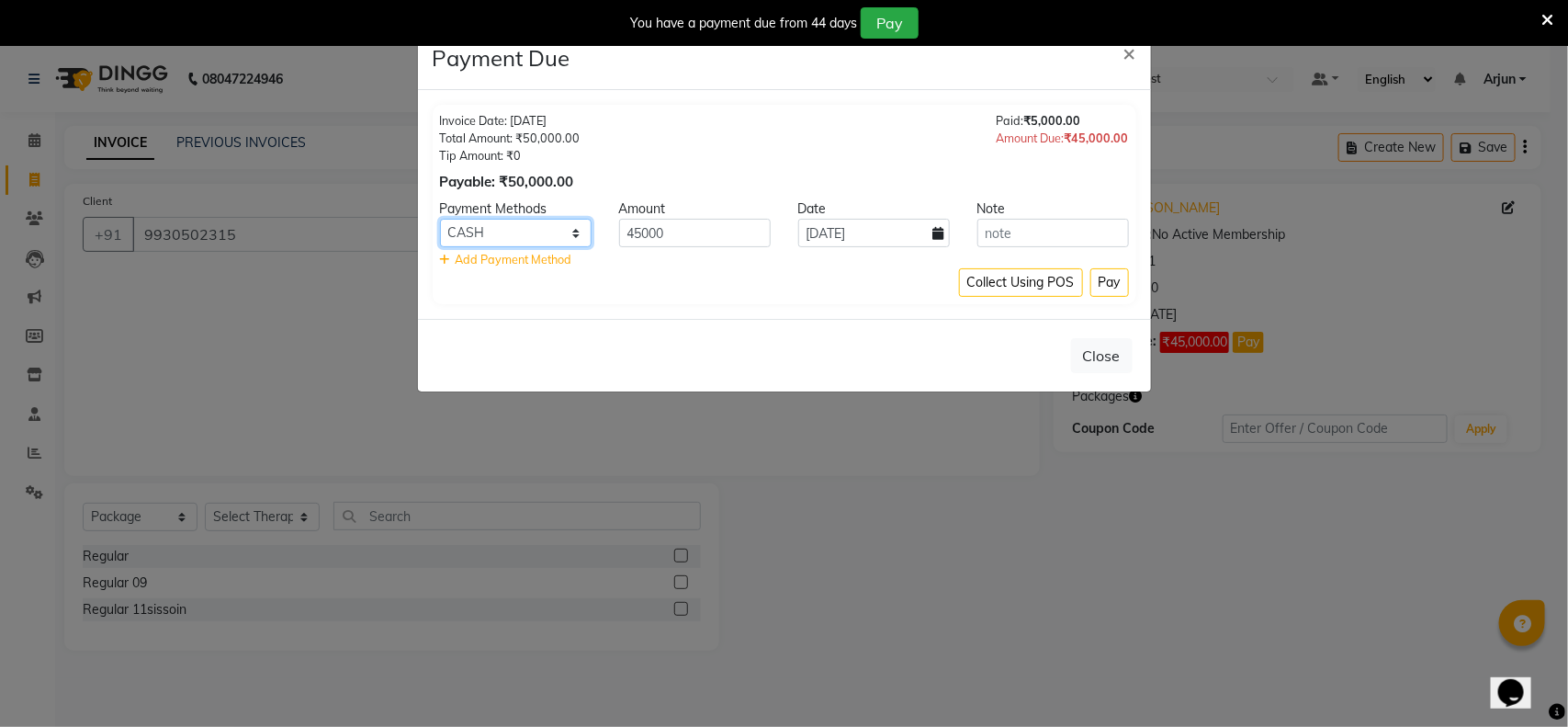
click at [575, 232] on select "UPI CUSTOM CARD CASH NearBuy LUZO" at bounding box center [515, 233] width 152 height 29
click at [440, 219] on select "UPI CUSTOM CARD CASH NearBuy LUZO" at bounding box center [515, 233] width 152 height 29
click at [1109, 287] on button "Pay" at bounding box center [1109, 282] width 38 height 29
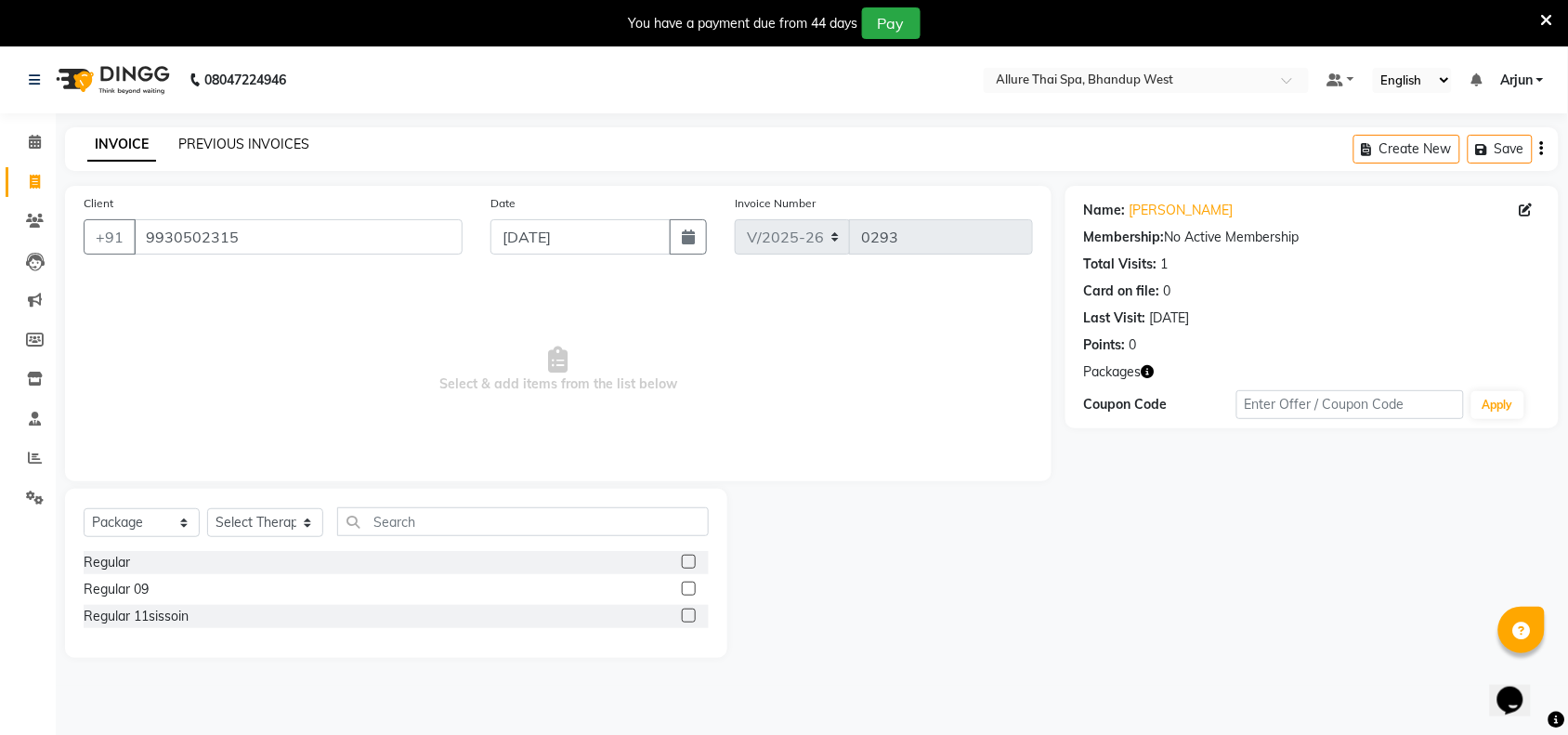
drag, startPoint x: 260, startPoint y: 136, endPoint x: 982, endPoint y: 174, distance: 723.0
click at [260, 136] on link "PREVIOUS INVOICES" at bounding box center [243, 144] width 131 height 17
click at [238, 135] on div "PREVIOUS INVOICES" at bounding box center [243, 144] width 131 height 20
click at [238, 149] on link "PREVIOUS INVOICES" at bounding box center [243, 144] width 131 height 17
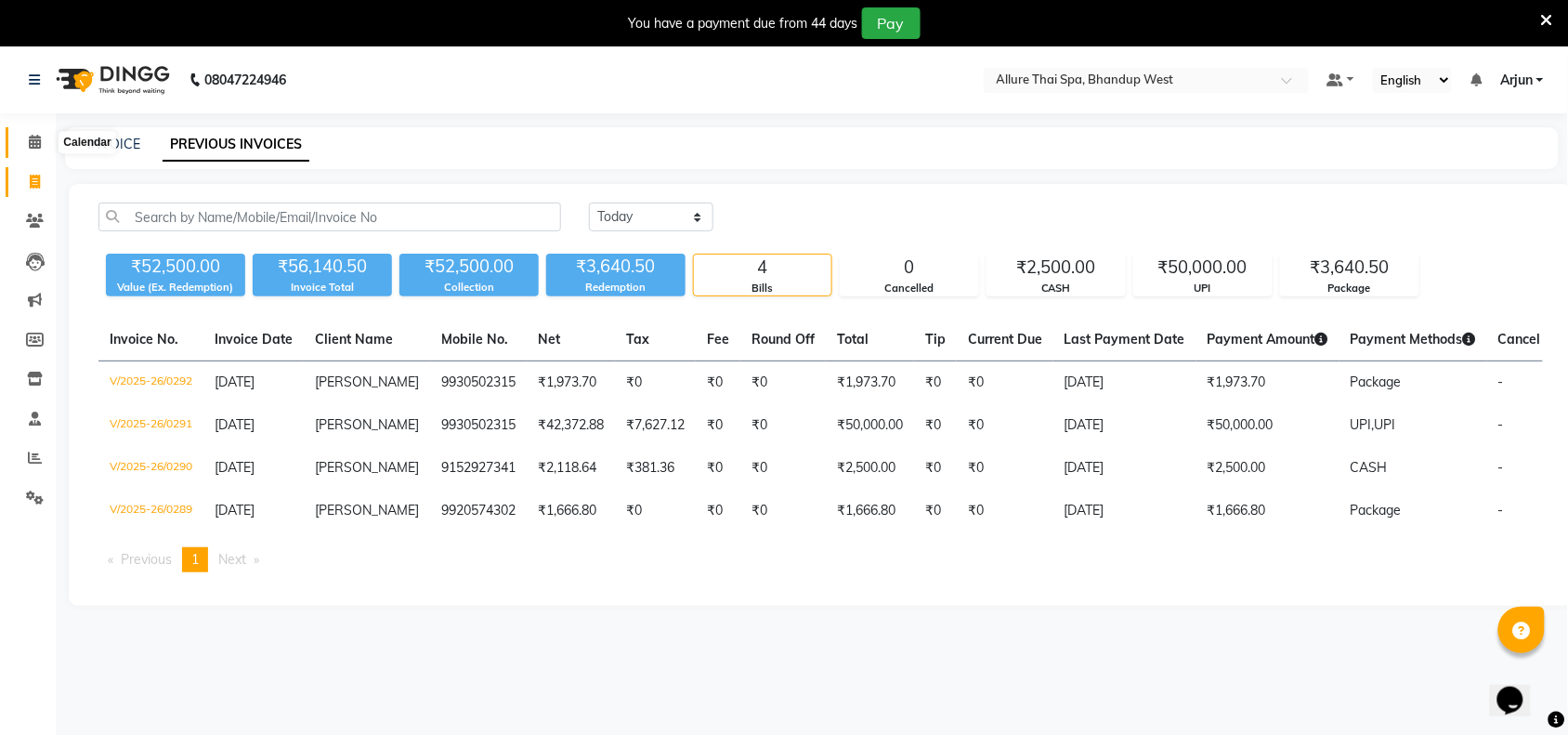
click at [33, 150] on span at bounding box center [35, 142] width 32 height 22
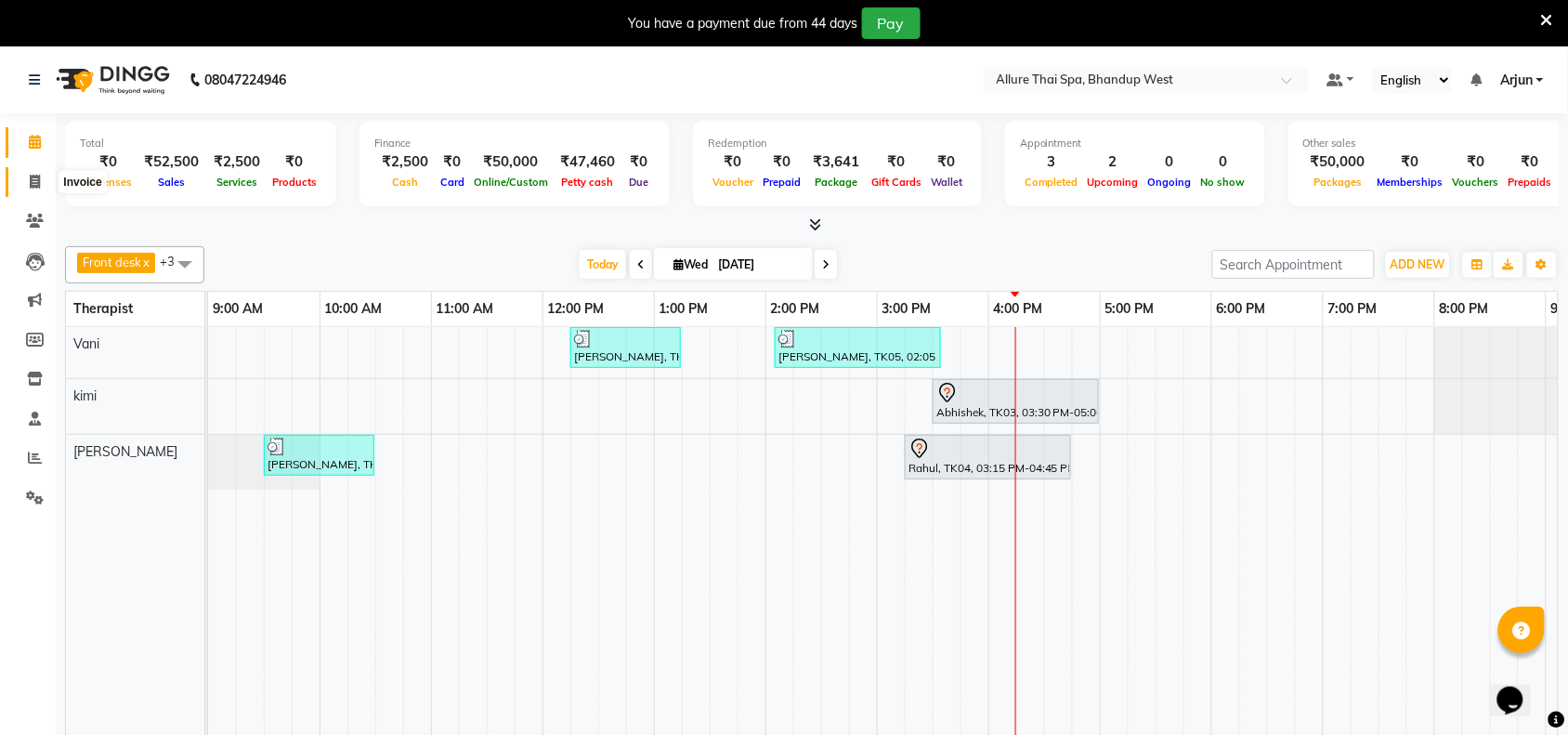
click at [37, 176] on icon at bounding box center [35, 181] width 10 height 14
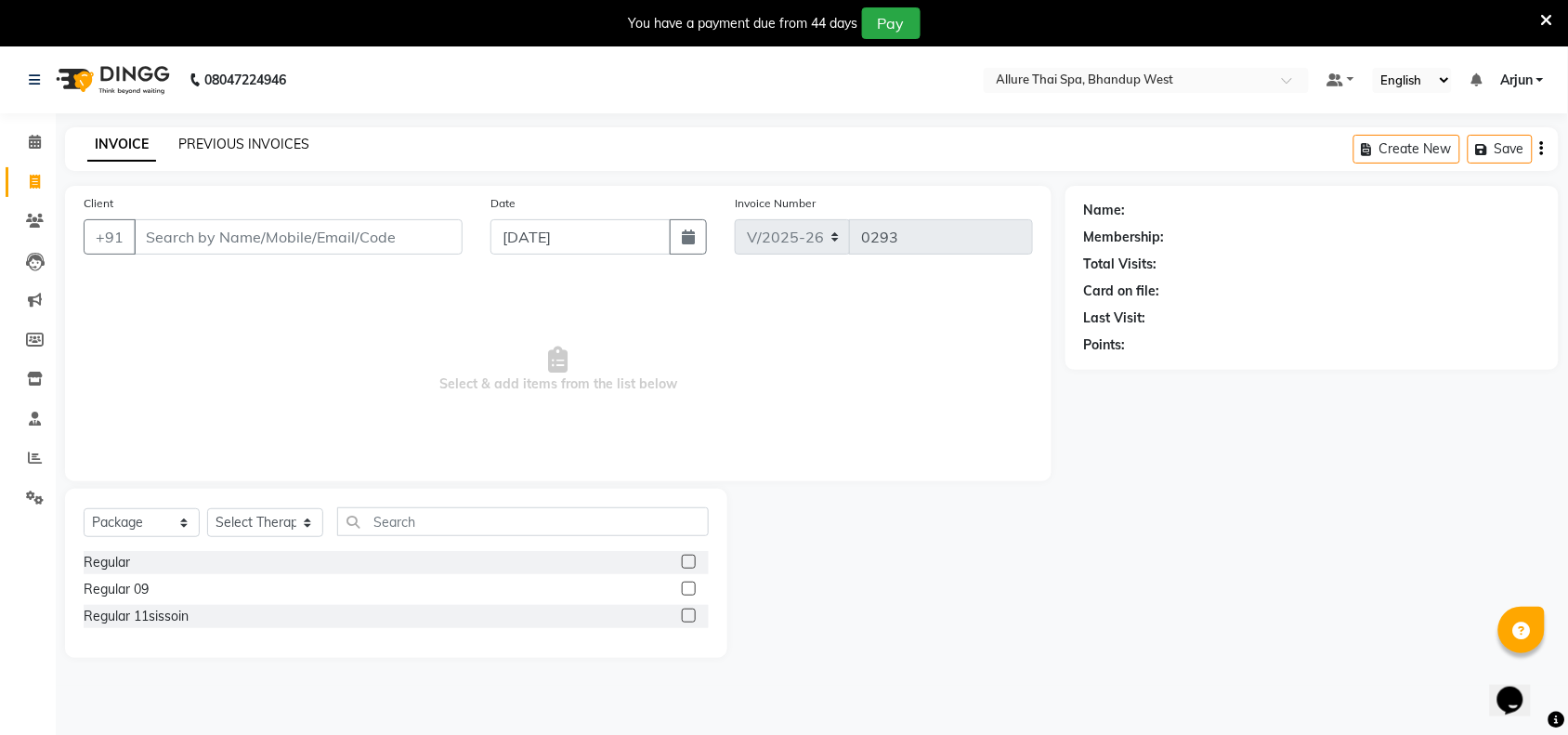
click at [258, 144] on link "PREVIOUS INVOICES" at bounding box center [243, 144] width 131 height 17
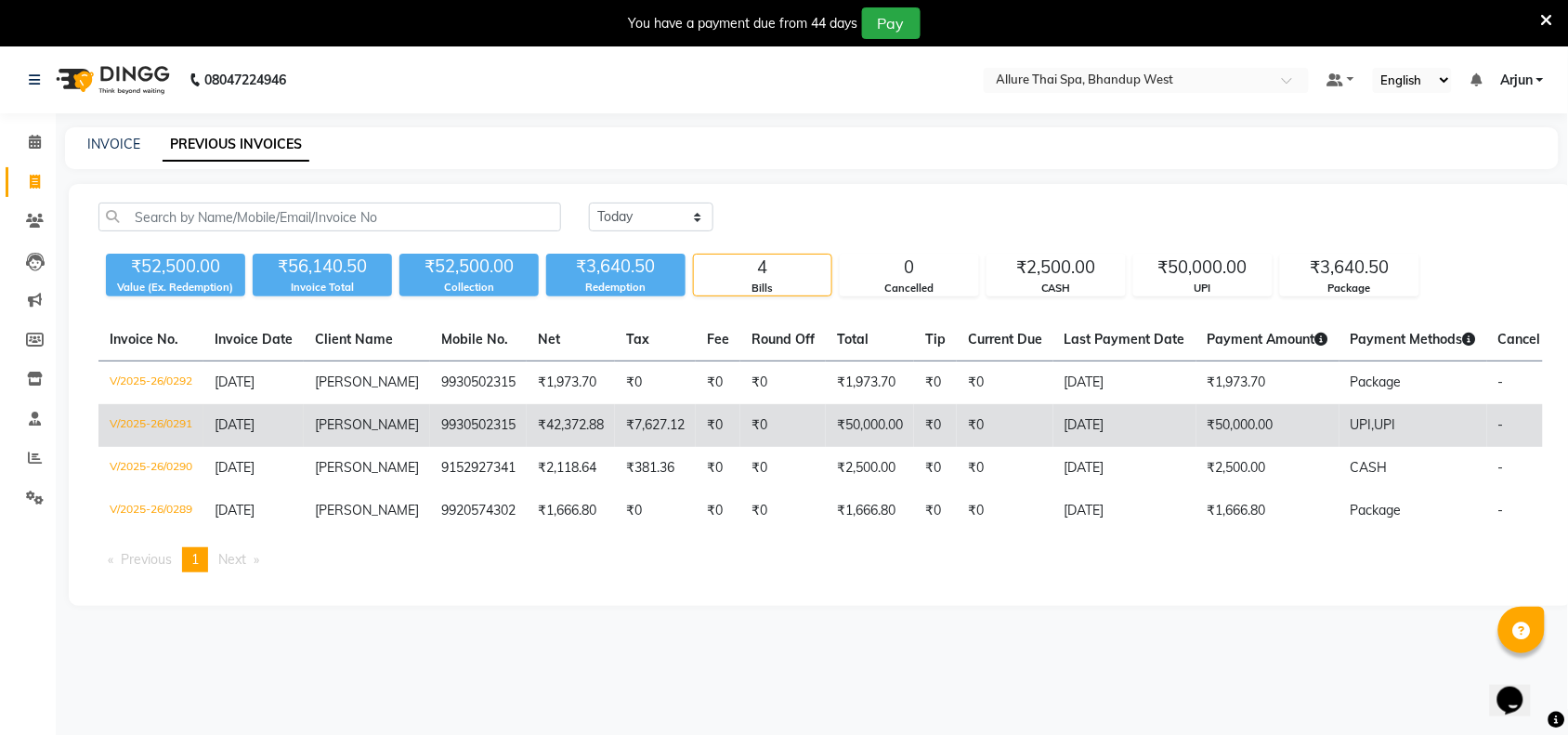
click at [492, 420] on td "9930502315" at bounding box center [478, 425] width 97 height 42
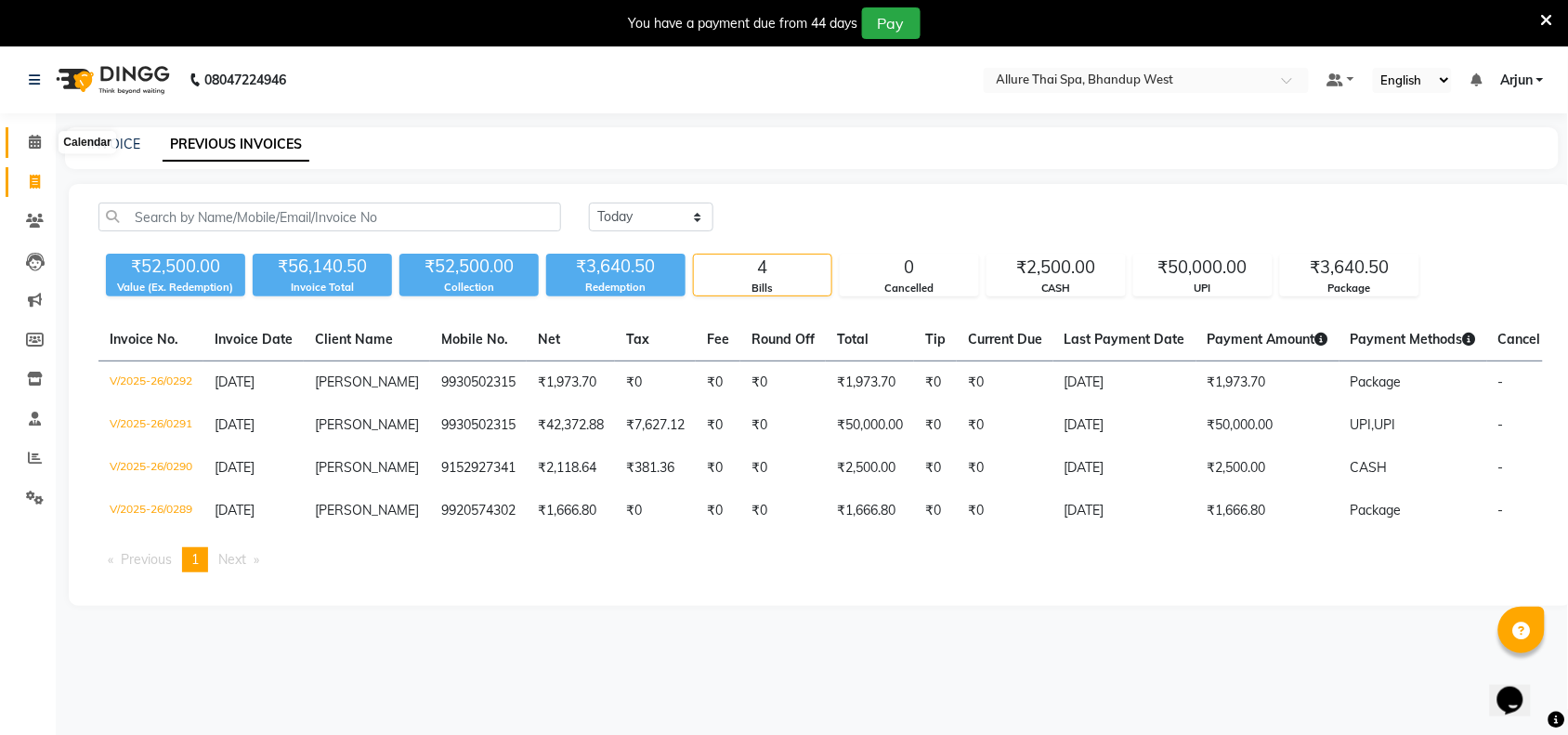
click at [30, 142] on icon at bounding box center [35, 141] width 12 height 14
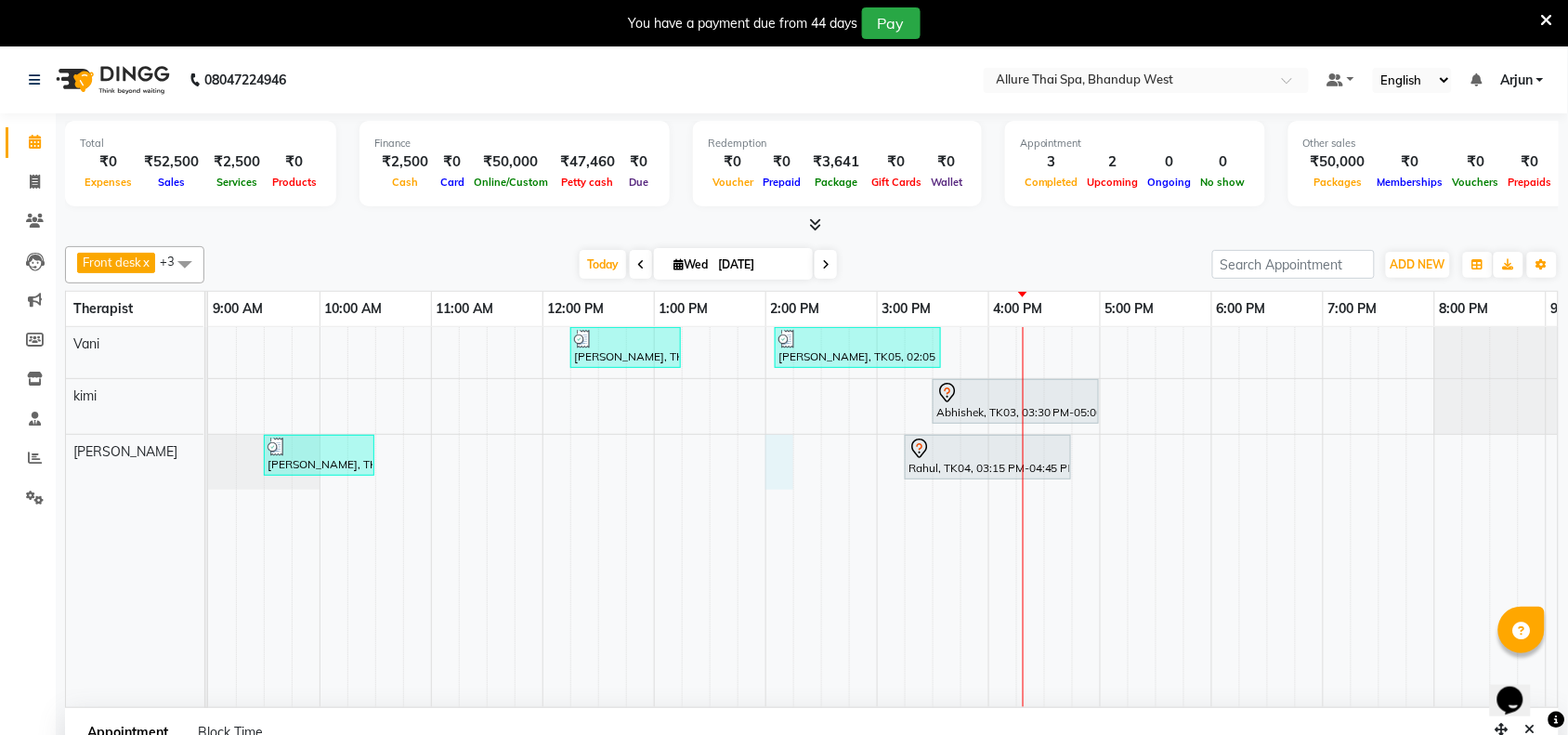
click at [632, 268] on span at bounding box center [641, 264] width 23 height 29
click at [632, 268] on div "[DATE] [DATE]" at bounding box center [709, 265] width 989 height 28
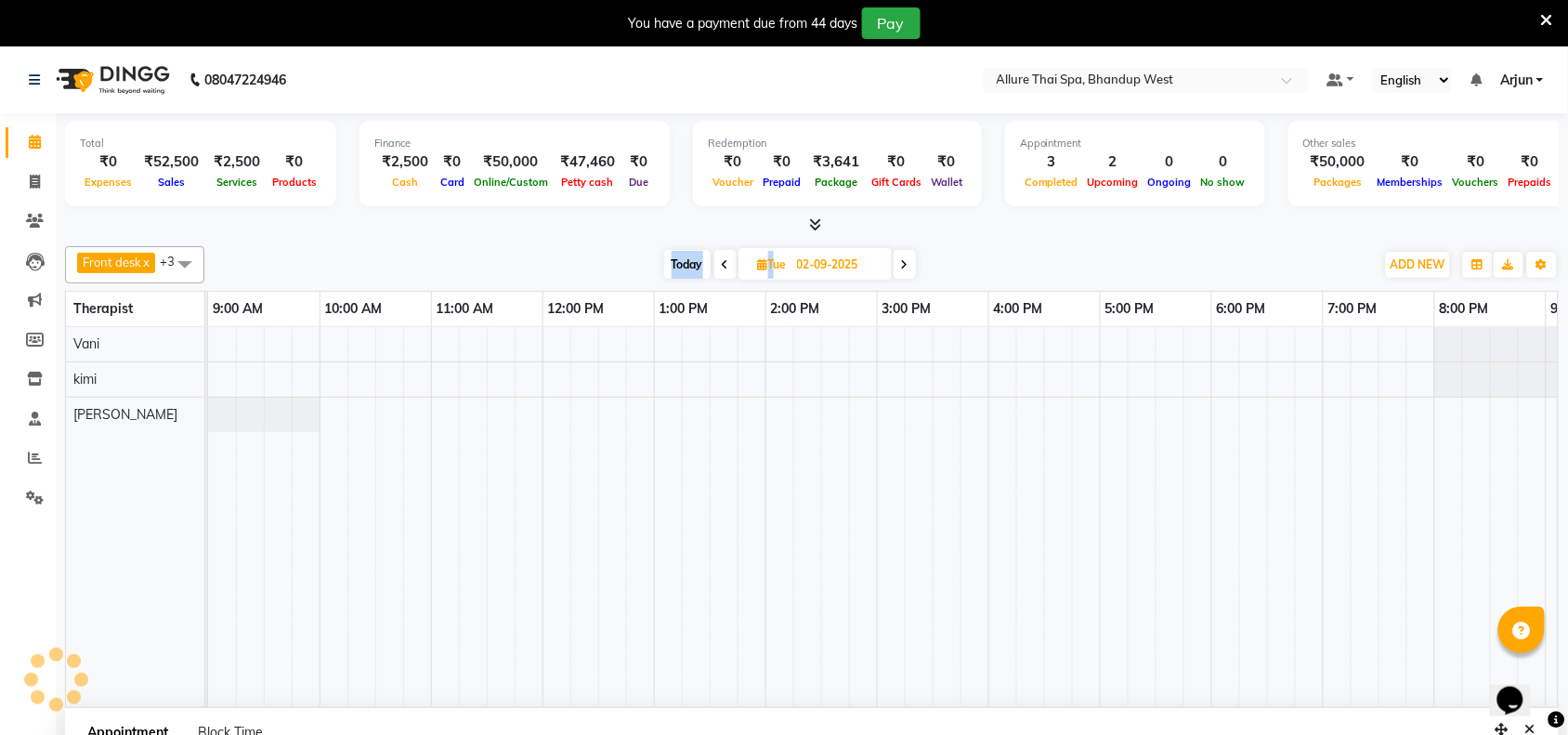
scroll to position [0, 321]
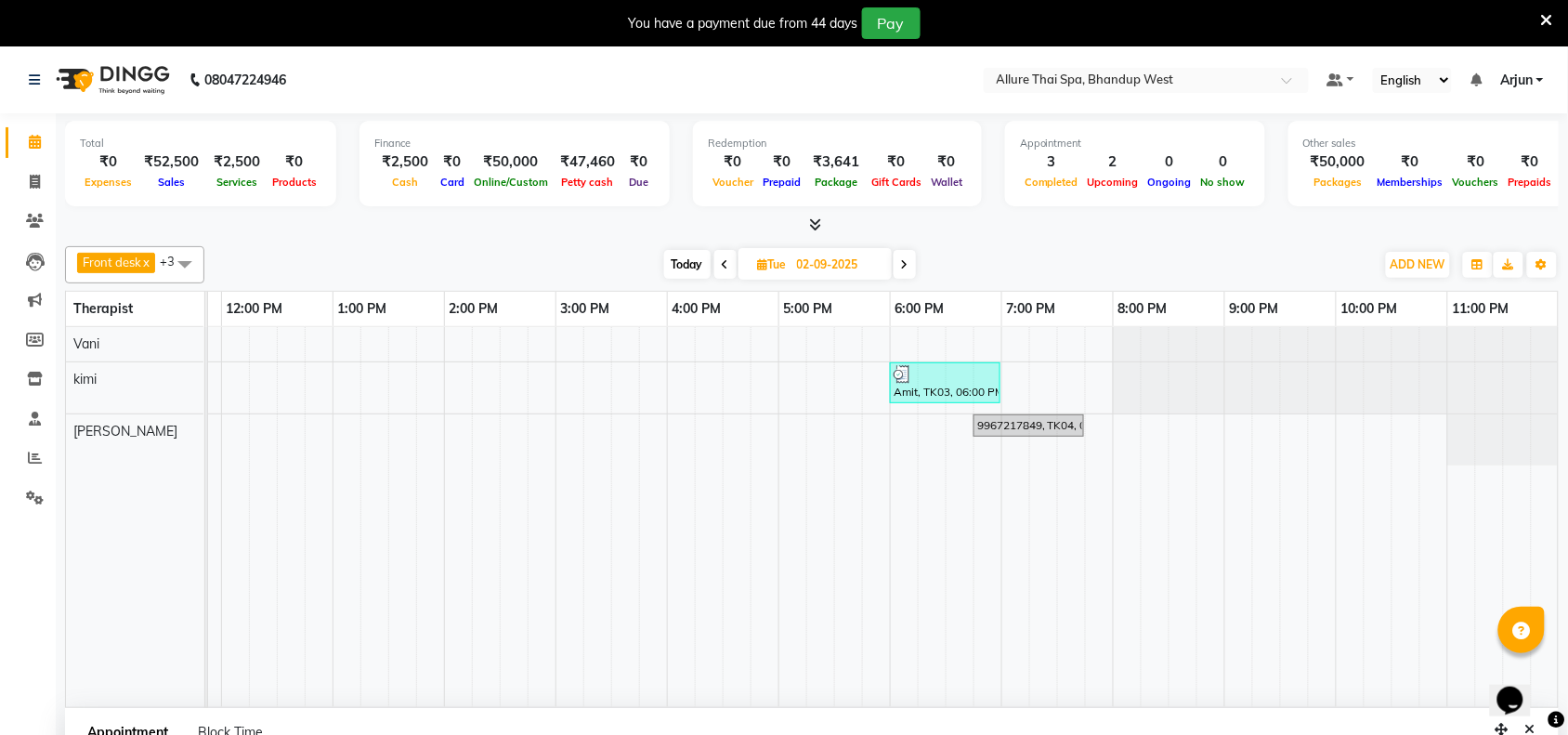
click at [1073, 246] on div "Front desk x [PERSON_NAME] x kimi x Vani x +3 UnSelect All [PERSON_NAME] [PERSO…" at bounding box center [811, 264] width 1494 height 37
click at [908, 257] on span at bounding box center [905, 264] width 23 height 29
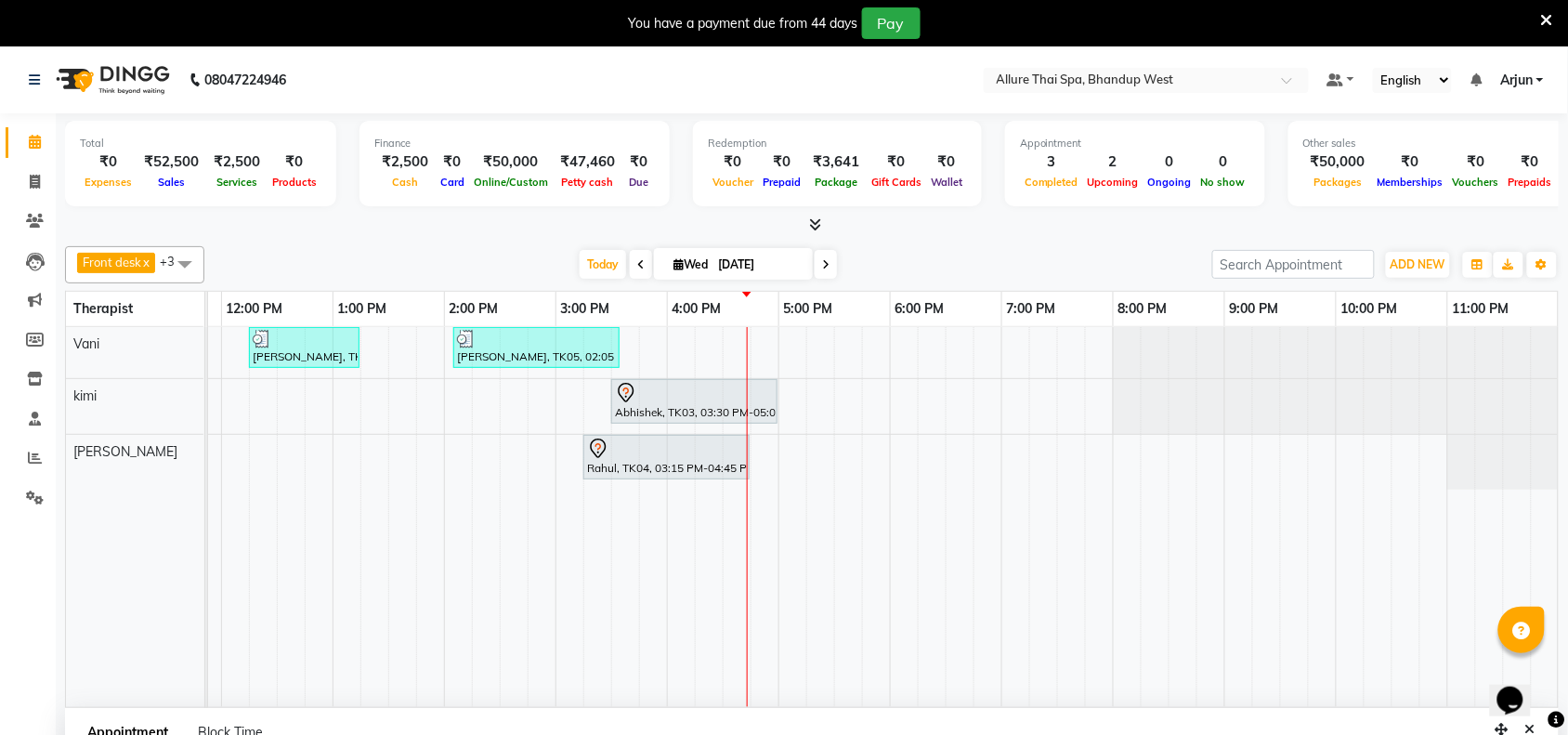
click at [817, 220] on icon at bounding box center [815, 224] width 12 height 14
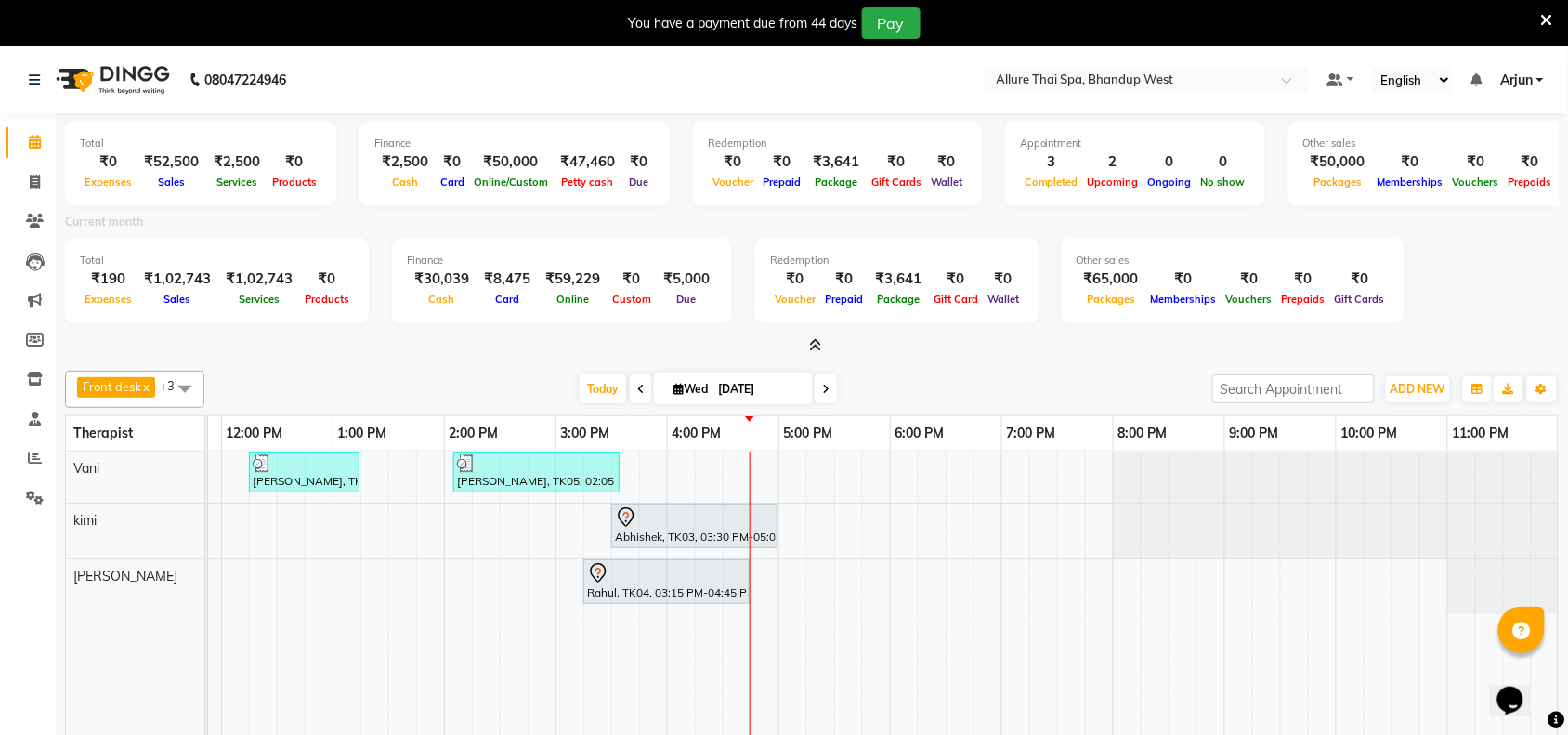
click at [267, 292] on span "Services" at bounding box center [258, 299] width 50 height 13
click at [804, 346] on span at bounding box center [812, 346] width 20 height 20
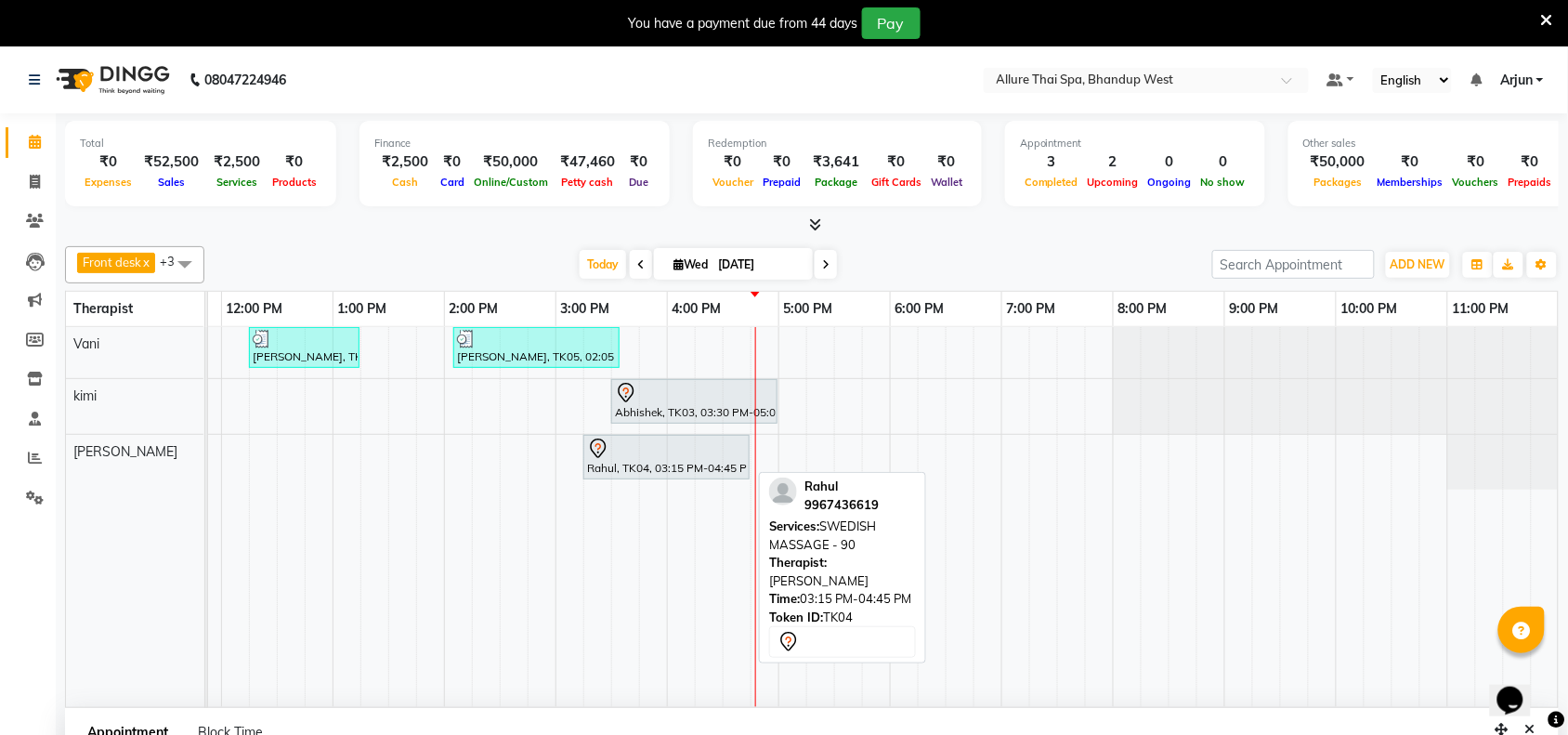
click at [669, 462] on div "Rahul, TK04, 03:15 PM-04:45 PM, SWEDISH MASSAGE - 90" at bounding box center [666, 456] width 162 height 39
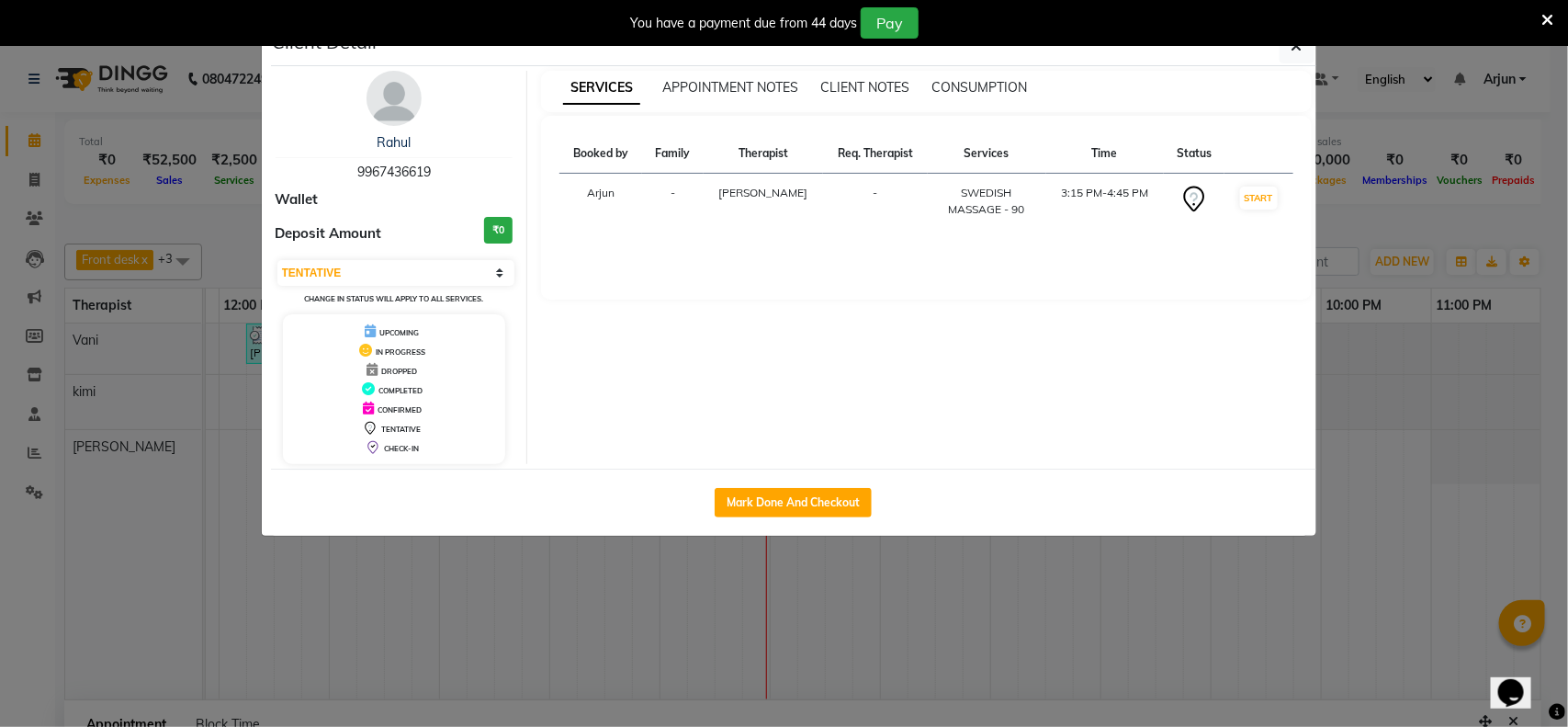
click at [1293, 46] on div "You have a payment due from 44 days Pay" at bounding box center [784, 22] width 1568 height 46
click at [1290, 44] on div "You have a payment due from 44 days Pay" at bounding box center [784, 22] width 1568 height 46
click at [1293, 44] on div "You have a payment due from 44 days Pay" at bounding box center [784, 22] width 1568 height 46
click at [1475, 397] on ngb-modal-window "Client Detail Rahul 9967436619 Wallet Deposit Amount ₹0 Select IN SERVICE CONFI…" at bounding box center [784, 364] width 1568 height 727
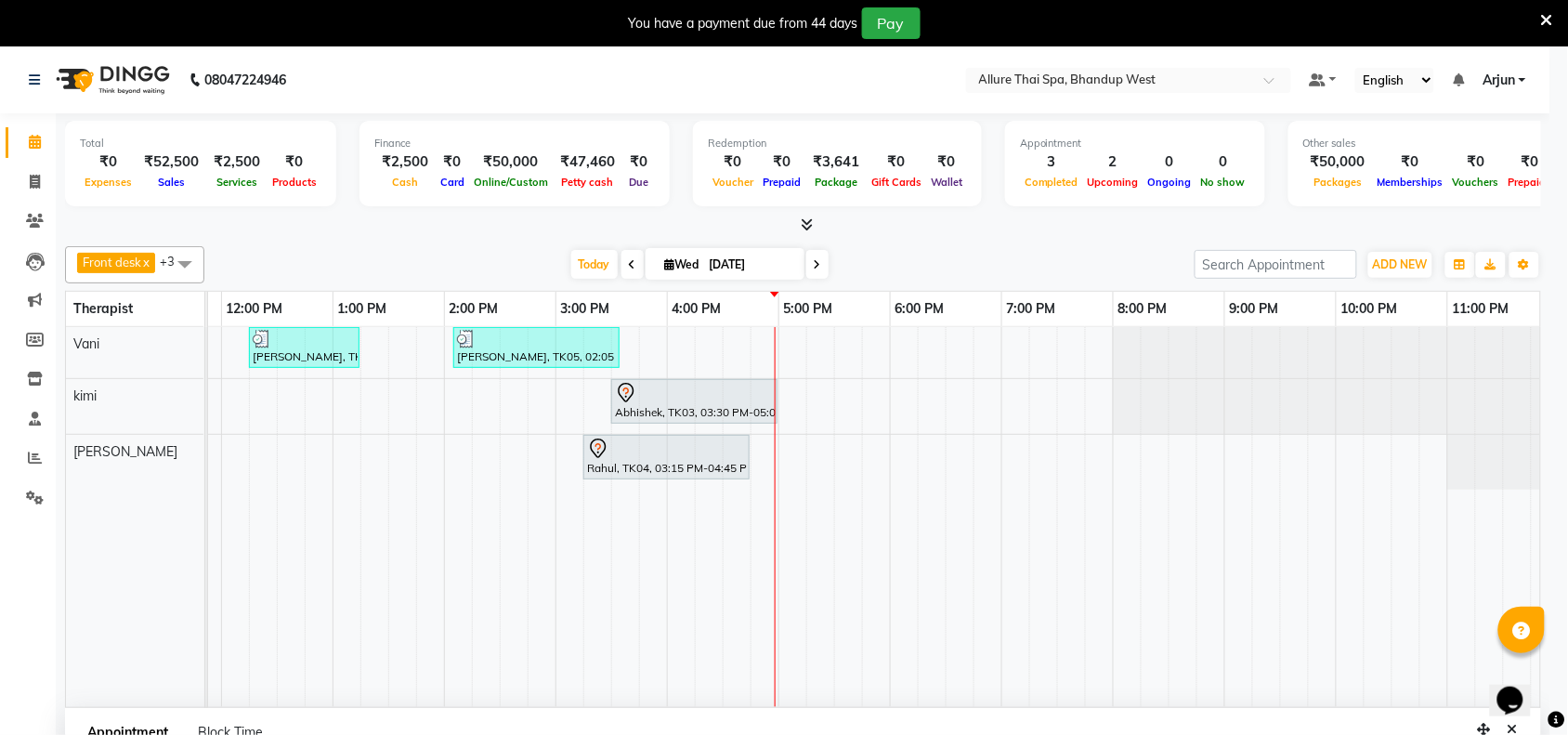
scroll to position [0, 303]
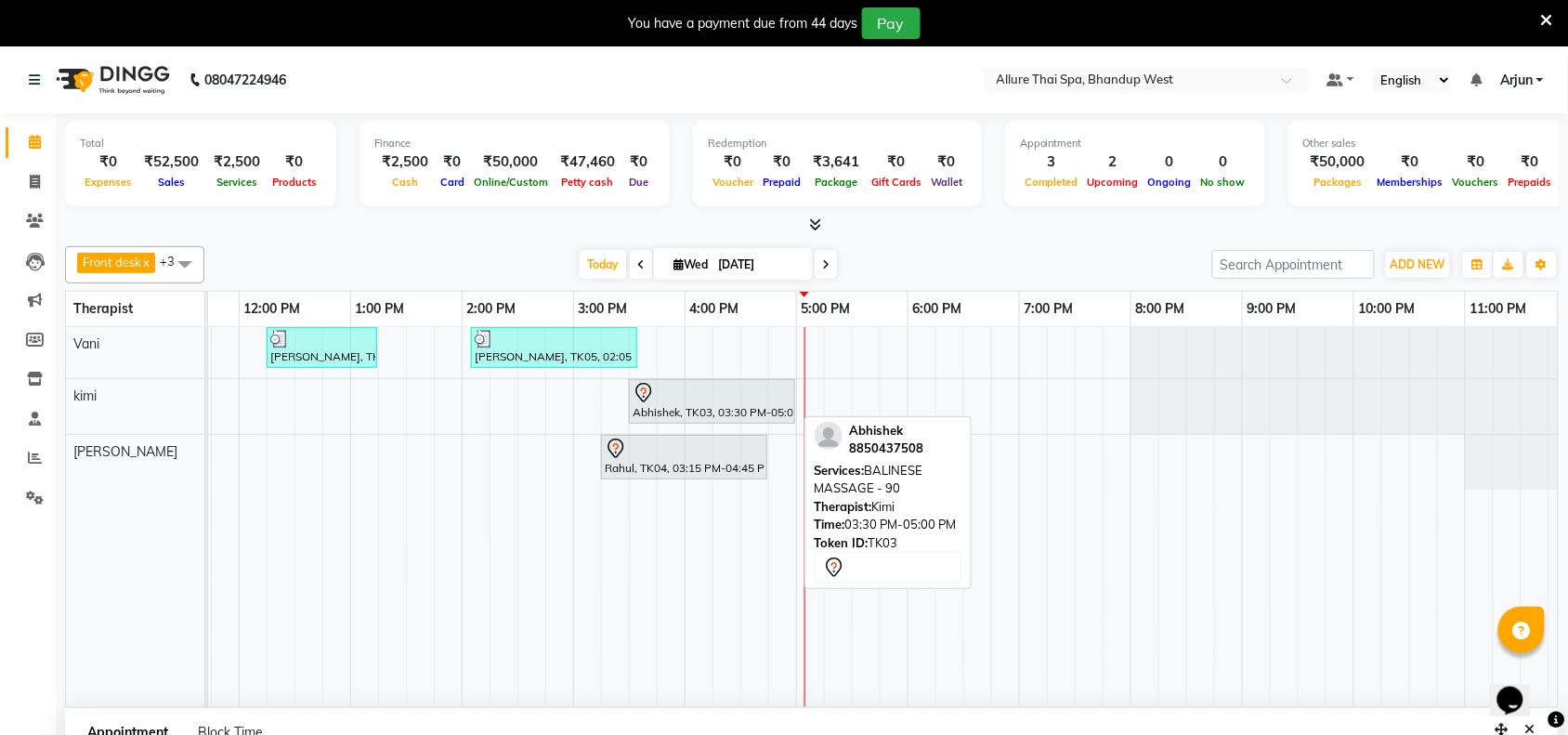
click at [711, 401] on div at bounding box center [711, 393] width 159 height 23
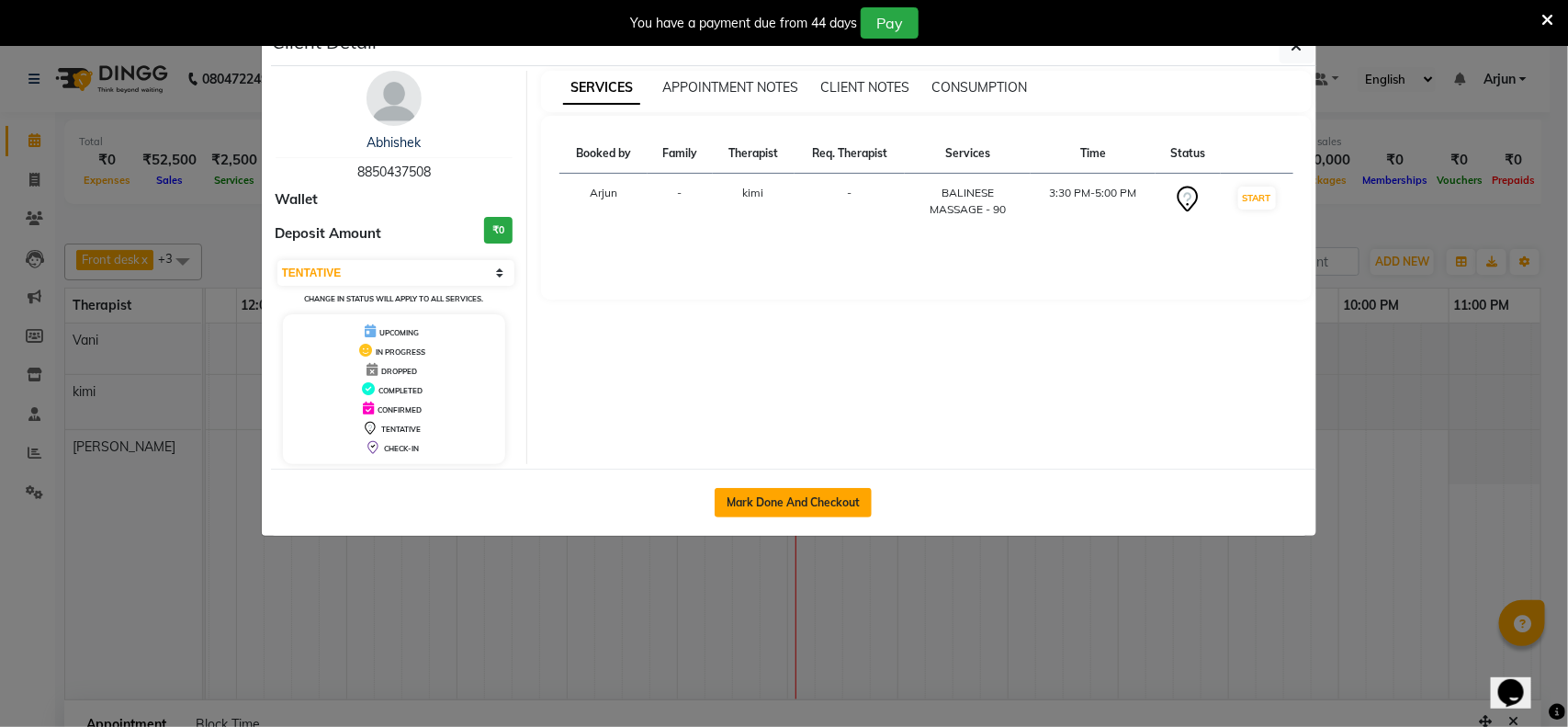
click at [832, 491] on button "Mark Done And Checkout" at bounding box center [793, 502] width 157 height 30
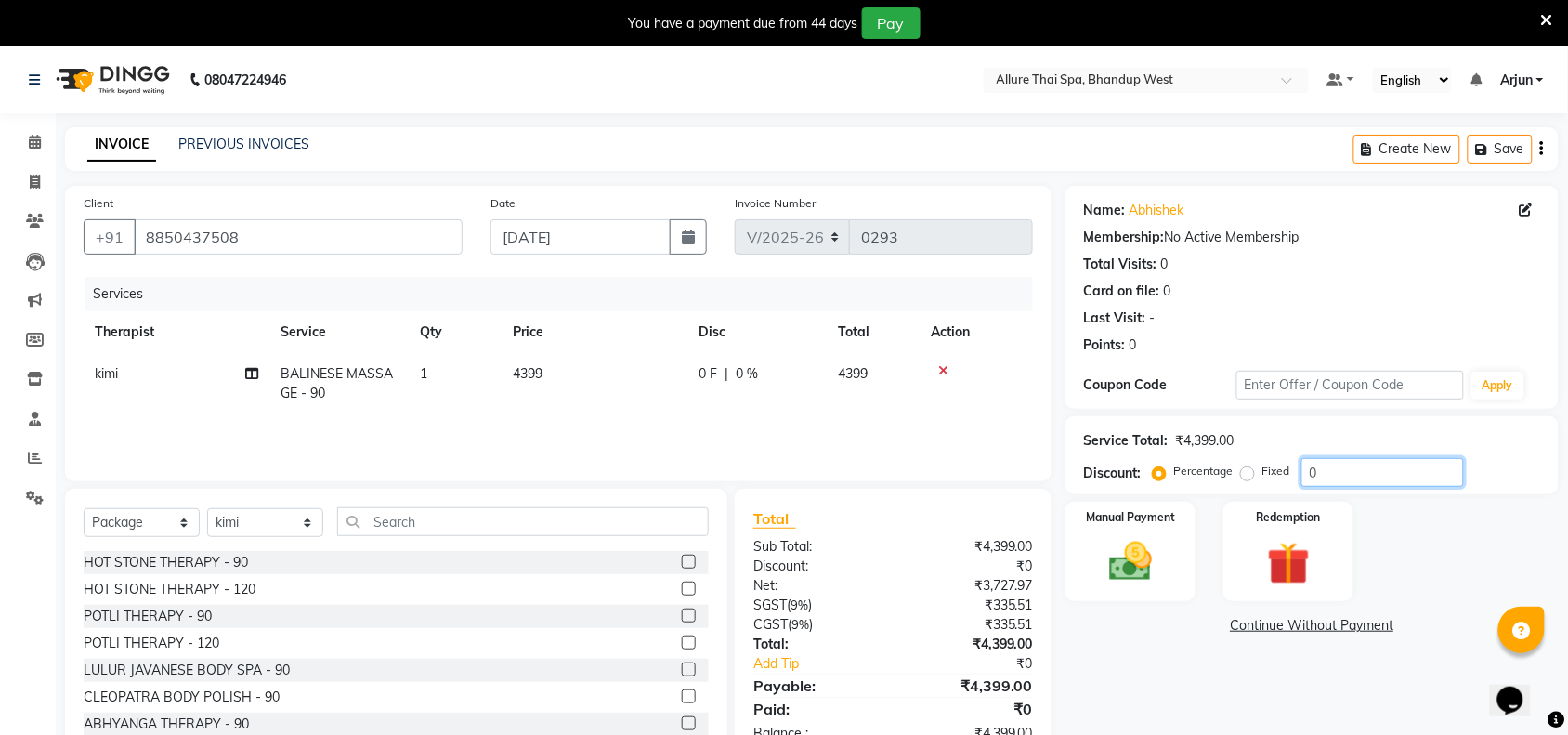
click at [1335, 474] on input "0" at bounding box center [1382, 472] width 162 height 29
click at [1262, 476] on label "Fixed" at bounding box center [1276, 471] width 28 height 17
click at [1252, 476] on input "Fixed" at bounding box center [1251, 471] width 13 height 13
click at [1334, 480] on input "number" at bounding box center [1382, 472] width 162 height 29
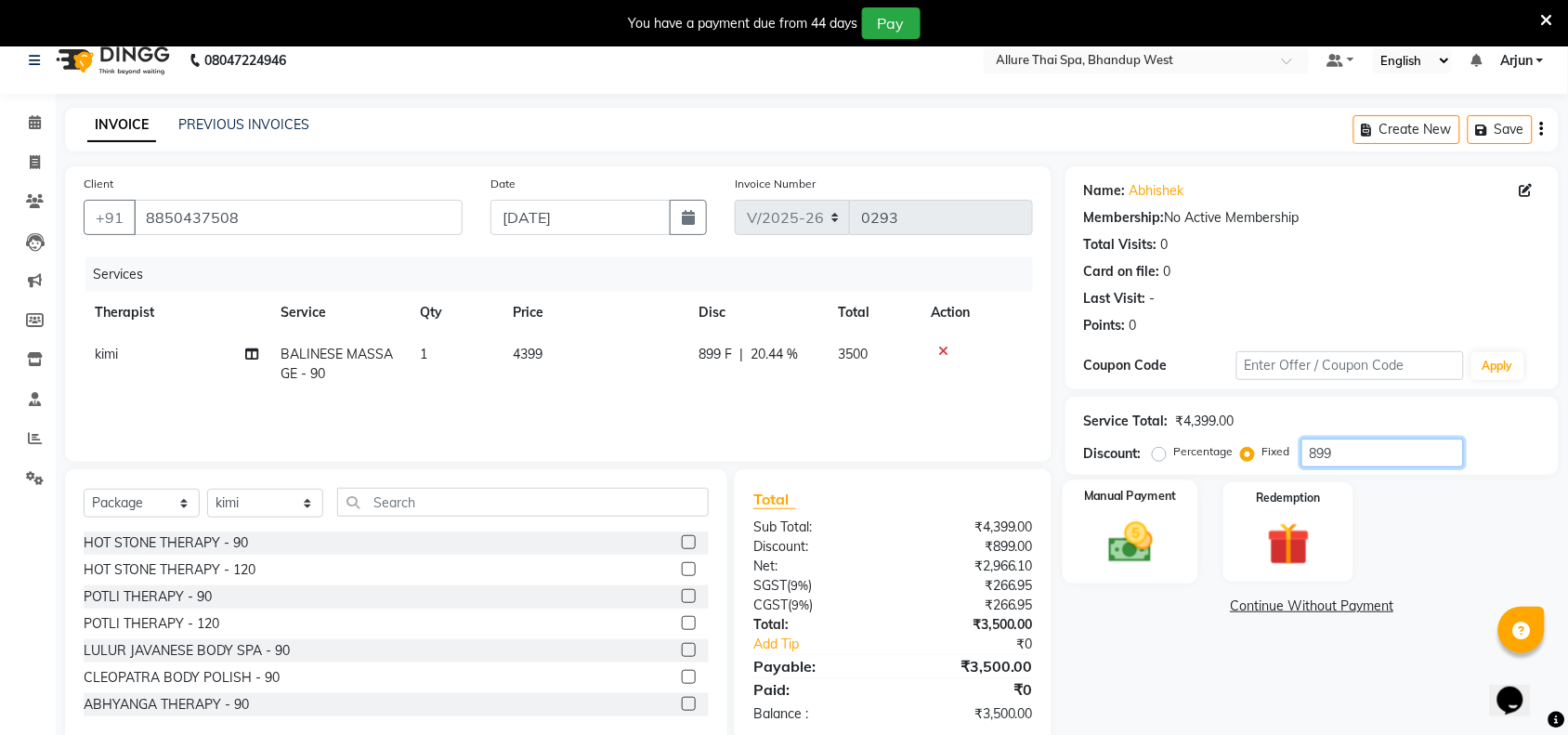
scroll to position [54, 0]
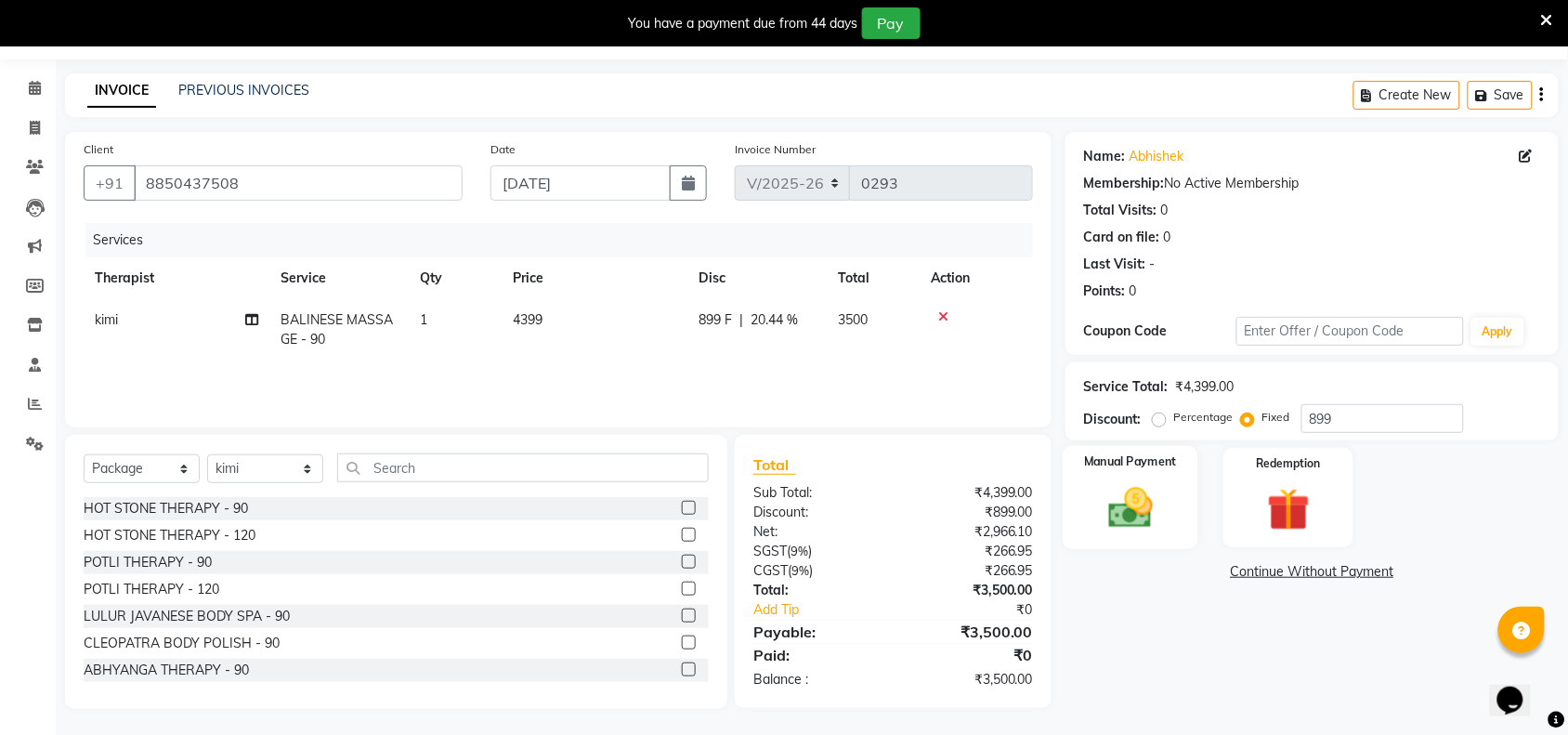
click at [1156, 469] on label "Manual Payment" at bounding box center [1130, 462] width 93 height 18
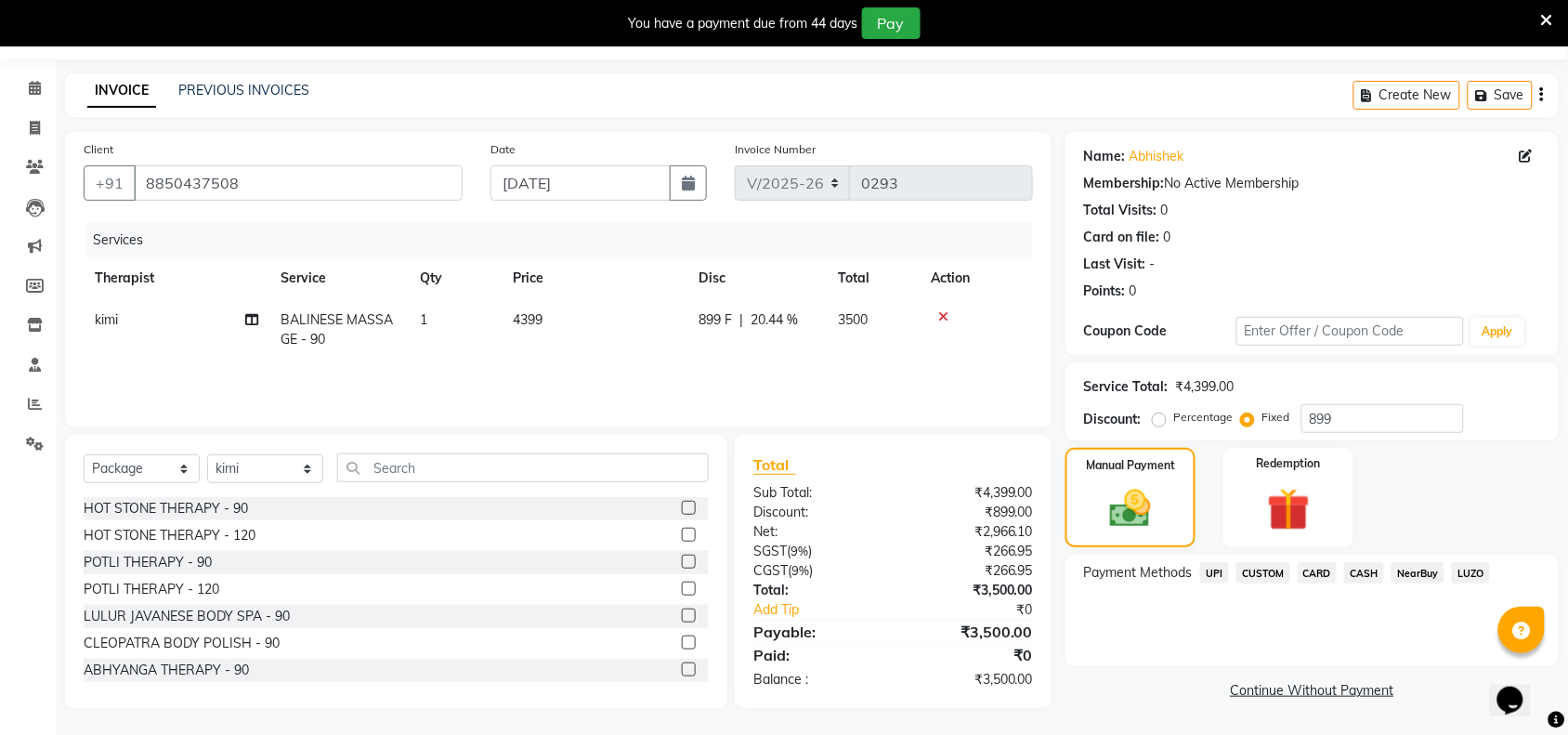
click at [1208, 572] on span "UPI" at bounding box center [1214, 572] width 29 height 22
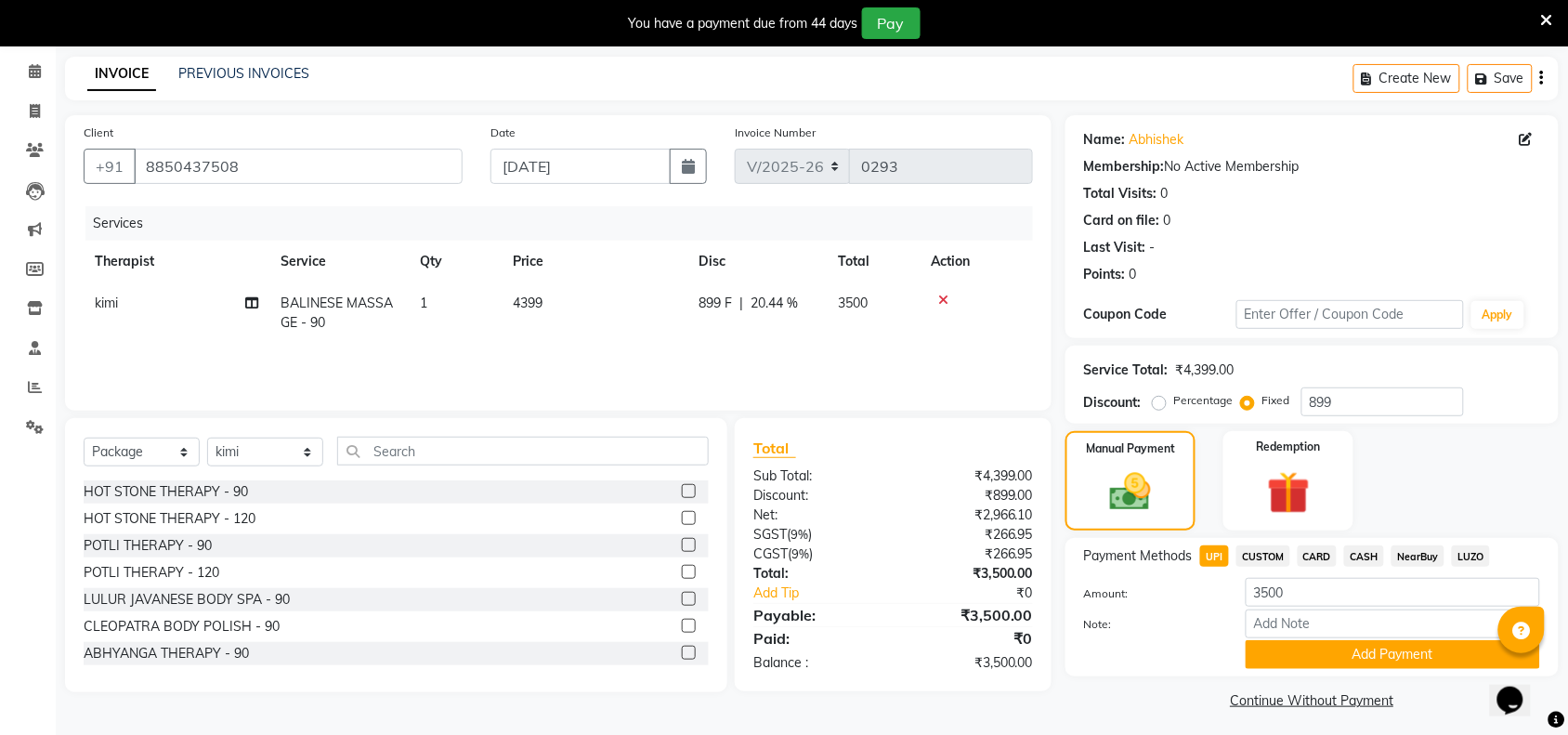
scroll to position [77, 0]
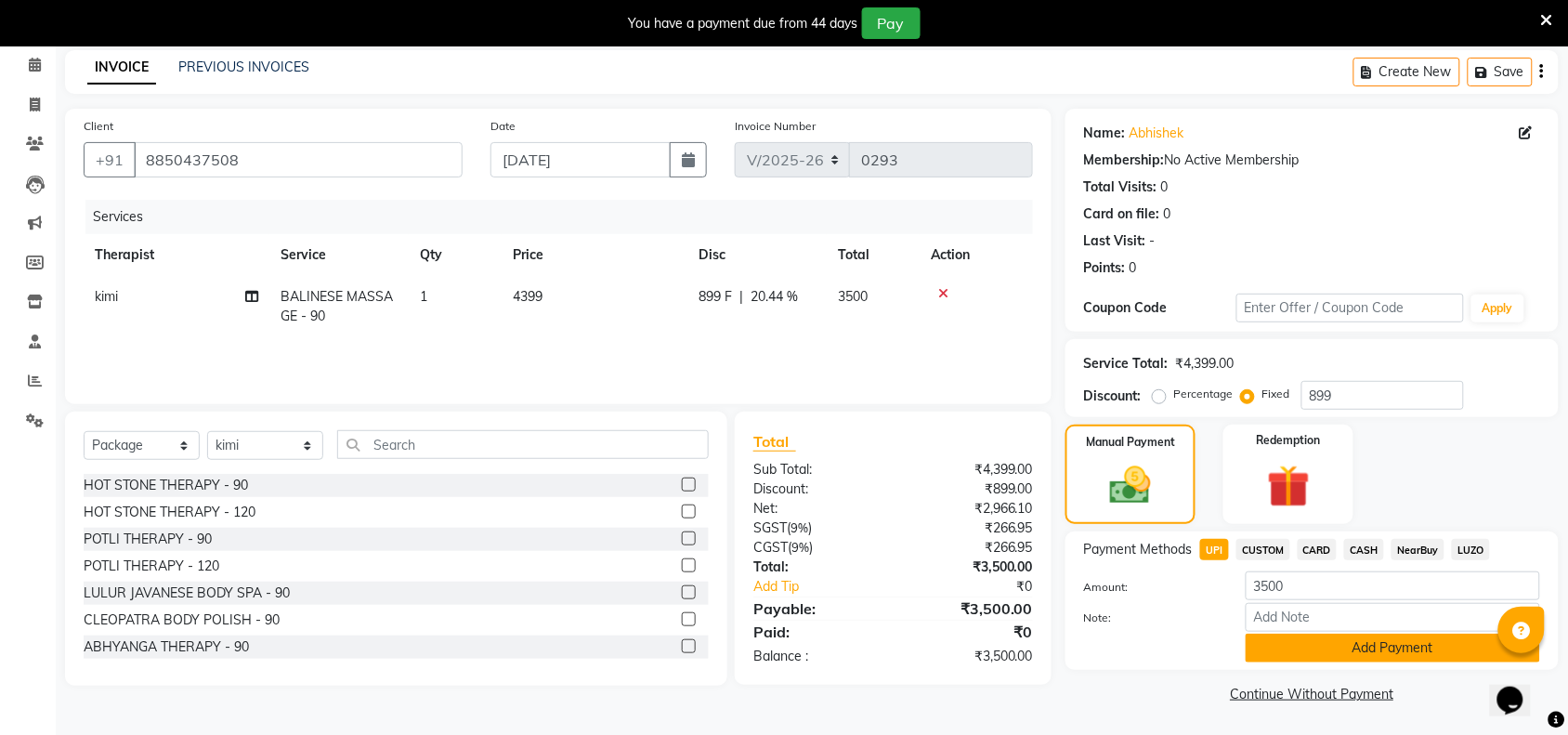
click at [1330, 641] on button "Add Payment" at bounding box center [1393, 647] width 294 height 29
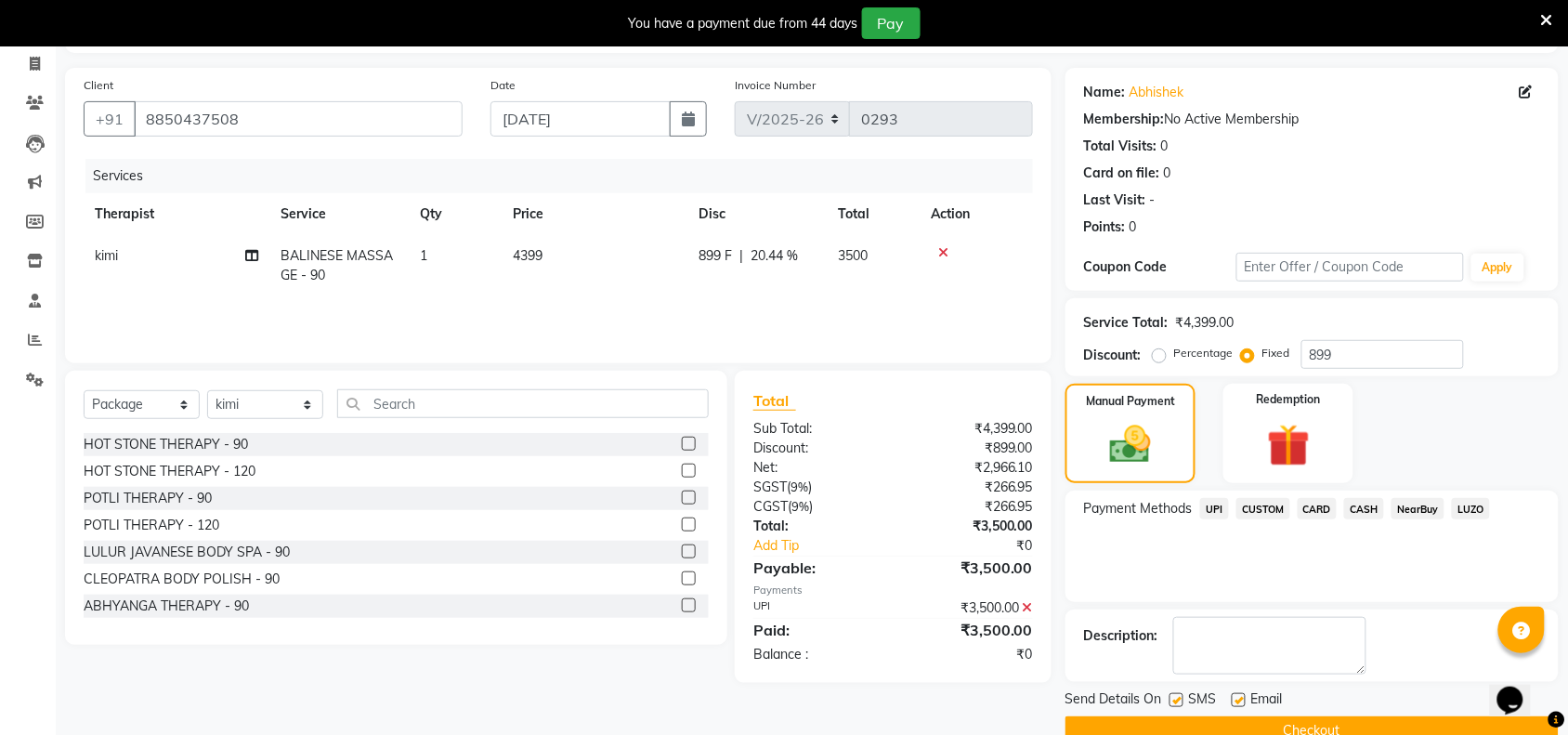
scroll to position [156, 0]
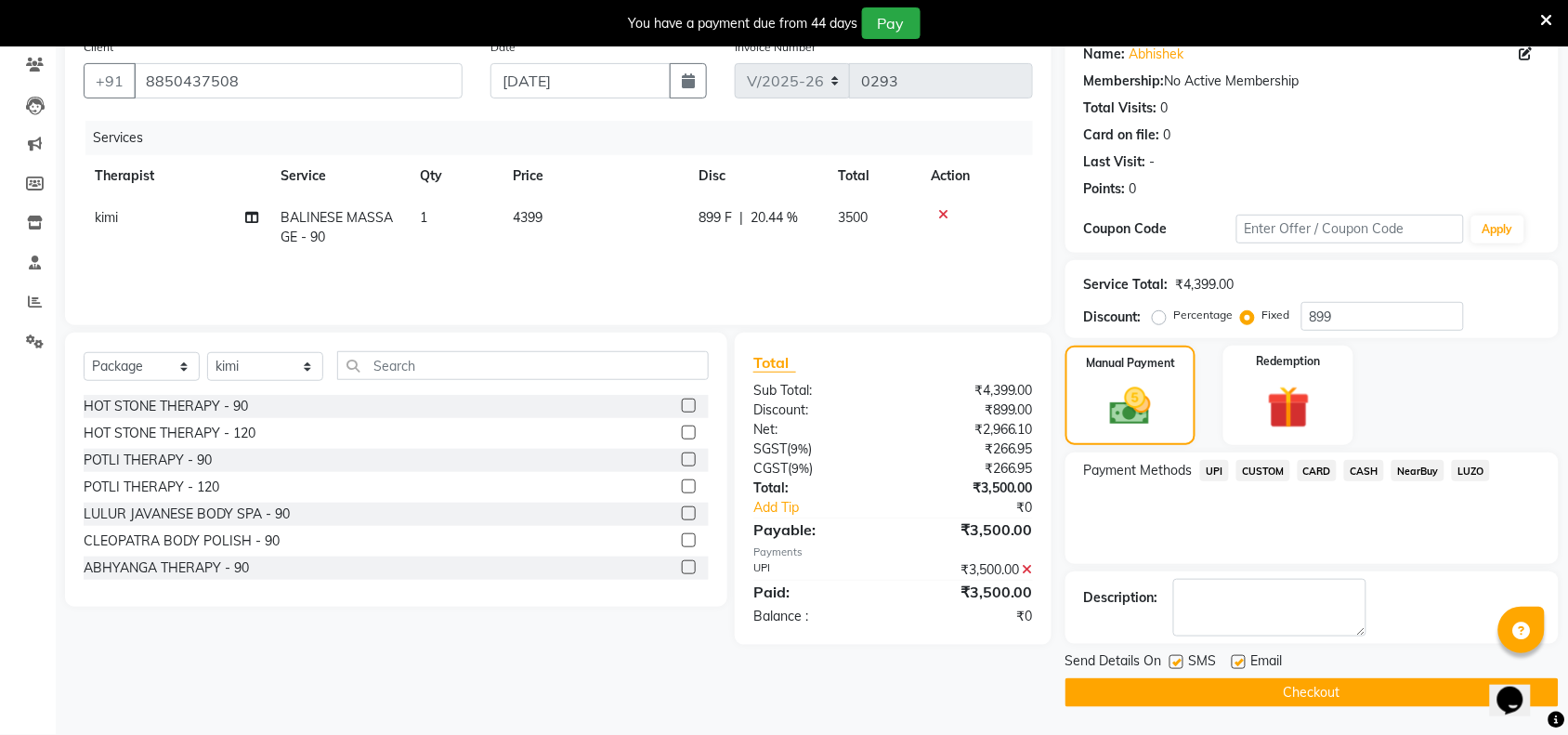
click at [1181, 662] on label at bounding box center [1176, 662] width 14 height 14
click at [1181, 662] on input "checkbox" at bounding box center [1175, 662] width 12 height 12
click at [1182, 675] on div "Send Details On SMS Email Checkout" at bounding box center [1312, 678] width 493 height 56
click at [1183, 680] on button "Checkout" at bounding box center [1312, 693] width 493 height 29
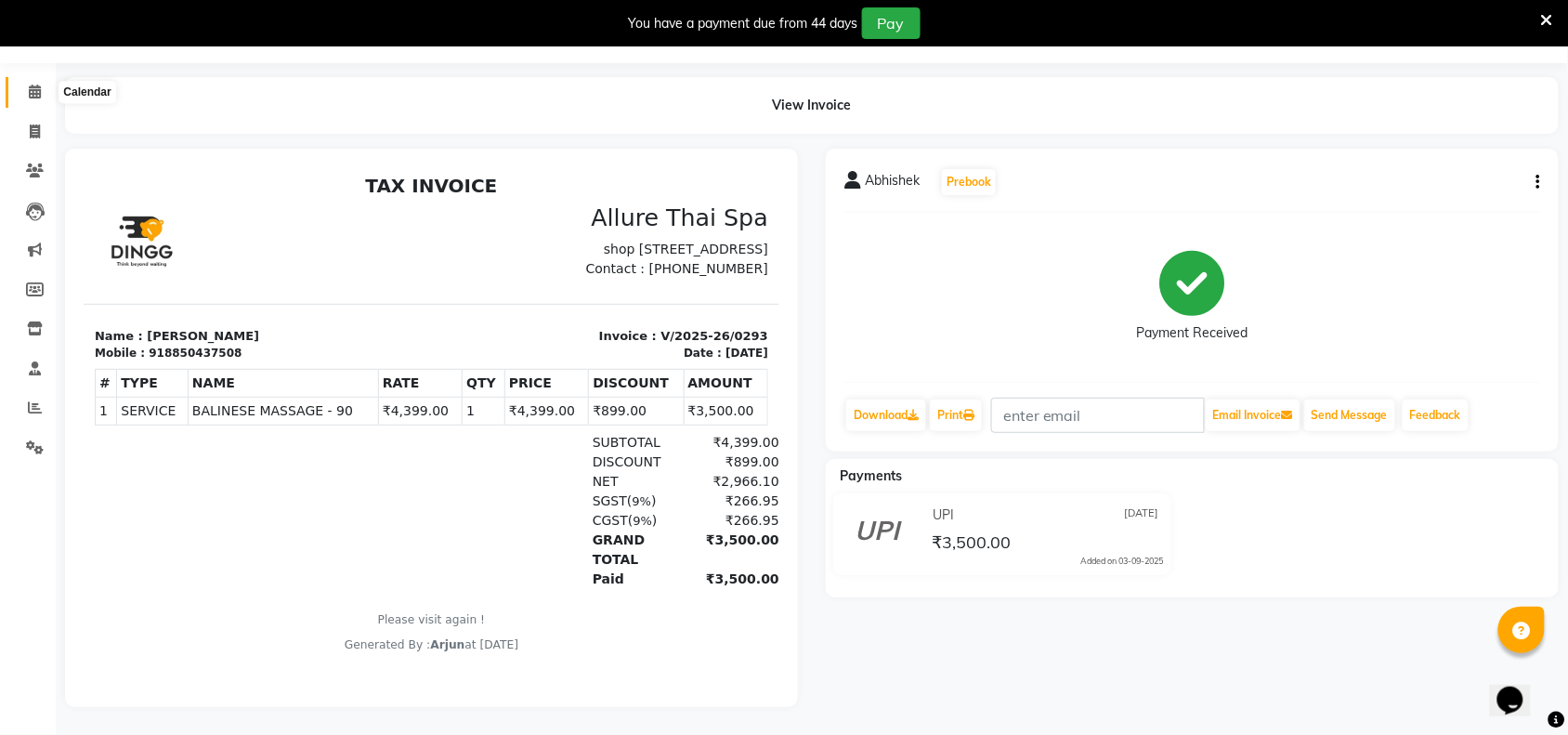
click at [25, 82] on span at bounding box center [35, 92] width 32 height 22
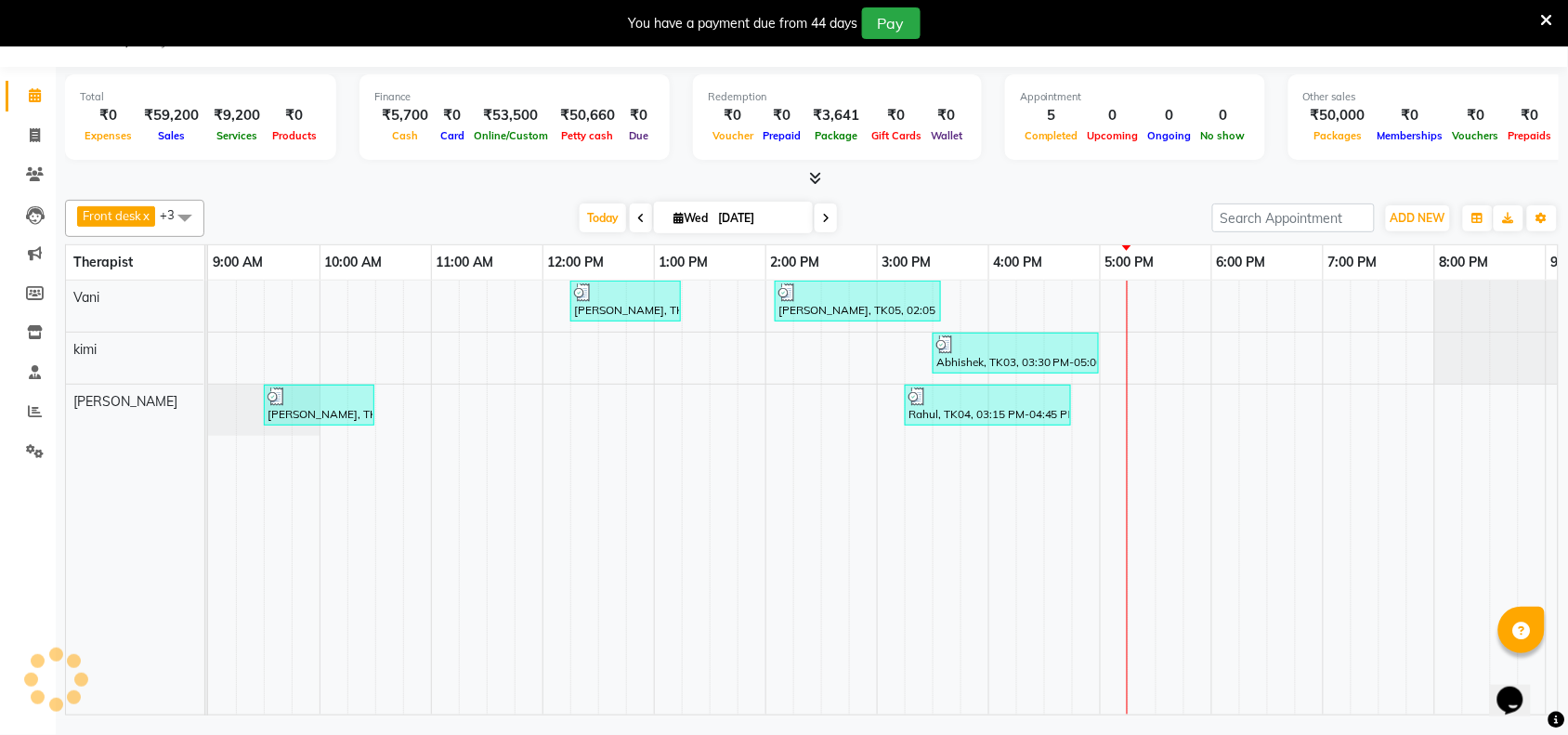
scroll to position [0, 321]
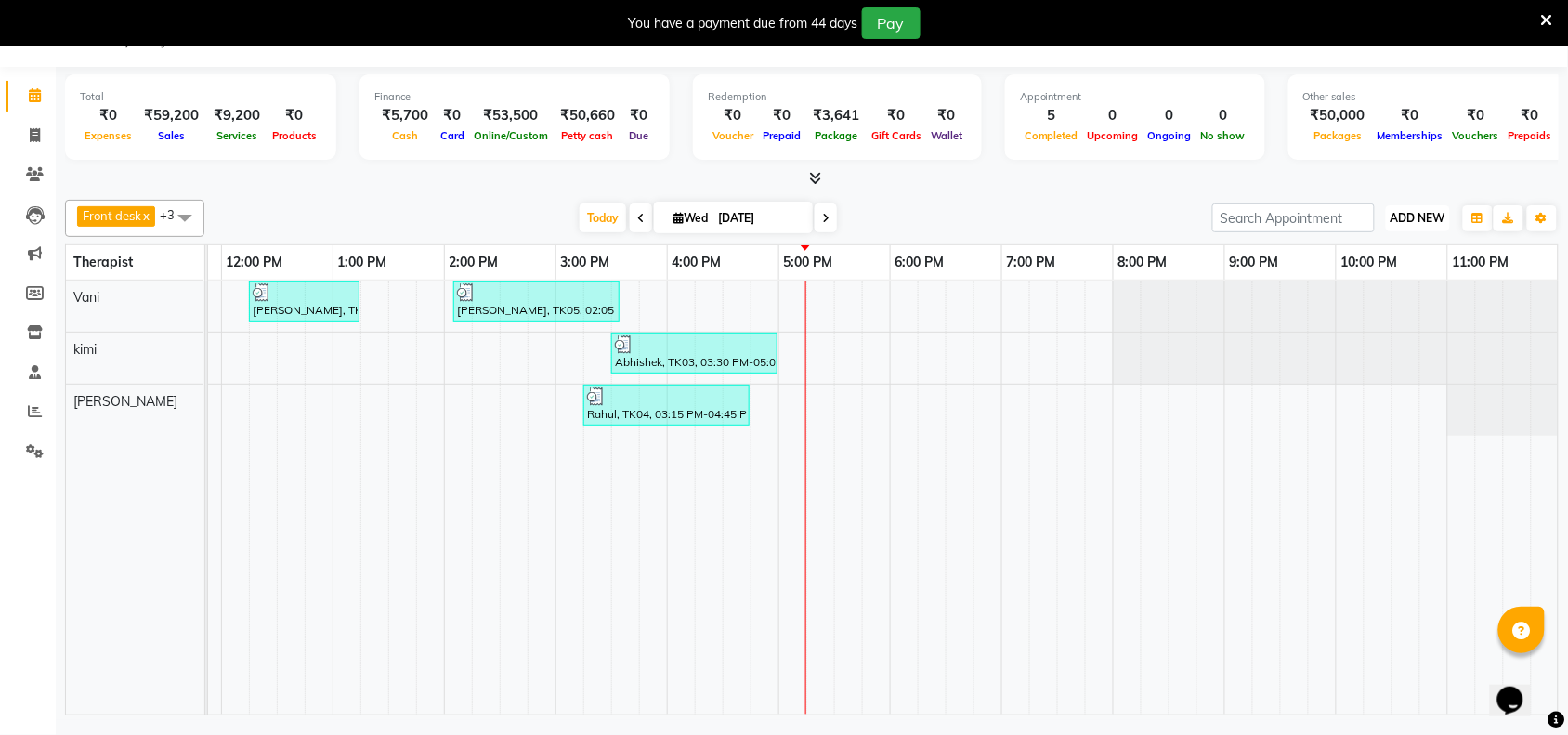
click at [1423, 225] on span "ADD NEW" at bounding box center [1418, 218] width 55 height 14
click at [1376, 261] on button "Add Appointment" at bounding box center [1377, 253] width 147 height 24
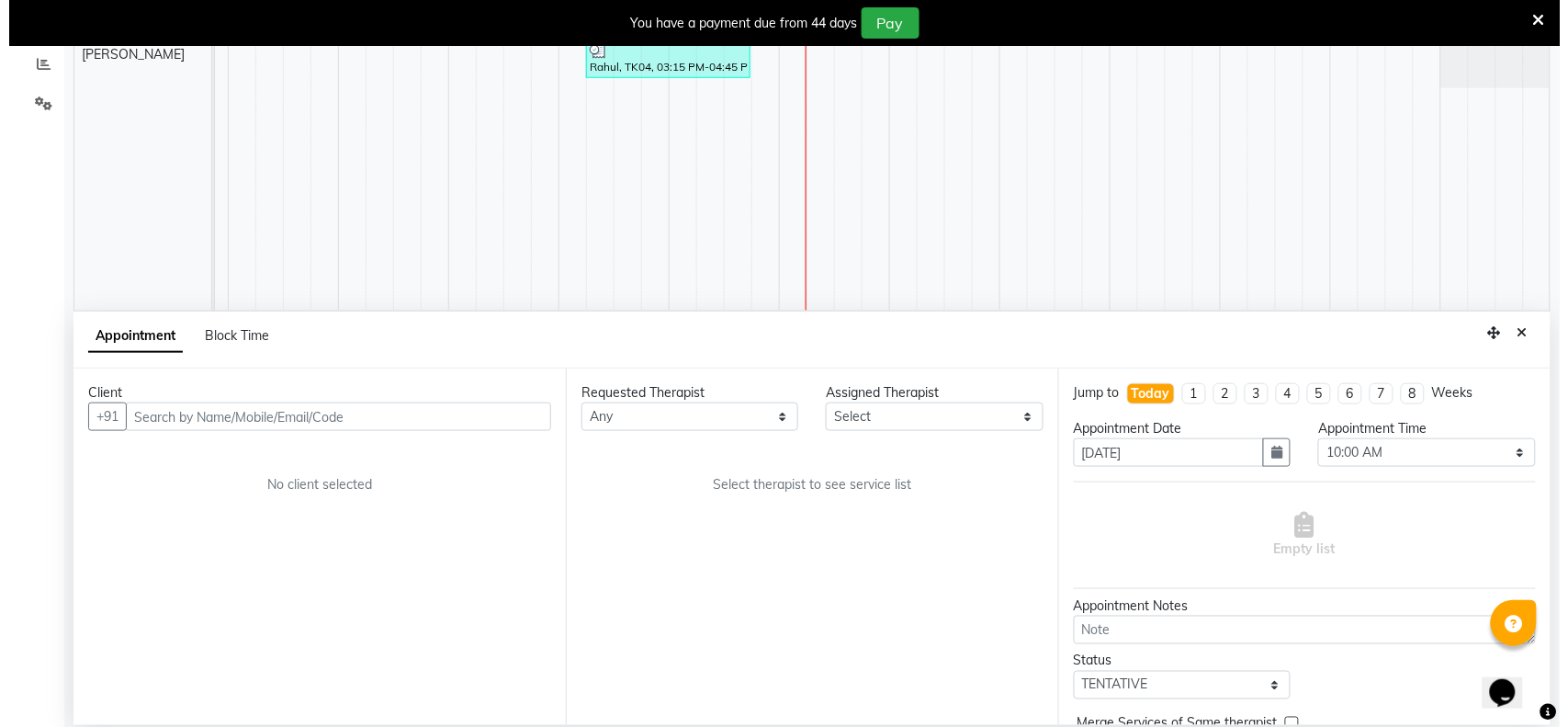
scroll to position [391, 0]
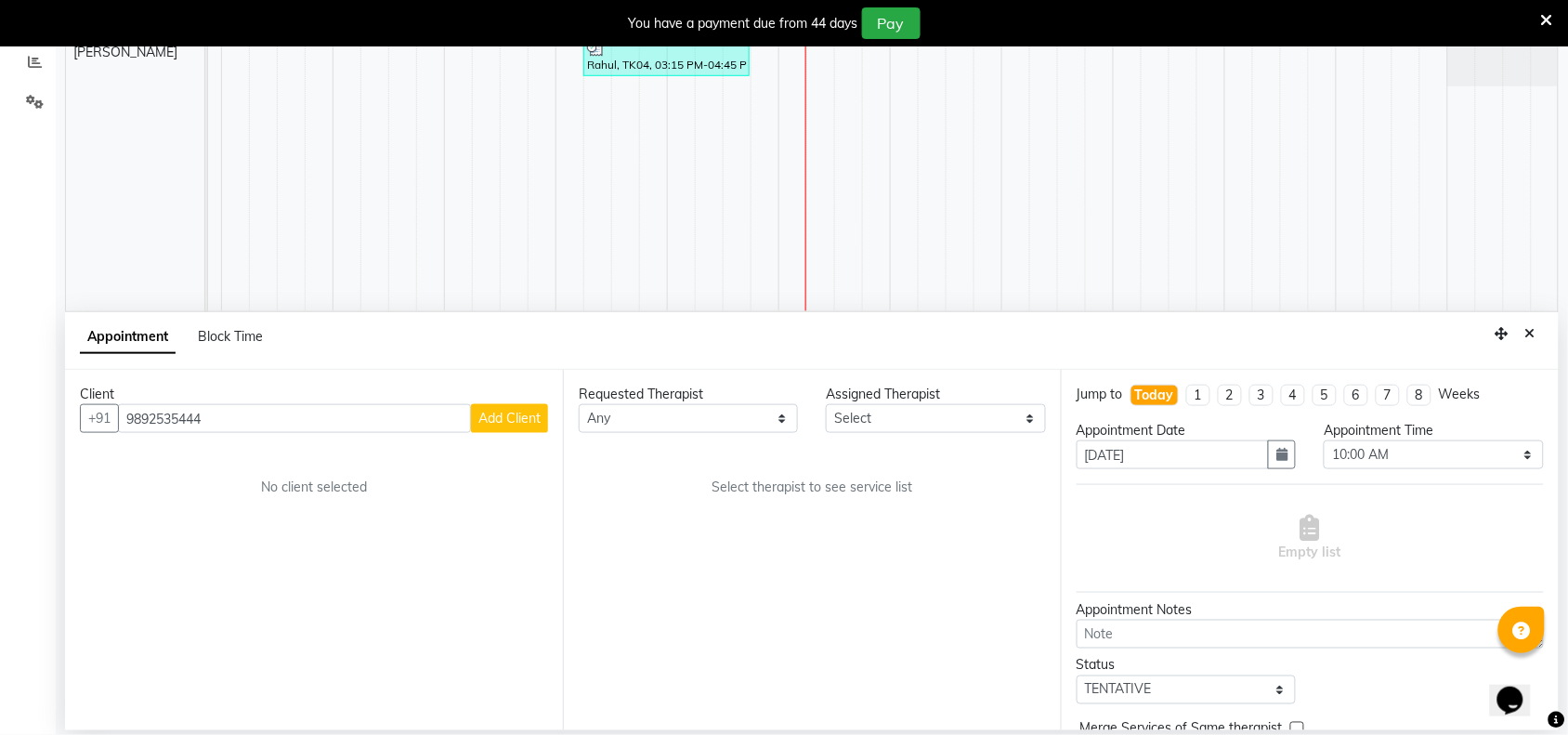
click at [506, 415] on span "Add Client" at bounding box center [510, 418] width 62 height 17
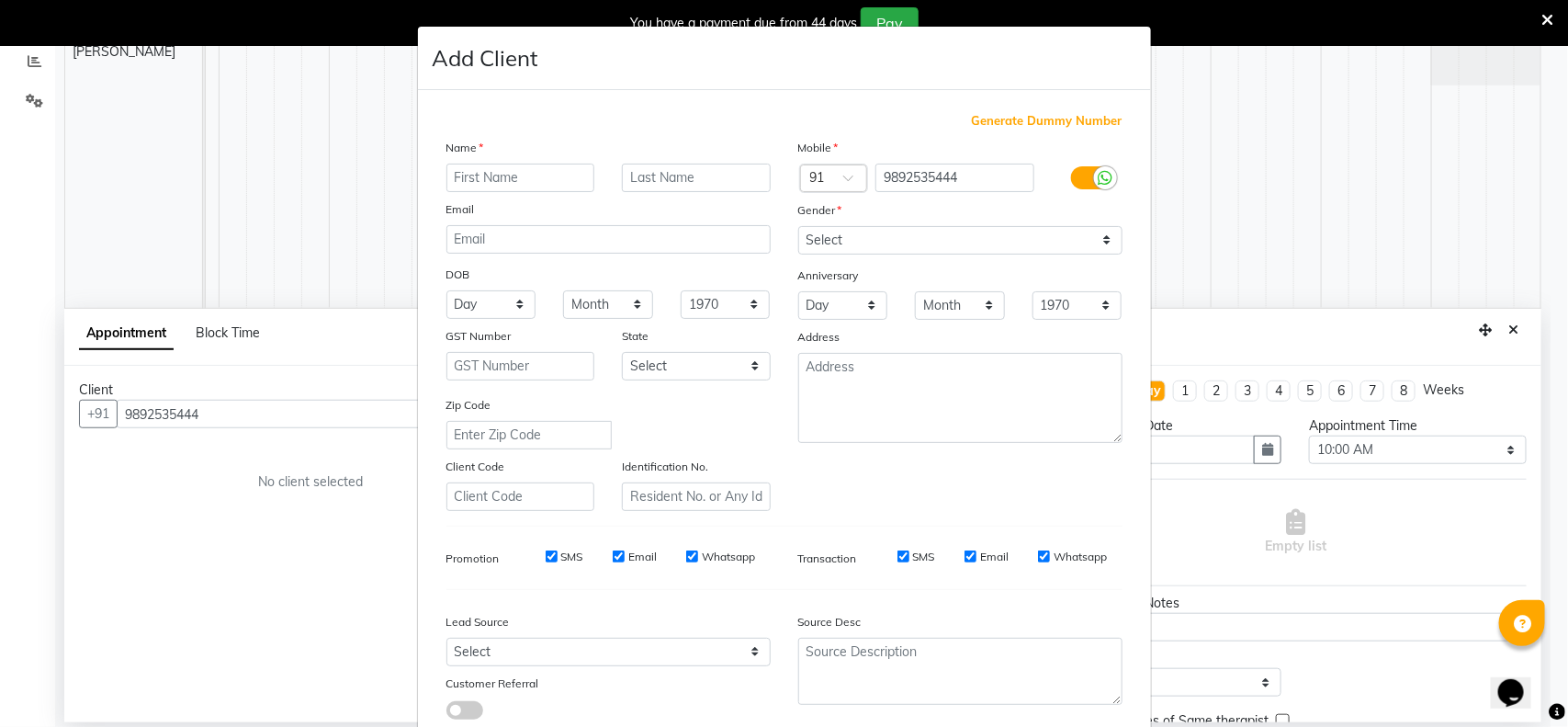
click at [484, 172] on input "text" at bounding box center [521, 177] width 149 height 29
drag, startPoint x: 1098, startPoint y: 240, endPoint x: 971, endPoint y: 248, distance: 127.3
click at [1098, 240] on select "Select [DEMOGRAPHIC_DATA] [DEMOGRAPHIC_DATA] Other Prefer Not To Say" at bounding box center [961, 240] width 324 height 29
click at [798, 226] on select "Select [DEMOGRAPHIC_DATA] [DEMOGRAPHIC_DATA] Other Prefer Not To Say" at bounding box center [961, 240] width 324 height 29
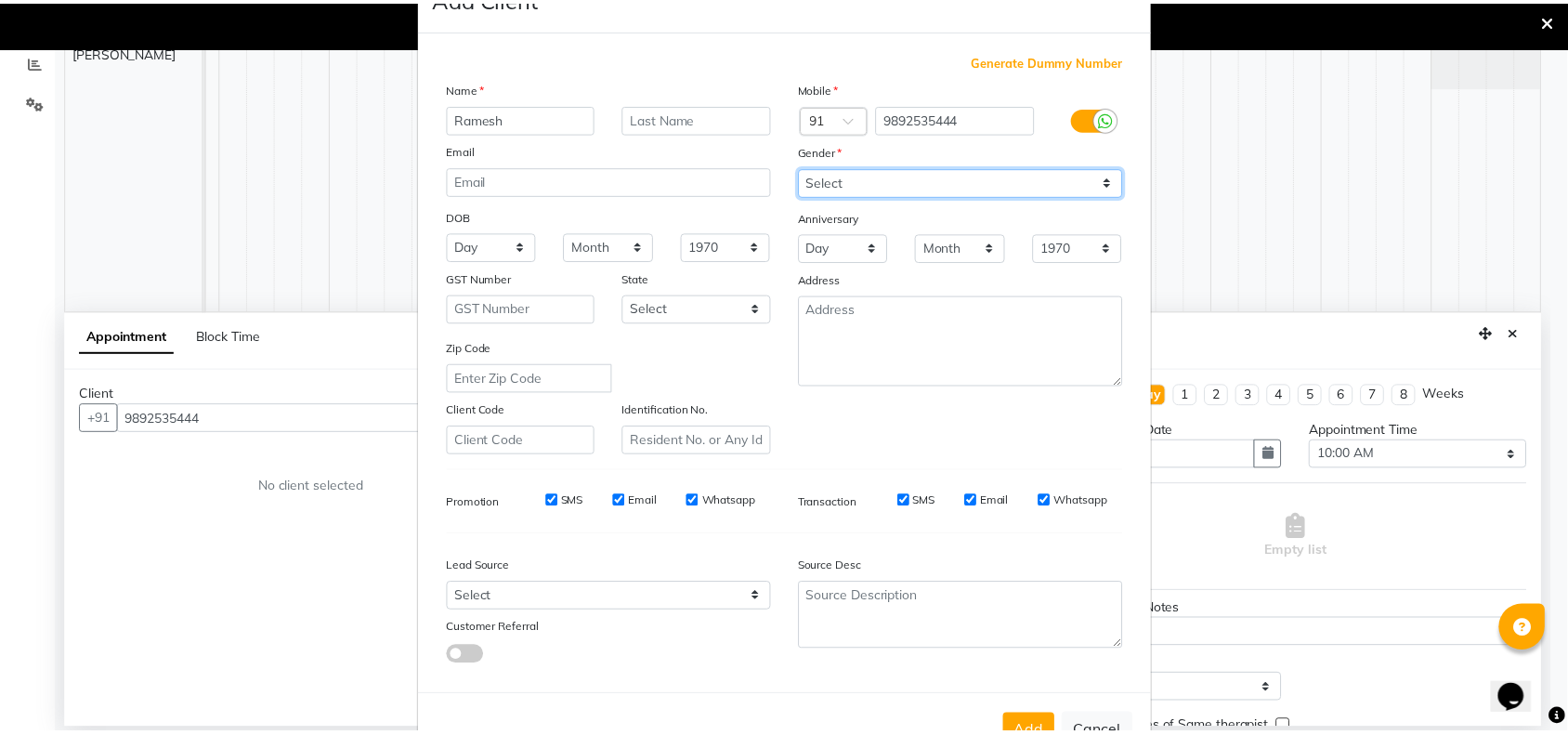
scroll to position [116, 0]
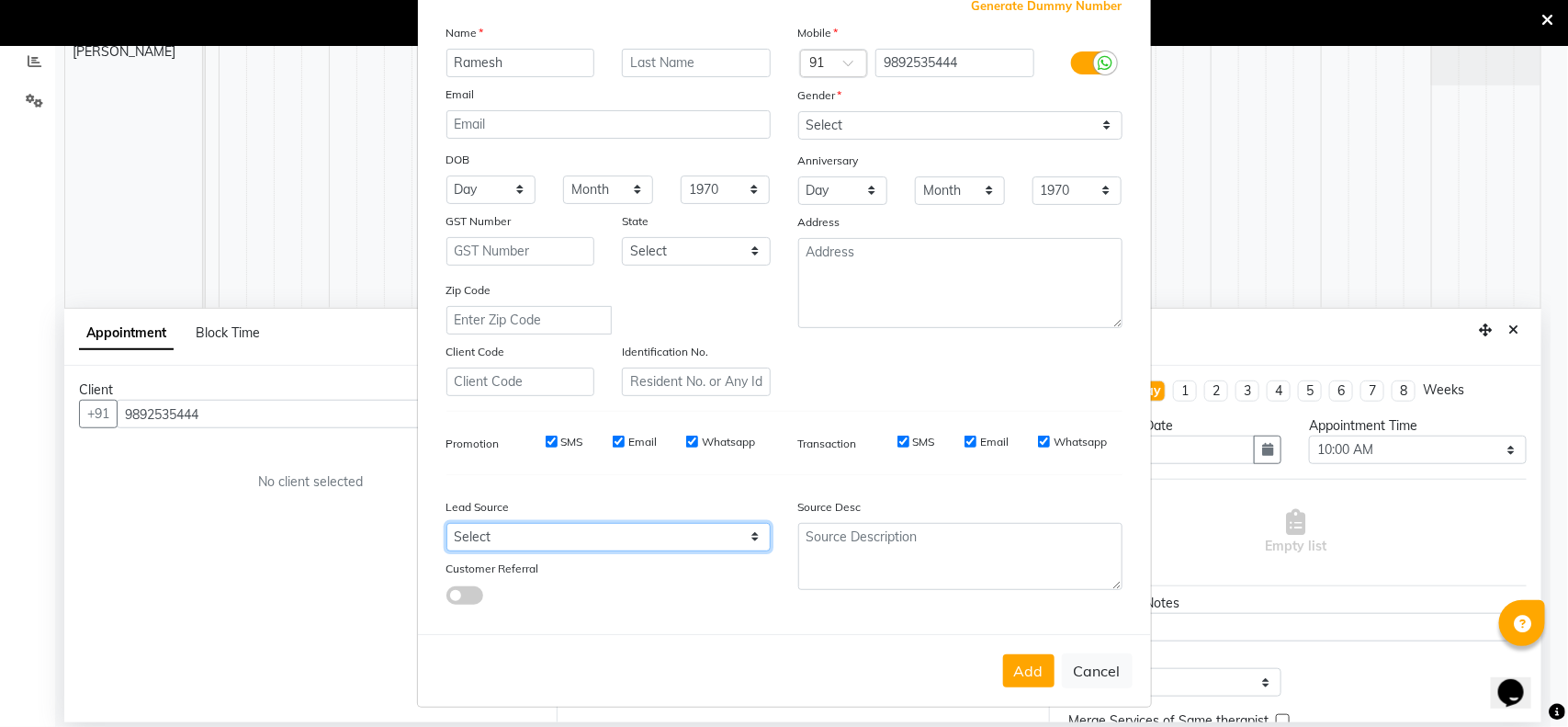
click at [739, 523] on select "Select Walk-in Referral Internet Friend Word of Mouth Advertisement Facebook Ju…" at bounding box center [608, 537] width 324 height 29
click at [446, 523] on select "Select Walk-in Referral Internet Friend Word of Mouth Advertisement Facebook Ju…" at bounding box center [608, 537] width 324 height 29
click at [1034, 662] on button "Add" at bounding box center [1028, 670] width 51 height 33
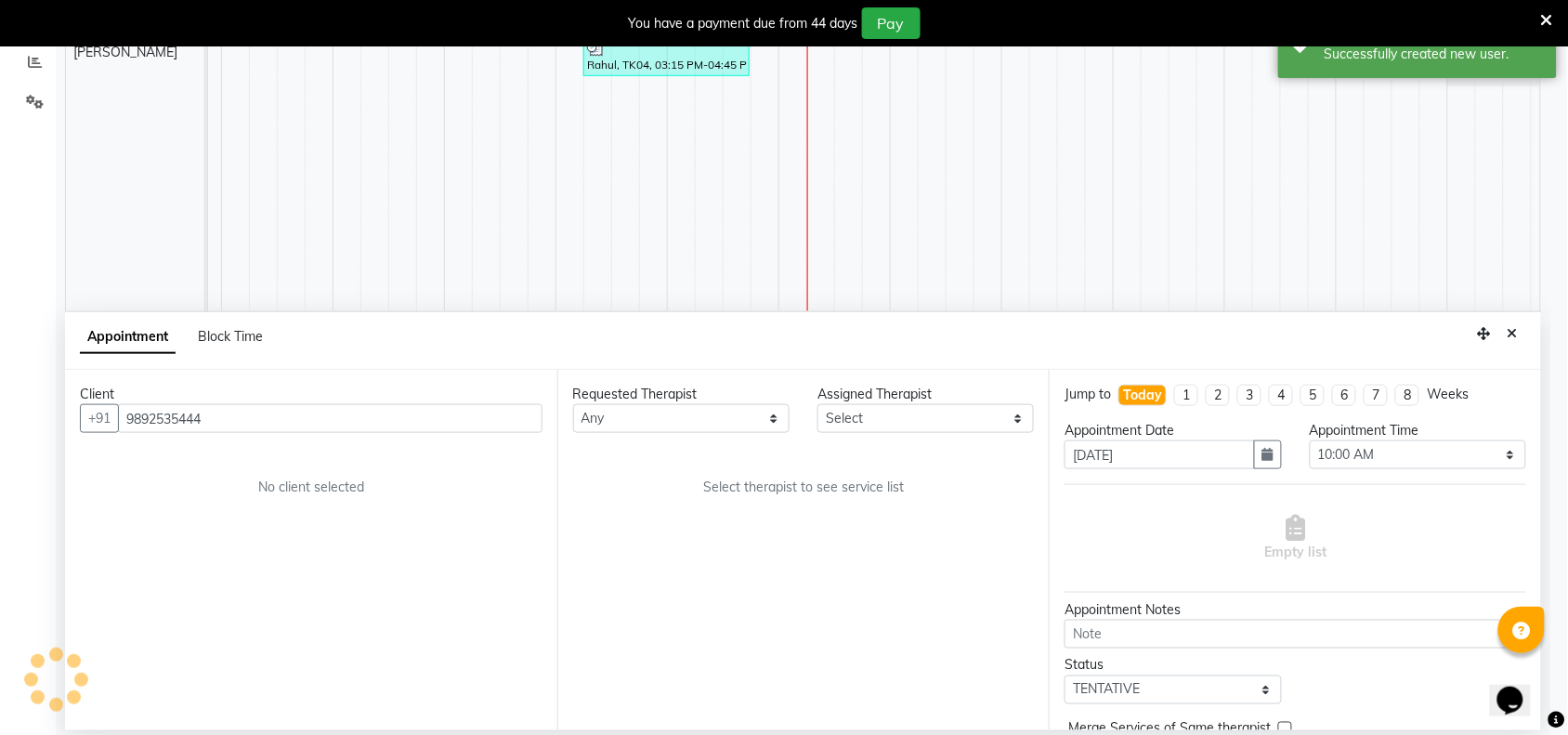
scroll to position [0, 303]
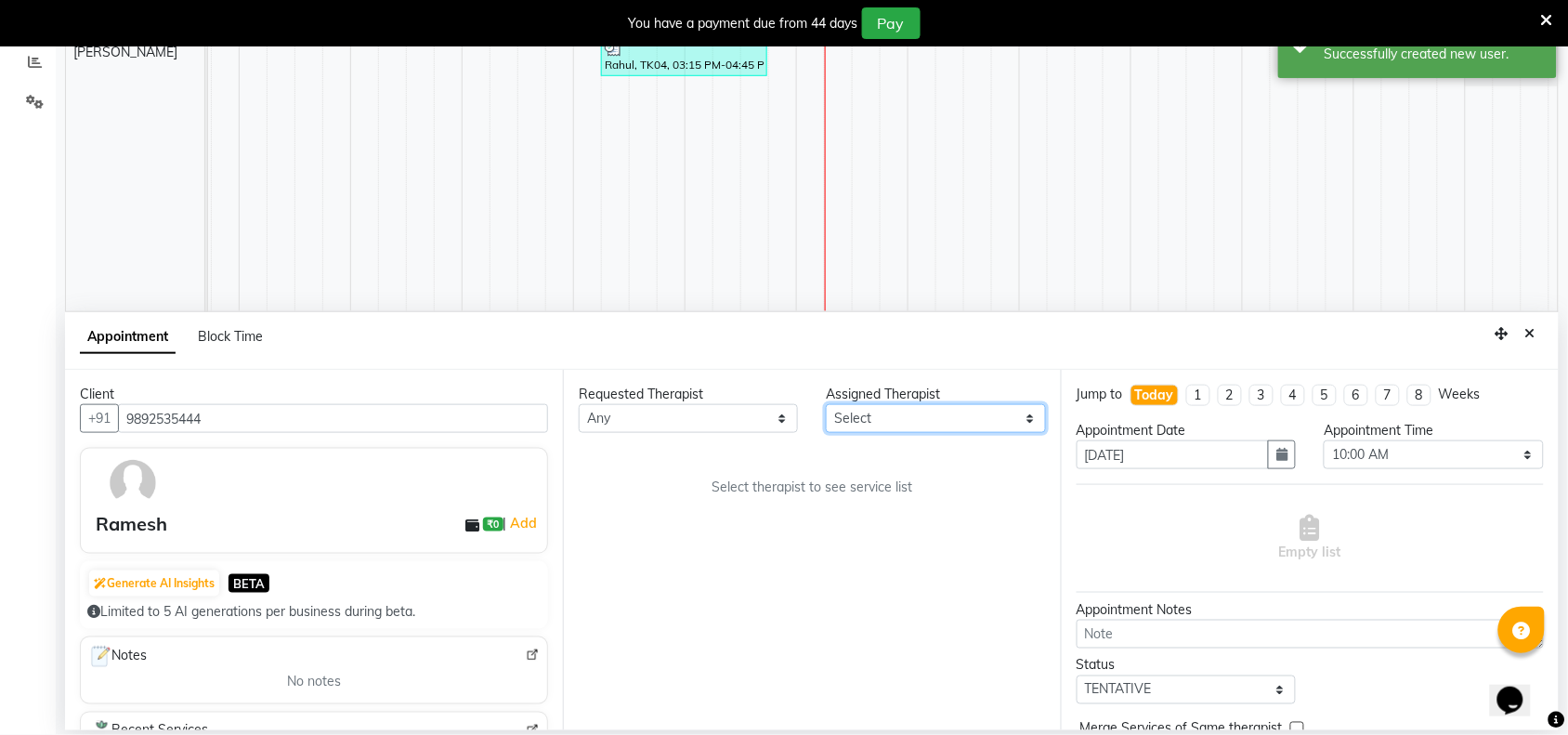
click at [1032, 410] on select "Select [PERSON_NAME] [PERSON_NAME]" at bounding box center [935, 418] width 220 height 29
click at [826, 404] on select "Select [PERSON_NAME] [PERSON_NAME]" at bounding box center [935, 418] width 220 height 29
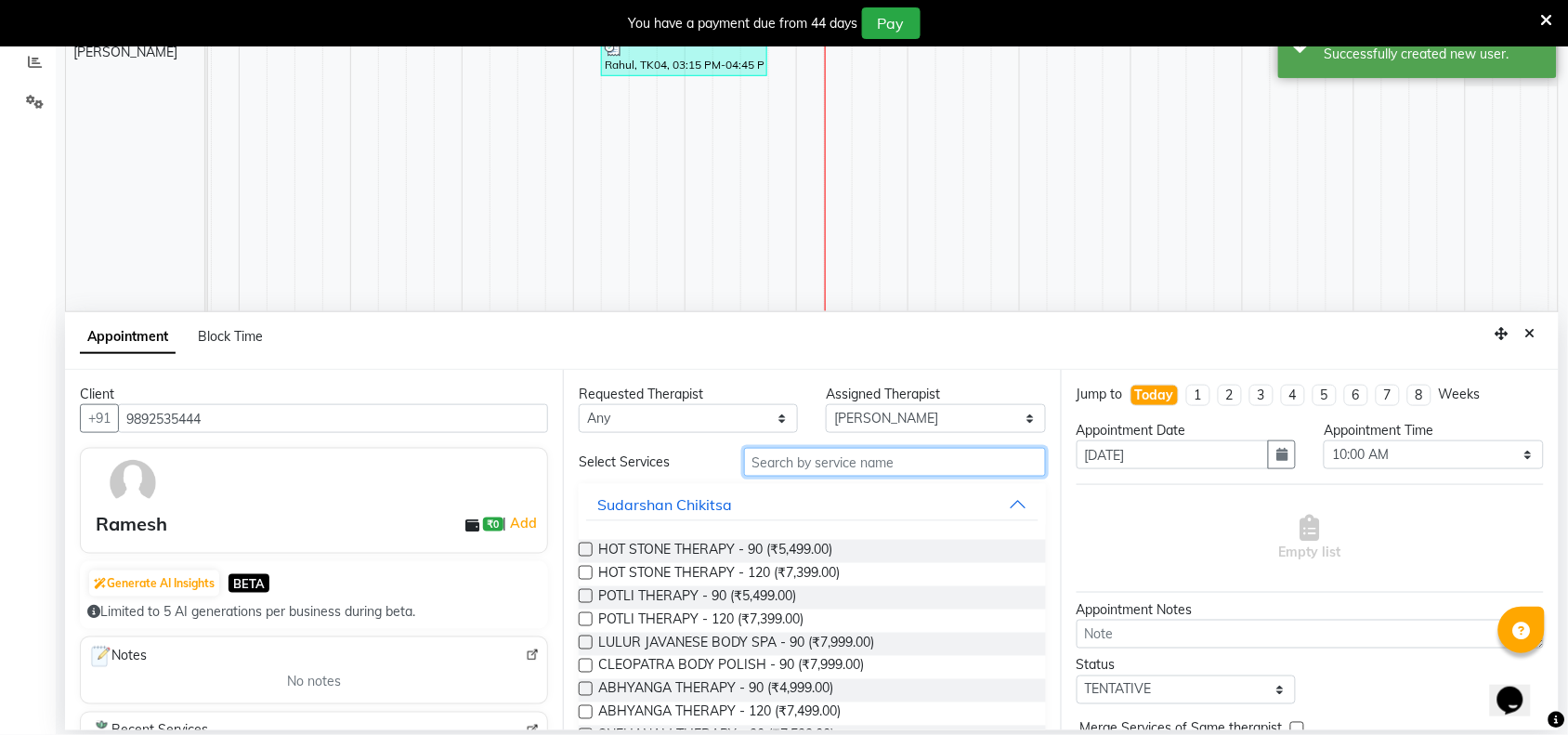
click at [857, 469] on input "text" at bounding box center [895, 462] width 302 height 29
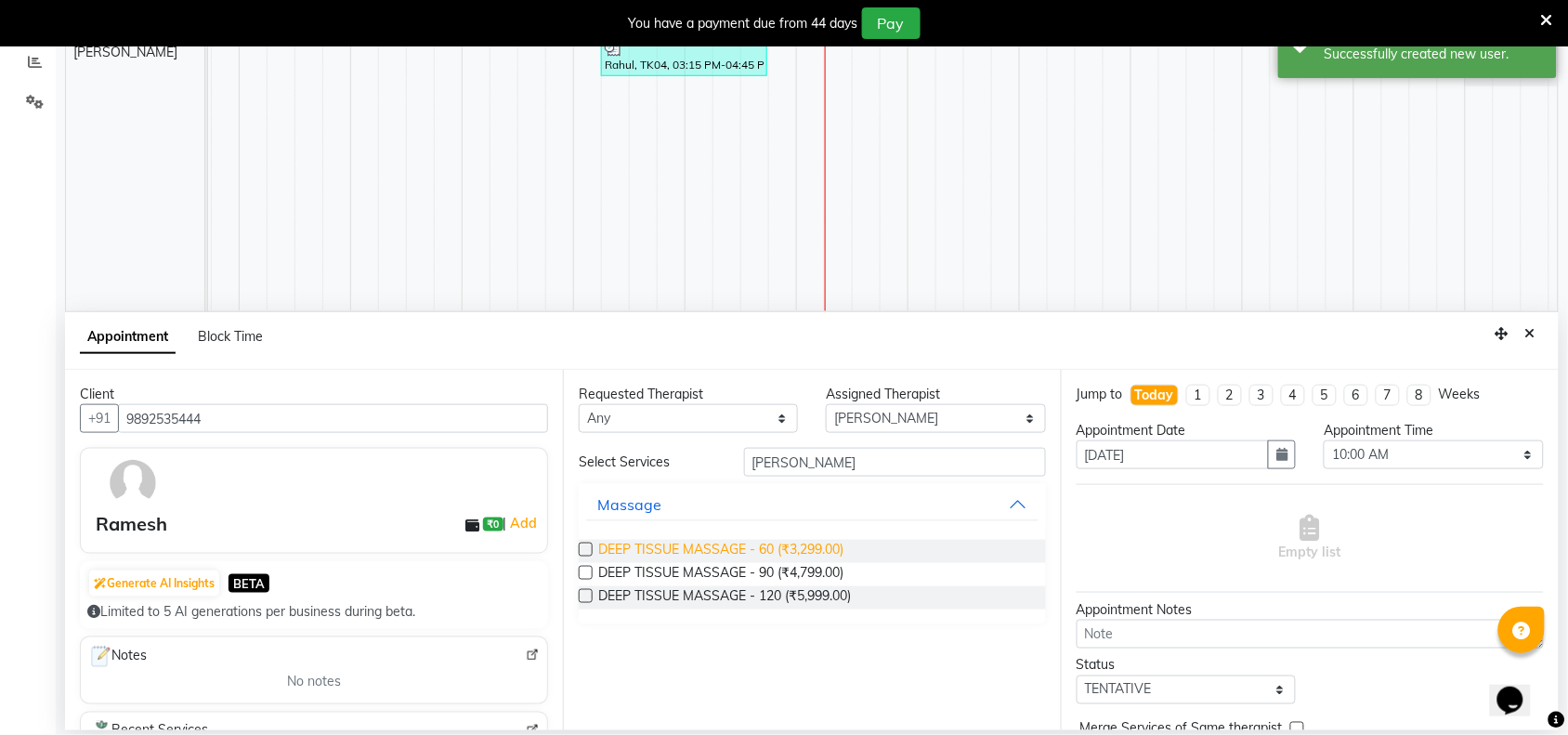
click at [807, 544] on span "DEEP TISSUE MASSAGE - 60 (₹3,299.00)" at bounding box center [721, 551] width 245 height 24
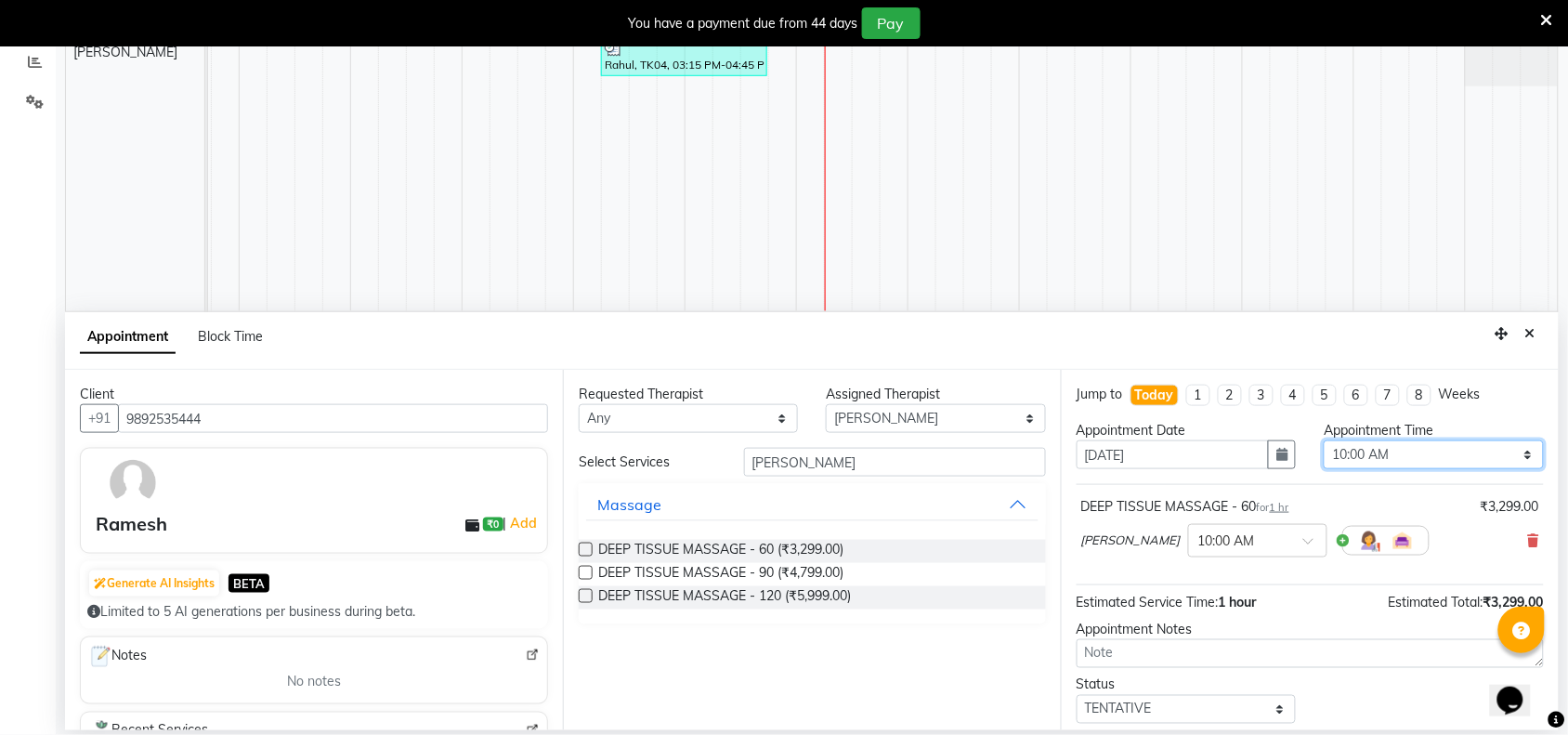
click at [1515, 456] on select "Select 10:00 AM 10:15 AM 10:30 AM 10:45 AM 11:00 AM 11:15 AM 11:30 AM 11:45 AM …" at bounding box center [1433, 454] width 220 height 29
click at [1324, 441] on select "Select 10:00 AM 10:15 AM 10:30 AM 10:45 AM 11:00 AM 11:15 AM 11:30 AM 11:45 AM …" at bounding box center [1433, 454] width 220 height 29
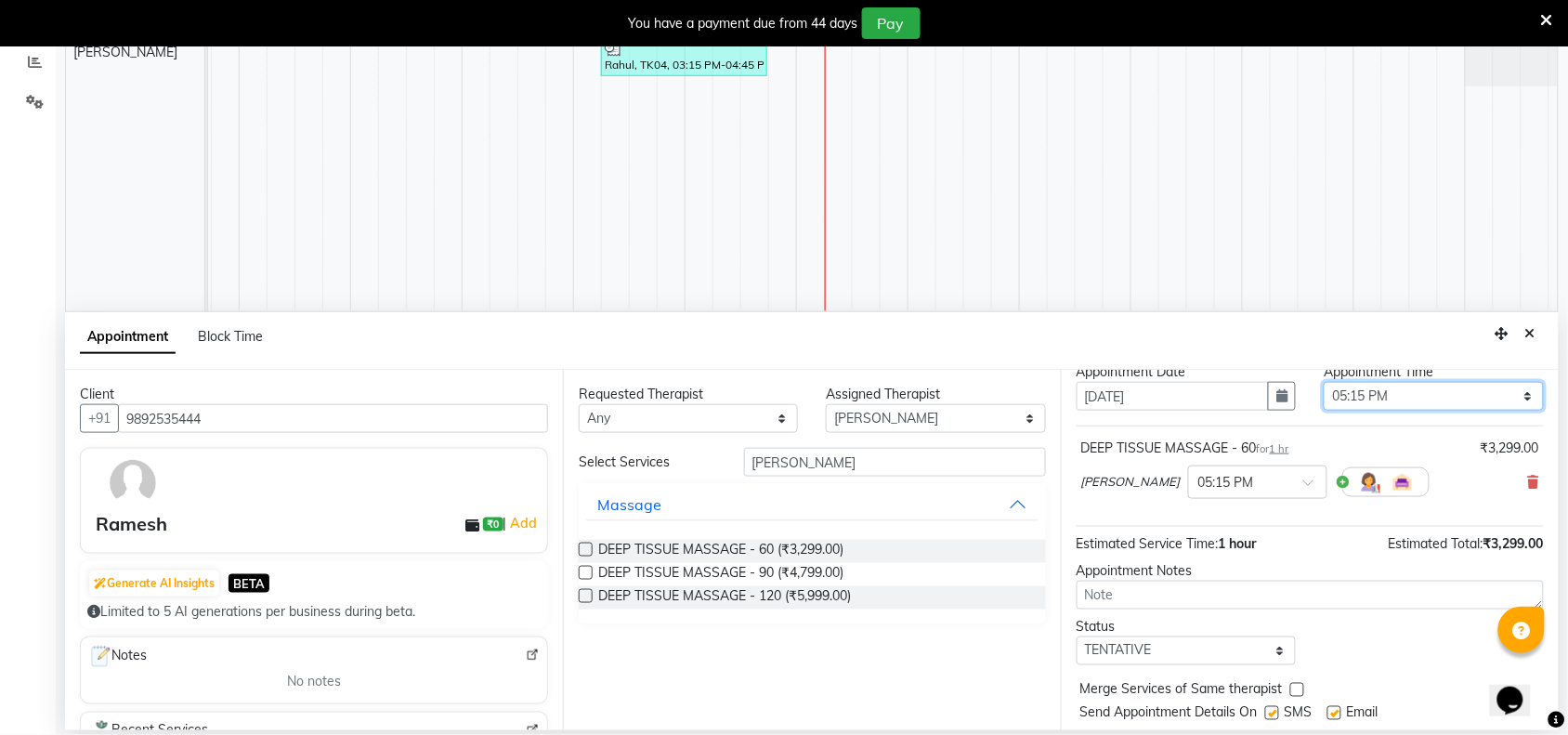
scroll to position [112, 0]
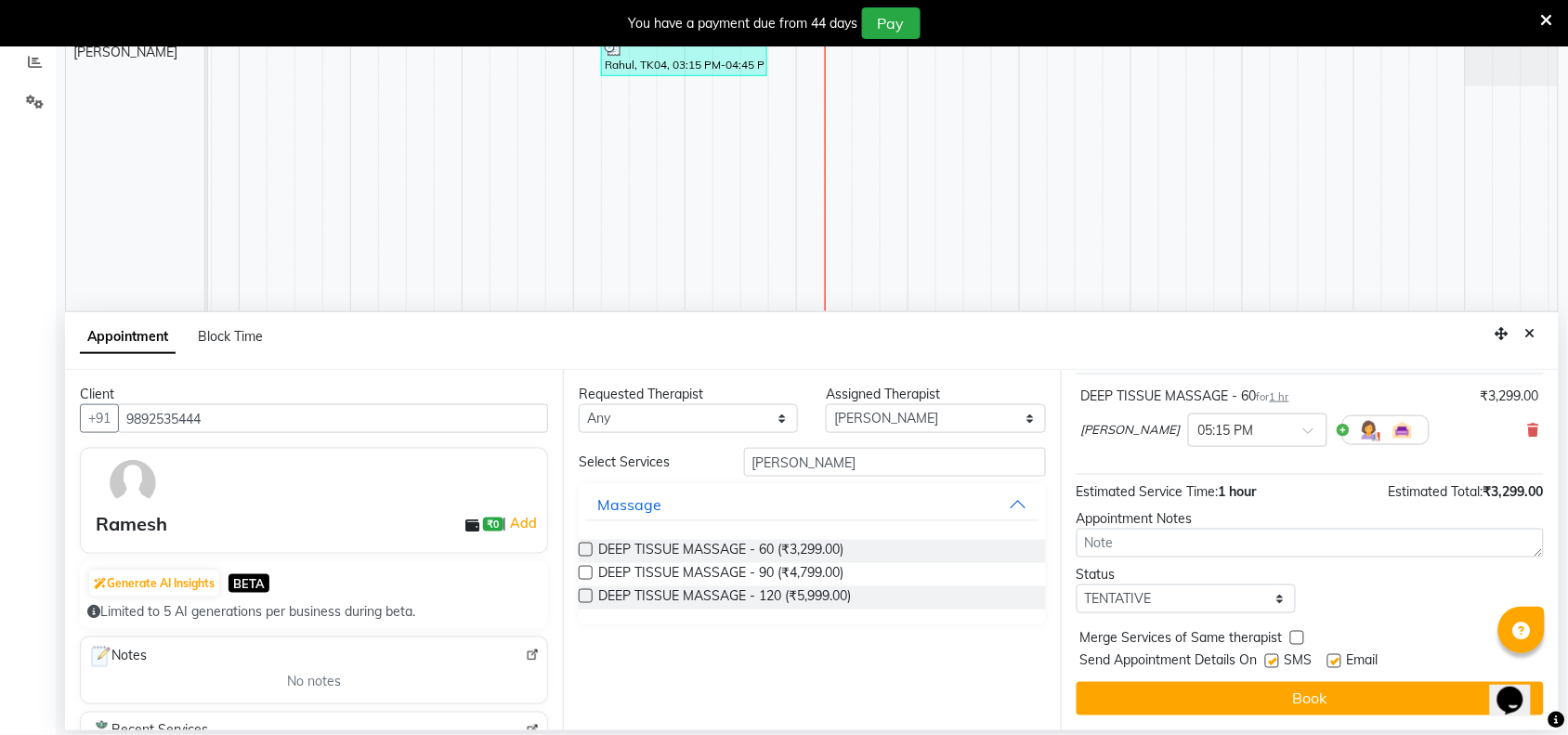
click at [1274, 656] on label at bounding box center [1271, 661] width 14 height 14
click at [1274, 657] on input "checkbox" at bounding box center [1270, 662] width 12 height 12
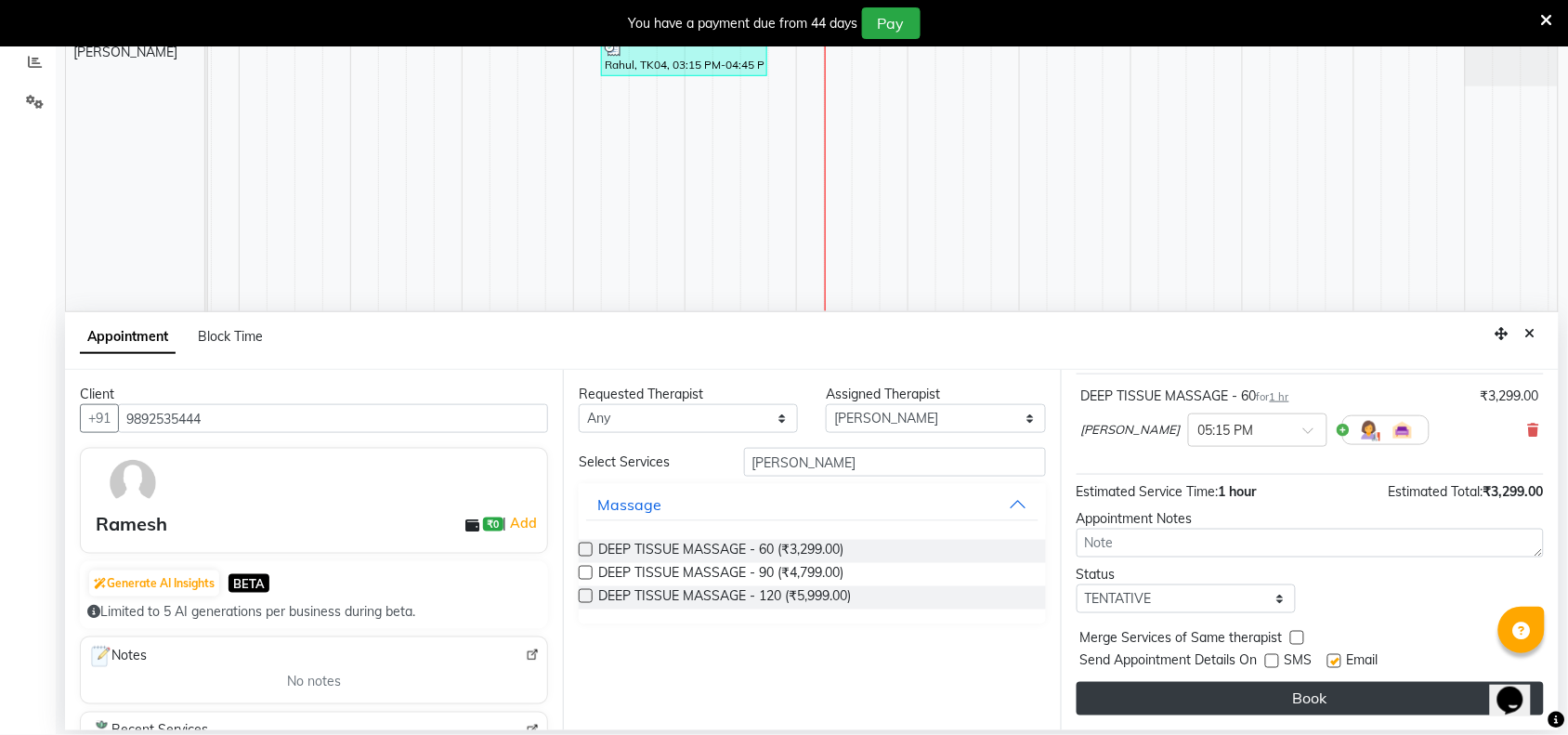
click at [1291, 692] on button "Book" at bounding box center [1310, 697] width 467 height 33
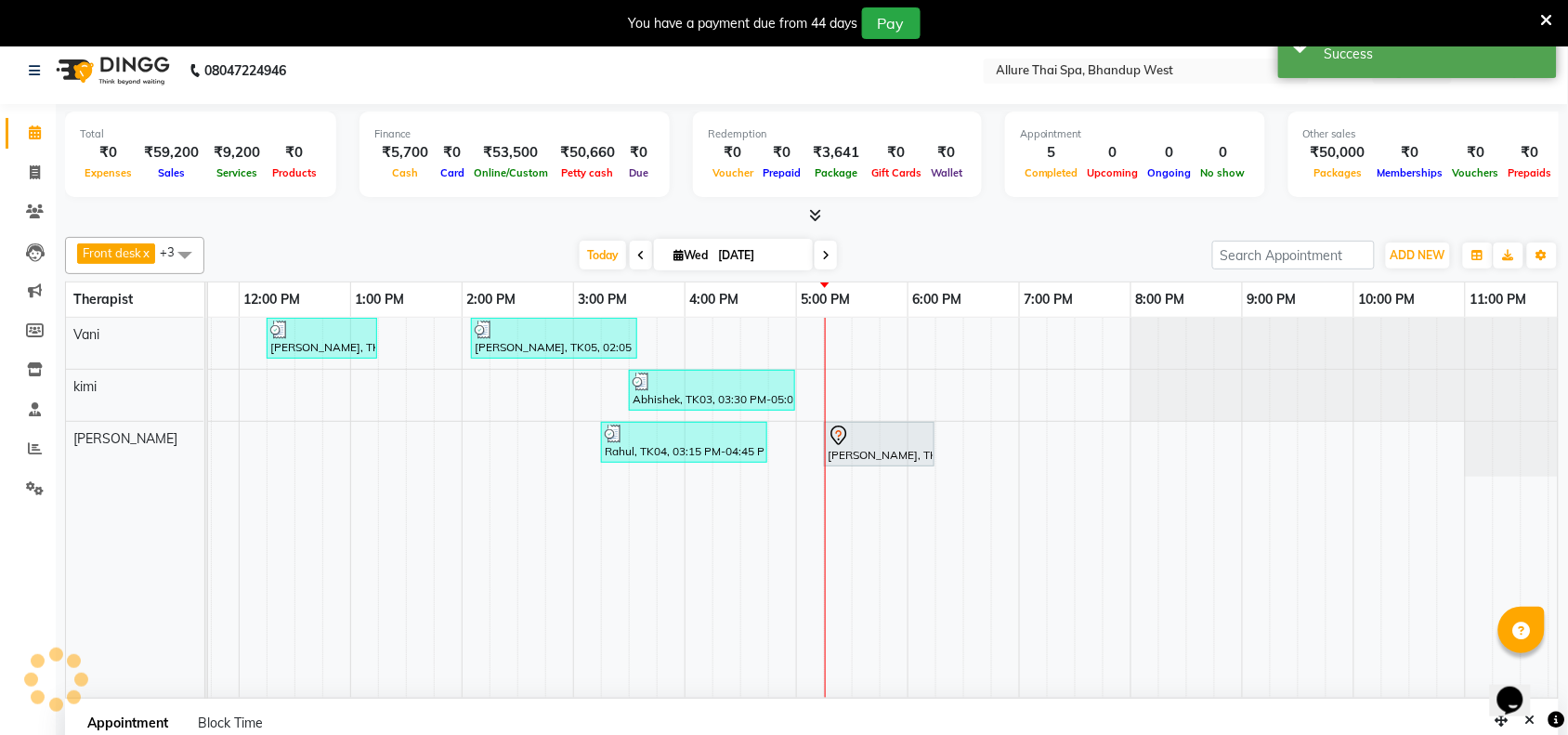
scroll to position [0, 0]
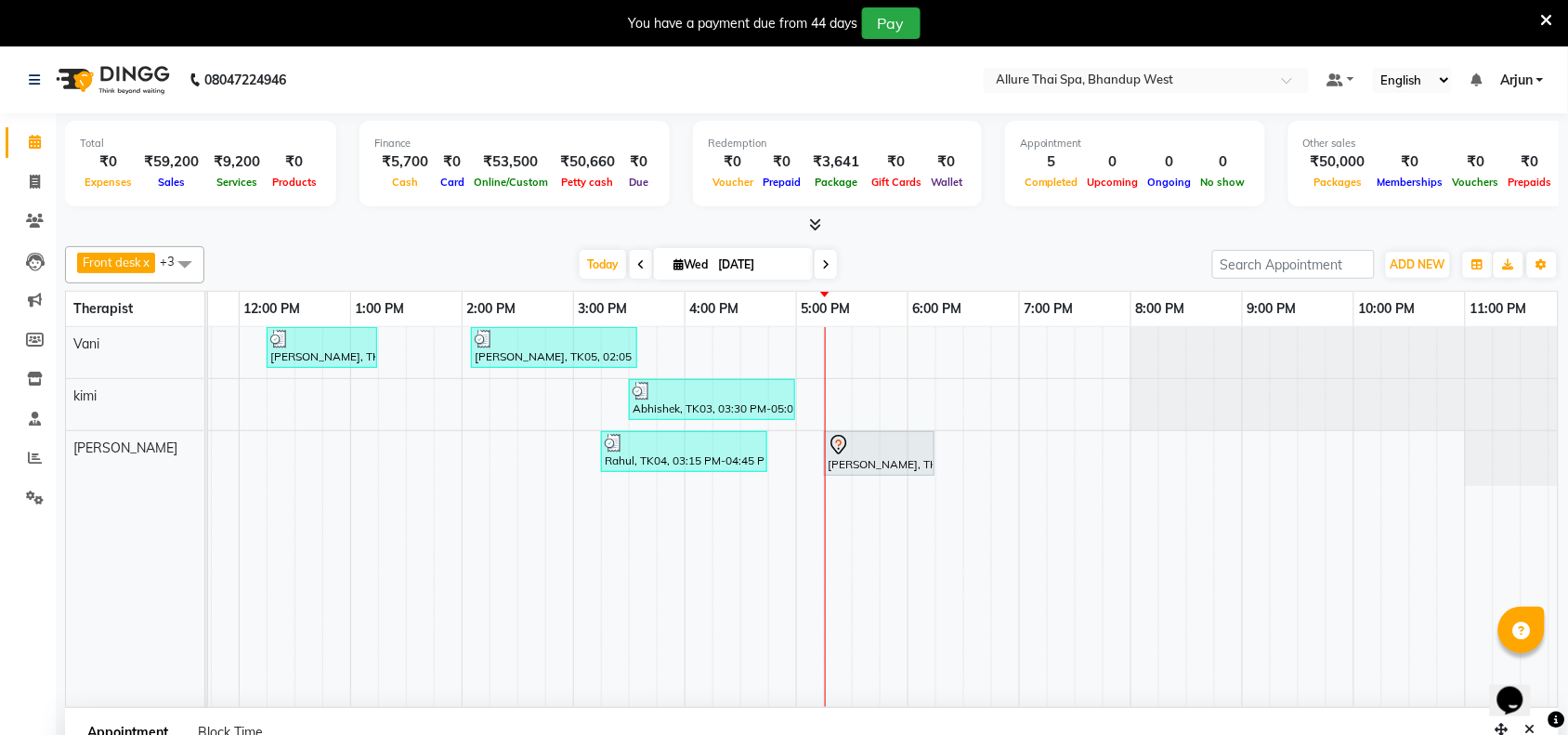
click at [1007, 289] on div "Front desk x [PERSON_NAME] x kimi x Vani x +3 UnSelect All [PERSON_NAME] [PERSO…" at bounding box center [811, 473] width 1494 height 469
click at [1001, 485] on div "[PERSON_NAME], TK02, 12:15 PM-01:15 PM, BALINESE MASSAGE - 60 [PERSON_NAME], TK…" at bounding box center [740, 516] width 1672 height 380
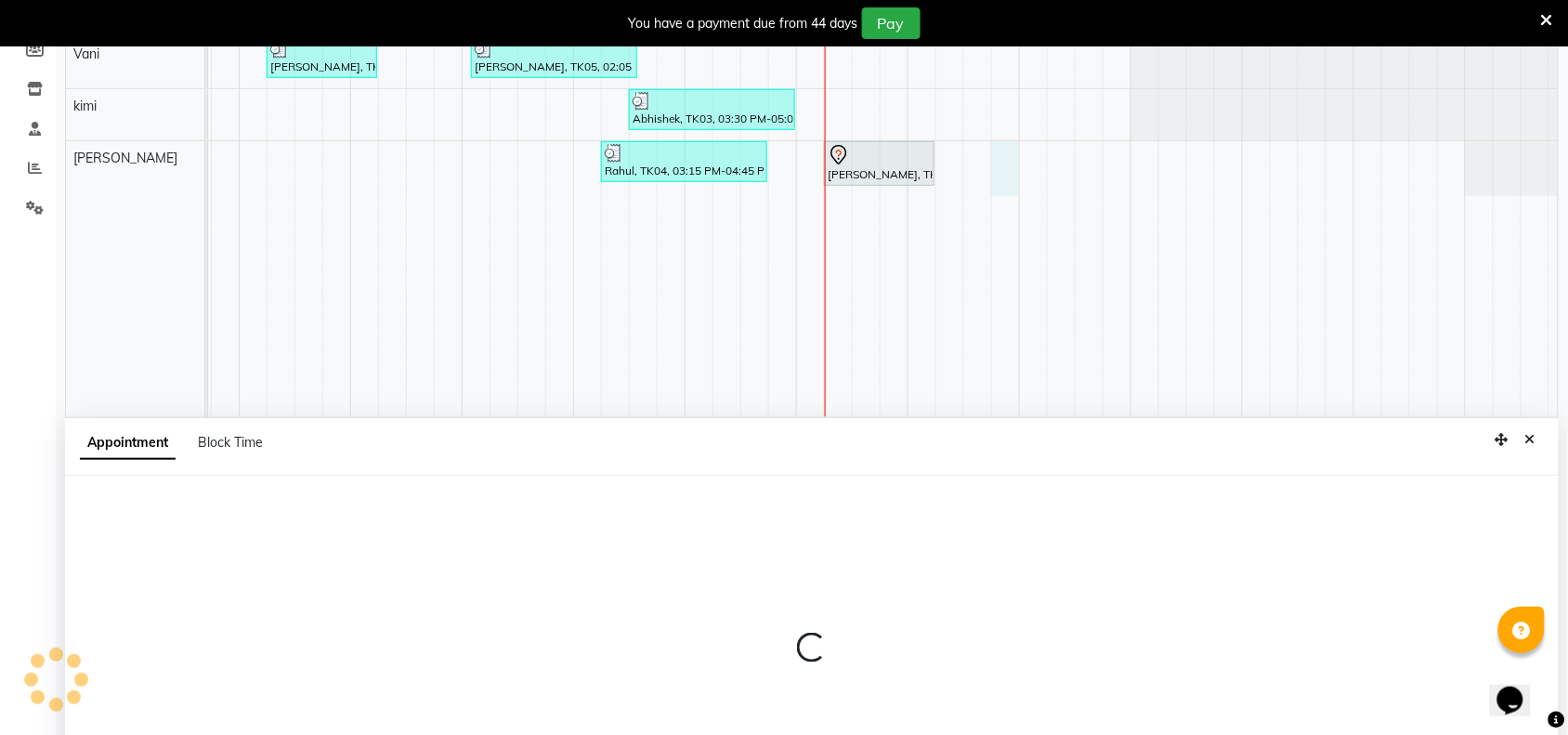
click at [1004, 228] on td at bounding box center [1005, 226] width 28 height 380
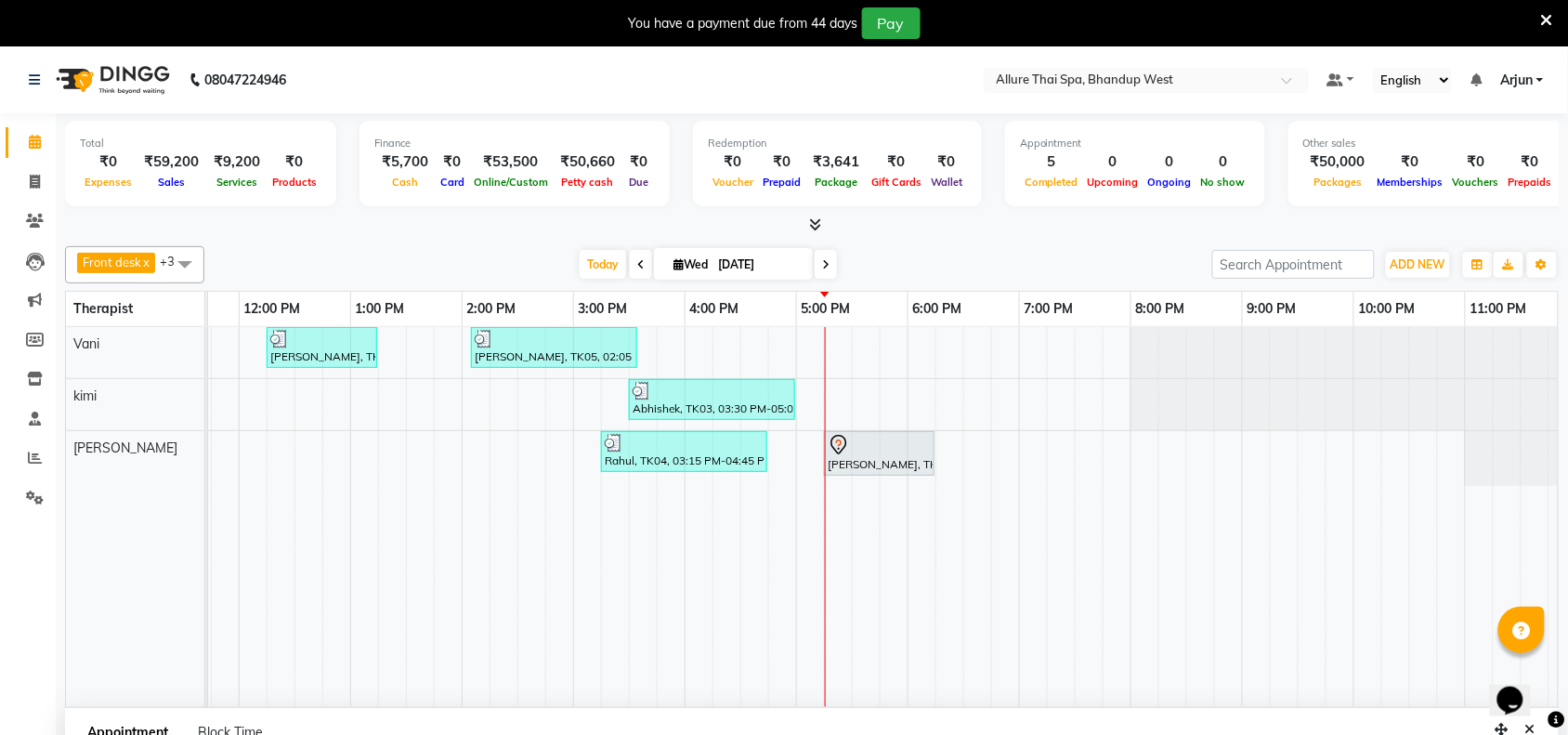
click at [1029, 229] on div at bounding box center [811, 225] width 1494 height 20
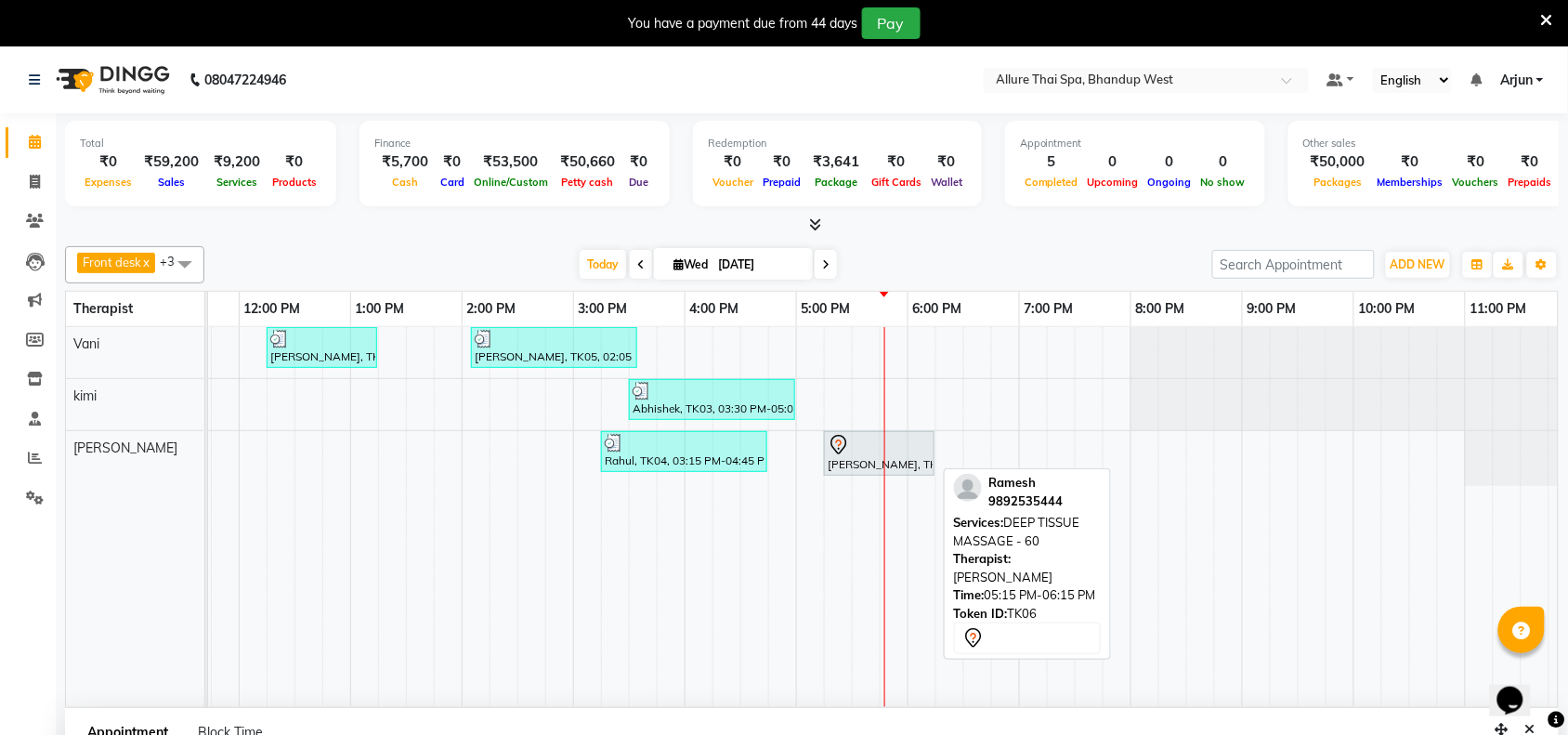
click at [915, 469] on div "[PERSON_NAME], TK06, 05:15 PM-06:15 PM, DEEP TISSUE MASSAGE - 60" at bounding box center [878, 452] width 106 height 39
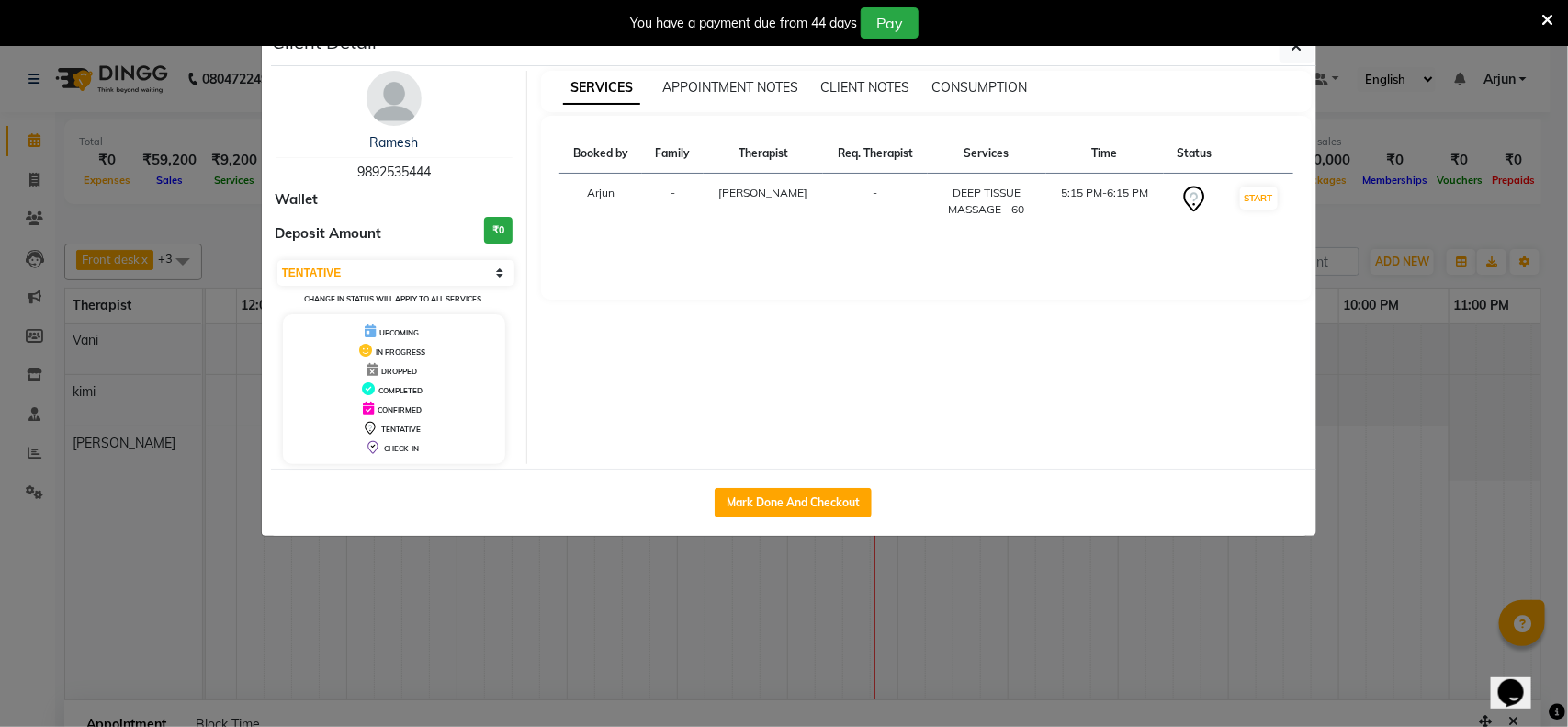
click at [1366, 370] on ngb-modal-window "Client Detail Ramesh 9892535444 Wallet Deposit Amount ₹0 Select IN SERVICE CONF…" at bounding box center [784, 364] width 1568 height 727
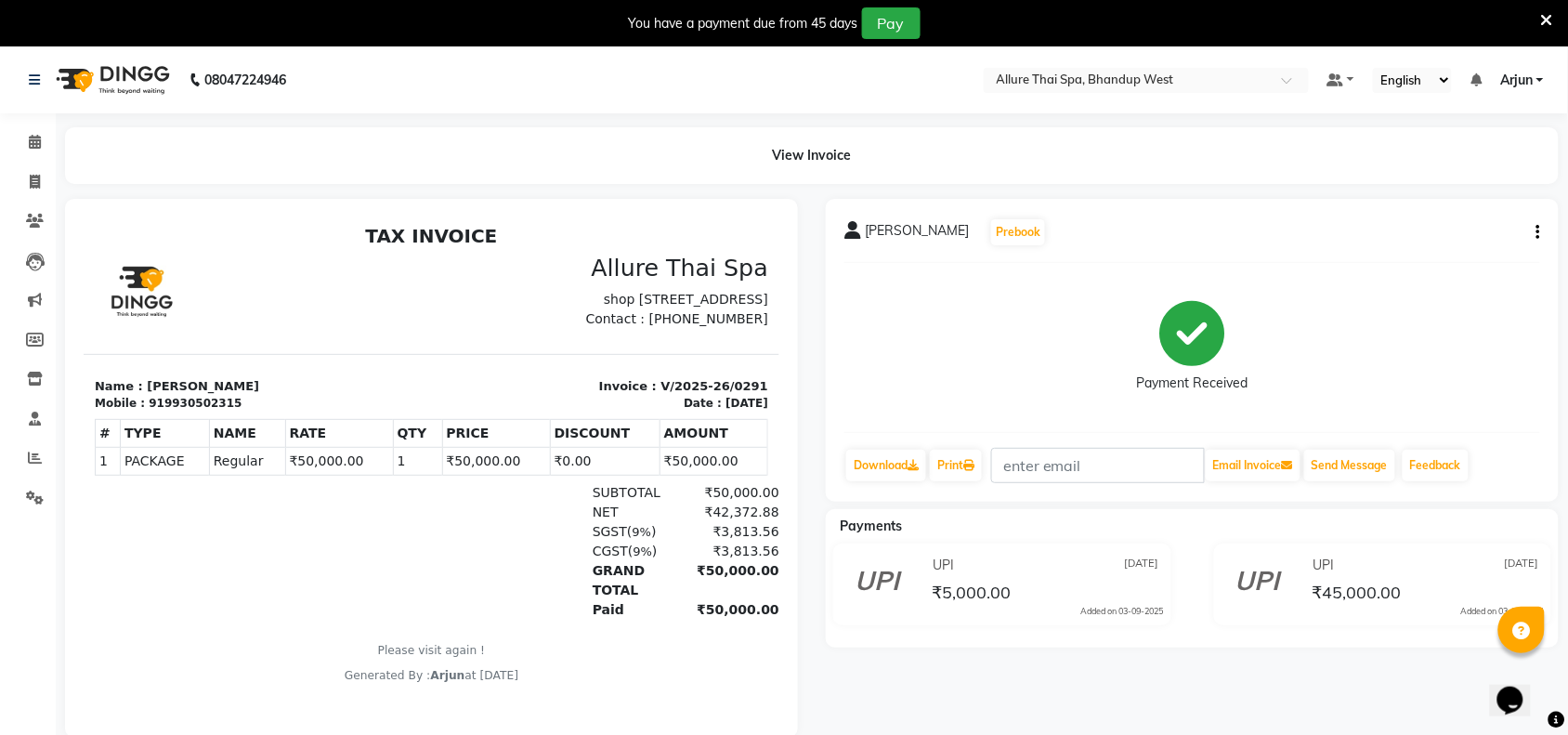
scroll to position [15, 0]
click at [887, 462] on link "Download" at bounding box center [886, 466] width 80 height 32
click at [30, 150] on span at bounding box center [35, 142] width 32 height 22
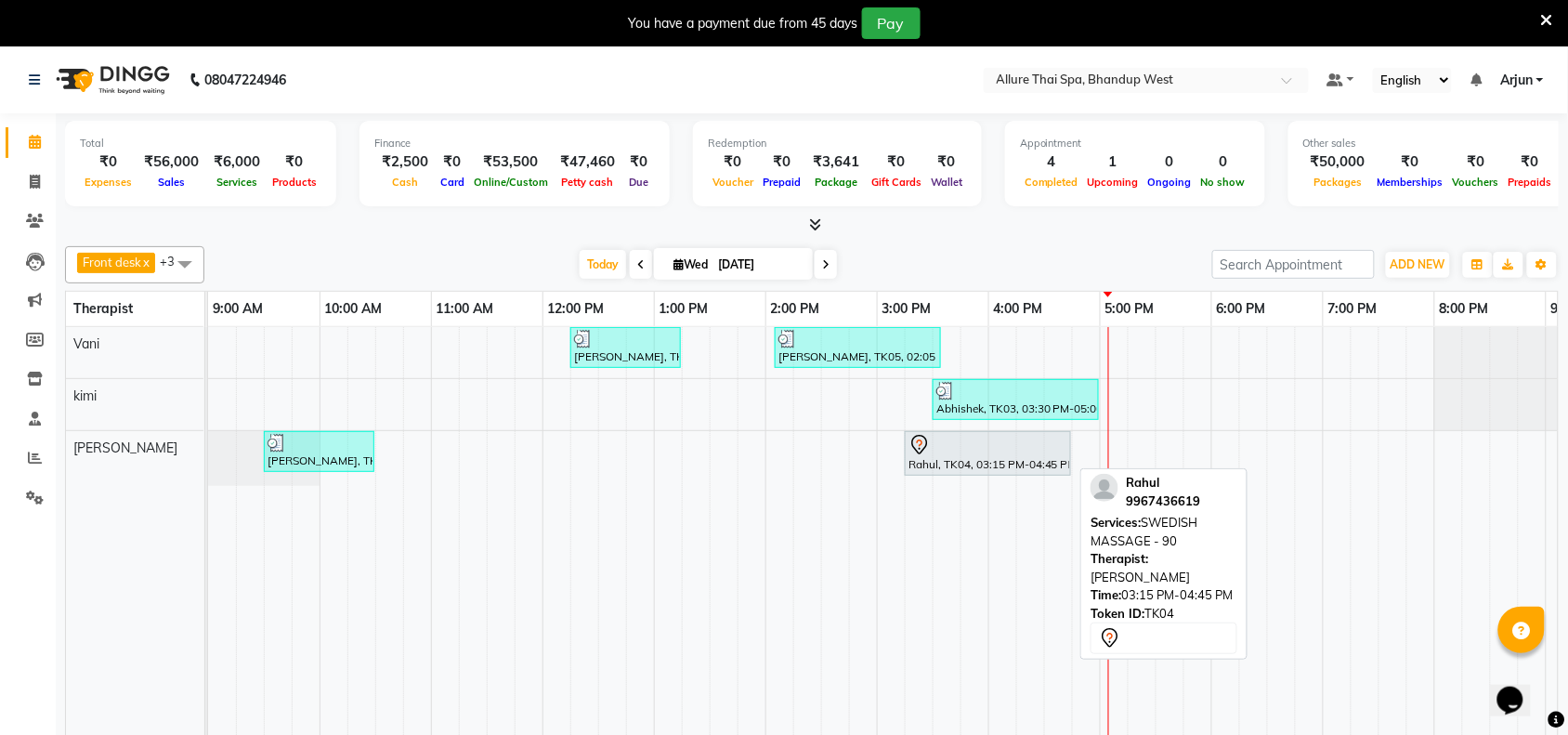
click at [1027, 466] on div "Rahul, TK04, 03:15 PM-04:45 PM, SWEDISH MASSAGE - 90" at bounding box center [988, 452] width 162 height 39
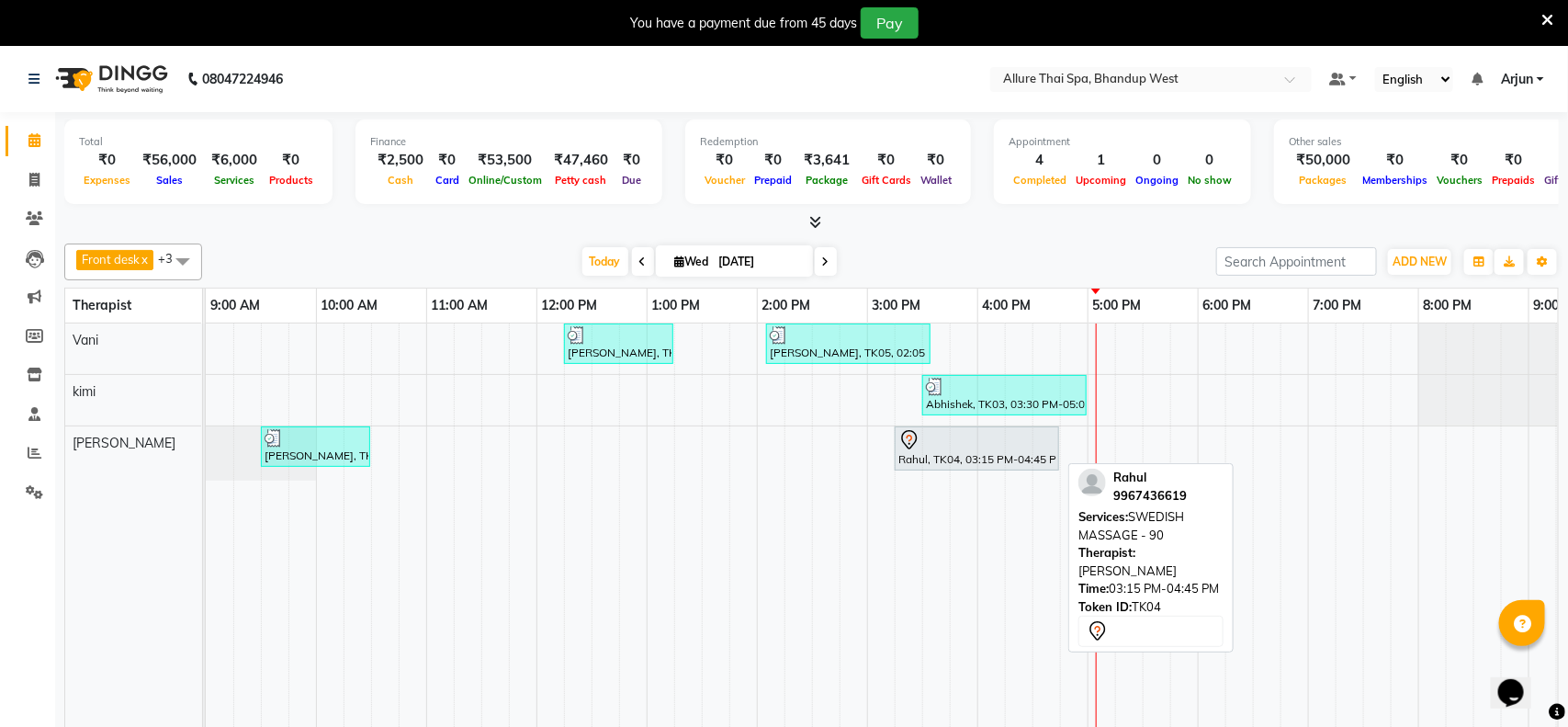
select select "7"
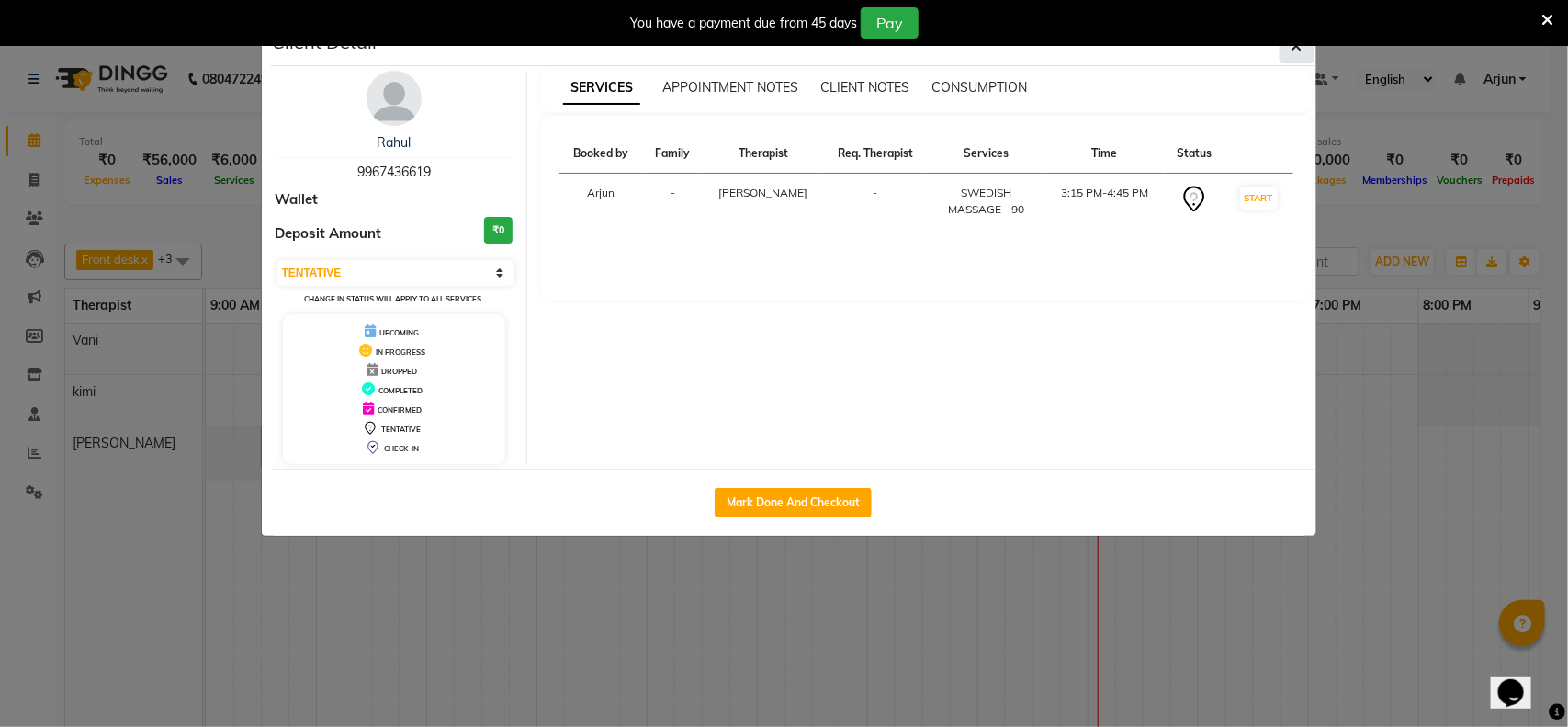
click at [1295, 52] on icon "button" at bounding box center [1297, 46] width 11 height 15
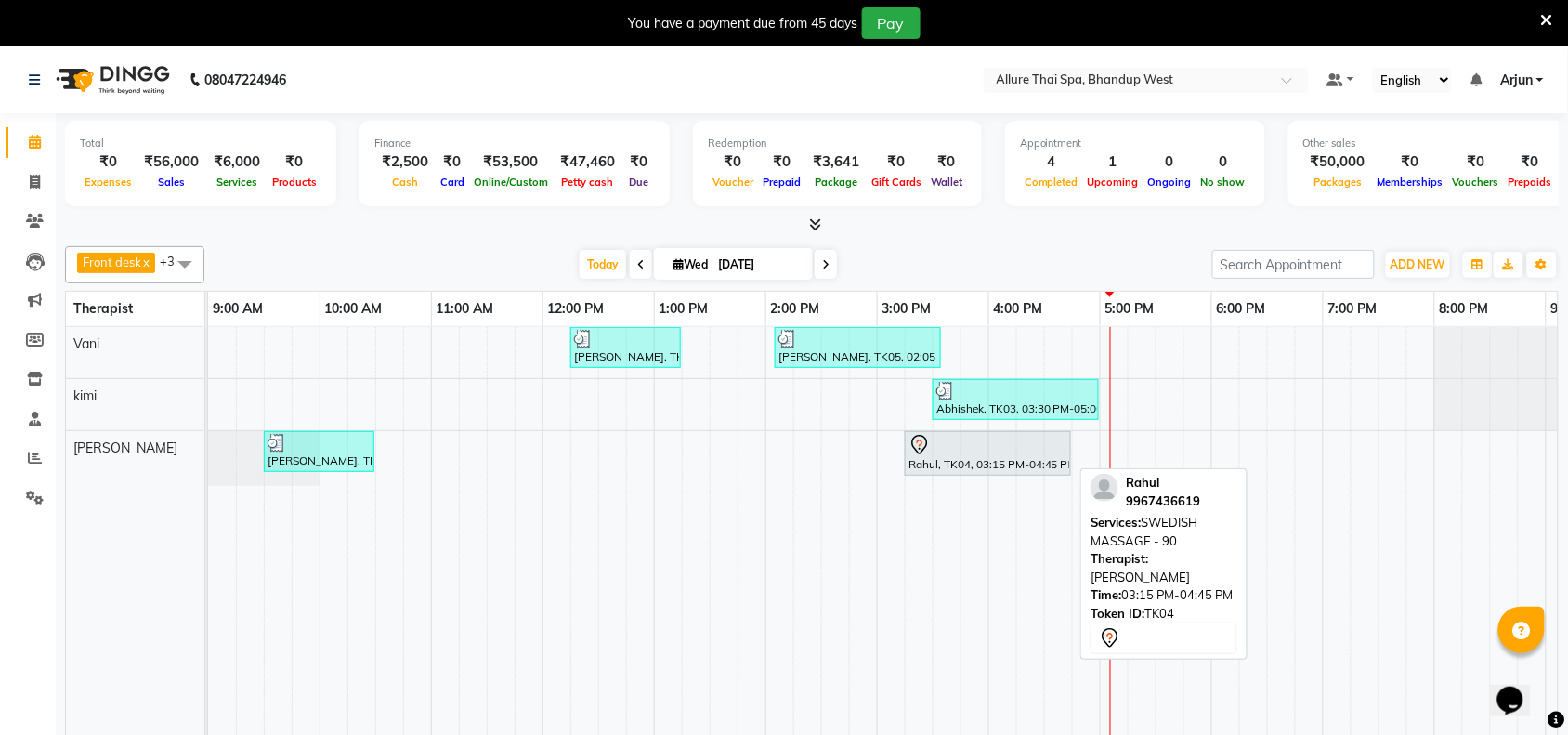
click at [996, 460] on div "Rahul, TK04, 03:15 PM-04:45 PM, SWEDISH MASSAGE - 90" at bounding box center [988, 452] width 162 height 39
select select "7"
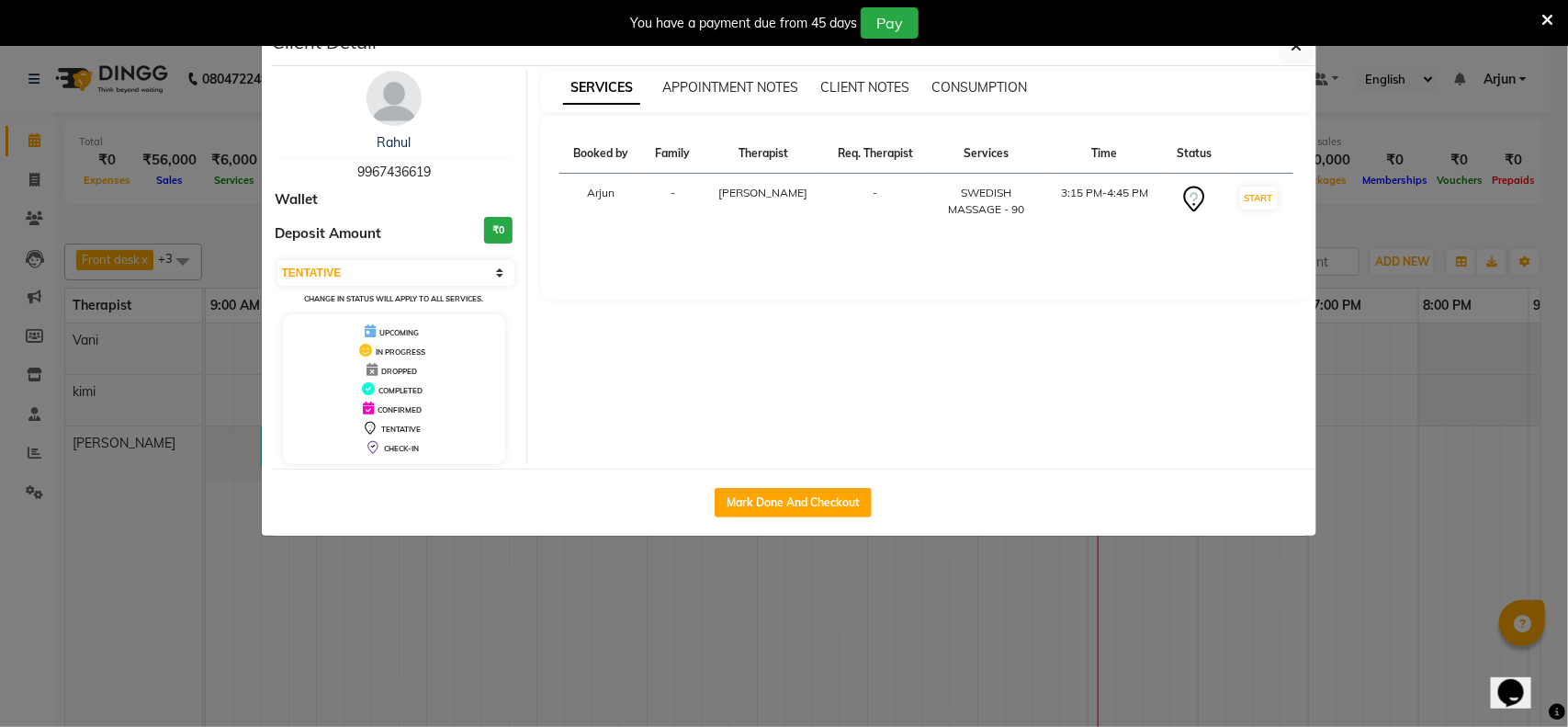
click at [1400, 424] on ngb-modal-window "Client Detail Rahul 9967436619 Wallet Deposit Amount ₹0 Select IN SERVICE CONFI…" at bounding box center [784, 364] width 1568 height 727
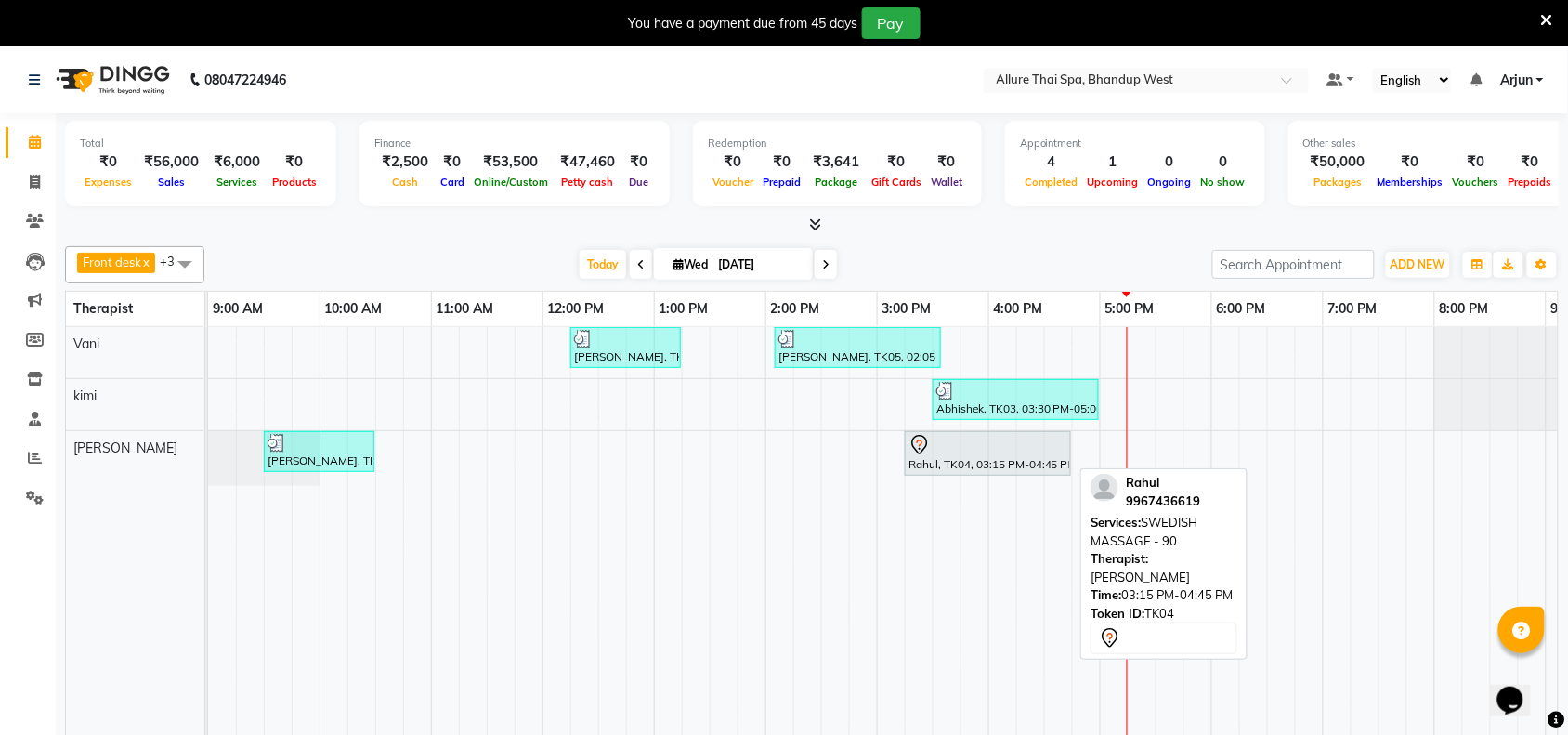
click at [1009, 449] on div at bounding box center [988, 445] width 159 height 23
select select "7"
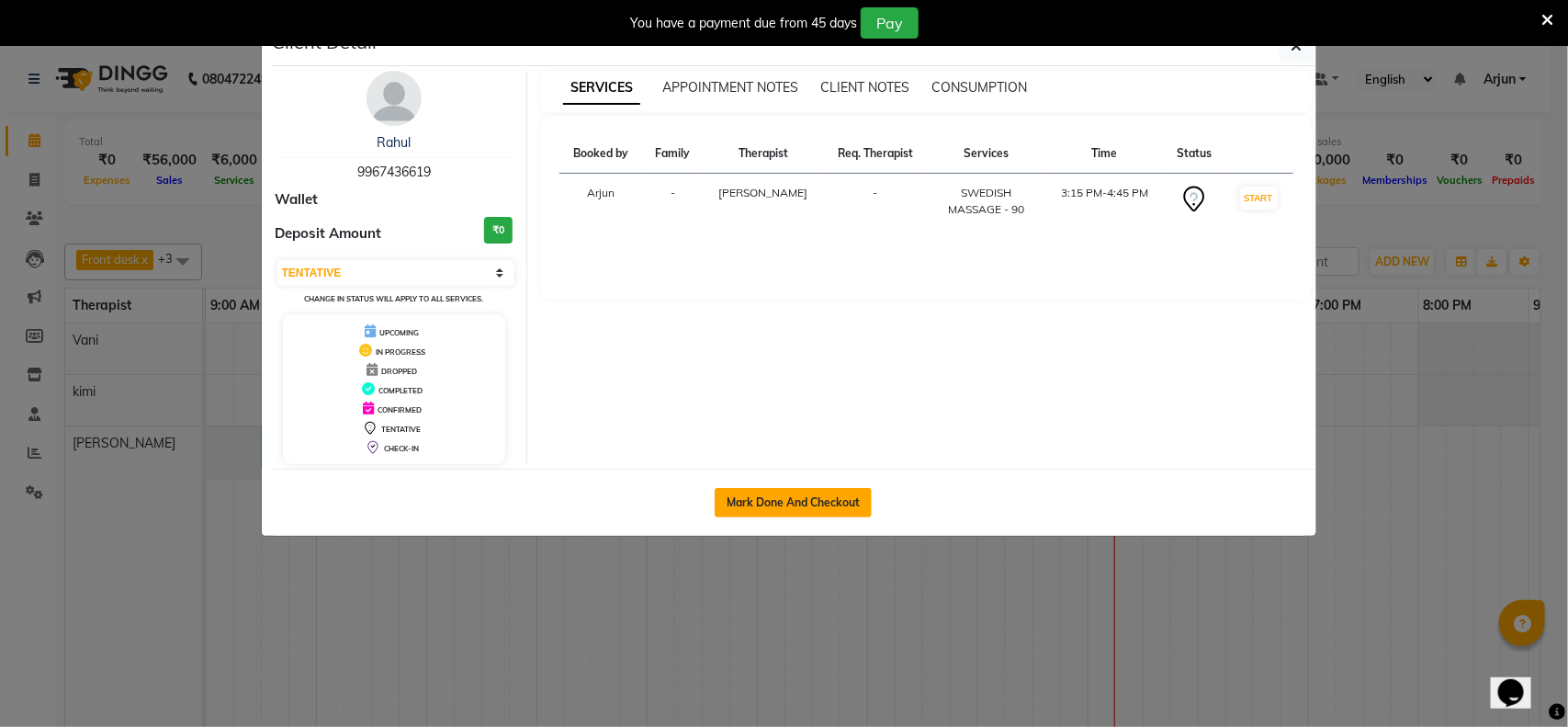
click at [785, 492] on button "Mark Done And Checkout" at bounding box center [793, 502] width 157 height 30
select select "8527"
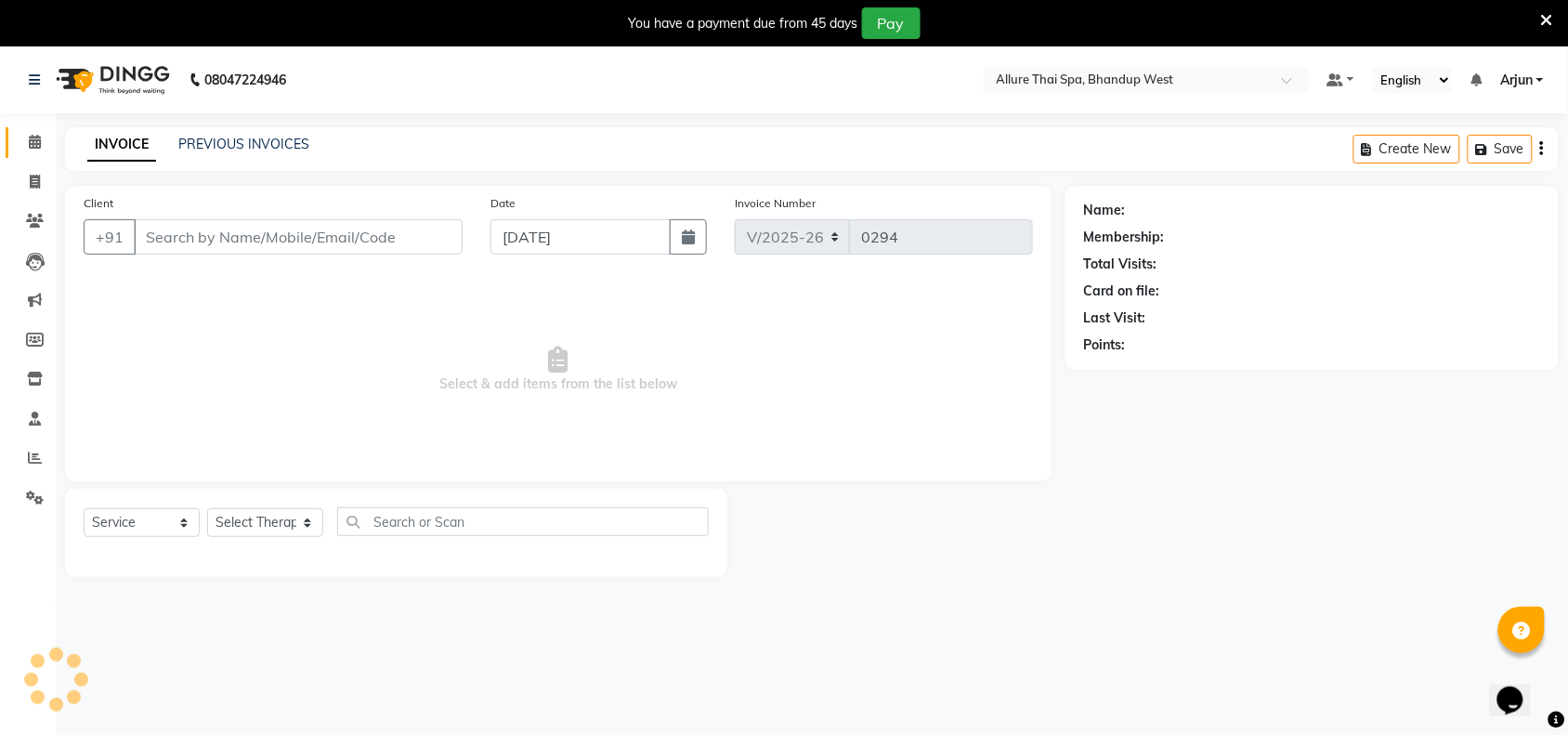
select select "package"
type input "9967436619"
select select "89385"
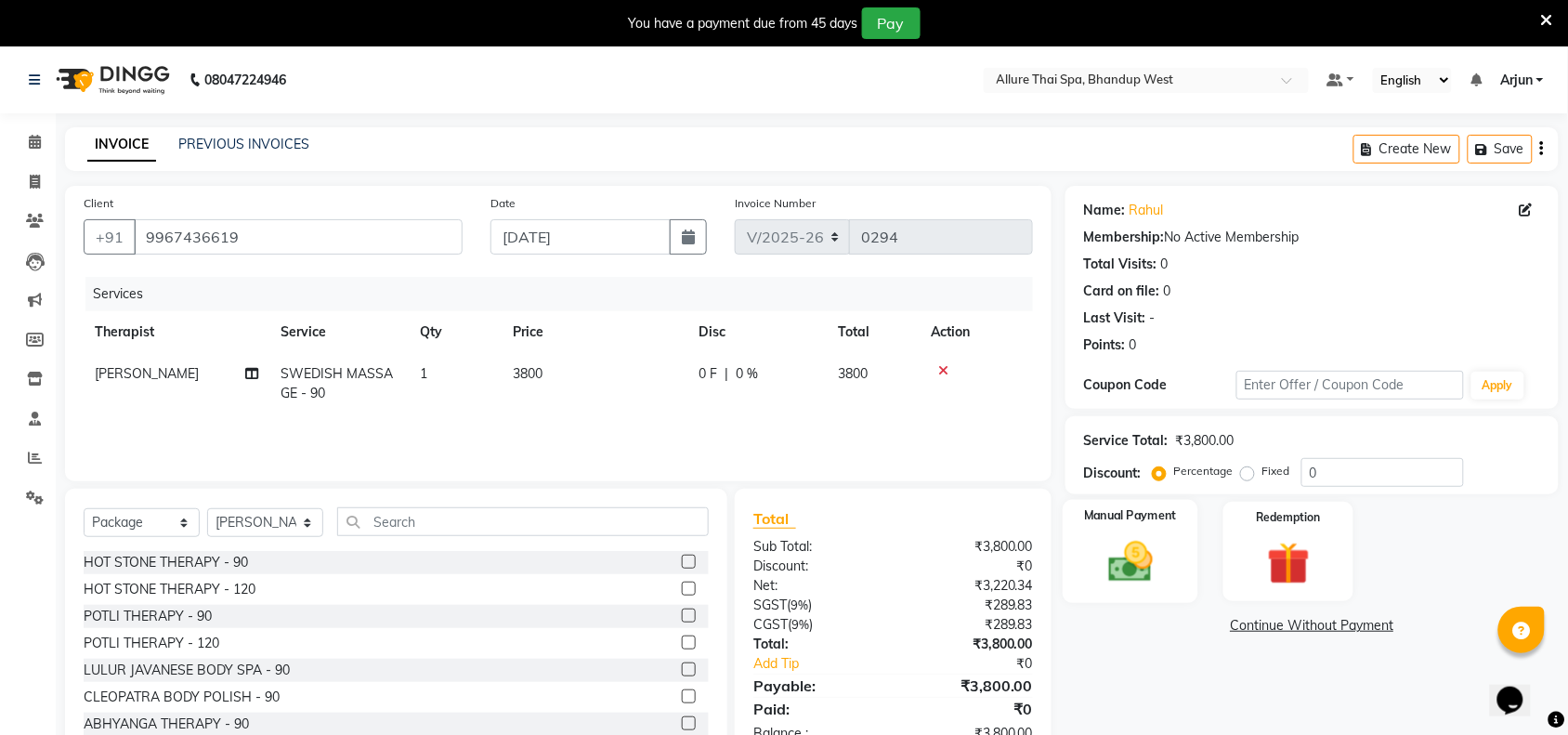
click at [1142, 541] on img at bounding box center [1130, 562] width 73 height 51
click at [1363, 628] on span "CASH" at bounding box center [1364, 626] width 40 height 22
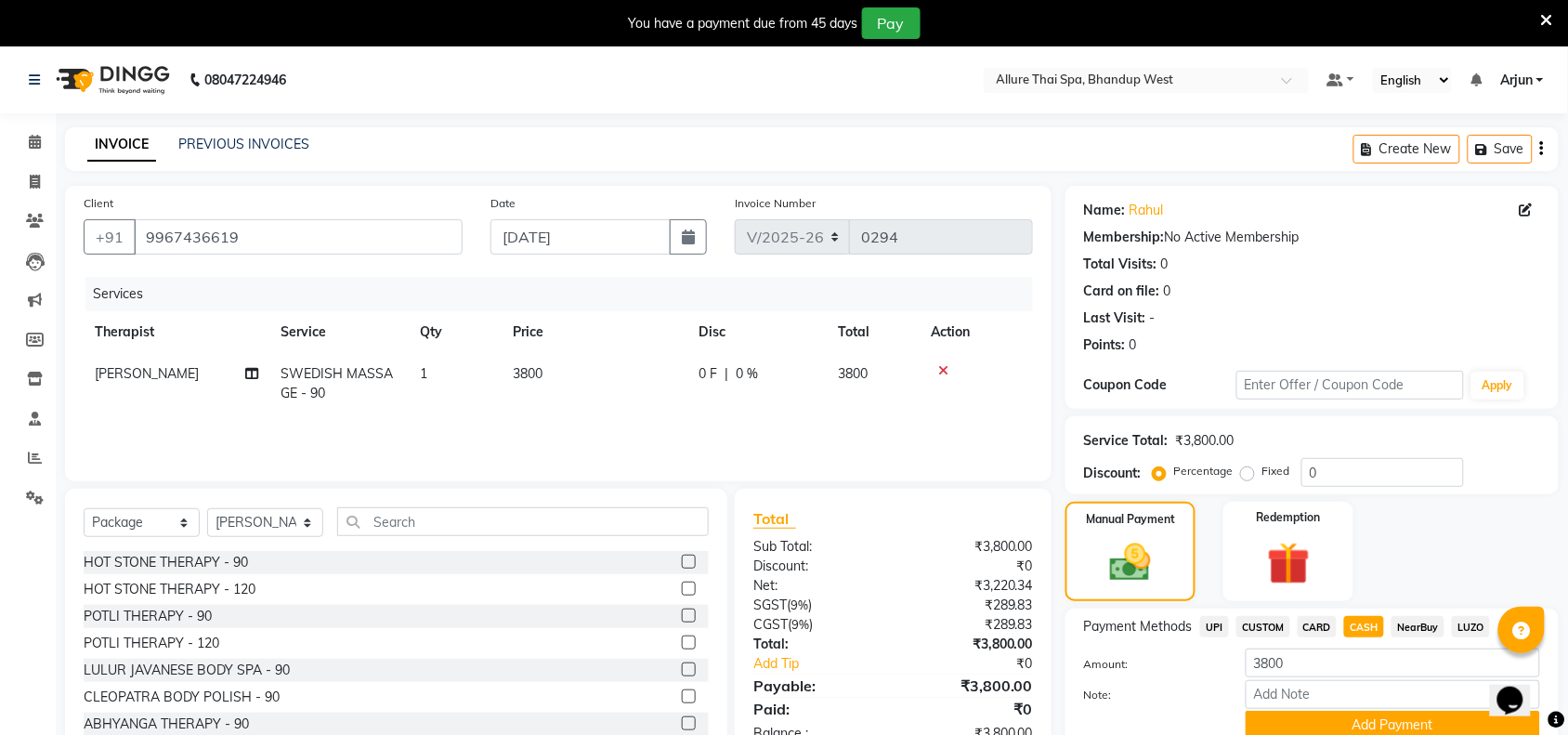
click at [1266, 633] on span "CUSTOM" at bounding box center [1263, 626] width 54 height 22
click at [1200, 618] on span "UPI" at bounding box center [1214, 626] width 29 height 22
click at [1262, 469] on label "Fixed" at bounding box center [1276, 471] width 28 height 17
click at [1248, 469] on input "Fixed" at bounding box center [1251, 471] width 13 height 13
radio input "true"
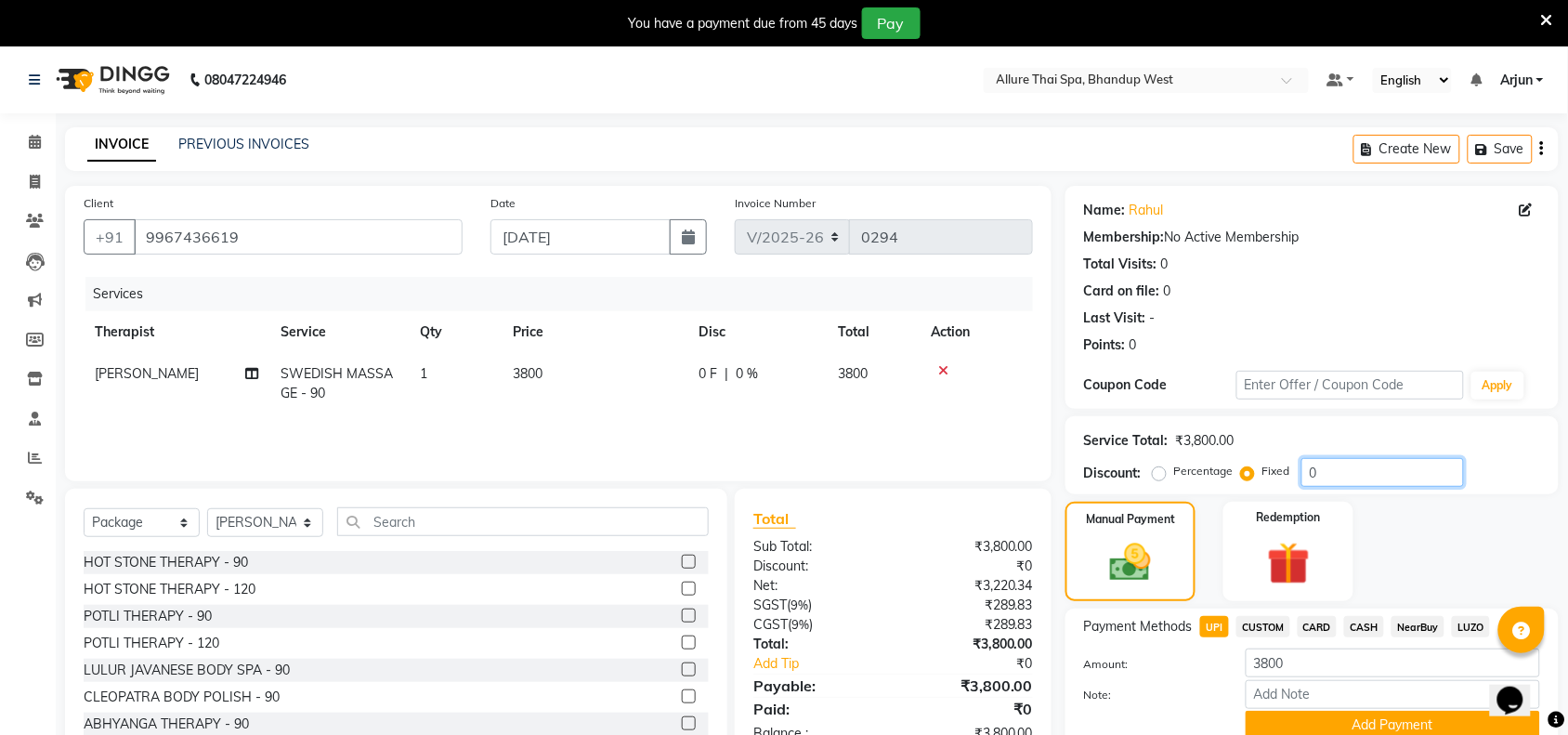
click at [1315, 466] on input "0" at bounding box center [1382, 472] width 162 height 29
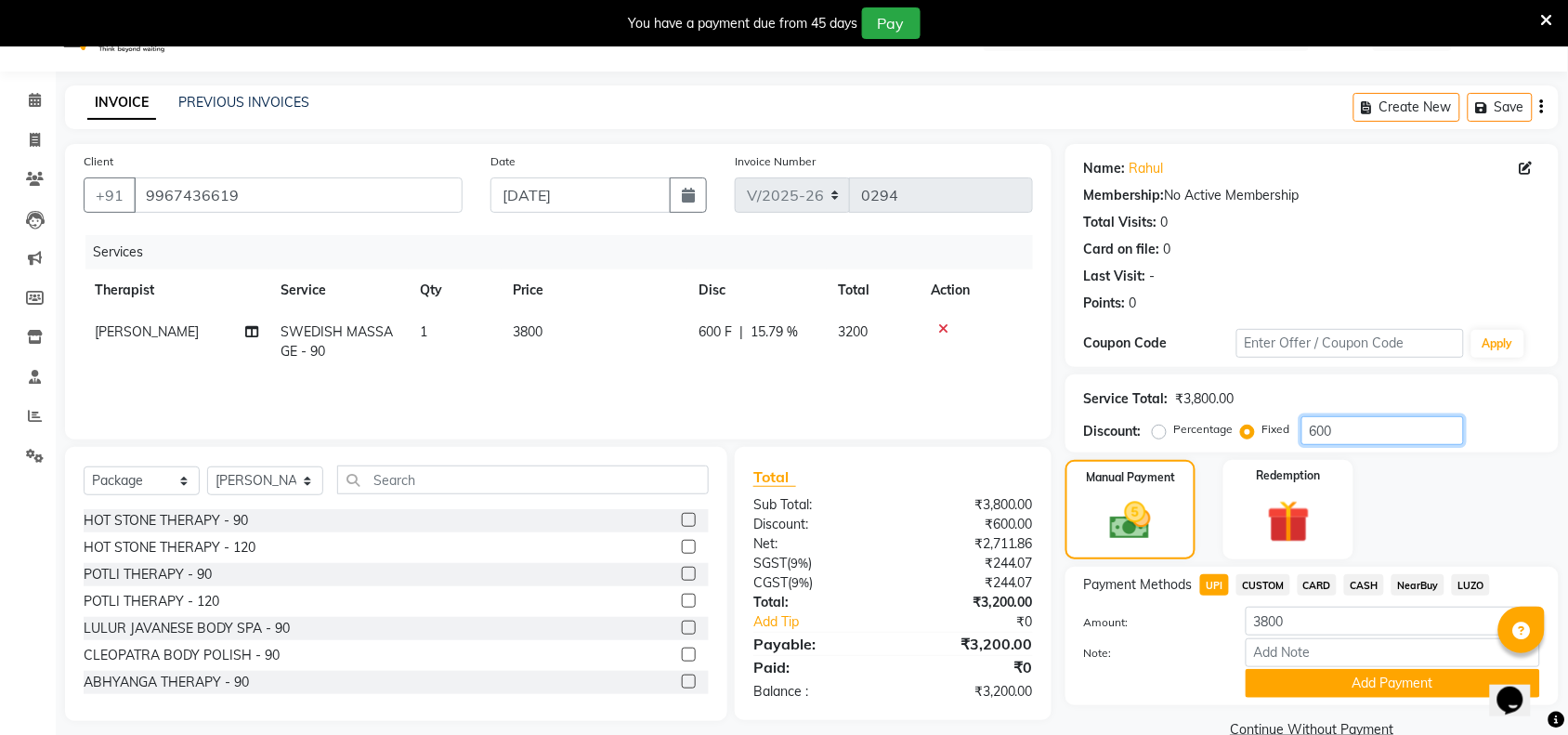
scroll to position [77, 0]
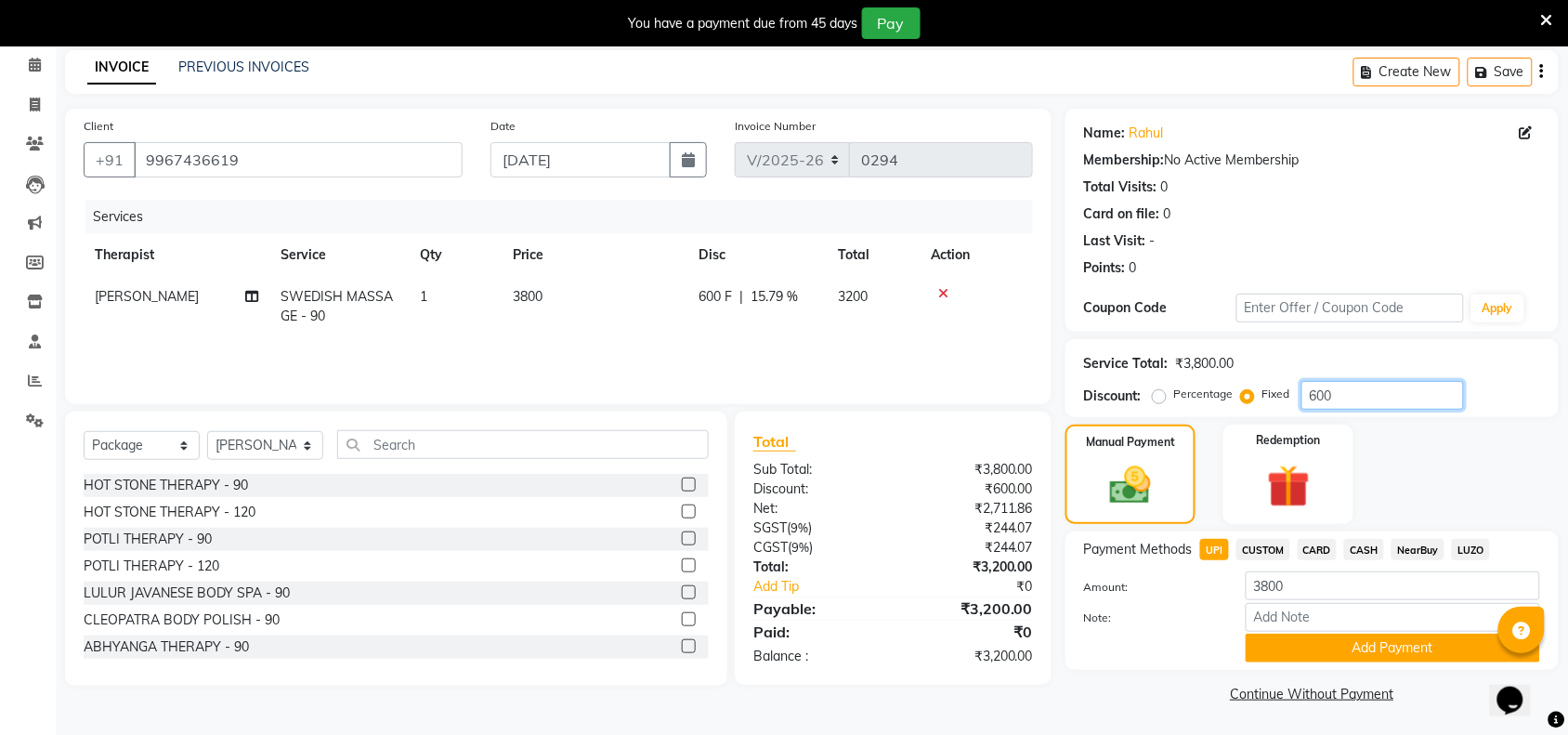
type input "600"
click at [1358, 548] on span "CASH" at bounding box center [1364, 549] width 40 height 22
type input "3200"
click at [1315, 651] on button "Add Payment" at bounding box center [1393, 647] width 294 height 29
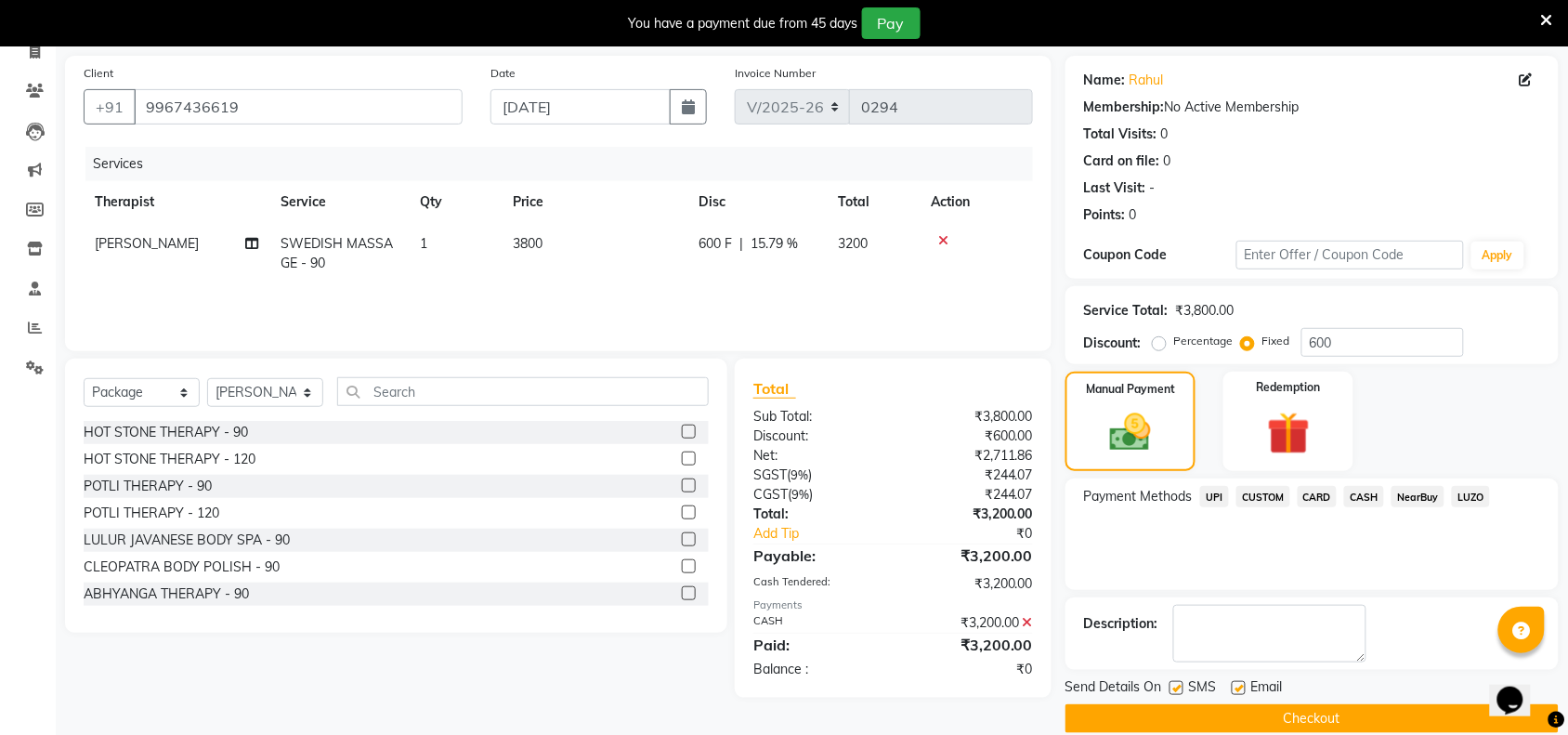
scroll to position [156, 0]
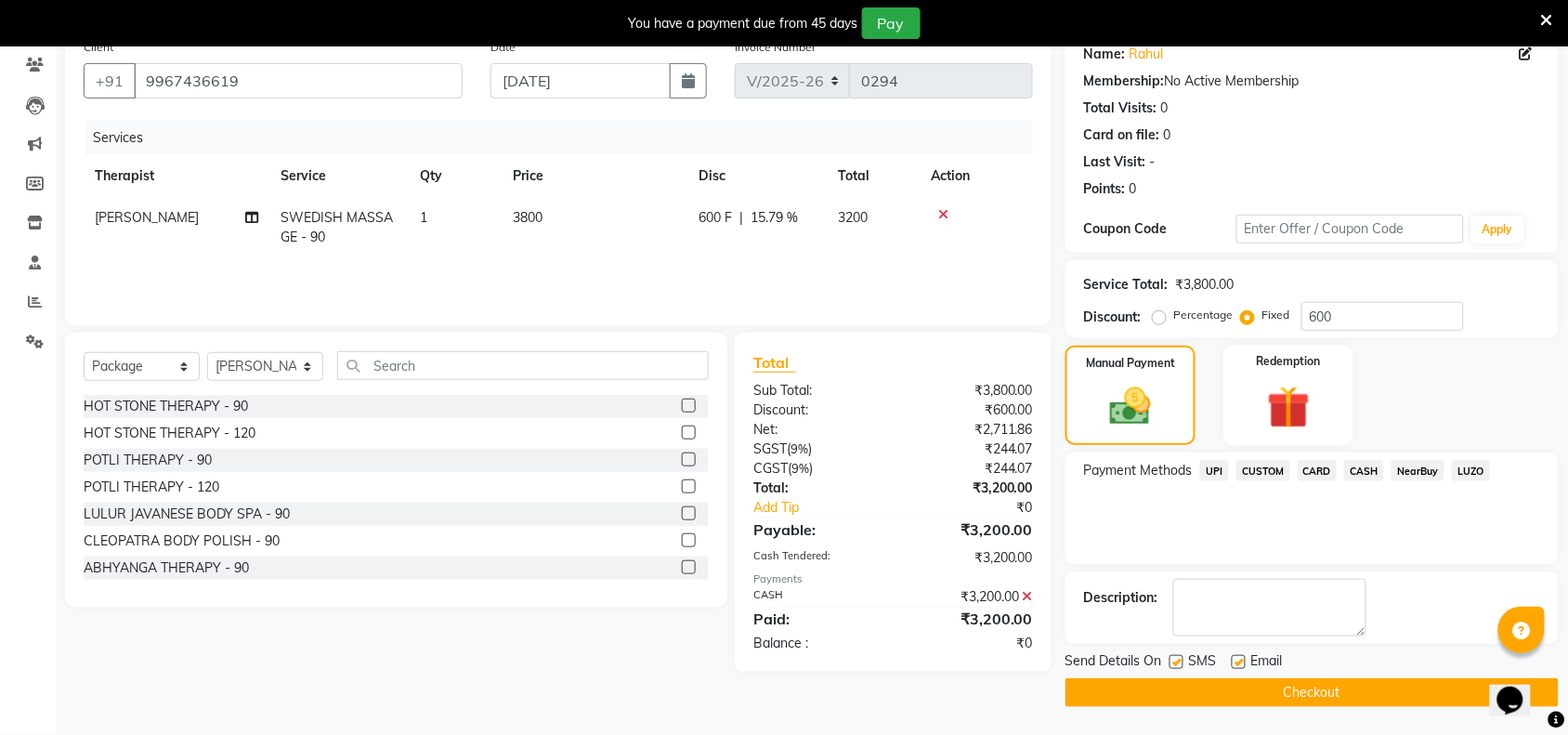
click at [1181, 658] on label at bounding box center [1176, 662] width 14 height 14
click at [1181, 658] on input "checkbox" at bounding box center [1175, 662] width 12 height 12
checkbox input "false"
click at [1176, 683] on button "Checkout" at bounding box center [1312, 693] width 493 height 29
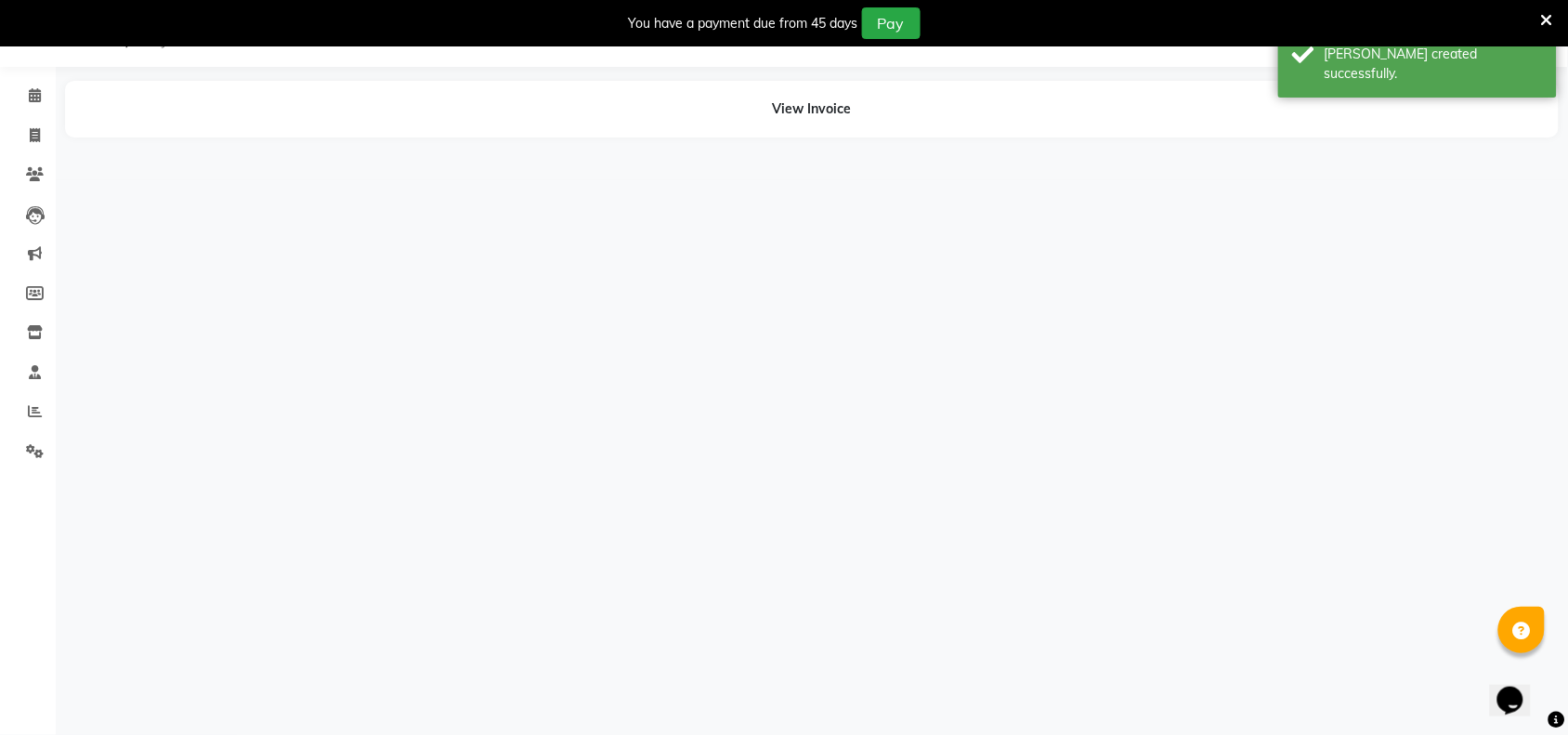
scroll to position [46, 0]
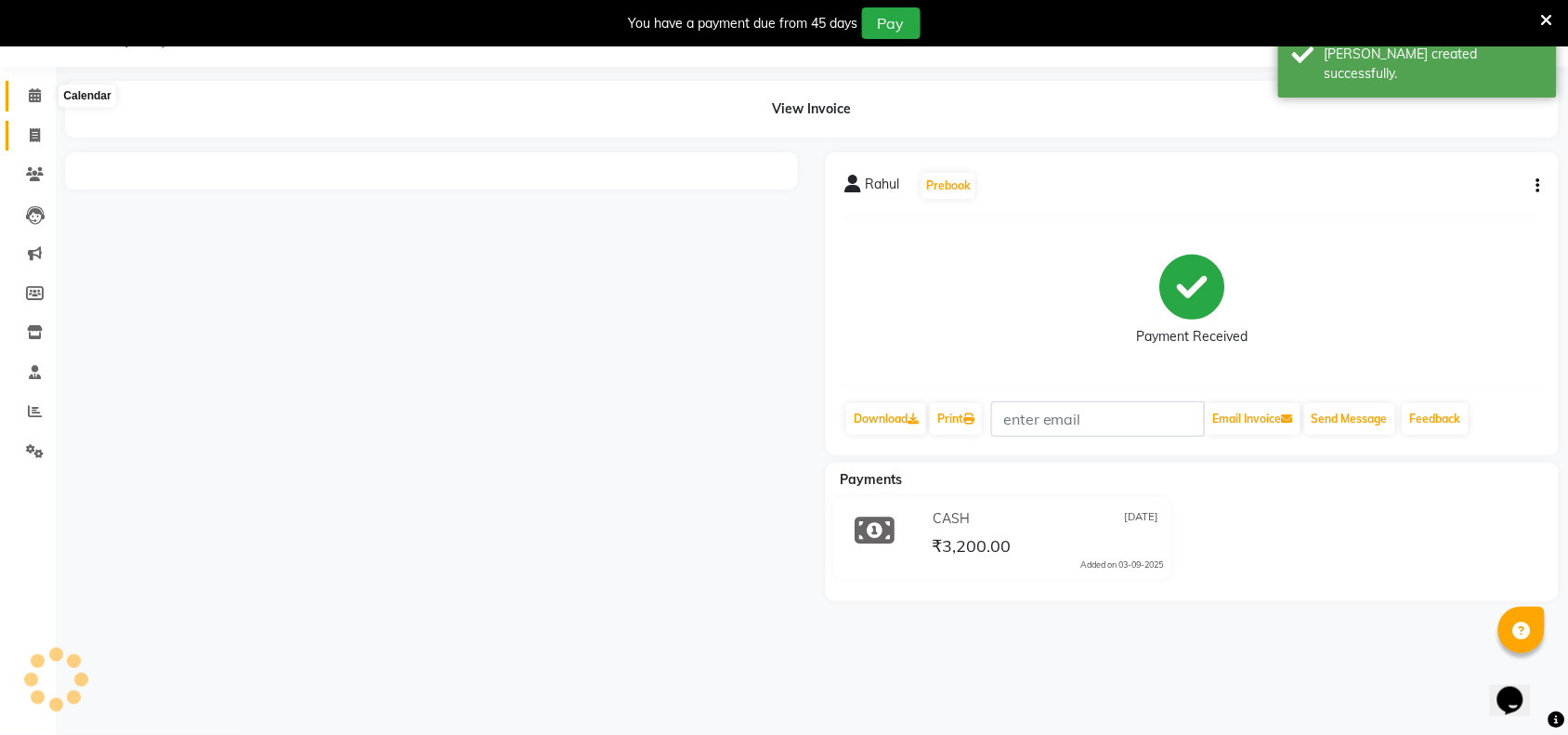
drag, startPoint x: 39, startPoint y: 103, endPoint x: 34, endPoint y: 123, distance: 20.6
click at [39, 103] on span at bounding box center [35, 96] width 32 height 22
